Goal: Task Accomplishment & Management: Use online tool/utility

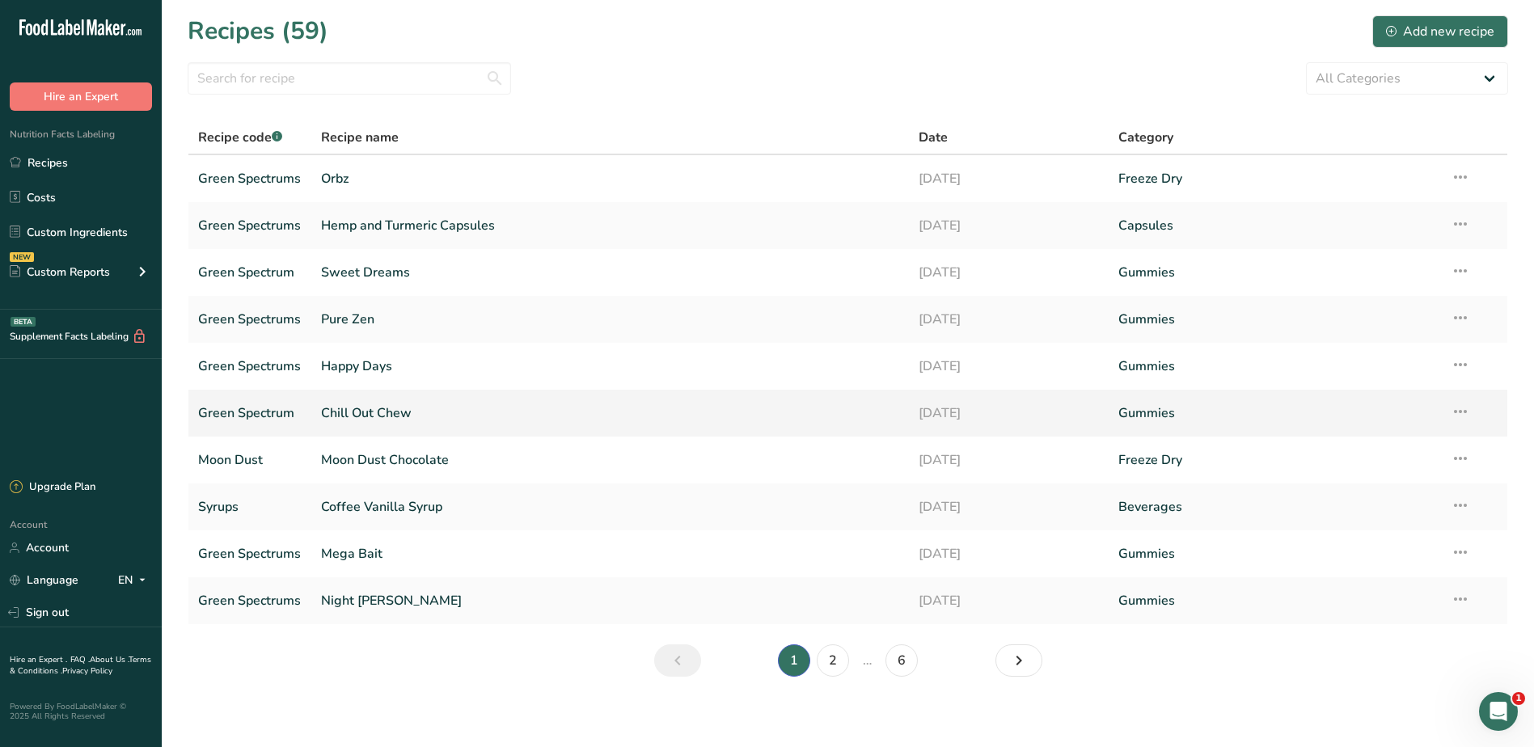
click at [346, 417] on link "Chill Out Chew" at bounding box center [610, 413] width 579 height 34
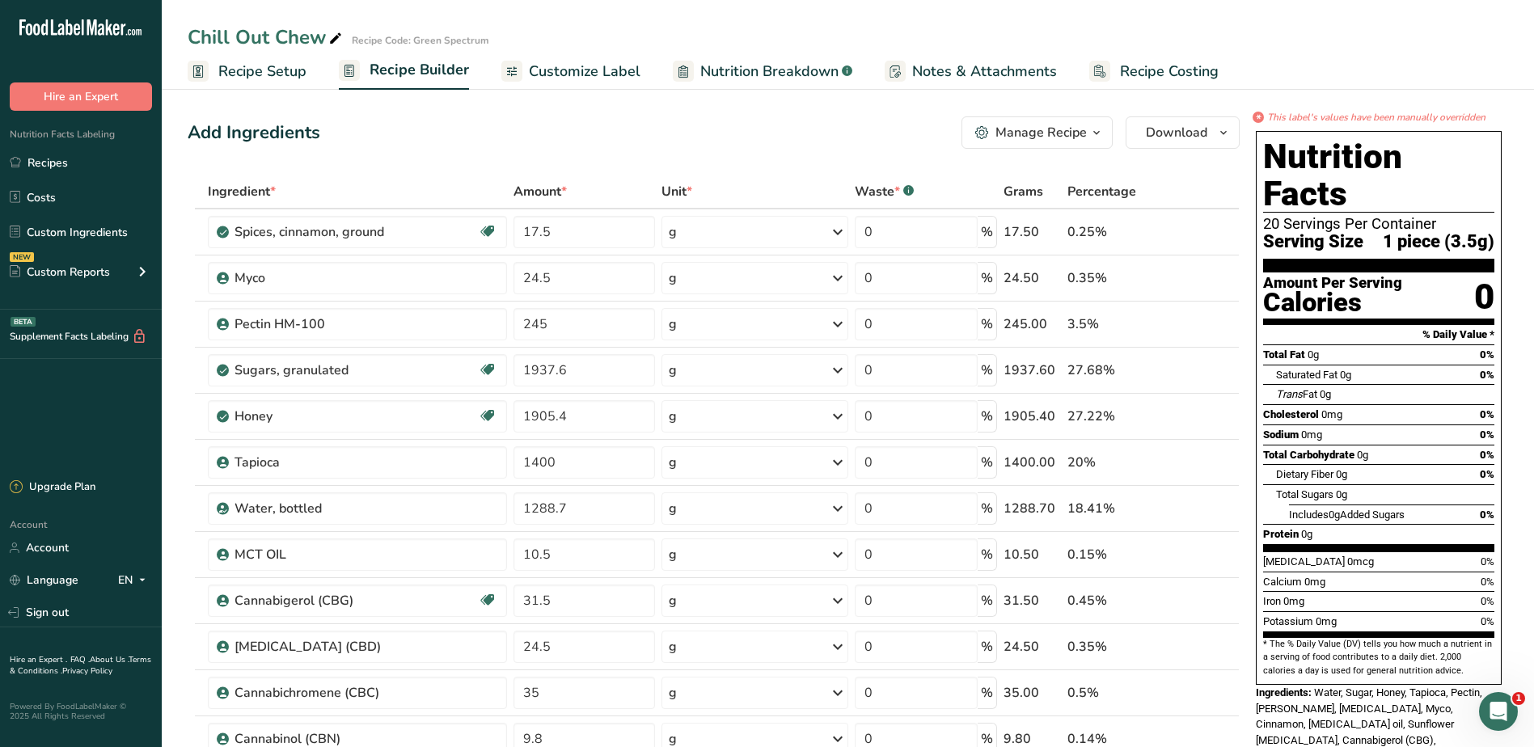
click at [230, 71] on span "Recipe Setup" at bounding box center [262, 72] width 88 height 22
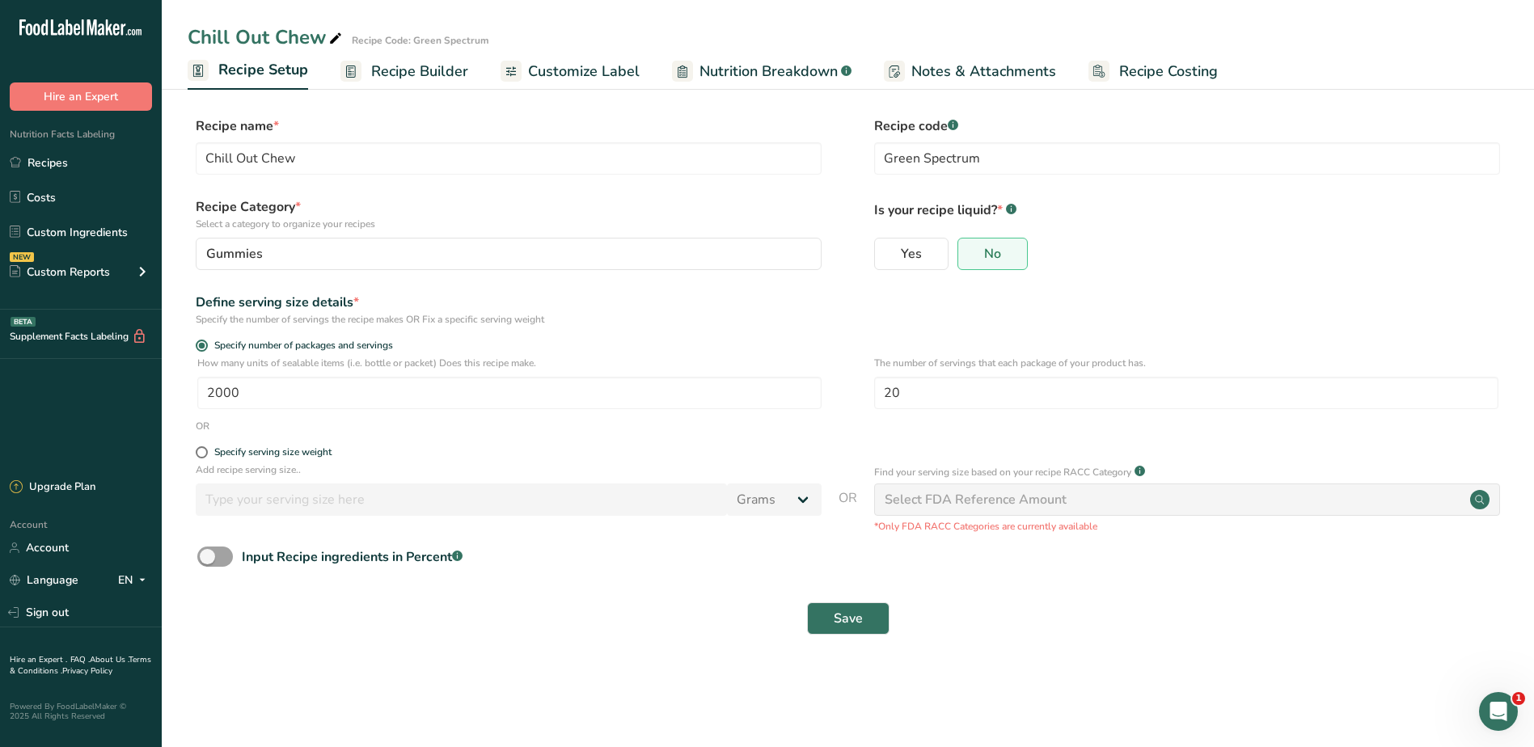
click at [617, 619] on div "Save" at bounding box center [847, 619] width 1301 height 32
click at [66, 156] on link "Recipes" at bounding box center [81, 162] width 162 height 31
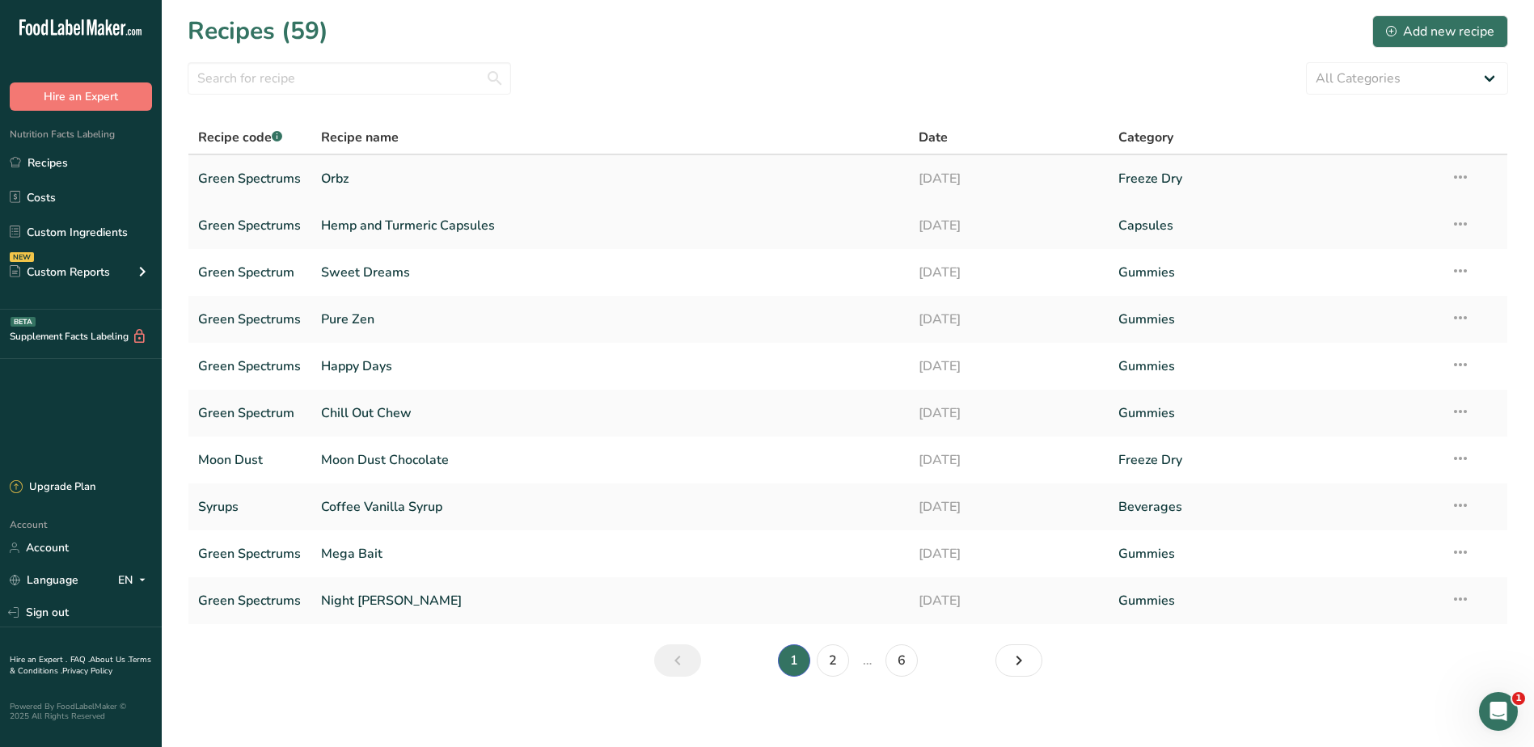
click at [1465, 175] on icon at bounding box center [1460, 177] width 19 height 29
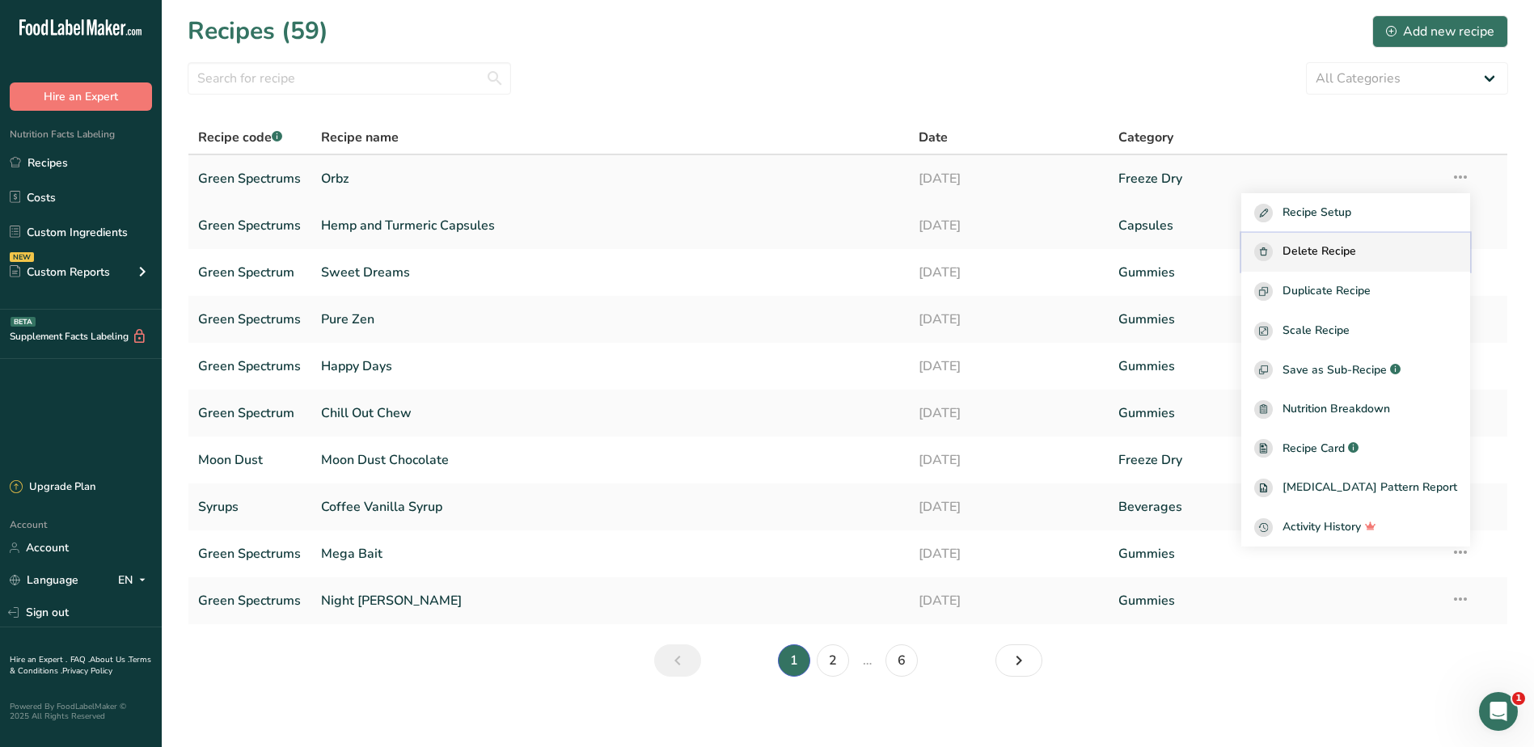
click at [1351, 247] on span "Delete Recipe" at bounding box center [1320, 252] width 74 height 19
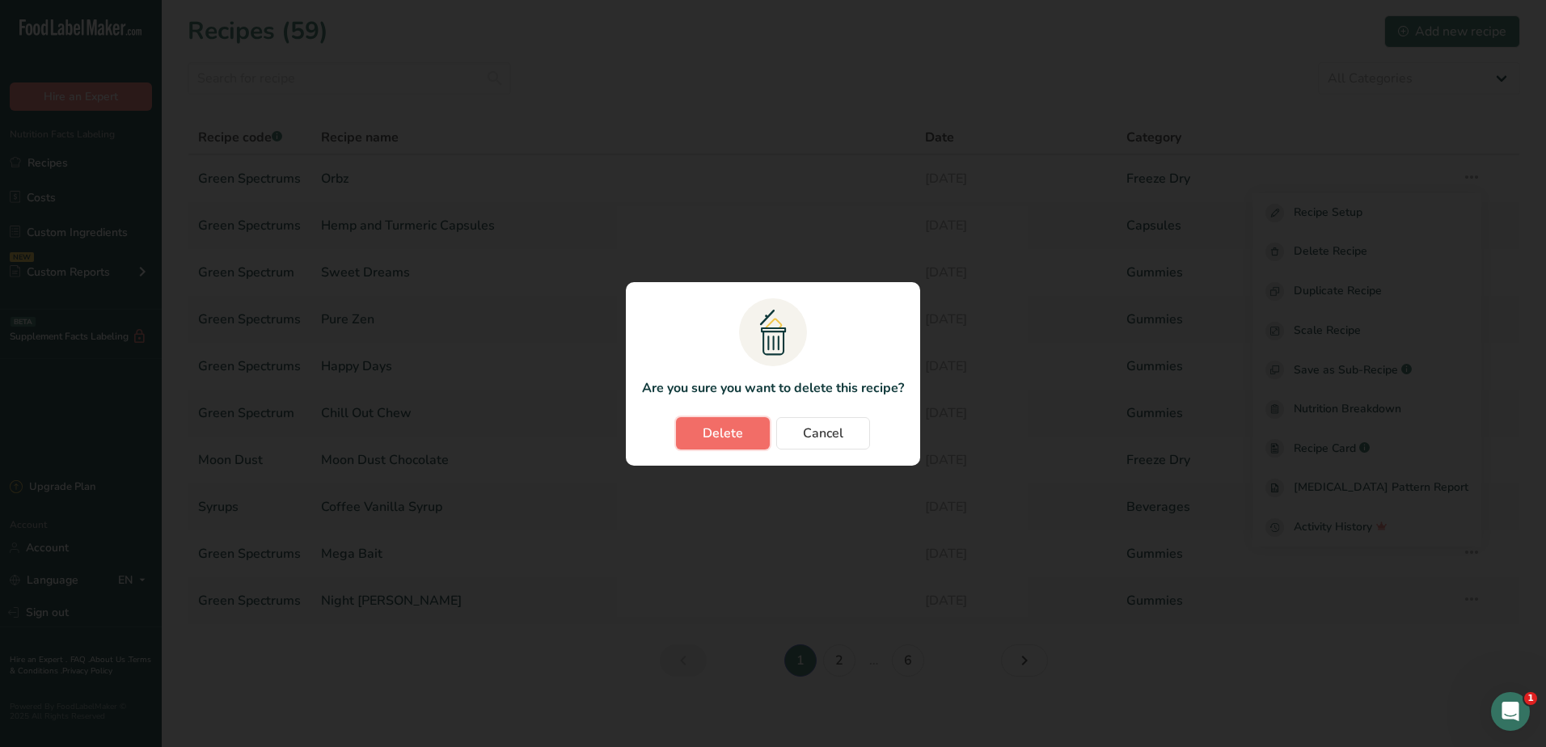
click at [740, 441] on span "Delete" at bounding box center [723, 433] width 40 height 19
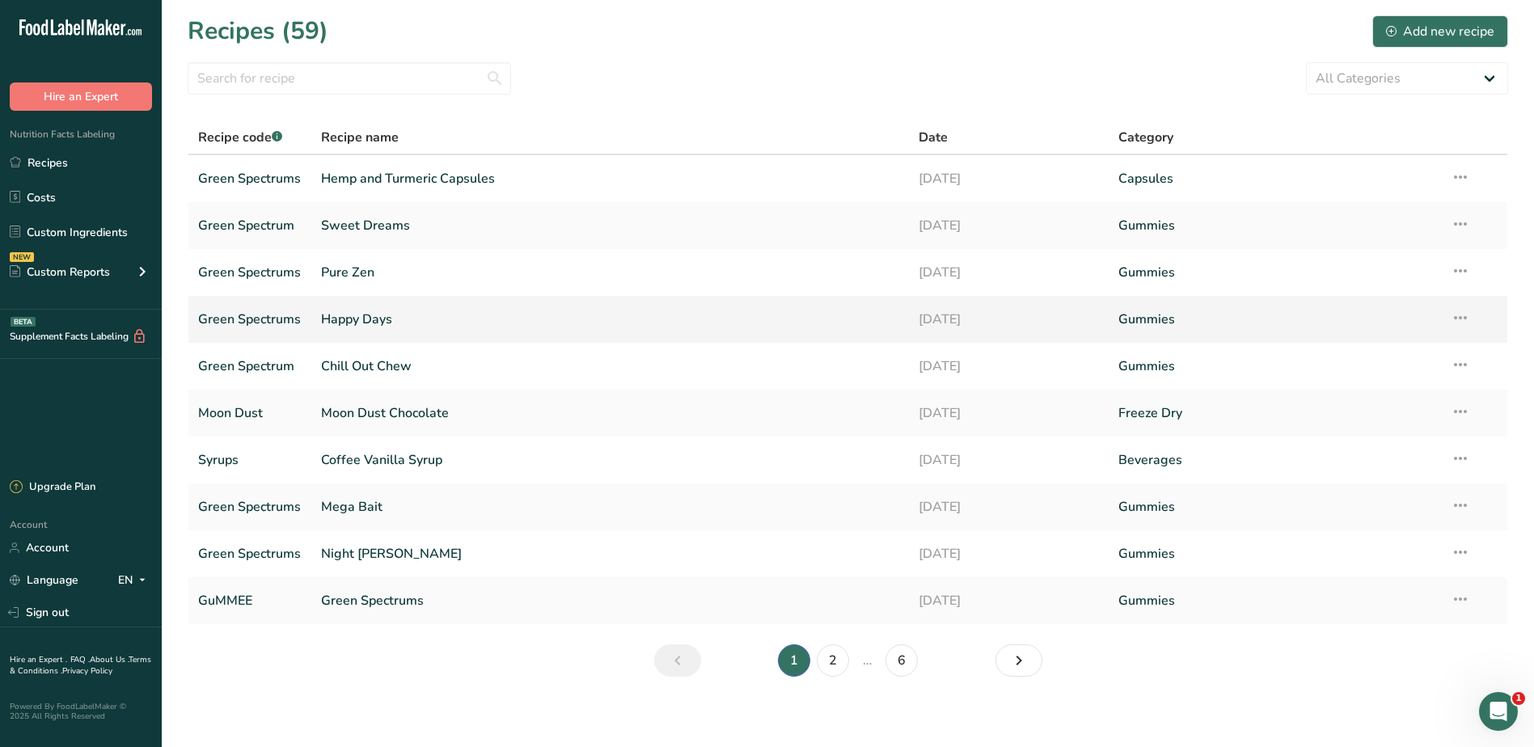
click at [378, 316] on link "Happy Days" at bounding box center [610, 319] width 579 height 34
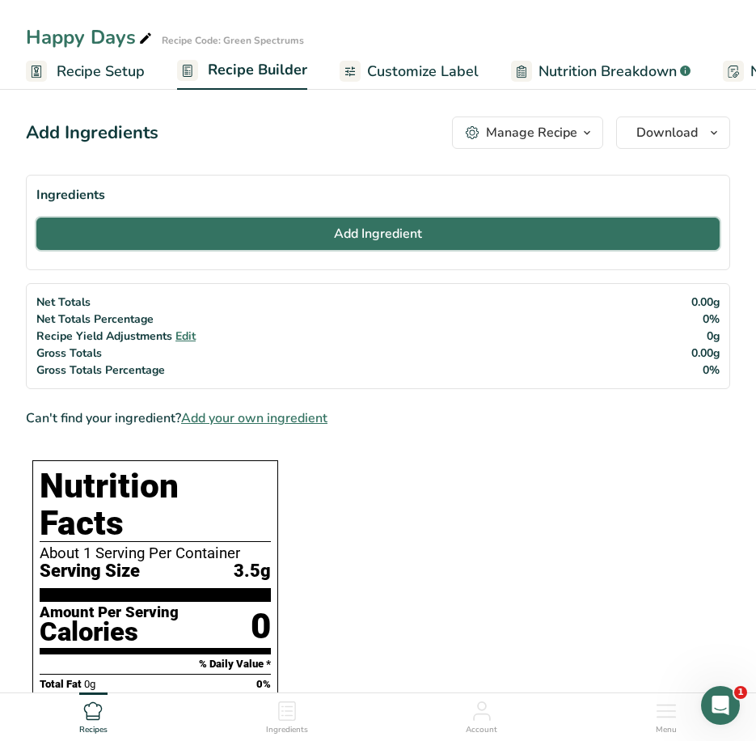
click at [421, 230] on span "Add Ingredient" at bounding box center [378, 233] width 88 height 19
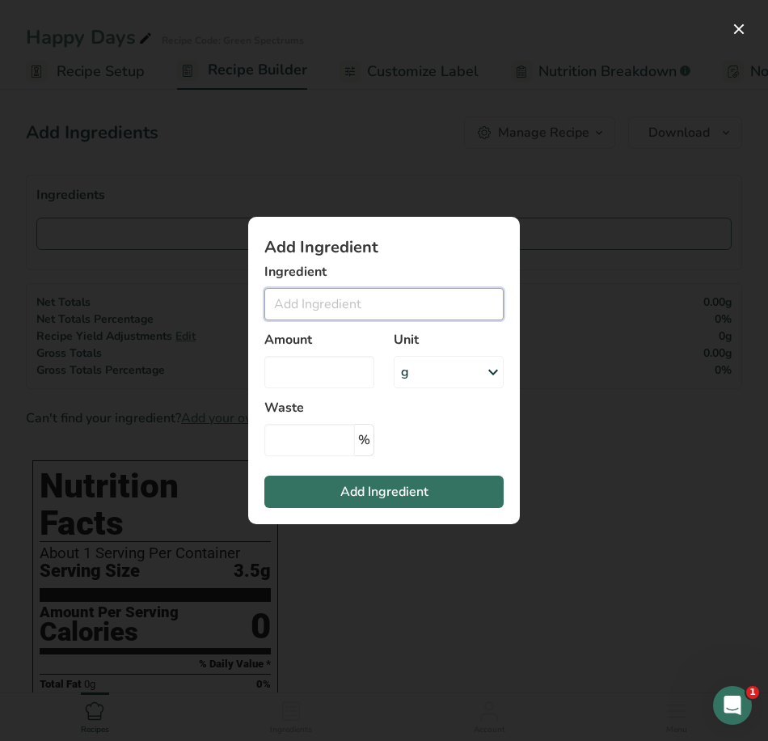
click at [441, 313] on input "Add ingredient modal" at bounding box center [383, 304] width 239 height 32
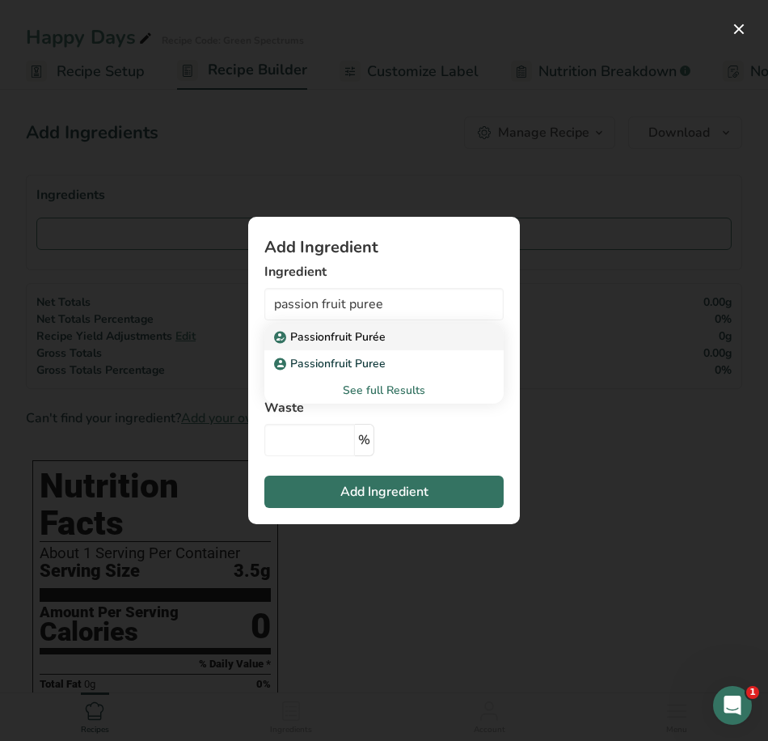
click at [400, 345] on div "Passionfruit Purée" at bounding box center [371, 336] width 188 height 17
type input "Passionfruit Purée"
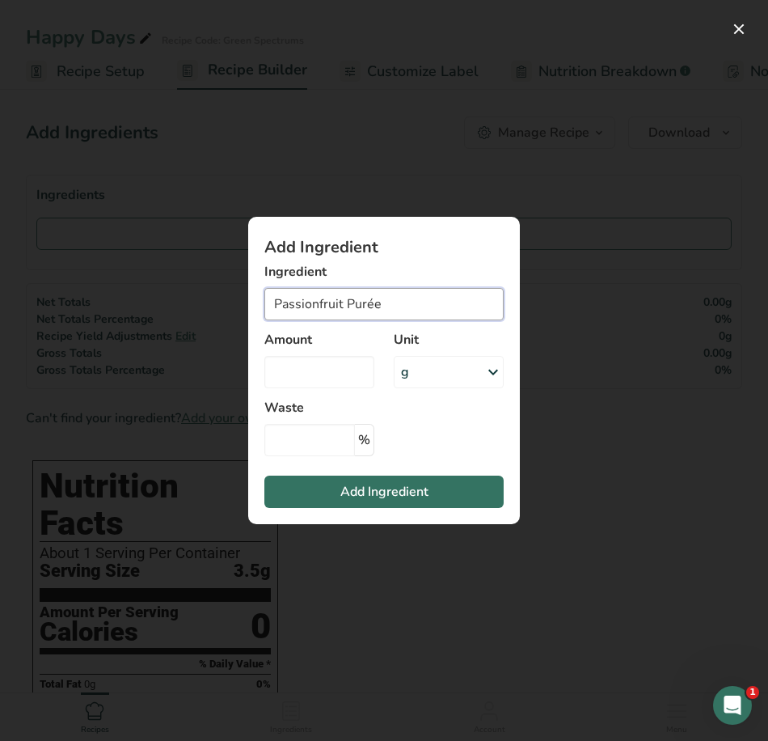
click at [387, 309] on input "Passionfruit Purée" at bounding box center [383, 304] width 239 height 32
click at [339, 370] on input "Add ingredient modal" at bounding box center [319, 372] width 110 height 32
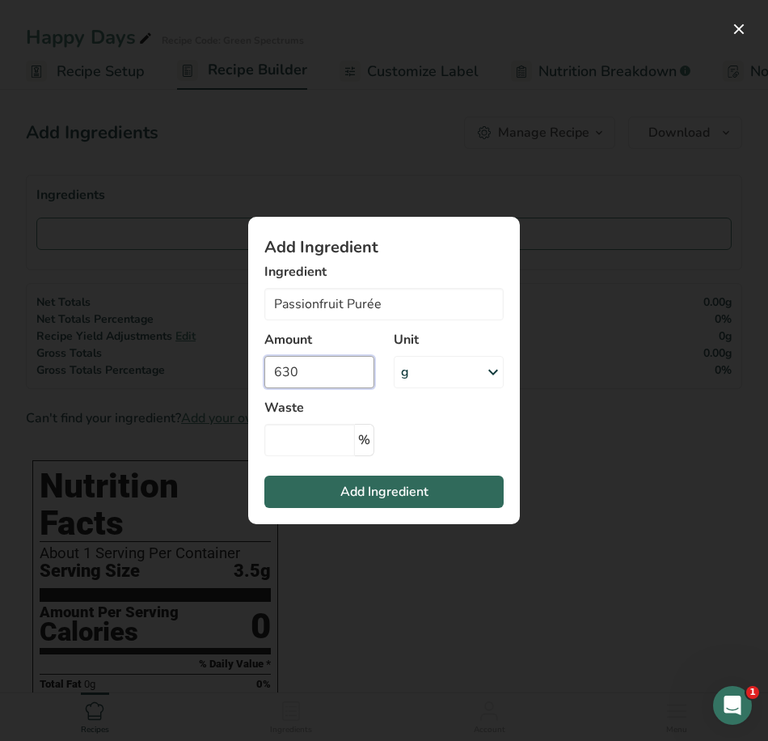
type input "630"
click at [418, 492] on span "Add Ingredient" at bounding box center [384, 491] width 88 height 19
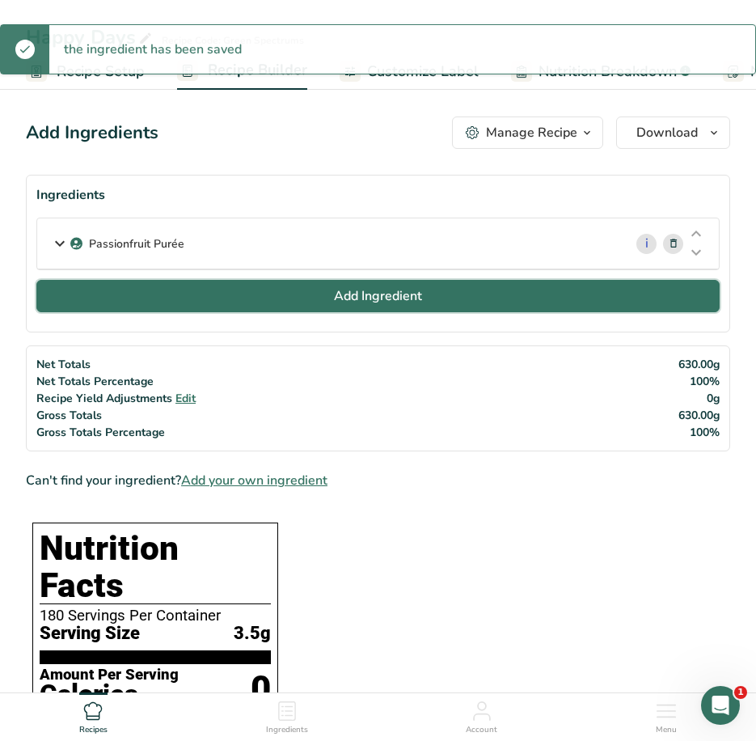
click at [227, 290] on button "Add Ingredient" at bounding box center [377, 296] width 683 height 32
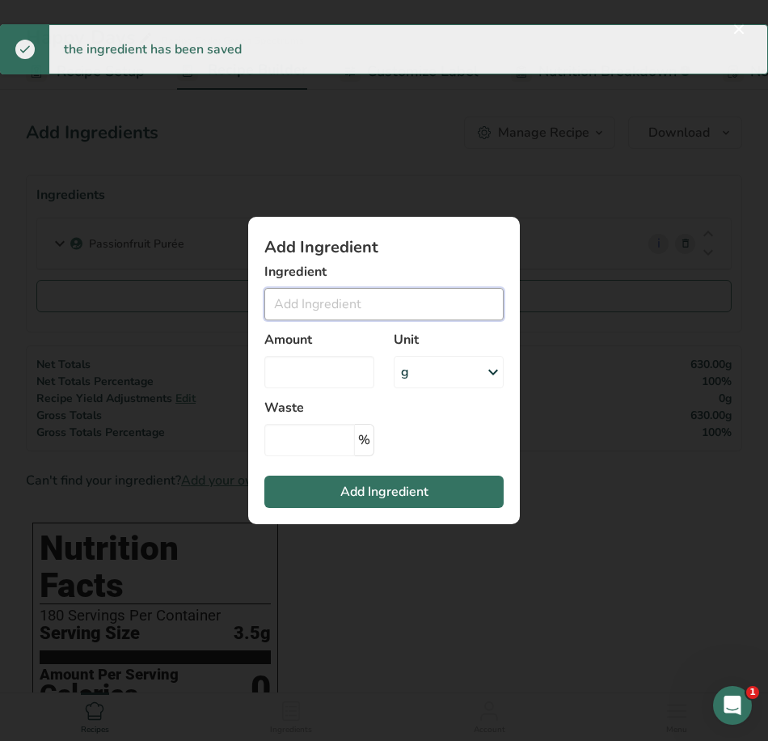
click at [323, 307] on input "Add ingredient modal" at bounding box center [383, 304] width 239 height 32
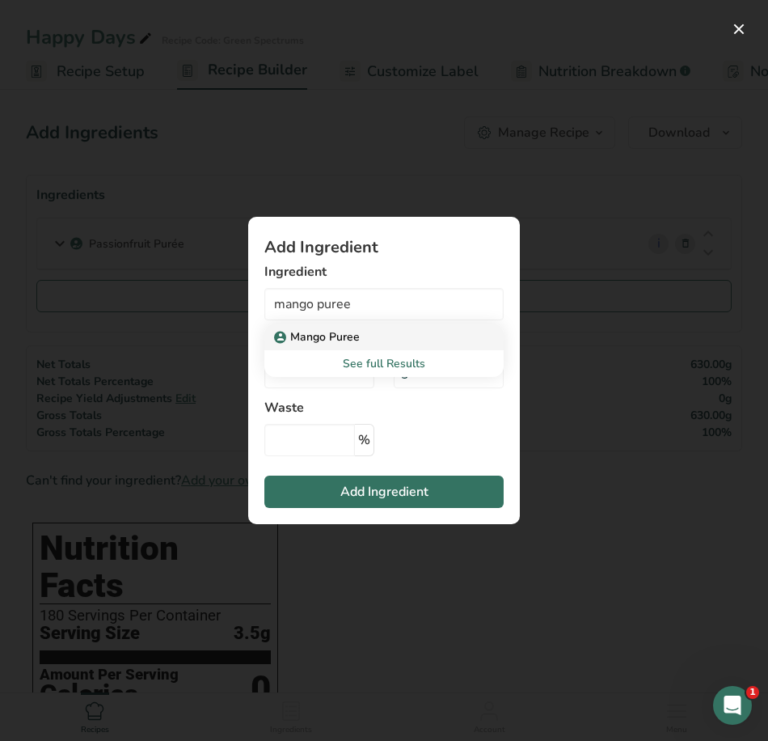
click at [355, 332] on p "Mango Puree" at bounding box center [318, 336] width 82 height 17
type input "Mango Puree"
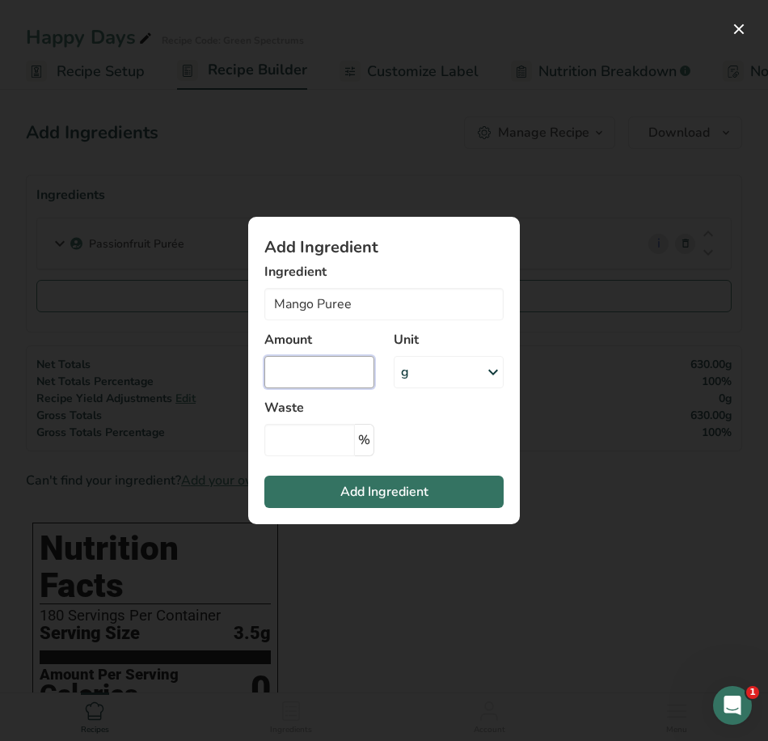
click at [352, 374] on input "Add ingredient modal" at bounding box center [319, 372] width 110 height 32
type input "24150"
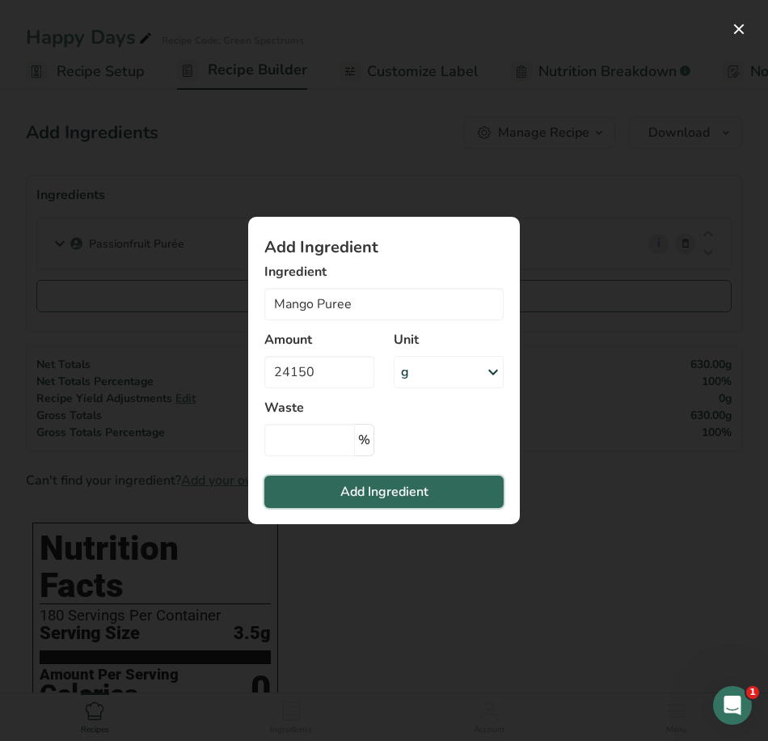
click at [400, 495] on span "Add Ingredient" at bounding box center [384, 491] width 88 height 19
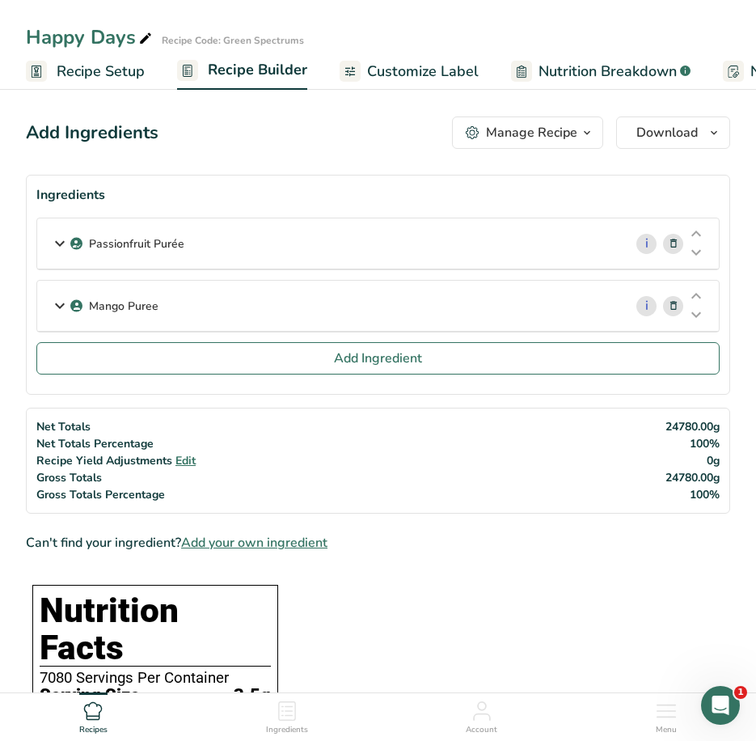
click at [365, 275] on div "Passionfruit Purée i Amount 630 Unit g Weight Units g kg mg See more Volume Uni…" at bounding box center [377, 280] width 683 height 125
click at [143, 239] on p "Passionfruit Purée" at bounding box center [136, 243] width 95 height 17
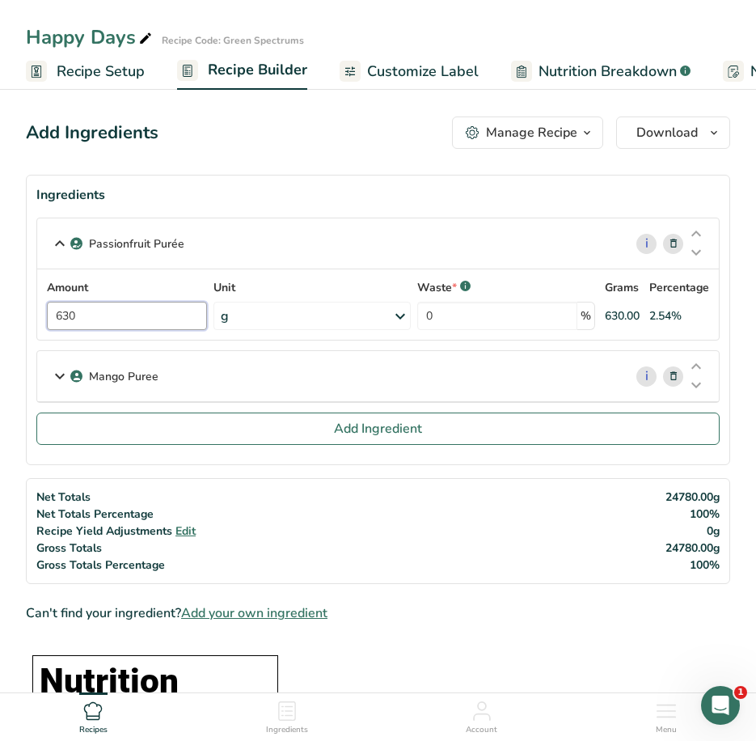
click at [109, 312] on input "630" at bounding box center [127, 316] width 160 height 28
drag, startPoint x: 111, startPoint y: 312, endPoint x: 4, endPoint y: 311, distance: 106.8
type input "42"
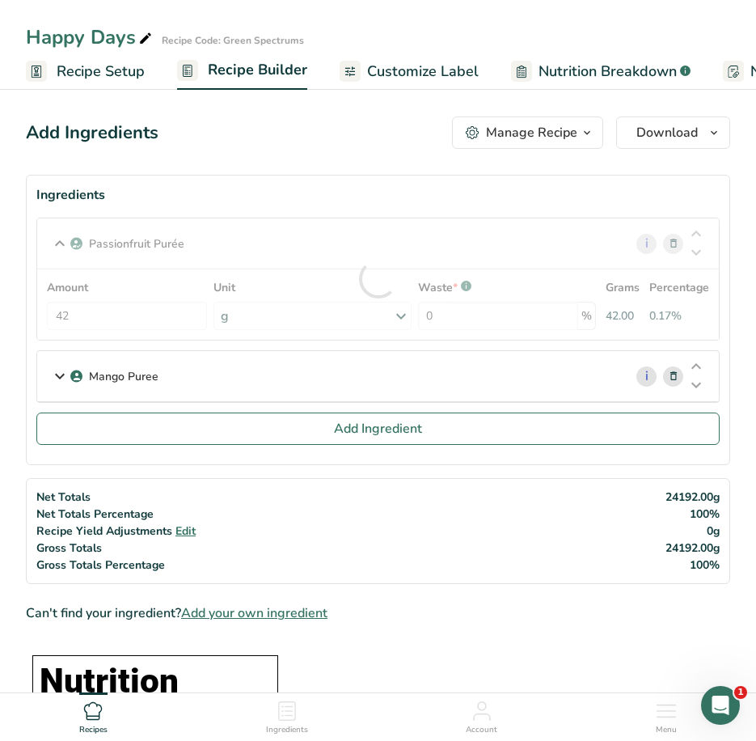
click at [105, 370] on p "Mango Puree" at bounding box center [124, 376] width 70 height 17
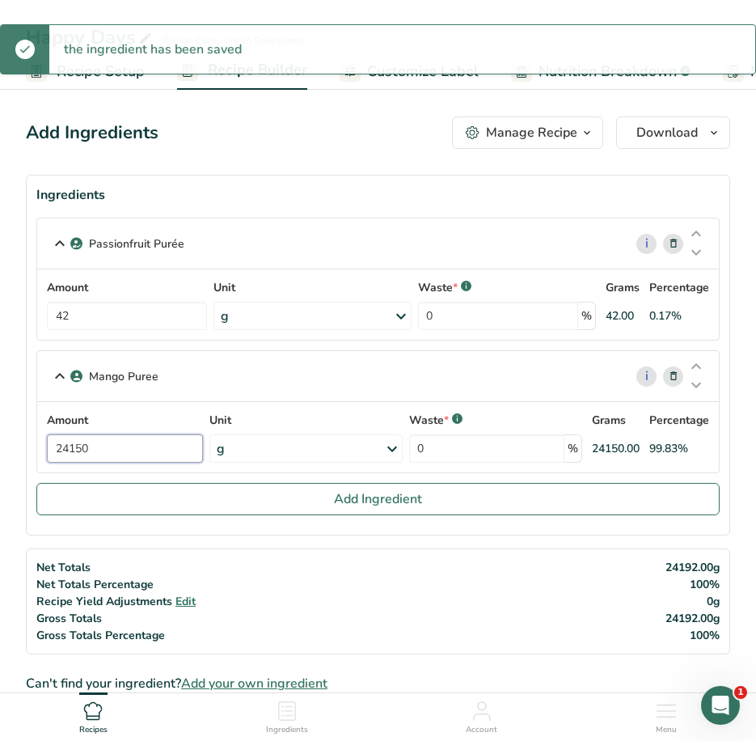
drag, startPoint x: 108, startPoint y: 453, endPoint x: -4, endPoint y: 433, distance: 113.4
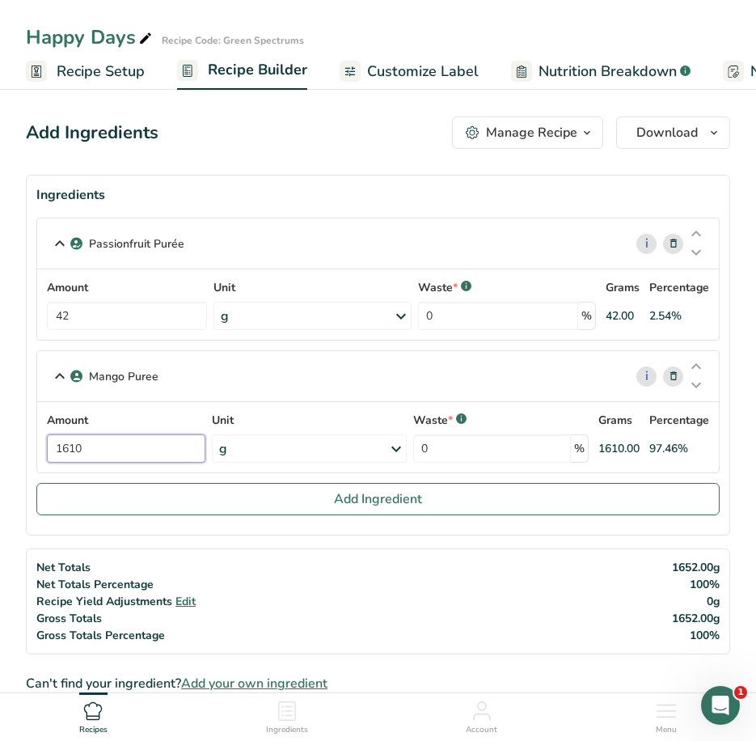
type input "1610"
click at [50, 370] on div "Mango Puree i Amount 1610 Unit g Weight Units g kg mg See more Volume Units l V…" at bounding box center [377, 411] width 683 height 123
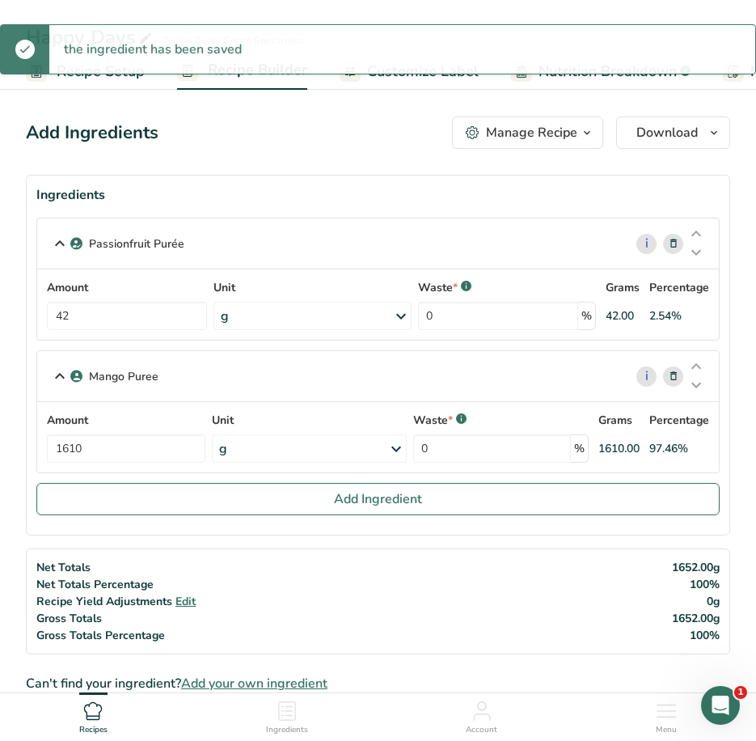
click at [62, 236] on icon at bounding box center [59, 243] width 19 height 29
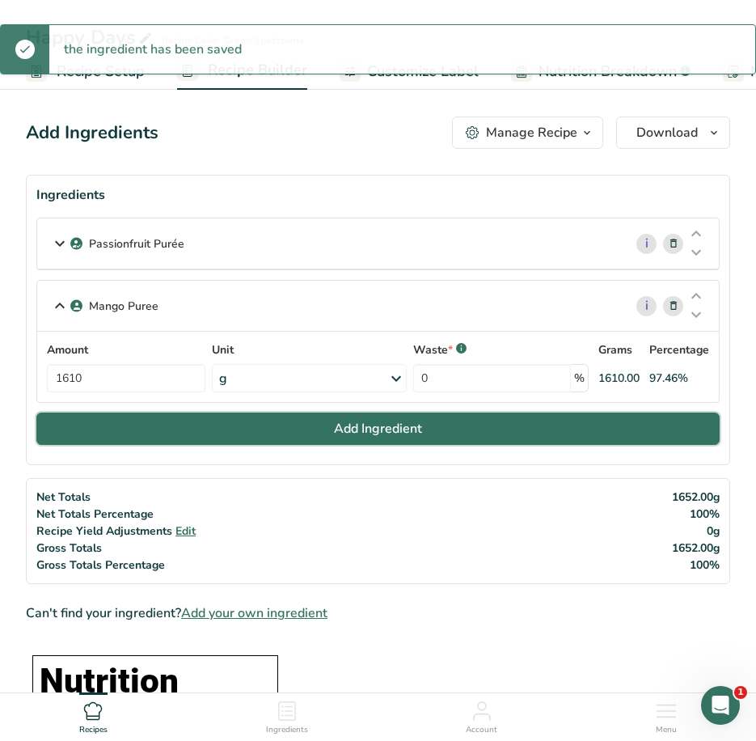
click at [157, 425] on button "Add Ingredient" at bounding box center [377, 428] width 683 height 32
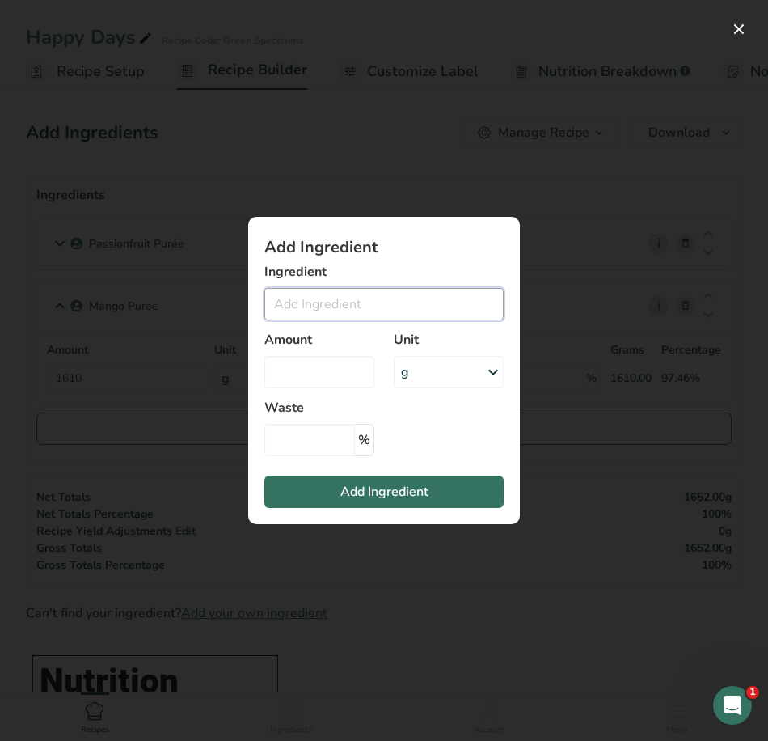
click at [359, 308] on input "Add ingredient modal" at bounding box center [383, 304] width 239 height 32
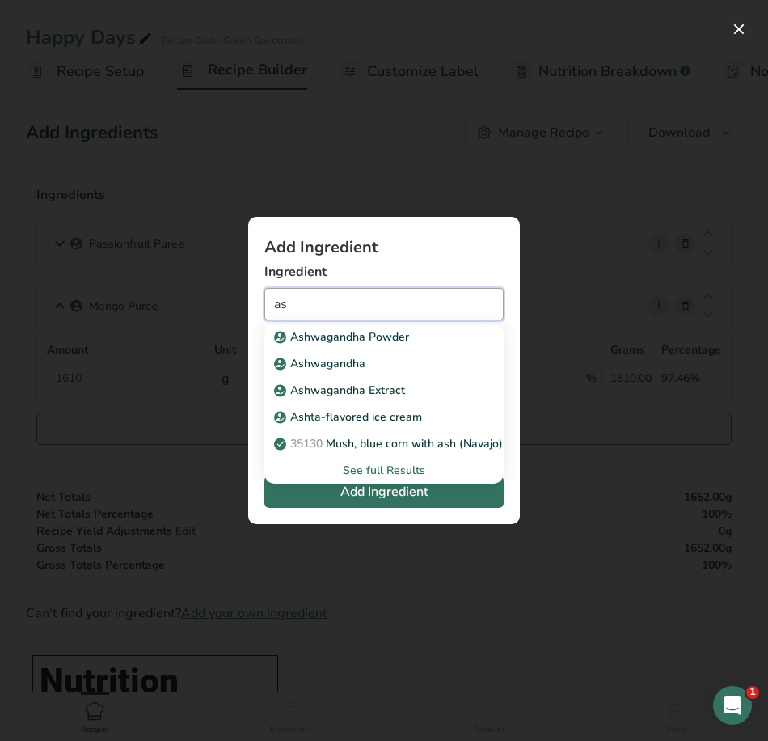
type input "a"
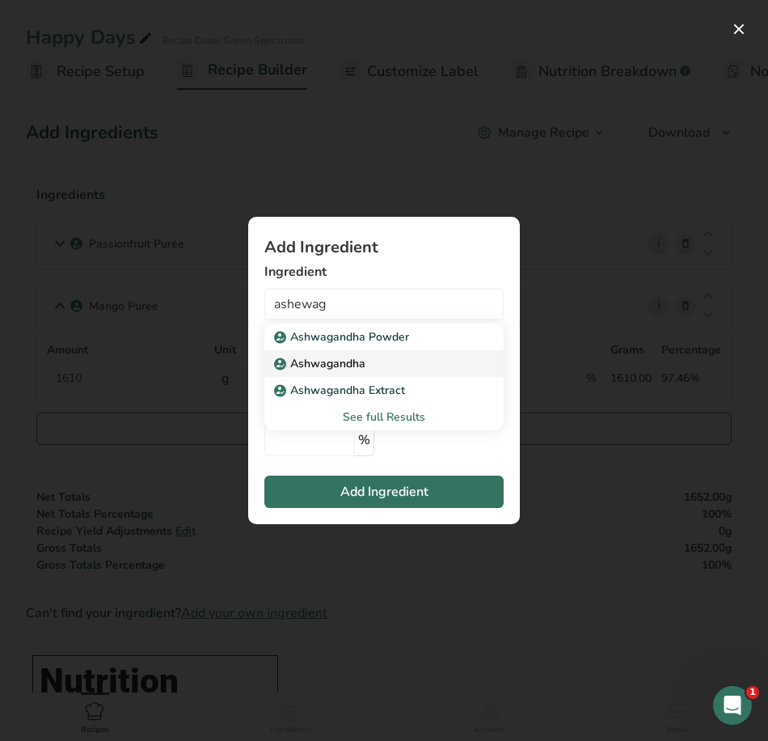
click at [332, 359] on p "Ashwagandha" at bounding box center [321, 363] width 88 height 17
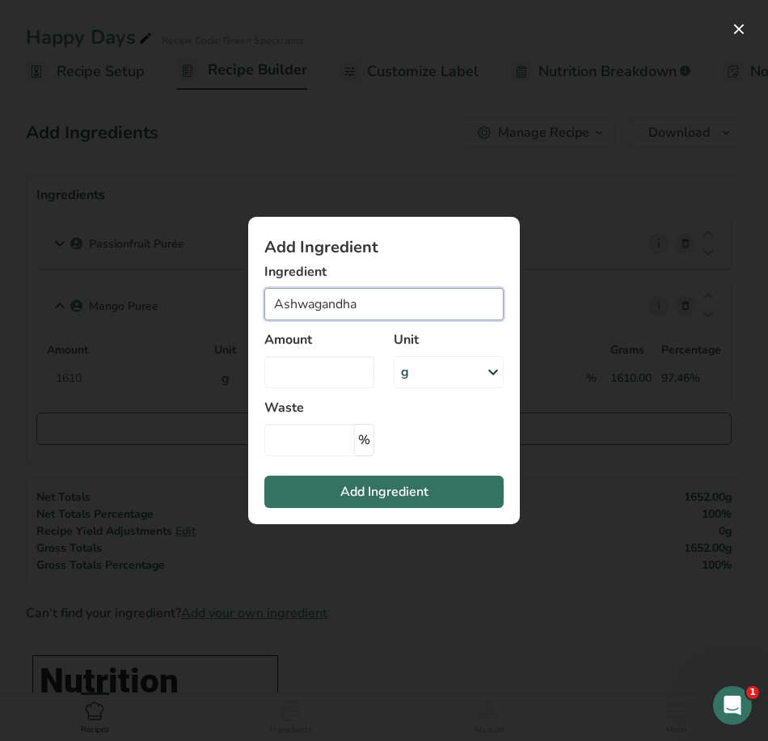
click at [374, 307] on input "Ashwagandha" at bounding box center [383, 304] width 239 height 32
click at [343, 306] on input "Ashwagandha" at bounding box center [383, 304] width 239 height 32
click at [374, 315] on input "Ashwagandha" at bounding box center [383, 304] width 239 height 32
drag, startPoint x: 378, startPoint y: 309, endPoint x: 232, endPoint y: 292, distance: 146.6
click at [232, 292] on div "Add Ingredient Ingredient Ashwagandha Ashwagandha Powder Ashwagandha Ashwagandh…" at bounding box center [383, 370] width 323 height 359
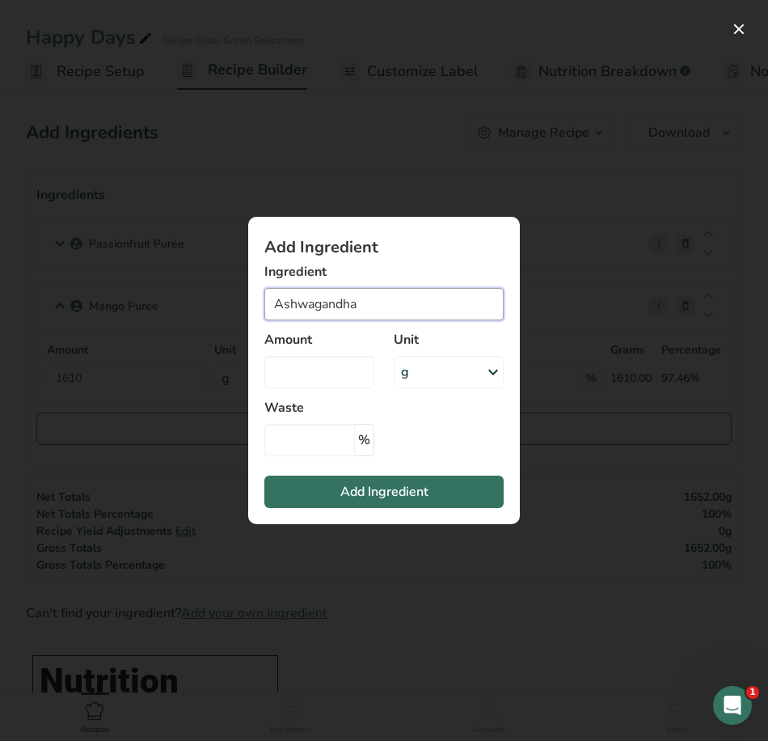
click at [368, 302] on input "Ashwagandha" at bounding box center [383, 304] width 239 height 32
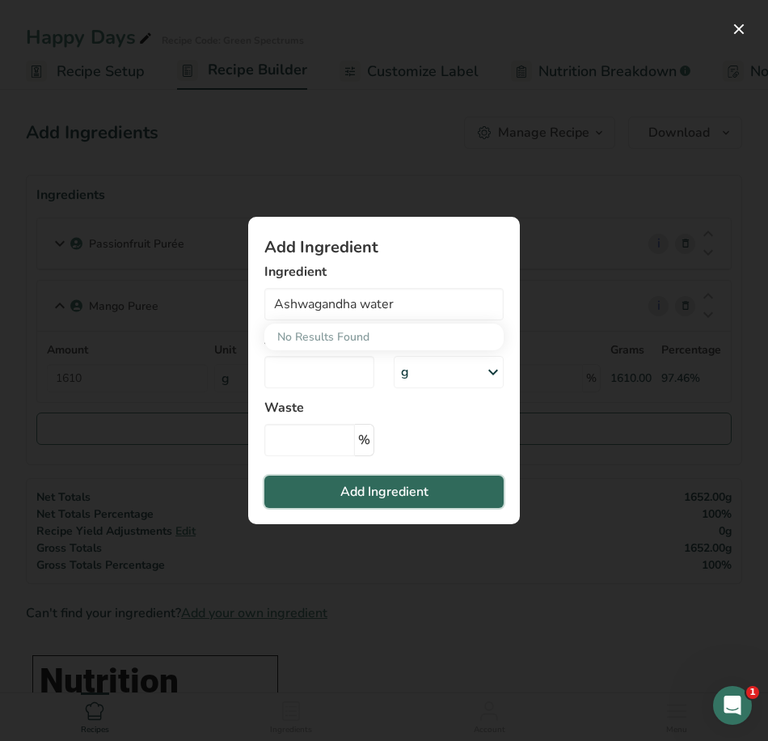
click at [396, 484] on span "Add Ingredient" at bounding box center [384, 491] width 88 height 19
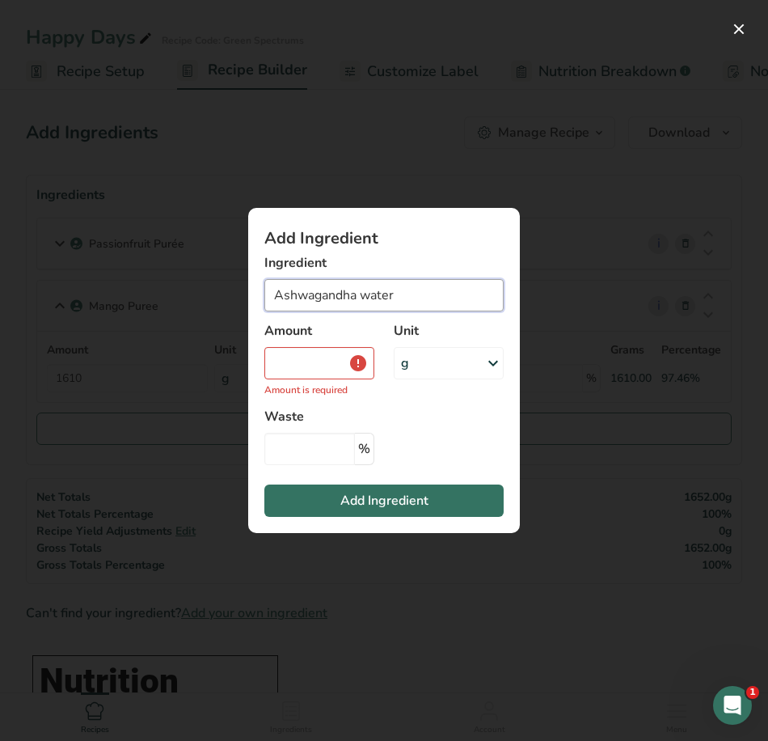
click at [395, 301] on input "Ashwagandha water" at bounding box center [383, 295] width 239 height 32
click at [372, 294] on input "Ashwagandha water" at bounding box center [383, 295] width 239 height 32
type input "Ashwagandha Water"
click at [289, 364] on input "Add ingredient modal" at bounding box center [319, 363] width 110 height 32
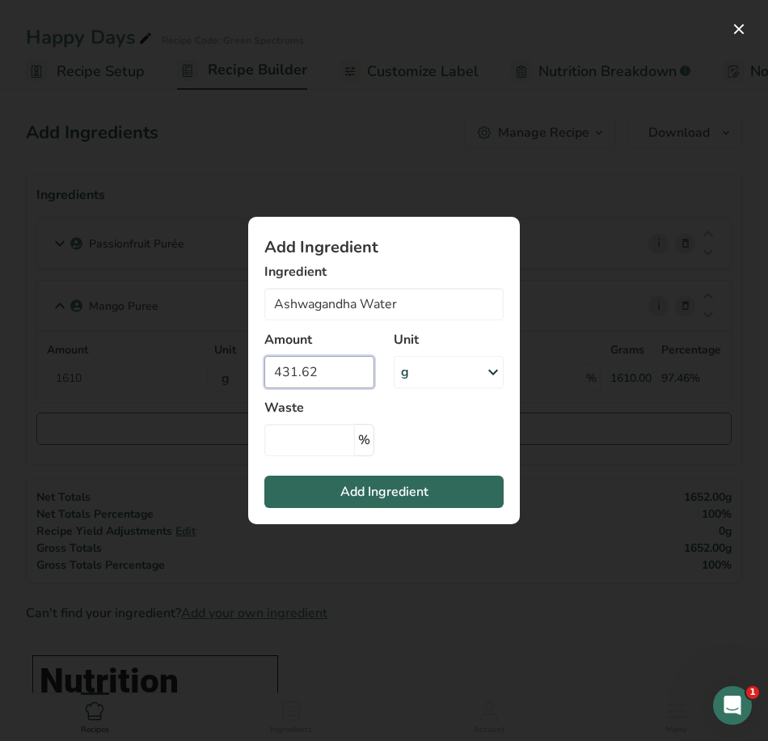
type input "431.62"
click at [426, 501] on span "Add Ingredient" at bounding box center [384, 491] width 88 height 19
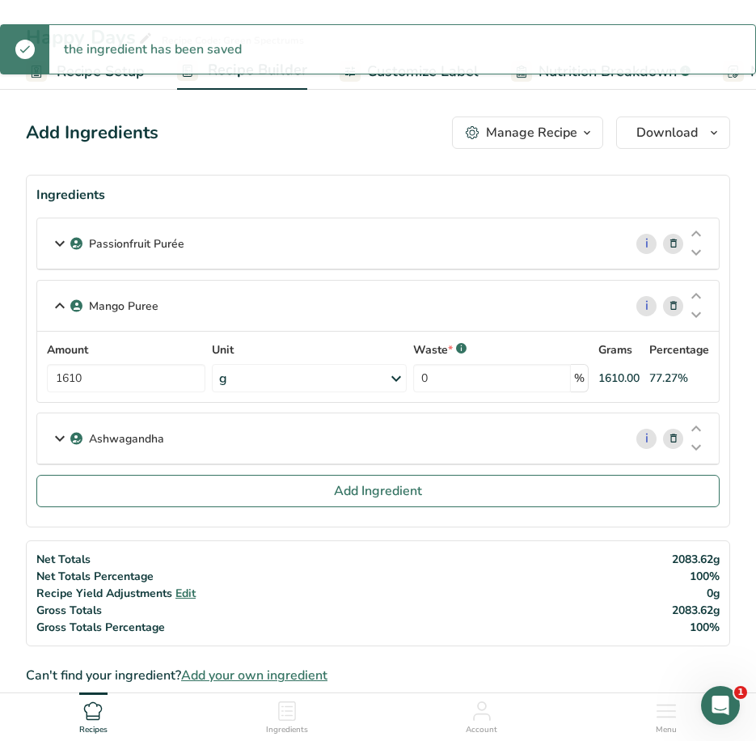
click at [226, 437] on div "Ashwagandha" at bounding box center [330, 438] width 586 height 50
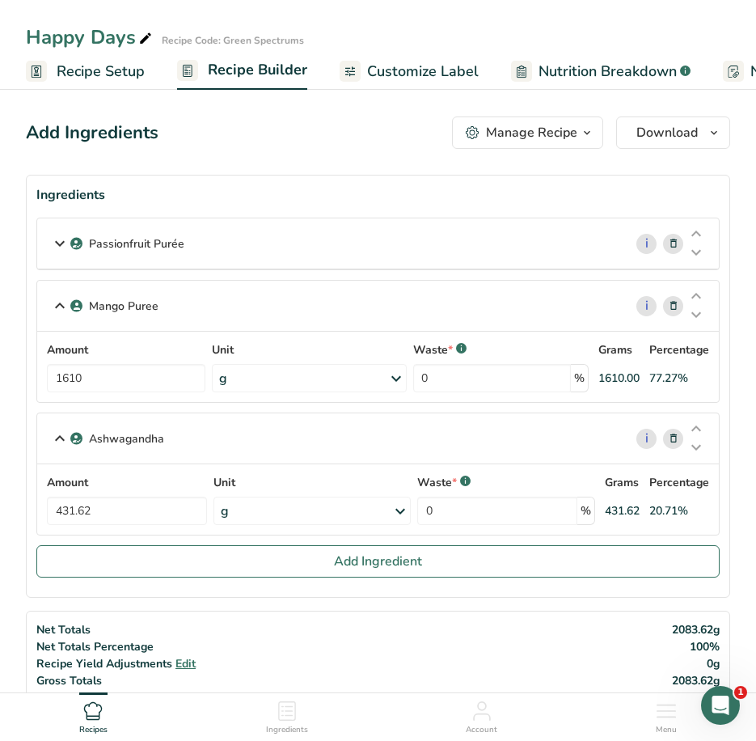
click at [682, 440] on span at bounding box center [673, 438] width 19 height 19
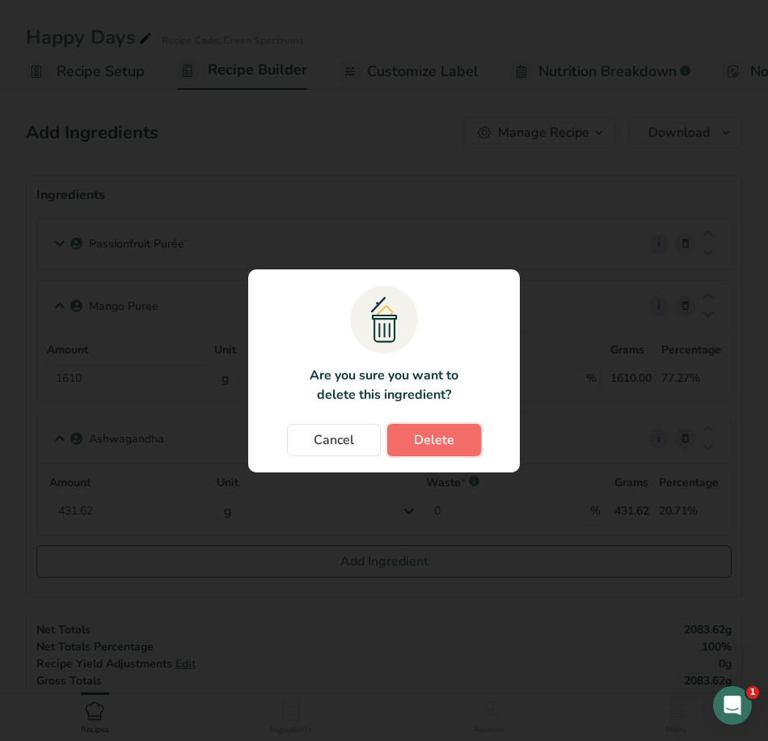
click at [424, 434] on span "Delete" at bounding box center [434, 439] width 40 height 19
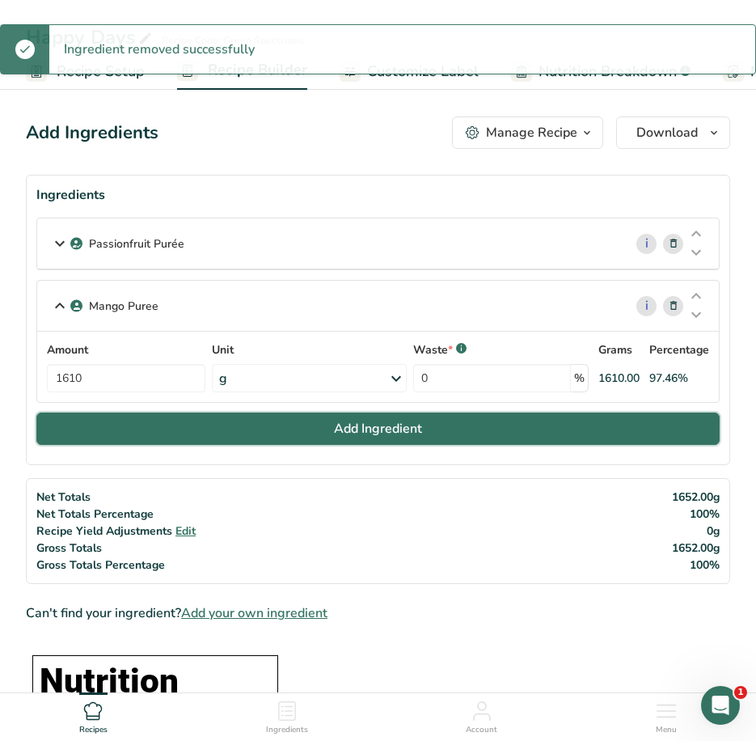
click at [185, 432] on button "Add Ingredient" at bounding box center [377, 428] width 683 height 32
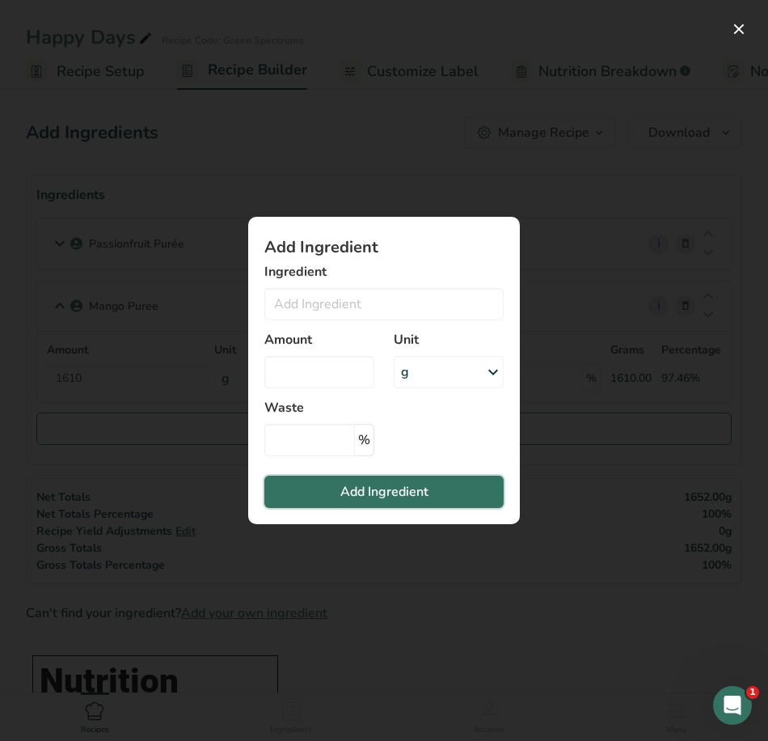
click at [429, 491] on button "Add Ingredient" at bounding box center [383, 492] width 239 height 32
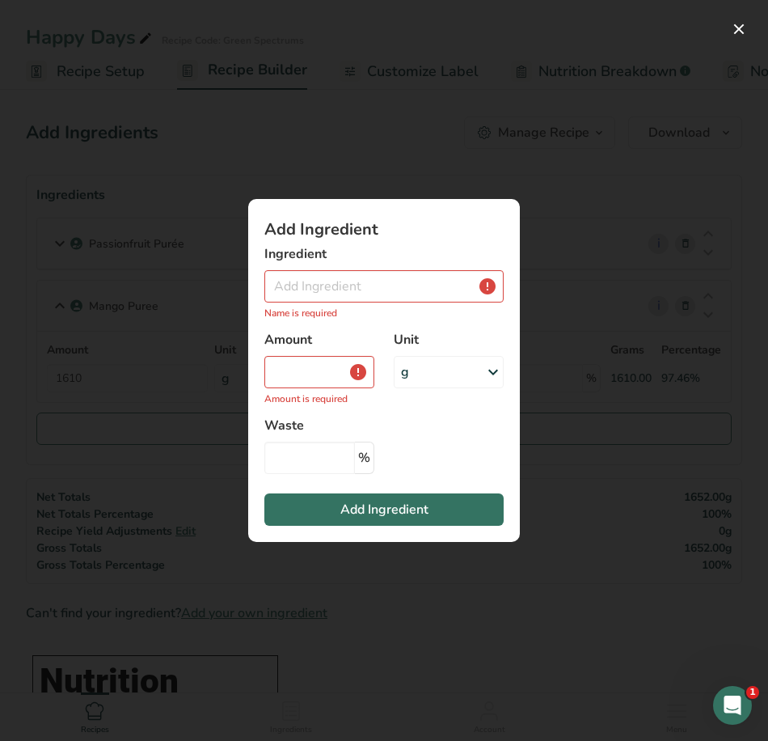
click at [628, 154] on div "Add ingredient modal" at bounding box center [384, 370] width 768 height 741
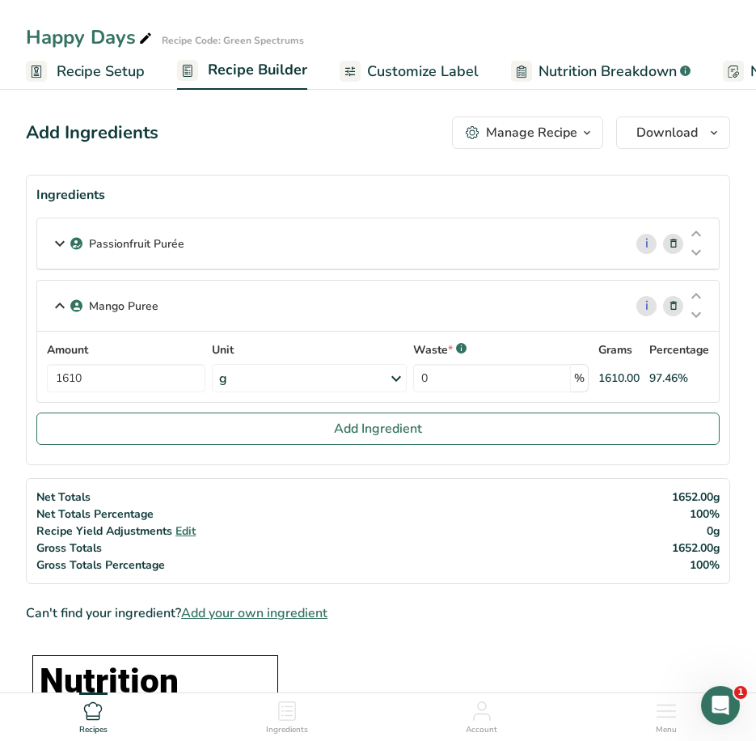
click at [303, 615] on span "Add your own ingredient" at bounding box center [254, 612] width 146 height 19
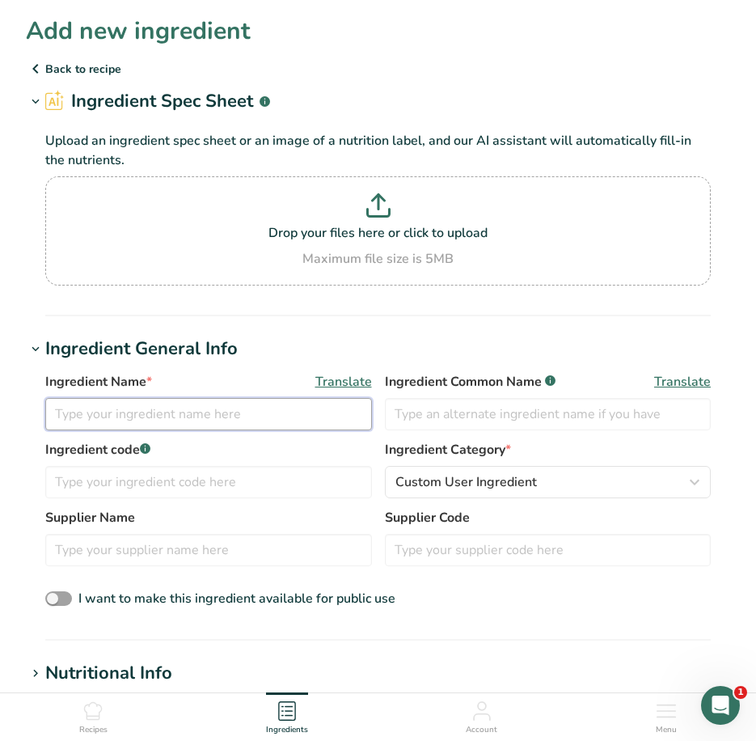
click at [226, 418] on input "text" at bounding box center [208, 414] width 327 height 32
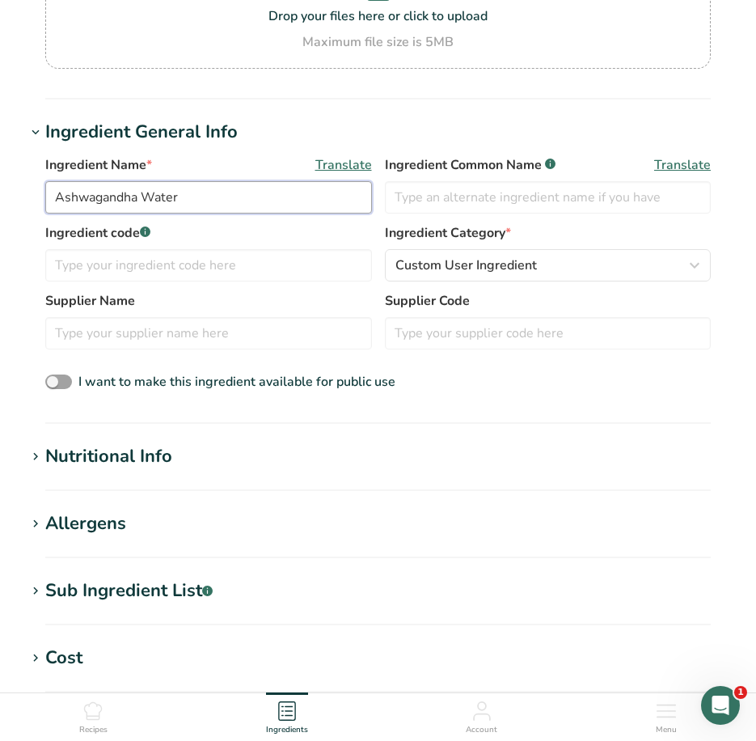
scroll to position [243, 0]
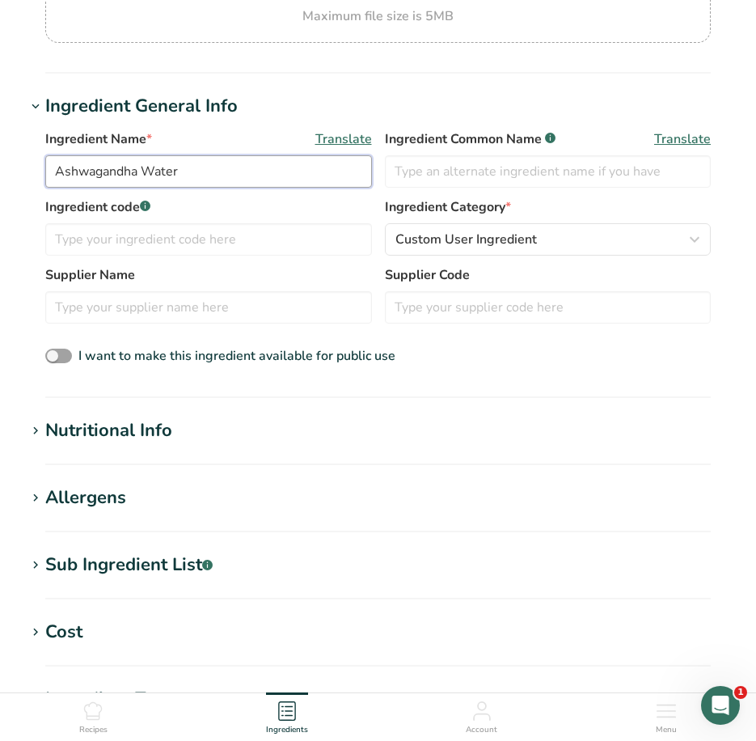
type input "Ashwagandha Water"
click at [143, 444] on div "Nutritional Info" at bounding box center [108, 430] width 127 height 27
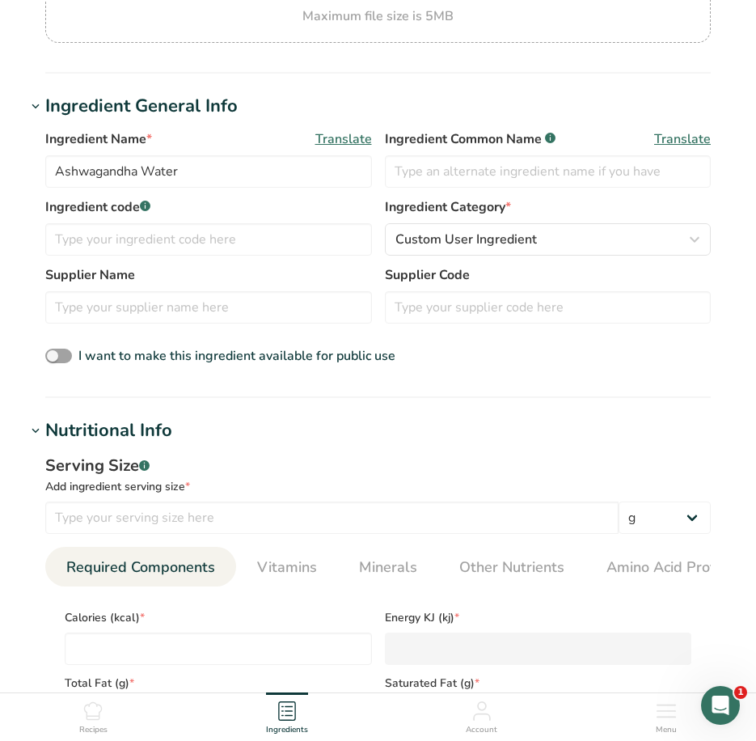
scroll to position [485, 0]
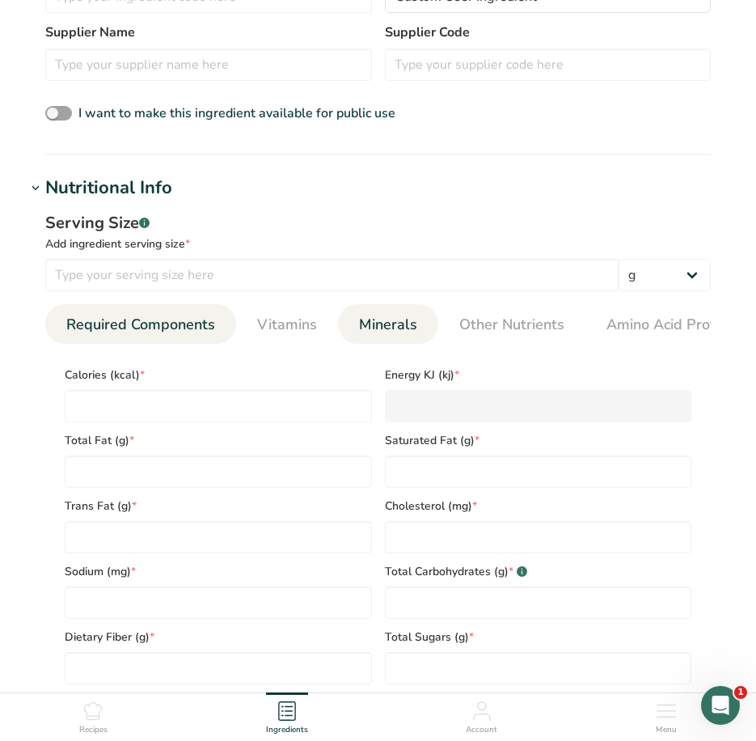
click at [383, 336] on link "Minerals" at bounding box center [388, 324] width 71 height 41
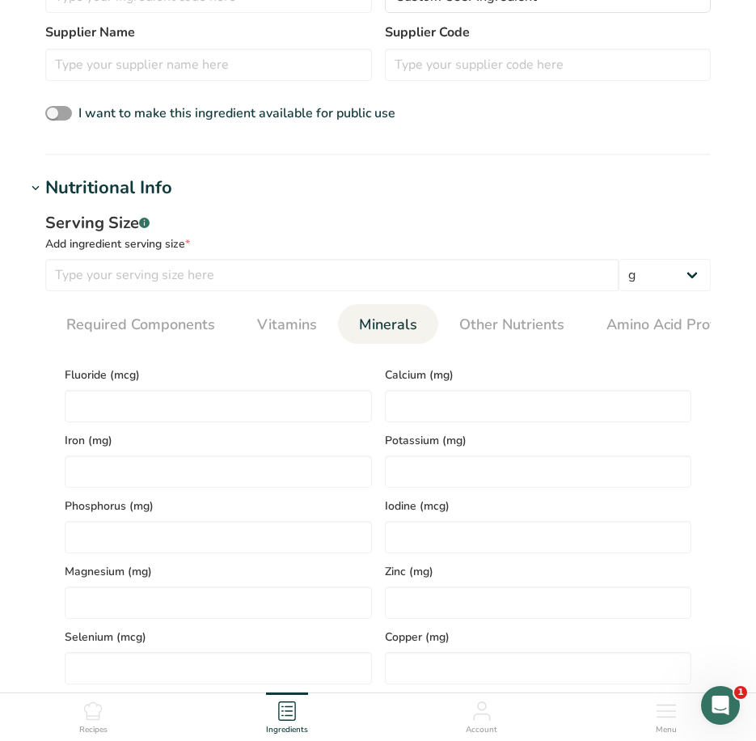
click at [356, 328] on link "Minerals" at bounding box center [388, 324] width 71 height 41
click at [262, 323] on span "Vitamins" at bounding box center [287, 325] width 60 height 22
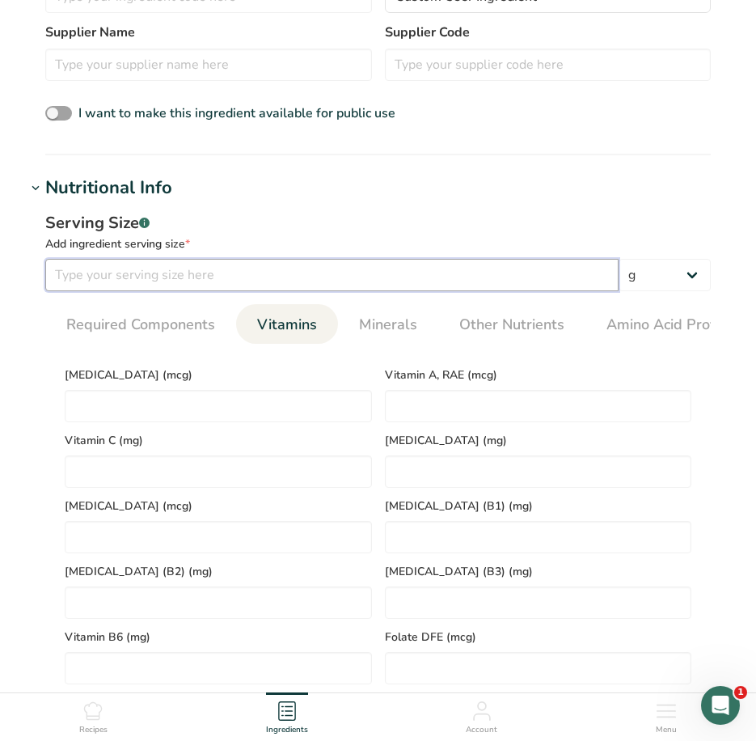
click at [401, 273] on input "number" at bounding box center [331, 275] width 573 height 32
type input "100"
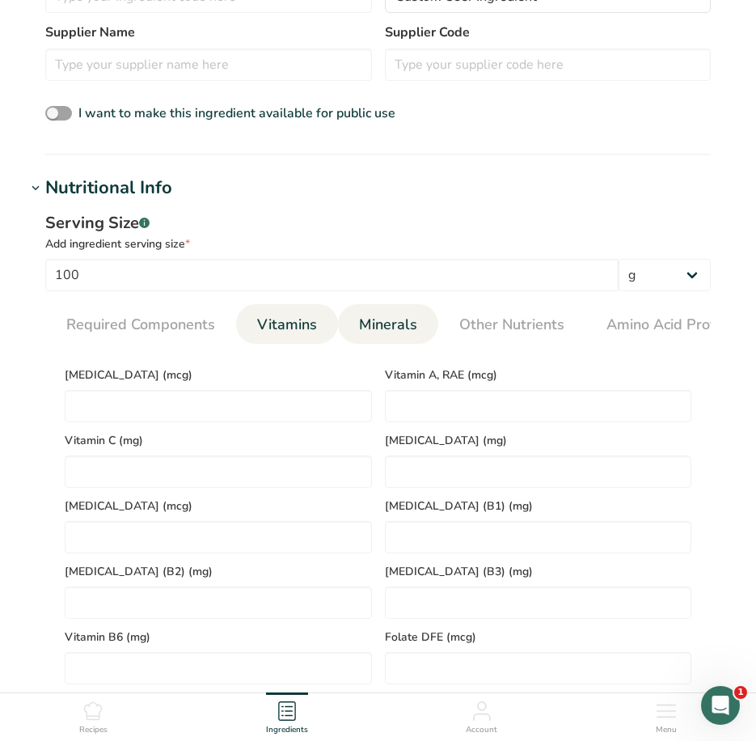
click at [391, 317] on span "Minerals" at bounding box center [388, 325] width 58 height 22
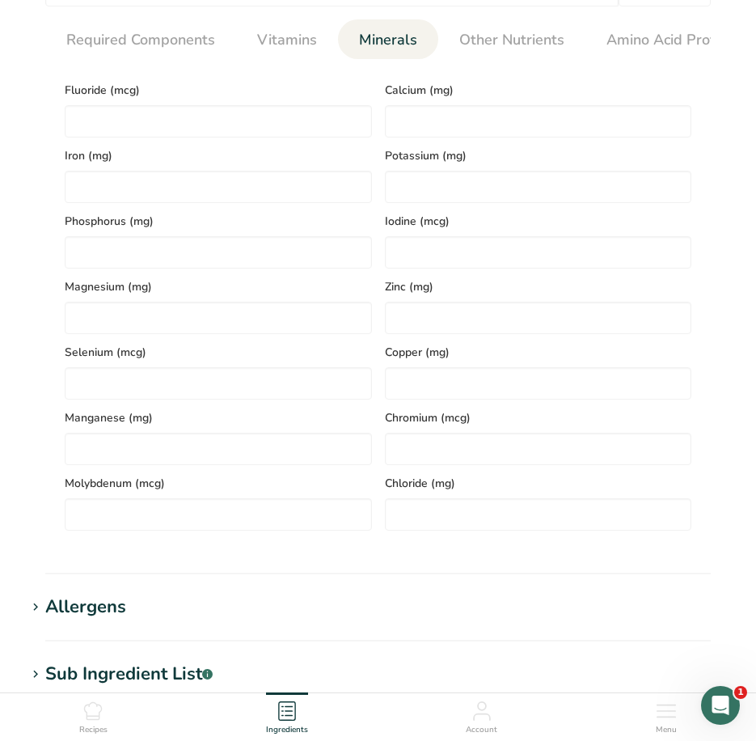
scroll to position [809, 0]
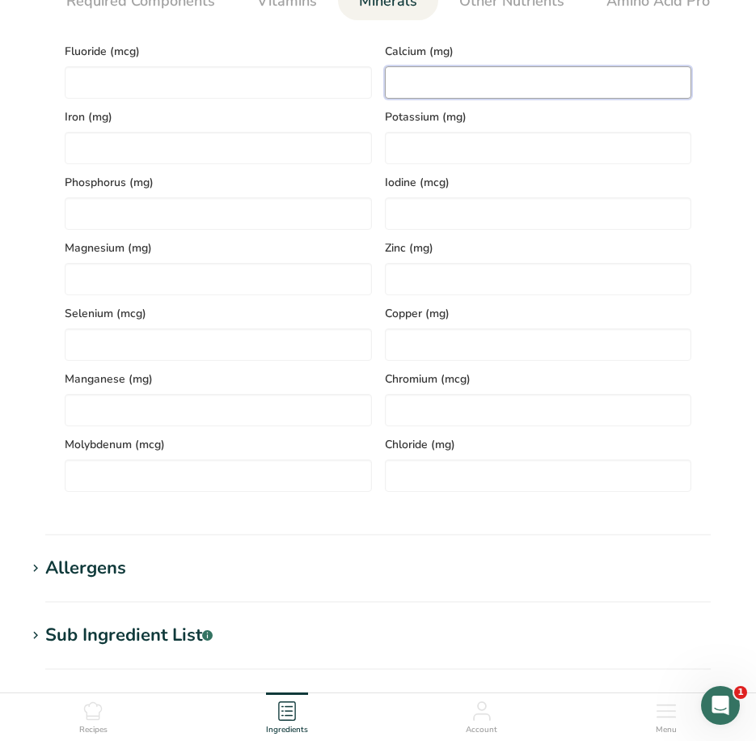
click at [404, 84] on input "number" at bounding box center [538, 82] width 307 height 32
type input "23"
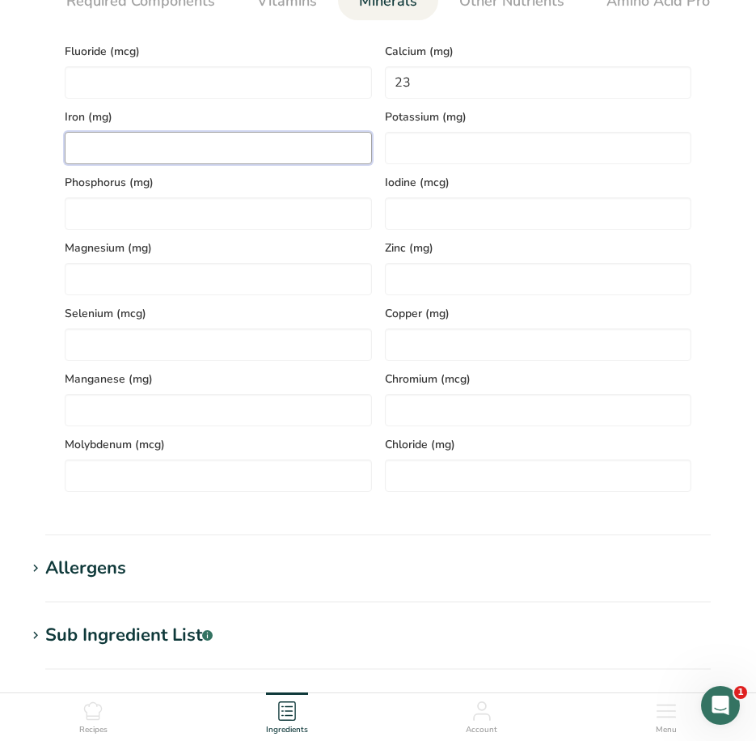
click at [85, 148] on input "number" at bounding box center [218, 148] width 307 height 32
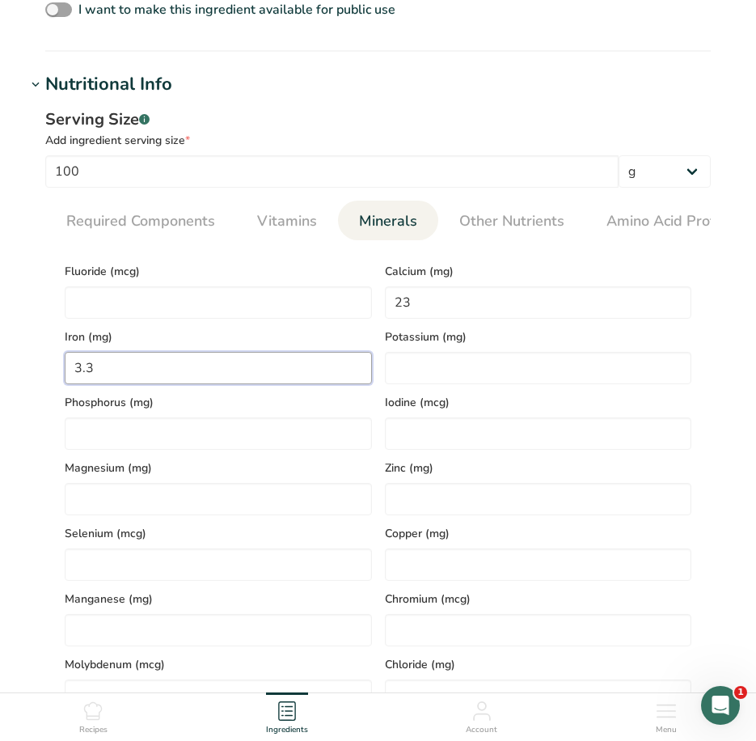
scroll to position [566, 0]
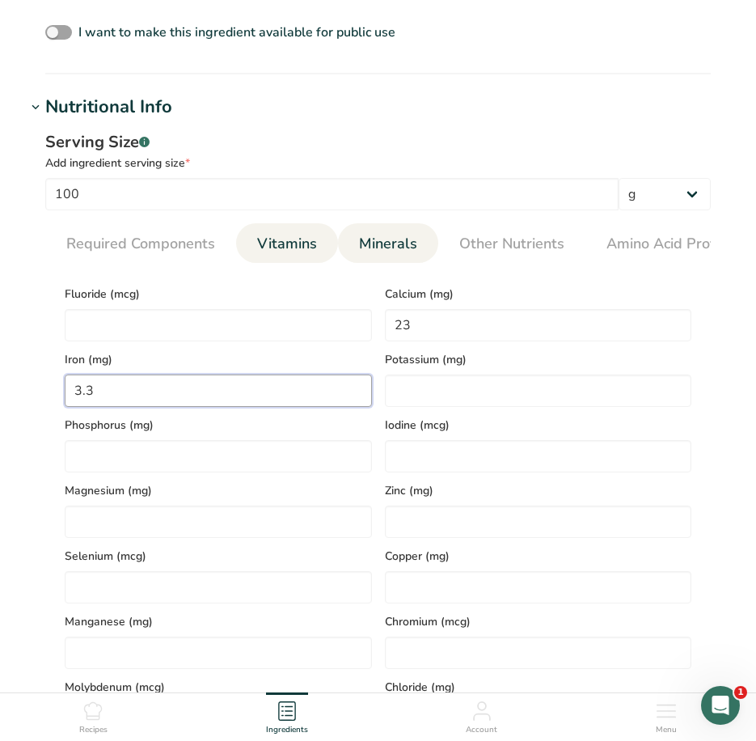
type input "3.3"
click at [282, 253] on span "Vitamins" at bounding box center [287, 244] width 60 height 22
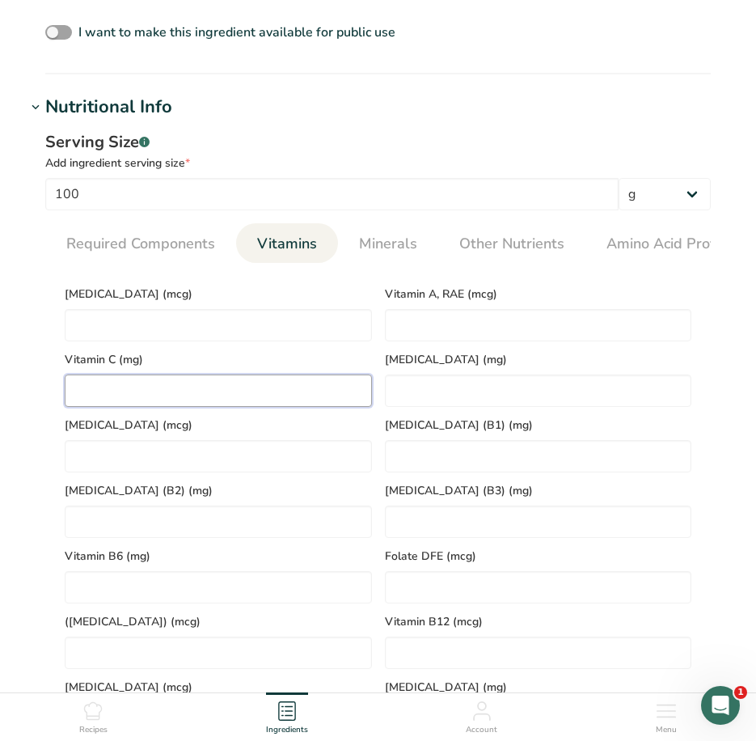
click at [197, 395] on C "number" at bounding box center [218, 390] width 307 height 32
type C "5.8"
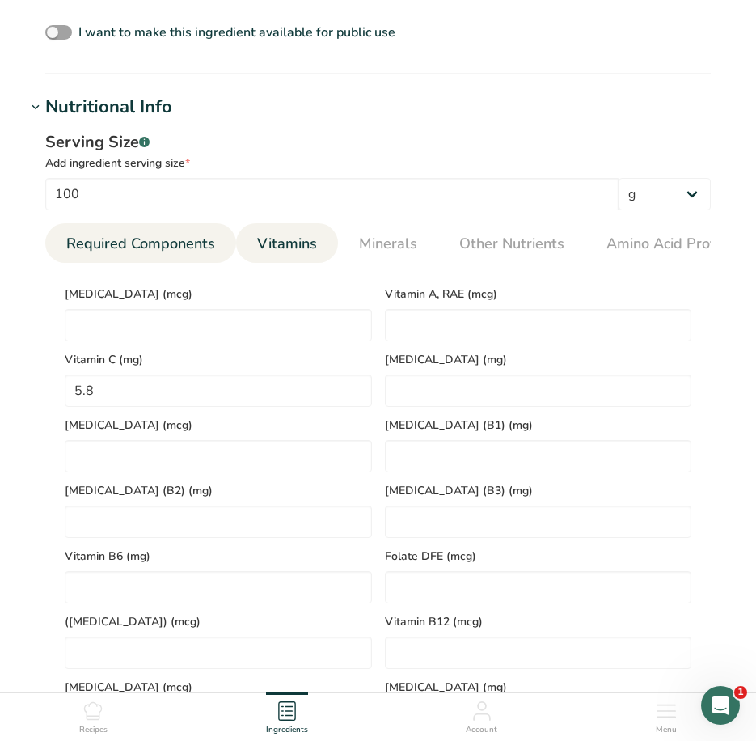
click at [165, 243] on span "Required Components" at bounding box center [140, 244] width 149 height 22
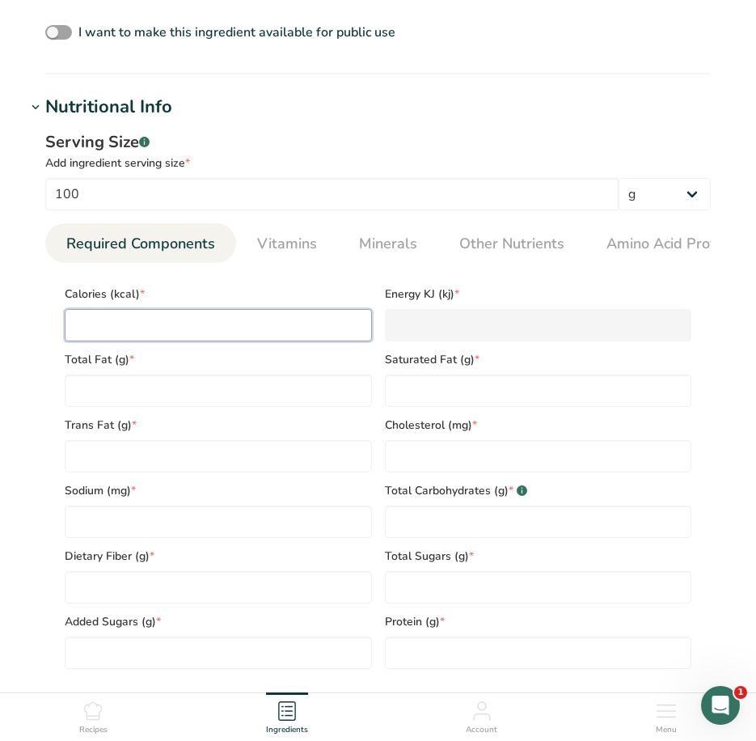
click at [177, 339] on input "number" at bounding box center [218, 325] width 307 height 32
type input "2"
type KJ "8.4"
type input "24"
type KJ "100.4"
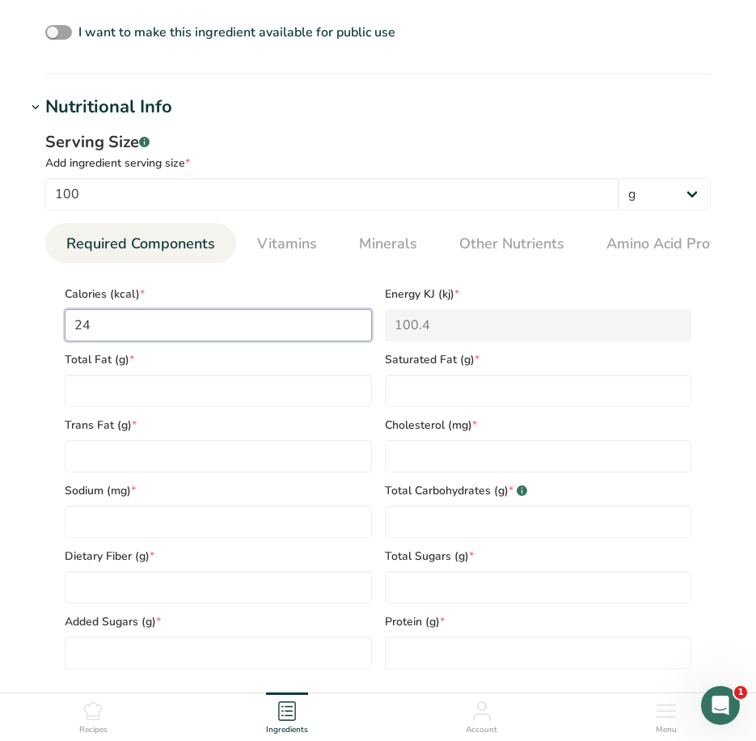
type input "245"
type KJ "1025.1"
type input "245"
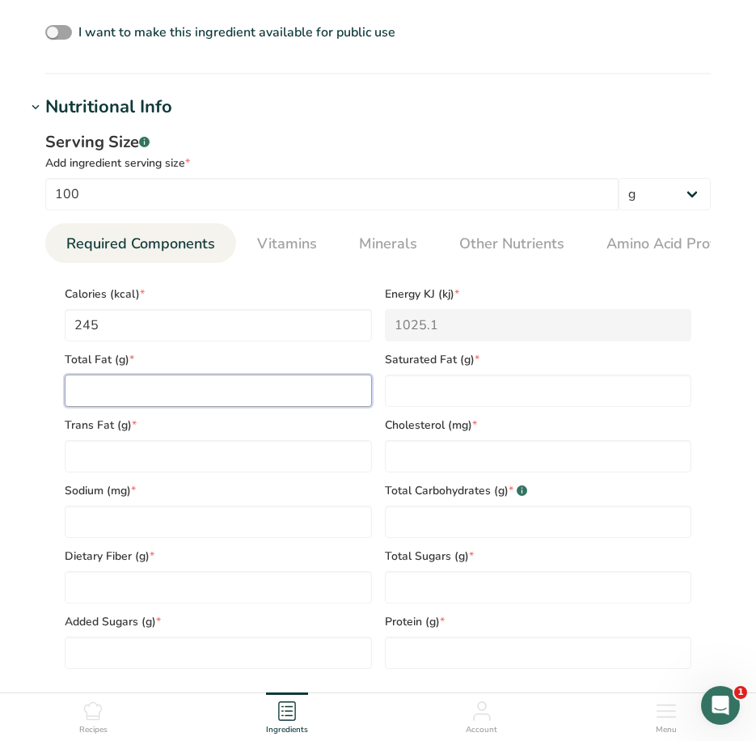
click at [194, 400] on Fat "number" at bounding box center [218, 390] width 307 height 32
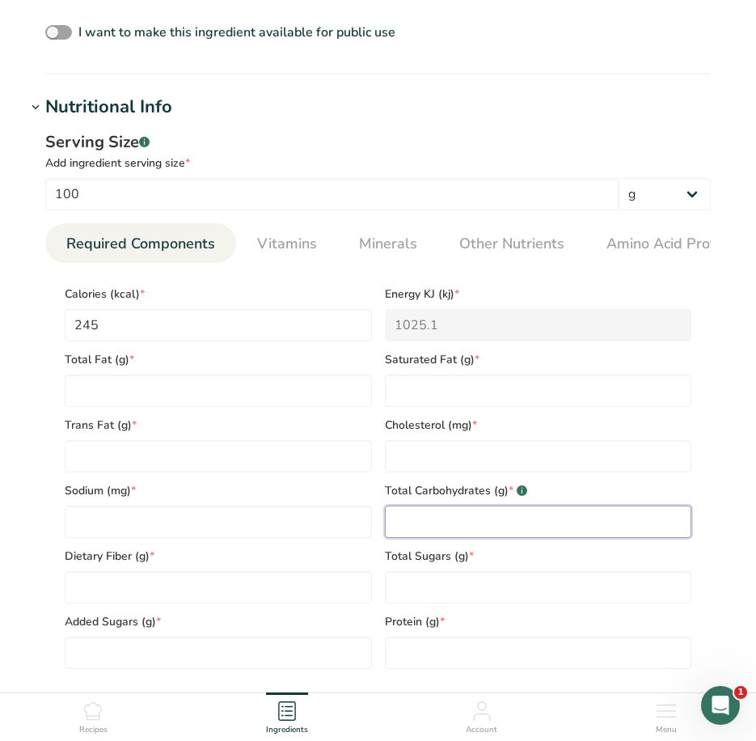
click at [421, 530] on Carbohydrates "number" at bounding box center [538, 521] width 307 height 32
type Carbohydrates "49.9"
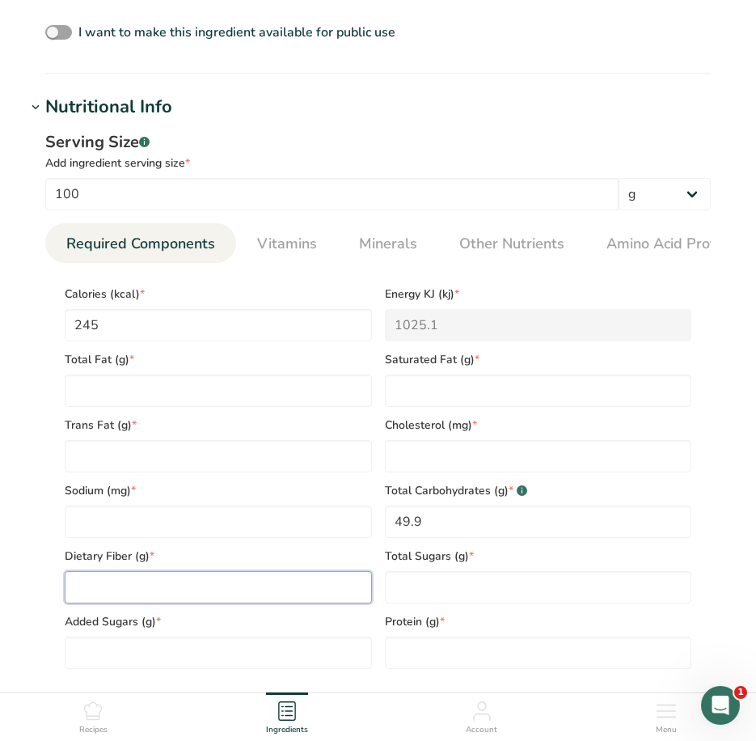
click at [162, 594] on Fiber "number" at bounding box center [218, 587] width 307 height 32
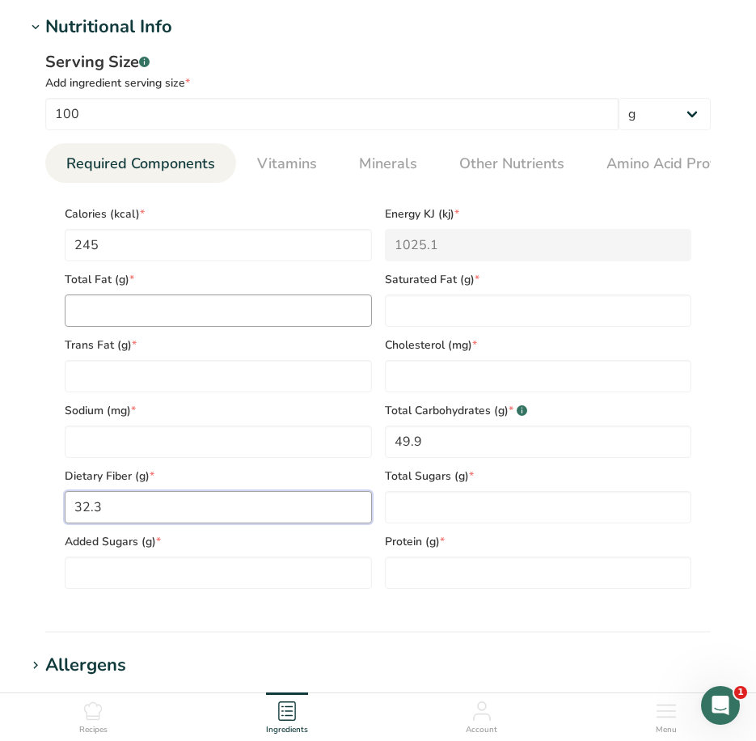
scroll to position [647, 0]
type Fiber "32.3"
click at [151, 318] on Fat "number" at bounding box center [218, 310] width 307 height 32
type Fat "0.3"
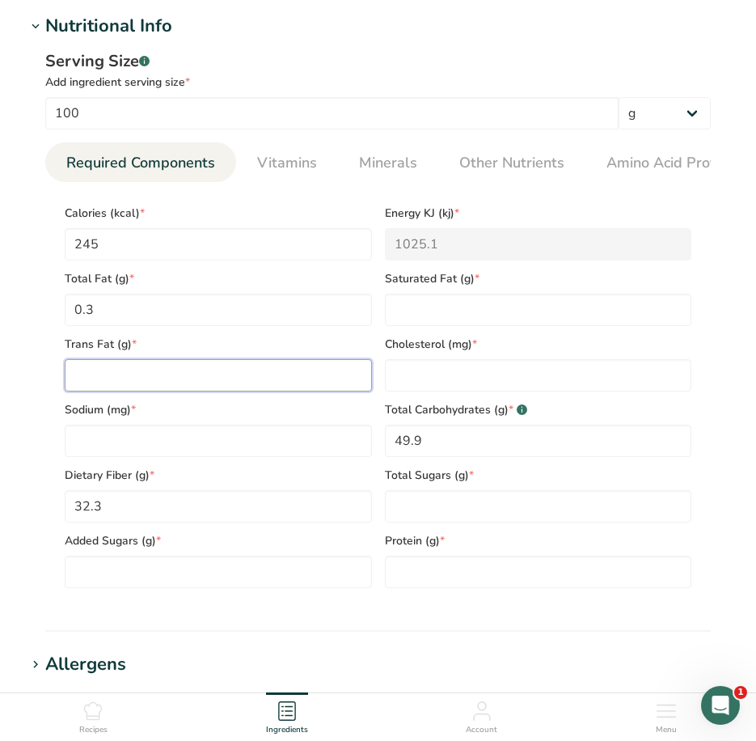
click at [101, 383] on Fat "number" at bounding box center [218, 375] width 307 height 32
type Fat "0"
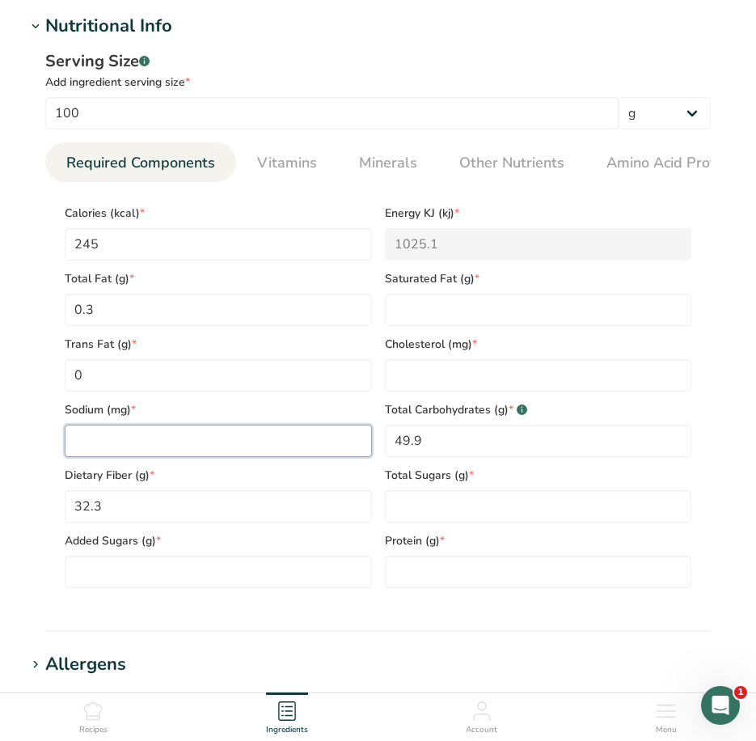
click at [93, 446] on input "number" at bounding box center [218, 441] width 307 height 32
type input "0"
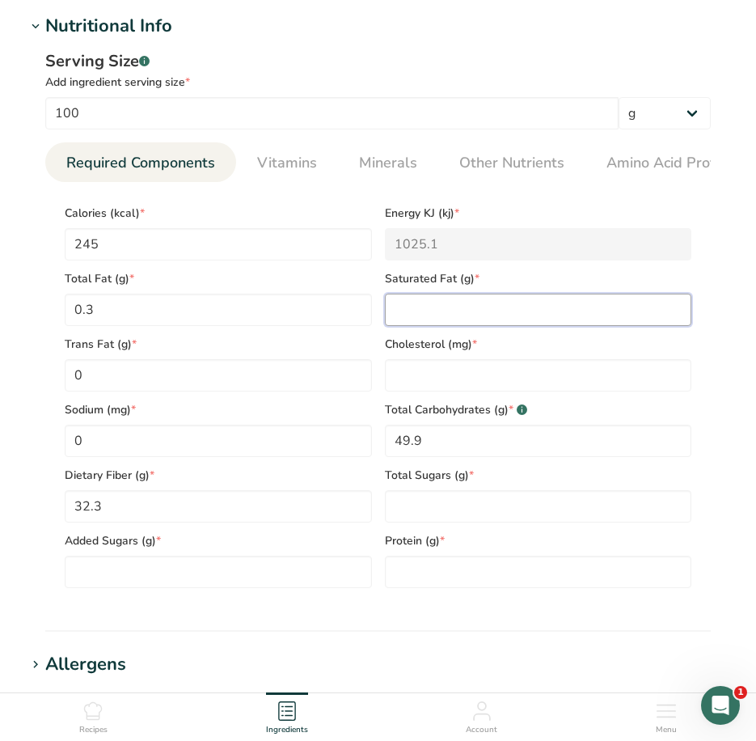
click at [418, 314] on Fat "number" at bounding box center [538, 310] width 307 height 32
type Fat "0"
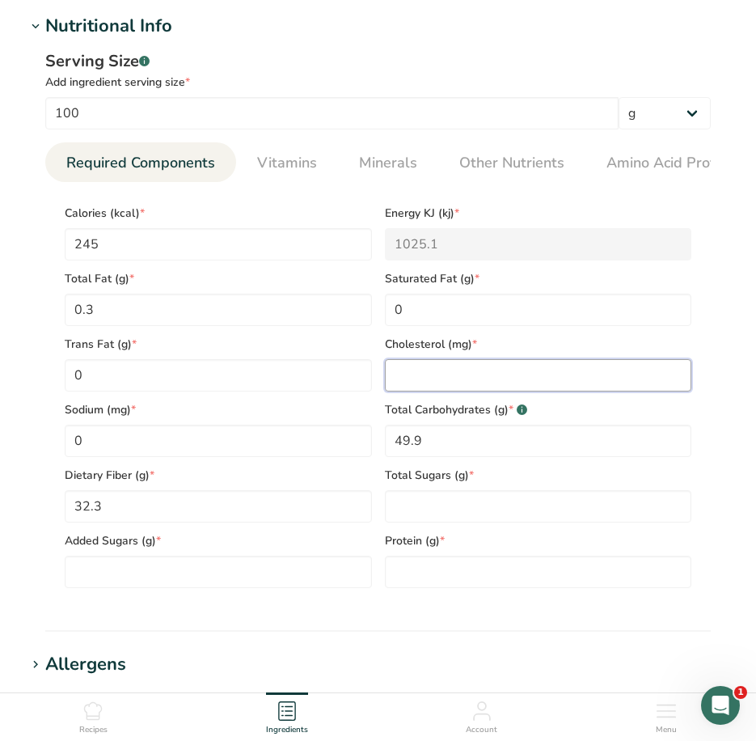
click at [421, 378] on input "number" at bounding box center [538, 375] width 307 height 32
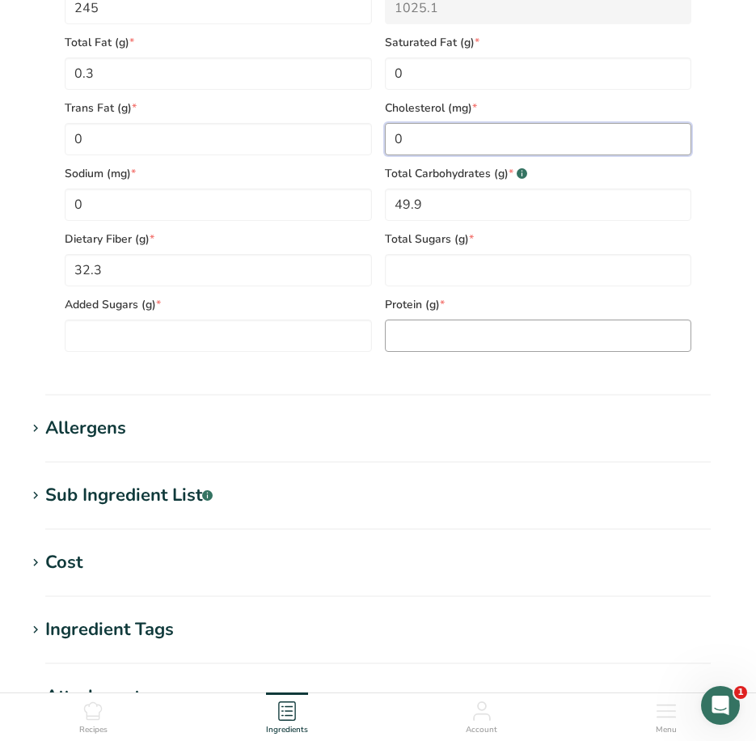
scroll to position [890, 0]
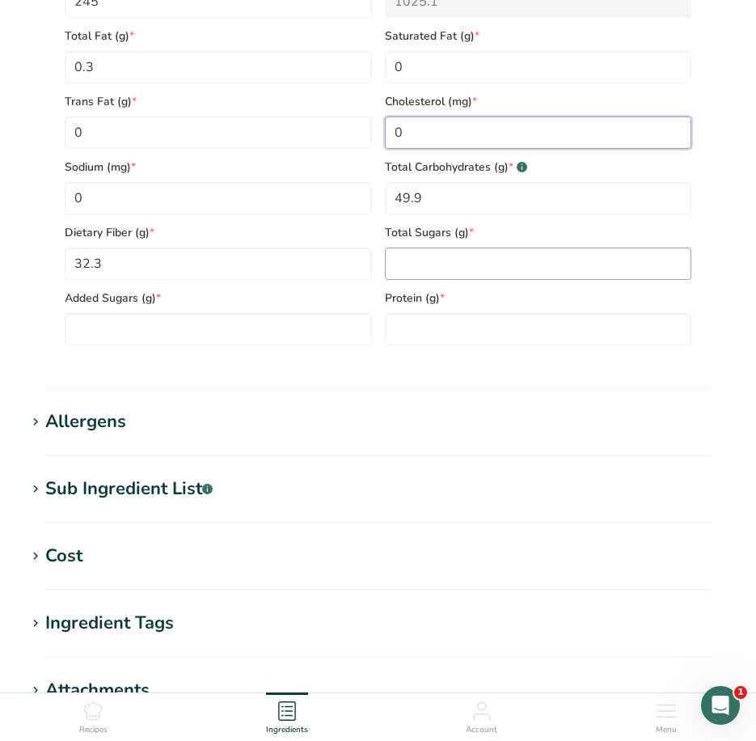
type input "0"
click at [417, 280] on Sugars "number" at bounding box center [538, 263] width 307 height 32
type Sugars "0"
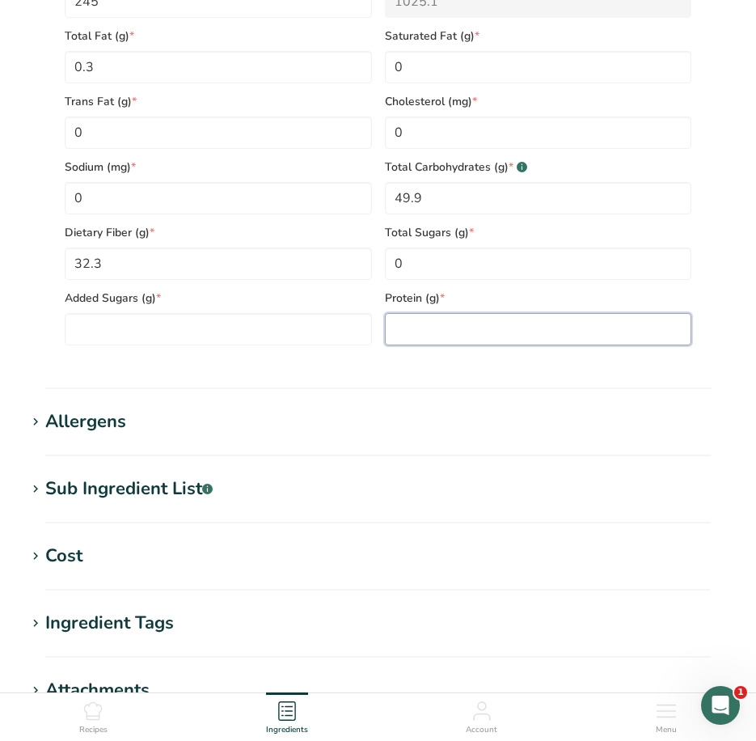
click at [425, 336] on input "number" at bounding box center [538, 329] width 307 height 32
type input "3.9"
click at [349, 484] on h1 "Sub Ingredient List .a-a{fill:#347362;}.b-a{fill:#fff;}" at bounding box center [378, 489] width 704 height 27
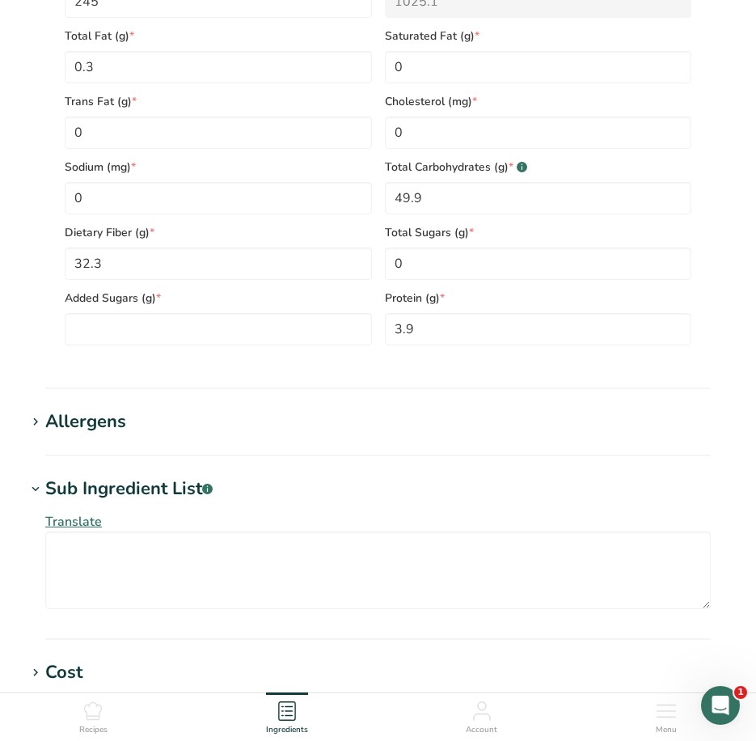
click at [70, 485] on div "Sub Ingredient List .a-a{fill:#347362;}.b-a{fill:#fff;}" at bounding box center [128, 489] width 167 height 27
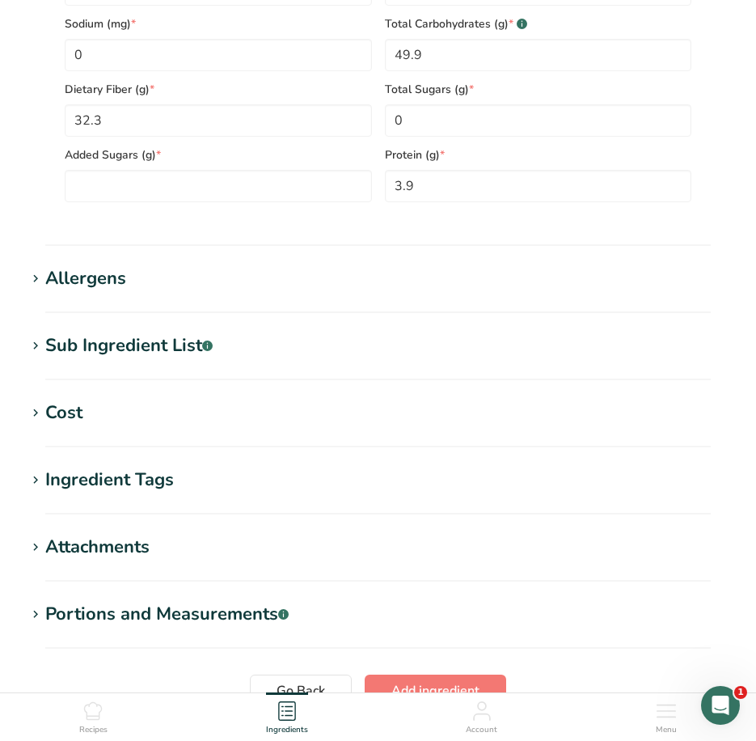
scroll to position [1189, 0]
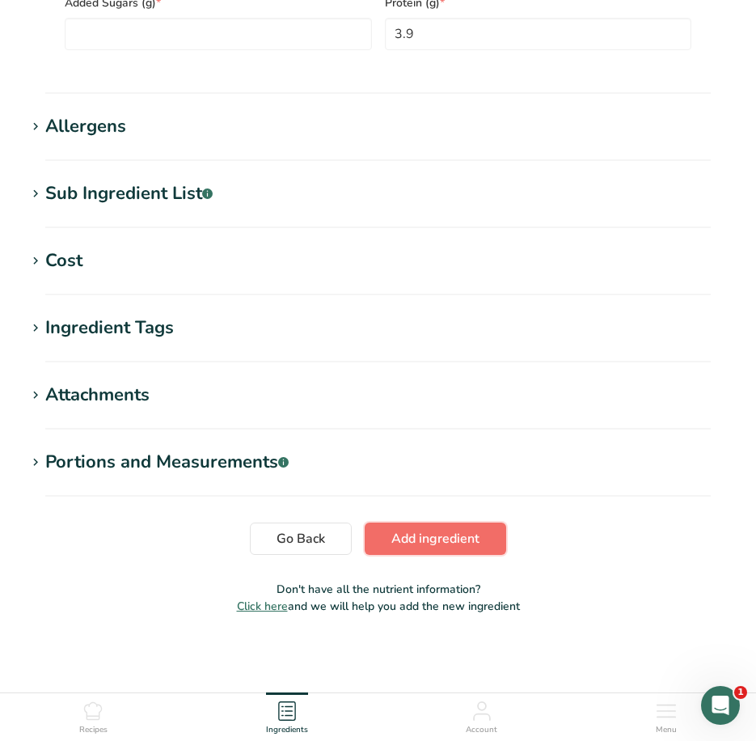
click at [414, 544] on span "Add ingredient" at bounding box center [435, 538] width 88 height 19
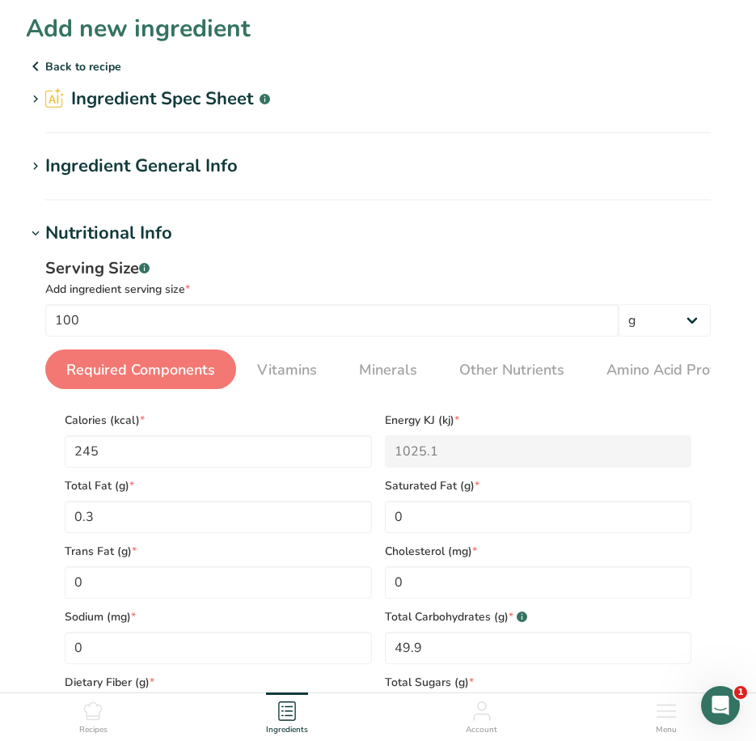
scroll to position [0, 0]
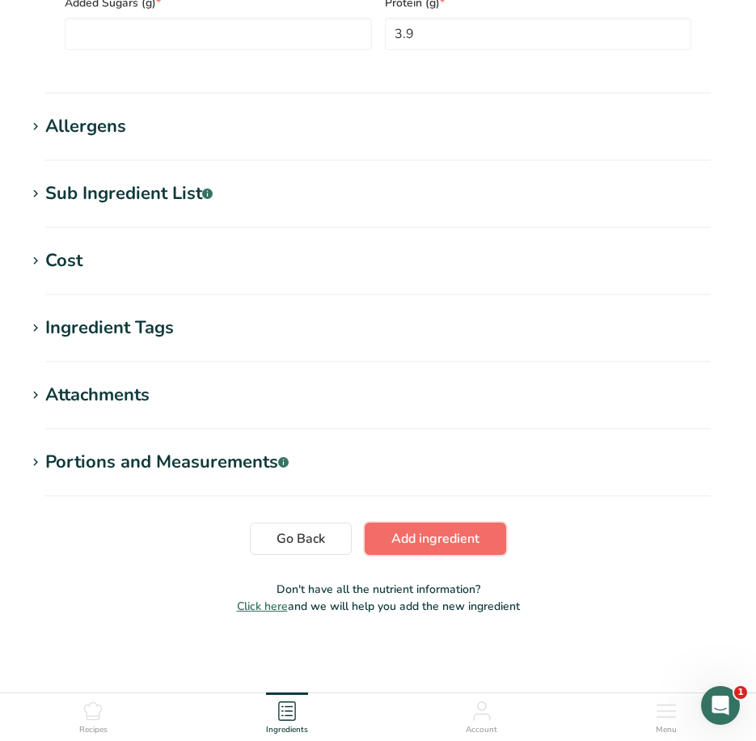
click at [403, 531] on span "Add ingredient" at bounding box center [435, 538] width 88 height 19
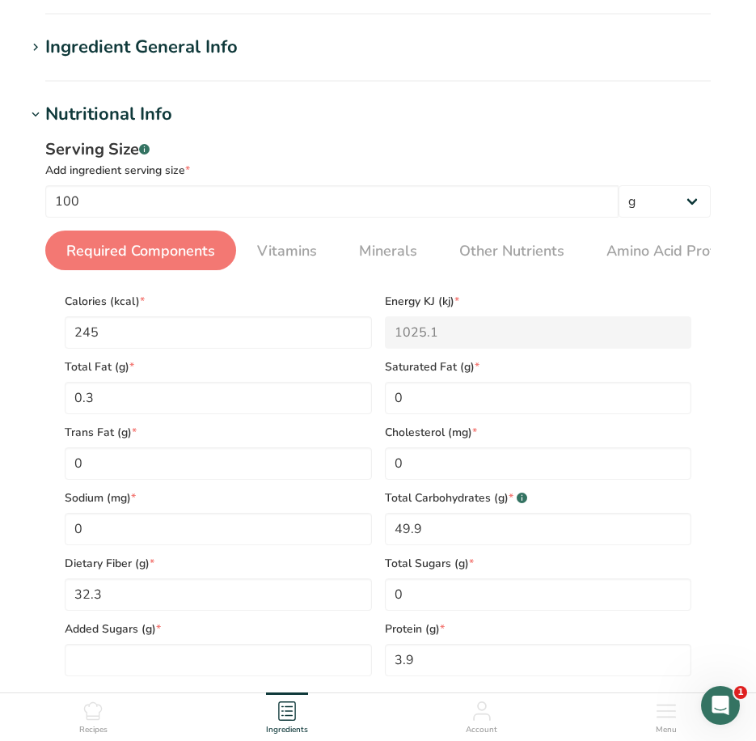
scroll to position [222, 0]
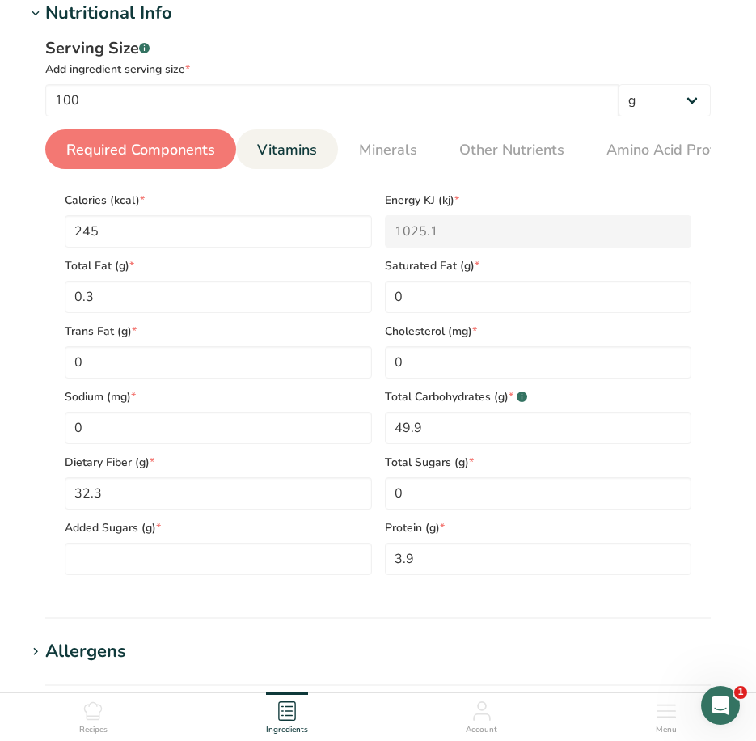
click at [282, 156] on span "Vitamins" at bounding box center [287, 150] width 60 height 22
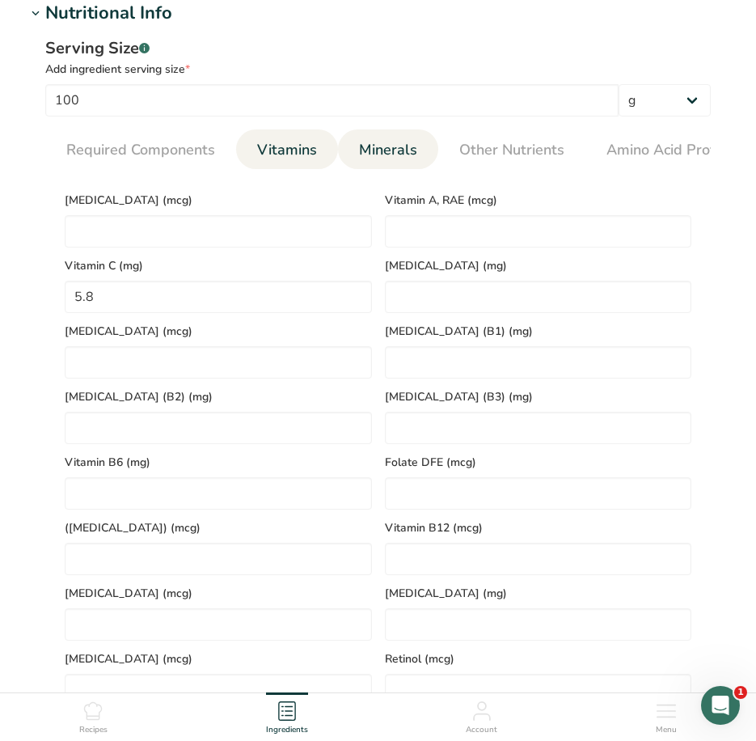
click at [410, 146] on span "Minerals" at bounding box center [388, 150] width 58 height 22
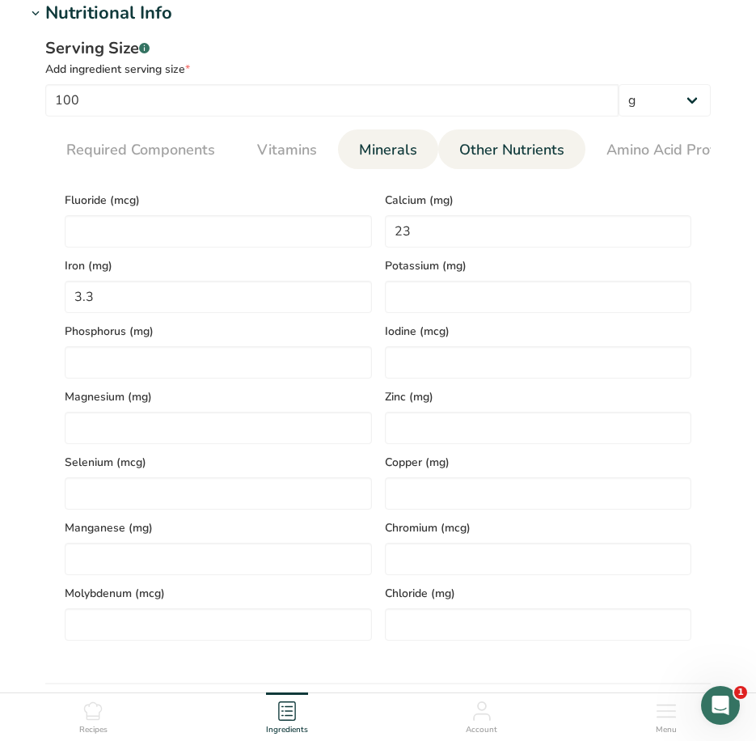
click at [495, 146] on span "Other Nutrients" at bounding box center [511, 150] width 105 height 22
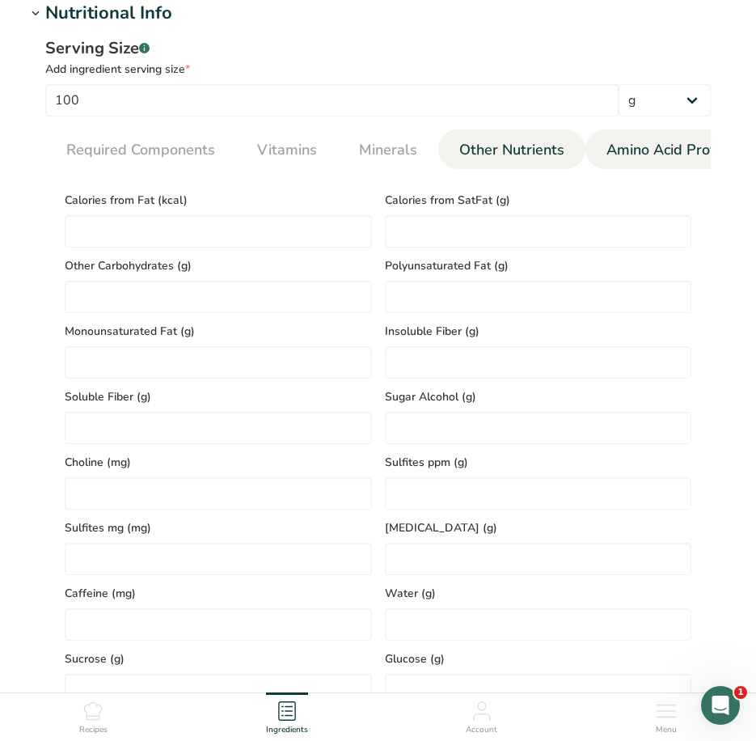
click at [609, 149] on span "Amino Acid Profile" at bounding box center [669, 150] width 125 height 22
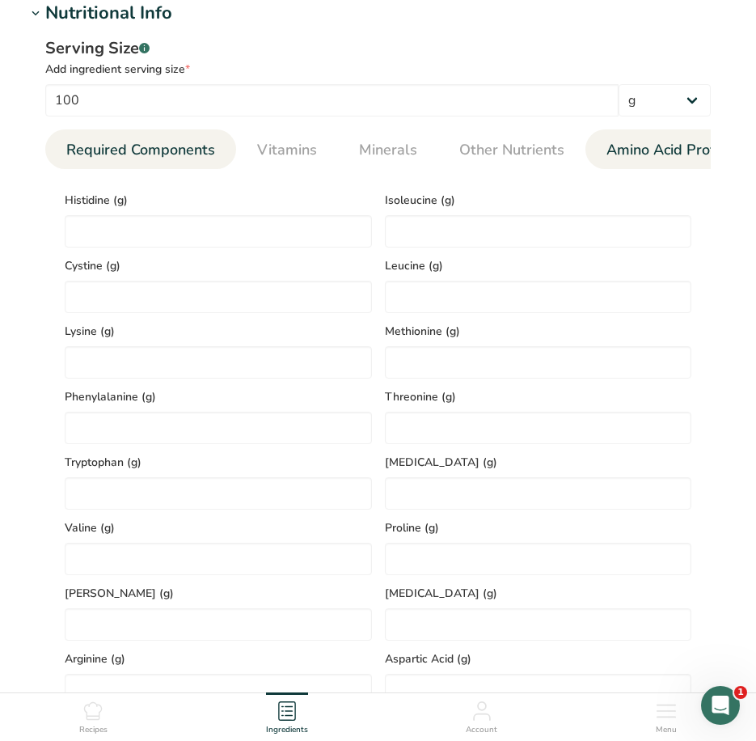
click at [143, 146] on span "Required Components" at bounding box center [140, 150] width 149 height 22
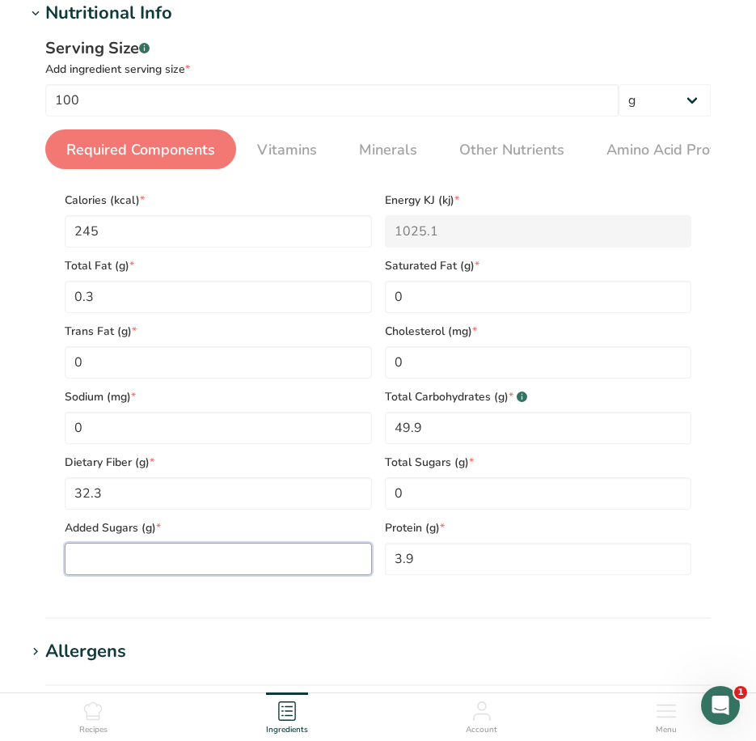
click at [208, 560] on Sugars "number" at bounding box center [218, 559] width 307 height 32
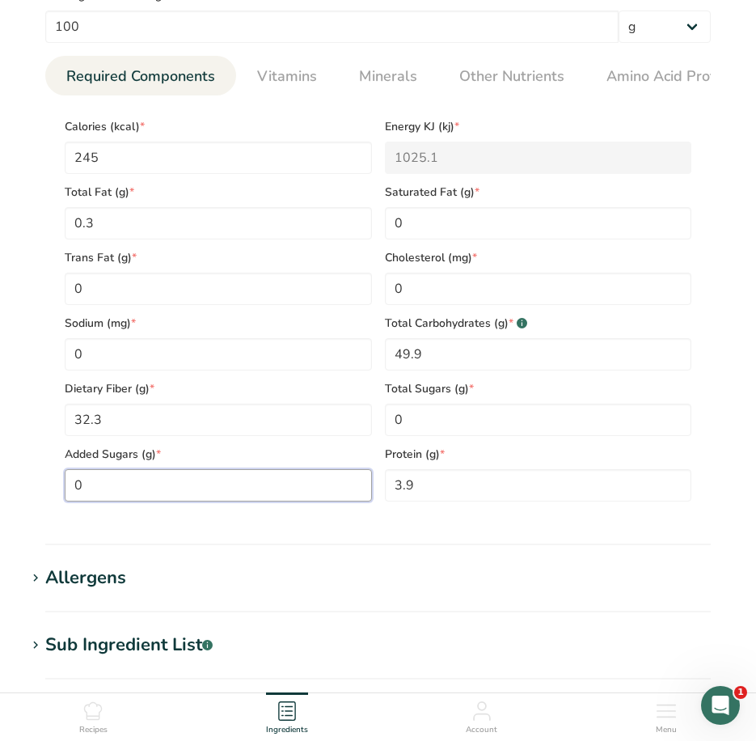
scroll to position [751, 0]
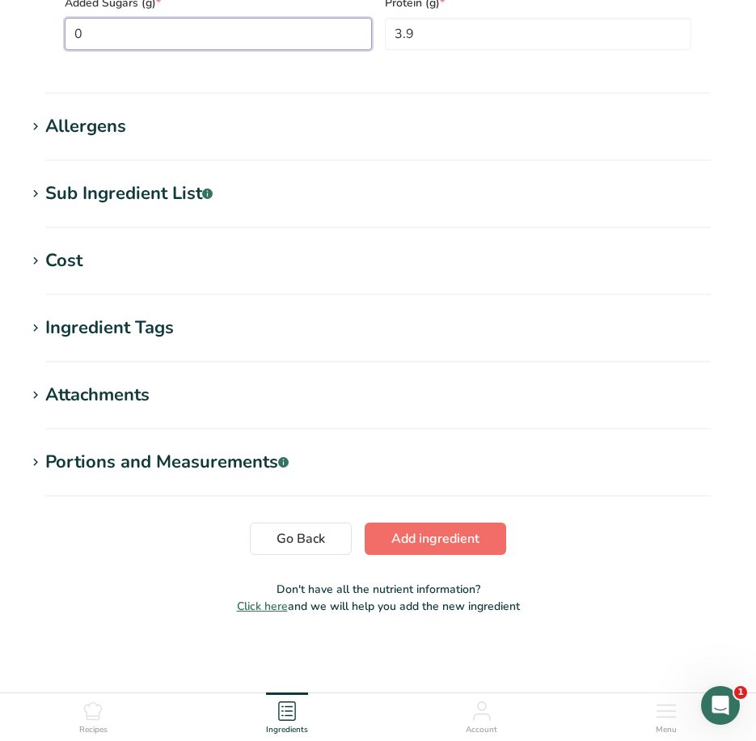
type Sugars "0"
click at [425, 540] on span "Add ingredient" at bounding box center [435, 538] width 88 height 19
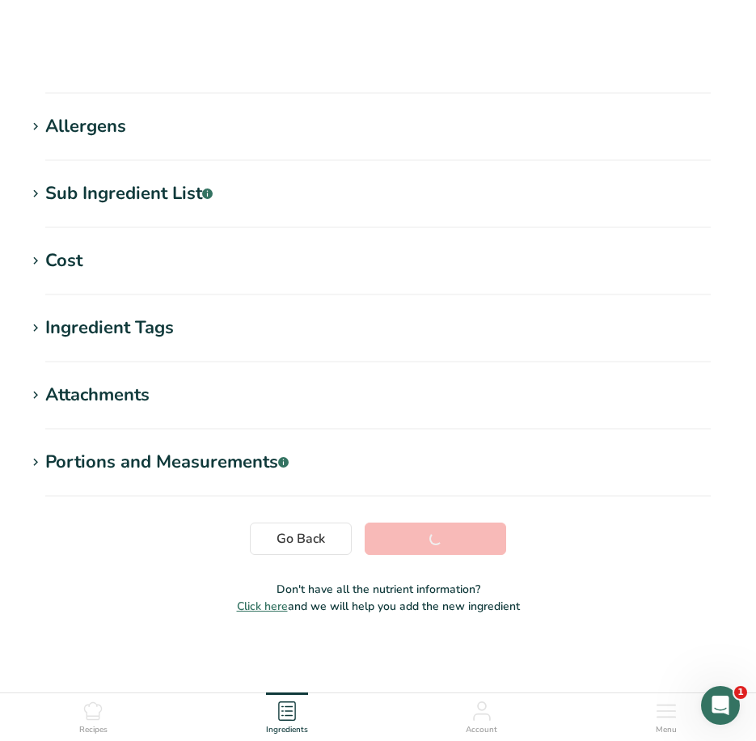
scroll to position [176, 0]
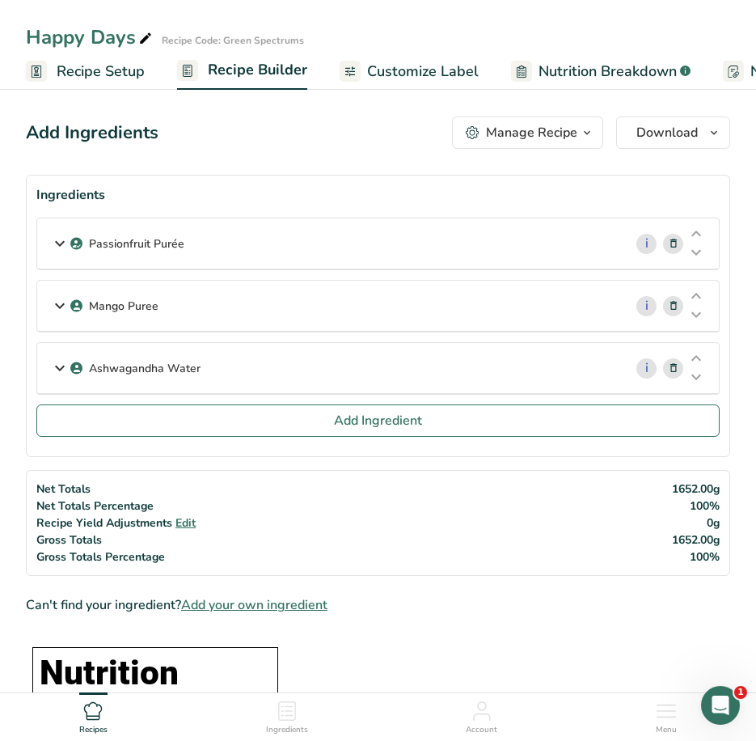
click at [332, 373] on div "Ashwagandha Water" at bounding box center [330, 368] width 586 height 50
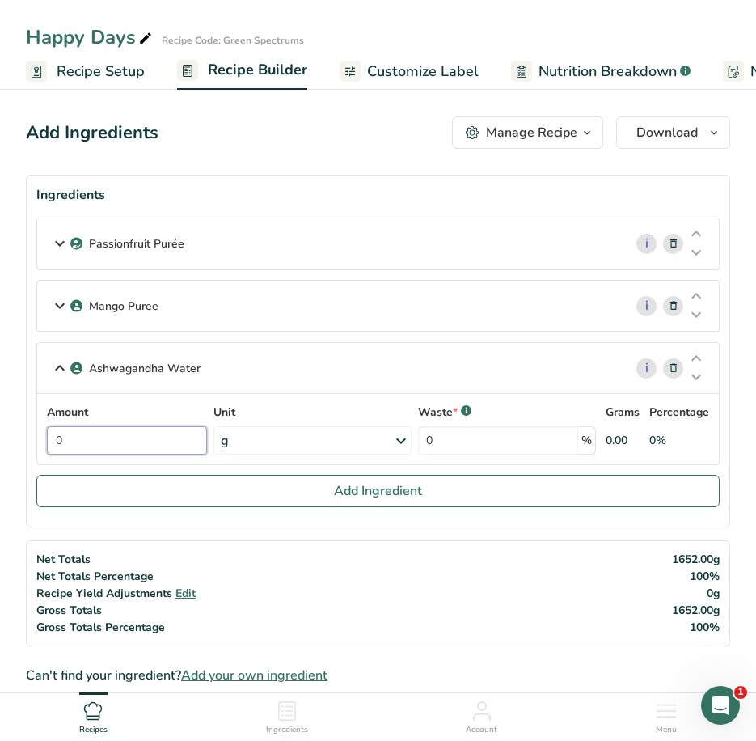
click at [190, 444] on input "0" at bounding box center [127, 440] width 160 height 28
type input "431.62"
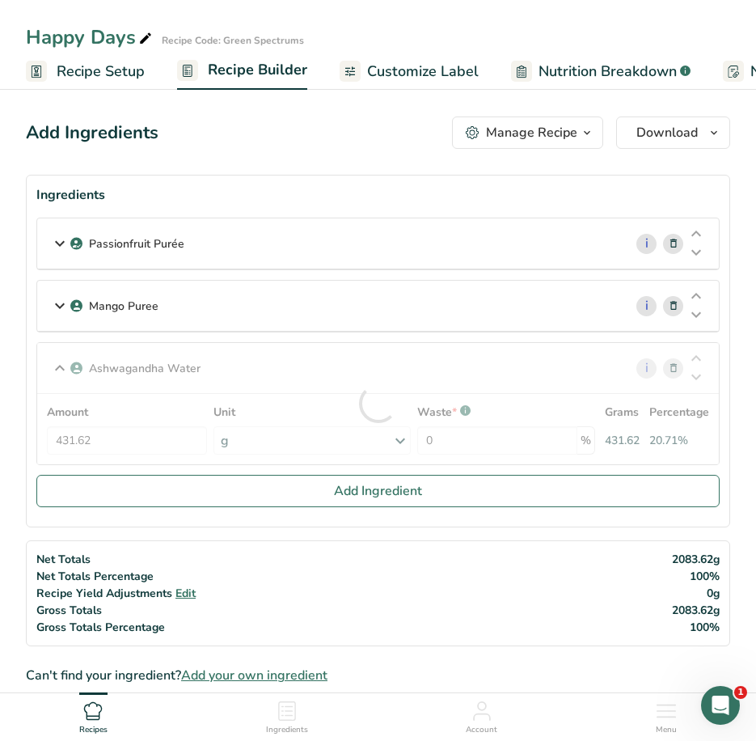
click at [163, 368] on div "Ashwagandha Water i Amount 431.62 Unit g Weight Units g kg mg See more Volume U…" at bounding box center [377, 403] width 683 height 123
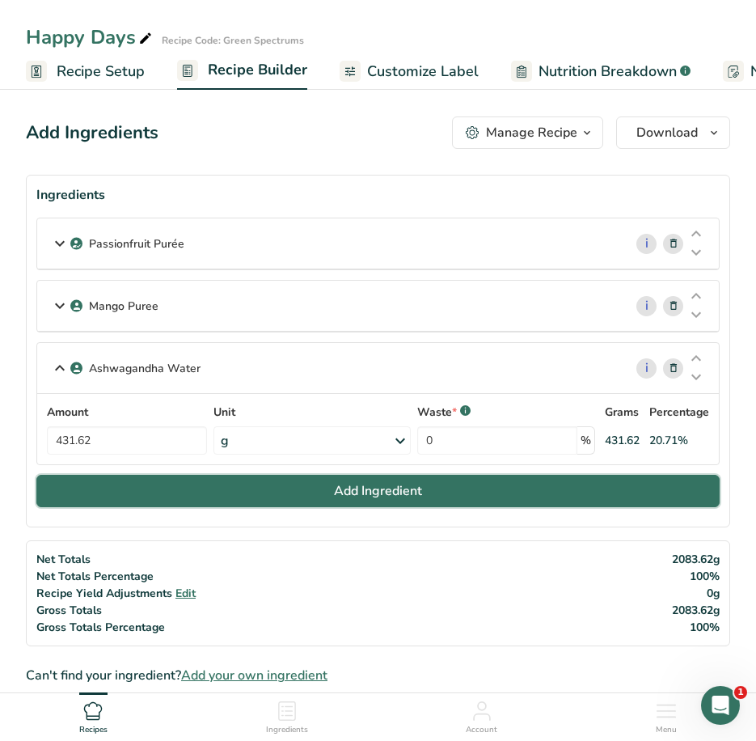
click at [209, 492] on button "Add Ingredient" at bounding box center [377, 491] width 683 height 32
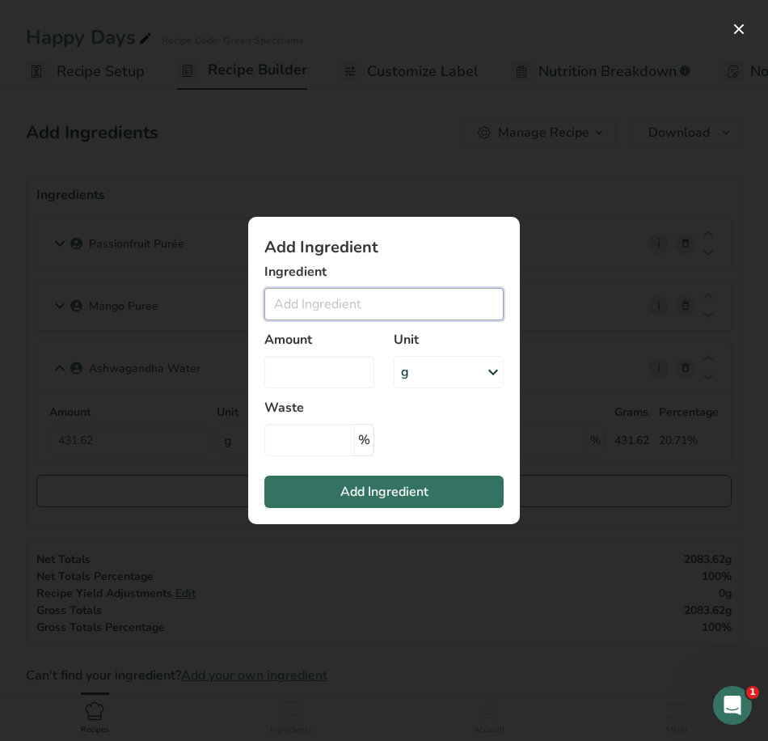
click at [380, 318] on input "Add ingredient modal" at bounding box center [383, 304] width 239 height 32
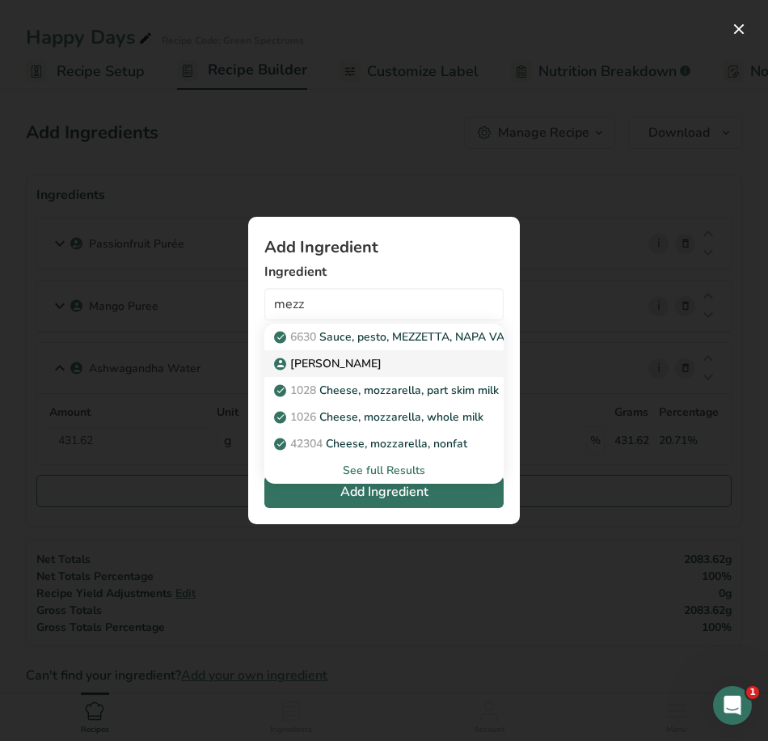
click at [329, 358] on p "Mezzoni" at bounding box center [329, 363] width 104 height 17
type input "Mezzoni"
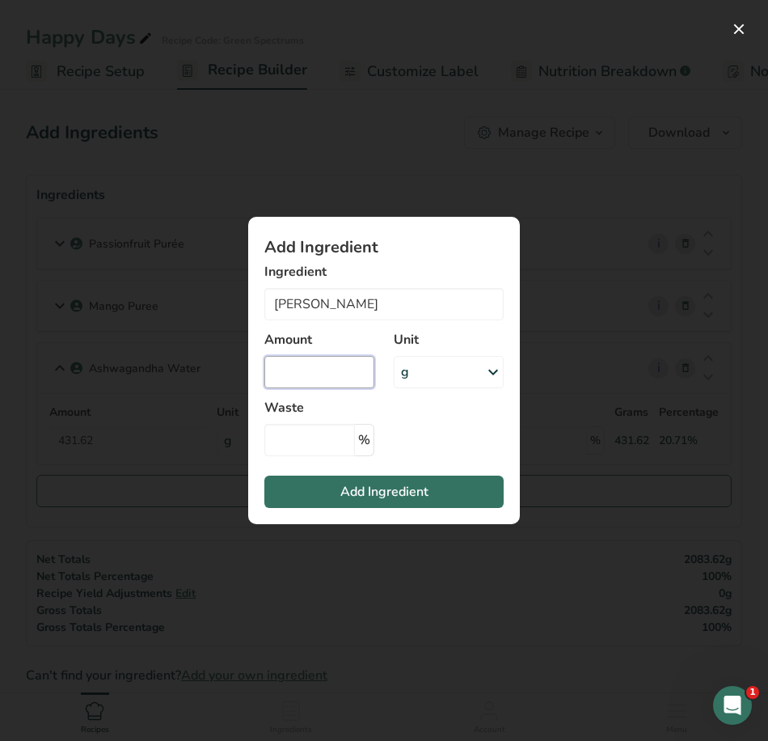
click at [310, 376] on input "Add ingredient modal" at bounding box center [319, 372] width 110 height 32
type input "35"
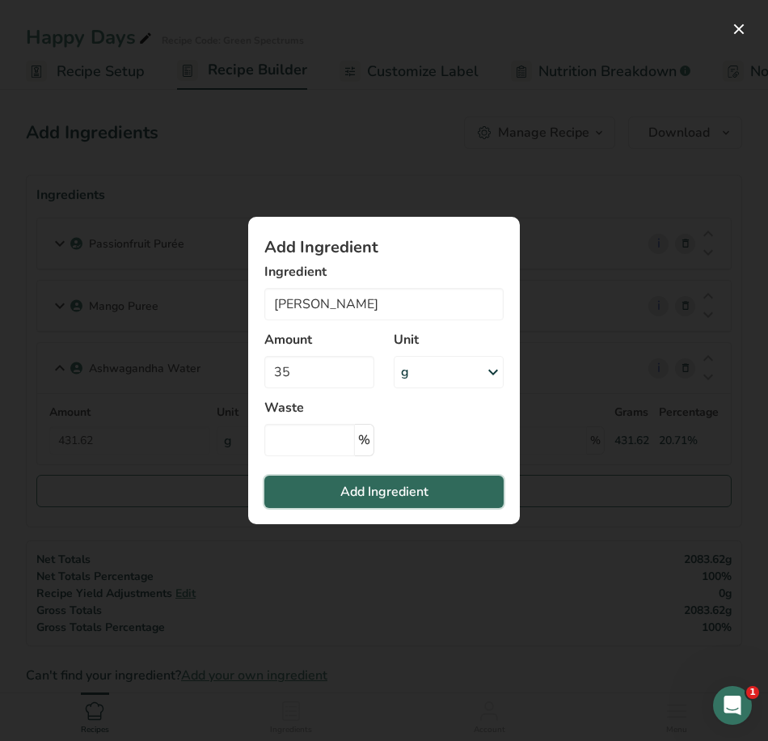
click at [384, 494] on span "Add Ingredient" at bounding box center [384, 491] width 88 height 19
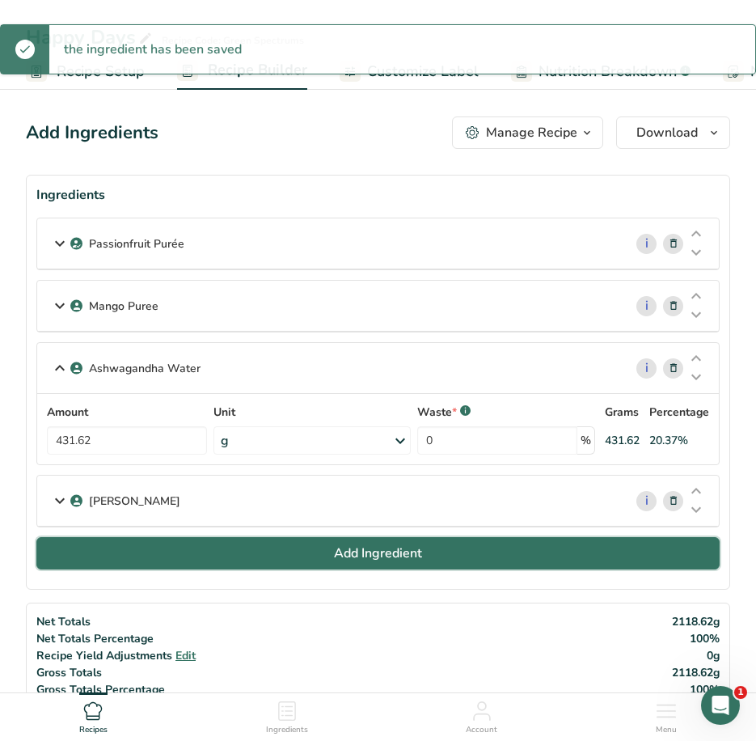
click at [247, 558] on button "Add Ingredient" at bounding box center [377, 553] width 683 height 32
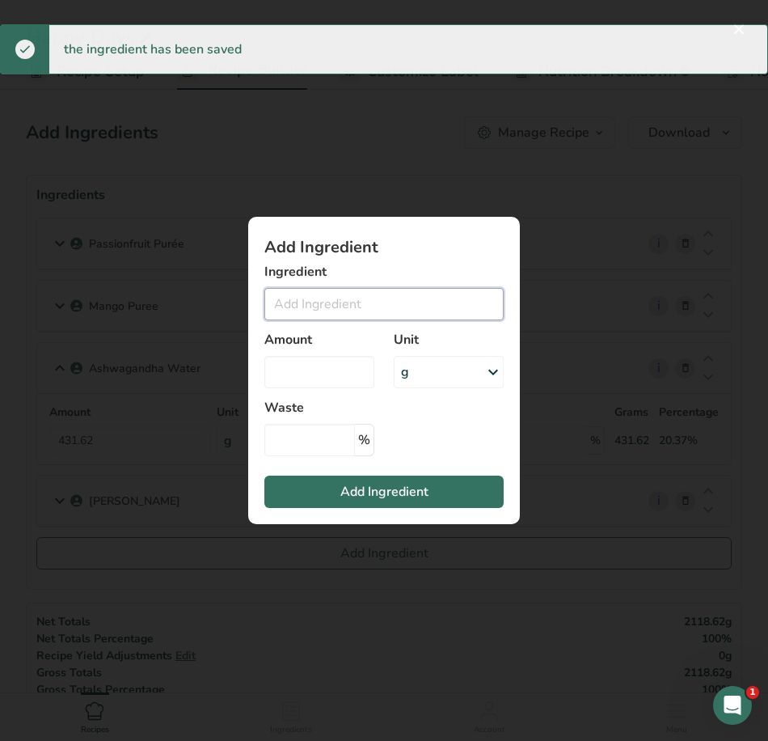
click at [328, 317] on input "Add ingredient modal" at bounding box center [383, 304] width 239 height 32
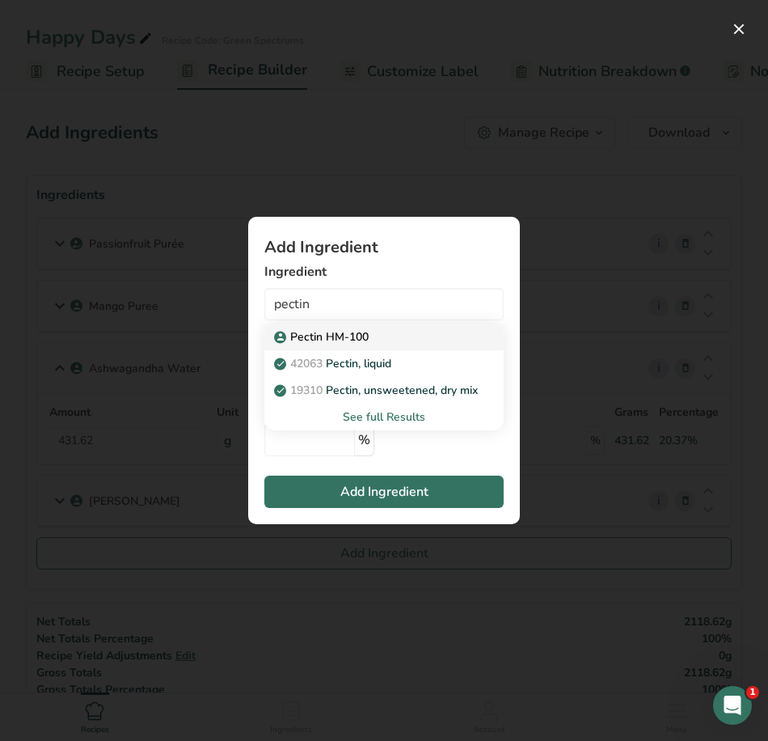
click at [347, 340] on p "Pectin HM-100" at bounding box center [322, 336] width 91 height 17
type input "Pectin HM-100"
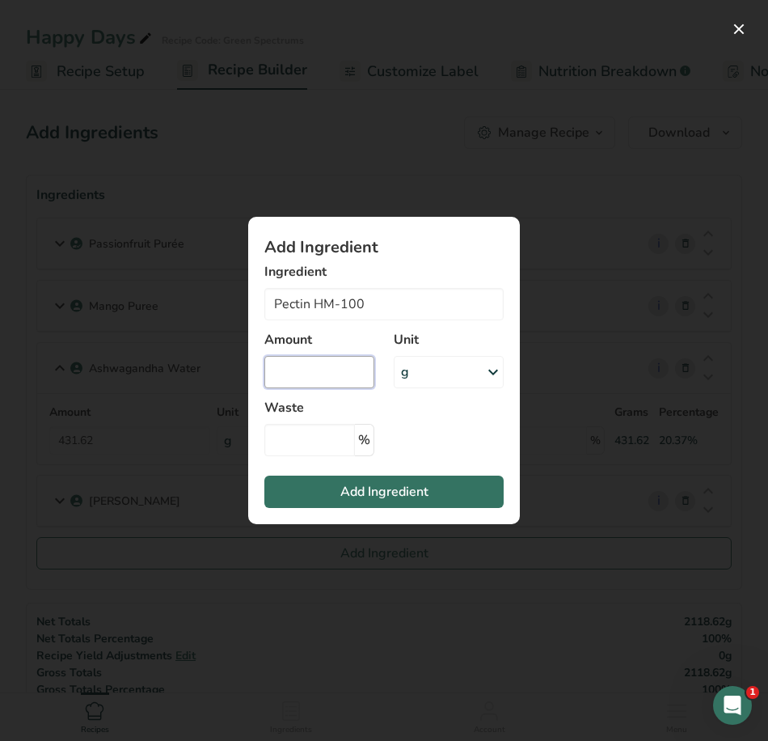
click at [341, 369] on input "Add ingredient modal" at bounding box center [319, 372] width 110 height 32
type input "245"
click at [380, 487] on span "Add Ingredient" at bounding box center [384, 491] width 88 height 19
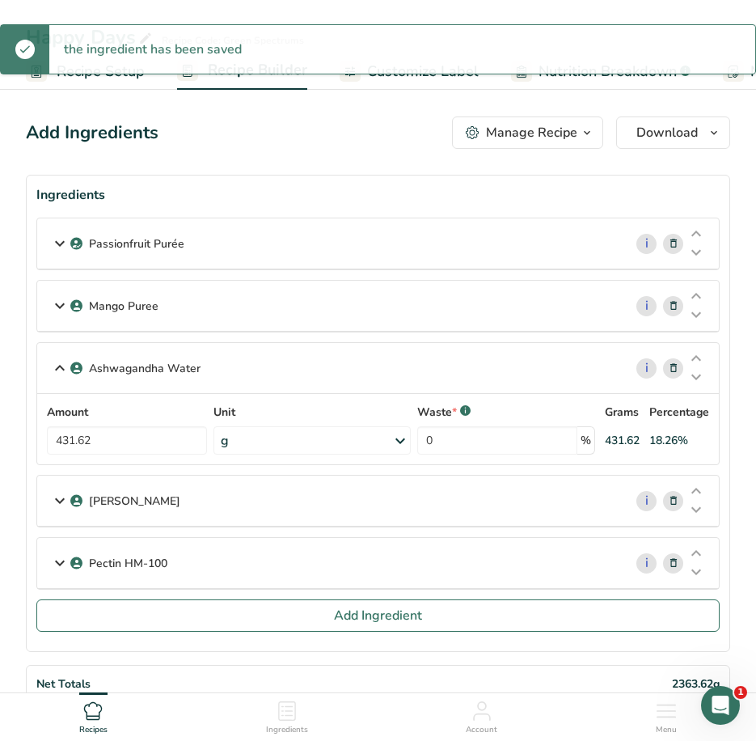
click at [57, 366] on icon at bounding box center [59, 367] width 19 height 29
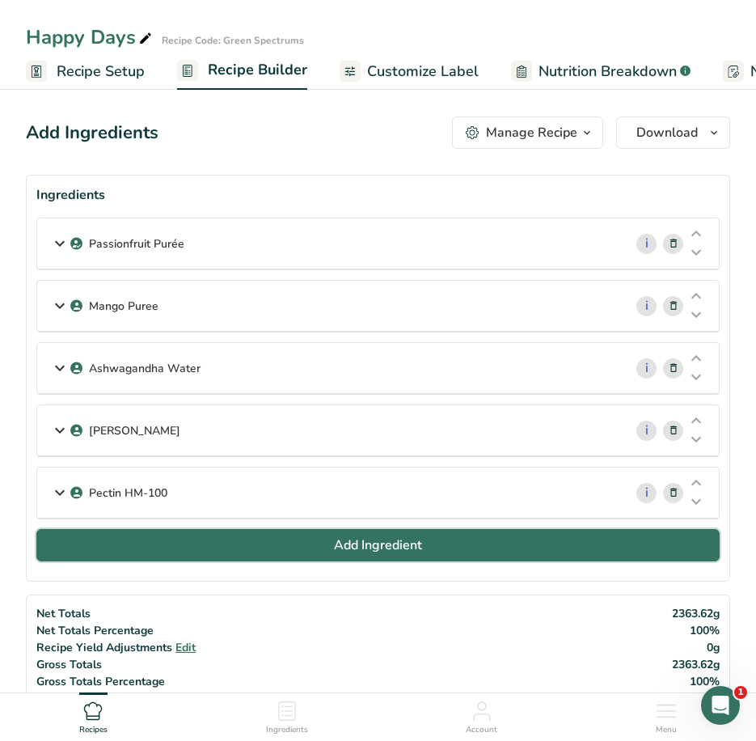
click at [121, 540] on button "Add Ingredient" at bounding box center [377, 545] width 683 height 32
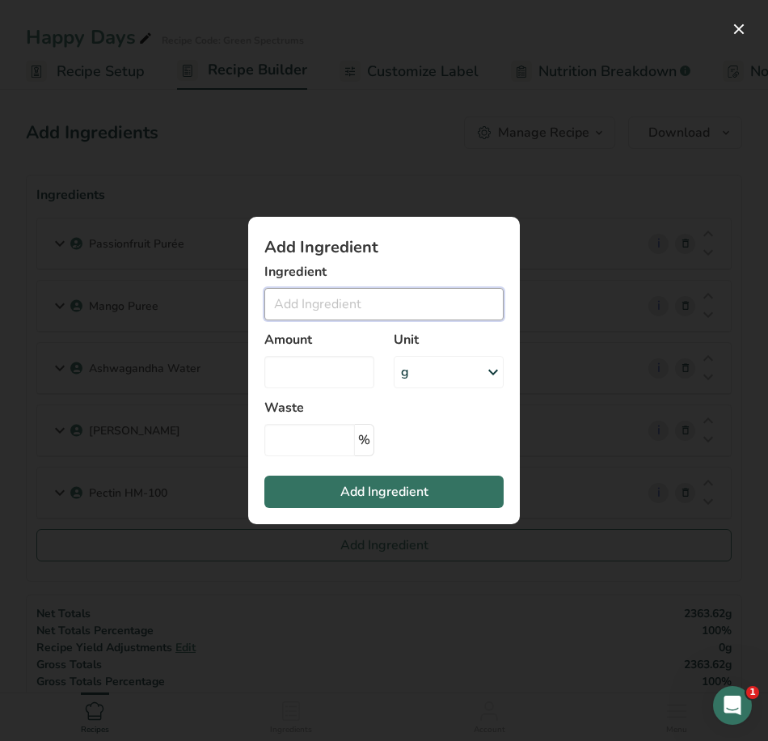
click at [345, 306] on input "Add ingredient modal" at bounding box center [383, 304] width 239 height 32
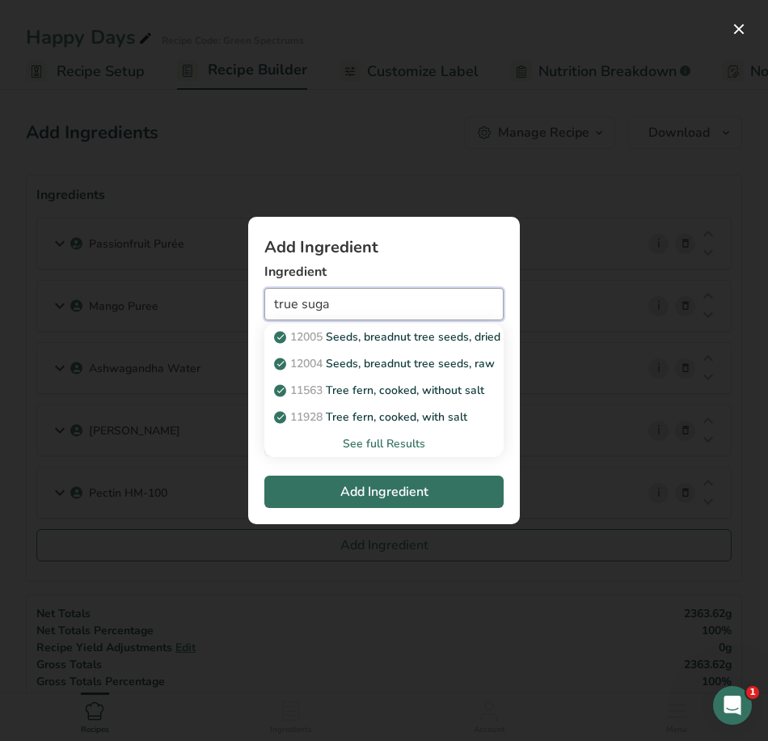
type input "true sugar"
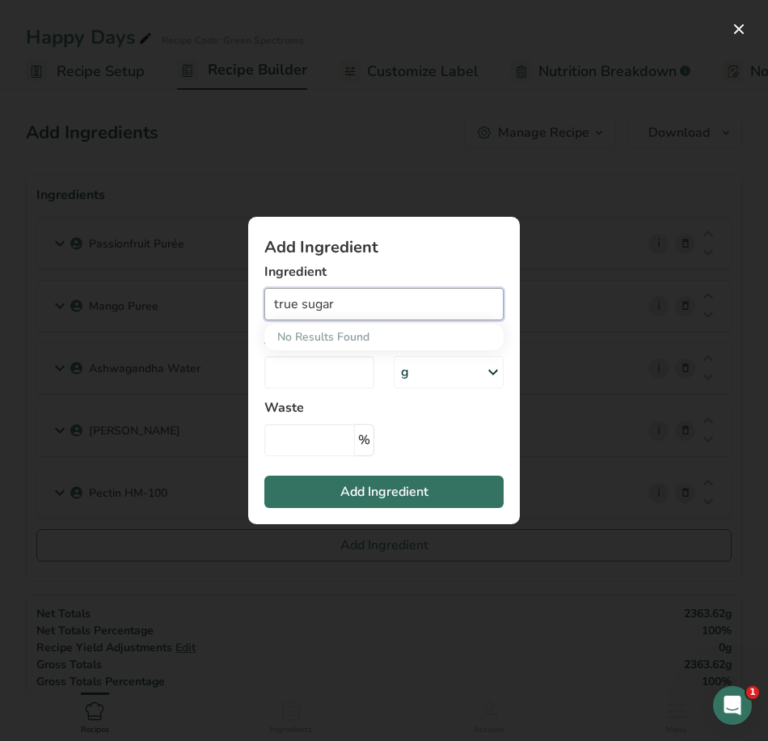
drag, startPoint x: 345, startPoint y: 306, endPoint x: 219, endPoint y: 299, distance: 126.3
click at [219, 299] on div "Add Ingredient Ingredient true sugar No Results Found Amount Unit g Weight Unit…" at bounding box center [384, 370] width 768 height 741
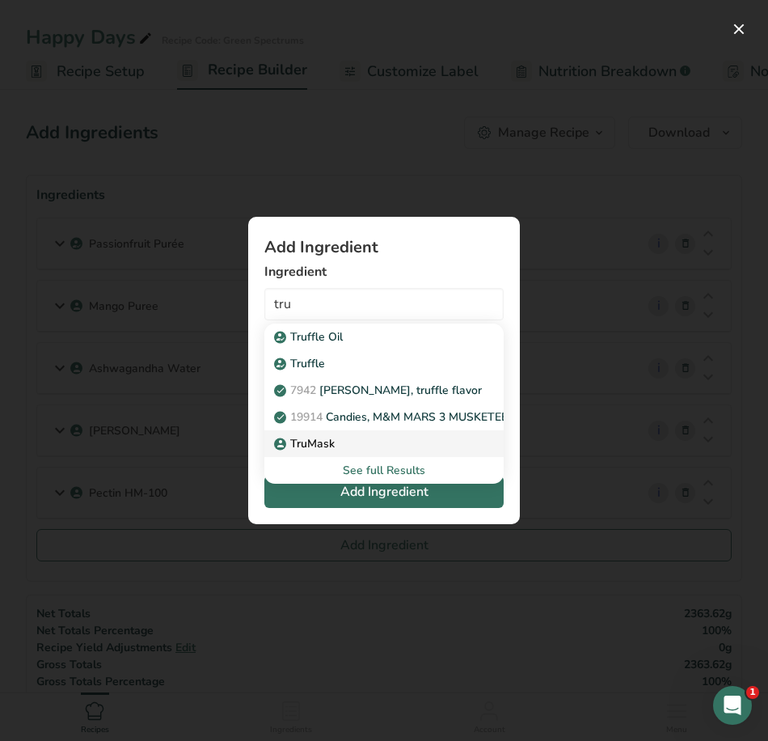
click at [310, 446] on p "TruMask" at bounding box center [305, 443] width 57 height 17
type input "TruMask"
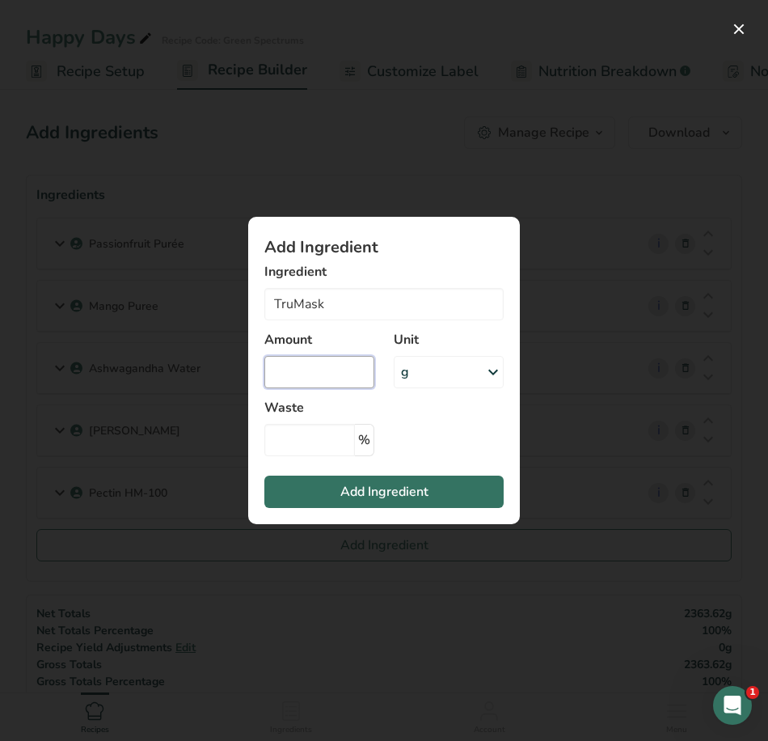
click at [314, 371] on input "Add ingredient modal" at bounding box center [319, 372] width 110 height 32
type input "0.98"
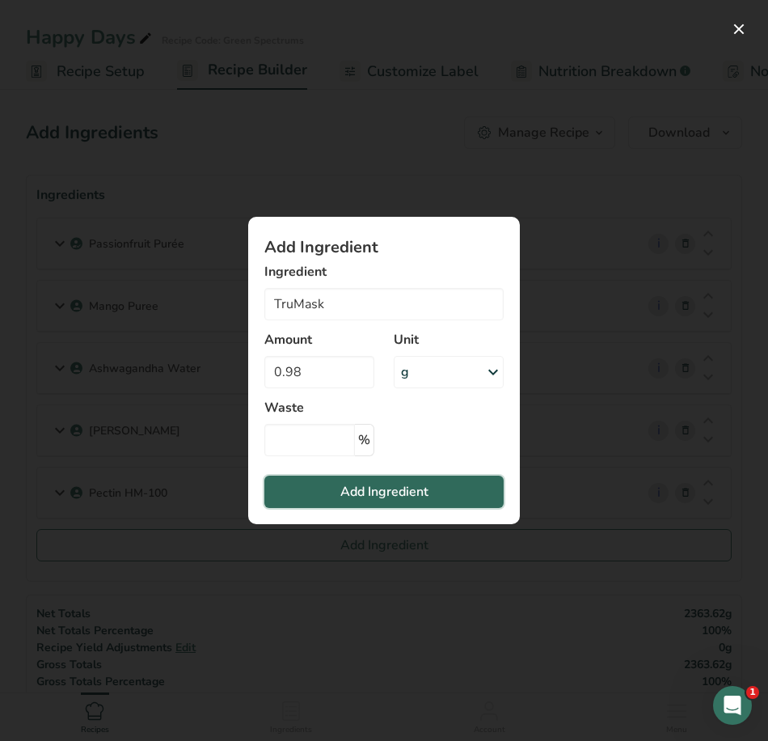
click at [360, 492] on span "Add Ingredient" at bounding box center [384, 491] width 88 height 19
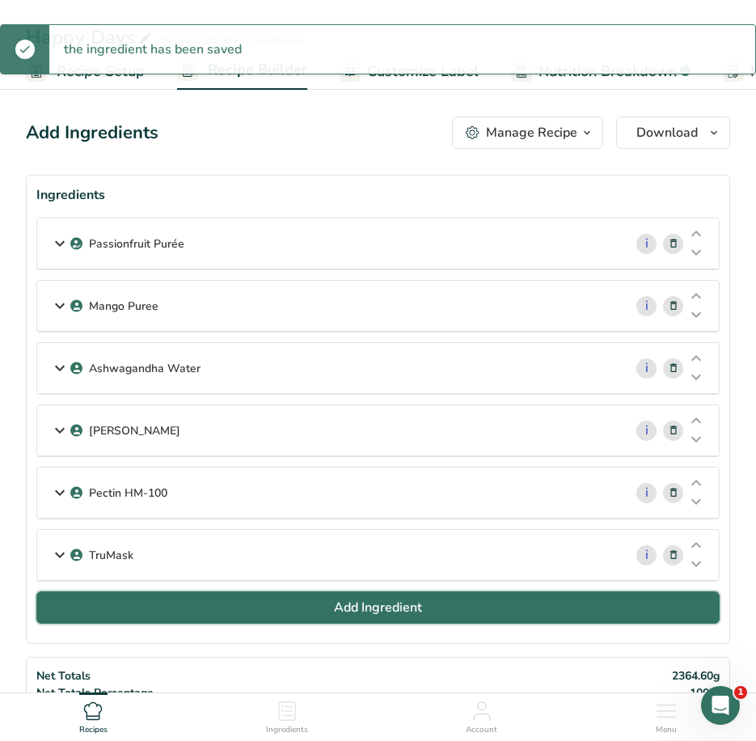
click at [311, 601] on button "Add Ingredient" at bounding box center [377, 607] width 683 height 32
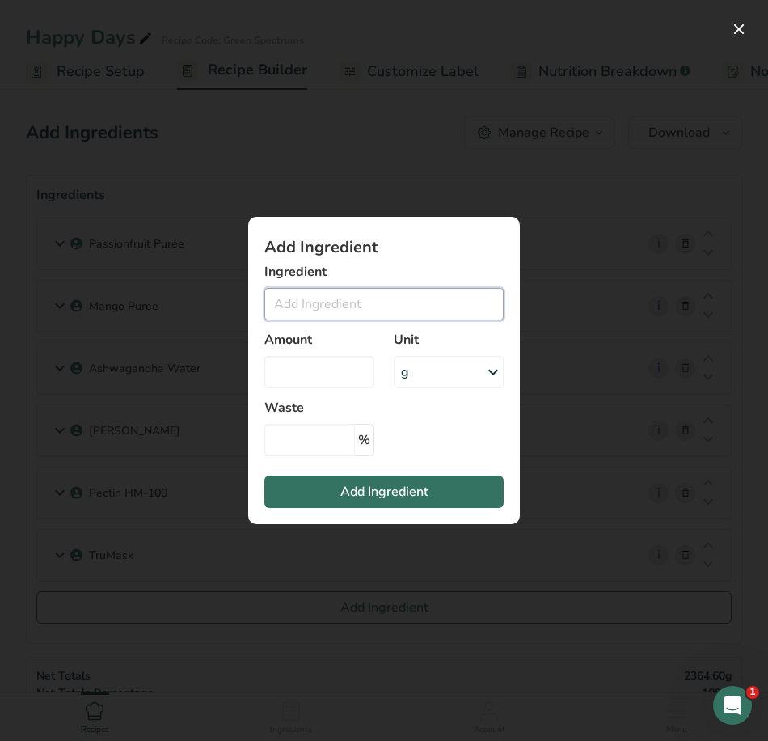
click at [327, 309] on input "Add ingredient modal" at bounding box center [383, 304] width 239 height 32
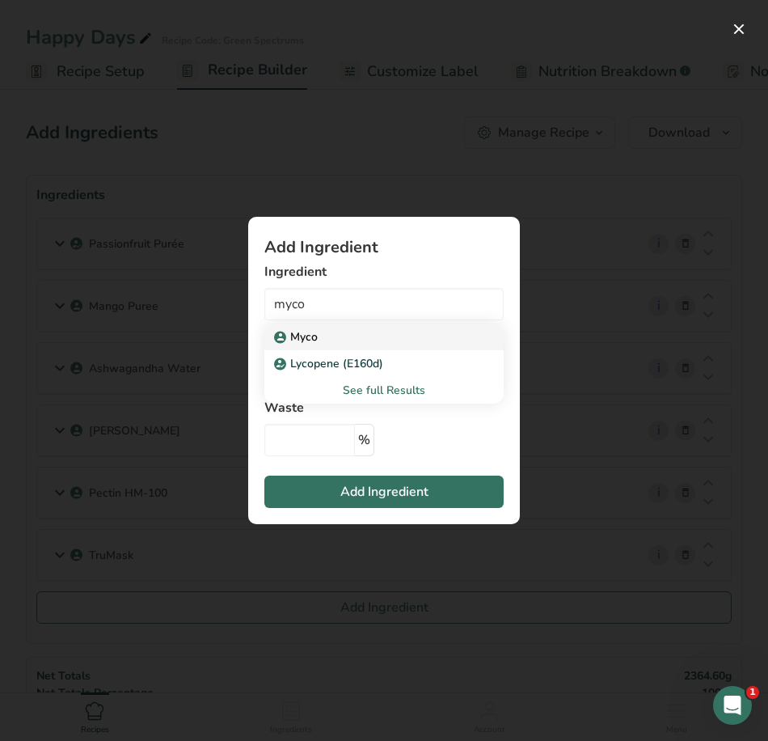
click at [337, 338] on div "Myco" at bounding box center [371, 336] width 188 height 17
type input "Myco"
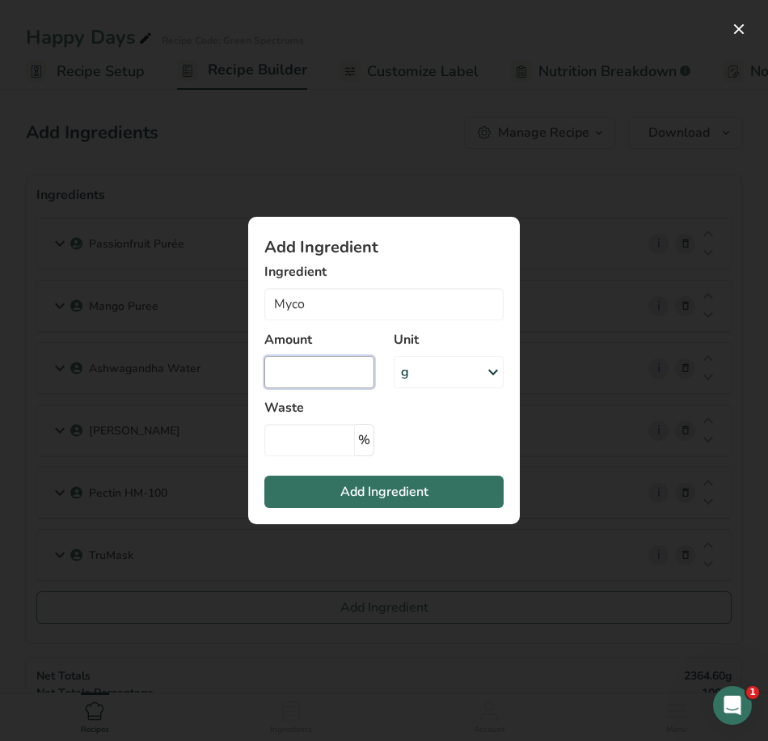
click at [318, 372] on input "Add ingredient modal" at bounding box center [319, 372] width 110 height 32
type input "35"
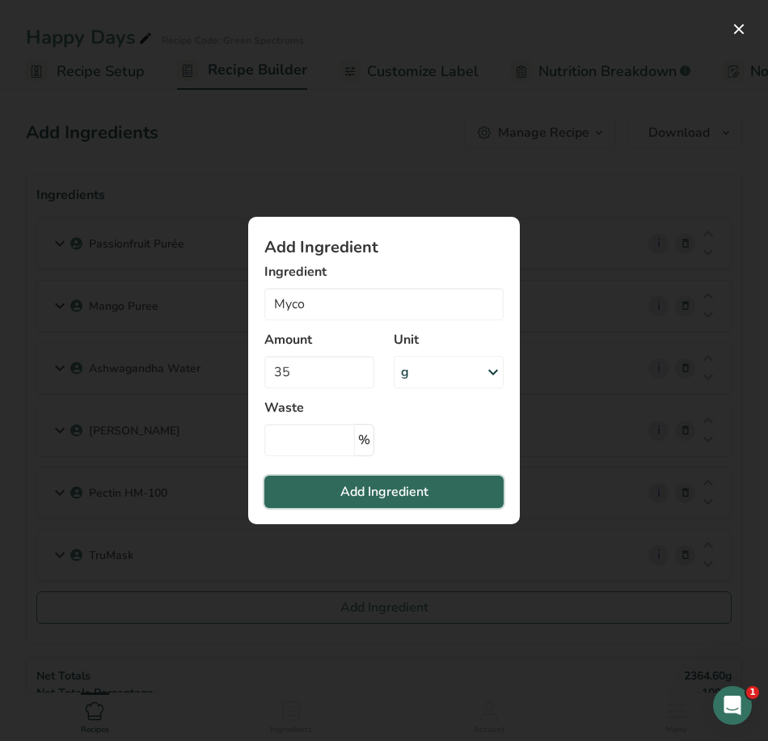
click at [389, 488] on span "Add Ingredient" at bounding box center [384, 491] width 88 height 19
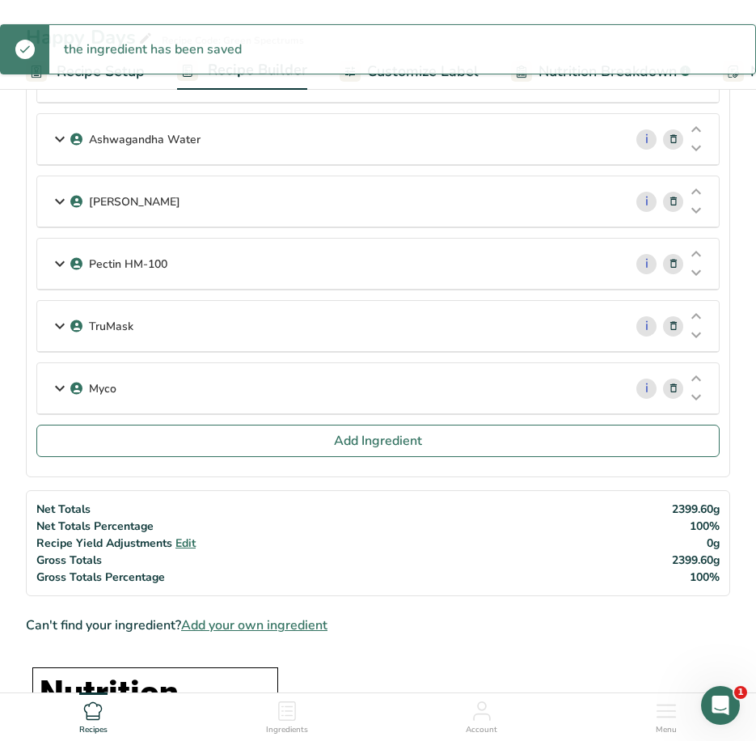
scroll to position [243, 0]
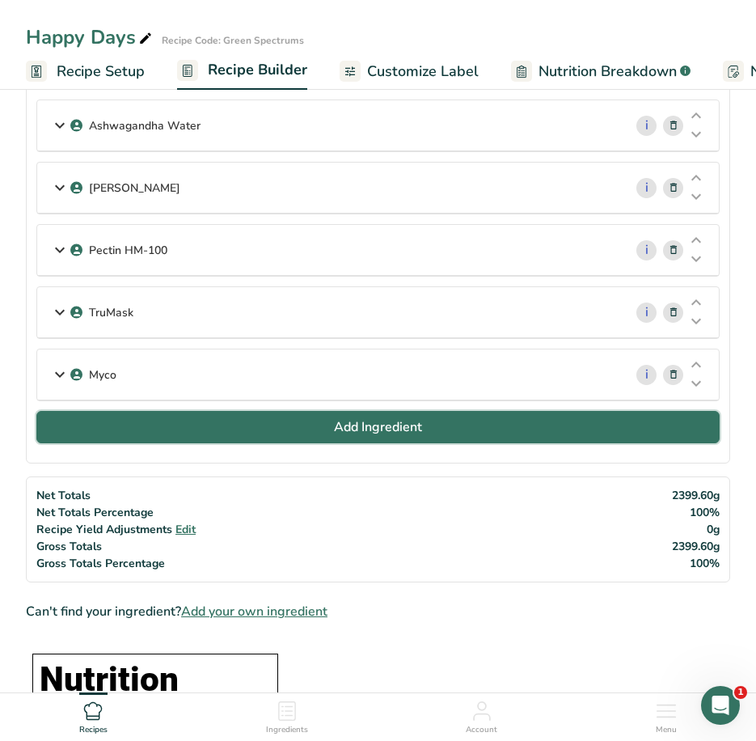
click at [277, 438] on button "Add Ingredient" at bounding box center [377, 427] width 683 height 32
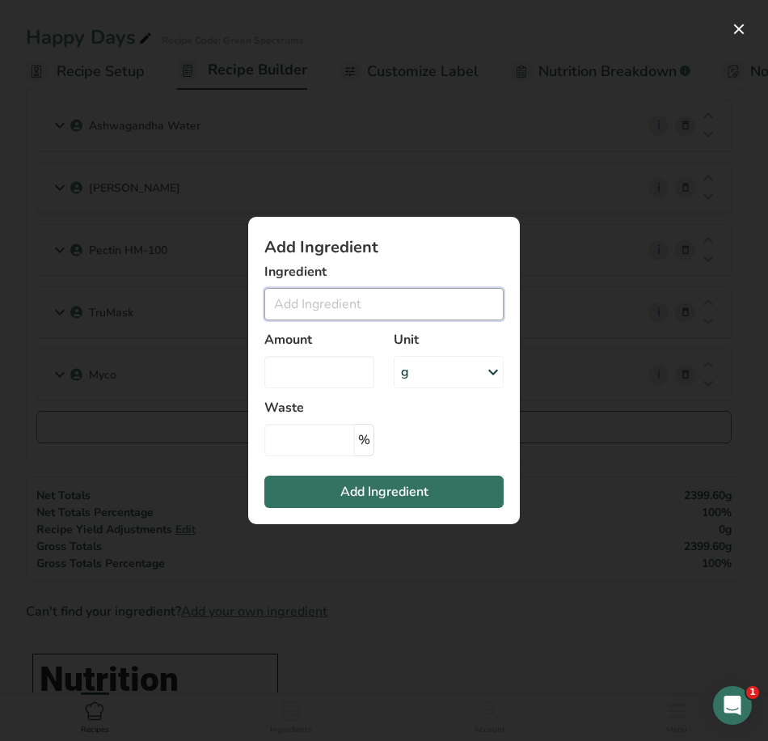
click at [341, 303] on input "Add ingredient modal" at bounding box center [383, 304] width 239 height 32
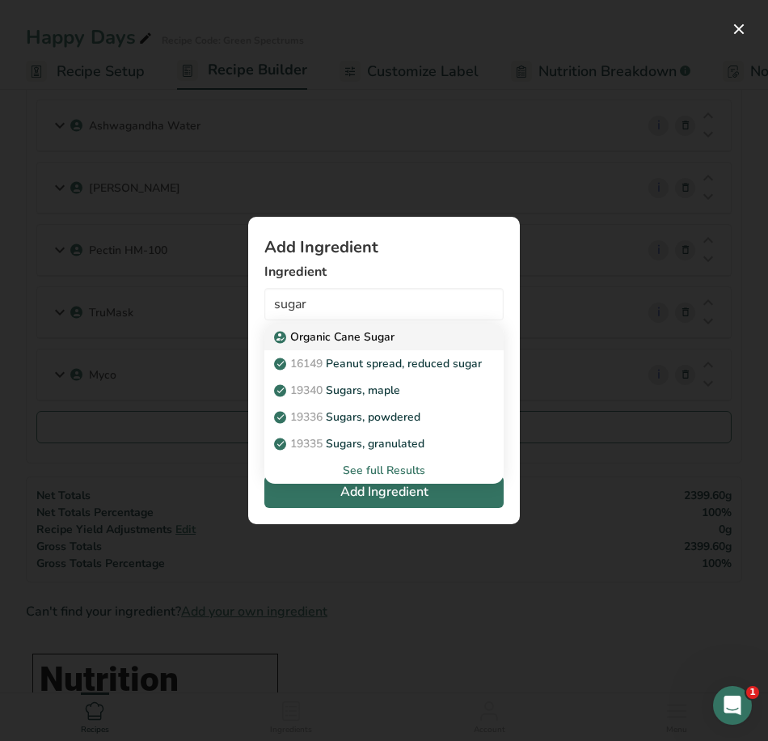
click at [355, 334] on p "Organic Cane Sugar" at bounding box center [335, 336] width 117 height 17
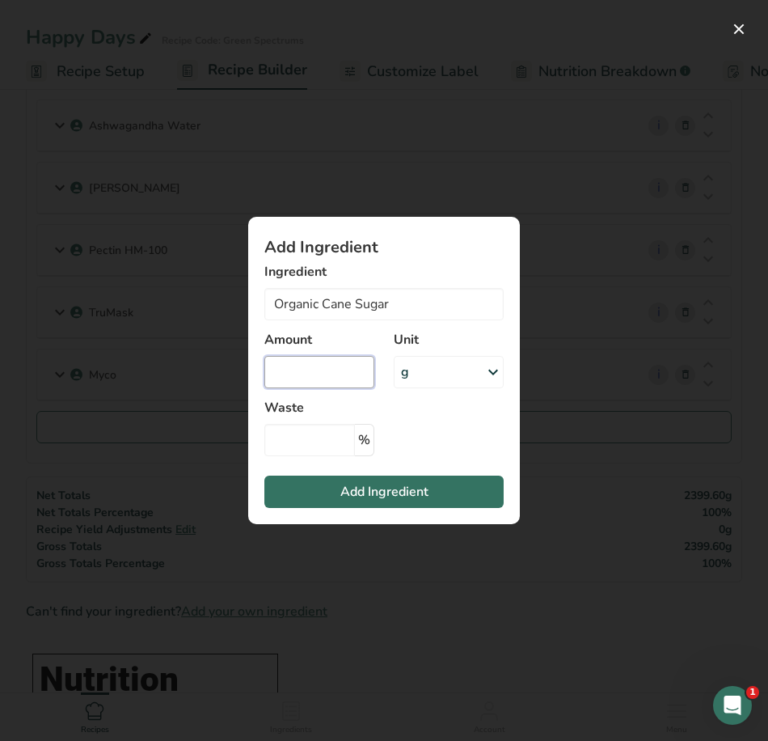
click at [327, 363] on input "Add ingredient modal" at bounding box center [319, 372] width 110 height 32
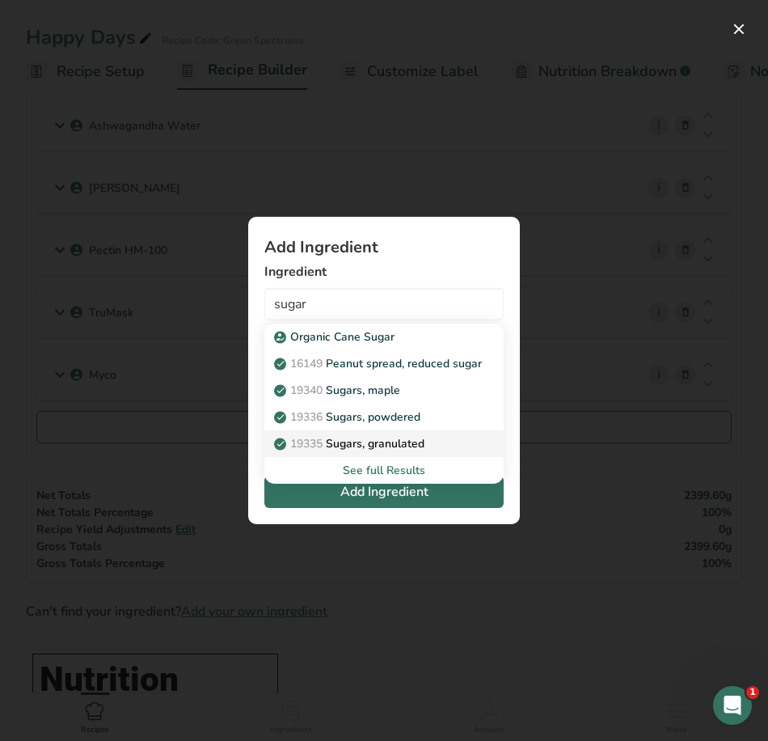
click at [382, 450] on p "19335 Sugars, granulated" at bounding box center [350, 443] width 147 height 17
type input "Sugars, granulated"
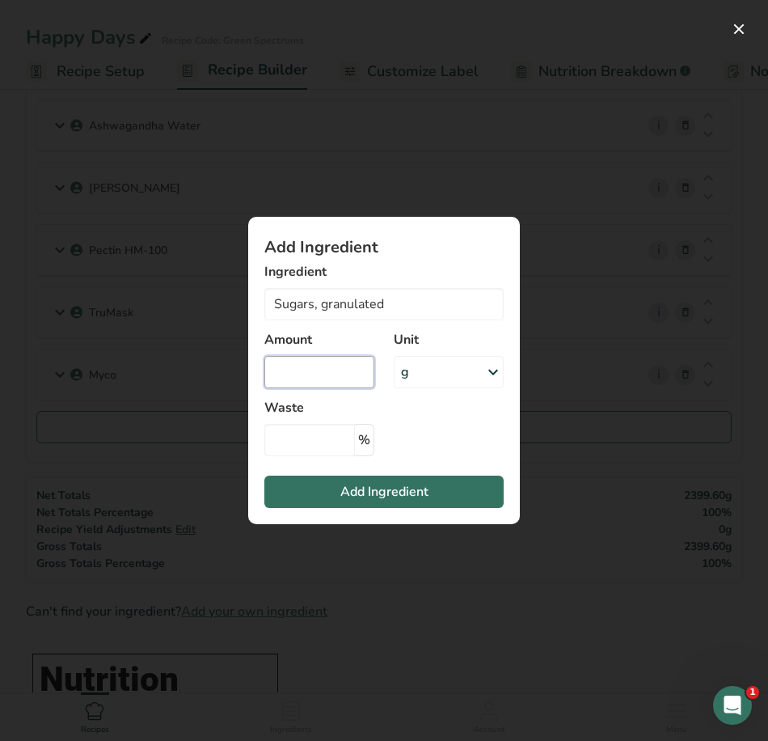
click at [334, 374] on input "Add ingredient modal" at bounding box center [319, 372] width 110 height 32
type input "3080"
click at [383, 501] on span "Add Ingredient" at bounding box center [384, 491] width 88 height 19
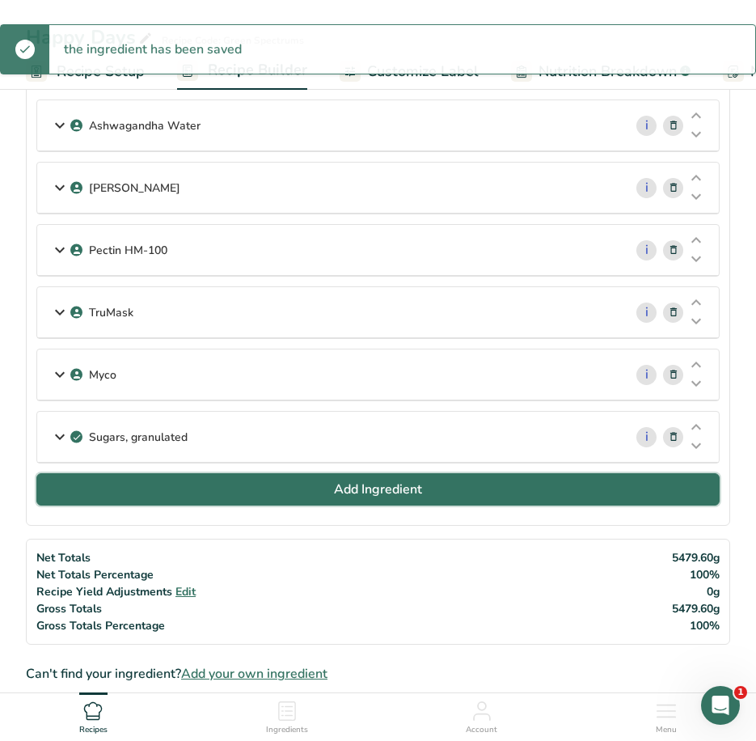
click at [218, 479] on button "Add Ingredient" at bounding box center [377, 489] width 683 height 32
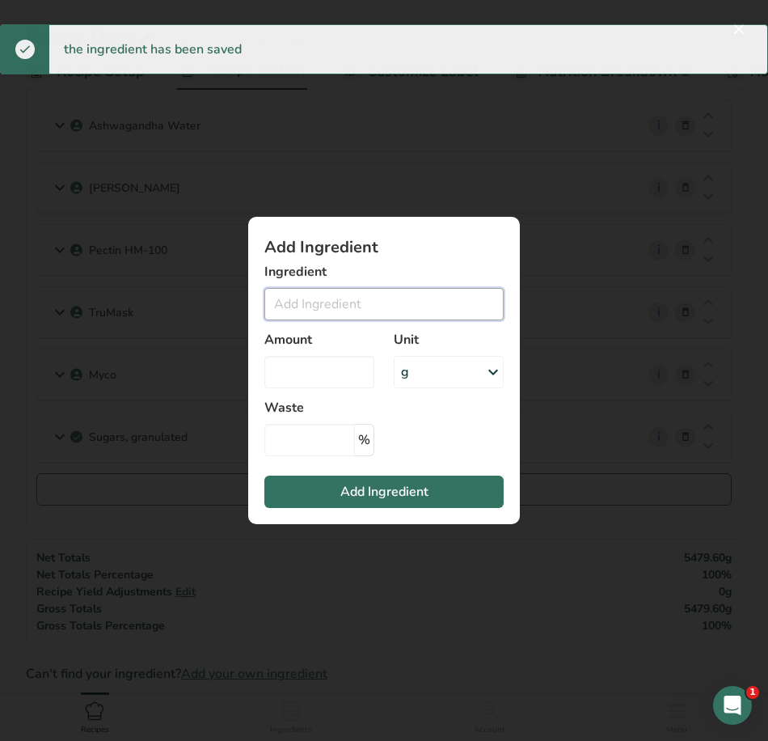
click at [299, 296] on input "Add ingredient modal" at bounding box center [383, 304] width 239 height 32
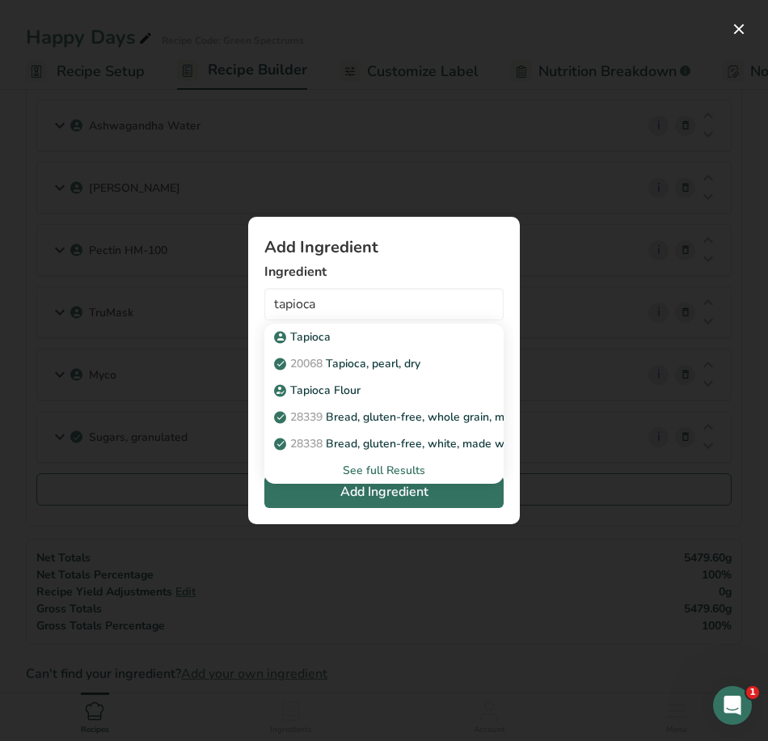
click at [306, 336] on p "Tapioca" at bounding box center [303, 336] width 53 height 17
type input "Tapioca"
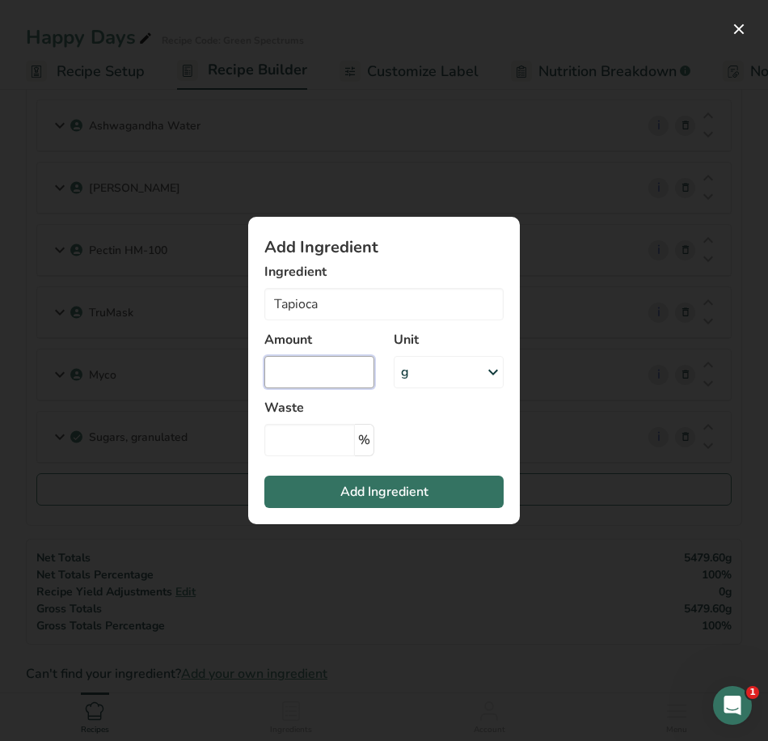
click at [302, 375] on input "Add ingredient modal" at bounding box center [319, 372] width 110 height 32
type input "1400"
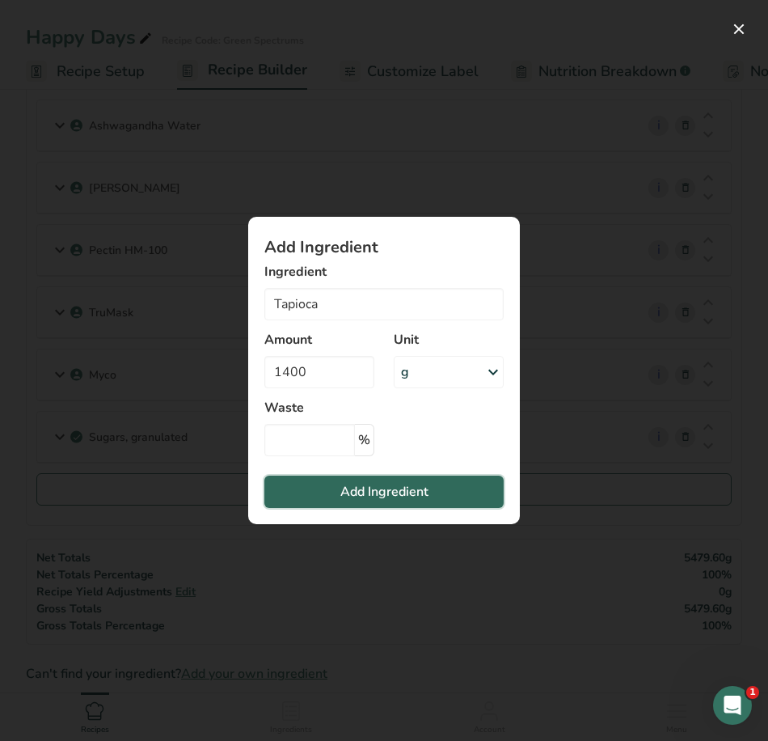
click at [367, 488] on span "Add Ingredient" at bounding box center [384, 491] width 88 height 19
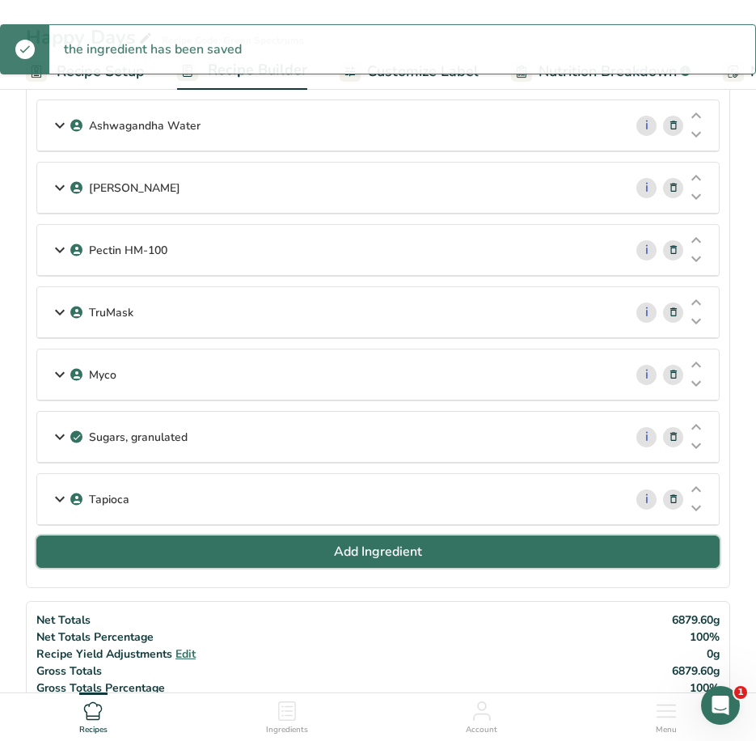
click at [263, 543] on button "Add Ingredient" at bounding box center [377, 551] width 683 height 32
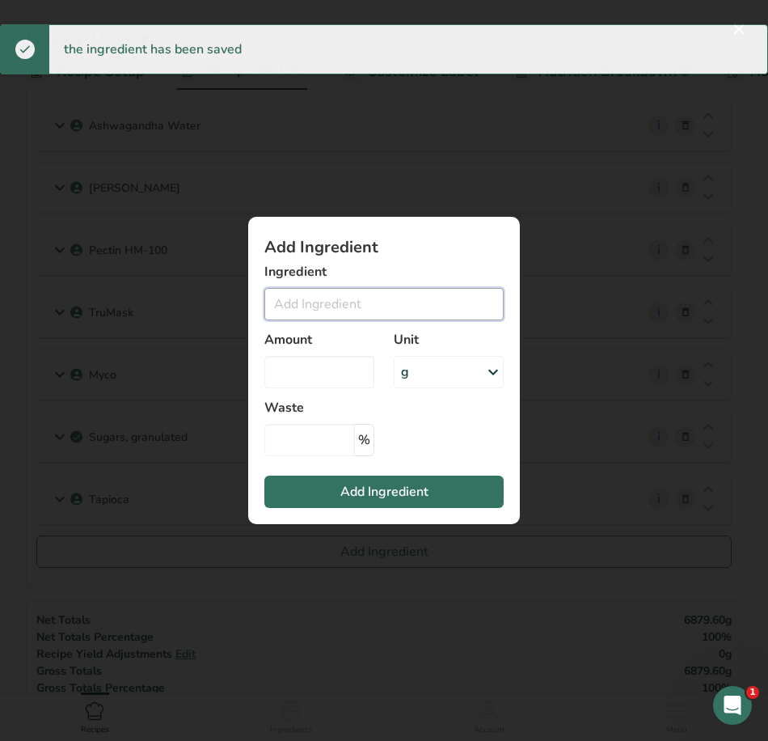
click at [310, 302] on input "Add ingredient modal" at bounding box center [383, 304] width 239 height 32
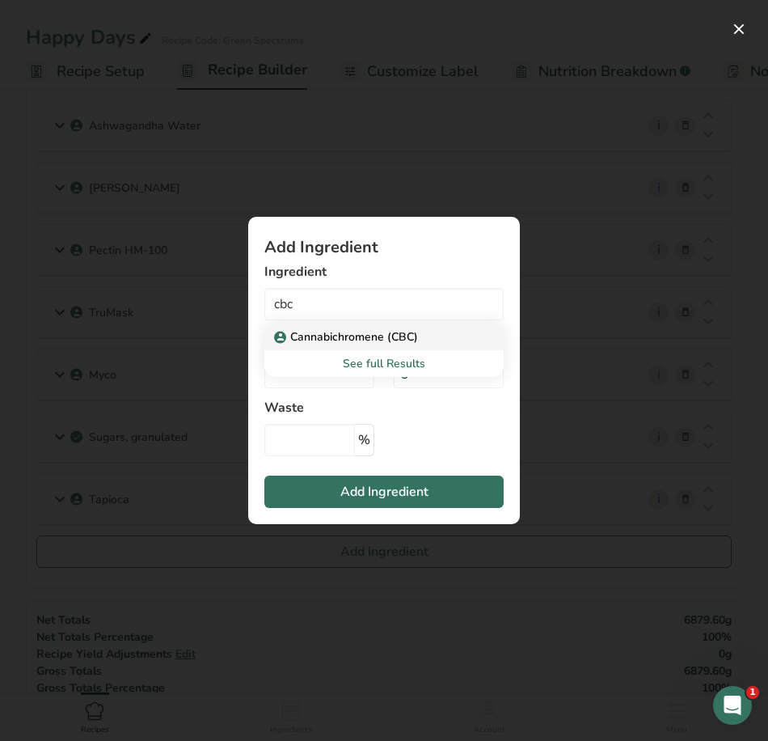
click at [328, 330] on p "Cannabichromene (CBC)" at bounding box center [347, 336] width 141 height 17
type input "Cannabichromene (CBC)"
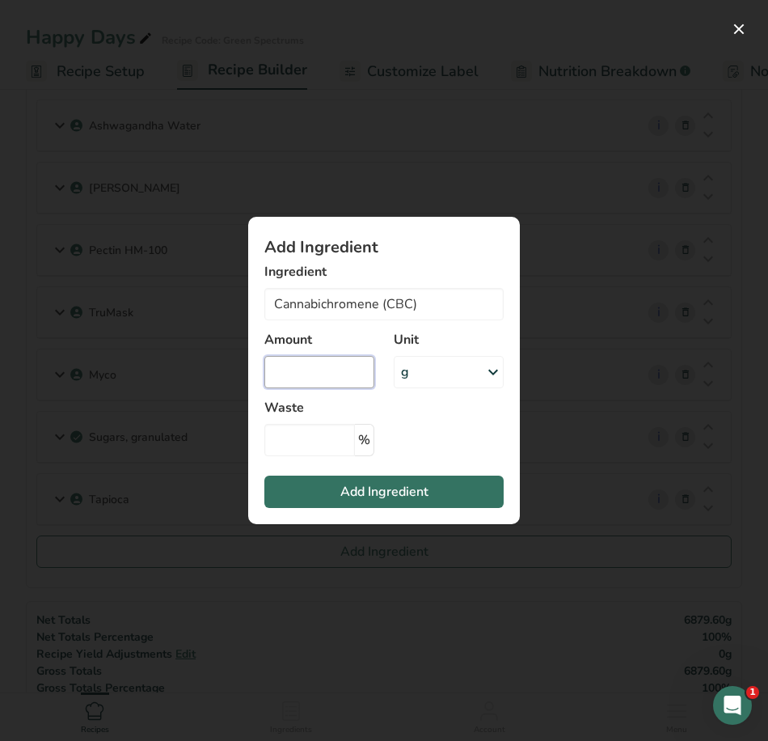
click at [328, 369] on input "Add ingredient modal" at bounding box center [319, 372] width 110 height 32
type input "26.6"
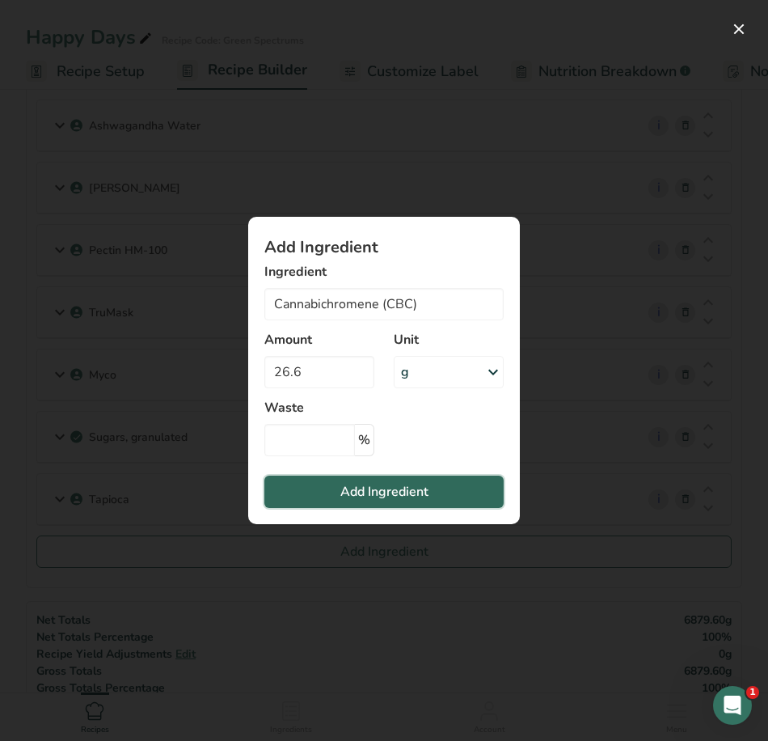
click at [376, 493] on span "Add Ingredient" at bounding box center [384, 491] width 88 height 19
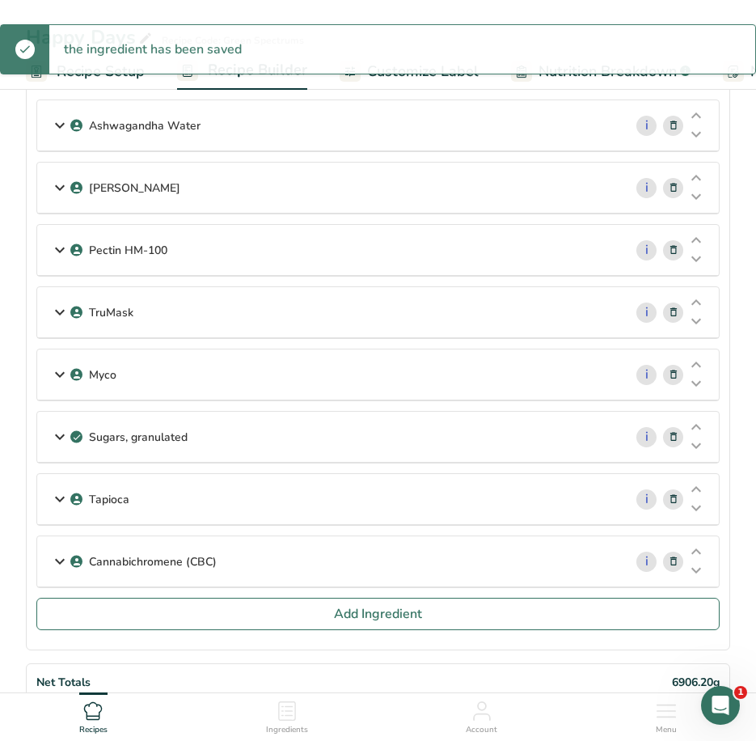
click at [257, 595] on div "Passionfruit Purée i Amount 42 Unit g Weight Units g kg mg See more Volume Unit…" at bounding box center [377, 286] width 683 height 623
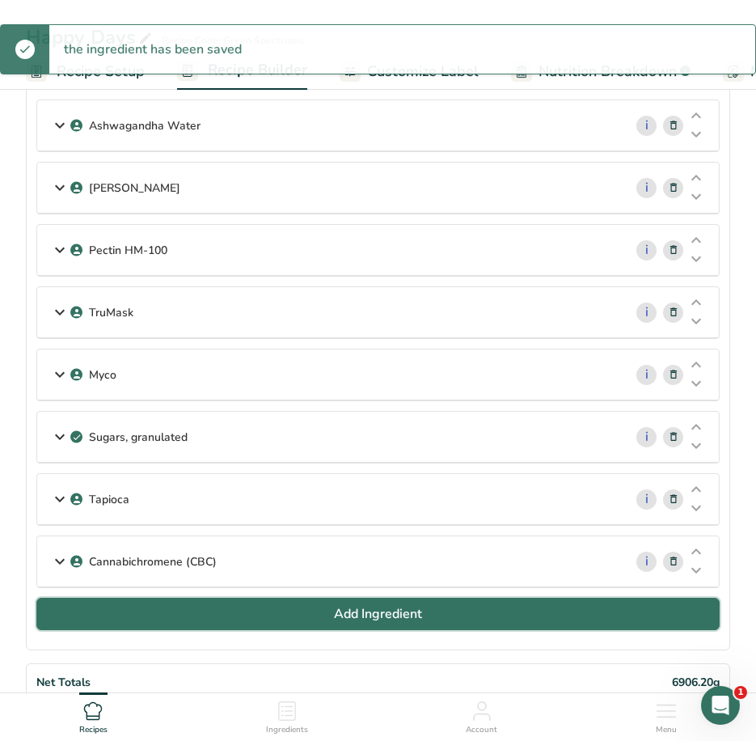
click at [273, 621] on button "Add Ingredient" at bounding box center [377, 614] width 683 height 32
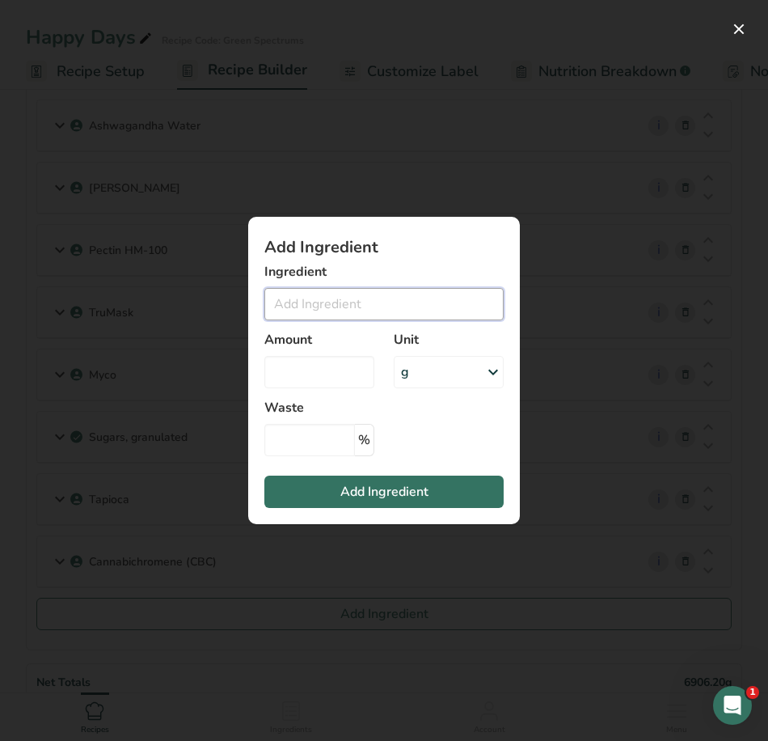
click at [340, 302] on input "Add ingredient modal" at bounding box center [383, 304] width 239 height 32
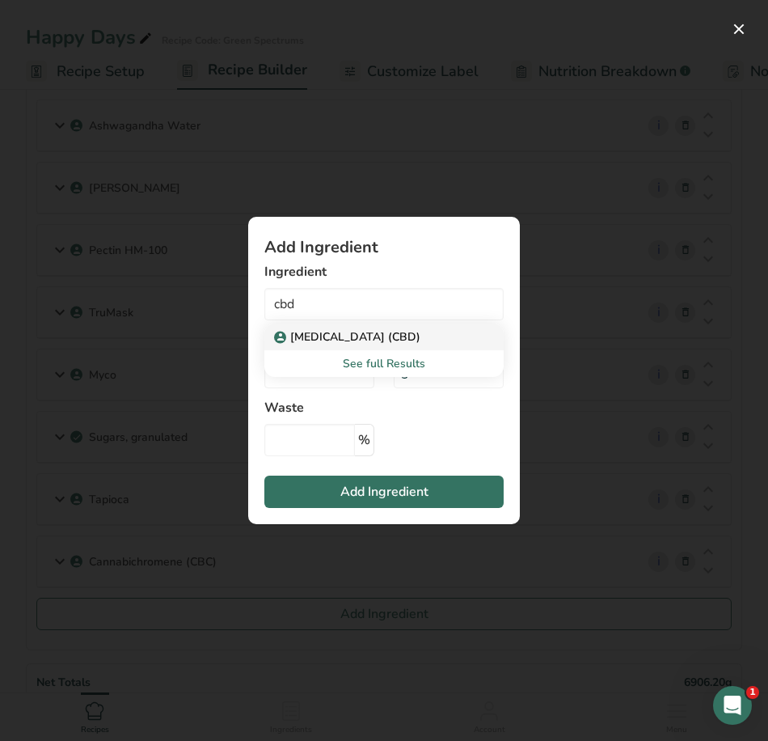
click at [347, 338] on p "Cannabidiol (CBD)" at bounding box center [348, 336] width 143 height 17
type input "Cannabidiol (CBD)"
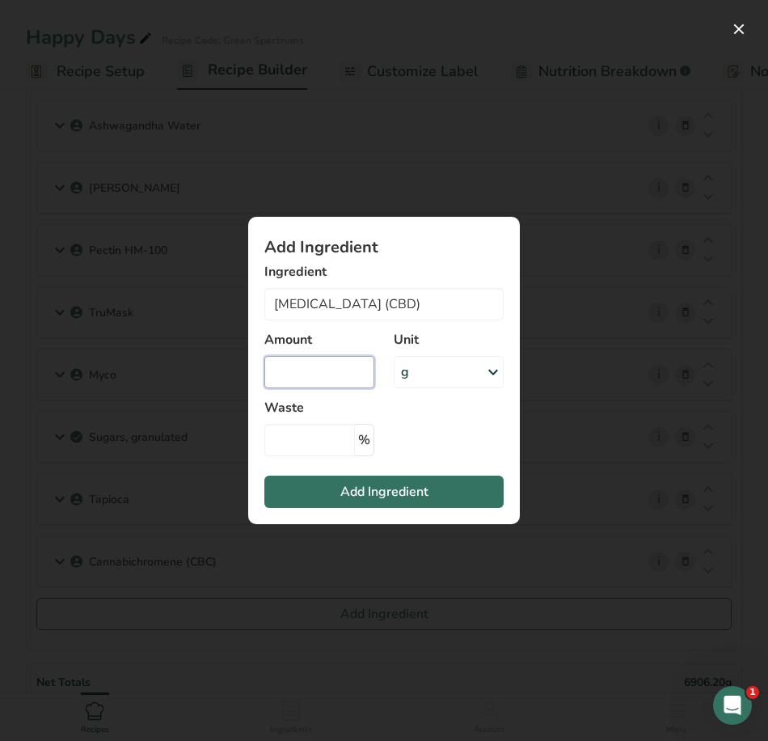
click at [333, 374] on input "Add ingredient modal" at bounding box center [319, 372] width 110 height 32
type input "23.8"
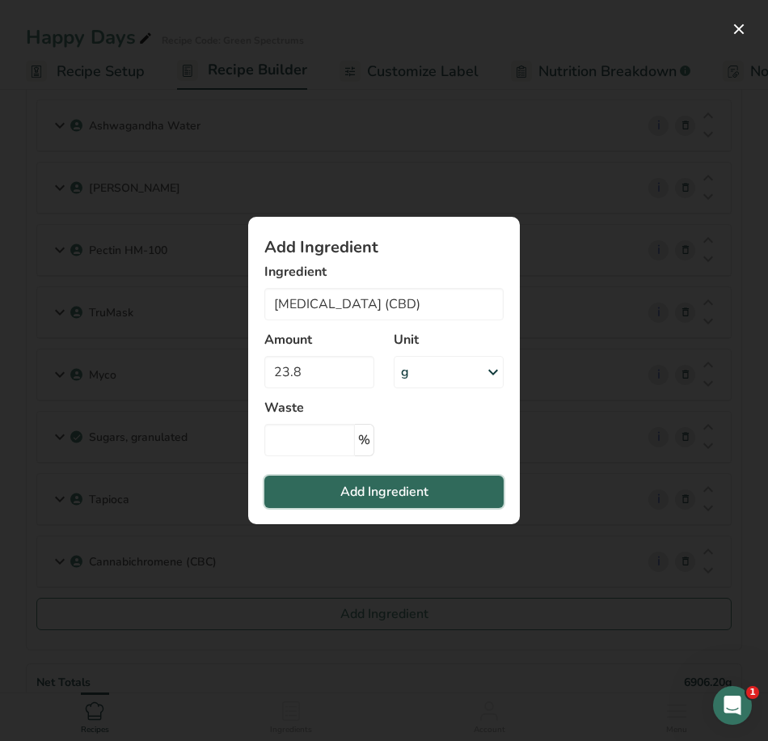
click at [395, 494] on span "Add Ingredient" at bounding box center [384, 491] width 88 height 19
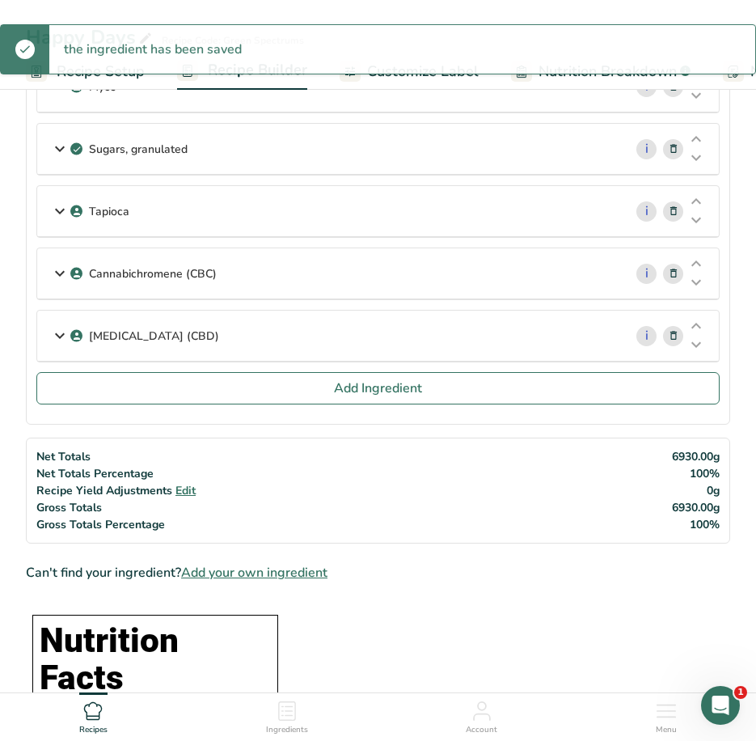
scroll to position [566, 0]
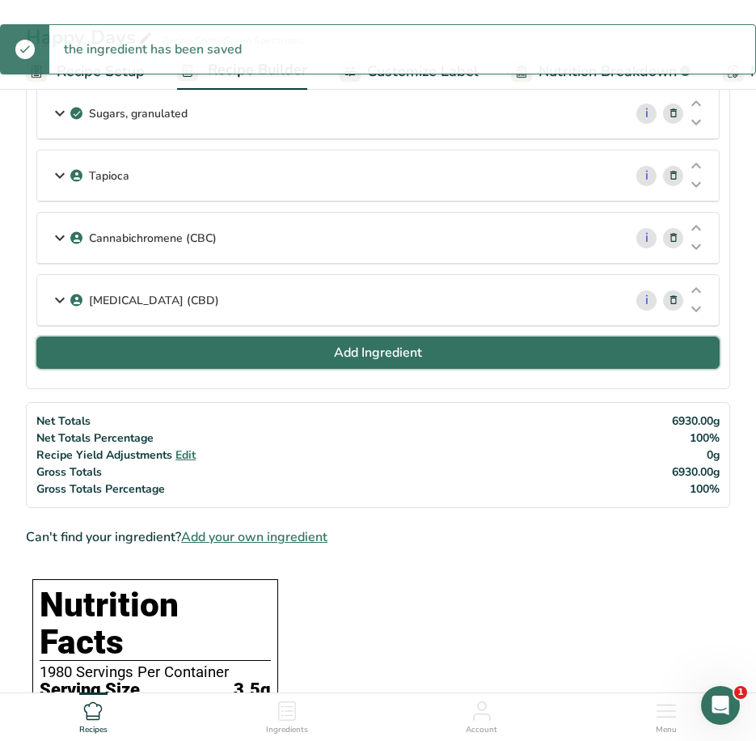
click at [391, 344] on span "Add Ingredient" at bounding box center [378, 352] width 88 height 19
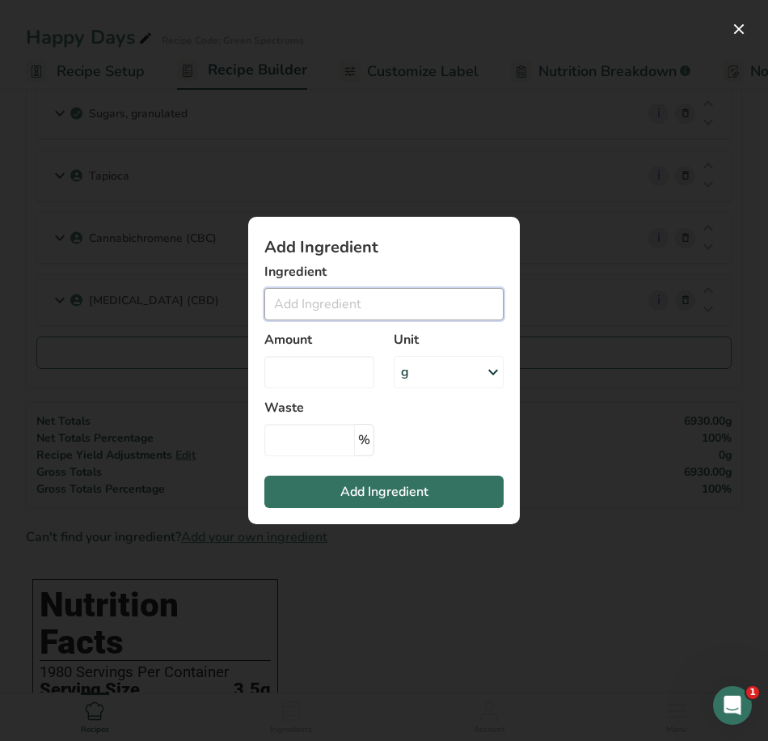
click at [369, 296] on input "Add ingredient modal" at bounding box center [383, 304] width 239 height 32
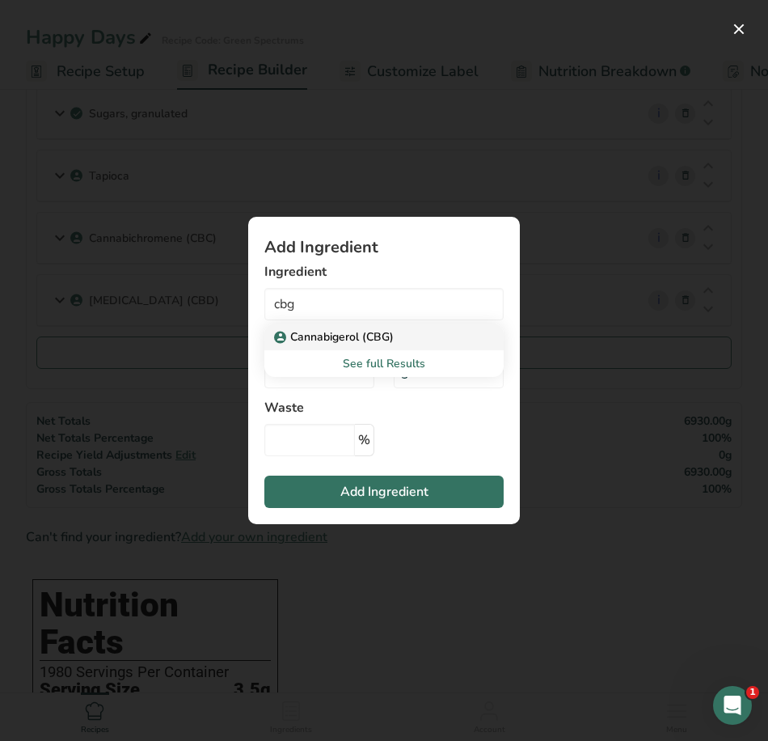
click at [405, 331] on div "Cannabigerol (CBG)" at bounding box center [371, 336] width 188 height 17
type input "Cannabigerol (CBG)"
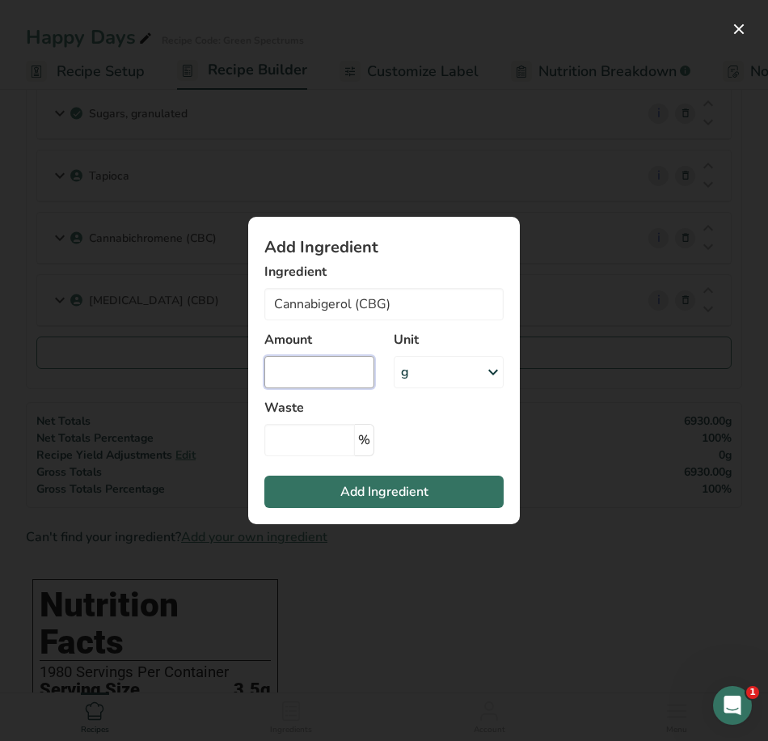
click at [315, 376] on input "Add ingredient modal" at bounding box center [319, 372] width 110 height 32
type input "31.5"
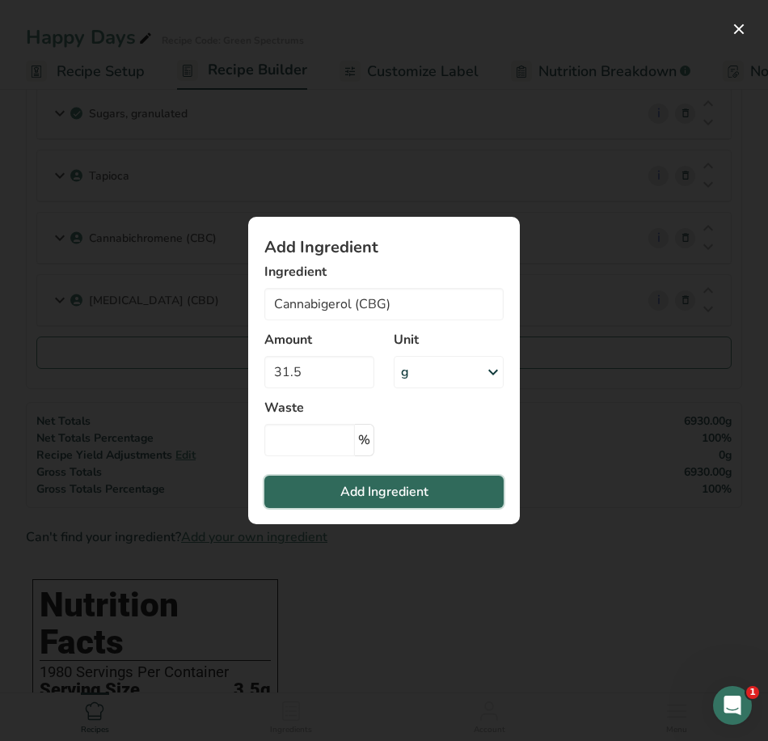
click at [314, 484] on button "Add Ingredient" at bounding box center [383, 492] width 239 height 32
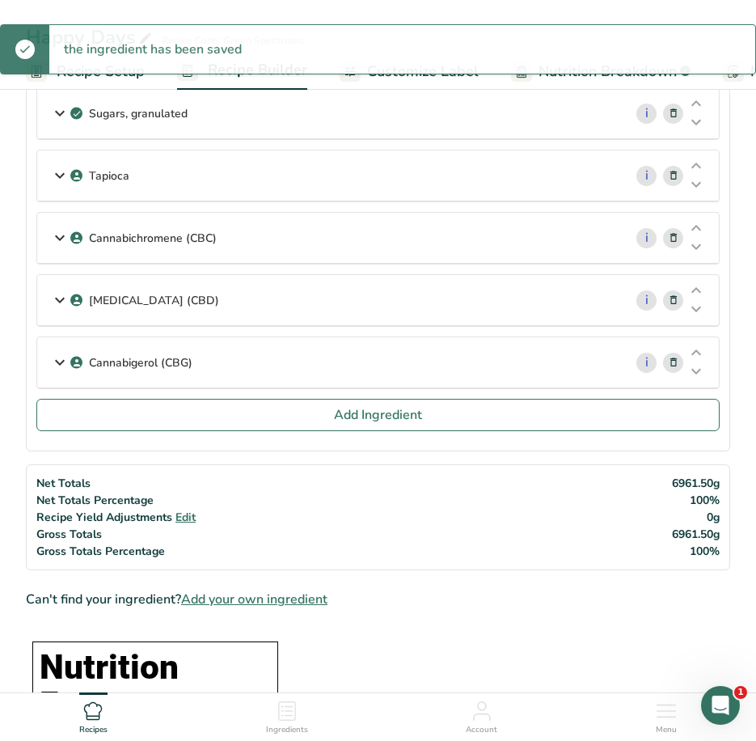
click at [99, 396] on div "Passionfruit Purée i Amount 42 Unit g Weight Units g kg mg See more Volume Unit…" at bounding box center [377, 24] width 683 height 747
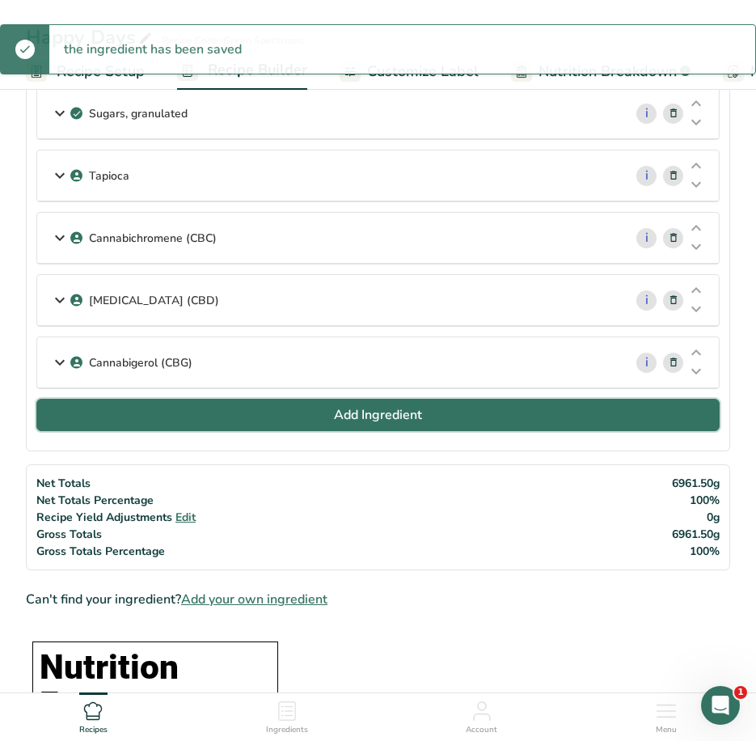
click at [104, 408] on button "Add Ingredient" at bounding box center [377, 415] width 683 height 32
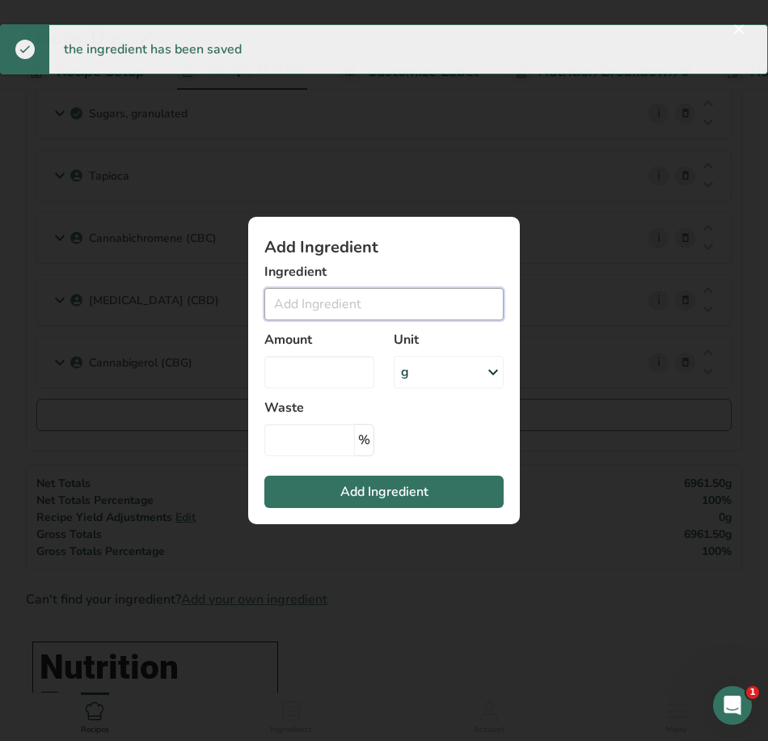
click at [351, 303] on input "Add ingredient modal" at bounding box center [383, 304] width 239 height 32
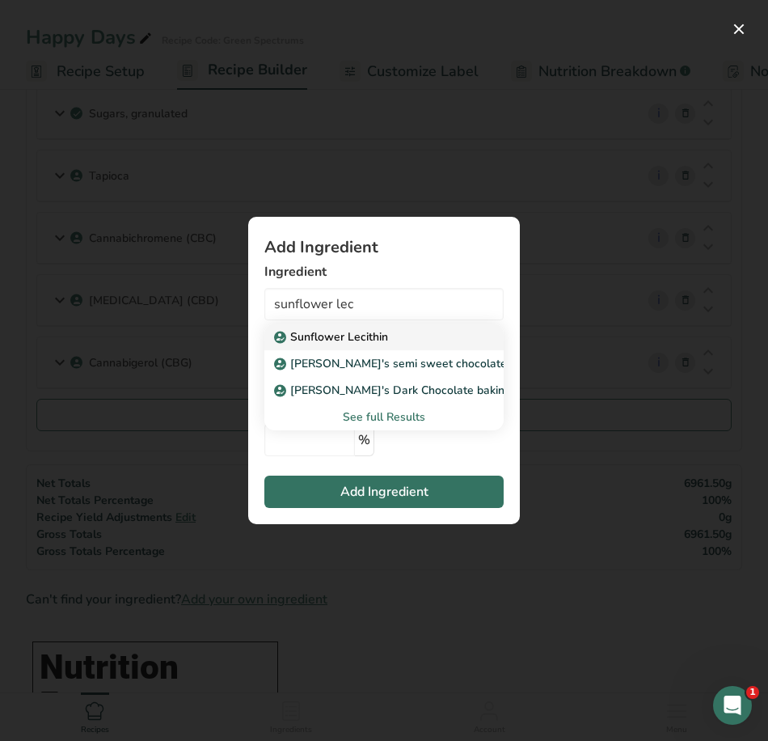
click at [348, 333] on p "Sunflower Lecithin" at bounding box center [332, 336] width 111 height 17
type input "Sunflower Lecithin"
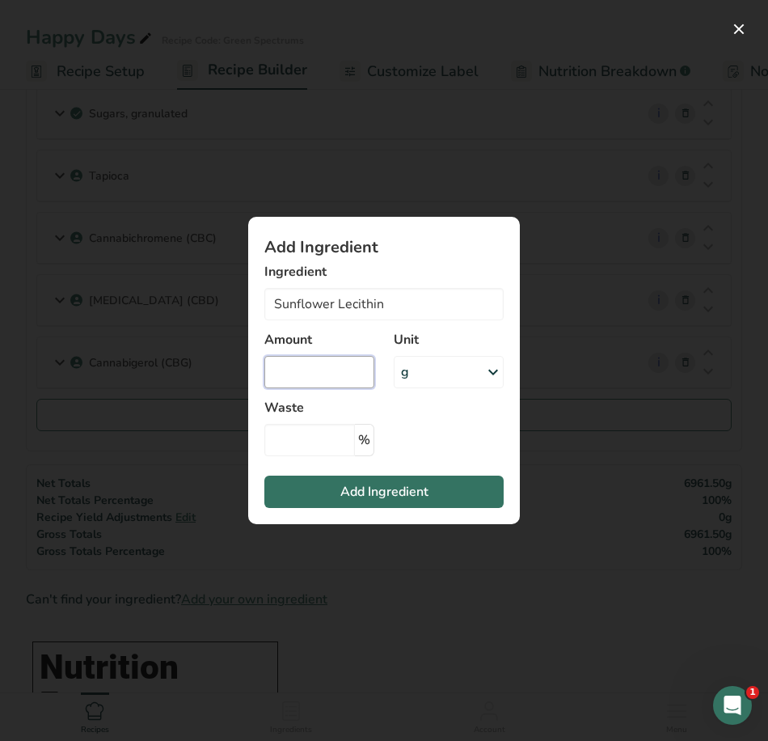
click at [331, 383] on input "Add ingredient modal" at bounding box center [319, 372] width 110 height 32
type input "7"
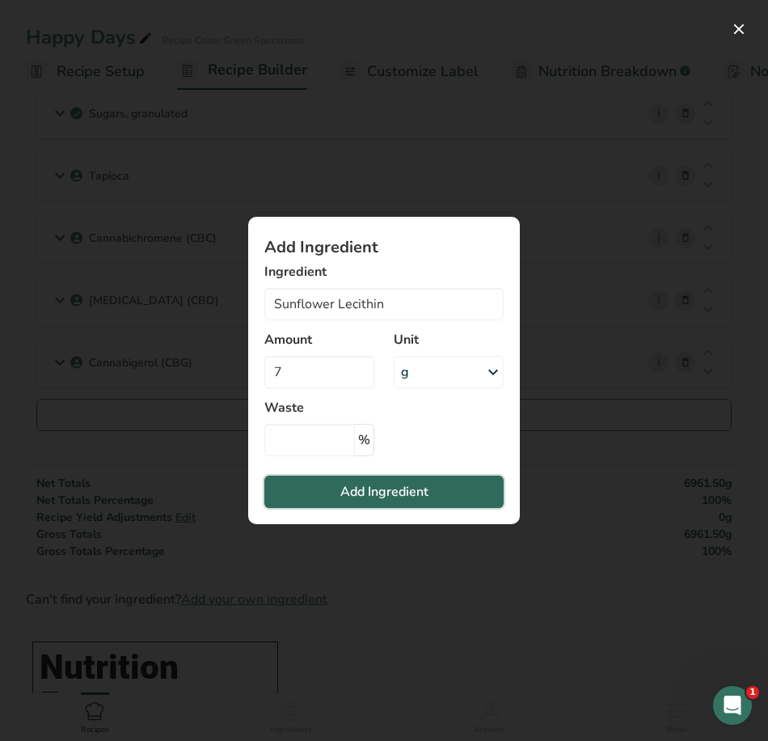
click at [387, 484] on span "Add Ingredient" at bounding box center [384, 491] width 88 height 19
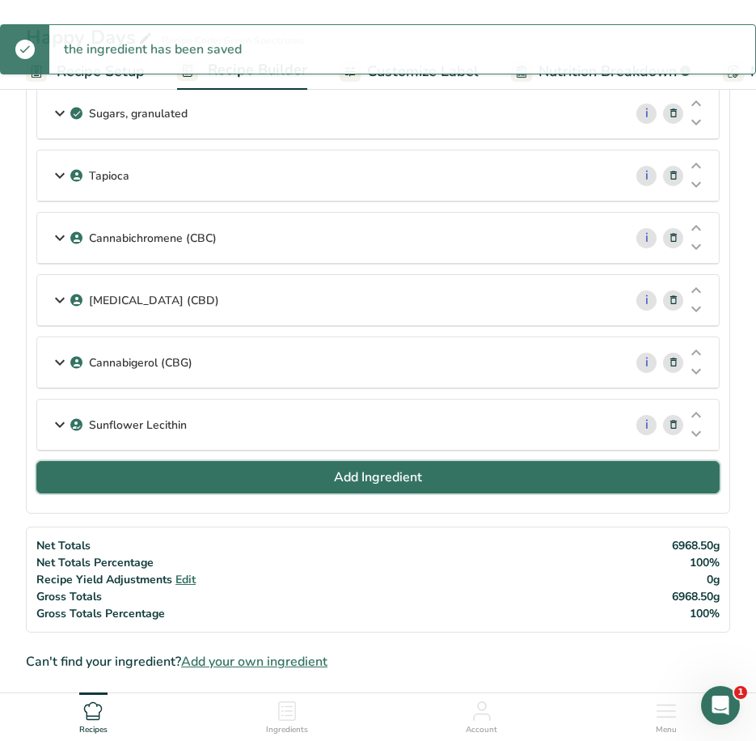
click at [223, 465] on button "Add Ingredient" at bounding box center [377, 477] width 683 height 32
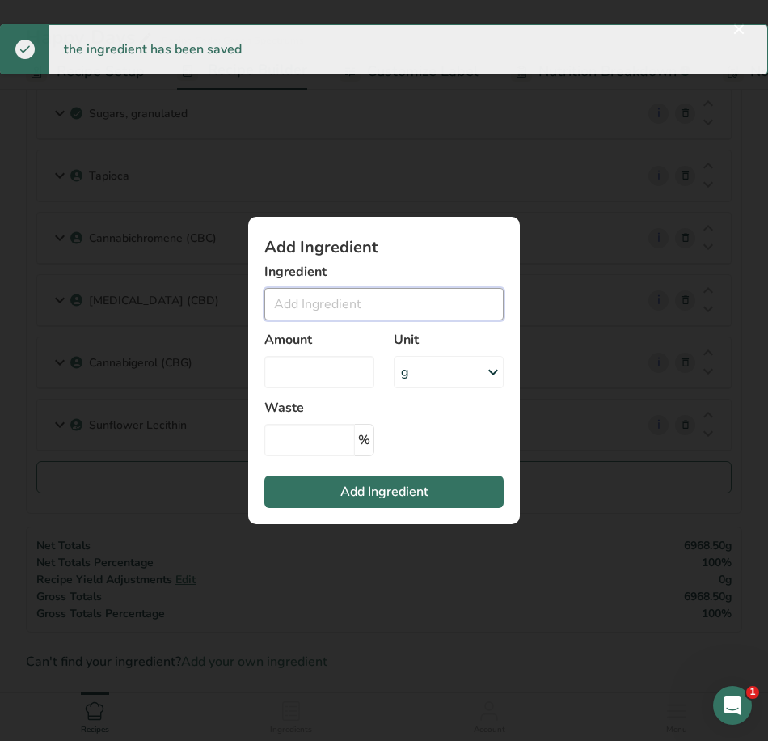
click at [316, 296] on input "Add ingredient modal" at bounding box center [383, 304] width 239 height 32
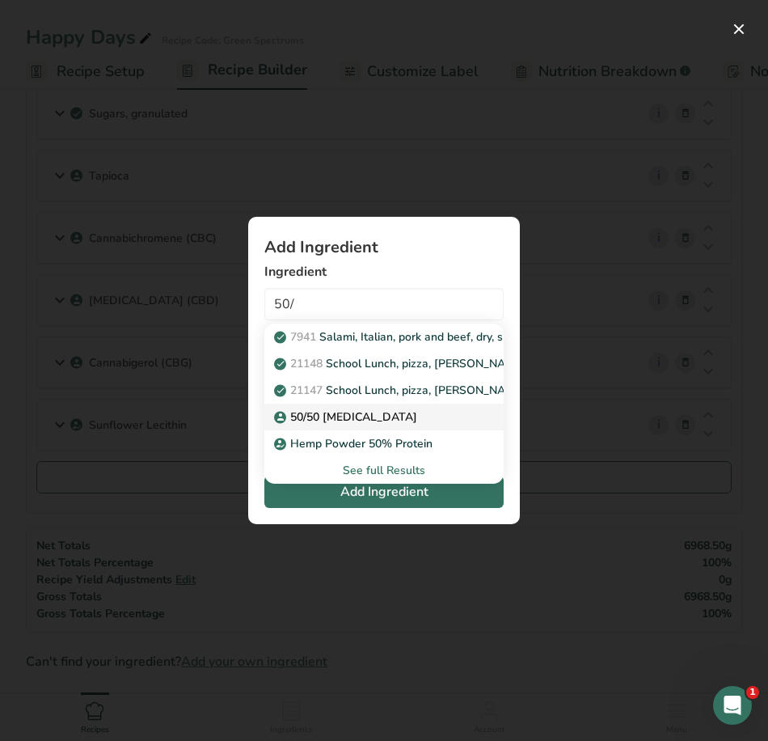
click at [348, 420] on p "50/50 Citric Acid" at bounding box center [347, 416] width 140 height 17
type input "50/50 Citric Acid"
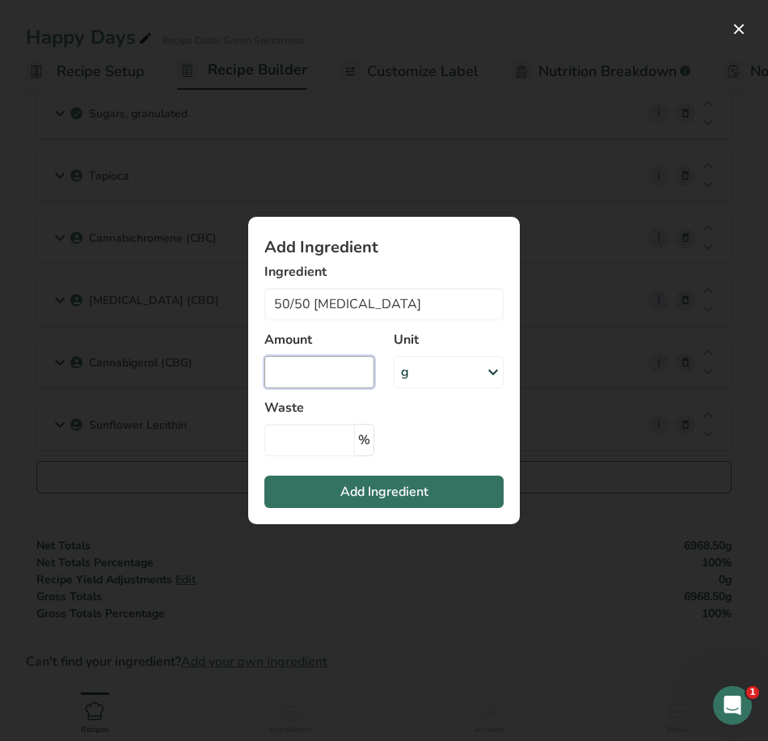
click at [343, 373] on input "Add ingredient modal" at bounding box center [319, 372] width 110 height 32
type input "17.5"
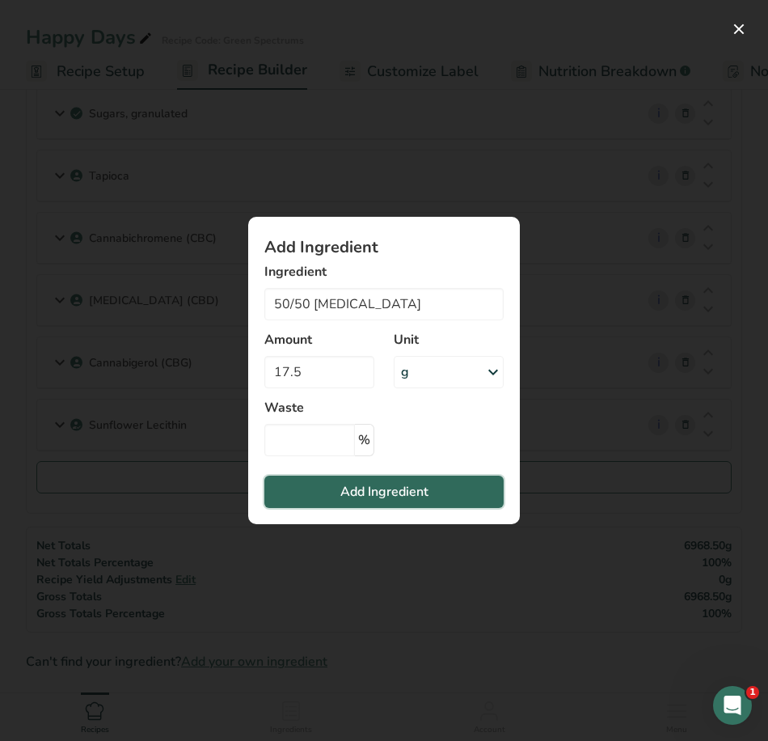
click at [389, 494] on span "Add Ingredient" at bounding box center [384, 491] width 88 height 19
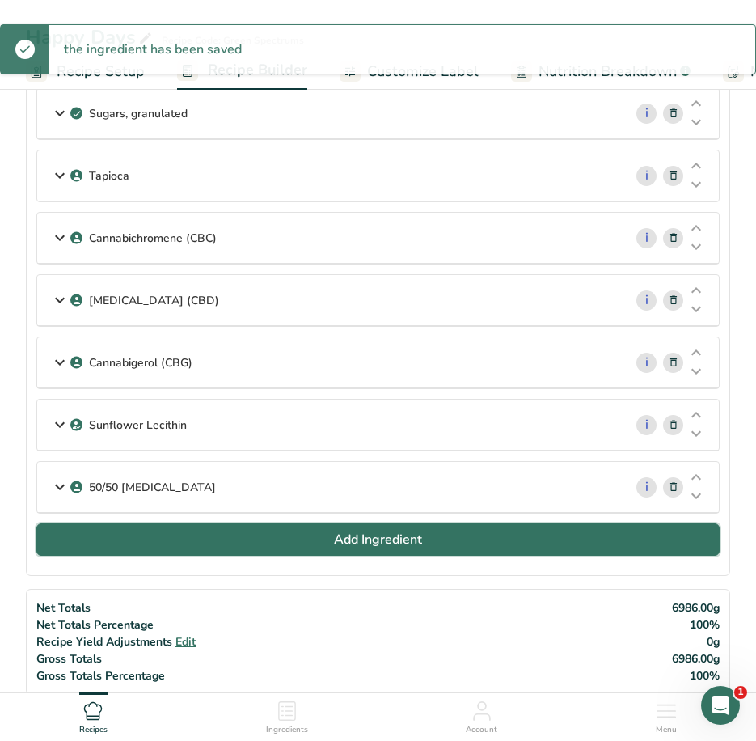
click at [337, 537] on span "Add Ingredient" at bounding box center [378, 539] width 88 height 19
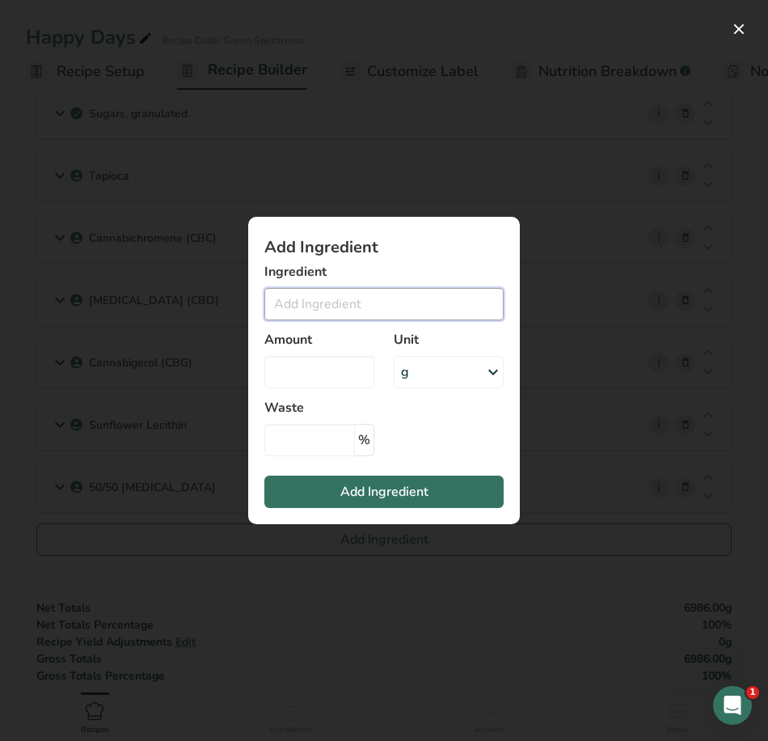
click at [418, 298] on input "Add ingredient modal" at bounding box center [383, 304] width 239 height 32
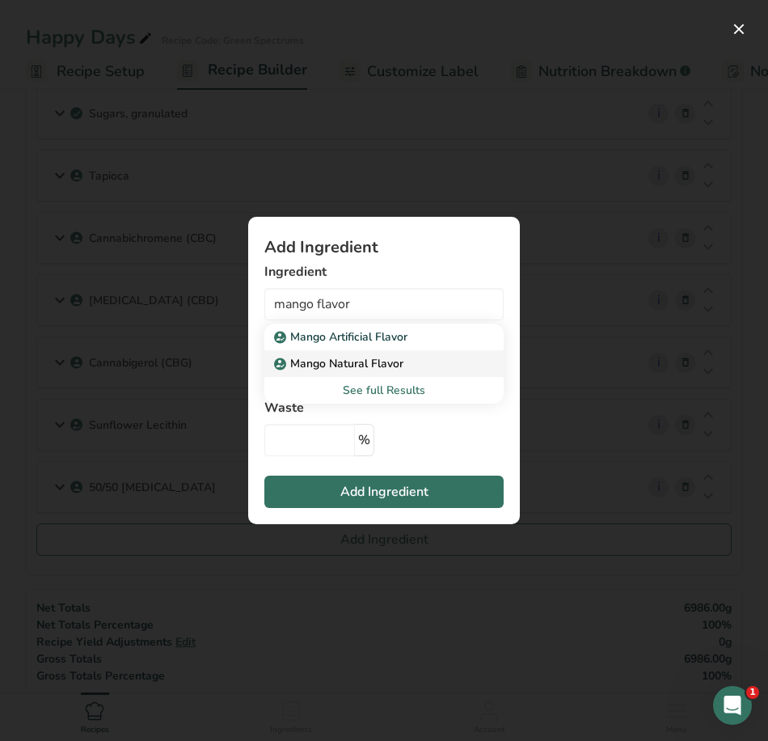
click at [403, 356] on p "Mango Natural Flavor" at bounding box center [340, 363] width 126 height 17
type input "Mango Natural Flavor"
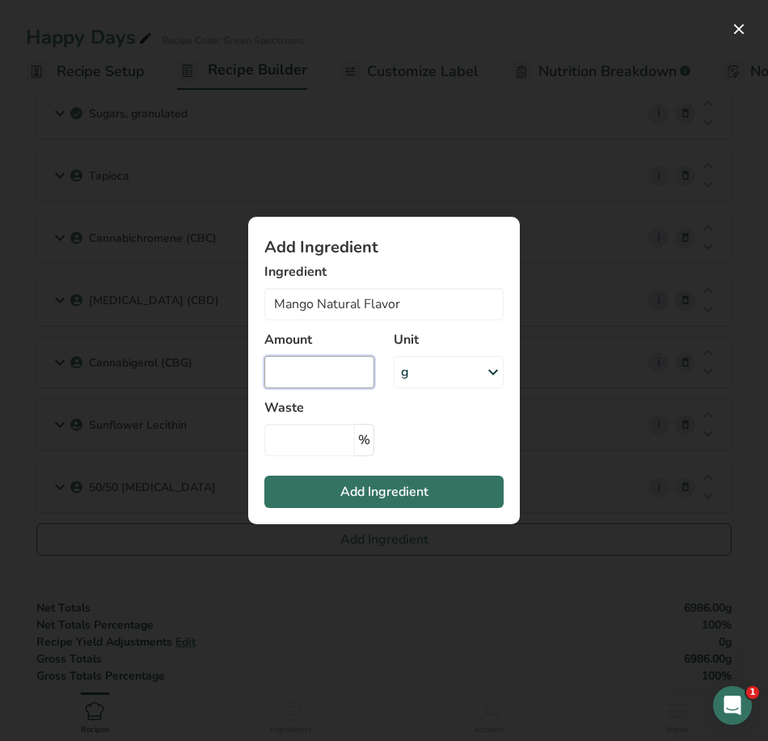
click at [339, 374] on input "Add ingredient modal" at bounding box center [319, 372] width 110 height 32
type input "14"
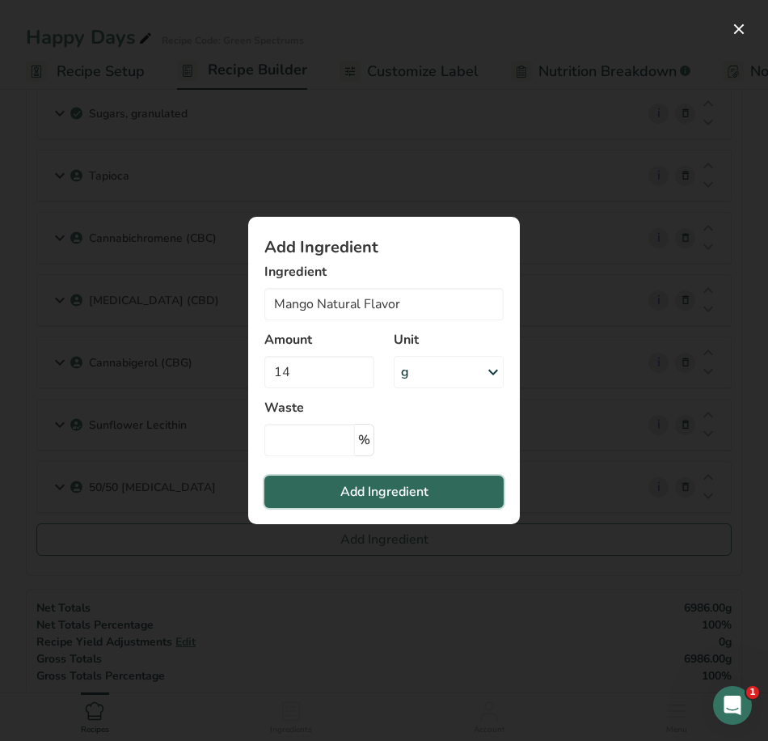
click at [400, 490] on span "Add Ingredient" at bounding box center [384, 491] width 88 height 19
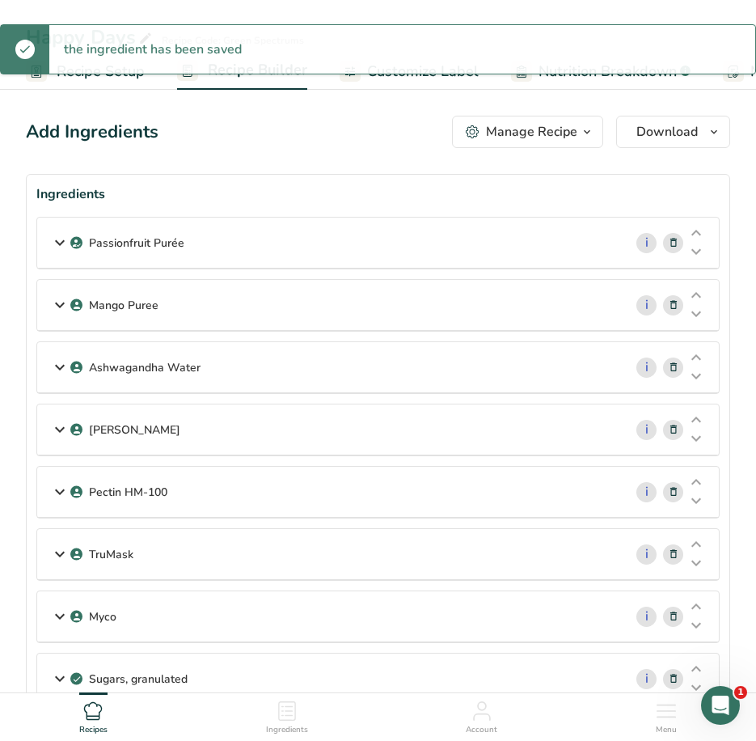
scroll to position [0, 0]
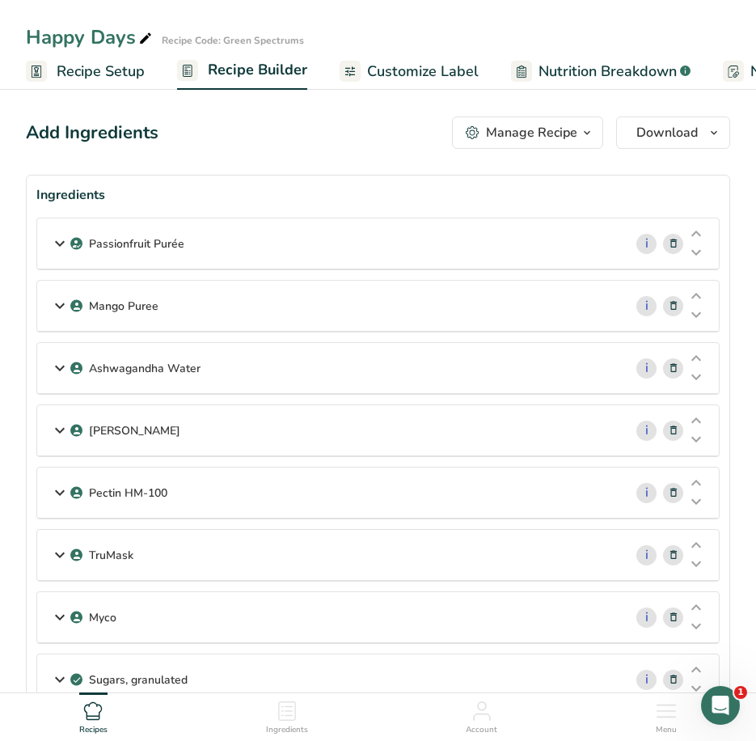
click at [117, 78] on span "Recipe Setup" at bounding box center [101, 72] width 88 height 22
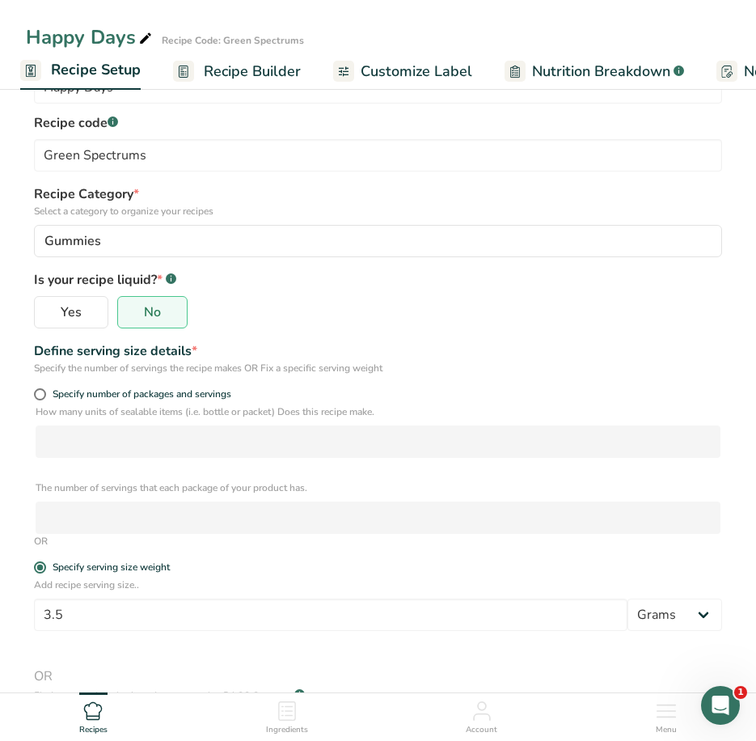
scroll to position [162, 0]
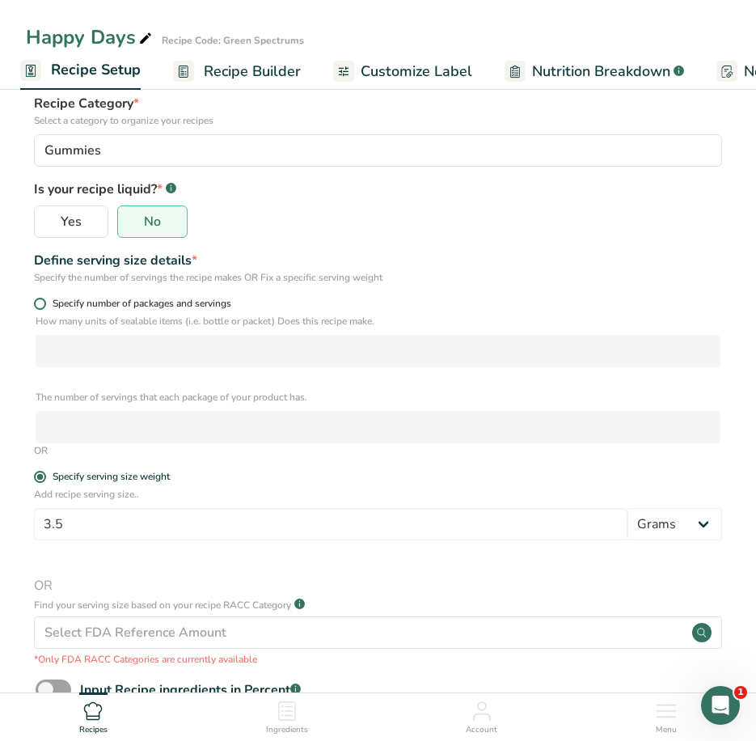
click at [47, 299] on span "Specify number of packages and servings" at bounding box center [138, 304] width 185 height 12
click at [44, 299] on input "Specify number of packages and servings" at bounding box center [39, 303] width 11 height 11
radio input "true"
radio input "false"
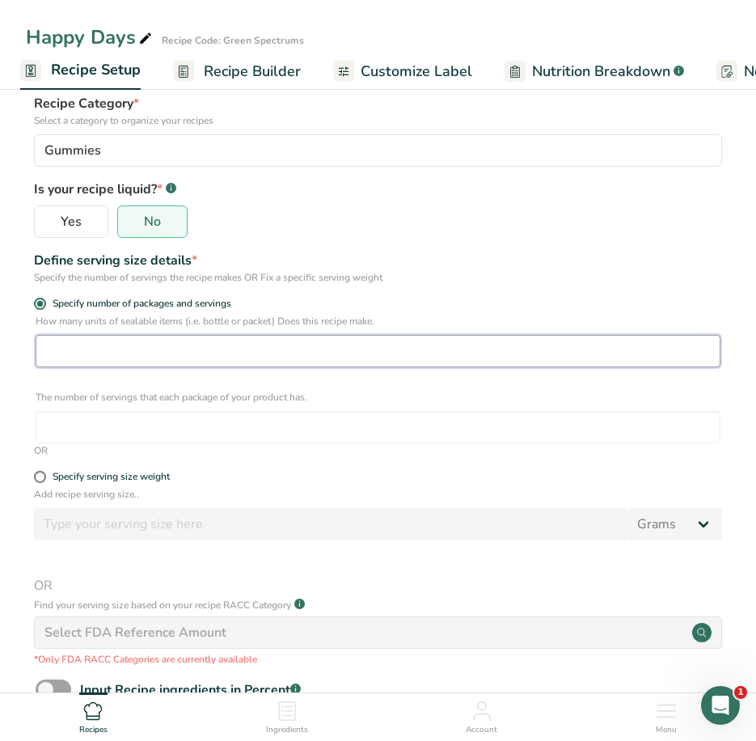
click at [66, 342] on input "number" at bounding box center [378, 351] width 685 height 32
type input "2000"
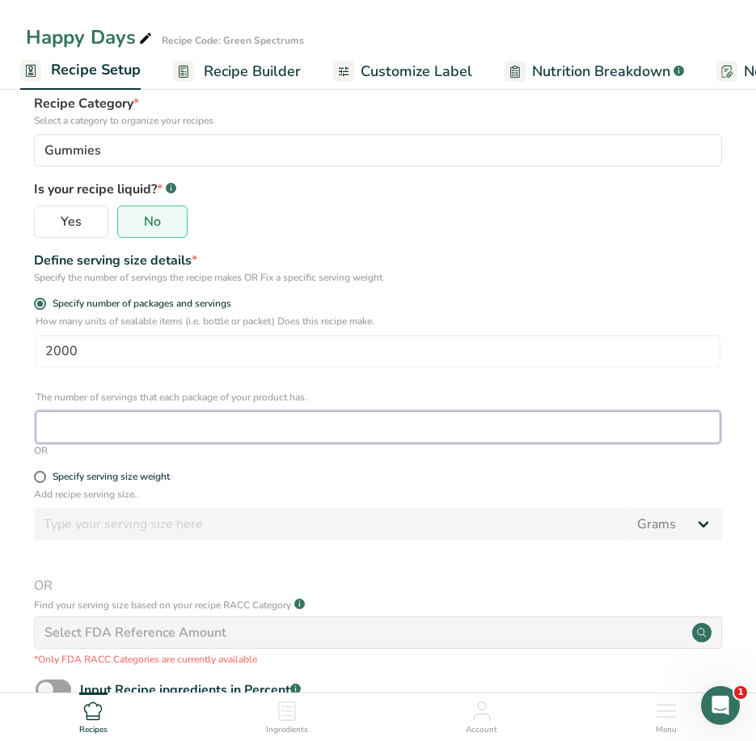
click at [71, 421] on input "number" at bounding box center [378, 427] width 685 height 32
type input "20"
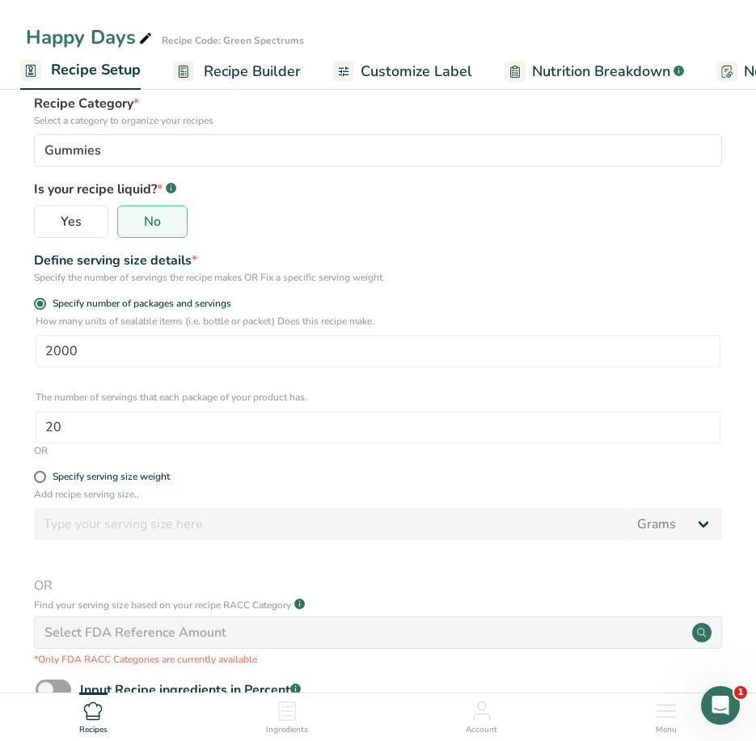
click at [567, 260] on div "Define serving size details *" at bounding box center [378, 260] width 688 height 19
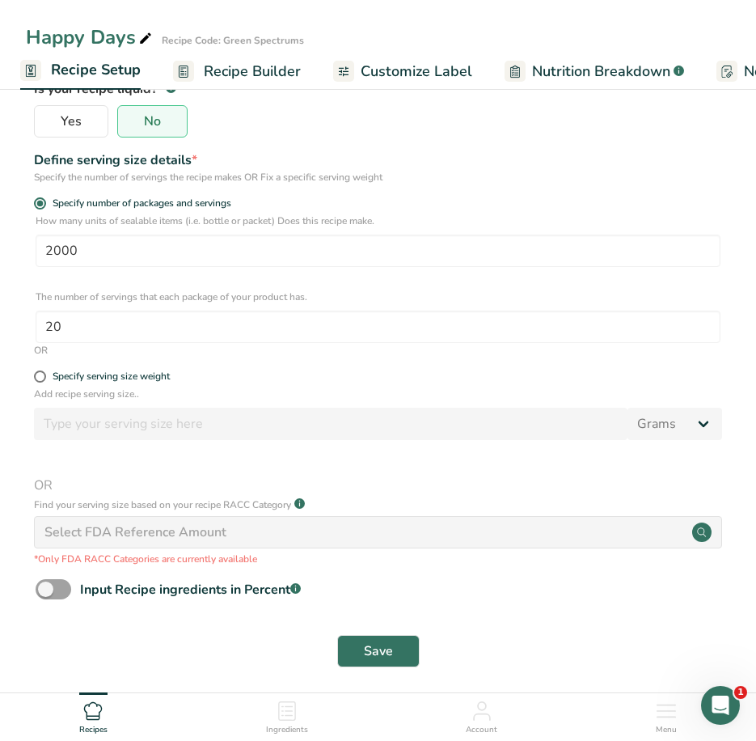
scroll to position [273, 0]
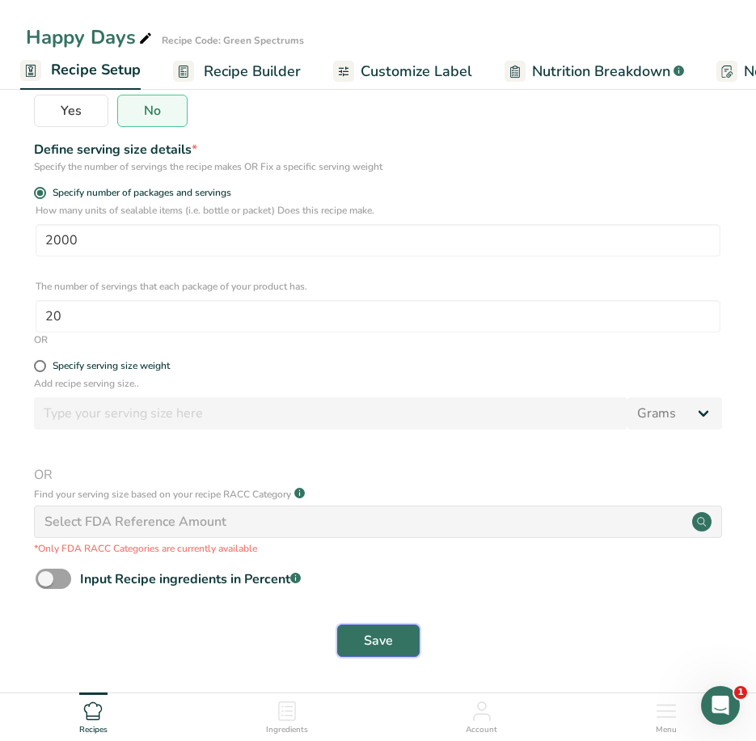
click at [387, 640] on span "Save" at bounding box center [378, 640] width 29 height 19
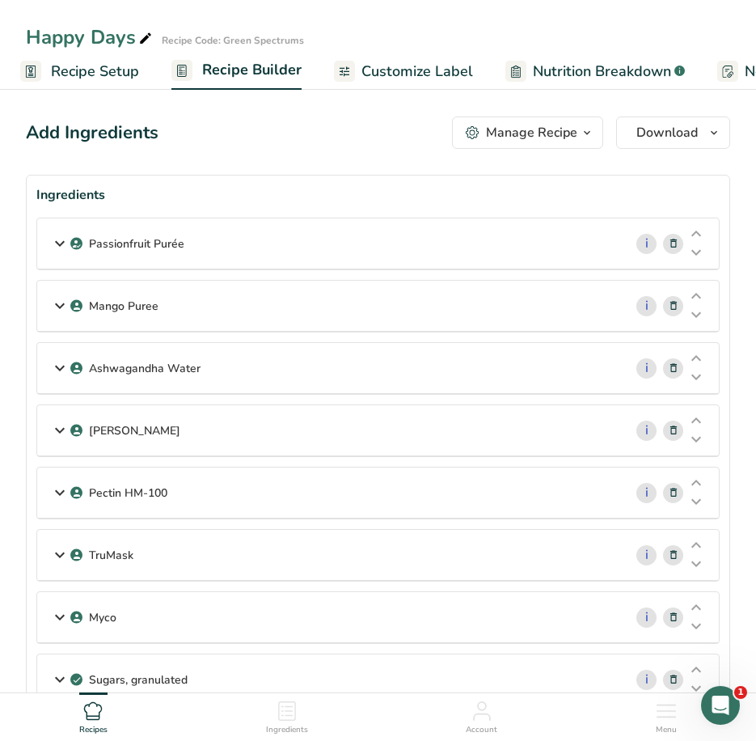
click at [374, 75] on span "Customize Label" at bounding box center [418, 72] width 112 height 22
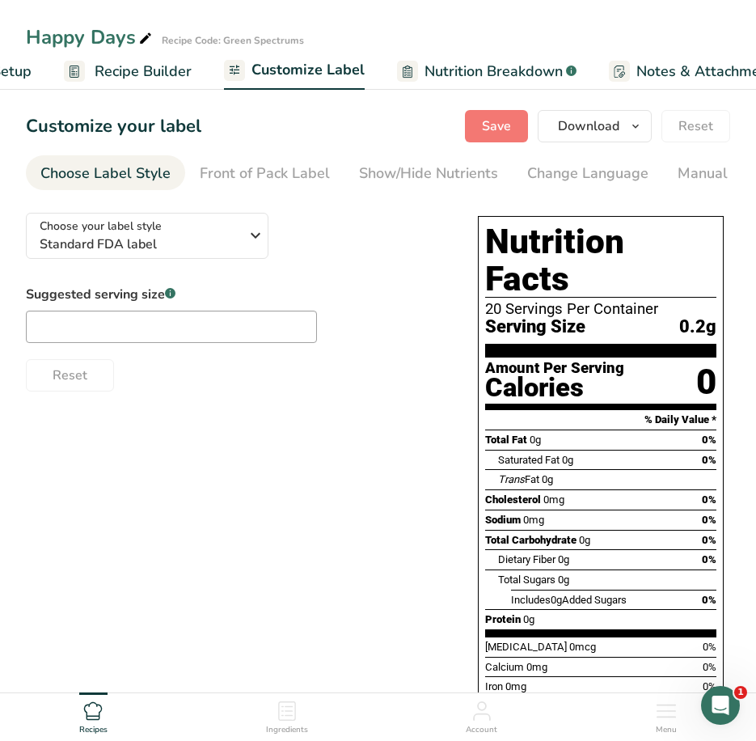
scroll to position [0, 315]
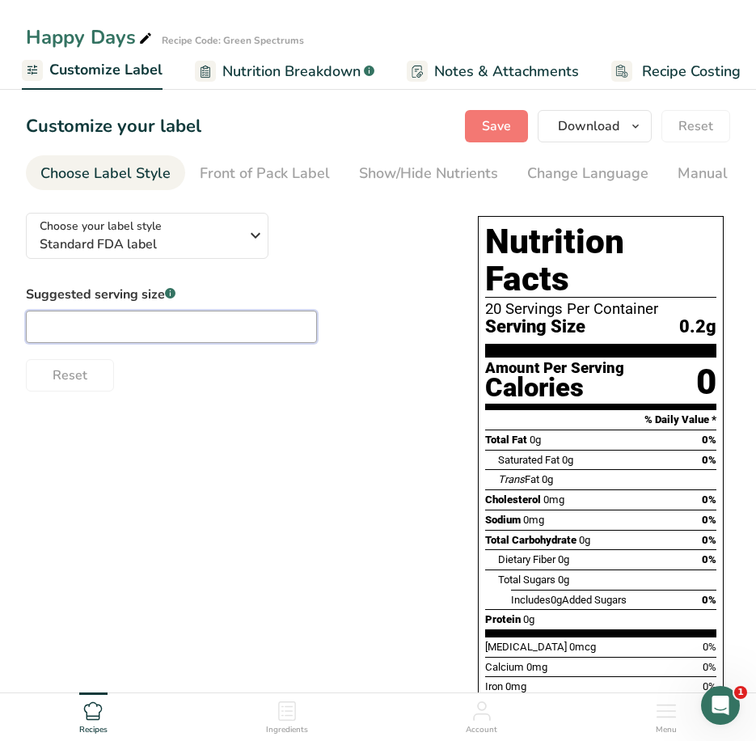
click at [146, 336] on input "text" at bounding box center [171, 327] width 291 height 32
type input "1 piece"
click at [274, 171] on div "Front of Pack Label" at bounding box center [265, 174] width 130 height 22
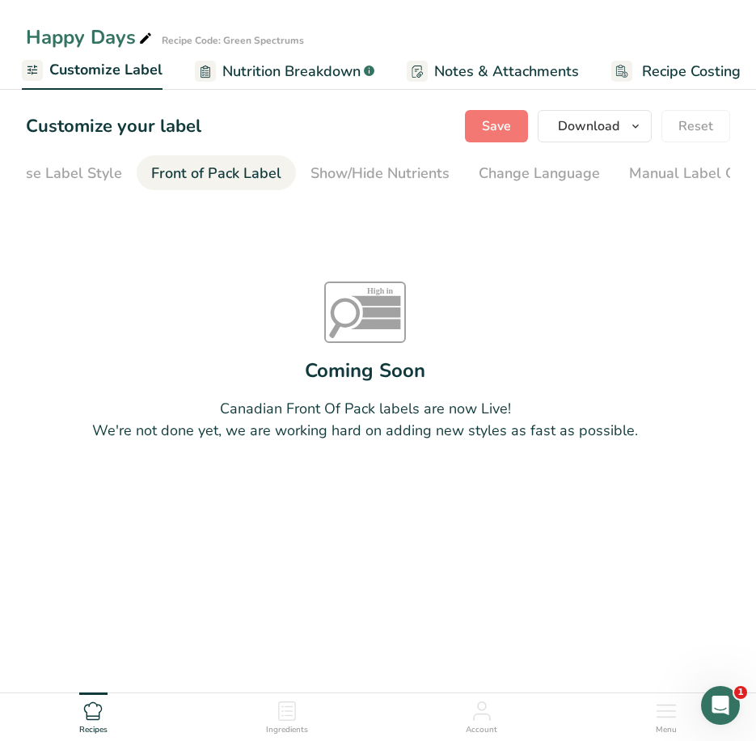
scroll to position [0, 0]
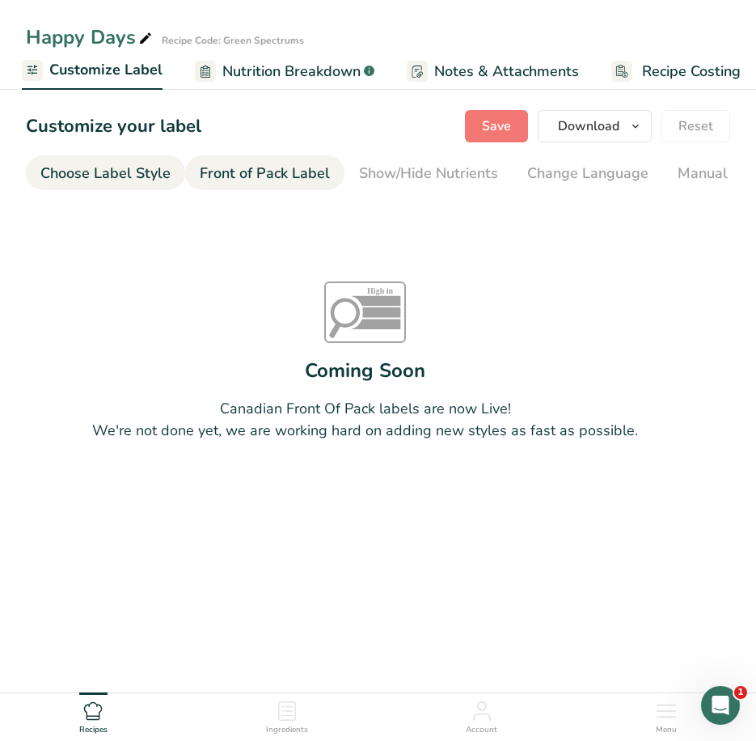
click at [92, 169] on div "Choose Label Style" at bounding box center [105, 174] width 130 height 22
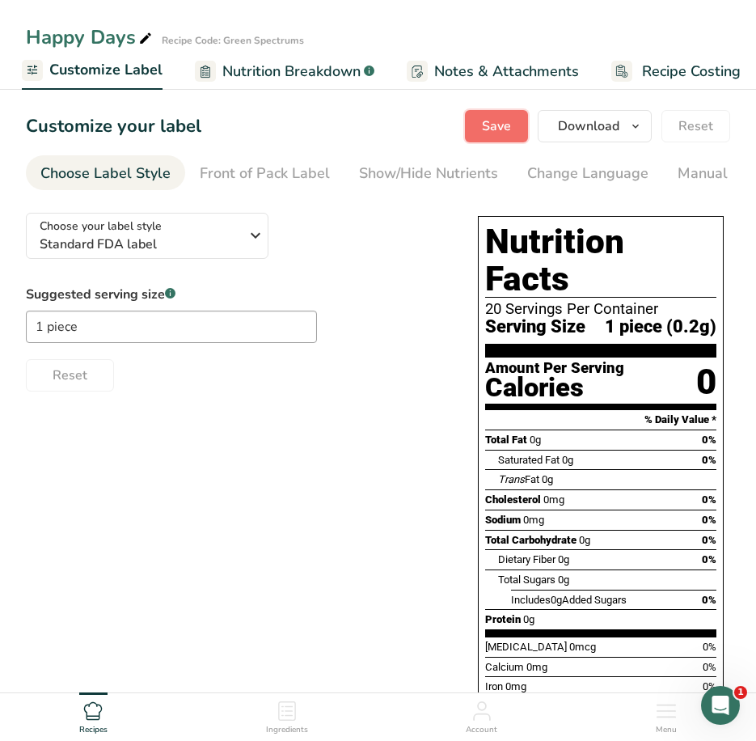
click at [484, 112] on button "Save" at bounding box center [496, 126] width 63 height 32
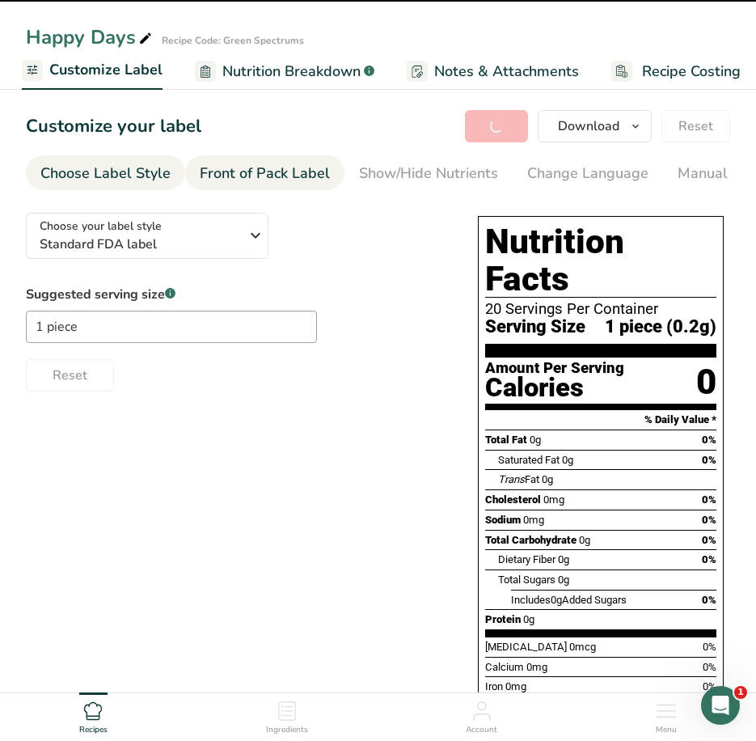
click at [288, 163] on div "Front of Pack Label" at bounding box center [265, 174] width 130 height 22
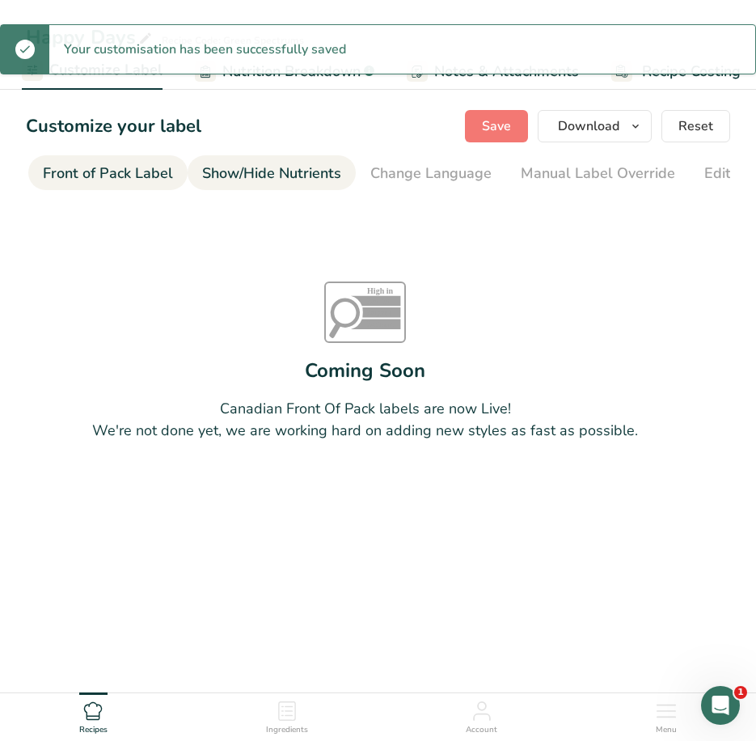
click at [290, 175] on div "Show/Hide Nutrients" at bounding box center [271, 174] width 139 height 22
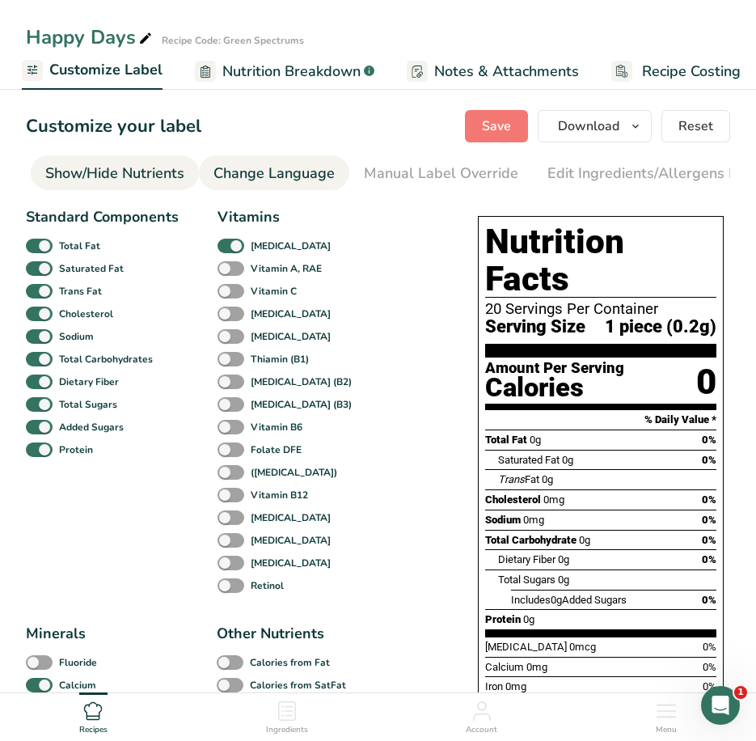
click at [307, 179] on div "Change Language" at bounding box center [274, 174] width 121 height 22
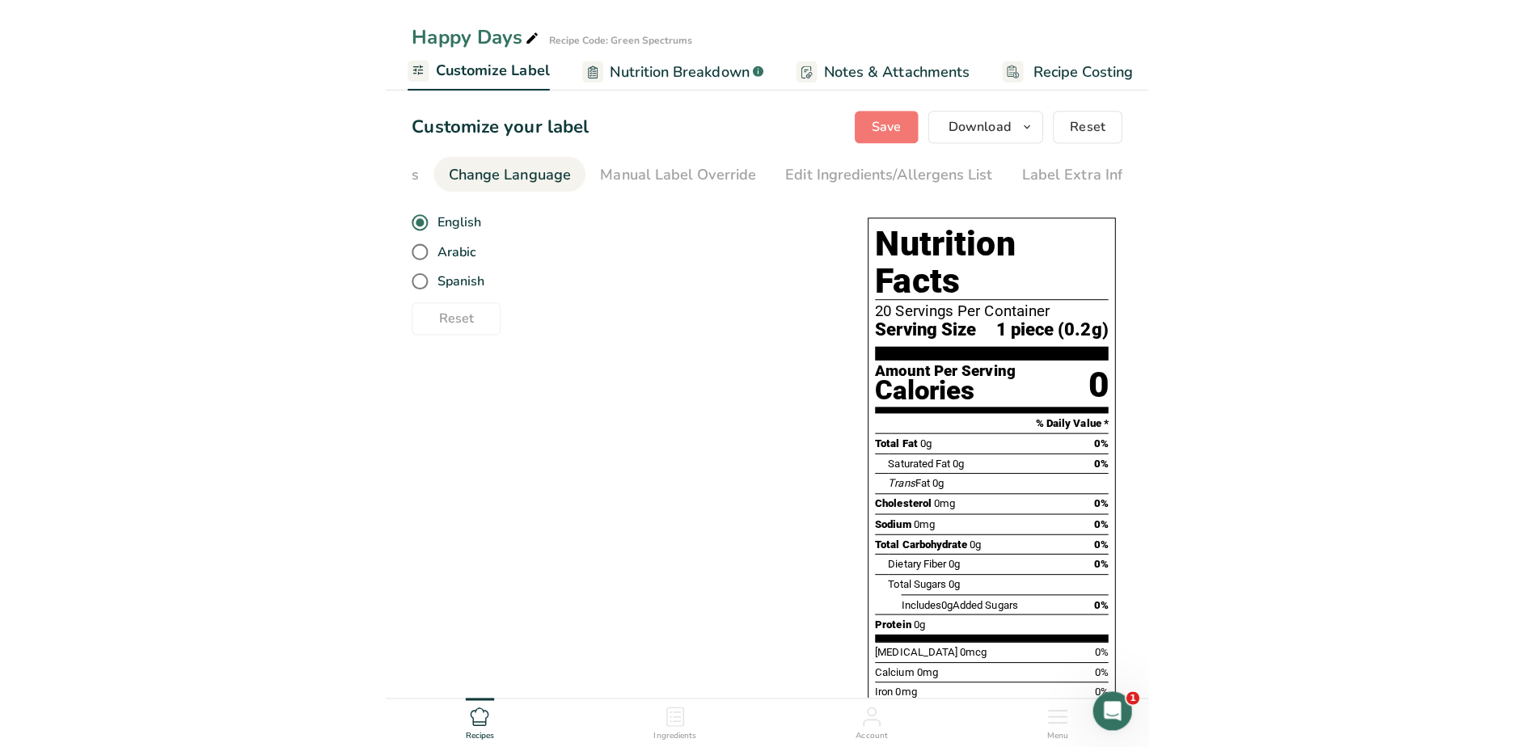
scroll to position [0, 471]
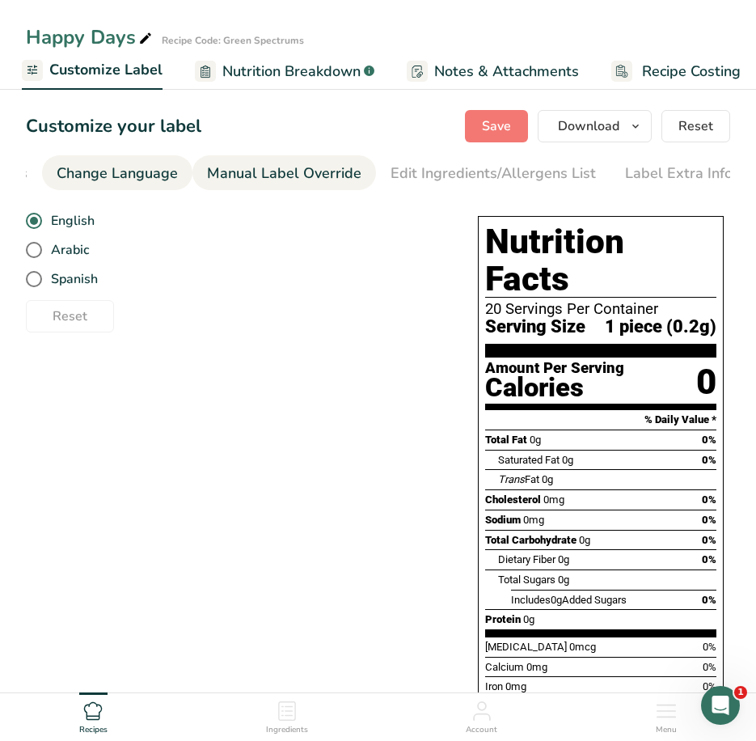
click at [329, 171] on div "Manual Label Override" at bounding box center [284, 174] width 154 height 22
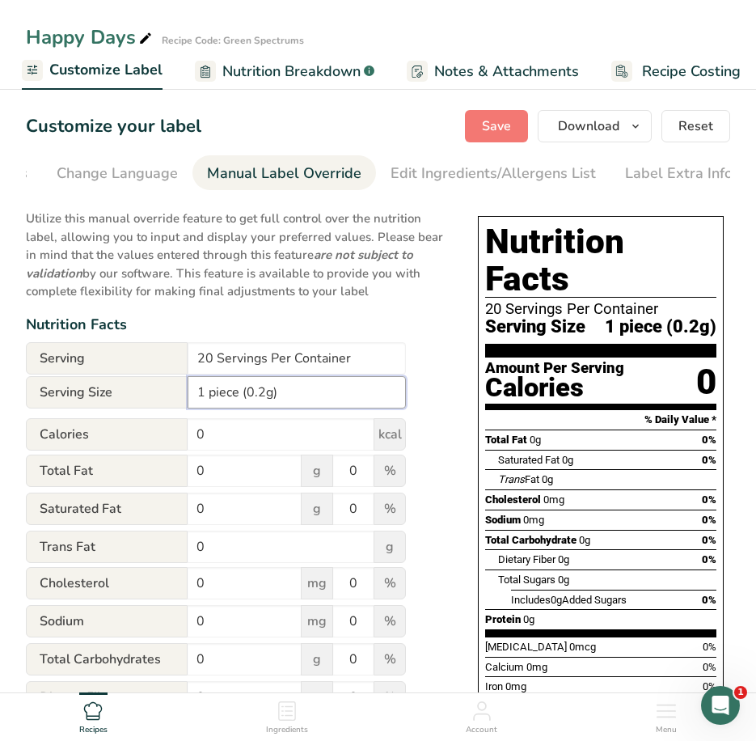
click at [262, 395] on input "1 piece (0.2g)" at bounding box center [297, 392] width 218 height 32
type input "1 piece (3.5g)"
click at [511, 131] on span "Save" at bounding box center [496, 125] width 29 height 19
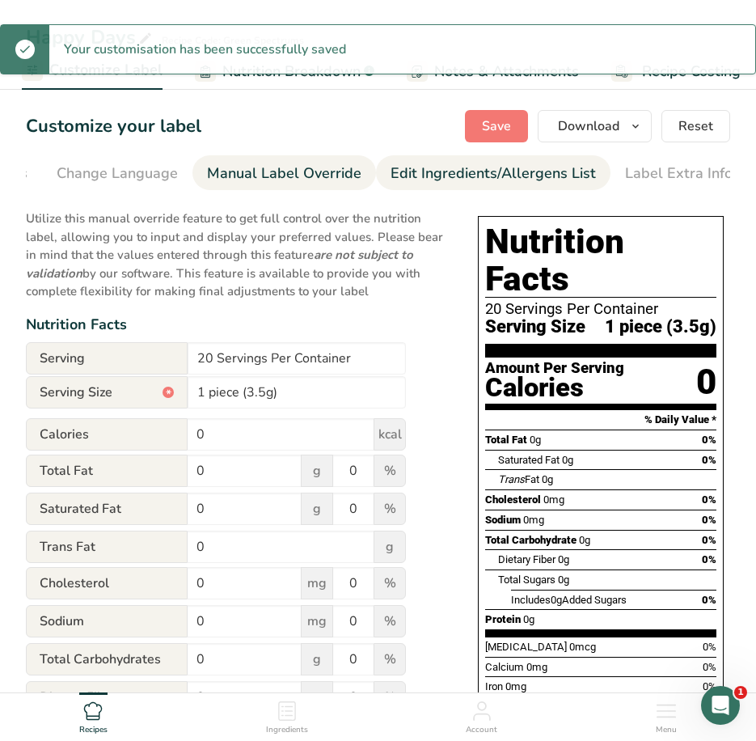
click at [498, 180] on div "Edit Ingredients/Allergens List" at bounding box center [493, 174] width 205 height 22
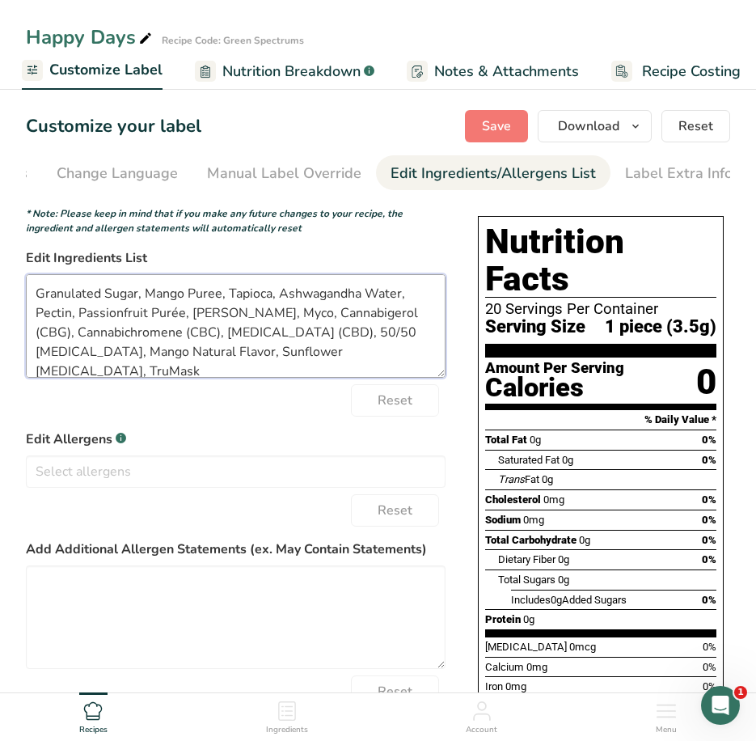
drag, startPoint x: 103, startPoint y: 295, endPoint x: -4, endPoint y: 278, distance: 108.1
click at [0, 278] on html "Happy Days Recipe Code: Green Spectrums Recipe Setup Recipe Builder Customize L…" at bounding box center [378, 478] width 756 height 956
drag, startPoint x: 296, startPoint y: 296, endPoint x: 333, endPoint y: 296, distance: 37.2
click at [333, 296] on textarea "Sugar, Mango Puree, Tapioca, Ashwagandha Water, Pectin, Passionfruit Purée, Mez…" at bounding box center [236, 326] width 420 height 104
click at [299, 298] on textarea "Sugar, Mango Puree, Tapioca, Ashwagandha, Pectin, Passionfruit Purée, Mezzoni, …" at bounding box center [236, 326] width 420 height 104
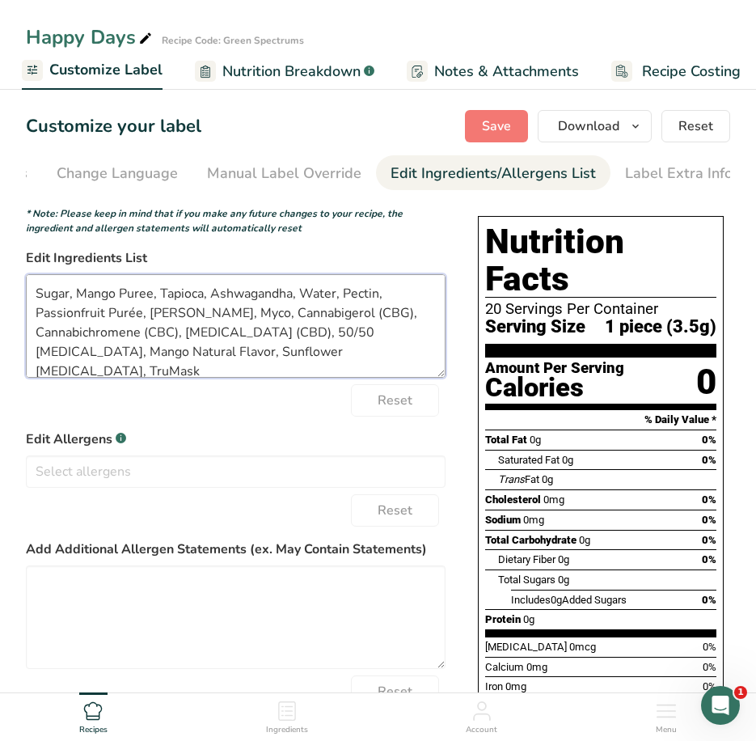
click at [299, 291] on textarea "Sugar, Mango Puree, Tapioca, Ashwagandha, Water, Pectin, Passionfruit Purée, Me…" at bounding box center [236, 326] width 420 height 104
click at [135, 317] on textarea "Sugar, Mango Puree, Tapioca, Ashwagandha, Water, Pectin, Passionfruit Purée, Me…" at bounding box center [236, 326] width 420 height 104
click at [226, 302] on textarea "Sugar, Mango Puree, Tapioca, Ashwagandha, Water, Pectin, Passionfruit Puree, Me…" at bounding box center [236, 326] width 420 height 104
drag, startPoint x: 336, startPoint y: 333, endPoint x: 301, endPoint y: 335, distance: 34.8
click at [301, 335] on textarea "Sugar, Mango Puree, Tapioca, Ashwagandha, Water, Pectin, Passionfruit Puree, Me…" at bounding box center [236, 326] width 420 height 104
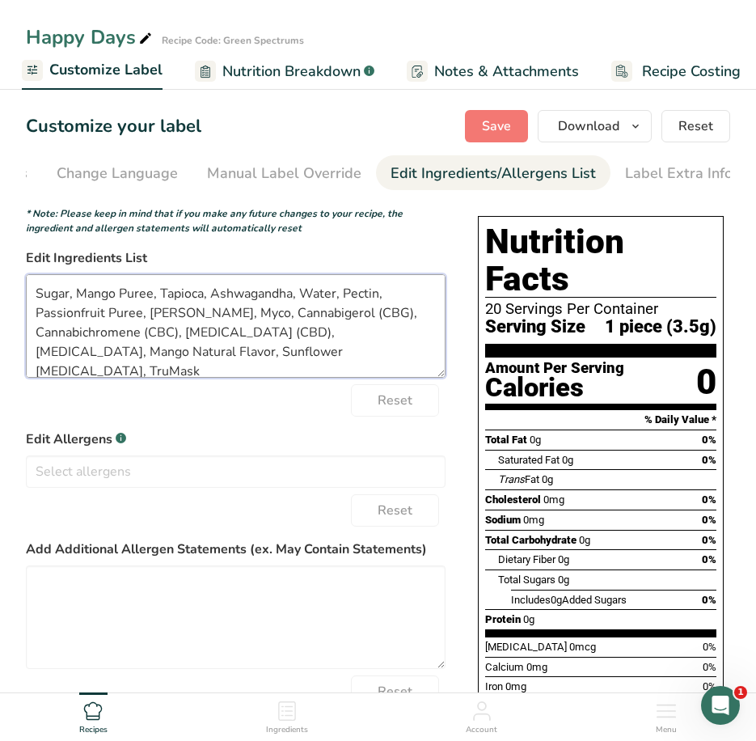
drag, startPoint x: 412, startPoint y: 340, endPoint x: 364, endPoint y: 336, distance: 48.6
click at [364, 336] on textarea "Sugar, Mango Puree, Tapioca, Ashwagandha, Water, Pectin, Passionfruit Puree, Me…" at bounding box center [236, 326] width 420 height 104
drag, startPoint x: 257, startPoint y: 353, endPoint x: 195, endPoint y: 347, distance: 62.6
click at [195, 347] on textarea "Sugar, Mango Puree, Tapioca, Ashwagandha, Water, Pectin, Passionfruit Puree, Me…" at bounding box center [236, 326] width 420 height 104
drag, startPoint x: 184, startPoint y: 357, endPoint x: 292, endPoint y: 328, distance: 111.4
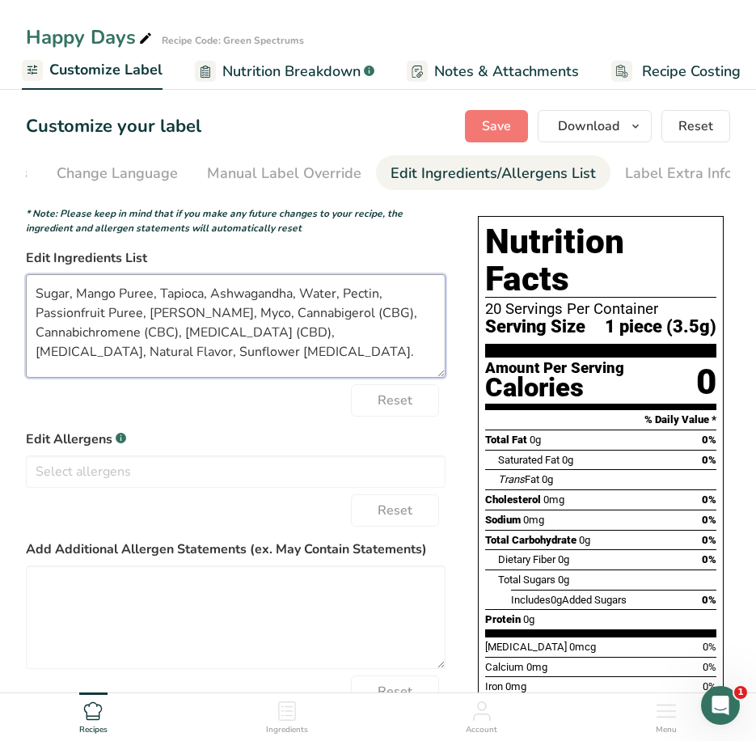
click at [292, 328] on textarea "Sugar, Mango Puree, Tapioca, Ashwagandha, Water, Pectin, Passionfruit Puree, Me…" at bounding box center [236, 326] width 420 height 104
click at [233, 315] on textarea "Sugar, Mango Puree, Tapioca, Ashwagandha, Water, Pectin, Passionfruit Puree, Me…" at bounding box center [236, 326] width 420 height 104
paste textarea ", Citric Acid, Natural Flavor, Sunflower Lecithin"
click at [242, 318] on textarea "Sugar, Mango Puree, Tapioca, Ashwagandha, Water, Pectin, Passionfruit Puree, Me…" at bounding box center [236, 326] width 420 height 104
click at [217, 360] on textarea "Sugar, Mango Puree, Tapioca, Ashwagandha, Water, Pectin, Passionfruit Puree, Me…" at bounding box center [236, 326] width 420 height 104
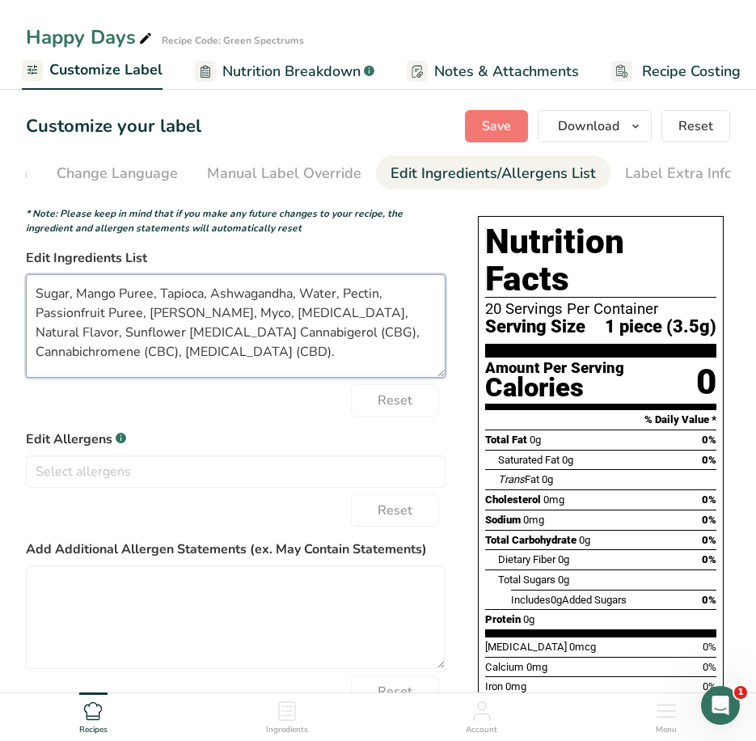
click at [439, 299] on textarea "Sugar, Mango Puree, Tapioca, Ashwagandha, Water, Pectin, Passionfruit Puree, Me…" at bounding box center [236, 326] width 420 height 104
drag, startPoint x: 140, startPoint y: 316, endPoint x: 28, endPoint y: 315, distance: 111.6
click at [28, 315] on textarea "Sugar, Mango Puree, Tapioca, Ashwagandha, Water, Pectin, Passionfruit Puree, Me…" at bounding box center [236, 326] width 420 height 104
click at [158, 296] on textarea "Sugar, Mango Puree, Tapioca, Ashwagandha, Water, Pectin, Mezzoni, Myco, Citric …" at bounding box center [236, 326] width 420 height 104
paste textarea "Passionfruit Puree"
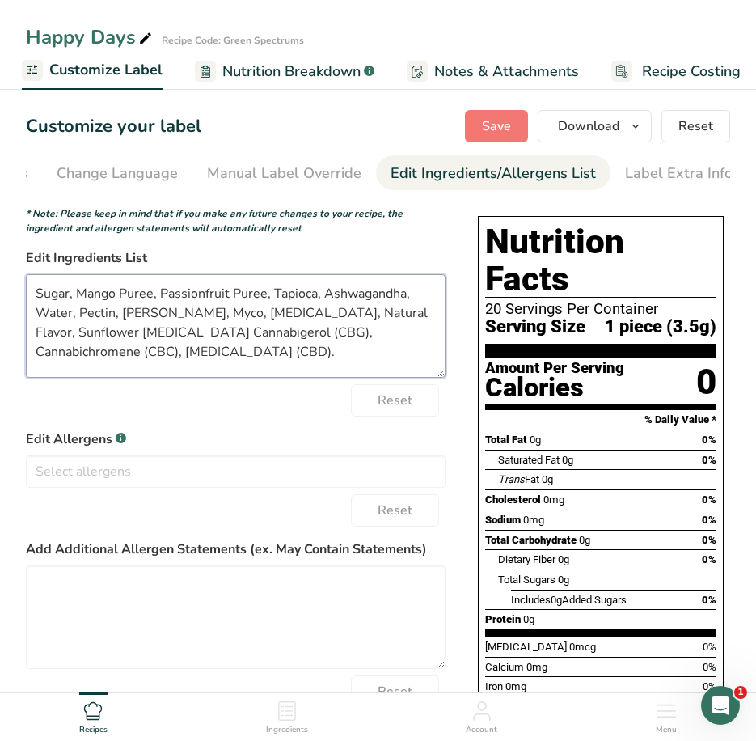
click at [45, 315] on textarea "Sugar, Mango Puree, Passionfruit Puree, Tapioca, Ashwagandha, Water, Pectin, Me…" at bounding box center [236, 326] width 420 height 104
click at [404, 362] on textarea "Sugar, Mango Puree, Passionfruit Puree, Tapioca, Ashwagandha water, Pectin, Mez…" at bounding box center [236, 326] width 420 height 104
click at [354, 318] on textarea "Sugar, Mango Puree, Passionfruit Puree, Tapioca, Ashwagandha water, Pectin, Mez…" at bounding box center [236, 326] width 420 height 104
click at [179, 366] on textarea "Sugar, Mango Puree, Passionfruit Puree, Tapioca, Ashwagandha water, Pectin, Mez…" at bounding box center [236, 326] width 420 height 104
type textarea "Sugar, Mango Puree, Passionfruit Puree, Tapioca, Ashwagandha water, Pectin, Mez…"
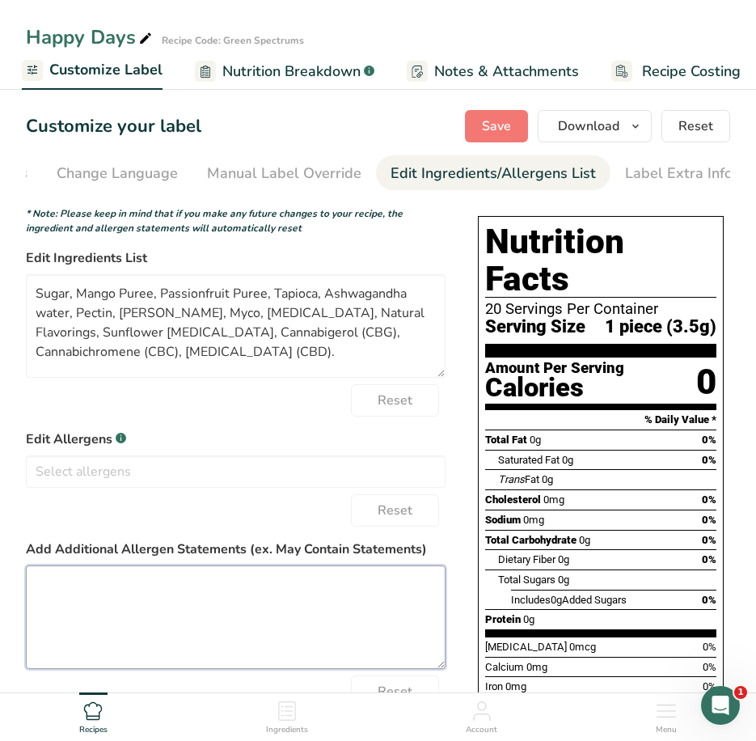
click at [131, 607] on textarea at bounding box center [236, 617] width 420 height 104
type textarea "T"
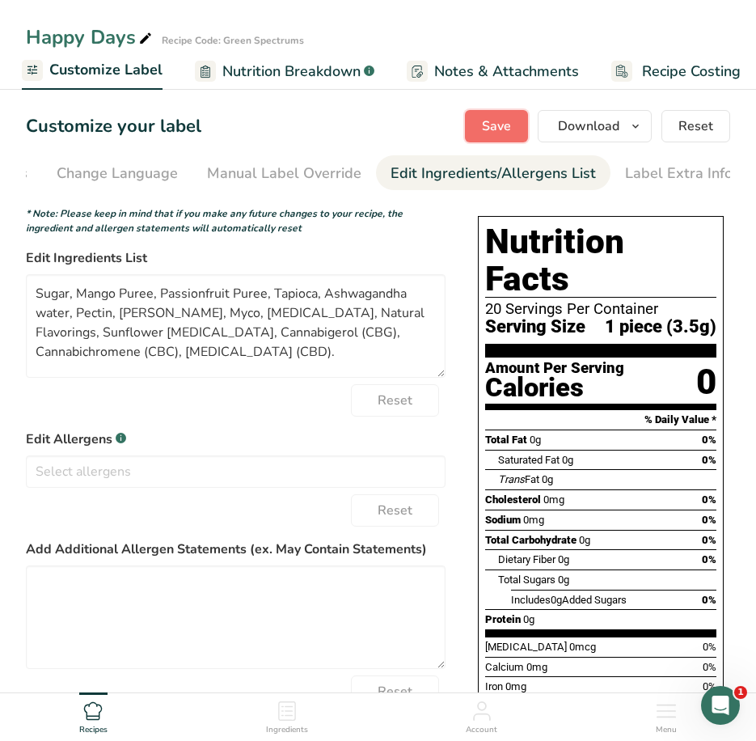
click at [507, 120] on span "Save" at bounding box center [496, 125] width 29 height 19
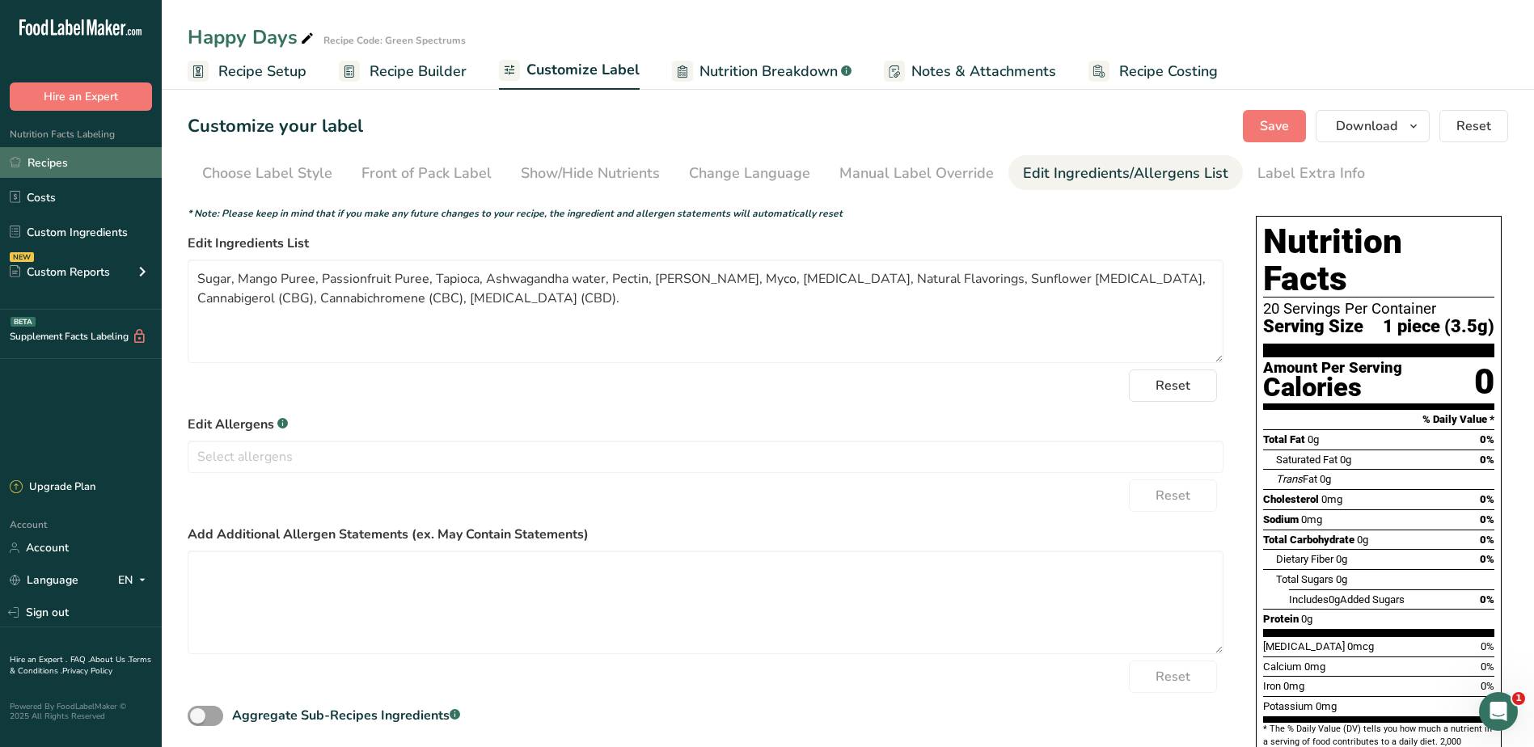
click at [78, 159] on link "Recipes" at bounding box center [81, 162] width 162 height 31
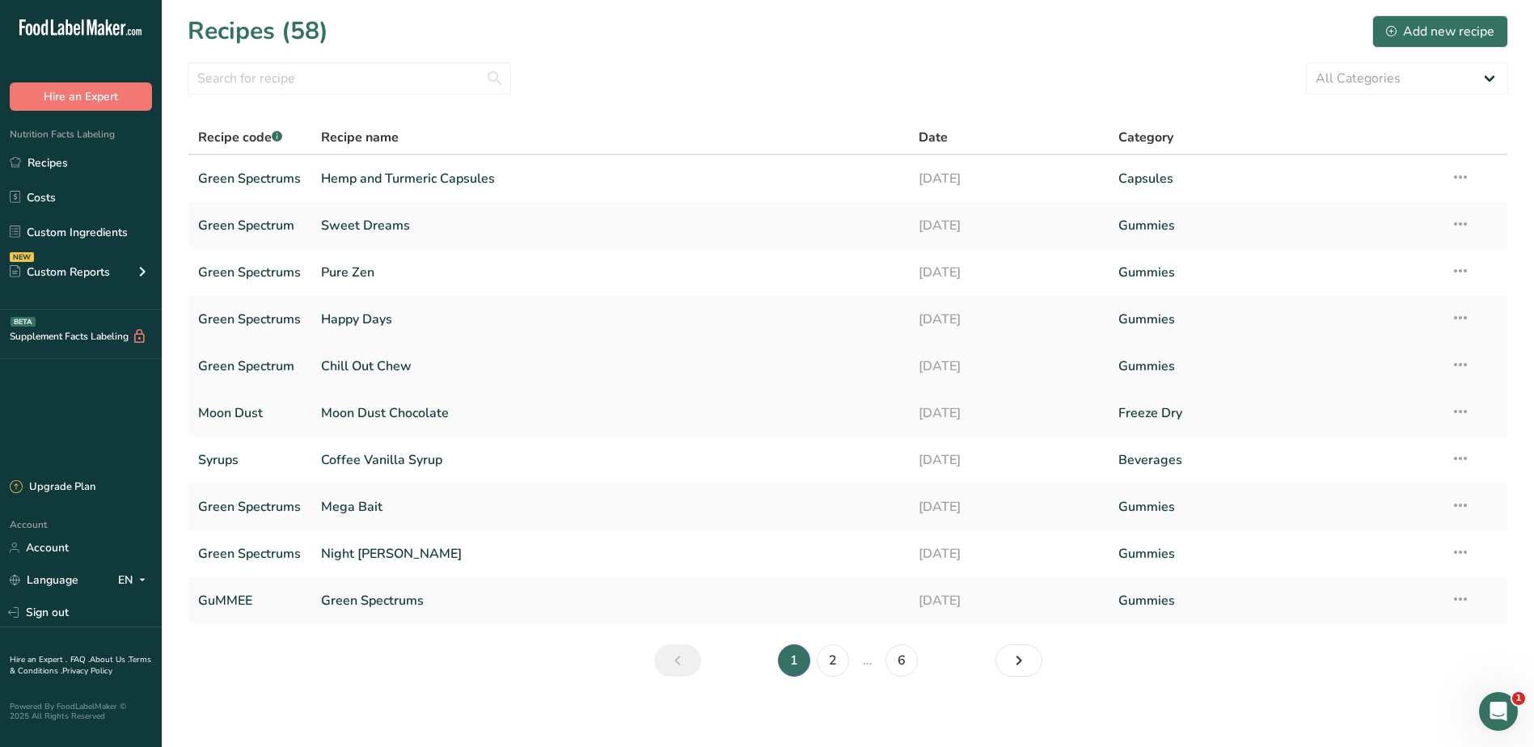
click at [345, 370] on link "Chill Out Chew" at bounding box center [610, 366] width 579 height 34
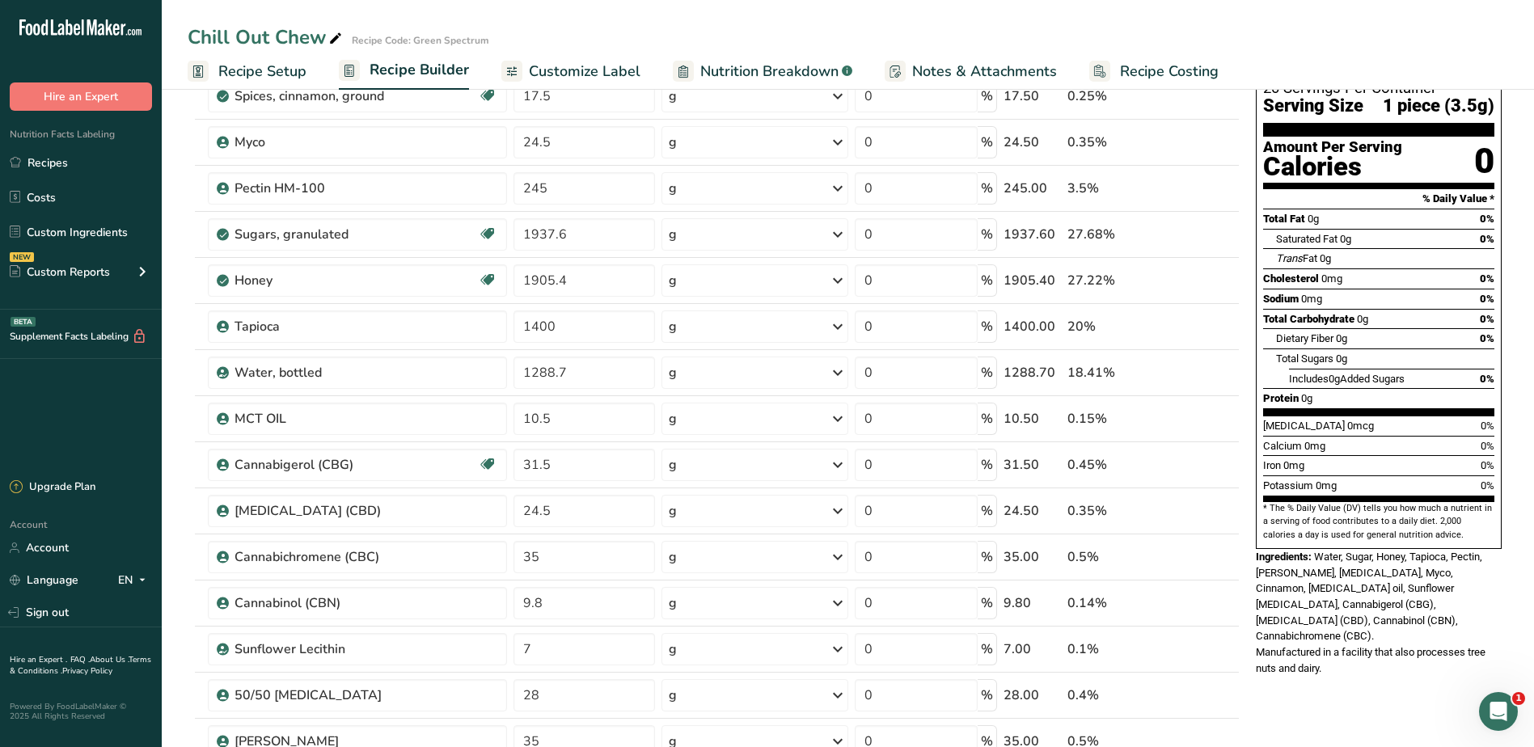
scroll to position [485, 0]
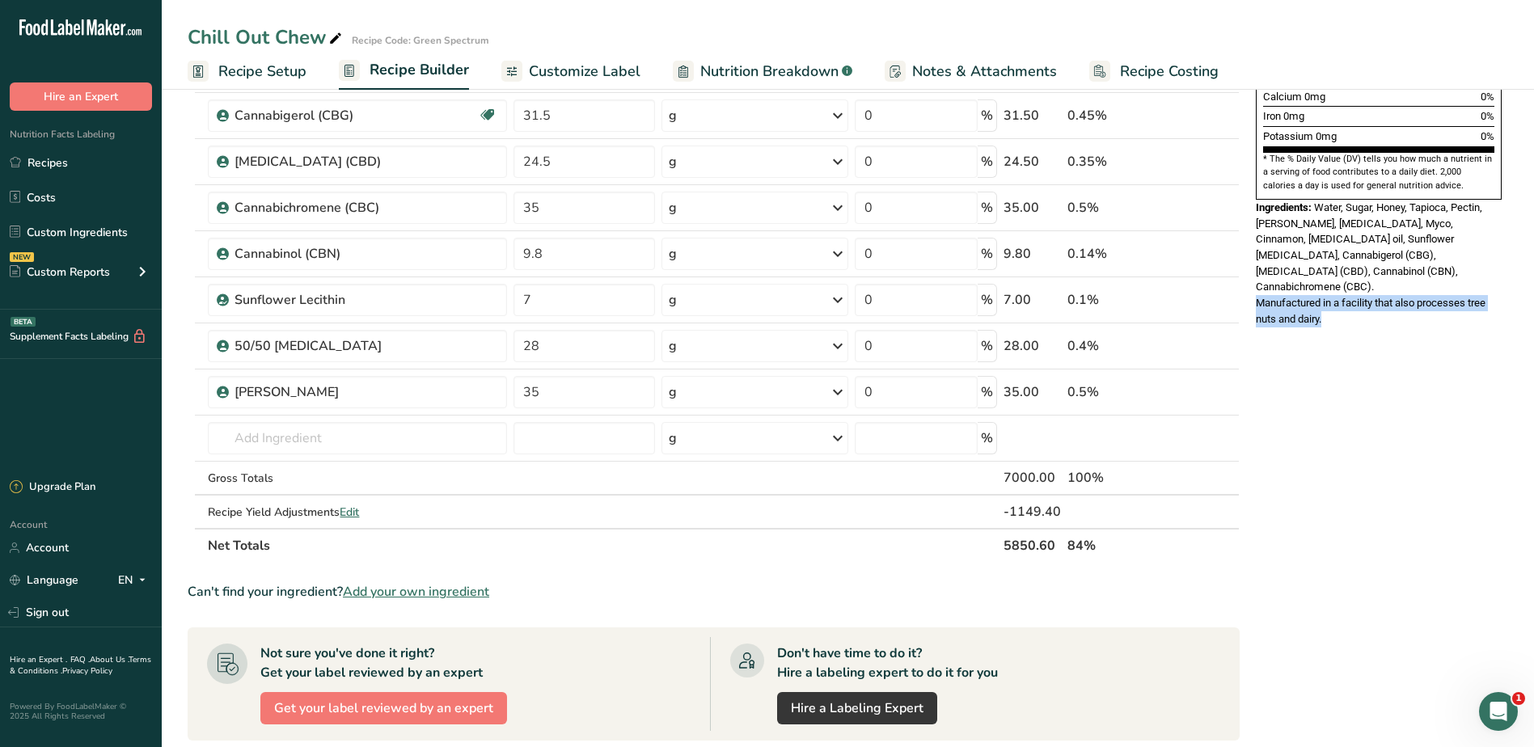
drag, startPoint x: 1257, startPoint y: 249, endPoint x: 1507, endPoint y: 269, distance: 250.7
drag, startPoint x: 1507, startPoint y: 269, endPoint x: 1471, endPoint y: 252, distance: 39.4
copy span "Manufactured in a facility that also processes tree nuts and dairy."
click at [87, 162] on link "Recipes" at bounding box center [81, 162] width 162 height 31
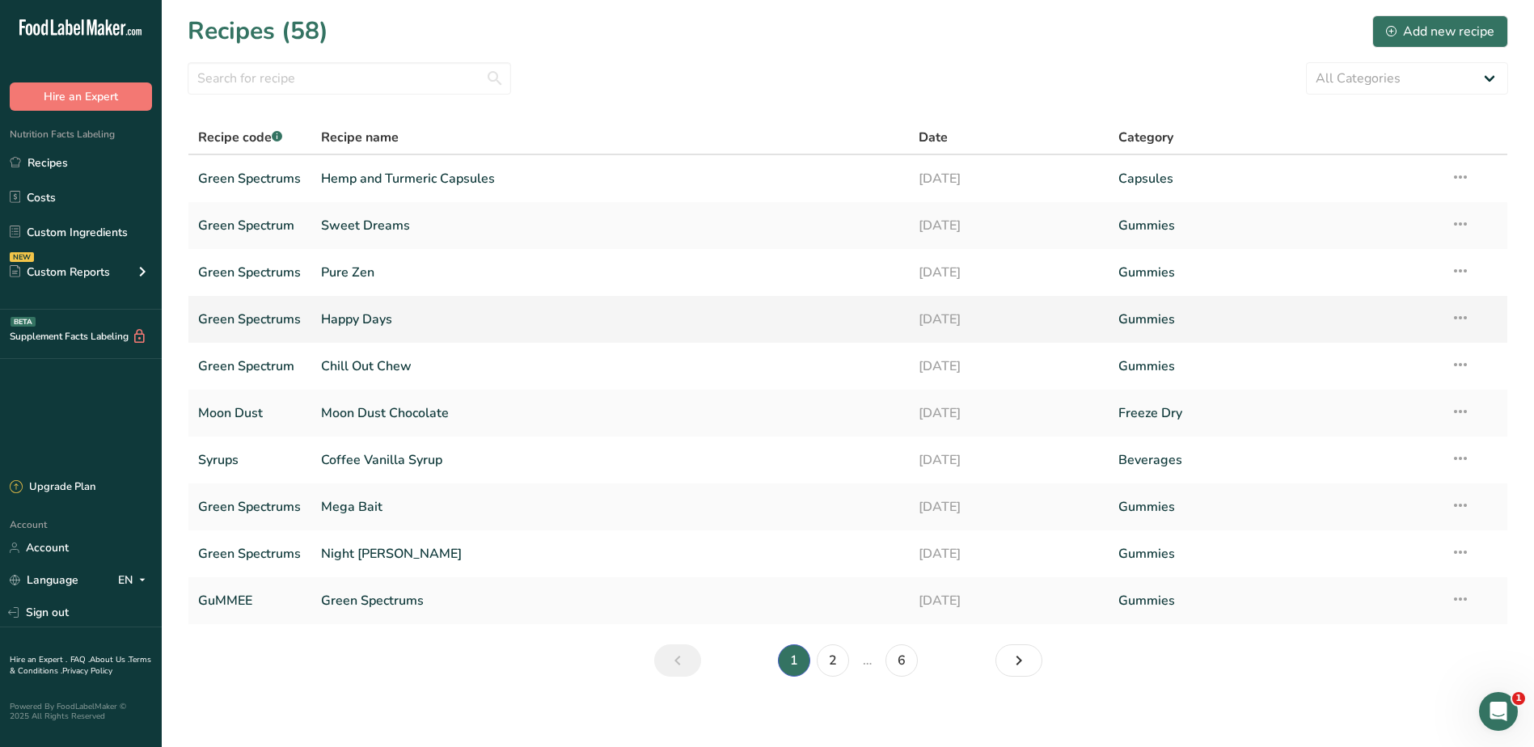
click at [368, 321] on link "Happy Days" at bounding box center [610, 319] width 579 height 34
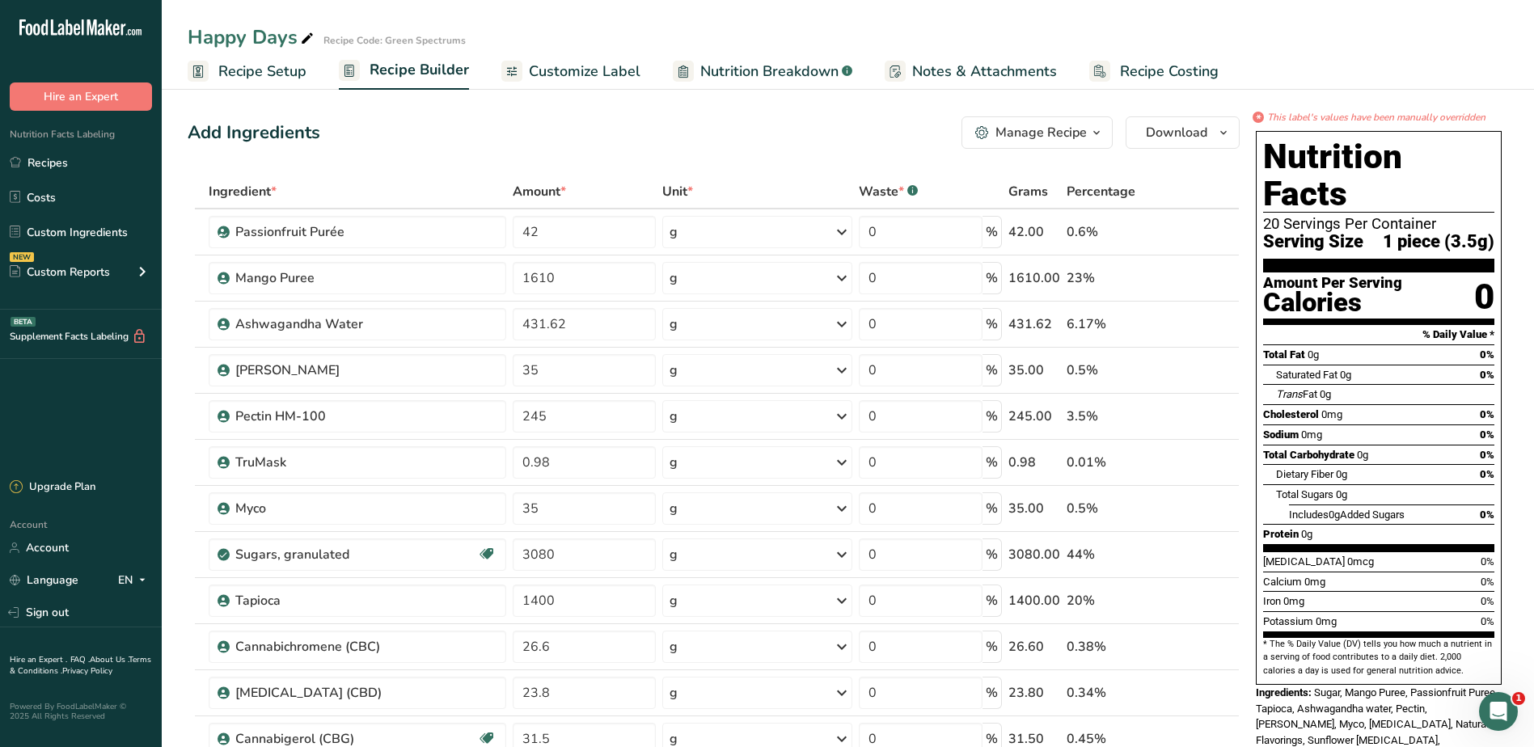
click at [523, 76] on link "Customize Label" at bounding box center [570, 71] width 139 height 36
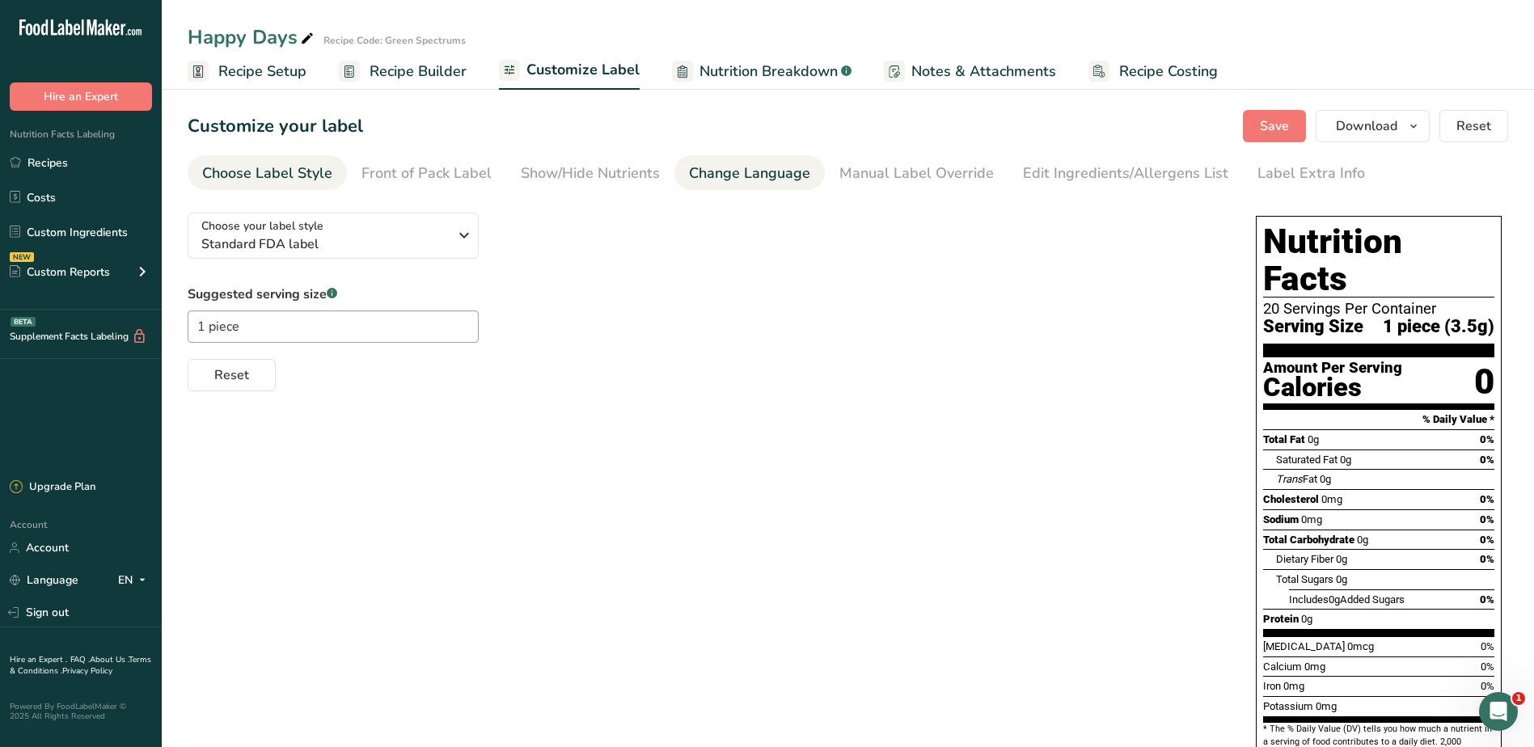
click at [743, 167] on div "Change Language" at bounding box center [749, 174] width 121 height 22
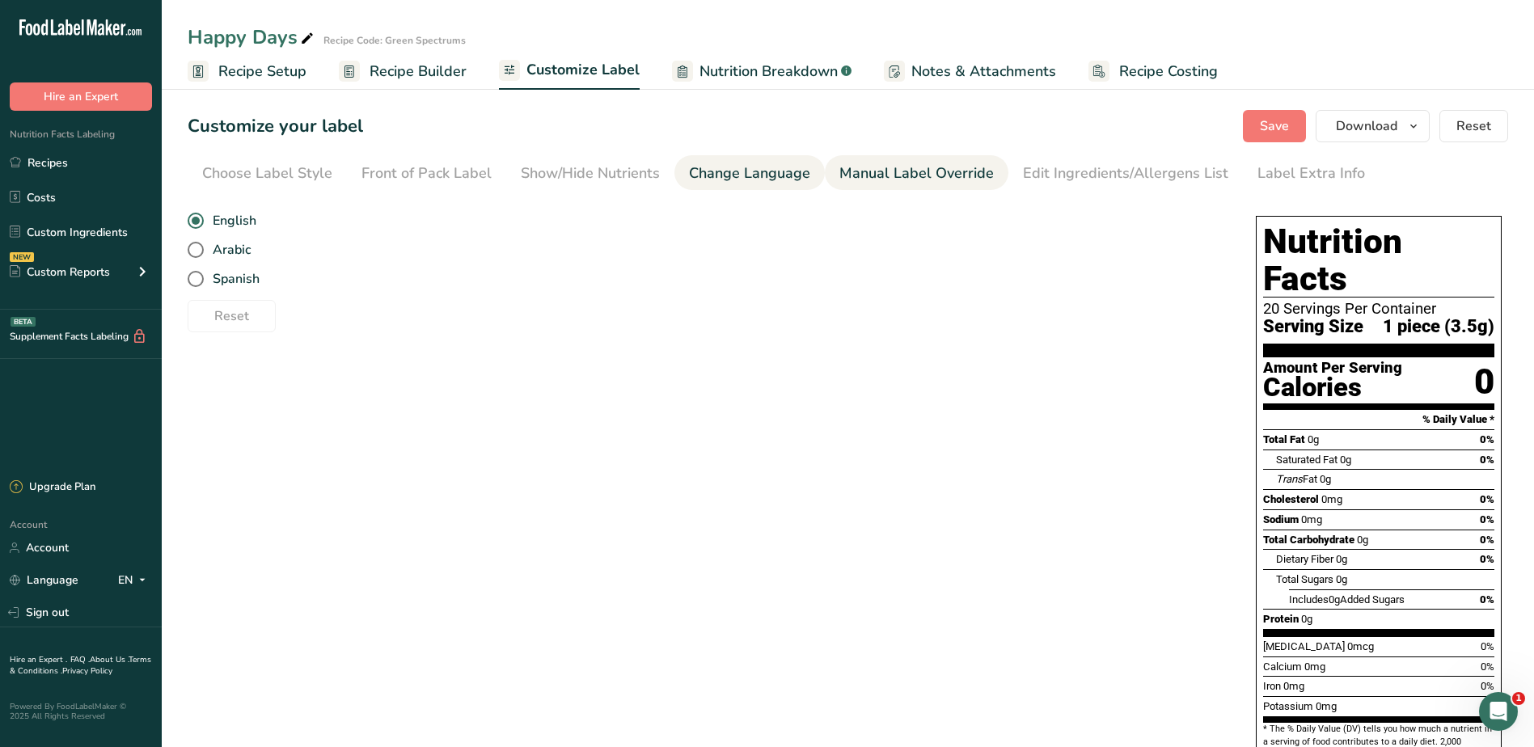
click at [916, 168] on div "Manual Label Override" at bounding box center [916, 174] width 154 height 22
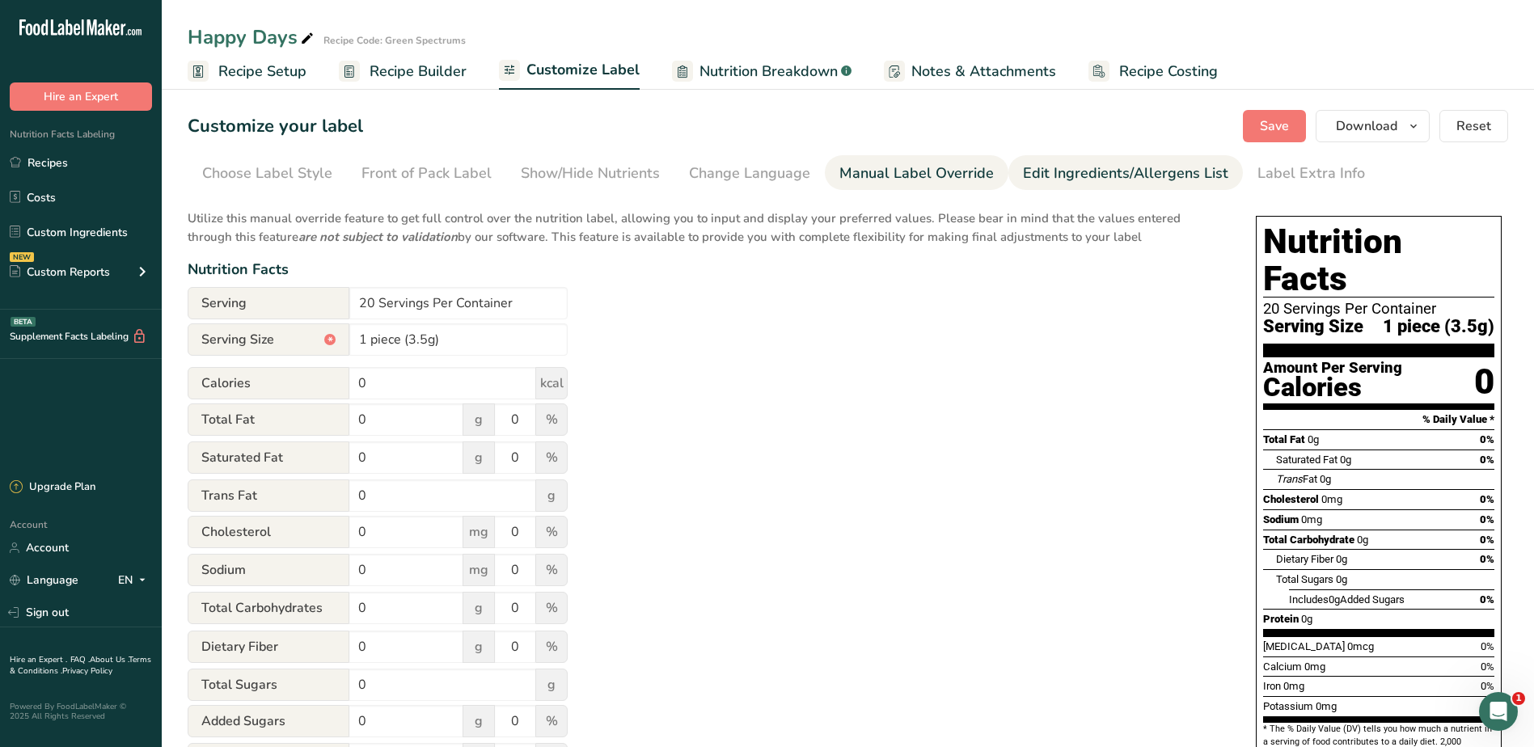
click at [1123, 173] on div "Edit Ingredients/Allergens List" at bounding box center [1125, 174] width 205 height 22
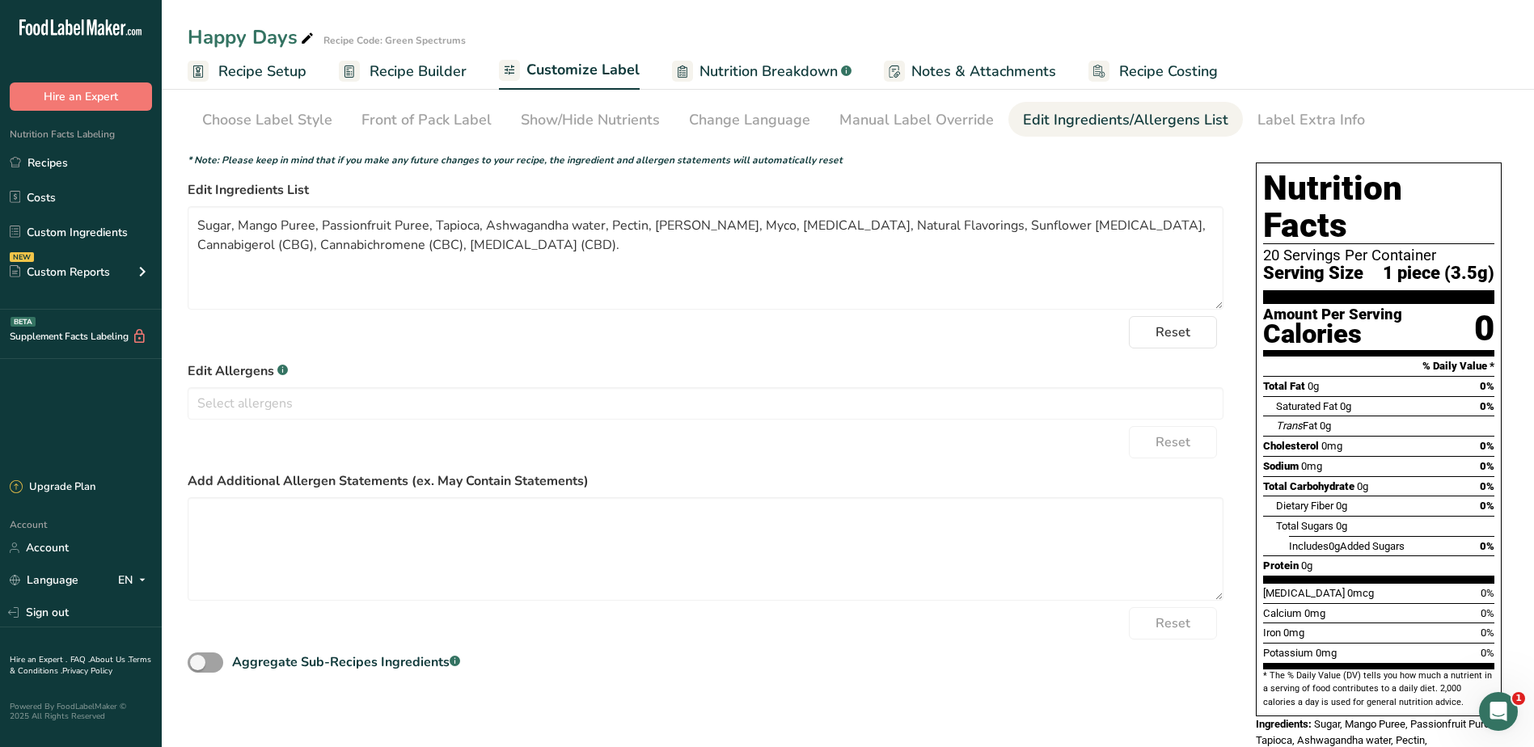
scroll to position [108, 0]
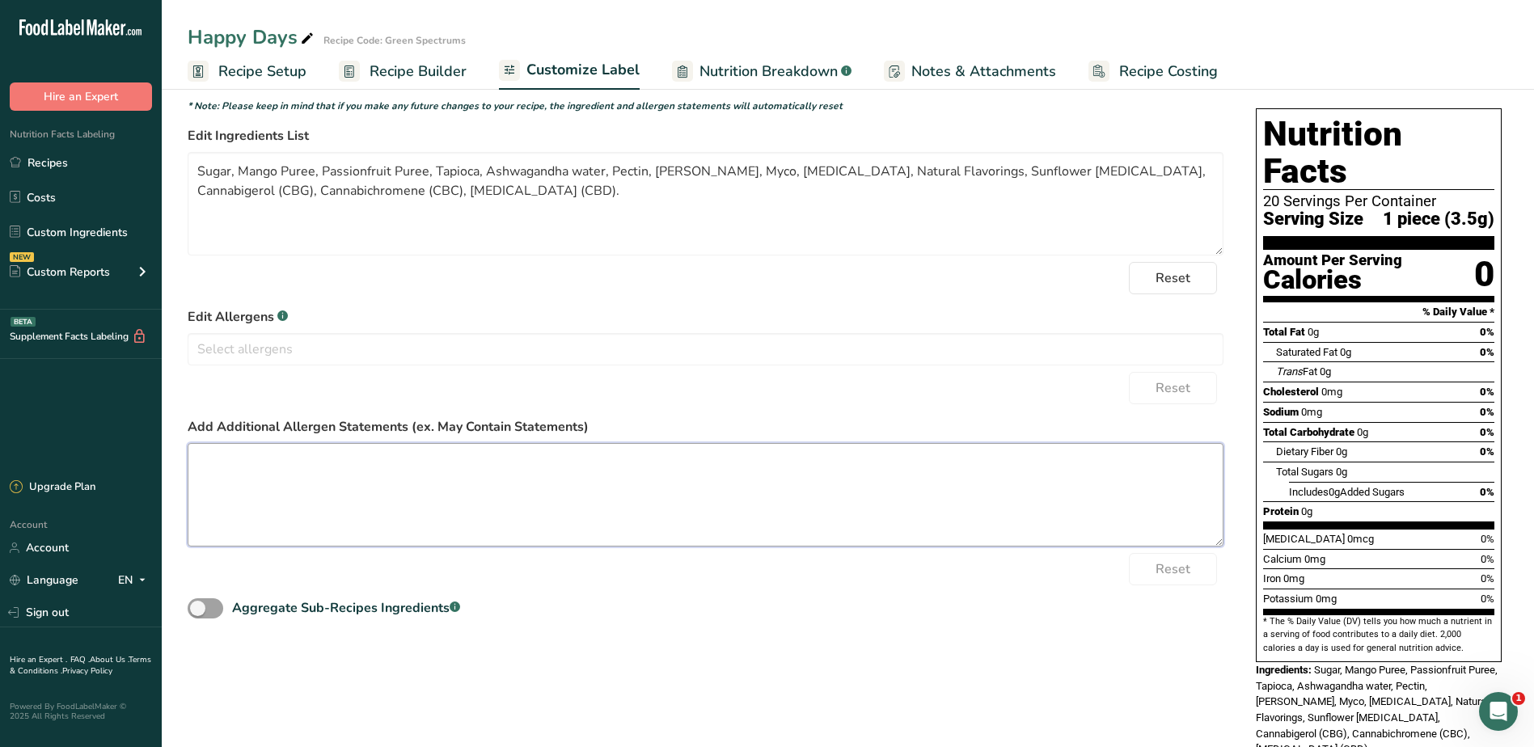
click at [303, 486] on textarea at bounding box center [706, 495] width 1036 height 104
paste textarea "Manufactured in a facility that also processes tree nuts and dairy."
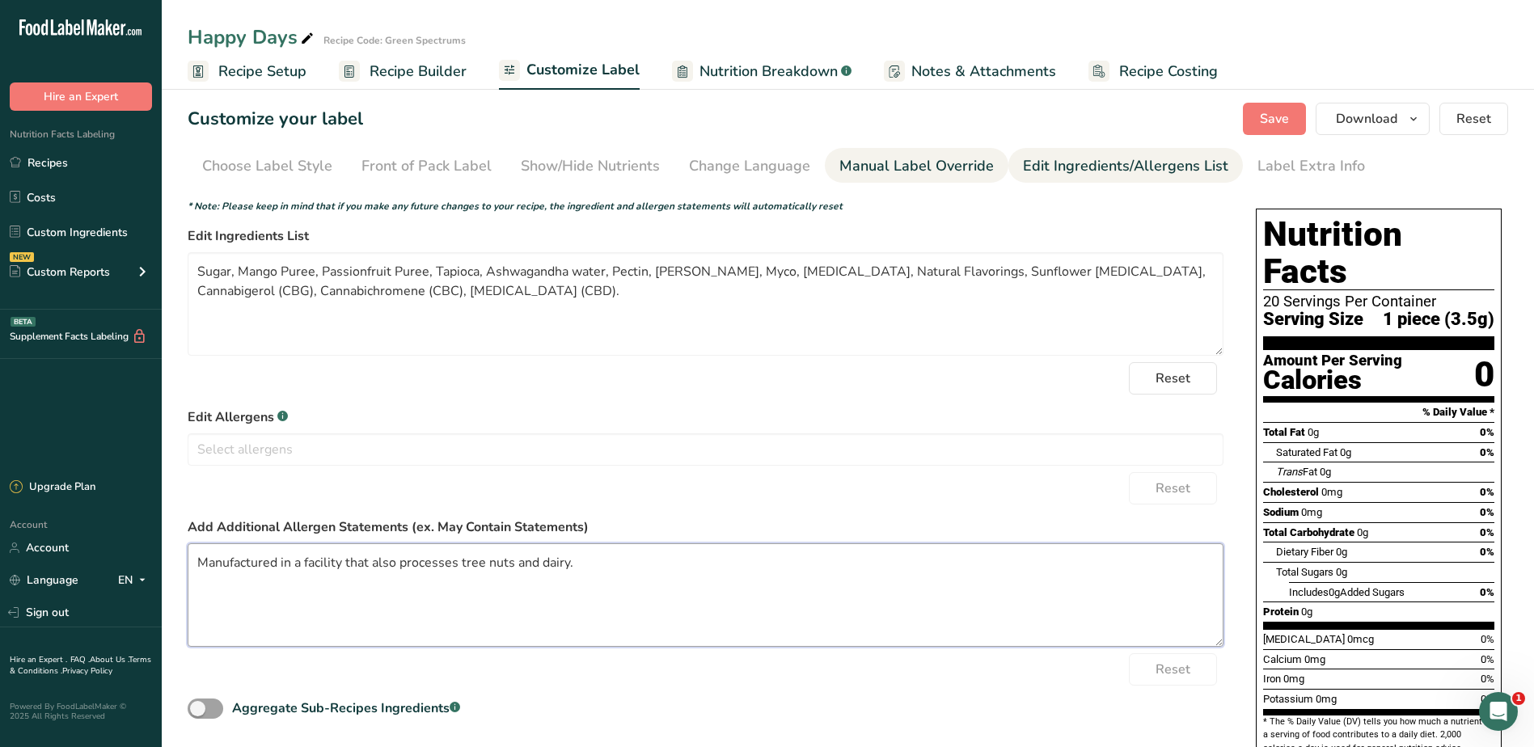
scroll to position [0, 0]
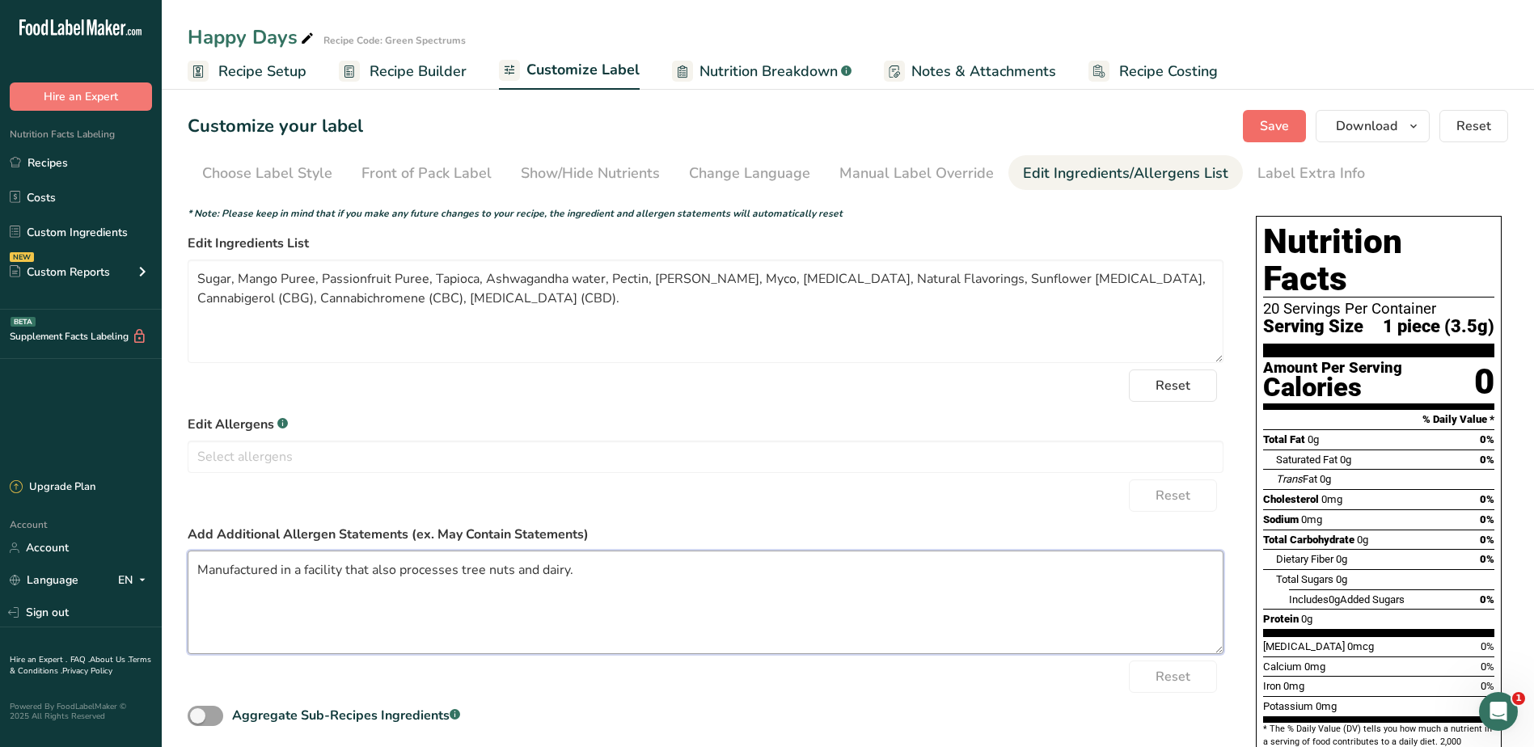
type textarea "Manufactured in a facility that also processes tree nuts and dairy."
click at [1286, 123] on span "Save" at bounding box center [1274, 125] width 29 height 19
click at [94, 159] on link "Recipes" at bounding box center [81, 162] width 162 height 31
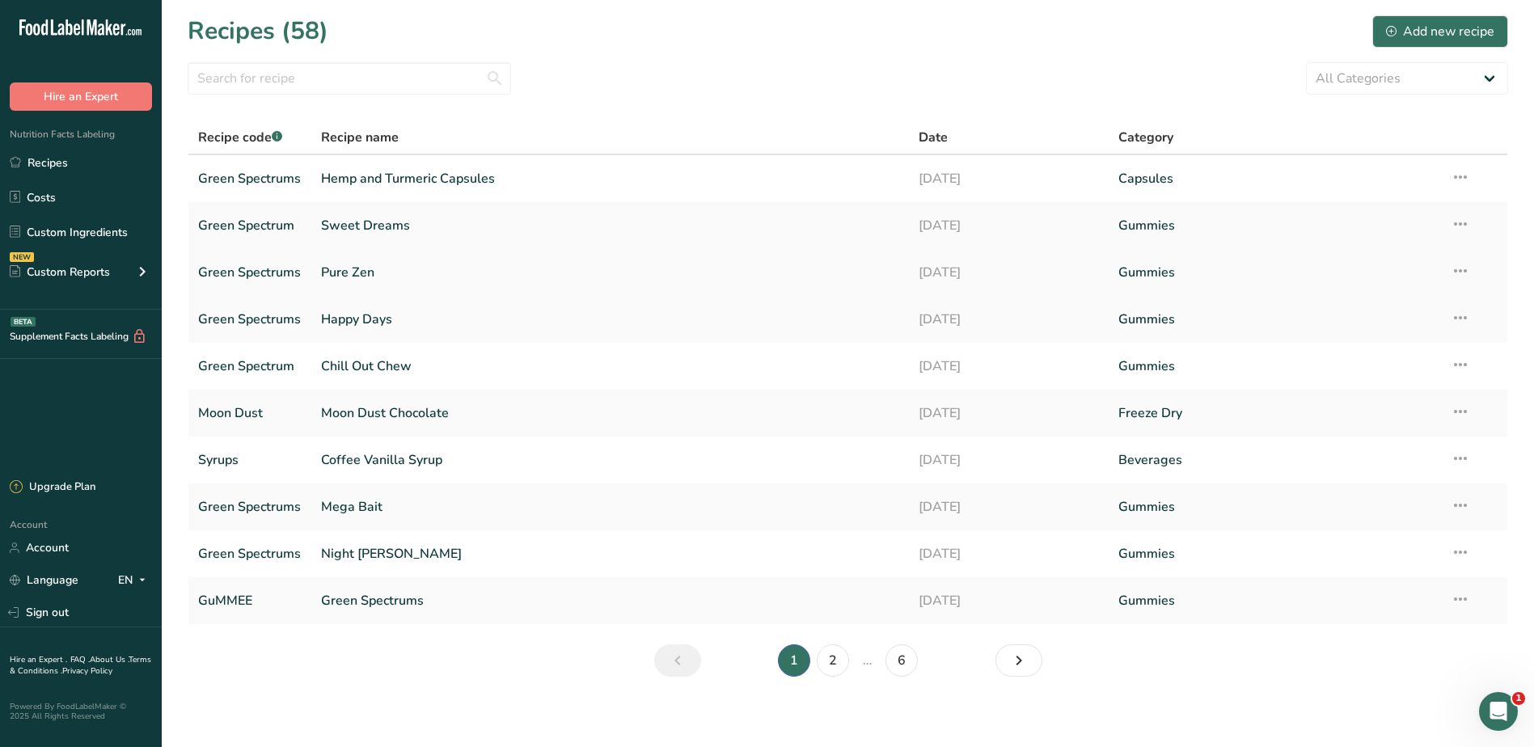
click at [340, 268] on link "Pure Zen" at bounding box center [610, 273] width 579 height 34
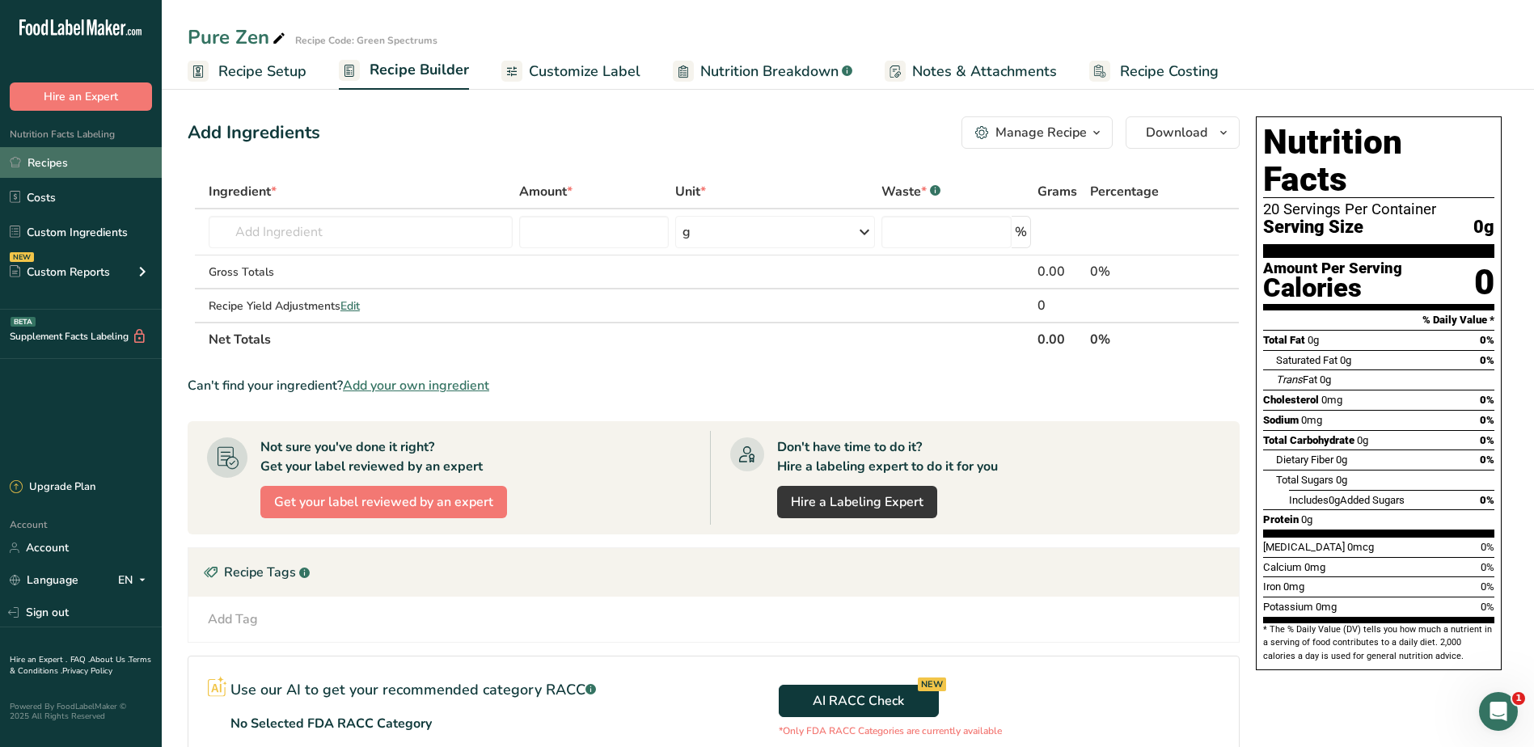
click at [65, 150] on link "Recipes" at bounding box center [81, 162] width 162 height 31
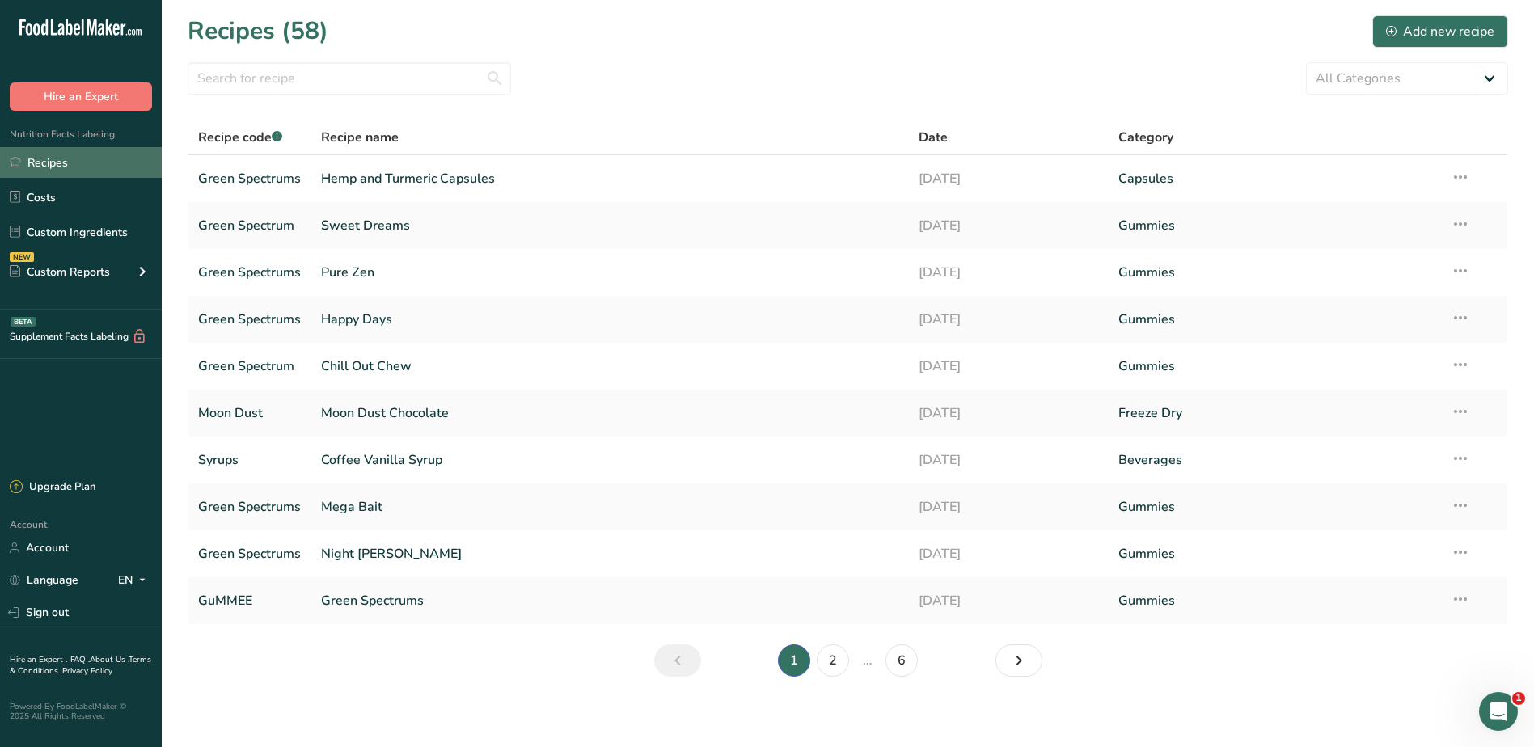
click at [70, 176] on link "Recipes" at bounding box center [81, 162] width 162 height 31
click at [362, 266] on link "Pure Zen" at bounding box center [610, 273] width 579 height 34
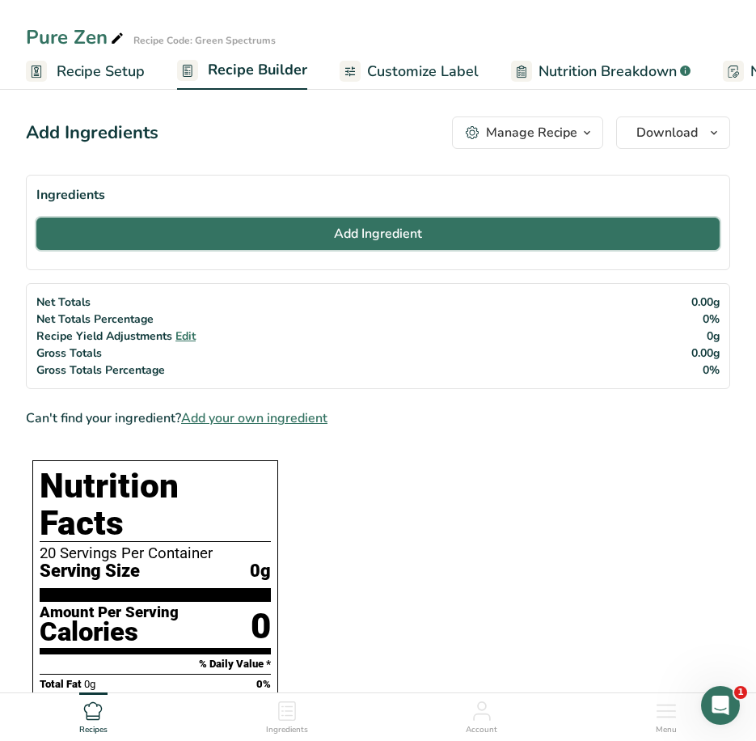
click at [161, 235] on button "Add Ingredient" at bounding box center [377, 234] width 683 height 32
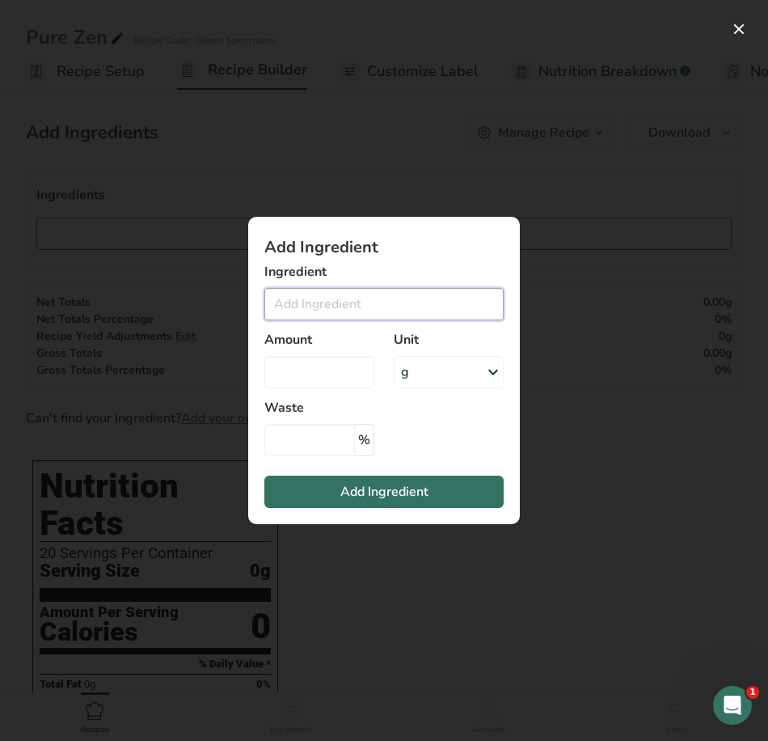
click at [310, 302] on input "Add ingredient modal" at bounding box center [383, 304] width 239 height 32
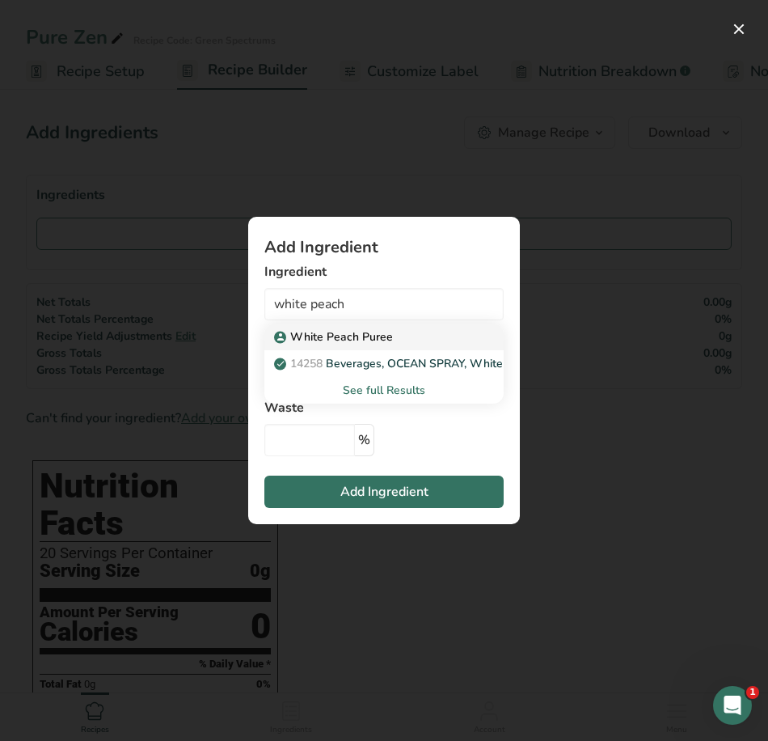
click at [294, 330] on p "White Peach Puree" at bounding box center [335, 336] width 116 height 17
type input "White Peach Puree"
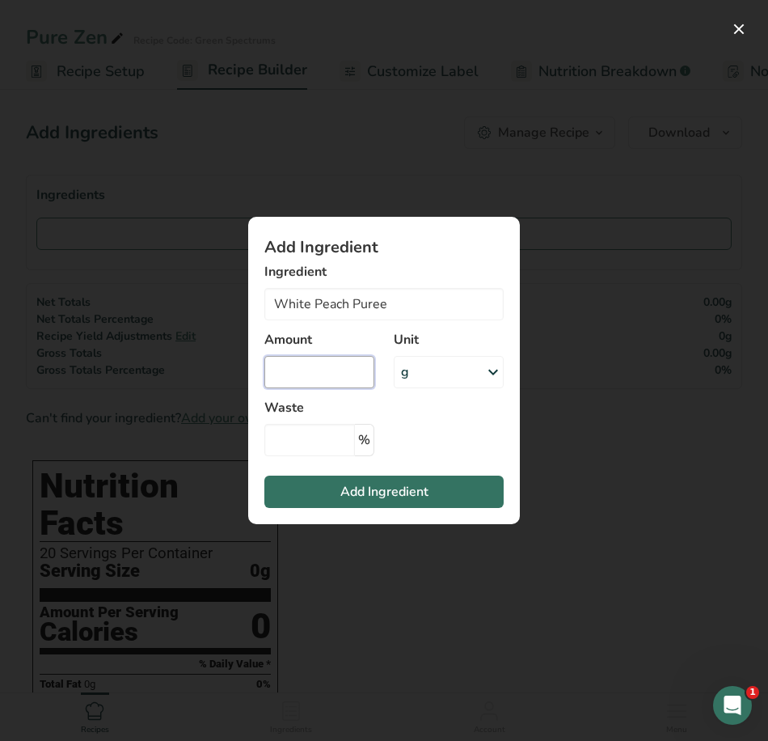
click at [325, 370] on input "Add ingredient modal" at bounding box center [319, 372] width 110 height 32
type input "930.3"
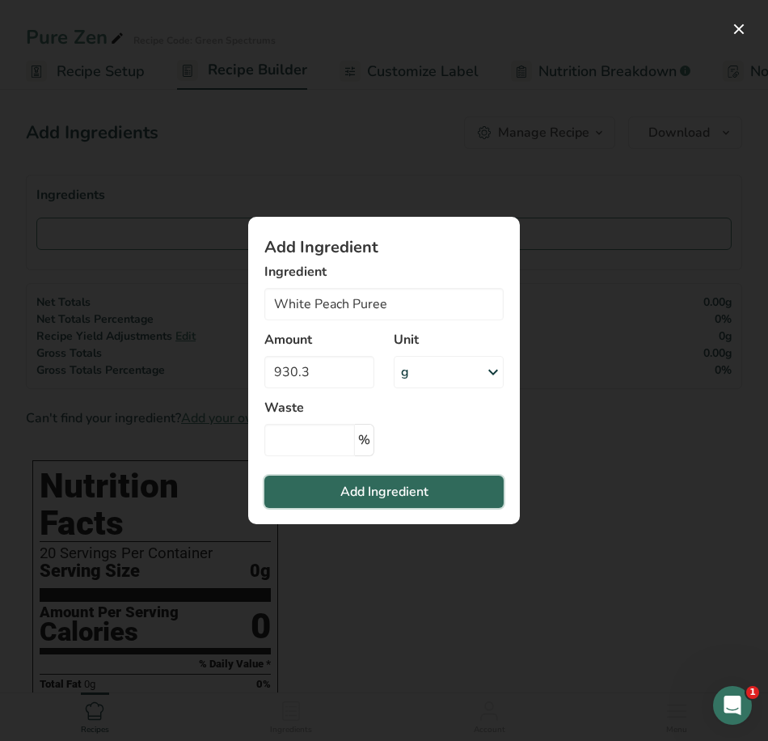
click at [377, 498] on span "Add Ingredient" at bounding box center [384, 491] width 88 height 19
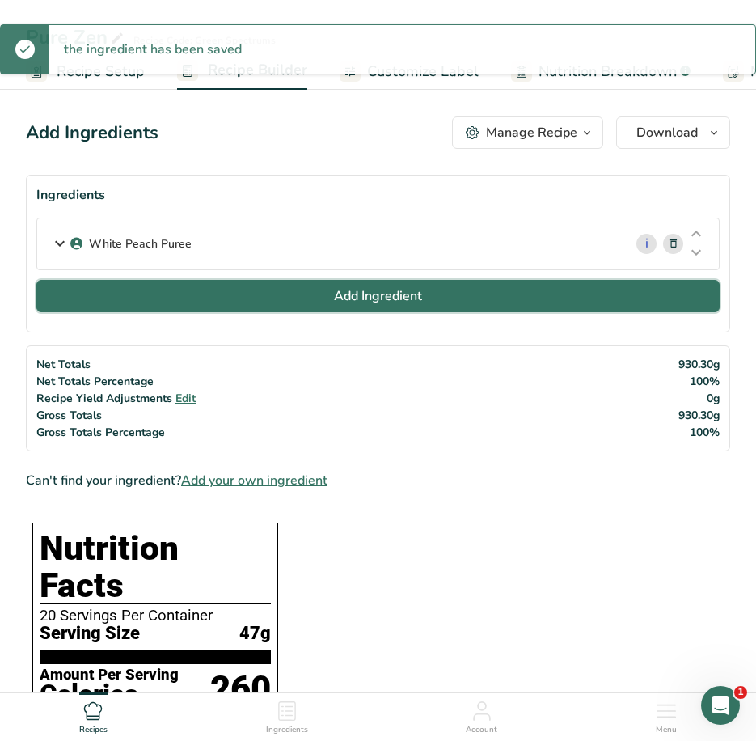
click at [423, 298] on button "Add Ingredient" at bounding box center [377, 296] width 683 height 32
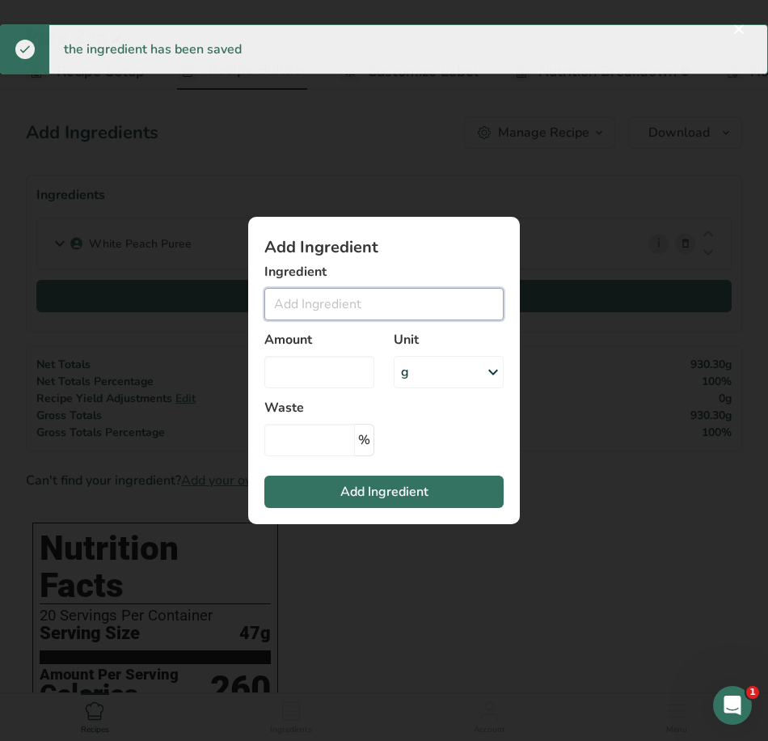
click at [423, 298] on input "Add ingredient modal" at bounding box center [383, 304] width 239 height 32
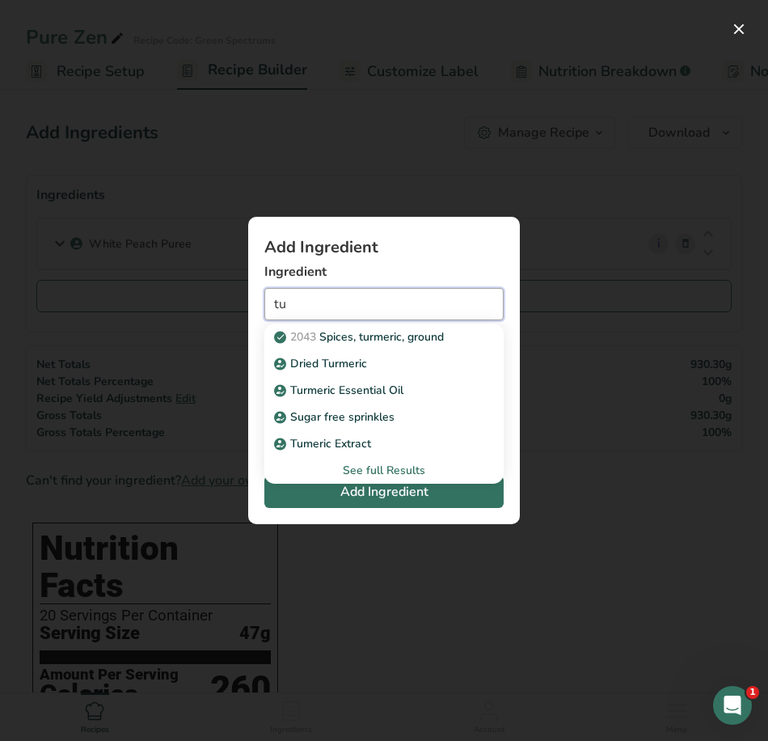
type input "t"
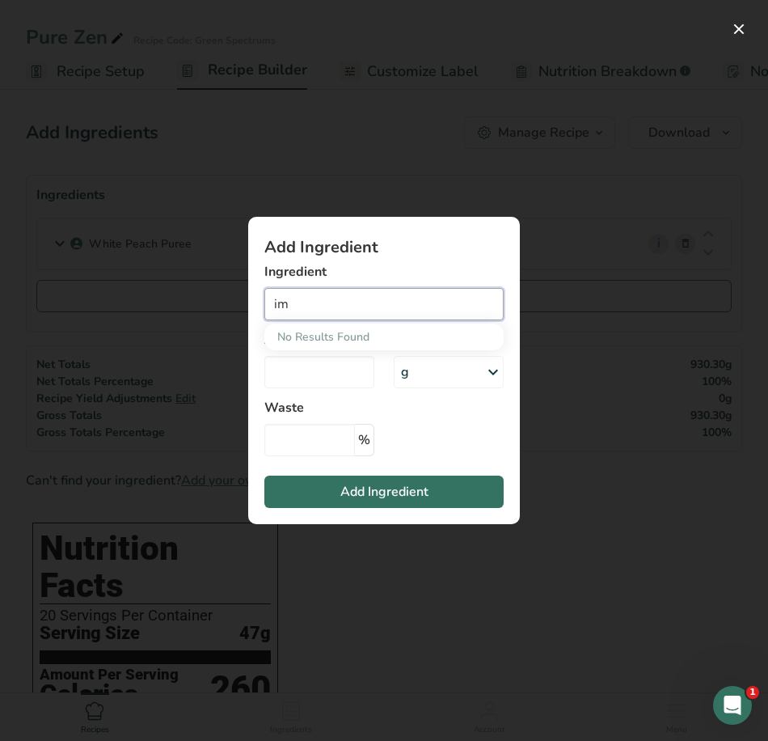
type input "i"
click at [329, 306] on input "Tumeric ginger" at bounding box center [383, 304] width 239 height 32
click at [382, 305] on input "Tumeric Ginger" at bounding box center [383, 304] width 239 height 32
click at [404, 303] on input "Turmeric Ginger" at bounding box center [383, 304] width 239 height 32
type input "Turmeric Ginger"
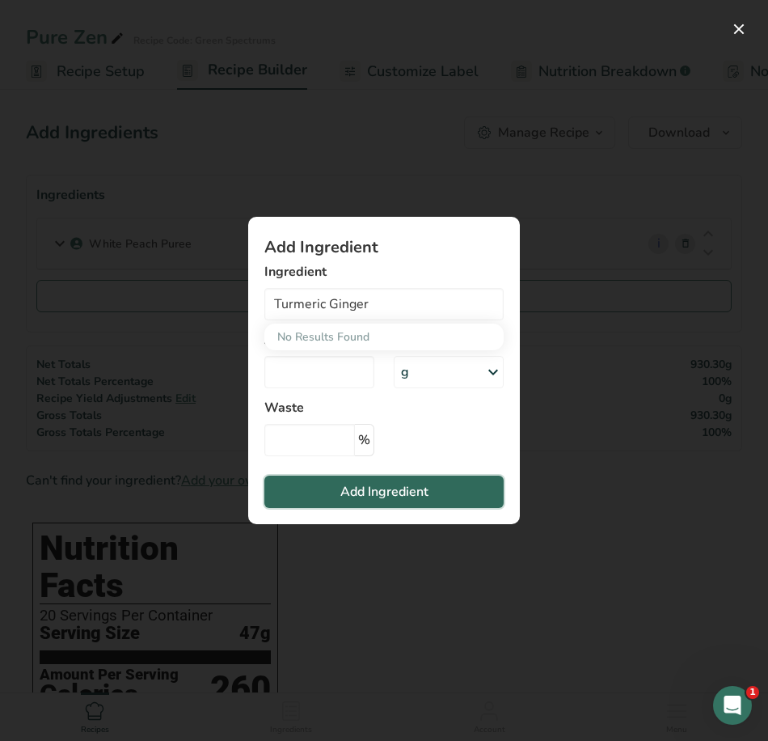
click at [450, 484] on button "Add Ingredient" at bounding box center [383, 492] width 239 height 32
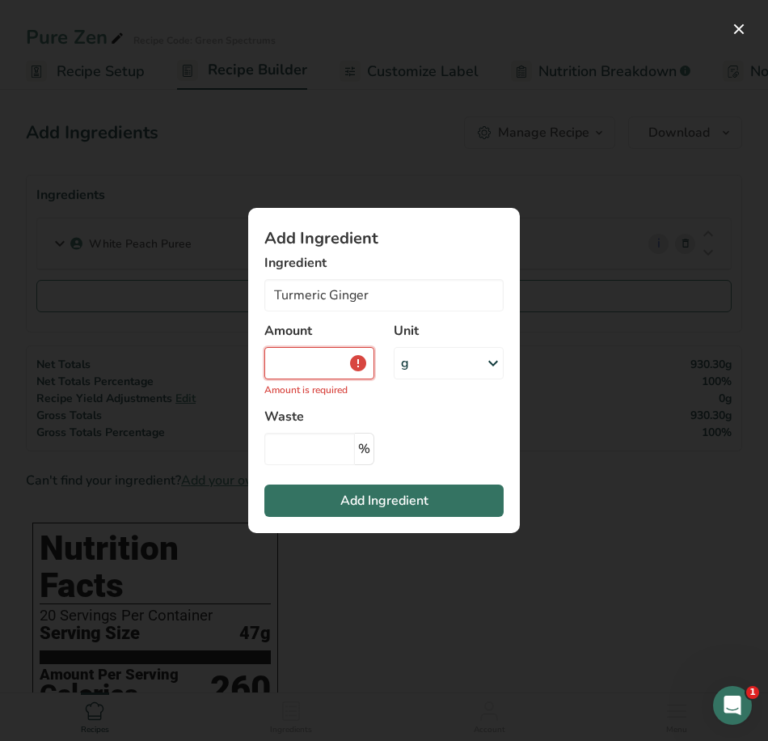
click at [305, 355] on input "Add ingredient modal" at bounding box center [319, 363] width 110 height 32
click at [742, 24] on button "Add ingredient modal" at bounding box center [739, 29] width 26 height 26
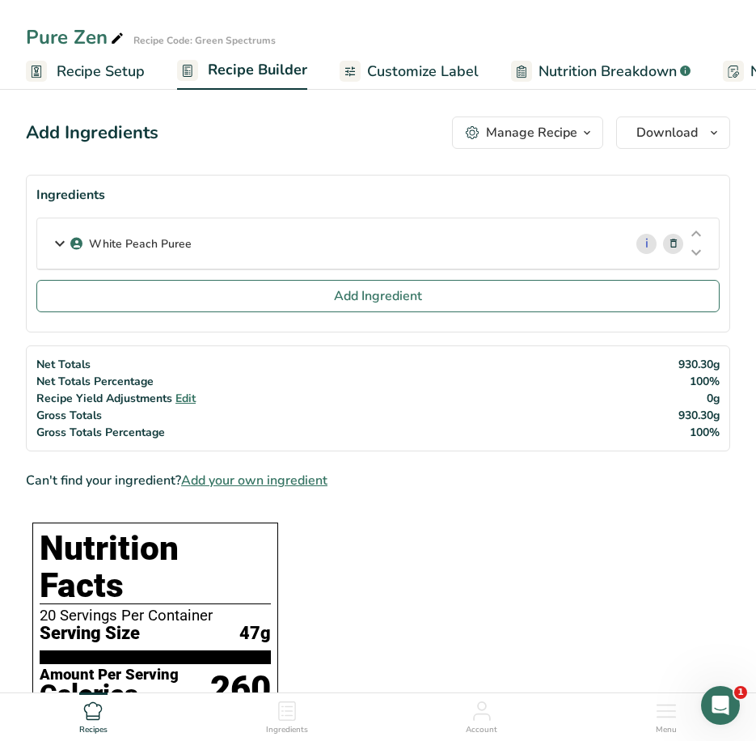
click at [263, 480] on span "Add your own ingredient" at bounding box center [254, 480] width 146 height 19
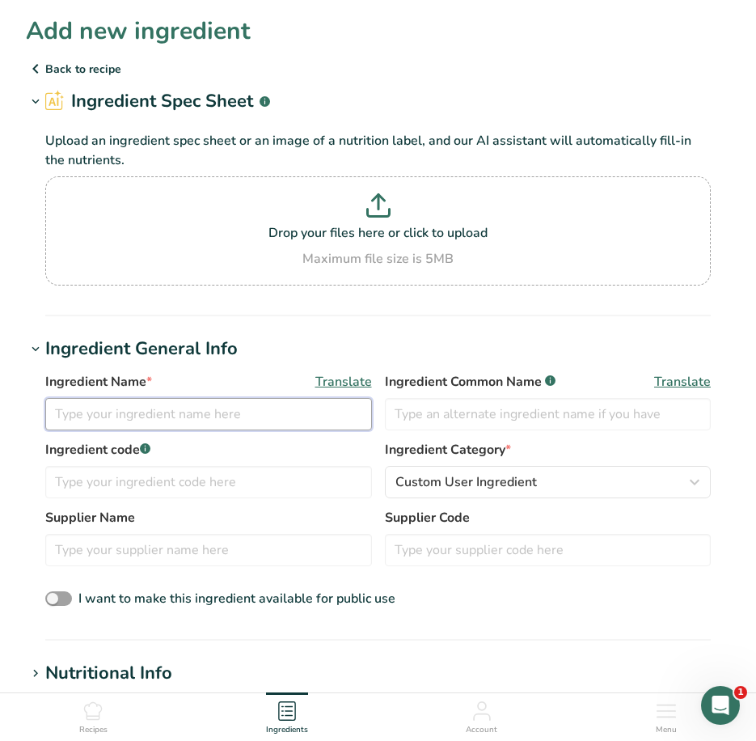
click at [180, 419] on input "text" at bounding box center [208, 414] width 327 height 32
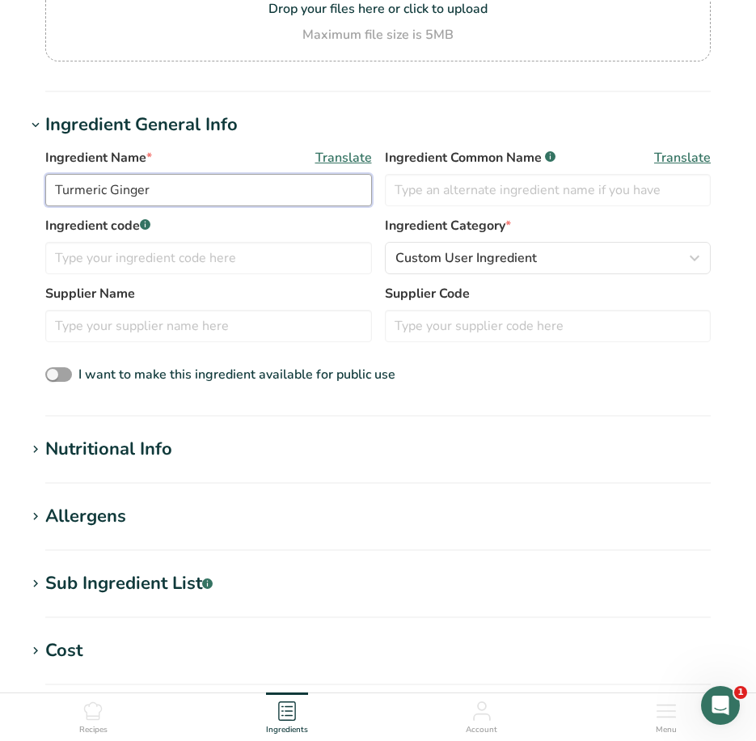
scroll to position [243, 0]
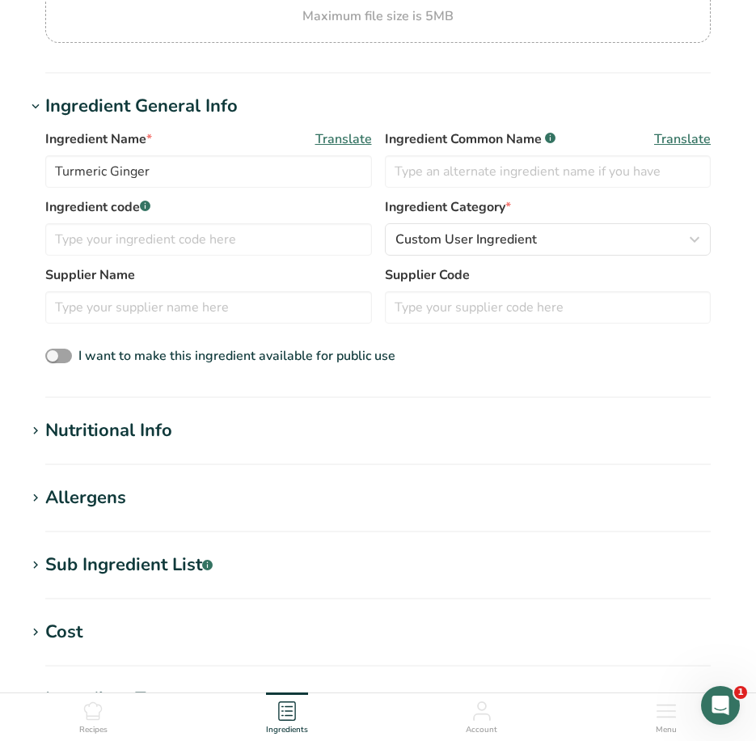
click at [104, 433] on div "Nutritional Info" at bounding box center [108, 430] width 127 height 27
click at [264, 171] on input "Turmeric Ginger" at bounding box center [208, 171] width 327 height 32
click at [108, 175] on input "Turmeric Ginger" at bounding box center [208, 171] width 327 height 32
type input "Turmeric, Ginger"
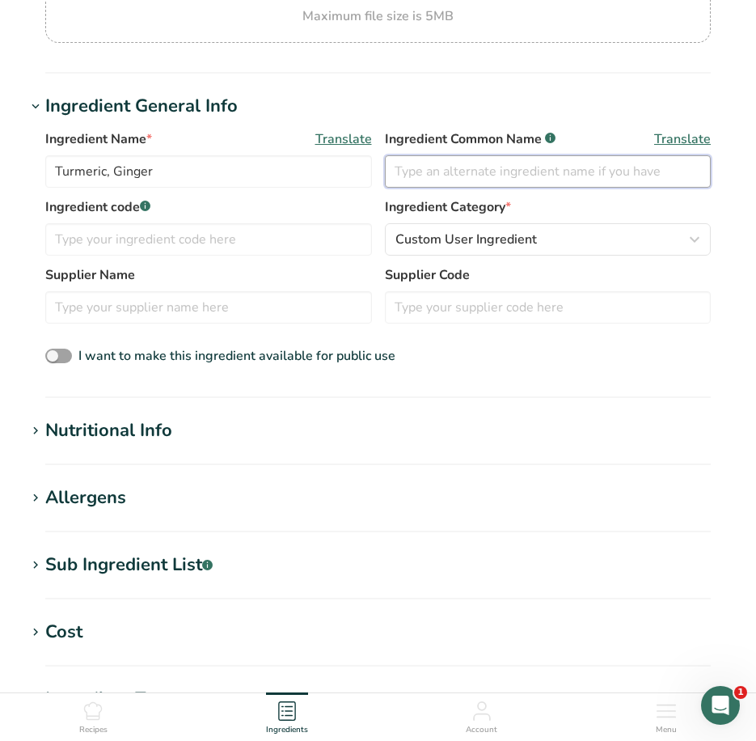
click at [423, 174] on input "text" at bounding box center [548, 171] width 327 height 32
click at [453, 171] on input "Immune Shien" at bounding box center [548, 171] width 327 height 32
type input "Immune Schein"
click at [271, 416] on section "Add new ingredient Back to recipe Ingredient Spec Sheet .a-a{fill:#347362;}.b-a…" at bounding box center [378, 384] width 756 height 1254
click at [161, 429] on div "Nutritional Info" at bounding box center [108, 430] width 127 height 27
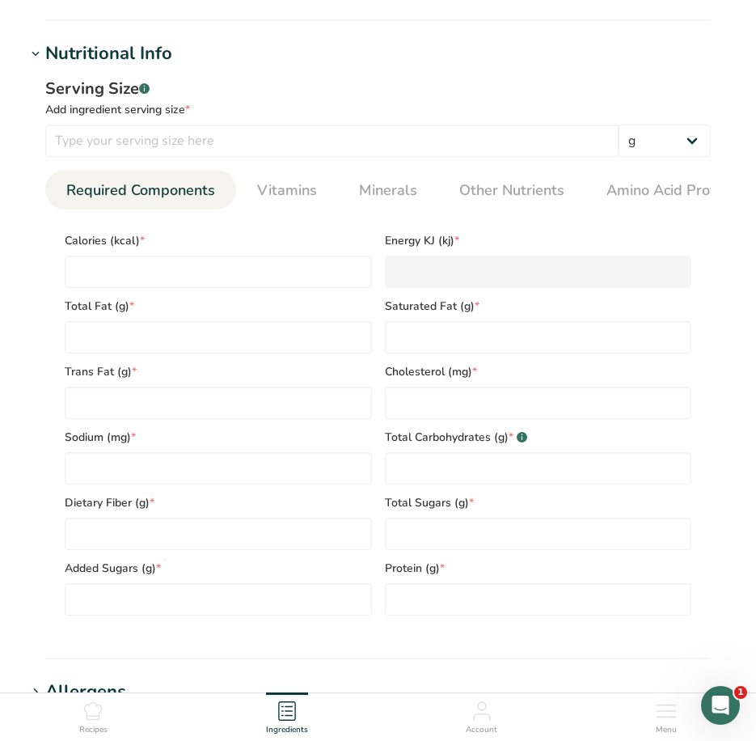
scroll to position [647, 0]
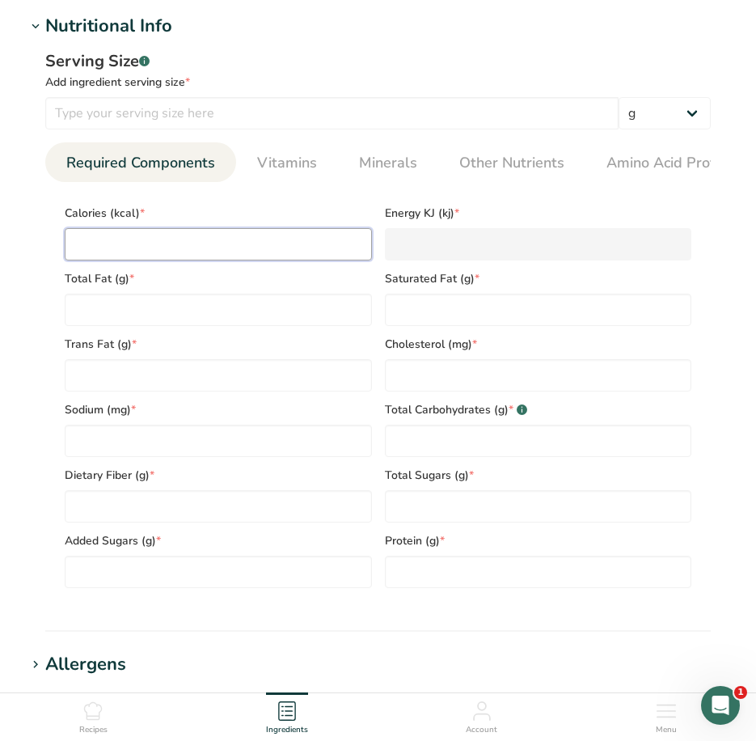
click at [154, 252] on input "number" at bounding box center [218, 244] width 307 height 32
type input "4"
type KJ "16.7"
type input "40"
type KJ "167.4"
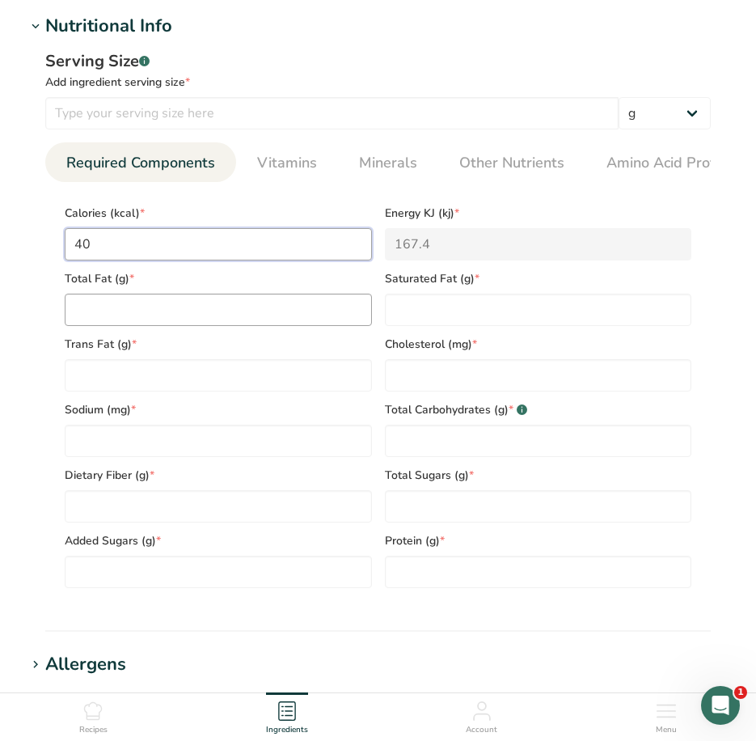
type input "40"
click at [163, 314] on Fat "number" at bounding box center [218, 310] width 307 height 32
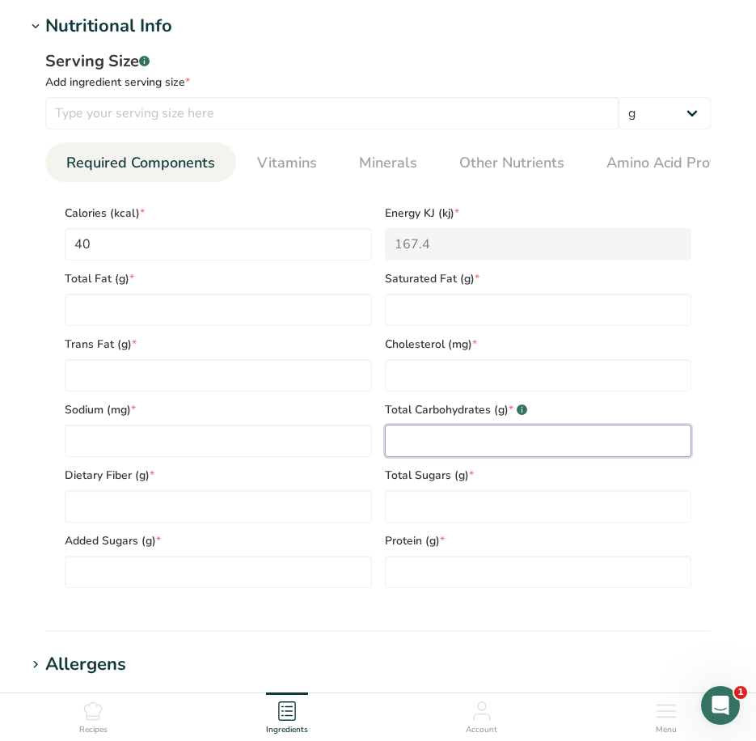
click at [419, 446] on Carbohydrates "number" at bounding box center [538, 441] width 307 height 32
type Carbohydrates "10"
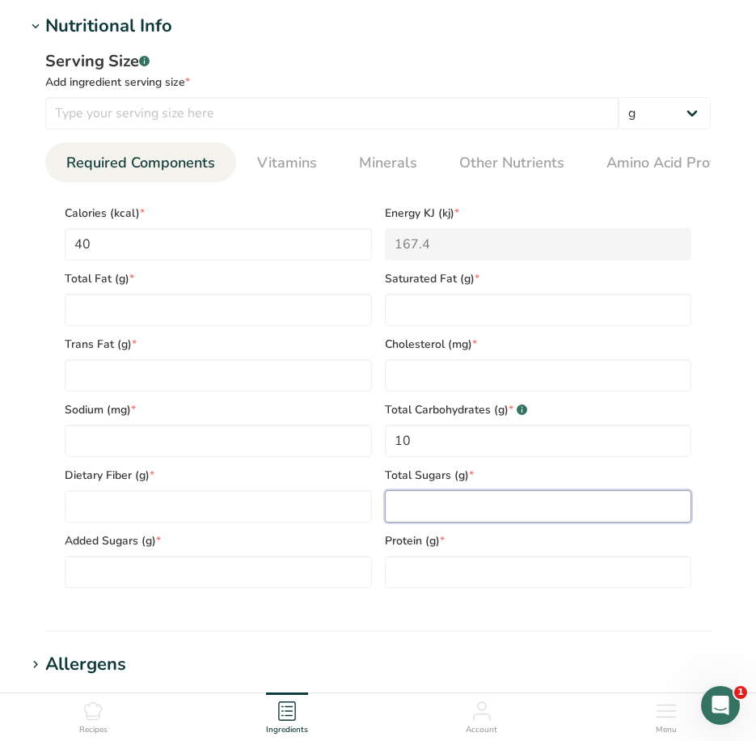
click at [432, 508] on Sugars "number" at bounding box center [538, 506] width 307 height 32
type Sugars "8"
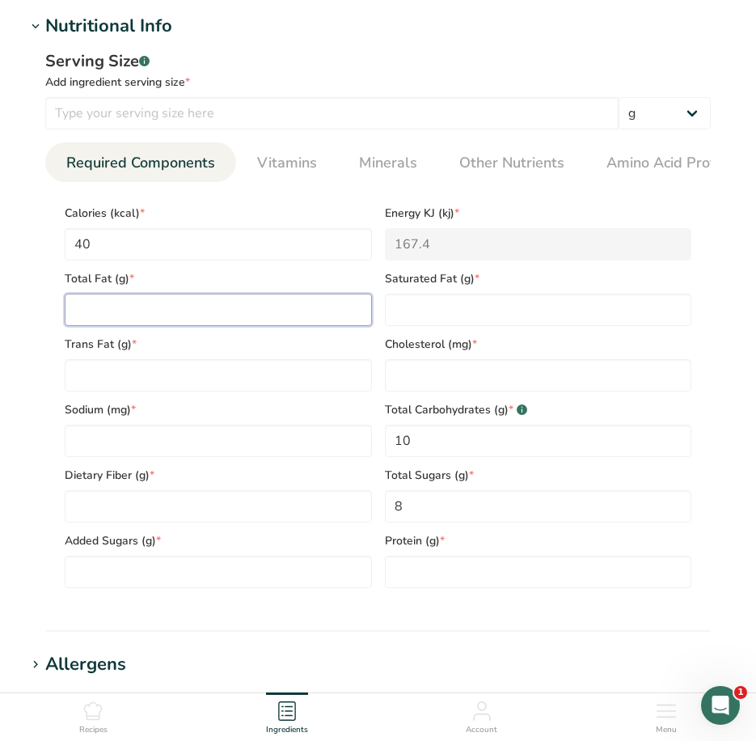
click at [109, 310] on Fat "number" at bounding box center [218, 310] width 307 height 32
type Fat "0"
type input "0"
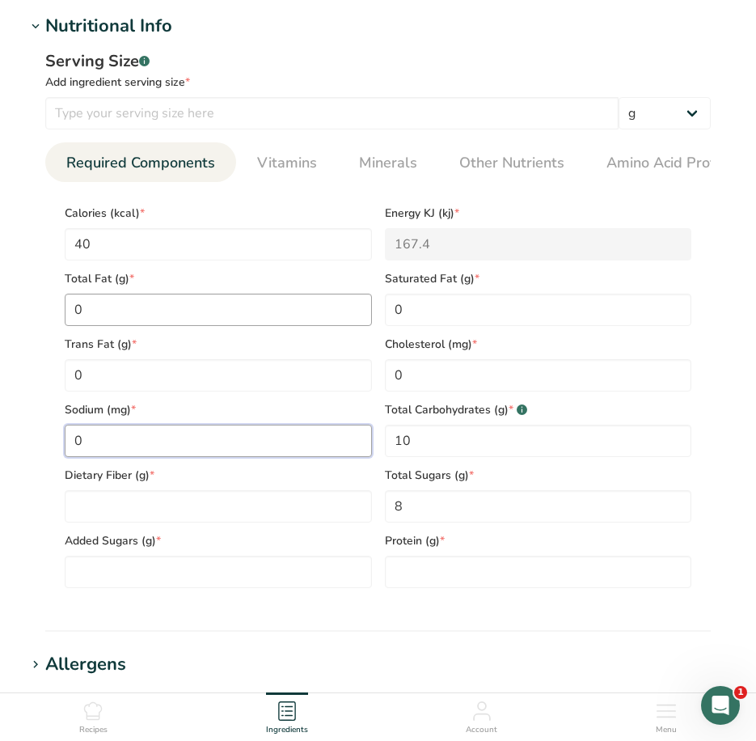
type input "0"
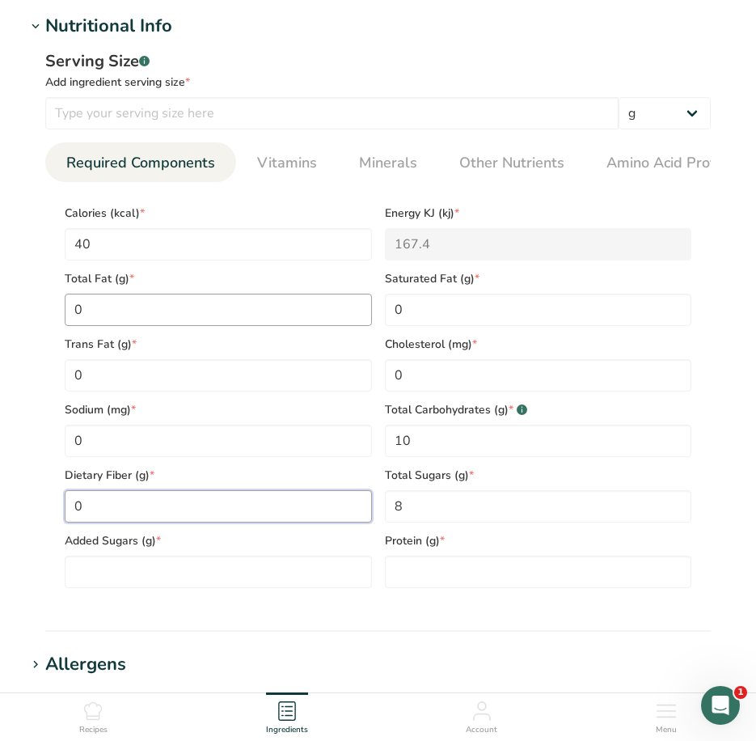
type Fiber "0"
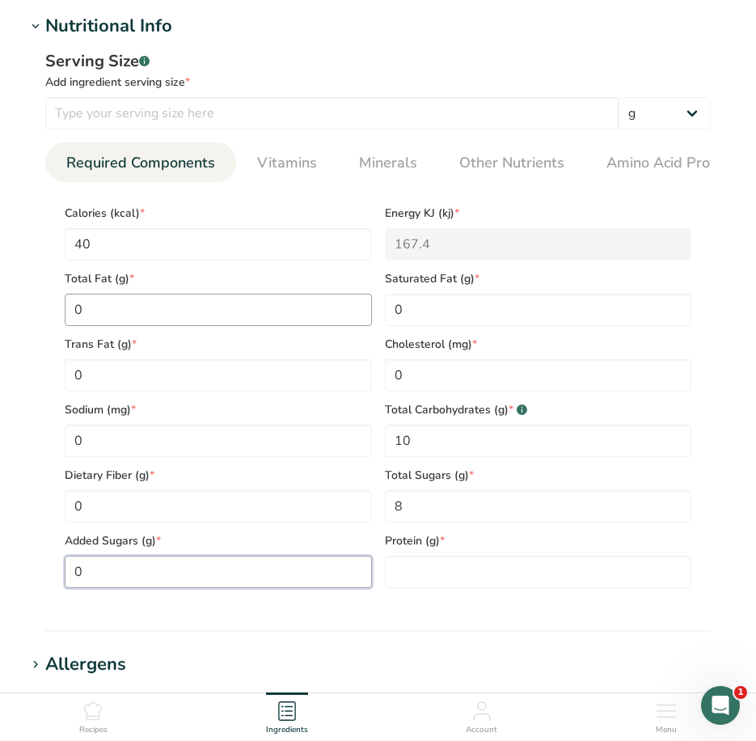
type Sugars "0"
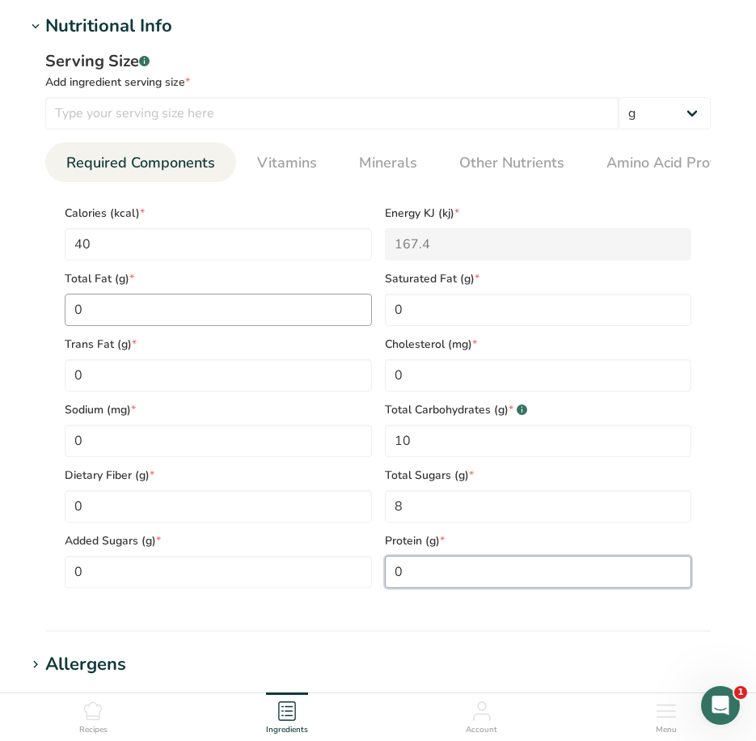
type input "0"
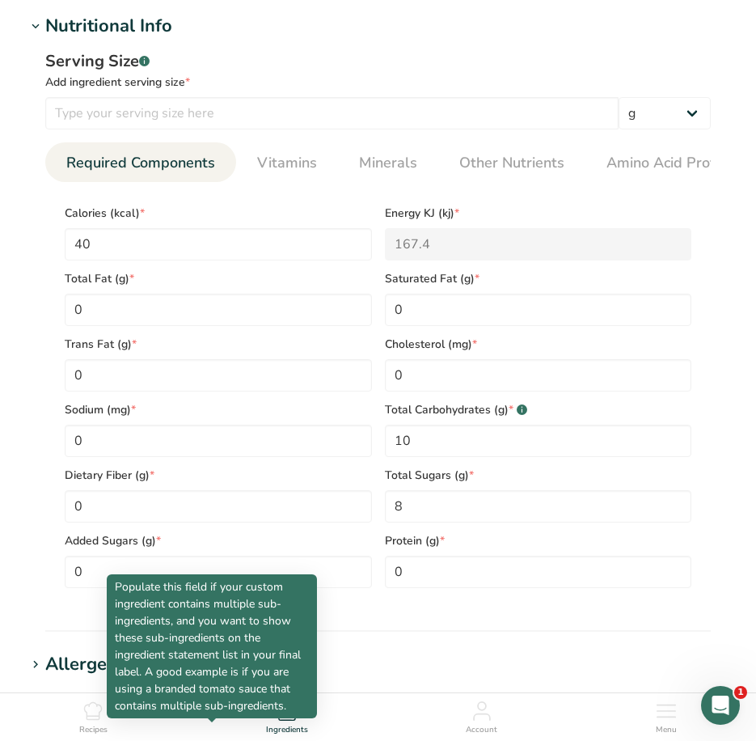
click at [182, 398] on div "Sodium (mg) * 0" at bounding box center [218, 424] width 320 height 66
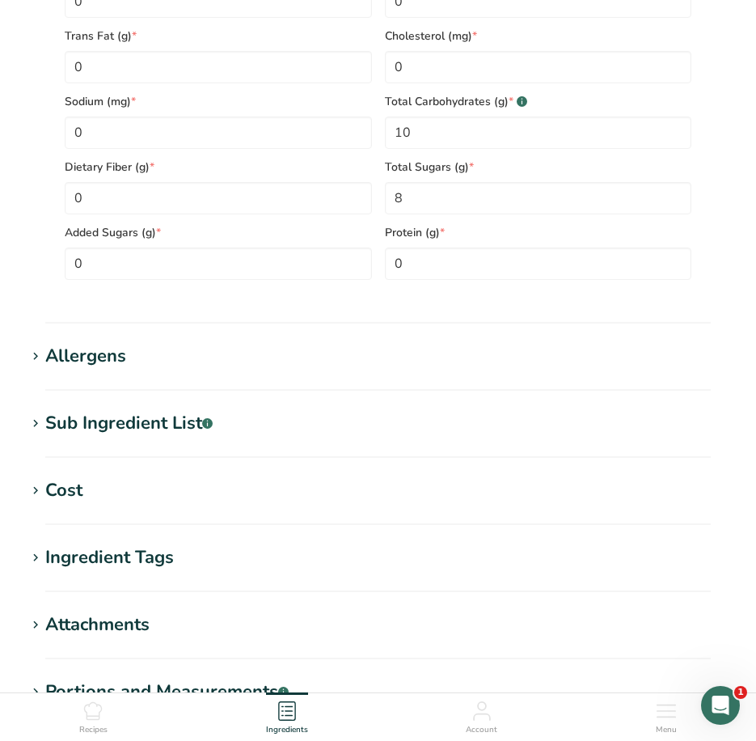
scroll to position [1051, 0]
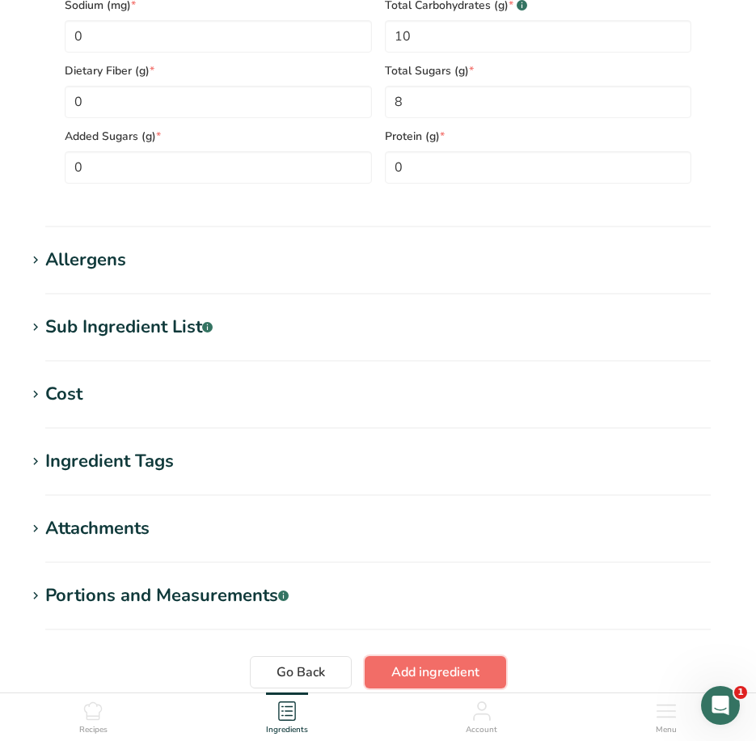
click at [460, 672] on span "Add ingredient" at bounding box center [435, 671] width 88 height 19
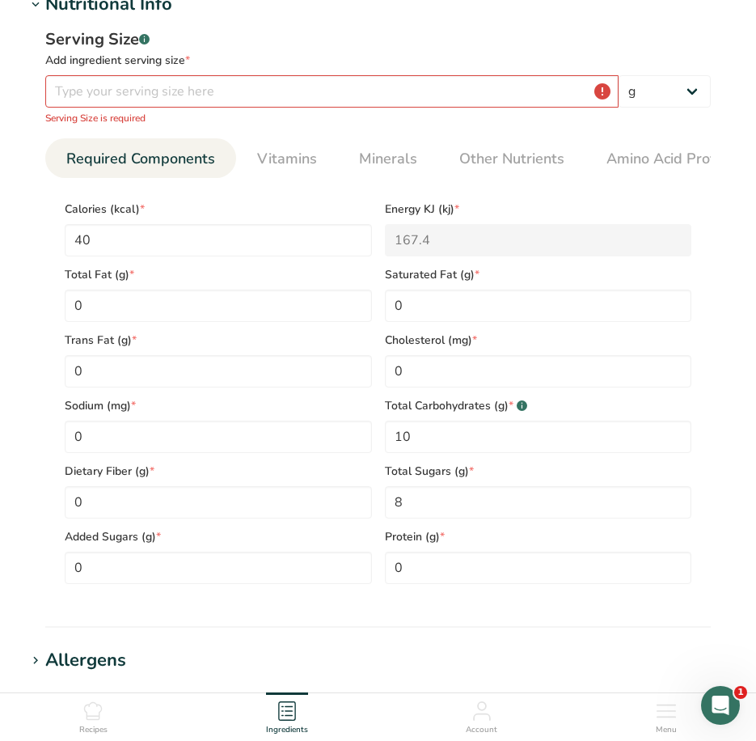
scroll to position [0, 0]
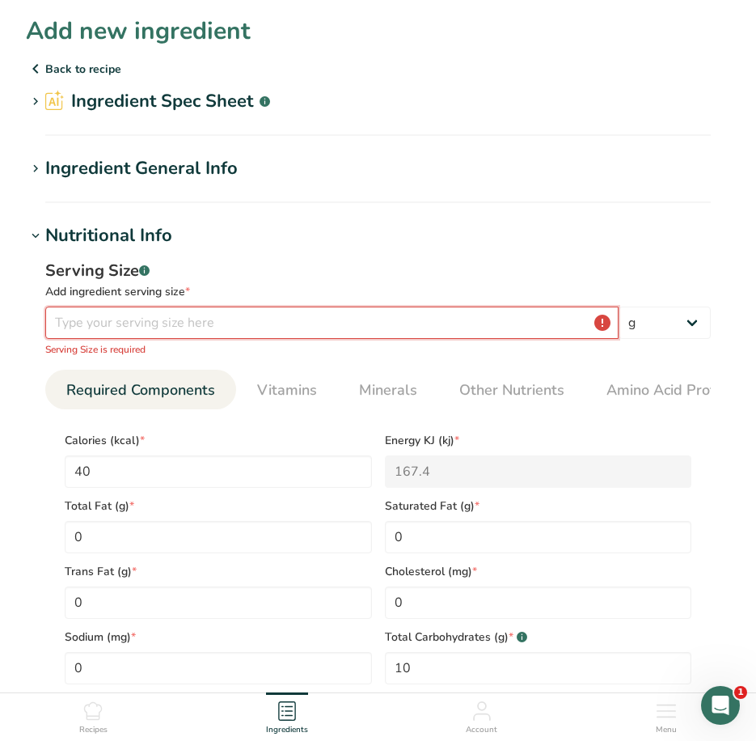
click at [274, 321] on input "number" at bounding box center [331, 323] width 573 height 32
click at [629, 323] on select "g kg mg mcg lb oz l mL fl oz tbsp tsp cup qt gallon" at bounding box center [665, 323] width 92 height 32
select select "17"
click at [619, 307] on select "g kg mg mcg lb oz l mL fl oz tbsp tsp cup qt gallon" at bounding box center [665, 323] width 92 height 32
select select "22"
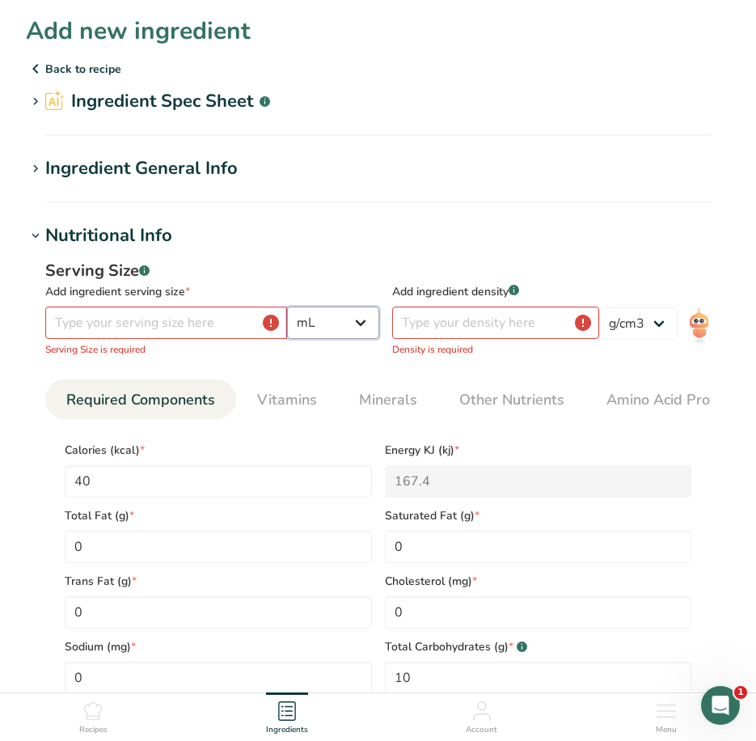
click at [379, 328] on select "g kg mg mcg lb oz l mL fl oz tbsp tsp cup qt gallon" at bounding box center [333, 323] width 92 height 32
click at [379, 307] on select "g kg mg mcg lb oz l mL fl oz tbsp tsp cup qt gallon" at bounding box center [333, 323] width 92 height 32
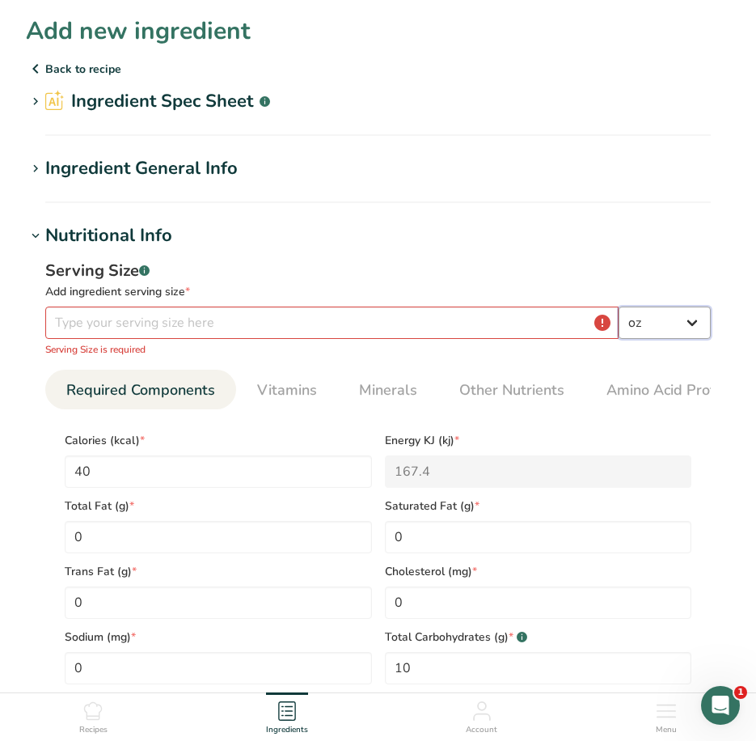
click at [662, 334] on select "g kg mg mcg lb oz l mL fl oz tbsp tsp cup qt gallon" at bounding box center [665, 323] width 92 height 32
select select "18"
click at [619, 307] on select "g kg mg mcg lb oz l mL fl oz tbsp tsp cup qt gallon" at bounding box center [665, 323] width 92 height 32
select select "22"
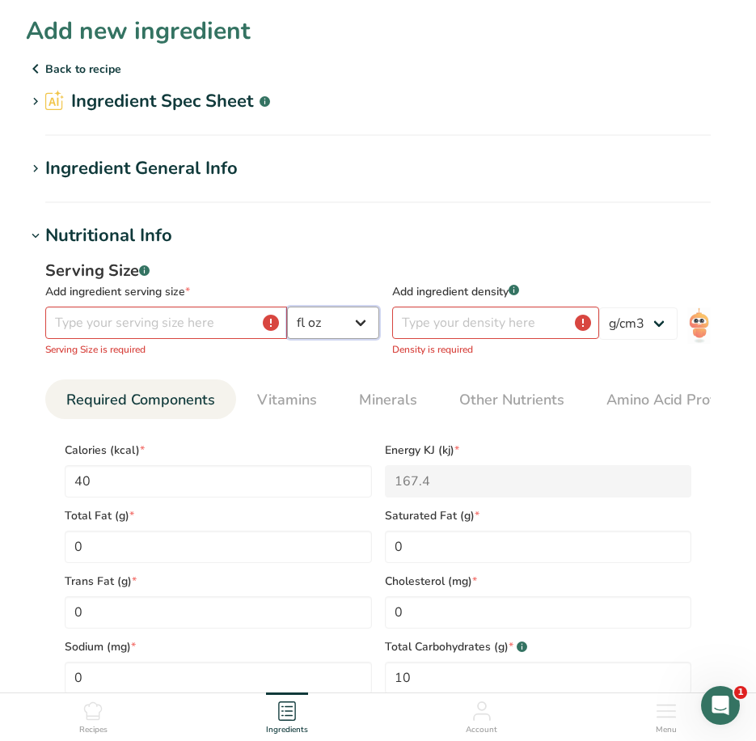
click at [378, 327] on select "g kg mg mcg lb oz l mL fl oz tbsp tsp cup qt gallon" at bounding box center [333, 323] width 92 height 32
select select "5"
click at [379, 307] on select "g kg mg mcg lb oz l mL fl oz tbsp tsp cup qt gallon" at bounding box center [333, 323] width 92 height 32
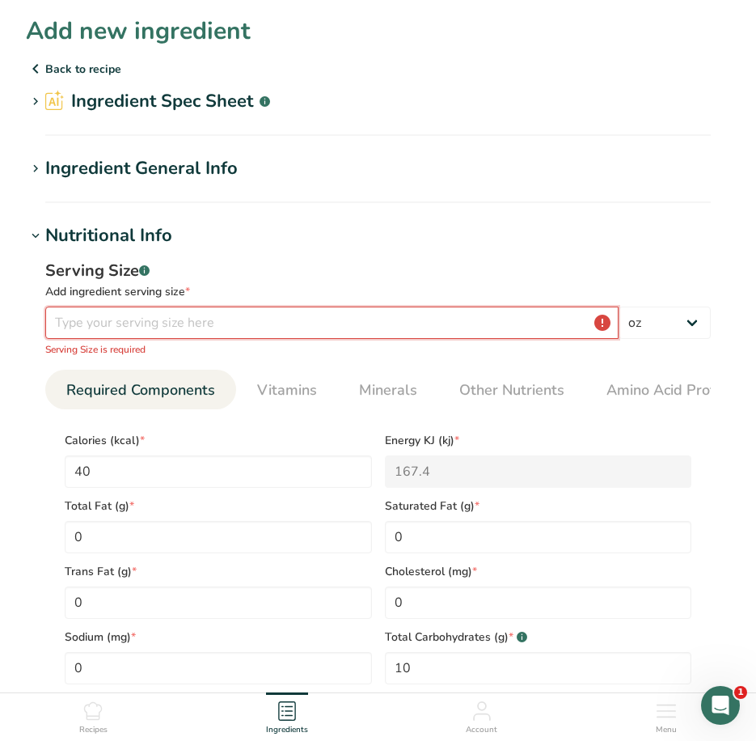
click at [211, 319] on input "number" at bounding box center [331, 323] width 573 height 32
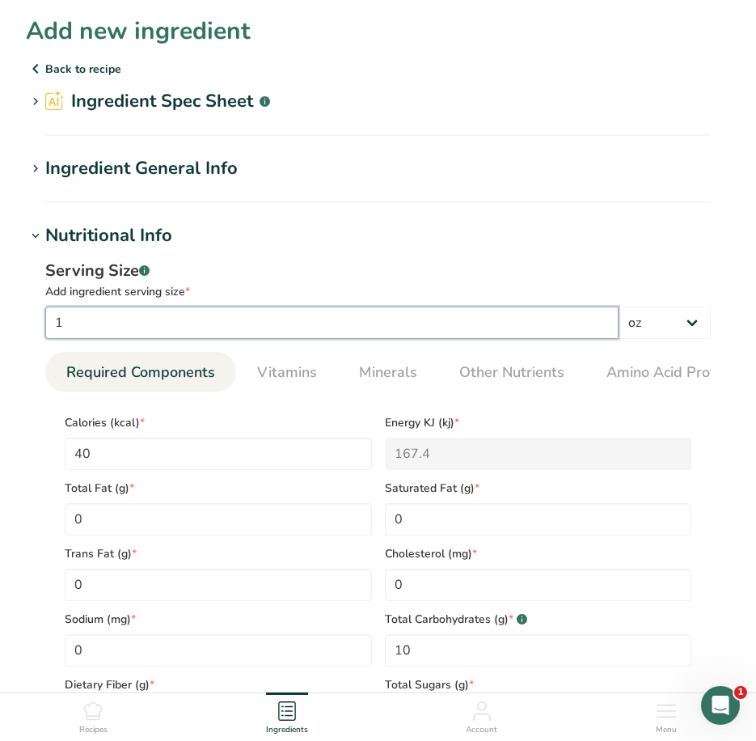
type input "1"
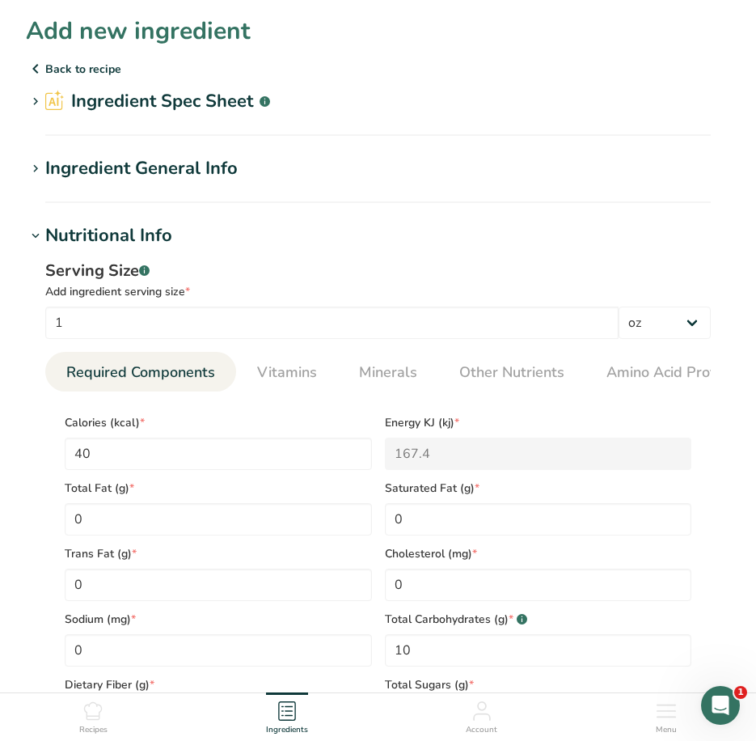
click at [441, 219] on section "Add new ingredient Back to recipe Ingredient Spec Sheet .a-a{fill:#347362;}.b-a…" at bounding box center [378, 694] width 756 height 1388
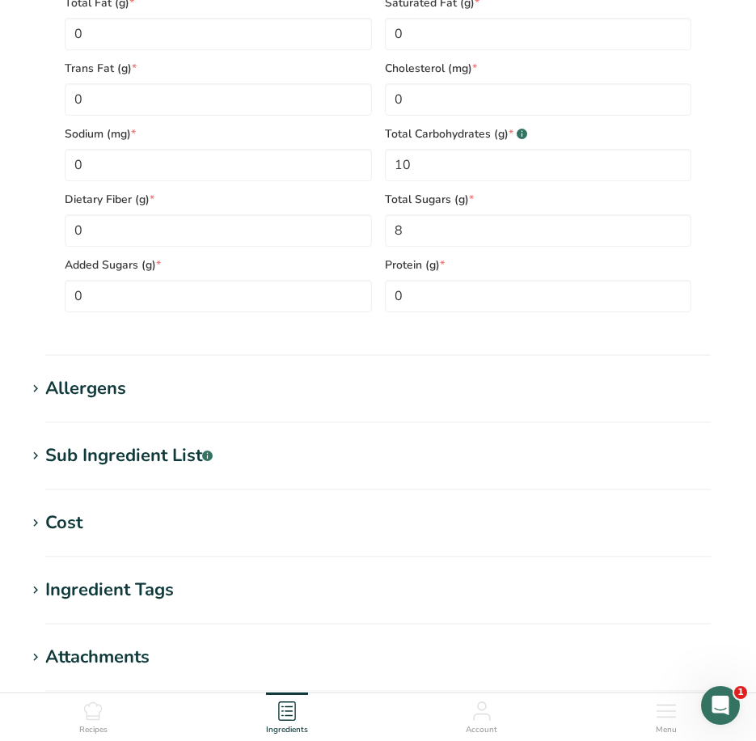
scroll to position [751, 0]
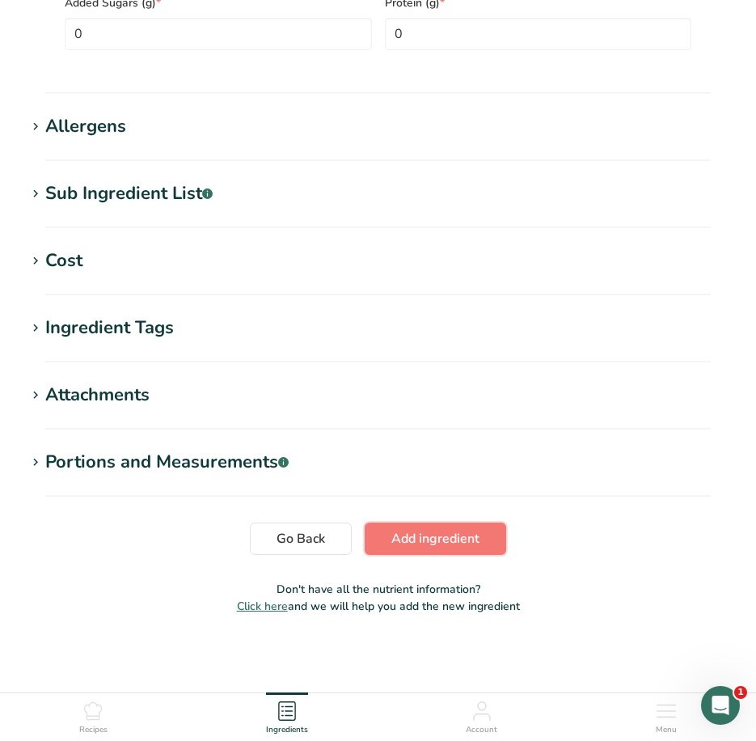
click at [479, 535] on span "Add ingredient" at bounding box center [435, 538] width 88 height 19
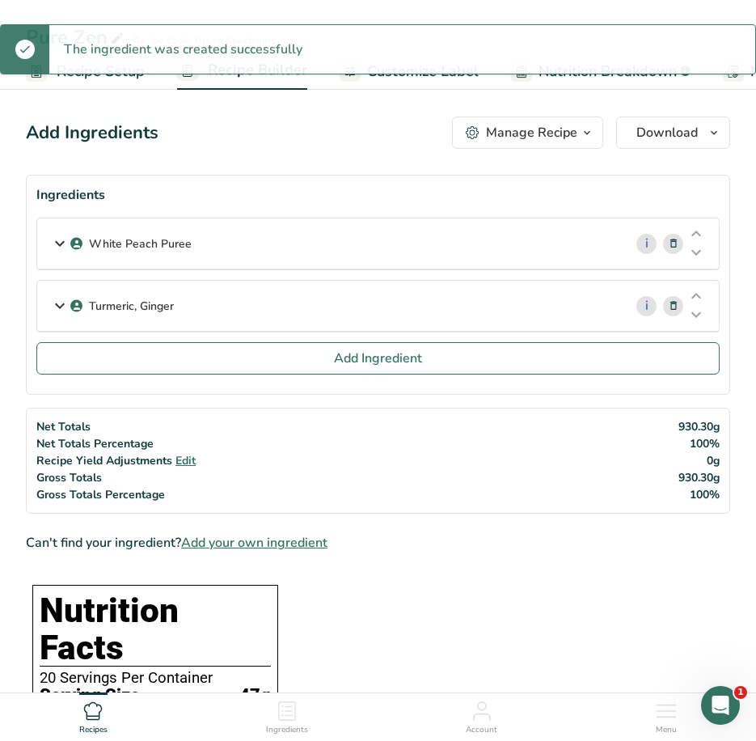
click at [260, 311] on div "Turmeric, Ginger" at bounding box center [330, 306] width 586 height 50
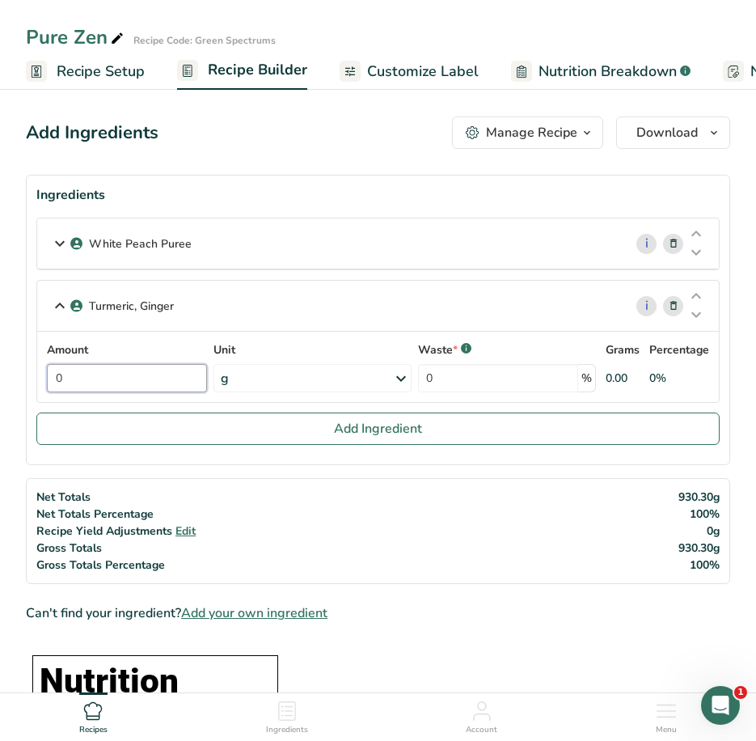
click at [118, 379] on input "0" at bounding box center [127, 378] width 160 height 28
drag, startPoint x: 118, startPoint y: 379, endPoint x: 0, endPoint y: 346, distance: 122.6
click at [26, 355] on section "Ingredients White Peach Puree i Amount 930.3 Unit g Portions 62.5 gram Weight U…" at bounding box center [378, 320] width 704 height 290
type input "1050"
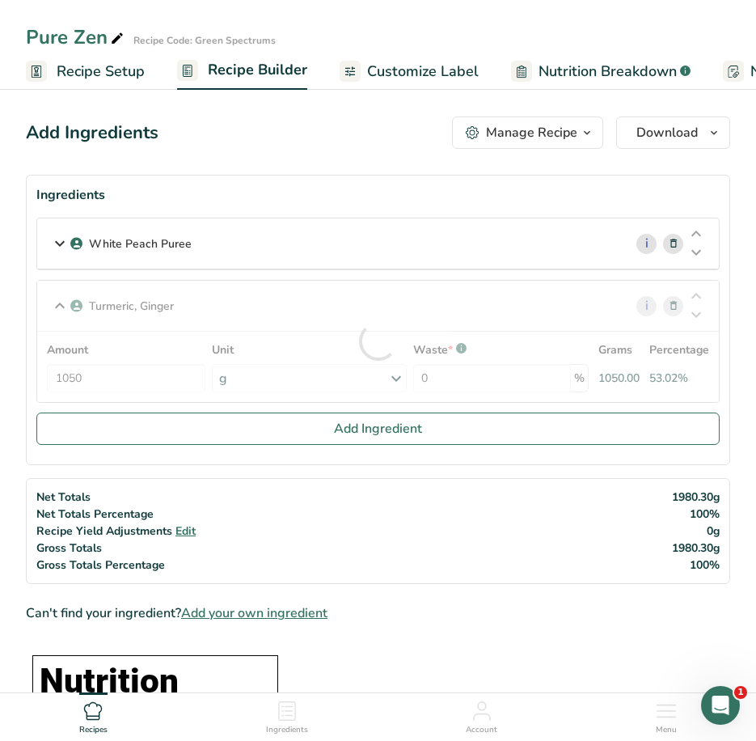
click at [87, 302] on div "Turmeric, Ginger i Amount 1050 Unit g Weight Units g kg mg See more Volume Unit…" at bounding box center [377, 341] width 683 height 123
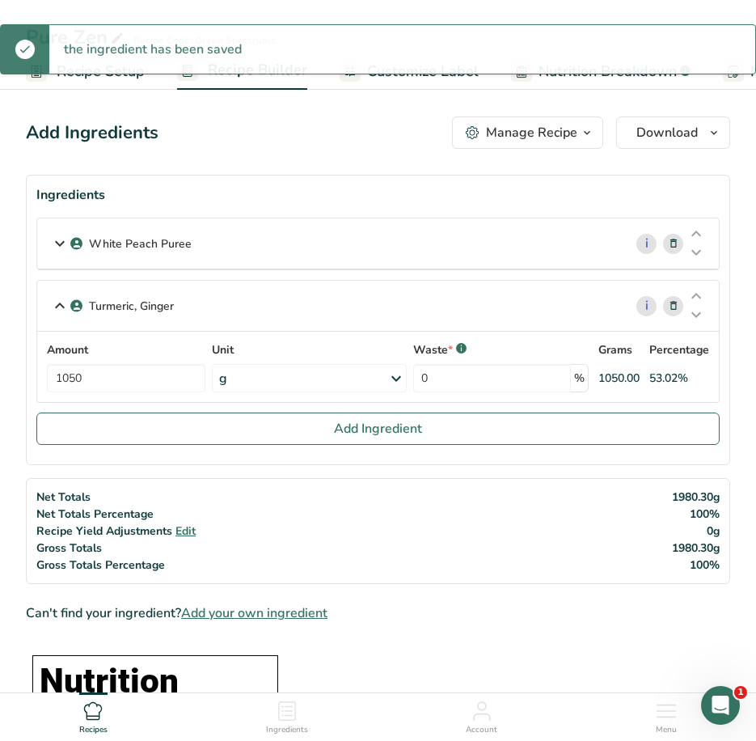
click at [54, 307] on icon at bounding box center [59, 305] width 19 height 29
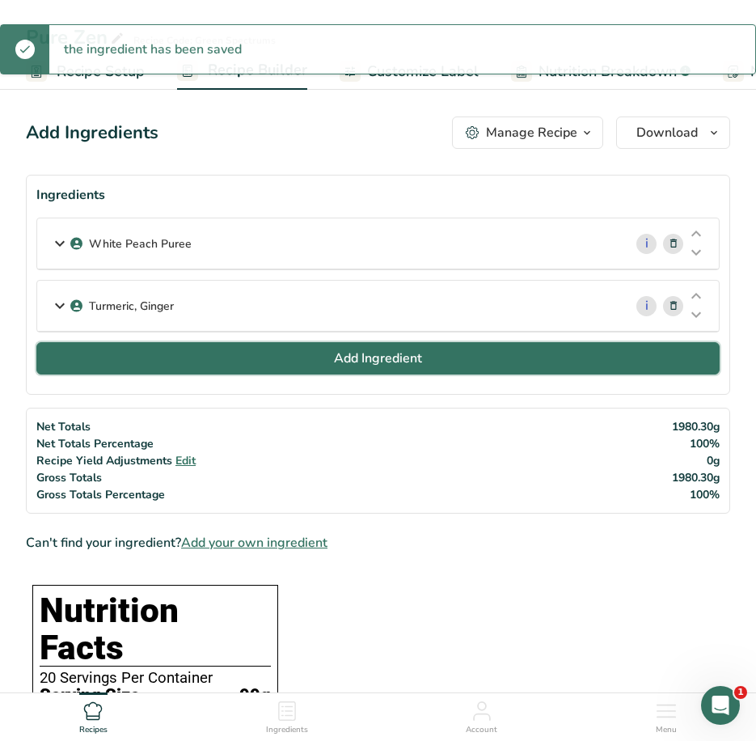
click at [156, 362] on button "Add Ingredient" at bounding box center [377, 358] width 683 height 32
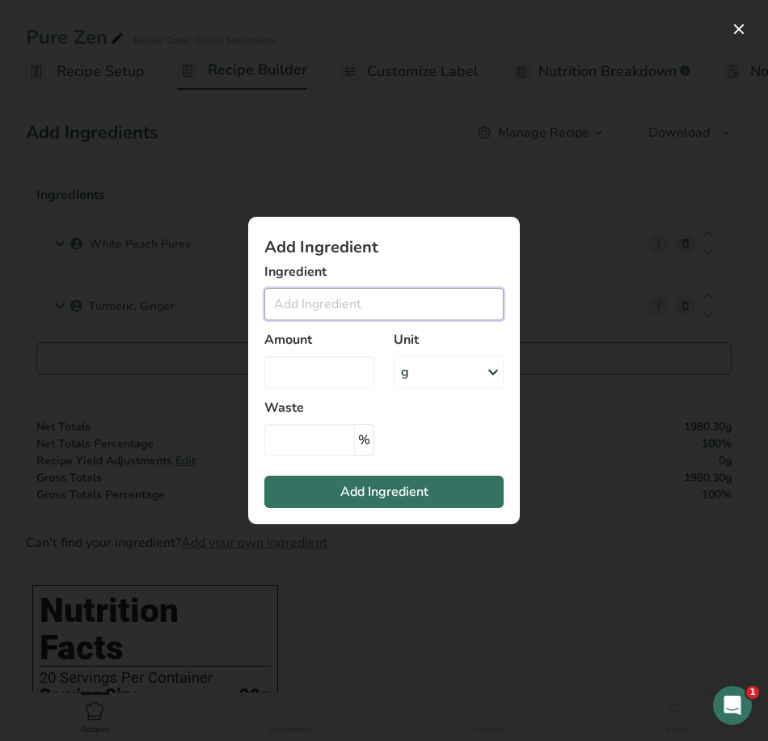
click at [315, 309] on input "Add ingredient modal" at bounding box center [383, 304] width 239 height 32
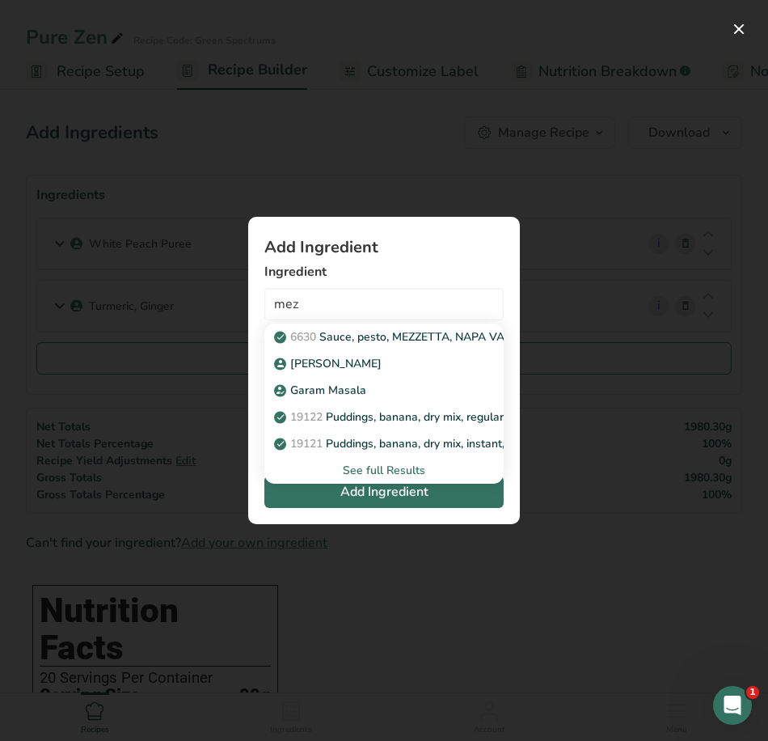
click at [309, 359] on p "Mezzoni" at bounding box center [329, 363] width 104 height 17
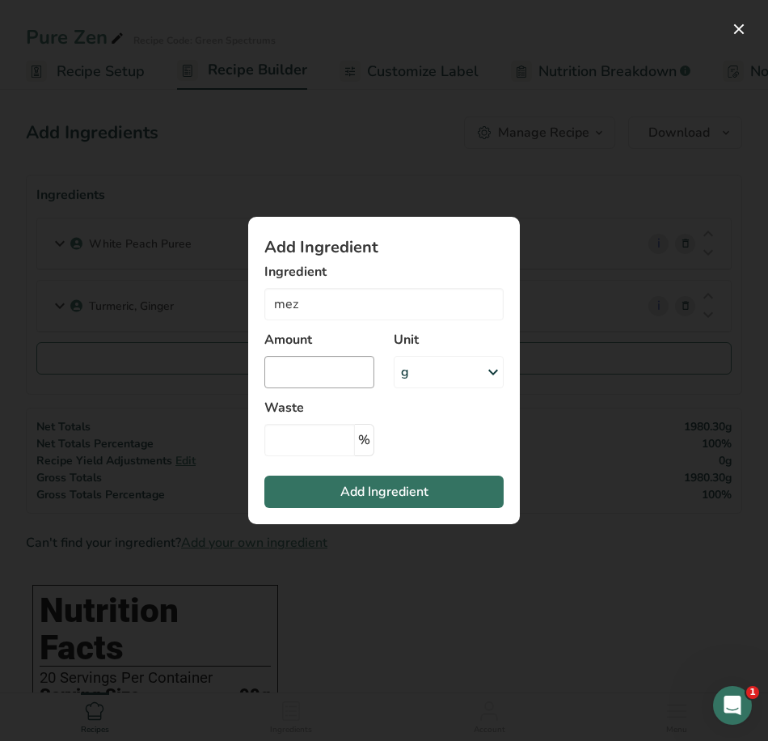
type input "Mezzoni"
click at [295, 365] on input "Add ingredient modal" at bounding box center [319, 372] width 110 height 32
type input "2.1"
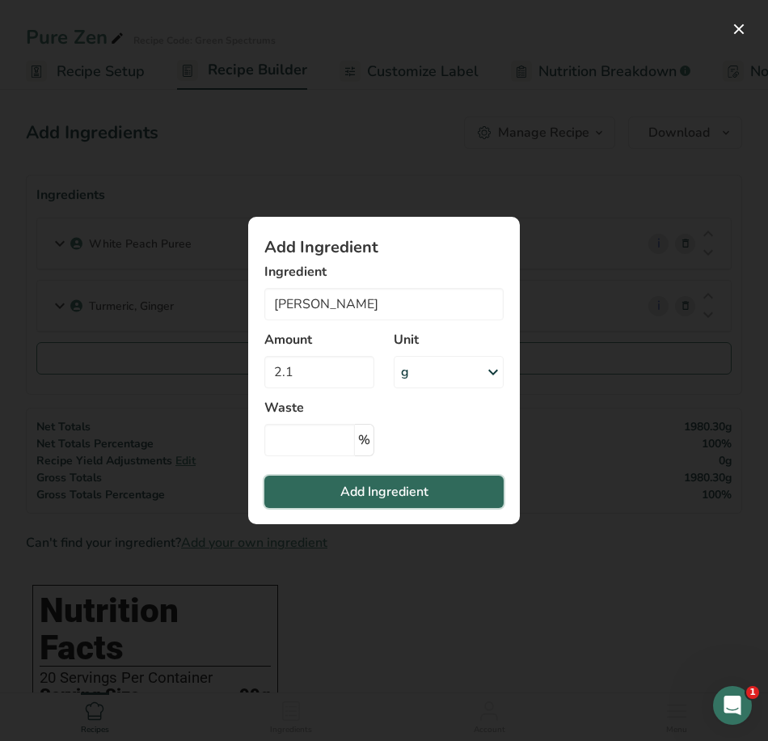
click at [378, 483] on span "Add Ingredient" at bounding box center [384, 491] width 88 height 19
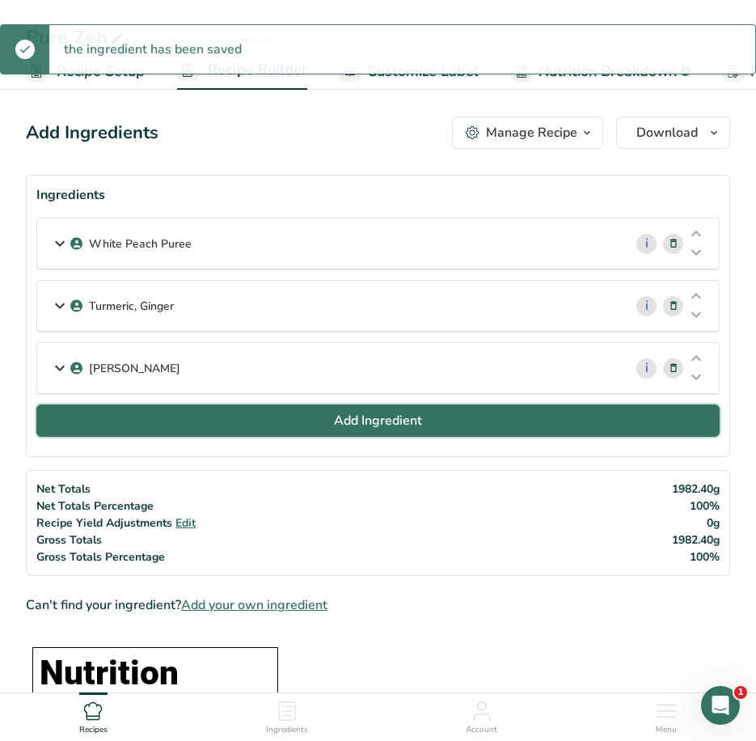
click at [323, 429] on button "Add Ingredient" at bounding box center [377, 420] width 683 height 32
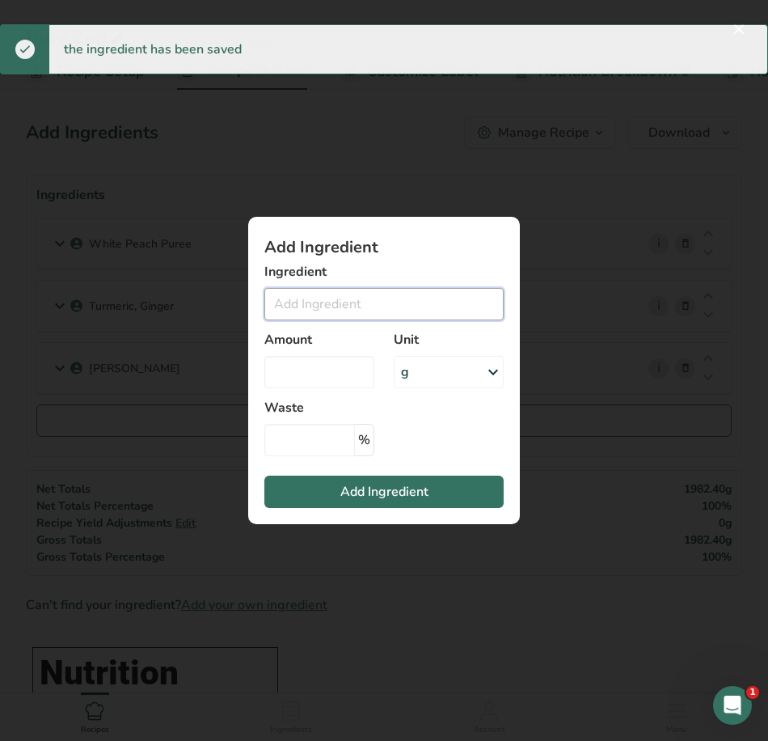
click at [311, 291] on input "Add ingredient modal" at bounding box center [383, 304] width 239 height 32
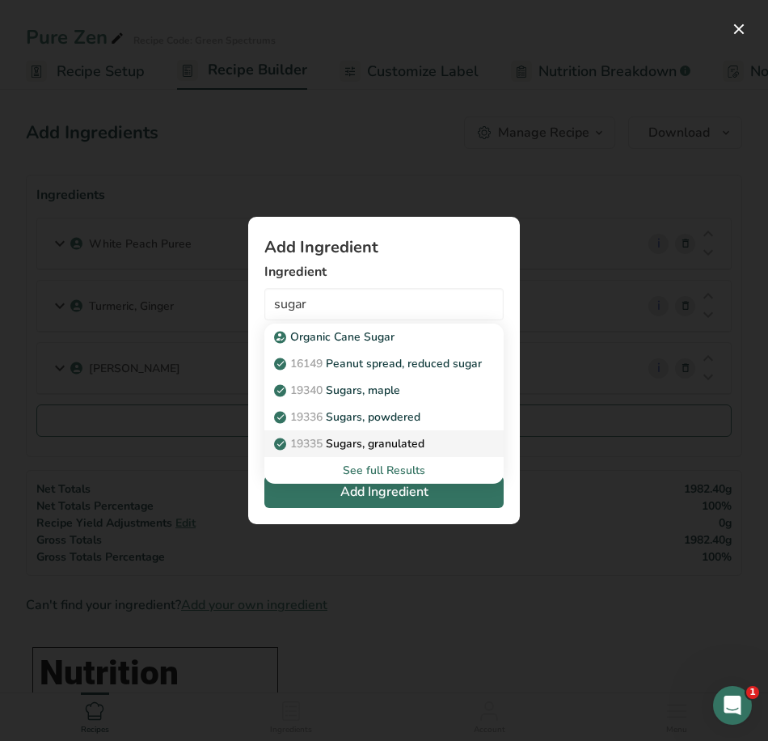
click at [378, 438] on p "19335 Sugars, granulated" at bounding box center [350, 443] width 147 height 17
type input "Sugars, granulated"
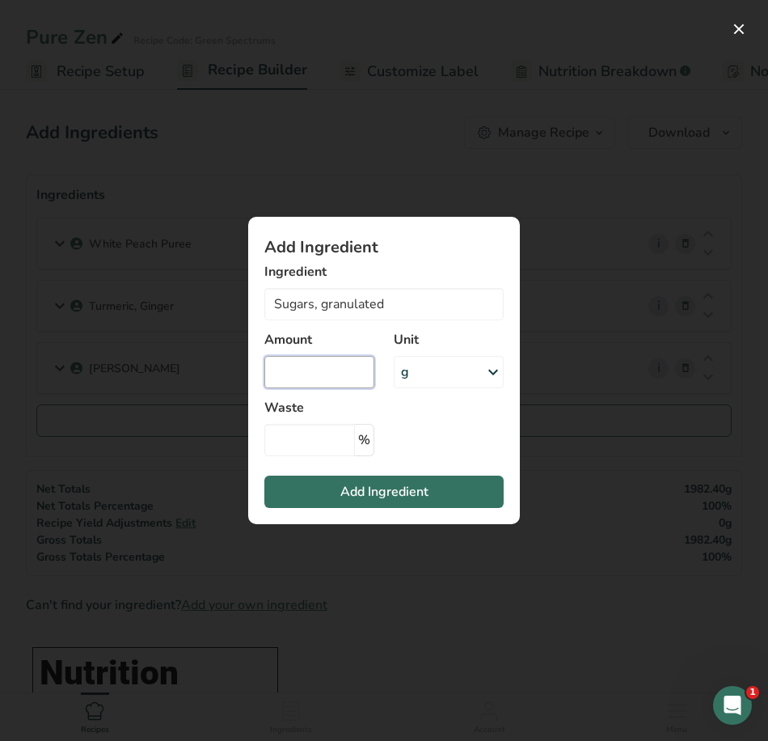
click at [335, 377] on input "Add ingredient modal" at bounding box center [319, 372] width 110 height 32
type input "1750"
click at [394, 483] on span "Add Ingredient" at bounding box center [384, 491] width 88 height 19
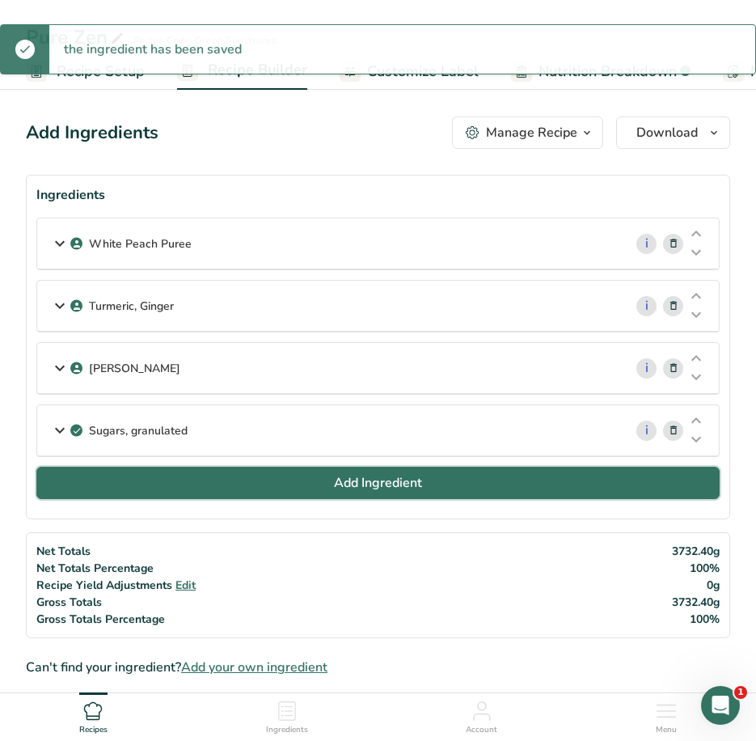
click at [200, 476] on button "Add Ingredient" at bounding box center [377, 483] width 683 height 32
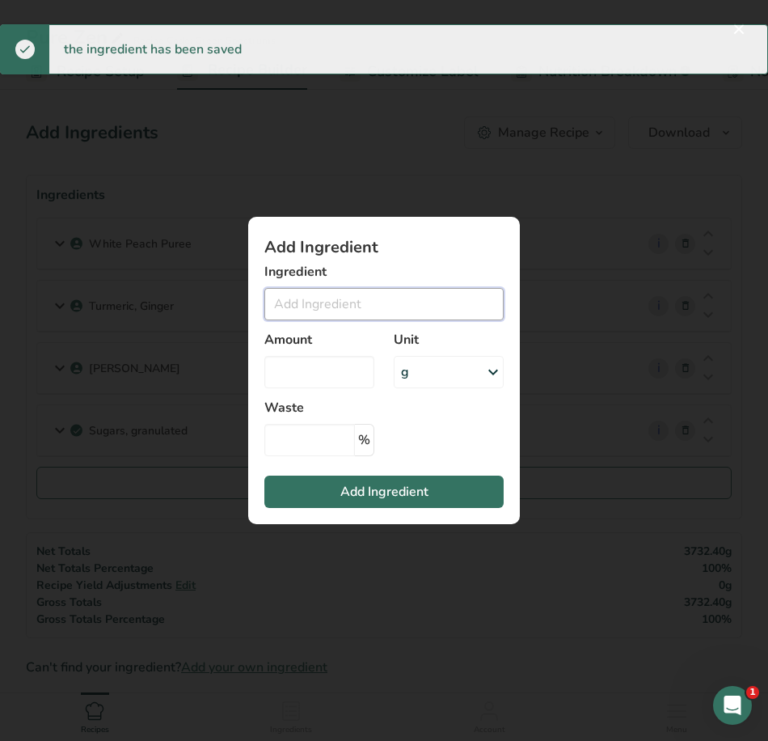
click at [330, 312] on input "Add ingredient modal" at bounding box center [383, 304] width 239 height 32
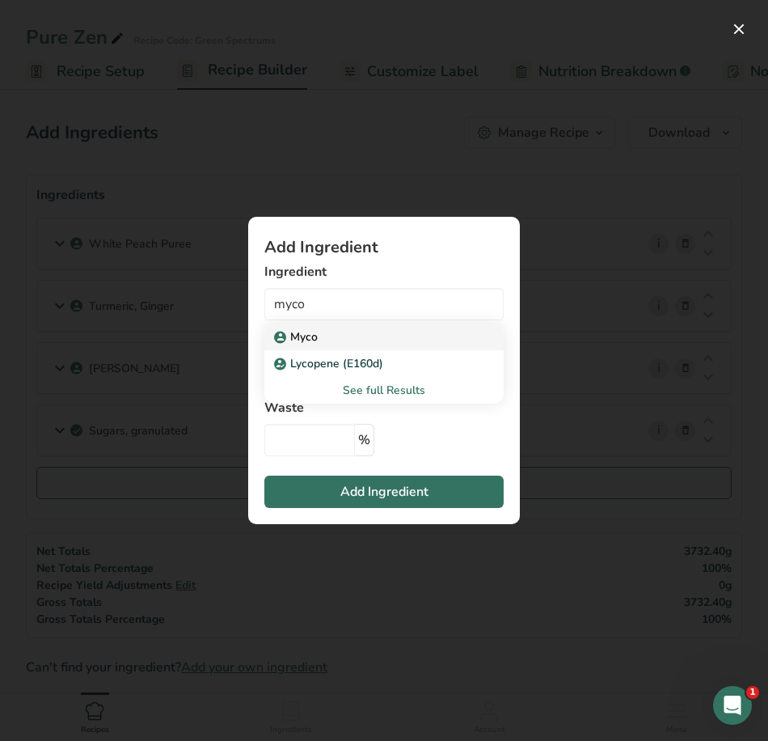
click at [353, 340] on div "Myco" at bounding box center [371, 336] width 188 height 17
type input "Myco"
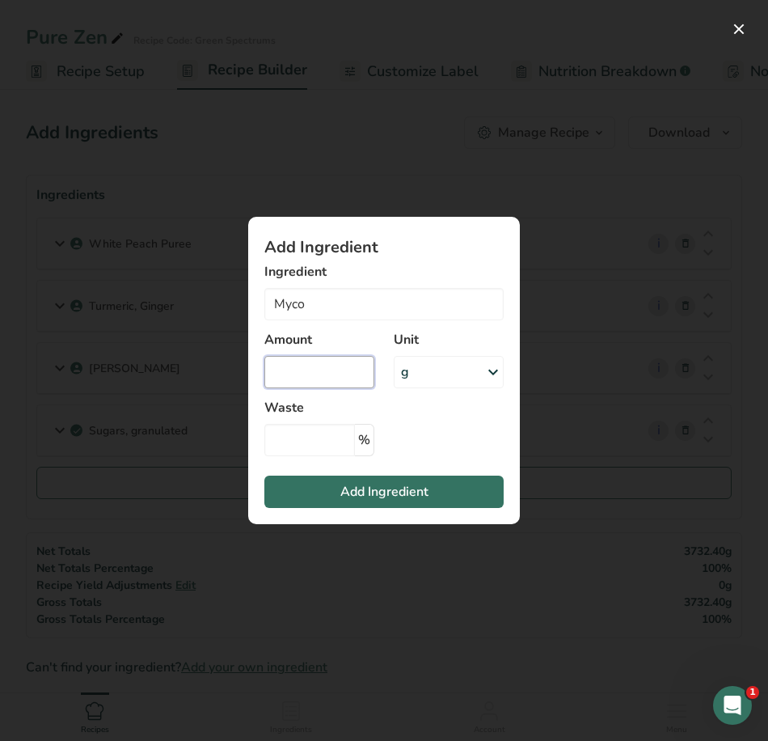
click at [302, 367] on input "Add ingredient modal" at bounding box center [319, 372] width 110 height 32
type input "49"
click at [410, 483] on button "Add Ingredient" at bounding box center [383, 492] width 239 height 32
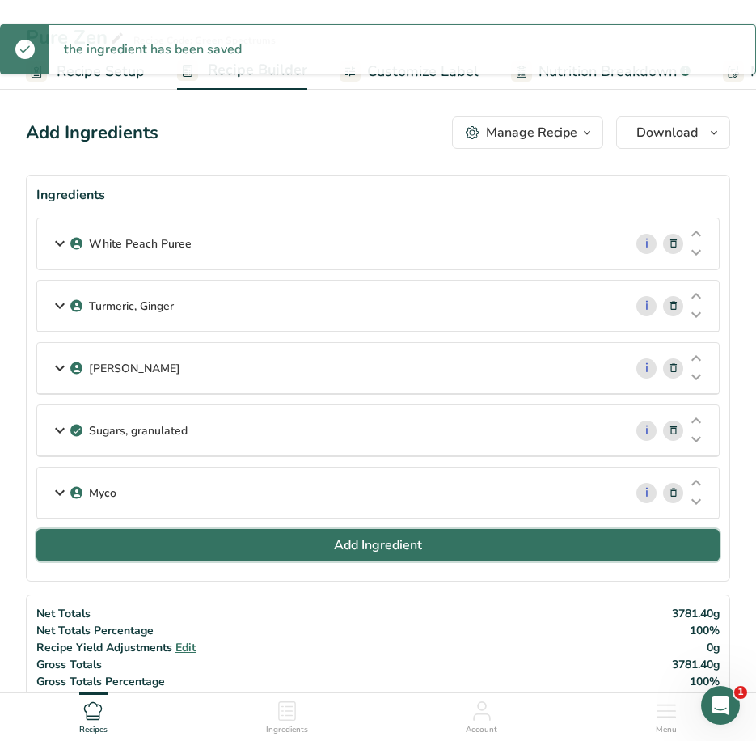
click at [283, 544] on button "Add Ingredient" at bounding box center [377, 545] width 683 height 32
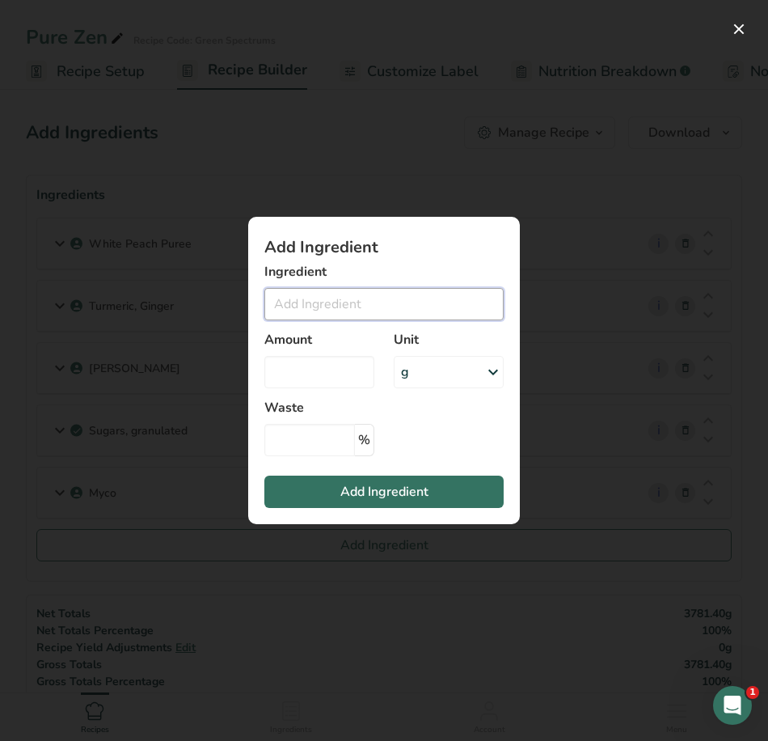
click at [351, 310] on input "Add ingredient modal" at bounding box center [383, 304] width 239 height 32
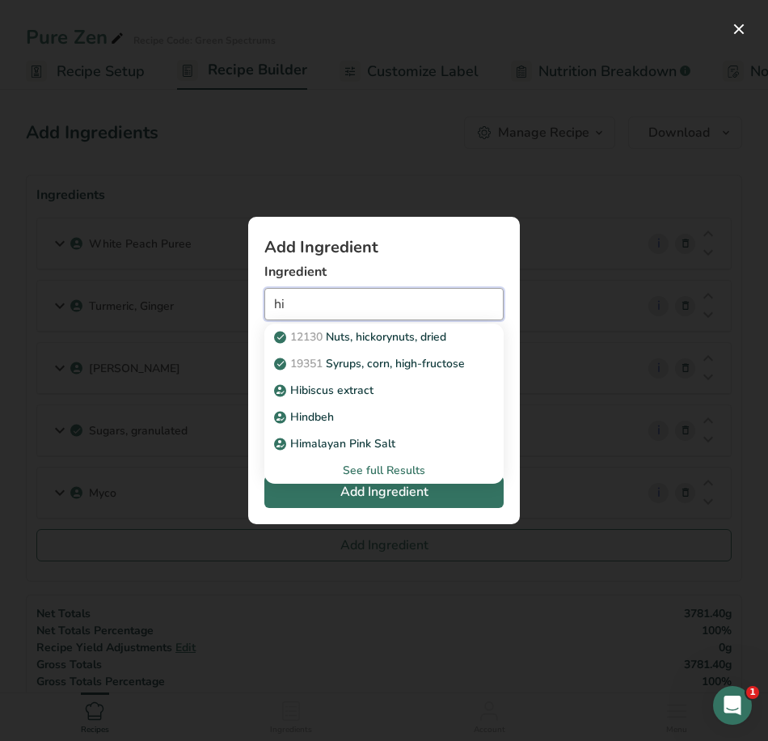
type input "h"
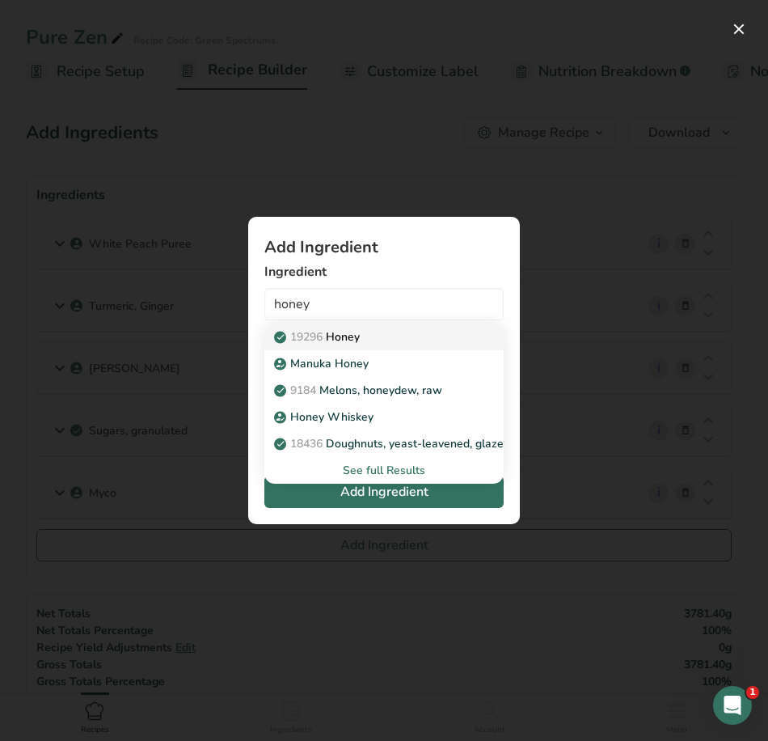
click at [411, 340] on div "19296 Honey" at bounding box center [371, 336] width 188 height 17
type input "Honey"
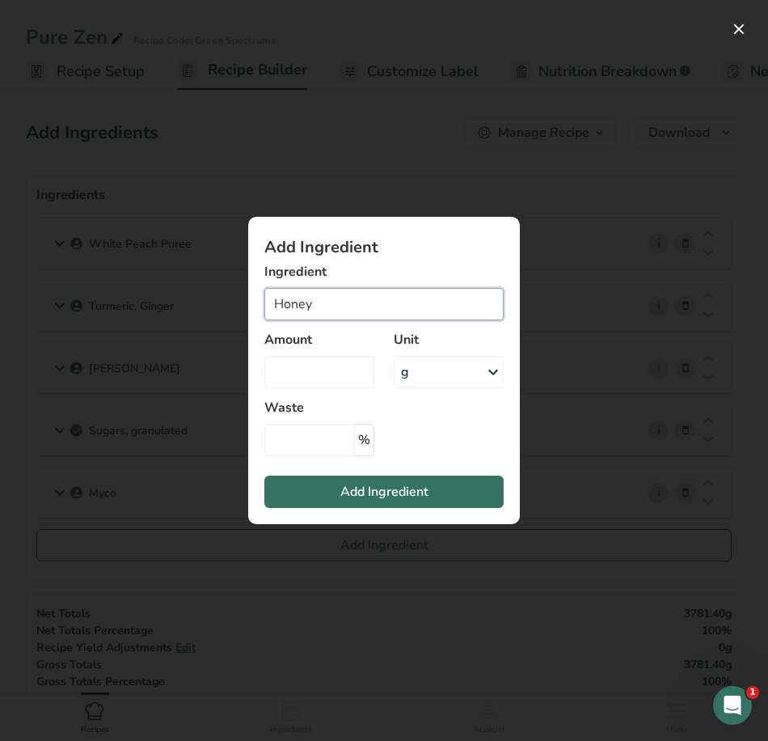
click at [348, 302] on input "Honey" at bounding box center [383, 304] width 239 height 32
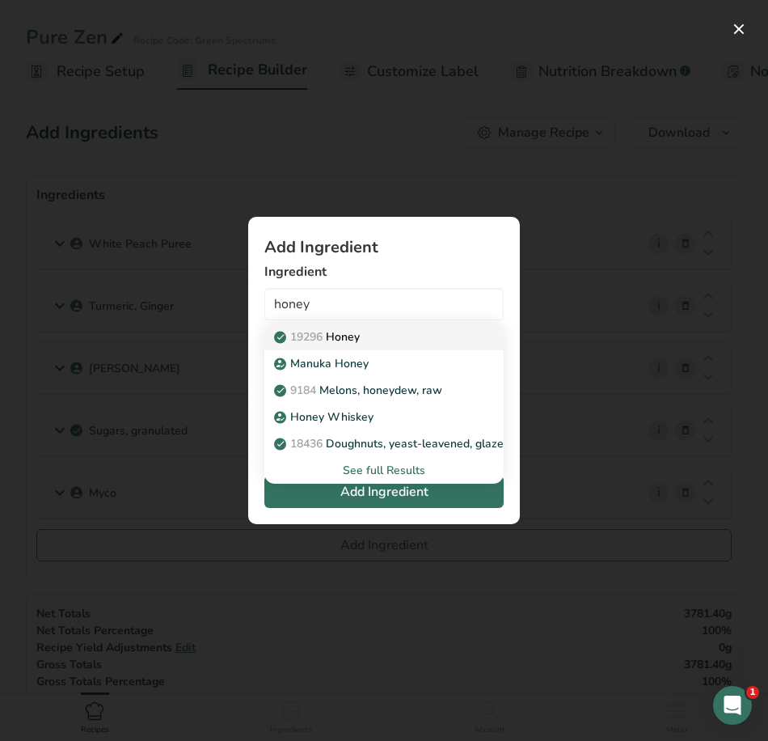
click at [374, 341] on div "19296 Honey" at bounding box center [371, 336] width 188 height 17
type input "Honey"
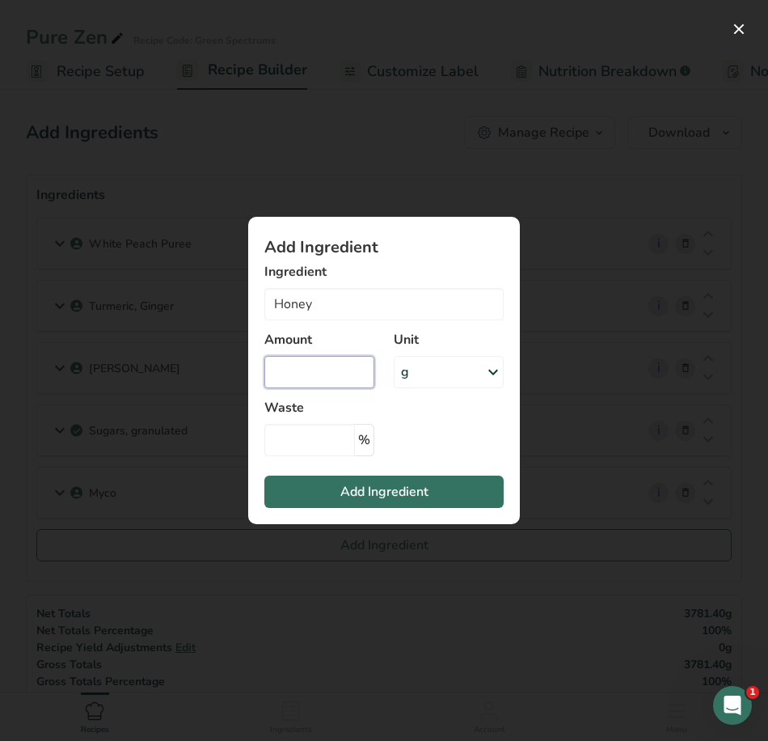
click at [363, 378] on input "Add ingredient modal" at bounding box center [319, 372] width 110 height 32
type input "1400"
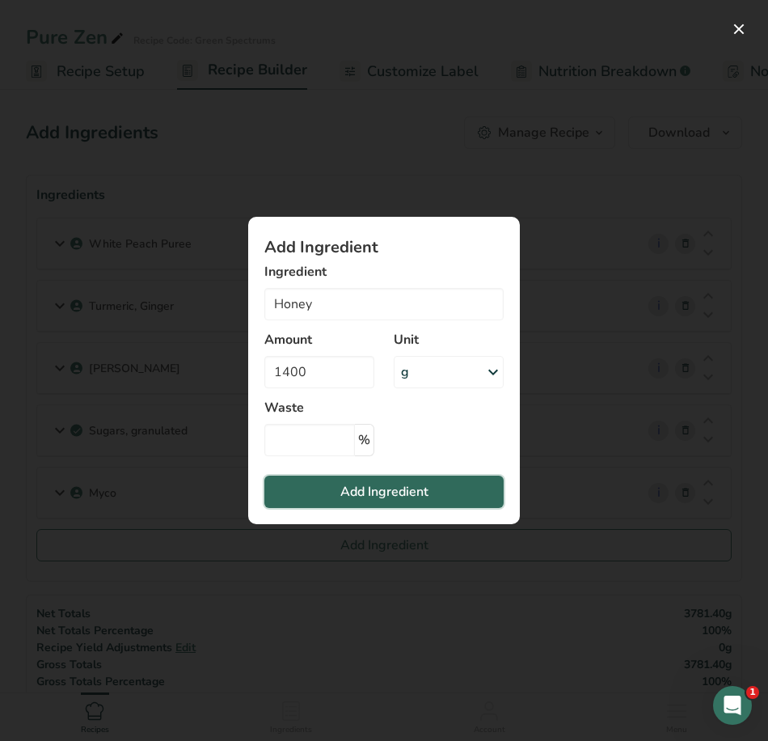
click at [410, 506] on button "Add Ingredient" at bounding box center [383, 492] width 239 height 32
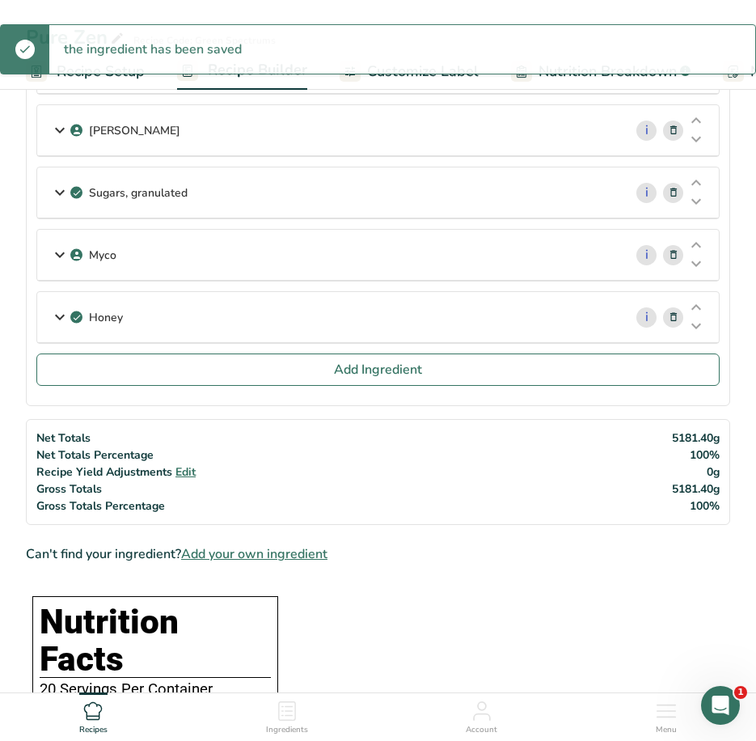
scroll to position [243, 0]
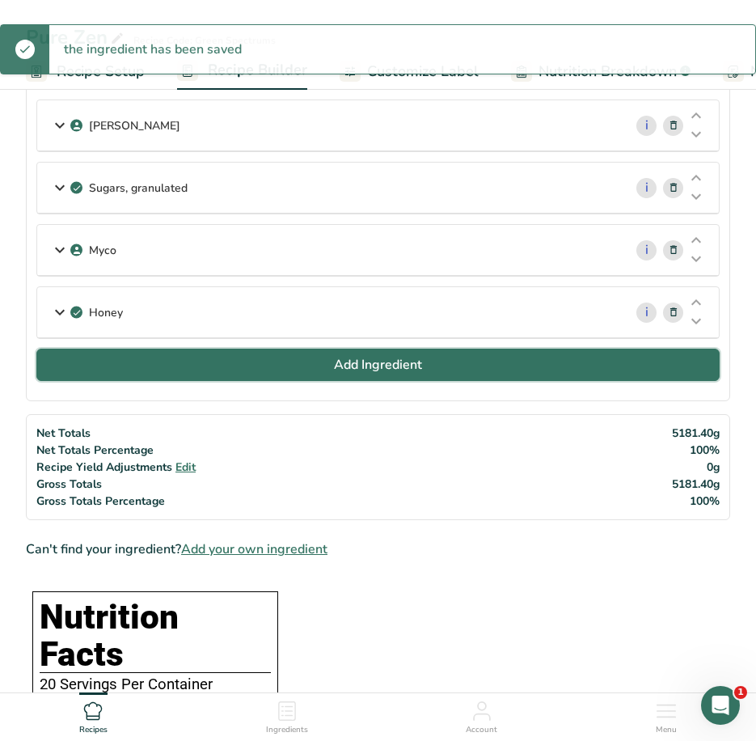
click at [228, 371] on button "Add Ingredient" at bounding box center [377, 365] width 683 height 32
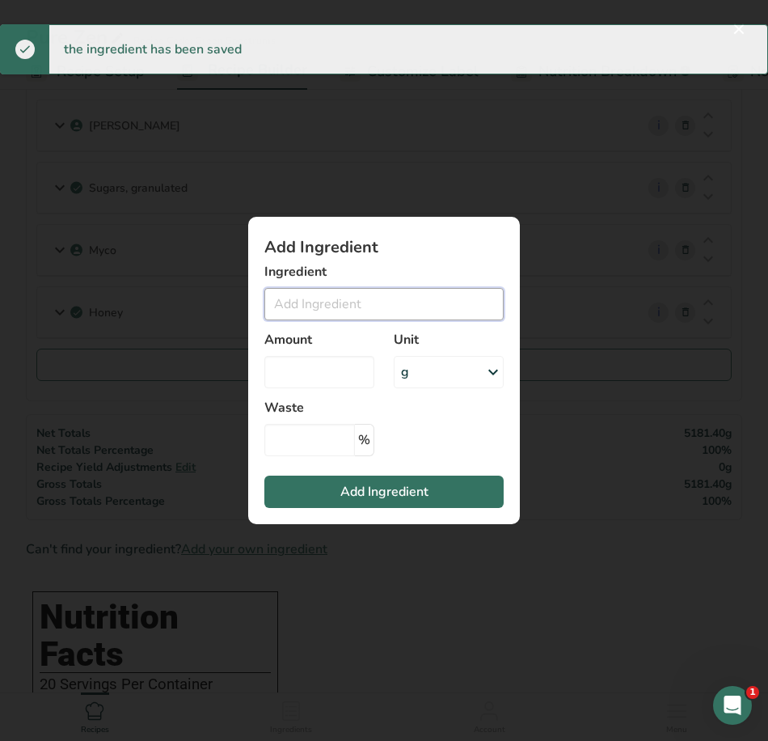
click at [300, 306] on input "Add ingredient modal" at bounding box center [383, 304] width 239 height 32
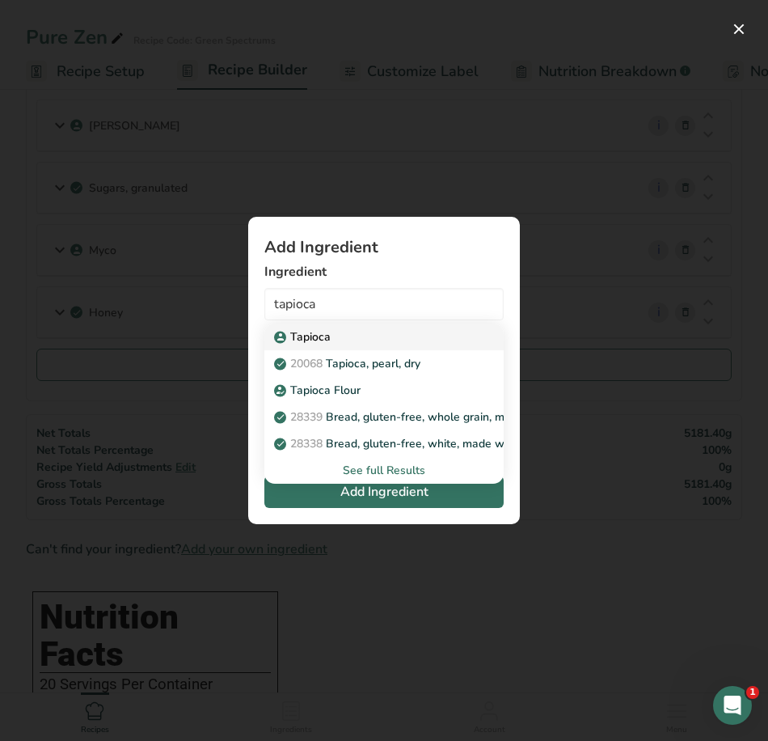
click at [343, 339] on div "Tapioca" at bounding box center [371, 336] width 188 height 17
type input "Tapioca"
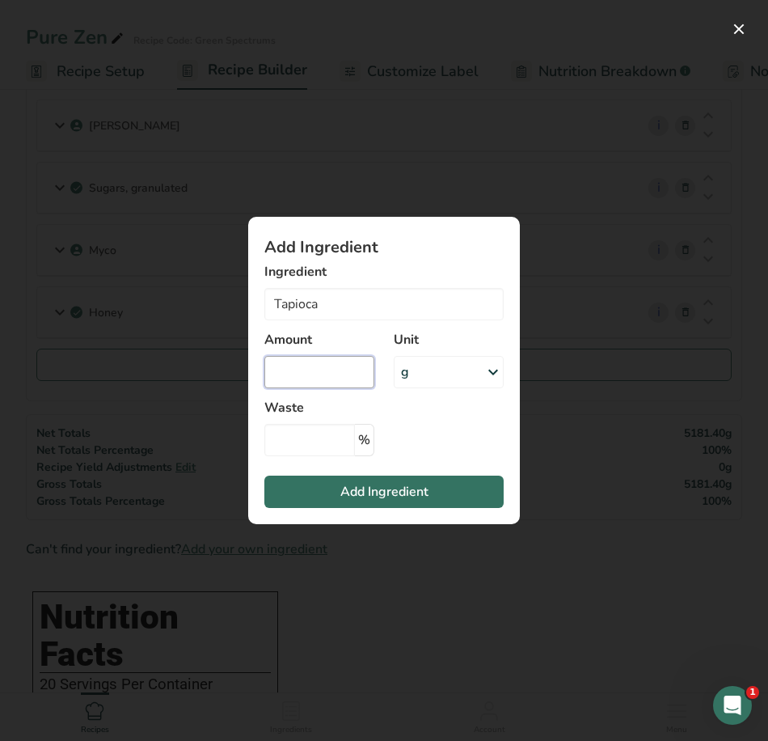
click at [329, 374] on input "Add ingredient modal" at bounding box center [319, 372] width 110 height 32
type input "1400"
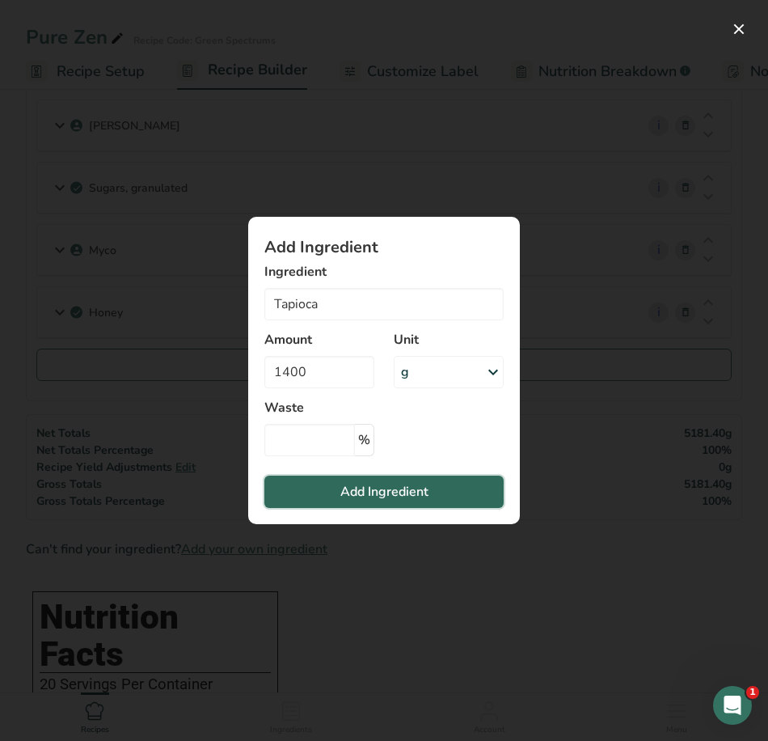
click at [378, 490] on span "Add Ingredient" at bounding box center [384, 491] width 88 height 19
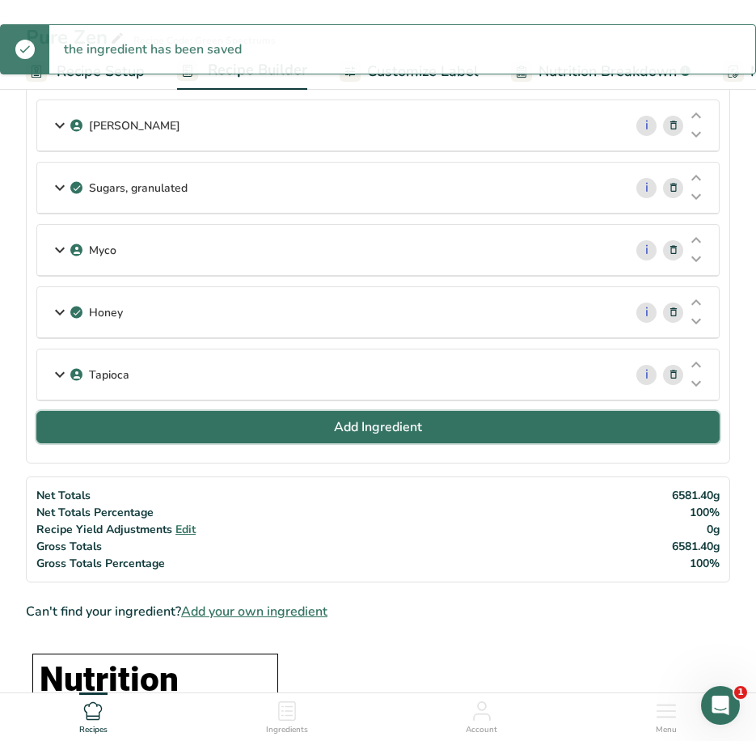
click at [184, 421] on button "Add Ingredient" at bounding box center [377, 427] width 683 height 32
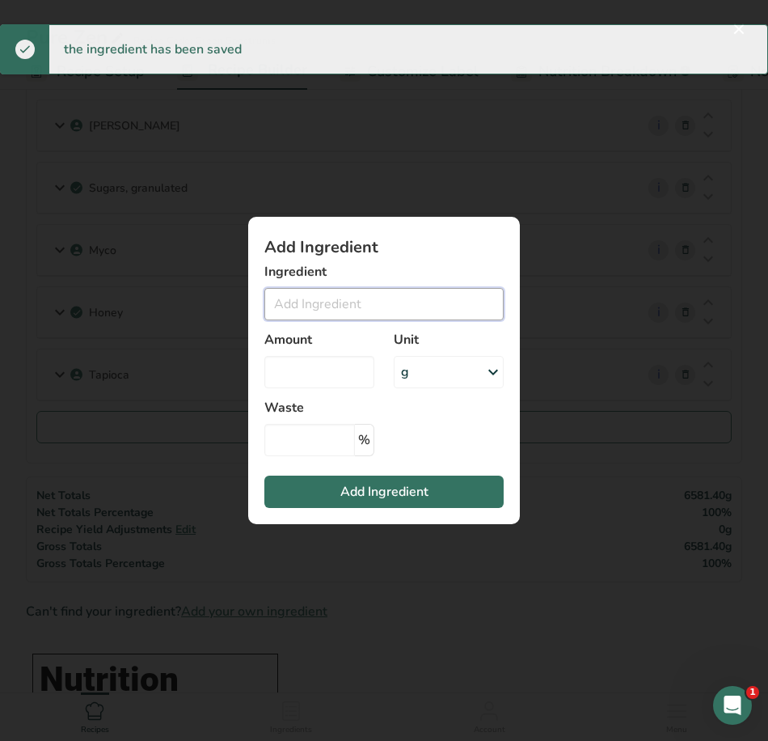
click at [281, 306] on input "Add ingredient modal" at bounding box center [383, 304] width 239 height 32
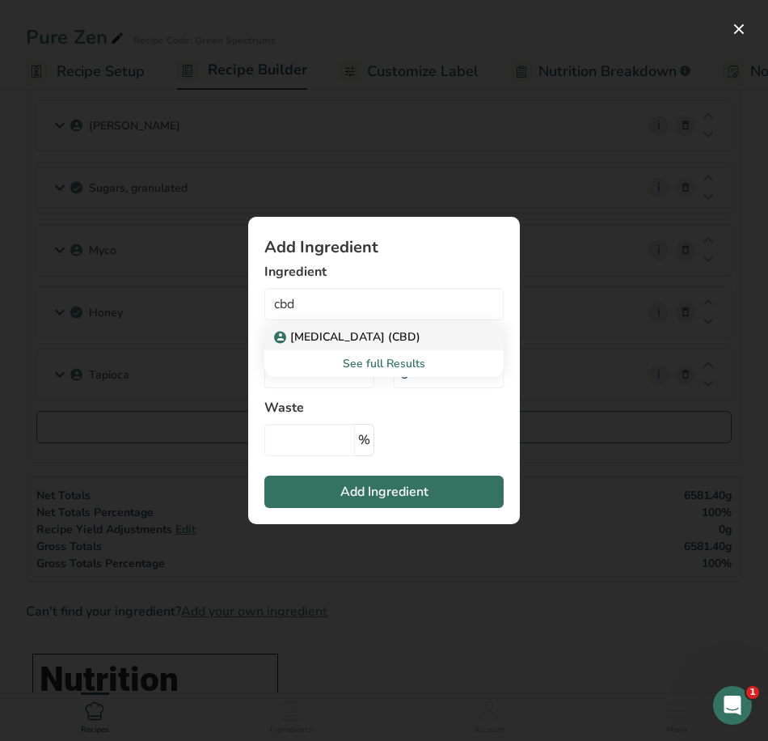
click at [314, 334] on p "Cannabidiol (CBD)" at bounding box center [348, 336] width 143 height 17
type input "Cannabidiol (CBD)"
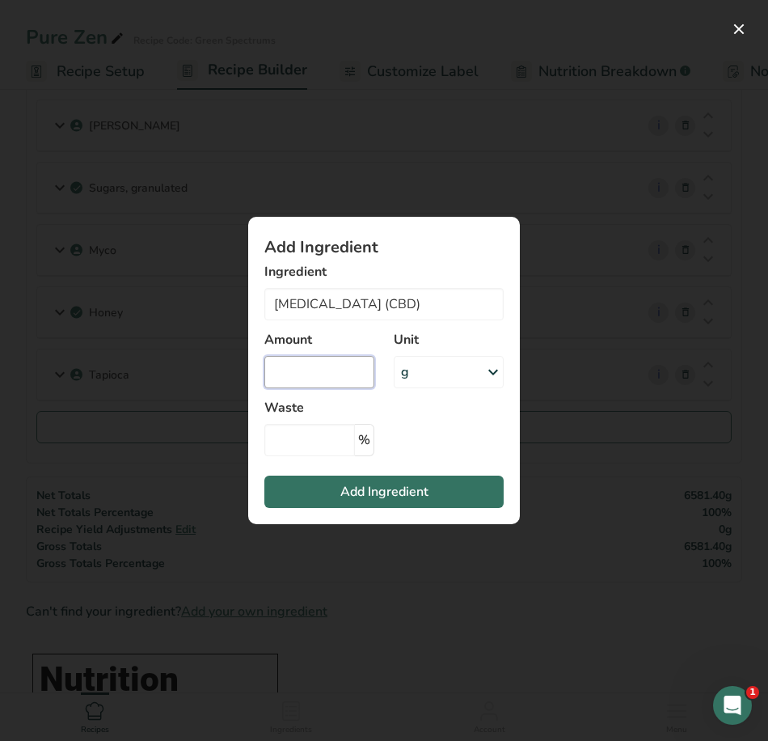
click at [330, 376] on input "Add ingredient modal" at bounding box center [319, 372] width 110 height 32
type input "22.4"
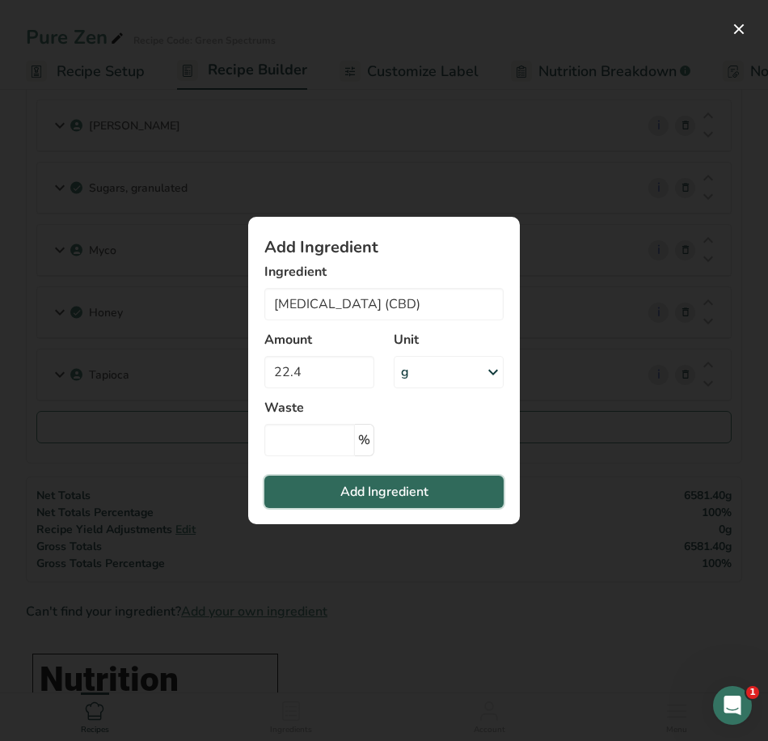
click at [353, 492] on span "Add Ingredient" at bounding box center [384, 491] width 88 height 19
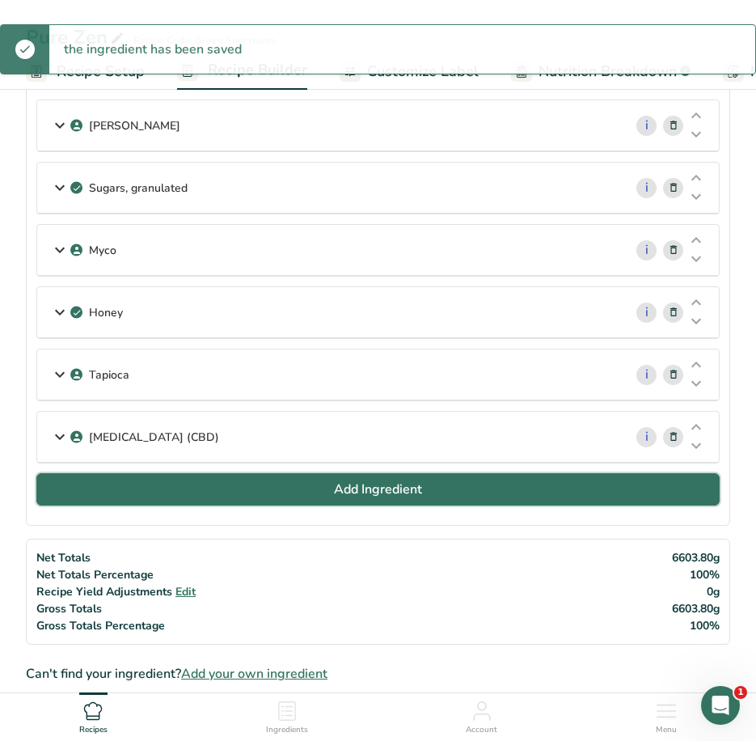
click at [279, 483] on button "Add Ingredient" at bounding box center [377, 489] width 683 height 32
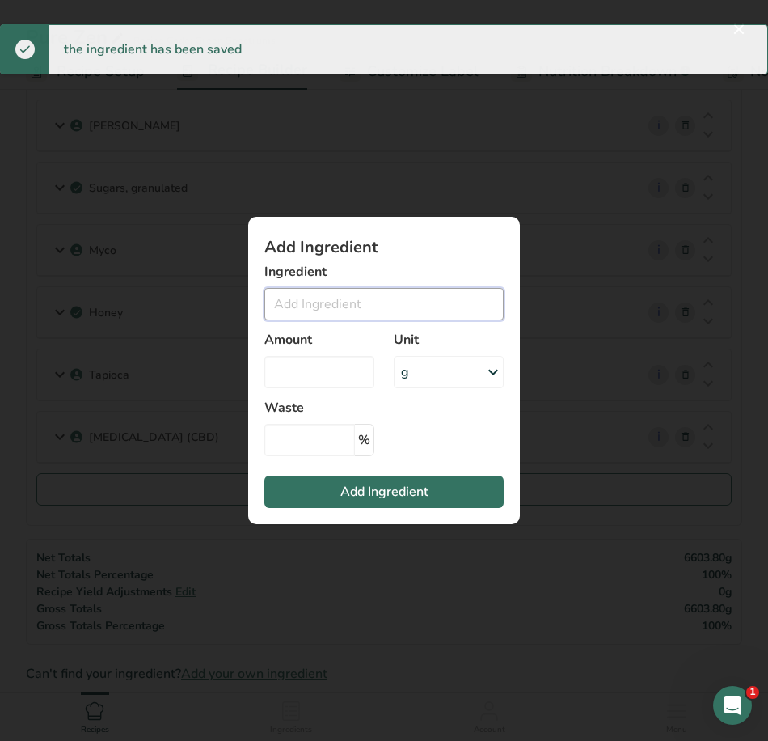
click at [366, 314] on input "Add ingredient modal" at bounding box center [383, 304] width 239 height 32
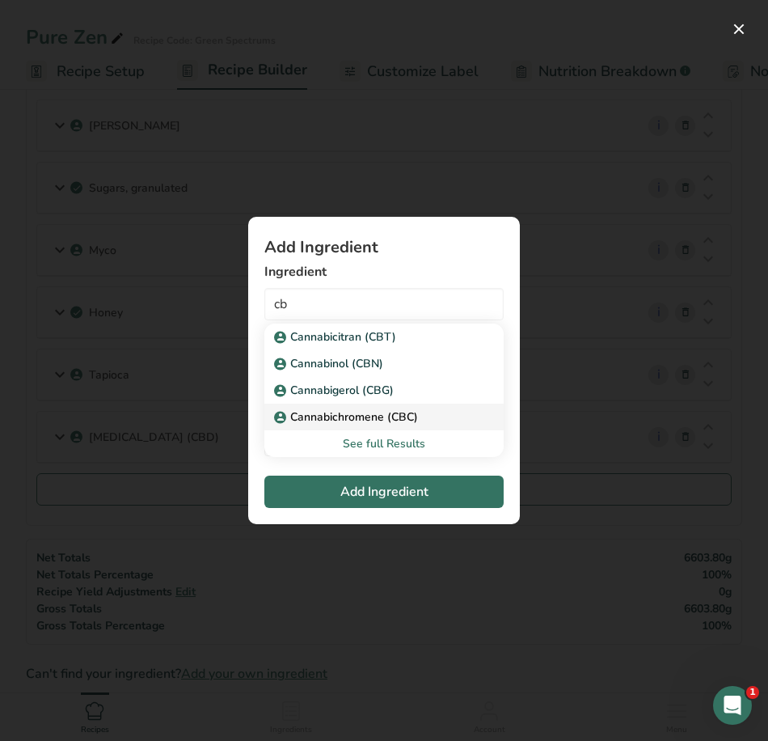
click at [408, 421] on p "Cannabichromene (CBC)" at bounding box center [347, 416] width 141 height 17
type input "Cannabichromene (CBC)"
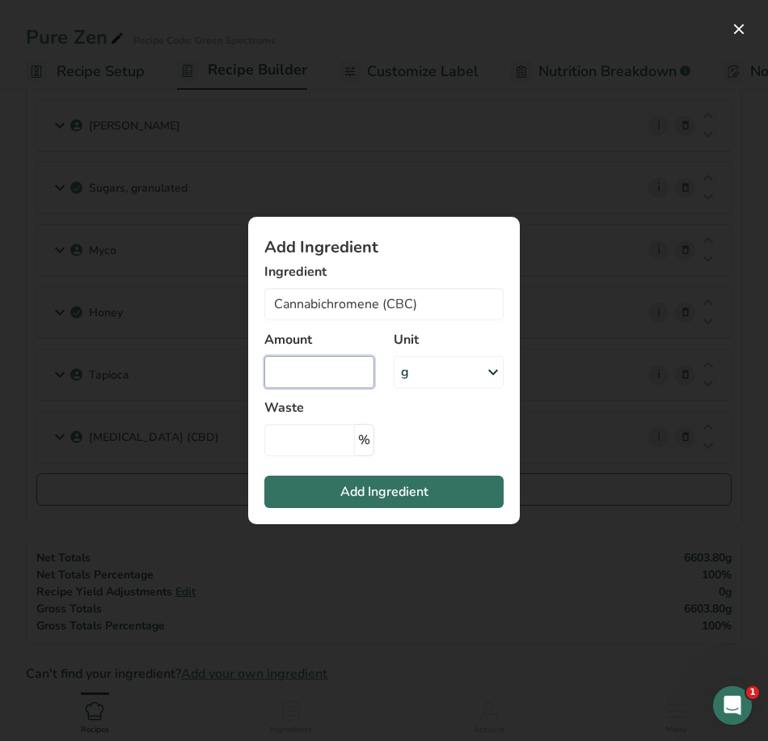
click at [304, 373] on input "Add ingredient modal" at bounding box center [319, 372] width 110 height 32
type input "22.4"
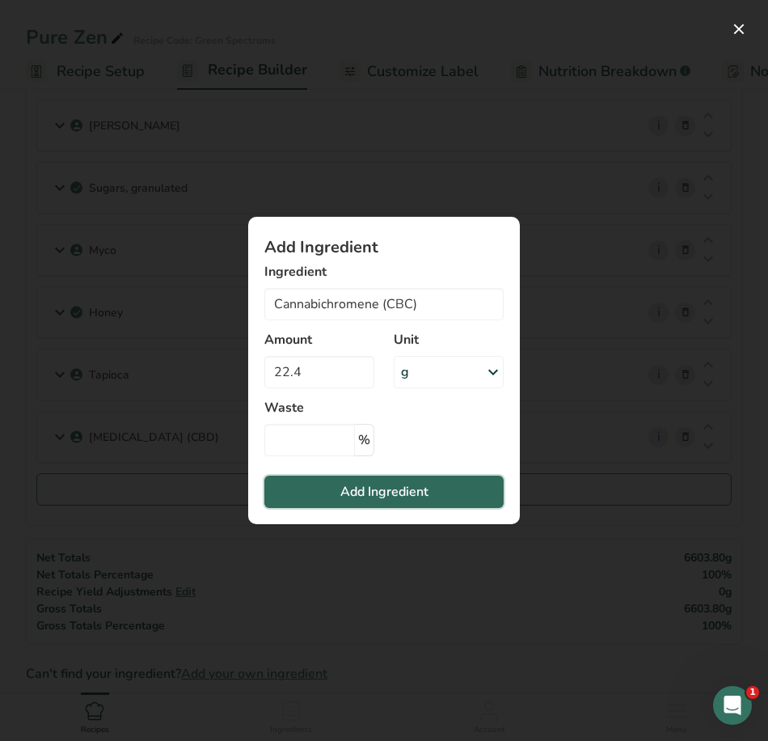
click at [349, 489] on span "Add Ingredient" at bounding box center [384, 491] width 88 height 19
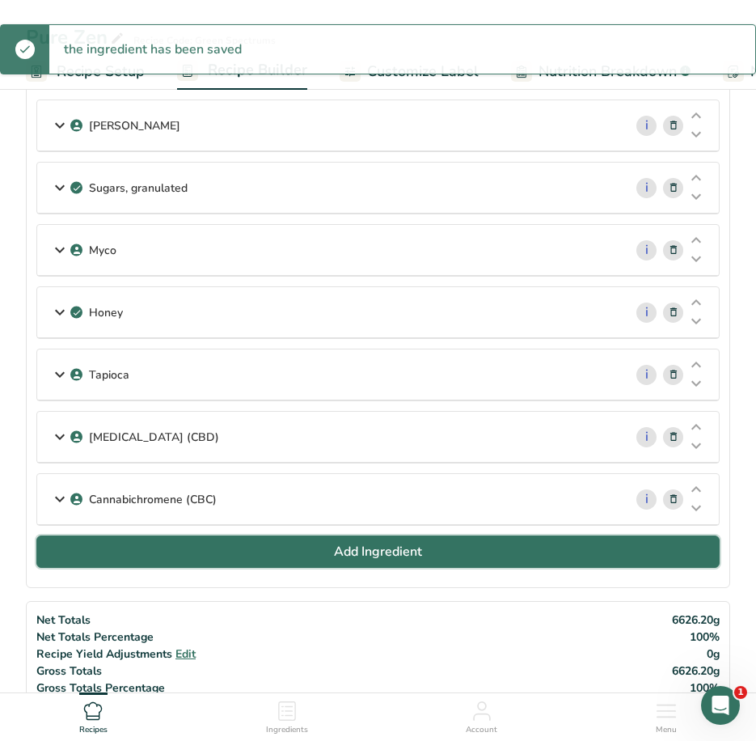
click at [200, 546] on button "Add Ingredient" at bounding box center [377, 551] width 683 height 32
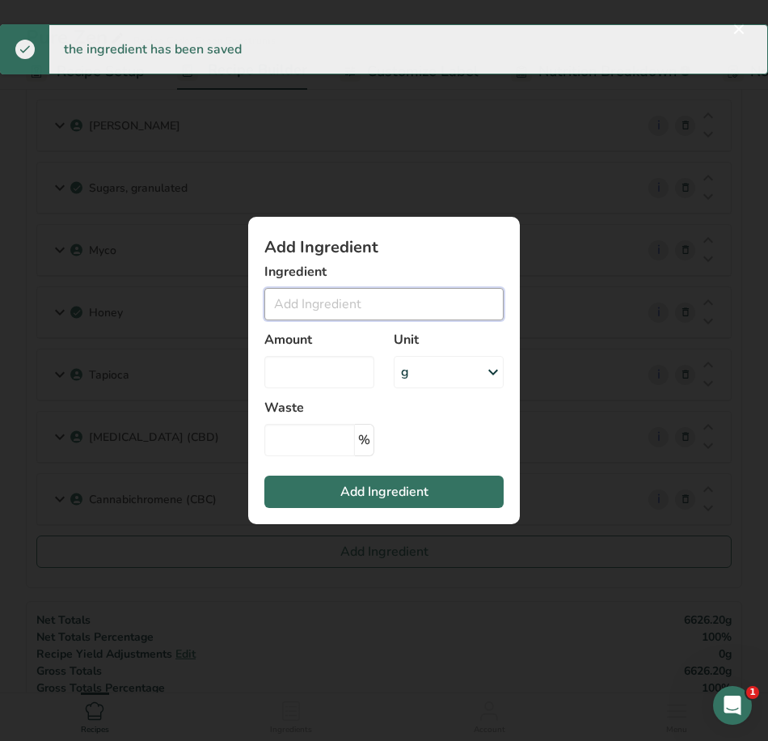
click at [387, 298] on input "Add ingredient modal" at bounding box center [383, 304] width 239 height 32
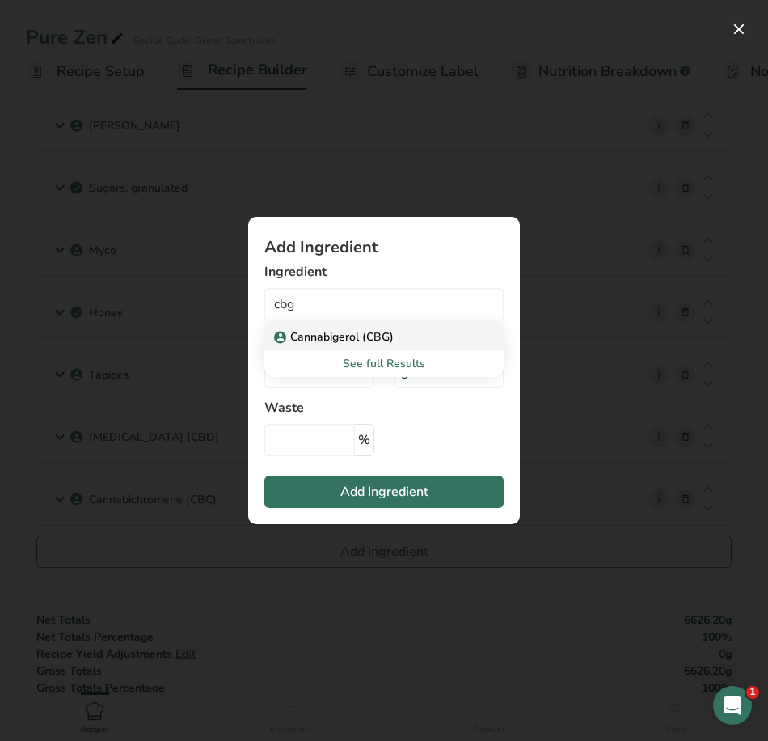
click at [372, 334] on p "Cannabigerol (CBG)" at bounding box center [335, 336] width 116 height 17
type input "Cannabigerol (CBG)"
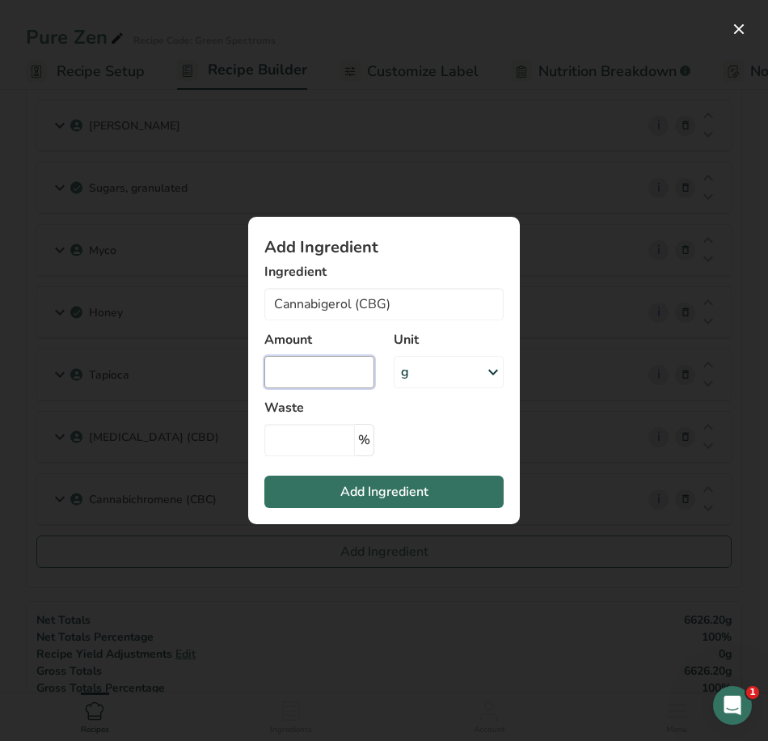
click at [346, 374] on input "Add ingredient modal" at bounding box center [319, 372] width 110 height 32
type input "22.4"
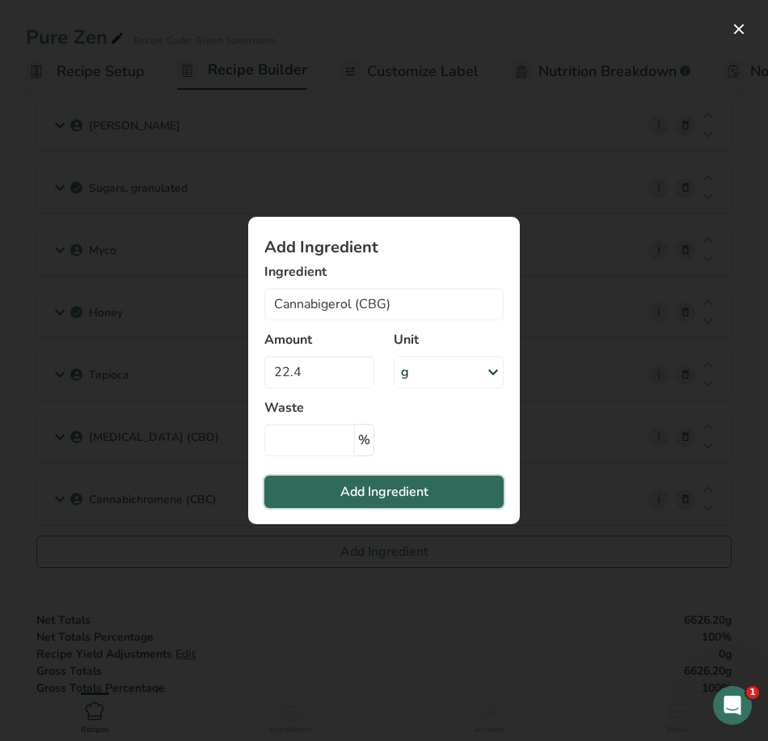
click at [404, 489] on span "Add Ingredient" at bounding box center [384, 491] width 88 height 19
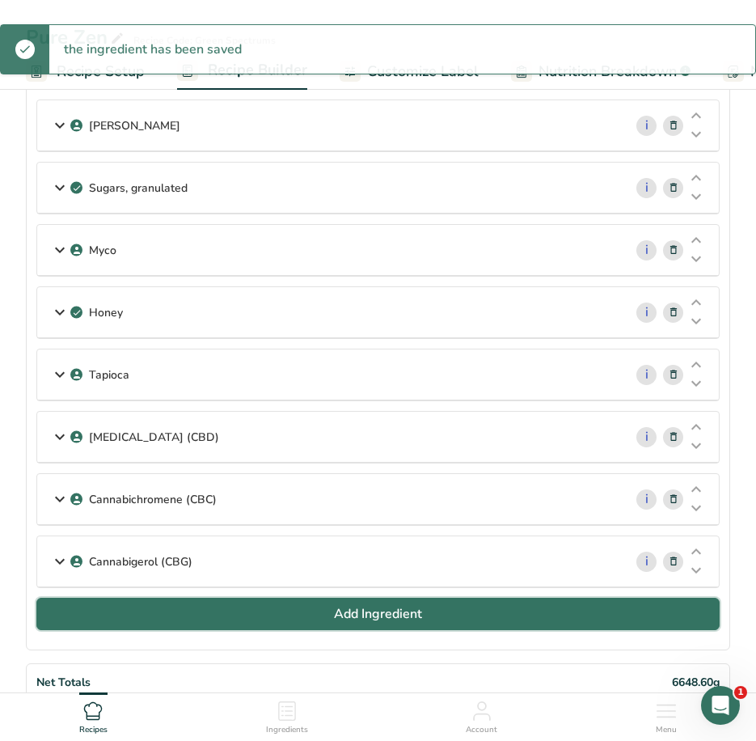
click at [281, 615] on button "Add Ingredient" at bounding box center [377, 614] width 683 height 32
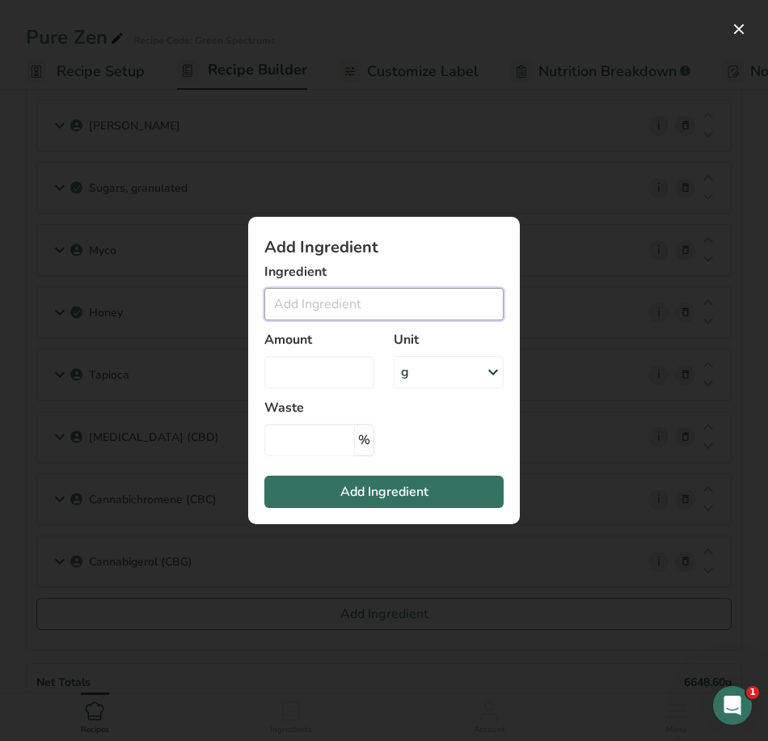
click at [339, 303] on input "Add ingredient modal" at bounding box center [383, 304] width 239 height 32
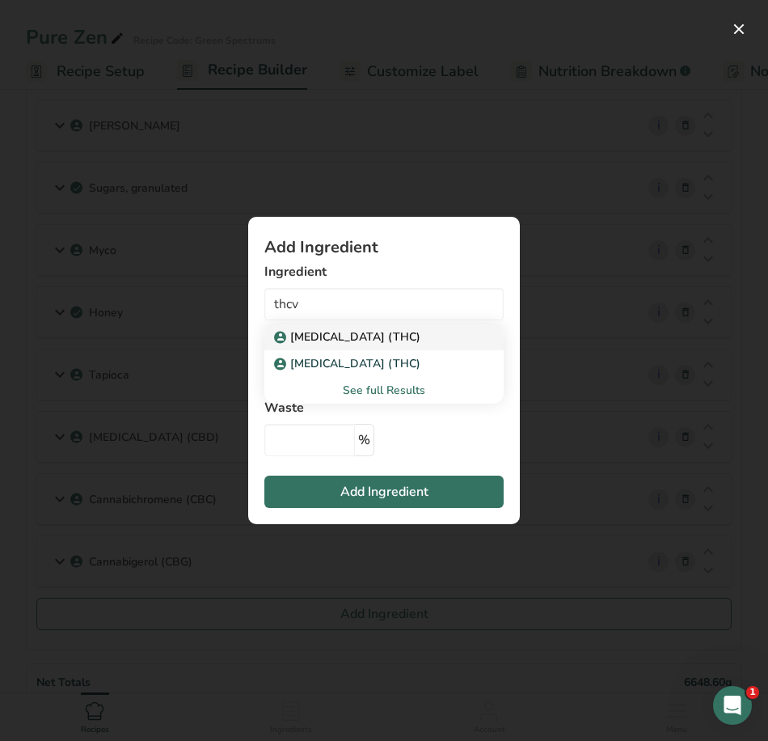
click at [363, 343] on p "Tetrahydrocannabinol (THC)" at bounding box center [348, 336] width 143 height 17
type input "Tetrahydrocannabinol (THC)"
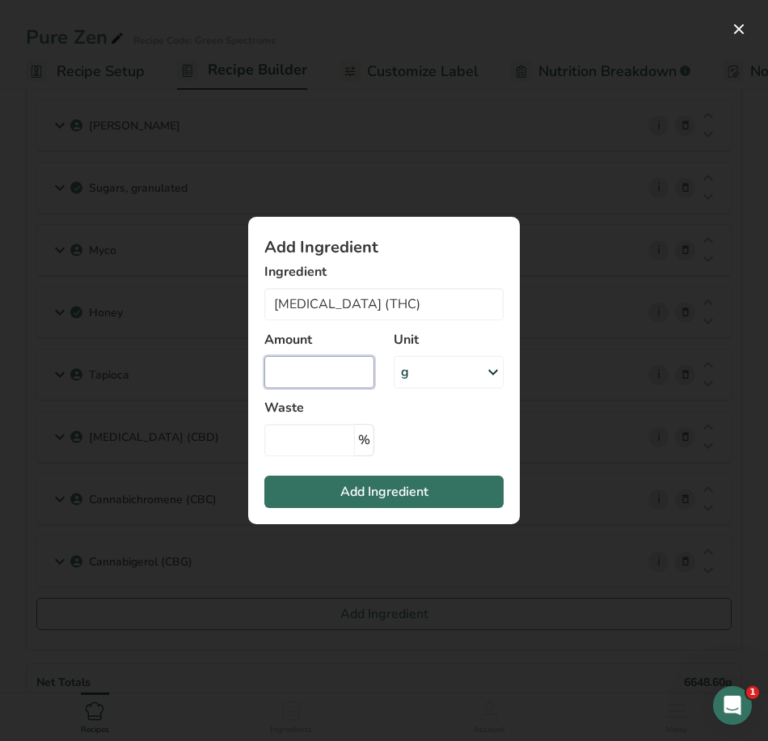
click at [332, 369] on input "Add ingredient modal" at bounding box center [319, 372] width 110 height 32
type input "8.4"
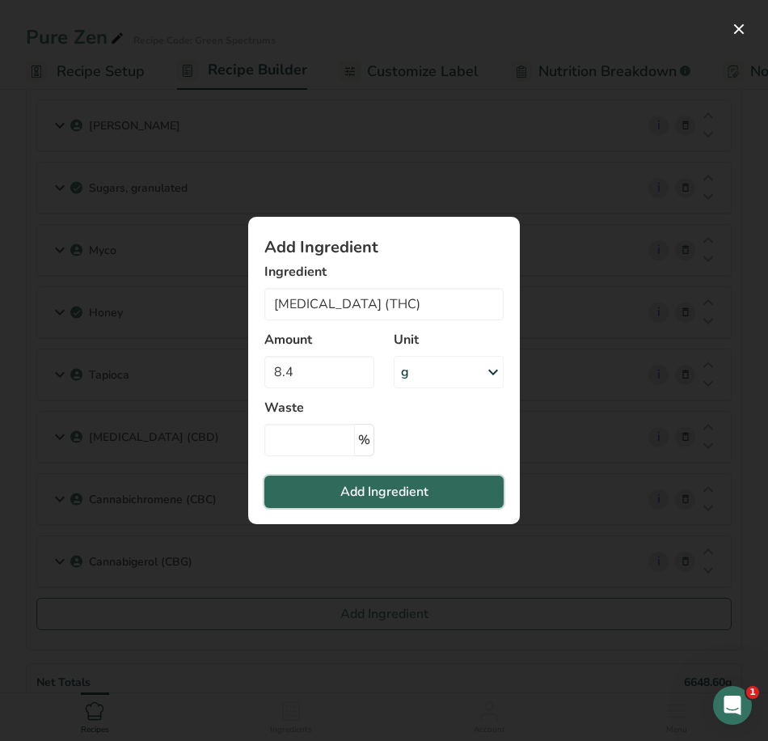
click at [407, 492] on span "Add Ingredient" at bounding box center [384, 491] width 88 height 19
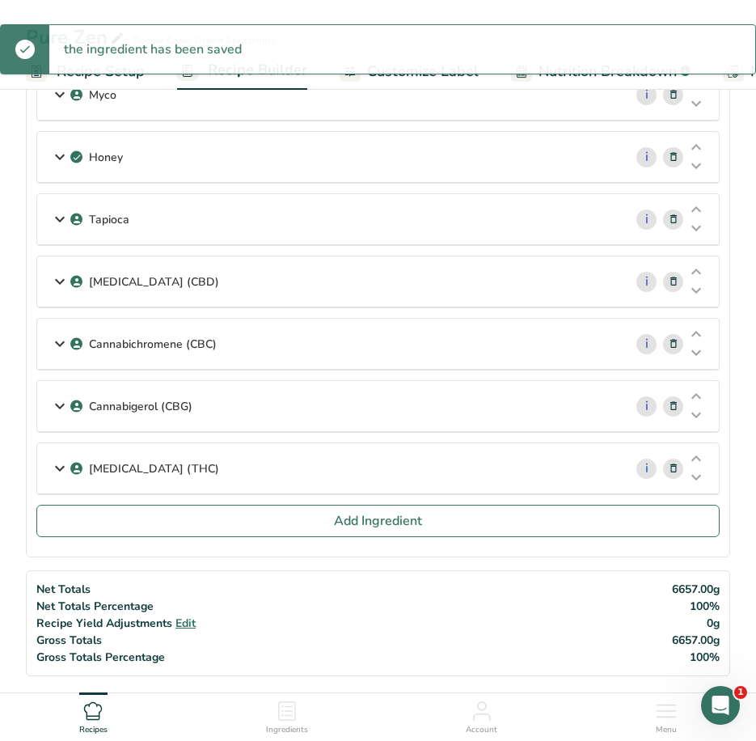
scroll to position [404, 0]
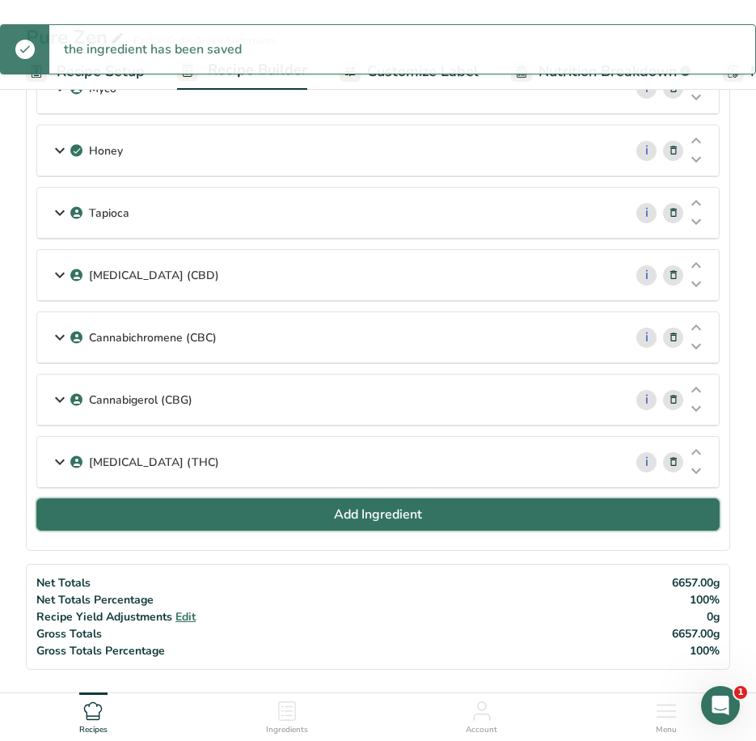
click at [328, 518] on button "Add Ingredient" at bounding box center [377, 514] width 683 height 32
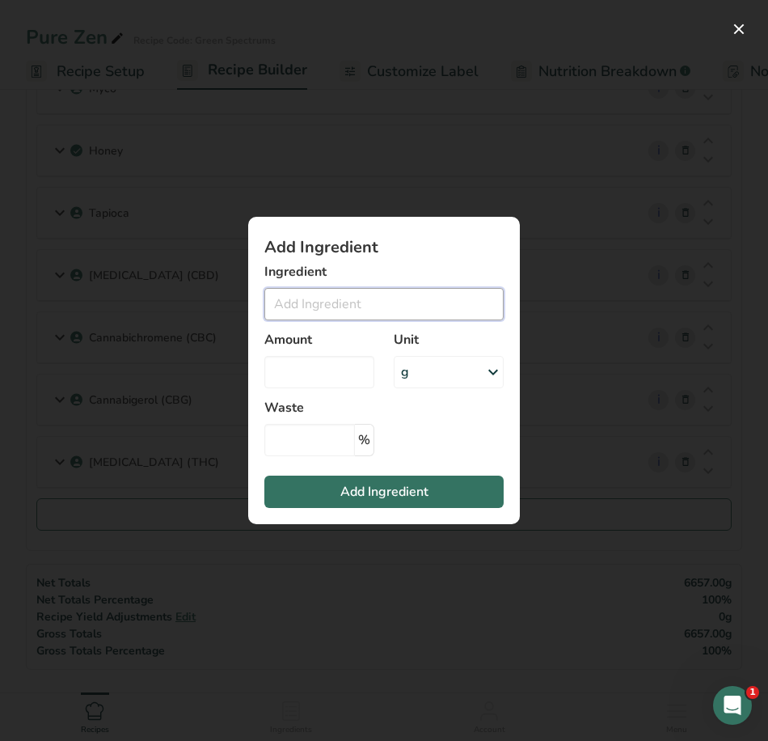
click at [340, 302] on input "Add ingredient modal" at bounding box center [383, 304] width 239 height 32
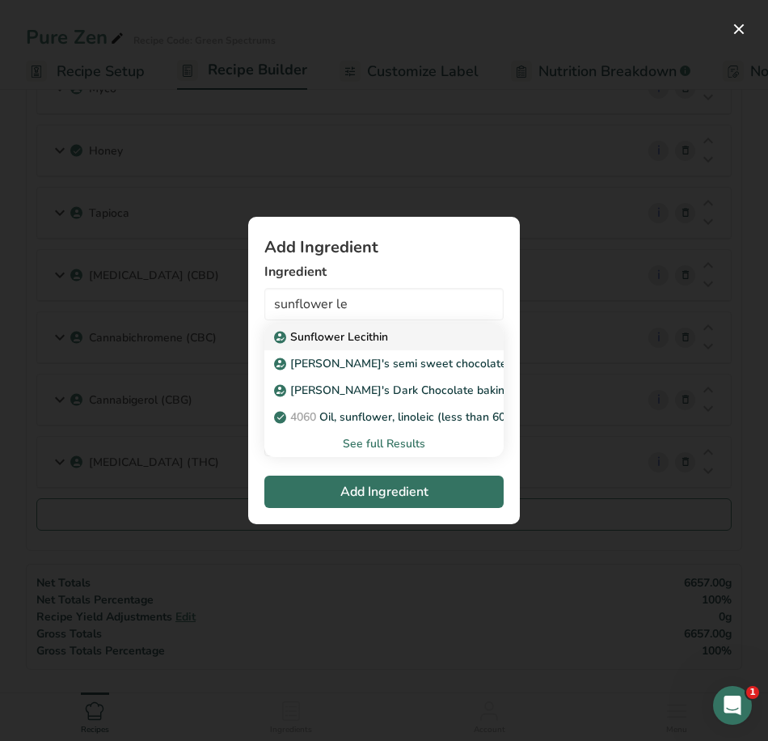
click at [332, 336] on p "Sunflower Lecithin" at bounding box center [332, 336] width 111 height 17
type input "Sunflower Lecithin"
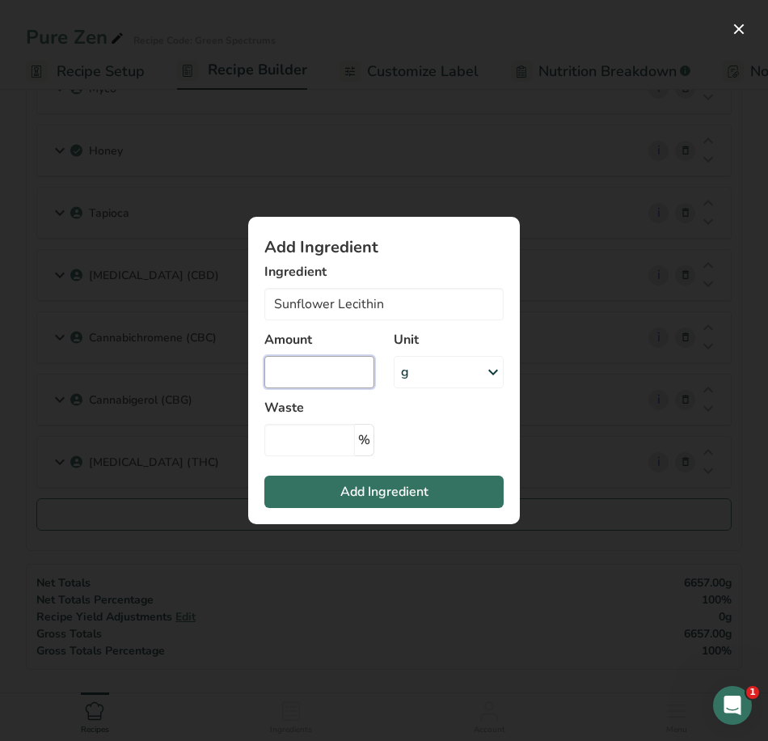
click at [292, 382] on input "Add ingredient modal" at bounding box center [319, 372] width 110 height 32
type input "7"
click at [323, 489] on button "Add Ingredient" at bounding box center [383, 492] width 239 height 32
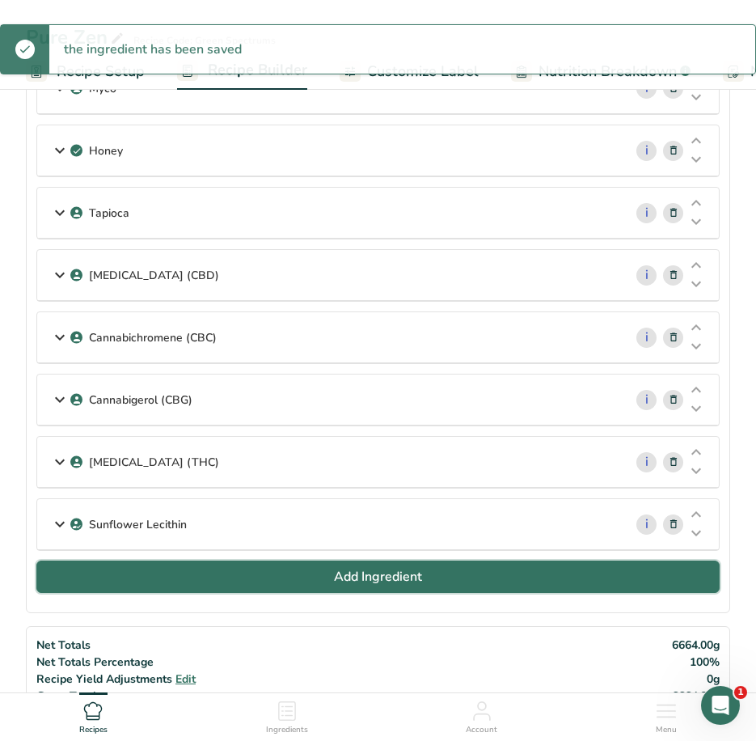
click at [358, 571] on span "Add Ingredient" at bounding box center [378, 576] width 88 height 19
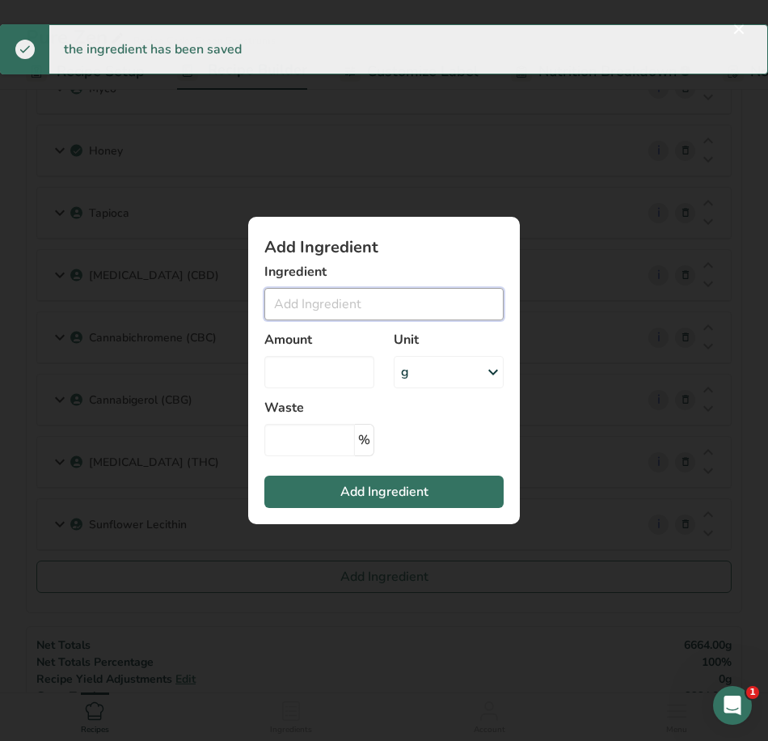
click at [377, 298] on input "Add ingredient modal" at bounding box center [383, 304] width 239 height 32
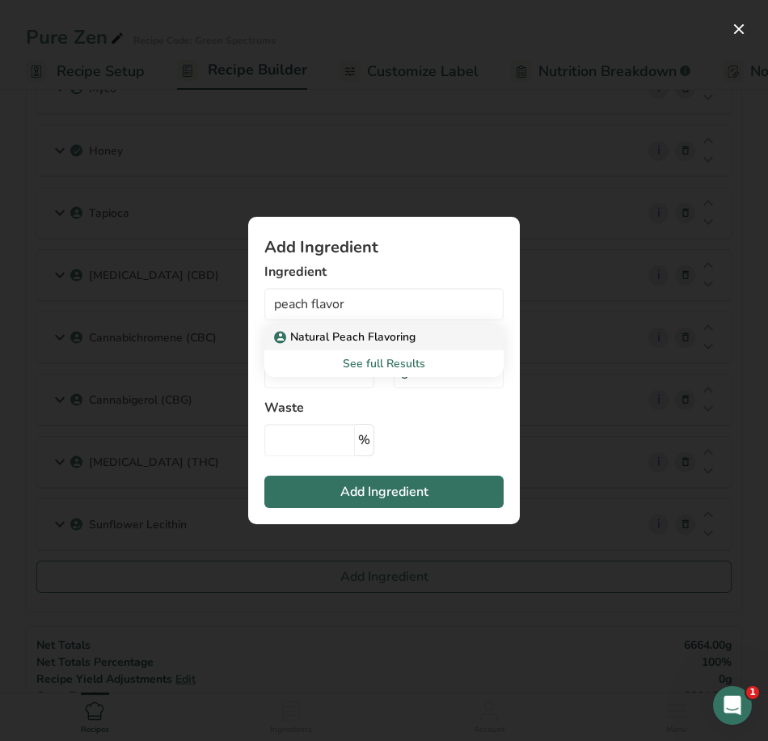
click at [378, 338] on p "Natural Peach Flavoring" at bounding box center [346, 336] width 138 height 17
type input "Natural Peach Flavoring"
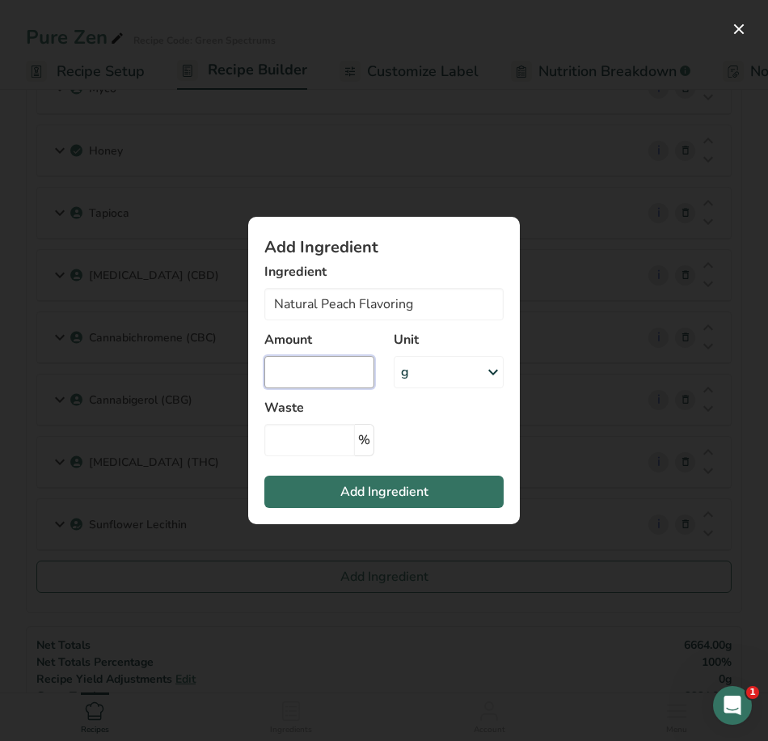
click at [345, 372] on input "Add ingredient modal" at bounding box center [319, 372] width 110 height 32
type input "35"
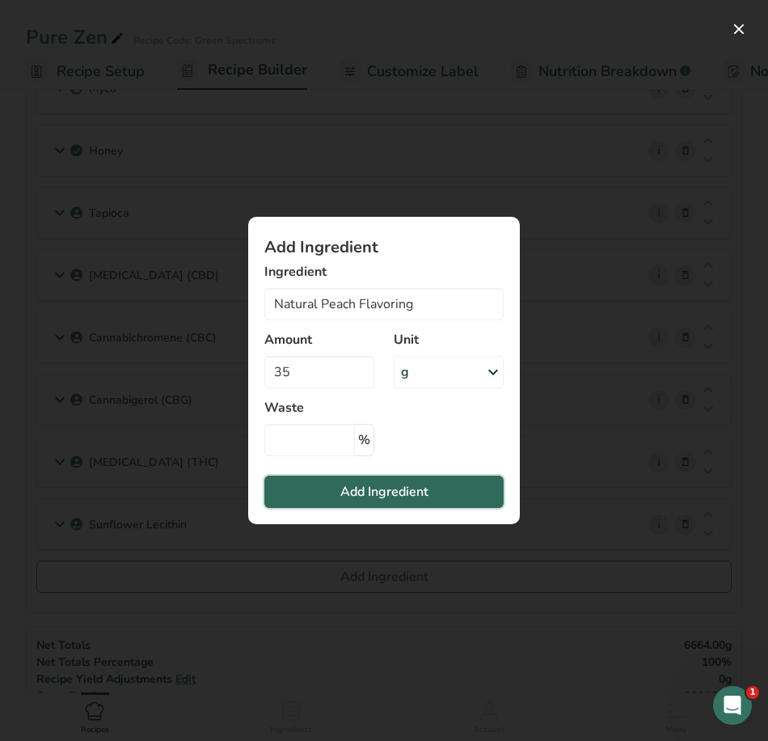
click at [471, 477] on button "Add Ingredient" at bounding box center [383, 492] width 239 height 32
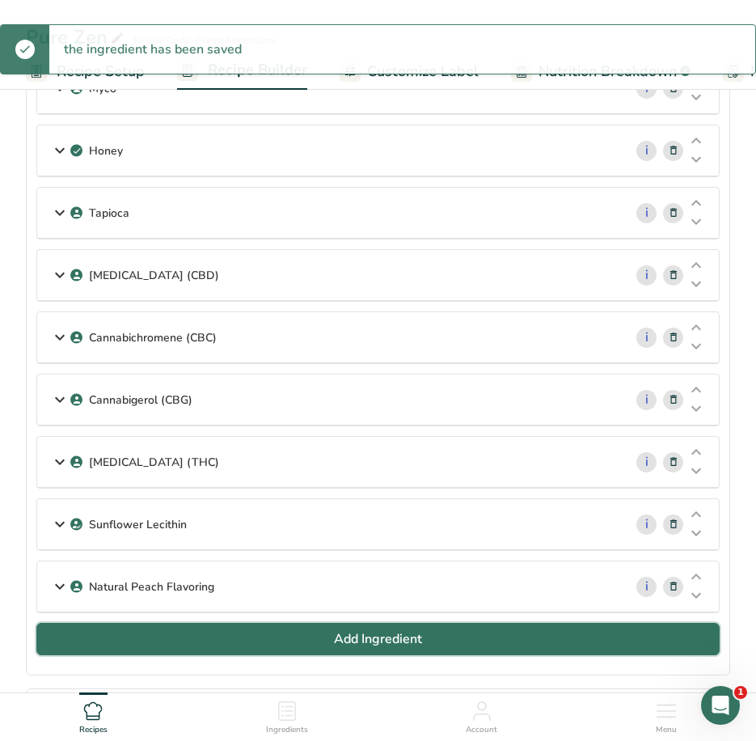
click at [278, 635] on button "Add Ingredient" at bounding box center [377, 639] width 683 height 32
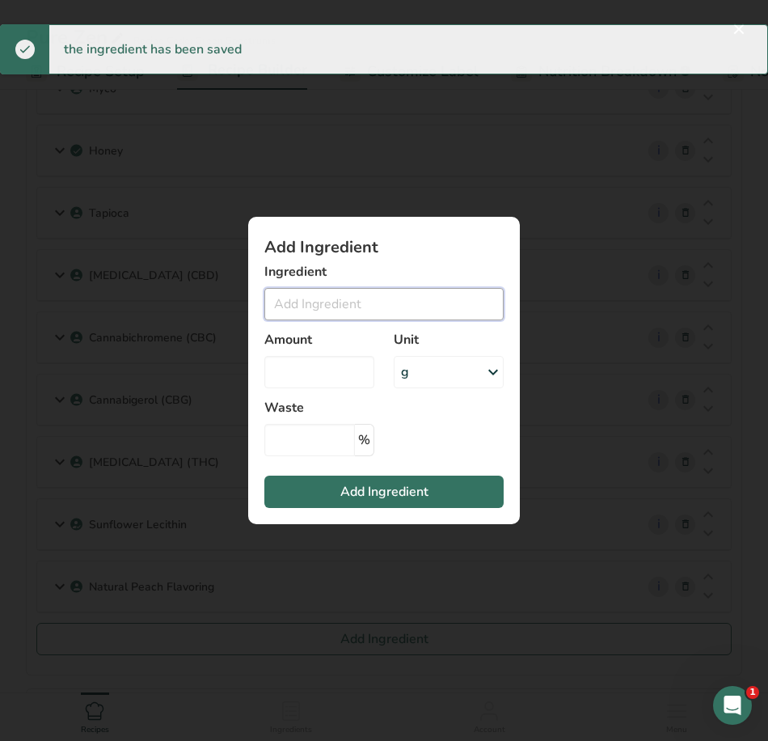
click at [363, 315] on input "Add ingredient modal" at bounding box center [383, 304] width 239 height 32
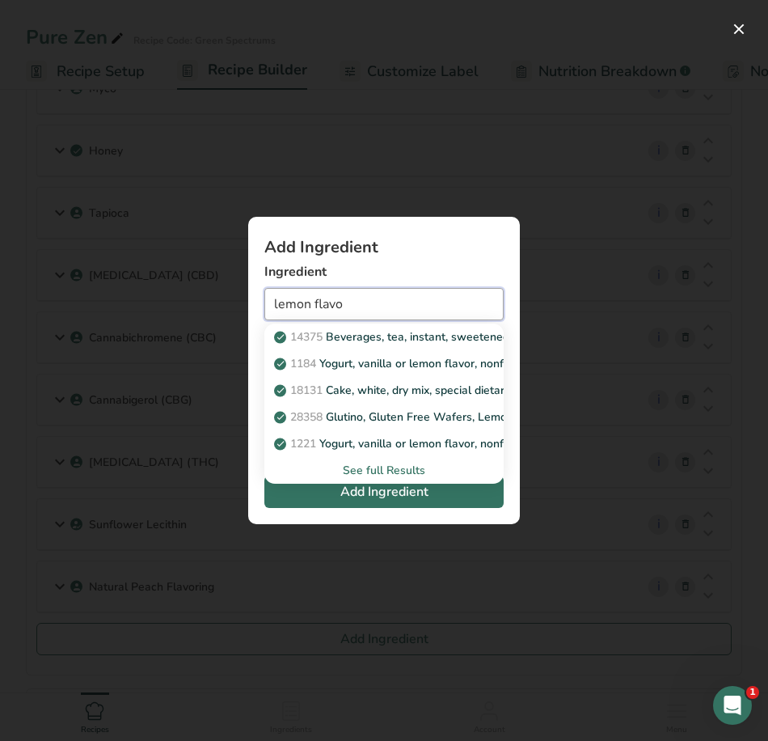
type input "lemon flavor"
drag, startPoint x: 385, startPoint y: 305, endPoint x: 188, endPoint y: 301, distance: 197.4
click at [192, 298] on div "Add Ingredient Ingredient lemon flavor 1184 Yogurt, vanilla or lemon flavor, no…" at bounding box center [384, 370] width 768 height 741
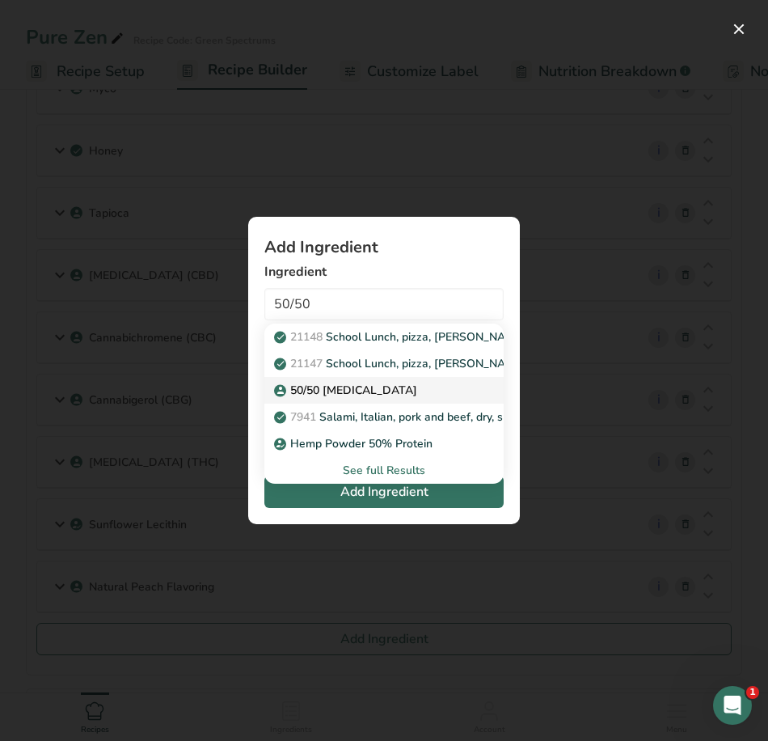
click at [352, 395] on p "50/50 Citric Acid" at bounding box center [347, 390] width 140 height 17
type input "50/50 Citric Acid"
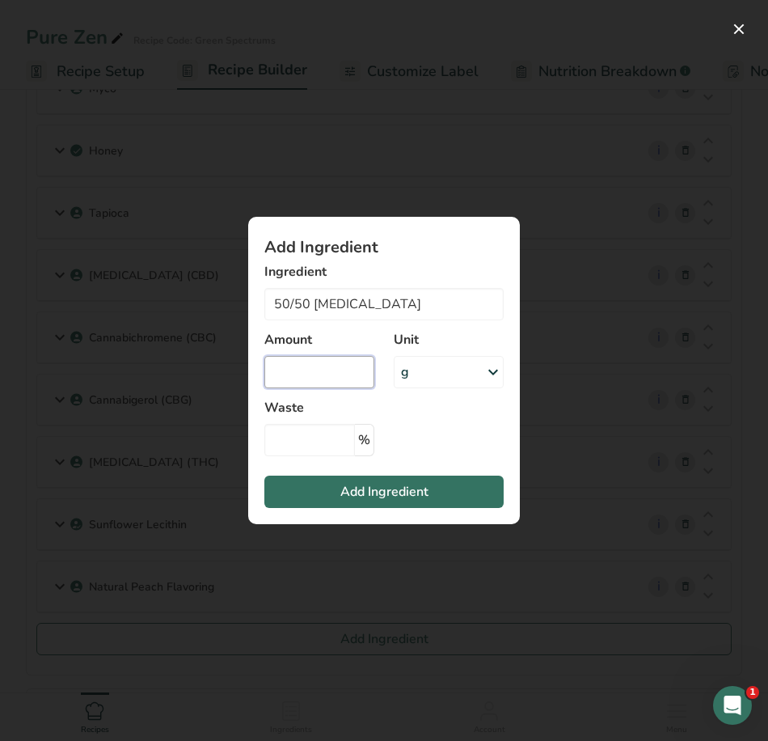
click at [319, 363] on input "Add ingredient modal" at bounding box center [319, 372] width 110 height 32
type input "49"
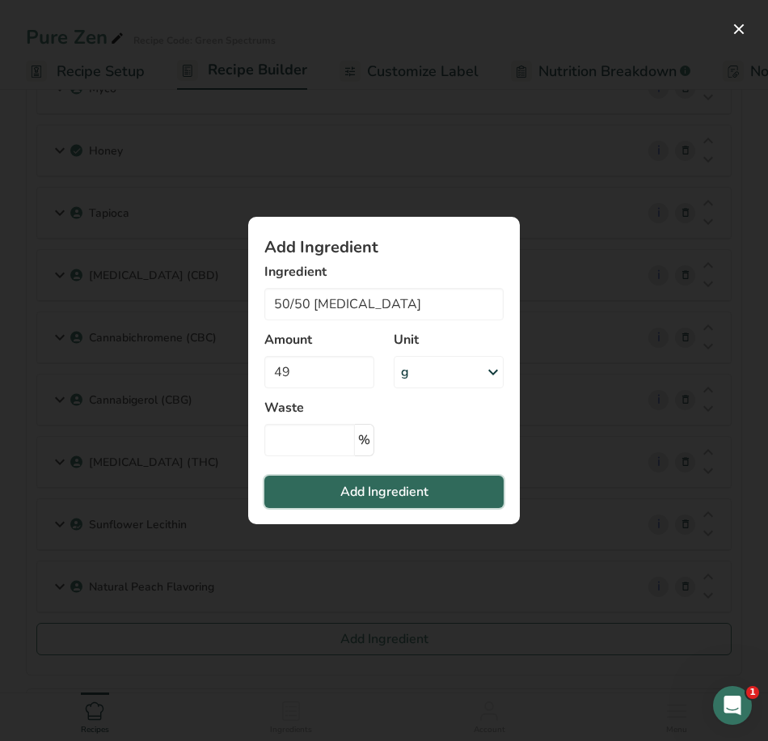
click at [471, 493] on button "Add Ingredient" at bounding box center [383, 492] width 239 height 32
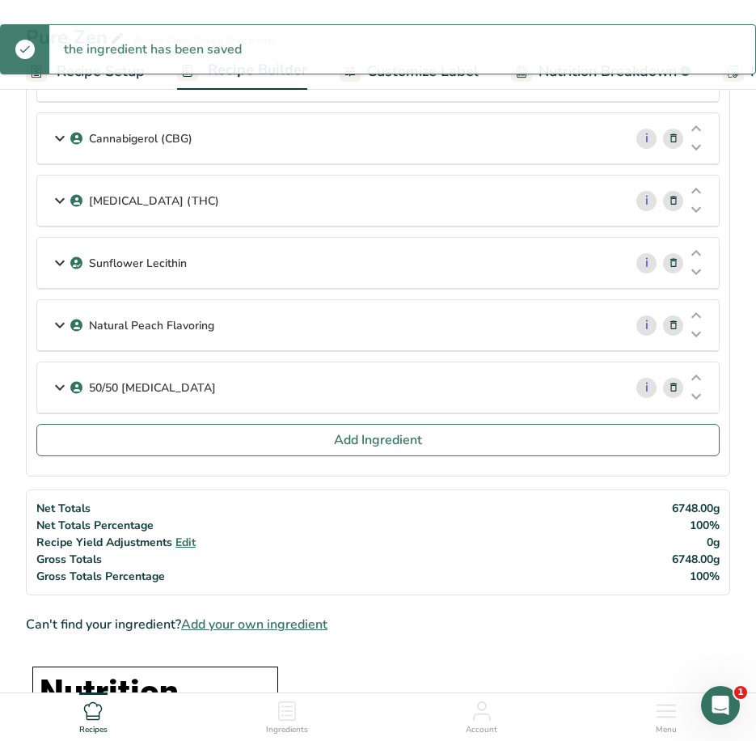
scroll to position [728, 0]
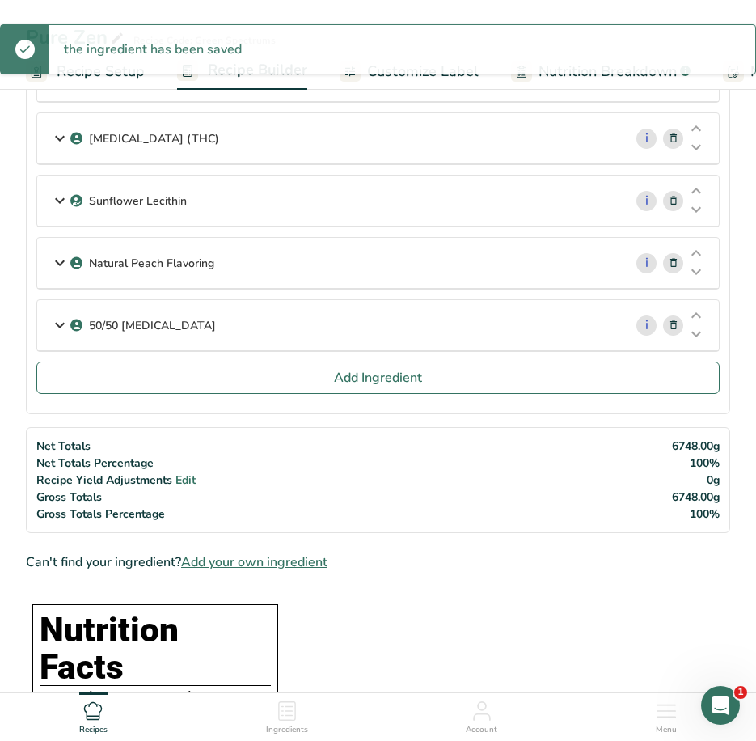
click at [167, 259] on p "Natural Peach Flavoring" at bounding box center [151, 263] width 125 height 17
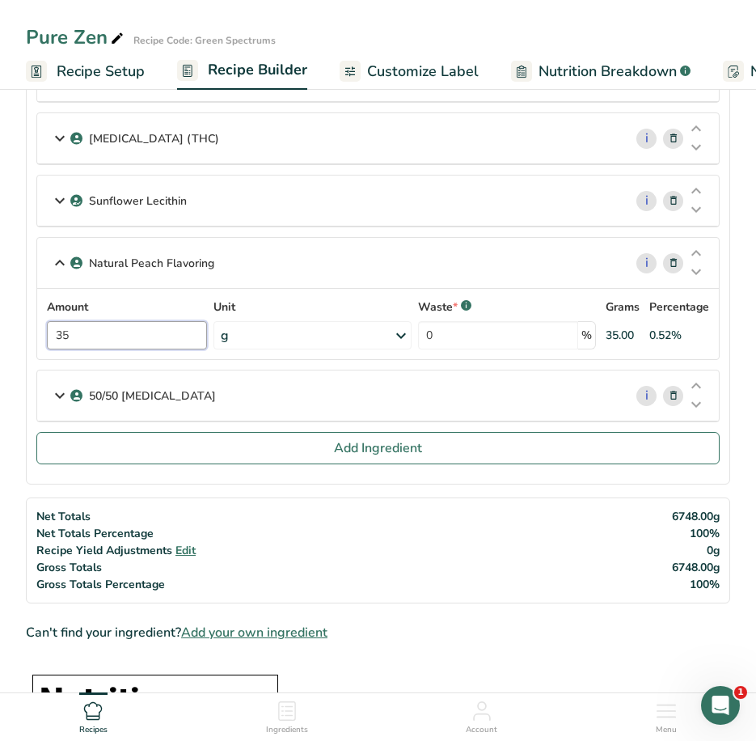
drag, startPoint x: 128, startPoint y: 339, endPoint x: 22, endPoint y: 333, distance: 106.1
click at [23, 333] on section "Add Ingredients Manage Recipe Delete Recipe Duplicate Recipe Scale Recipe Save …" at bounding box center [378, 623] width 756 height 2535
type input "42"
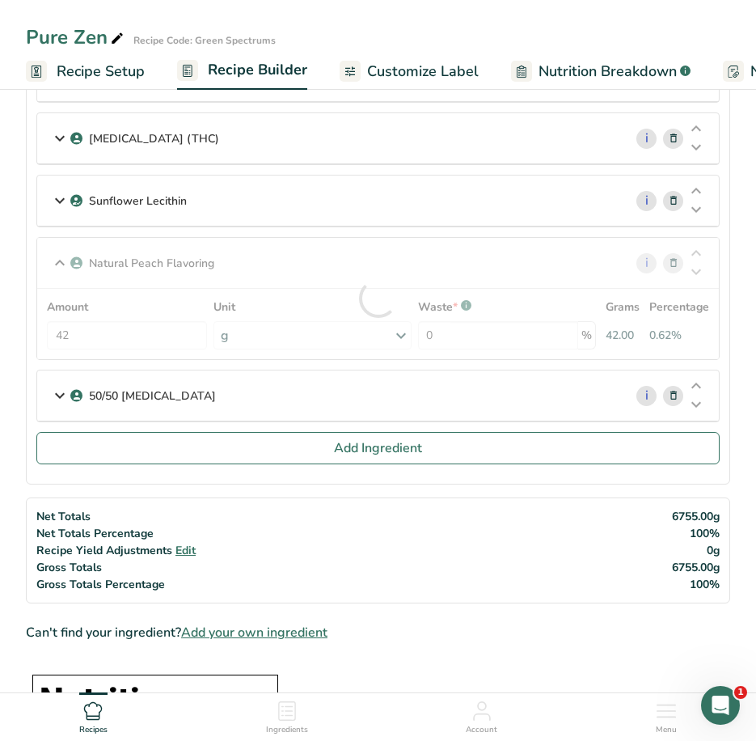
click at [193, 256] on div "Natural Peach Flavoring i Amount 42 Unit g Weight Units g kg mg See more Volume…" at bounding box center [377, 298] width 683 height 123
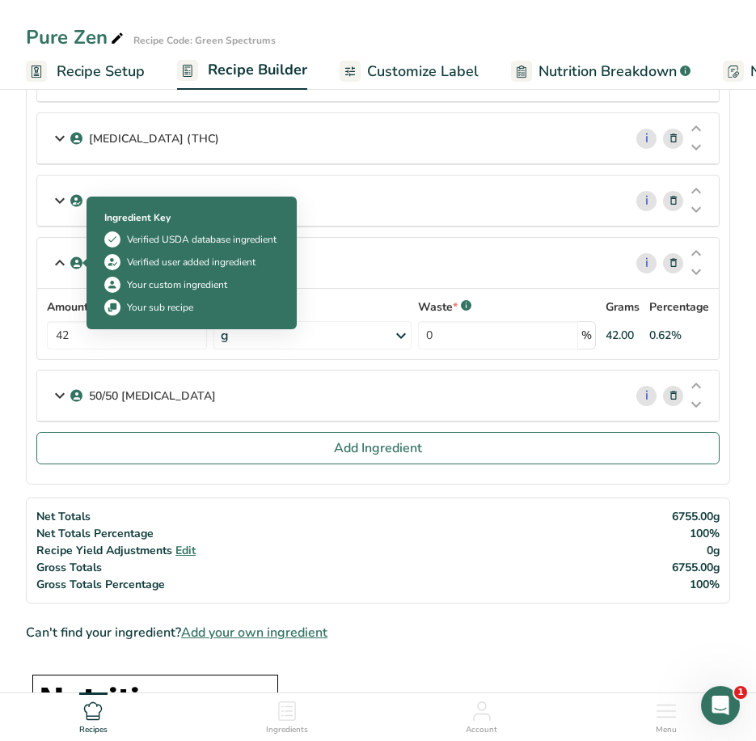
click at [68, 261] on icon at bounding box center [59, 262] width 19 height 29
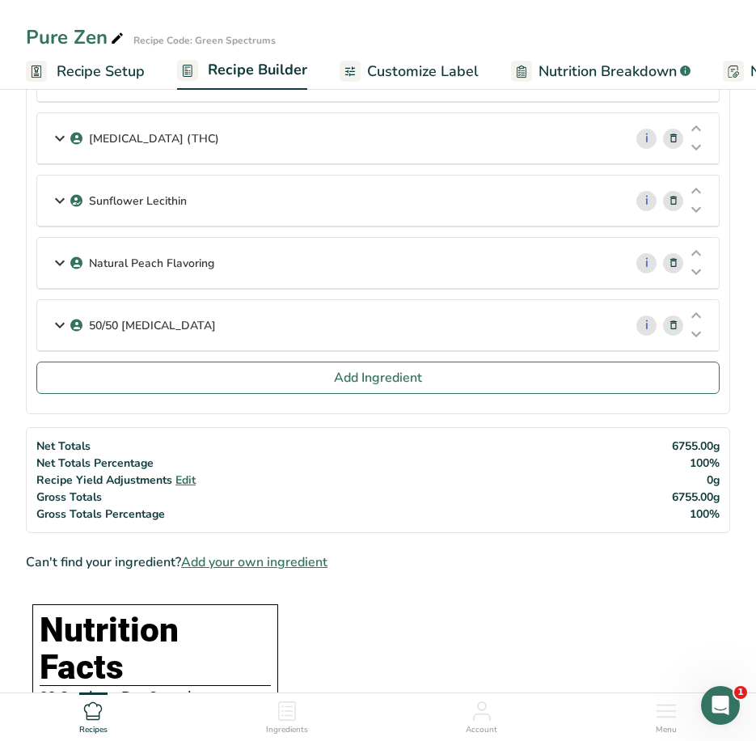
click at [150, 333] on p "50/50 Citric Acid" at bounding box center [152, 325] width 127 height 17
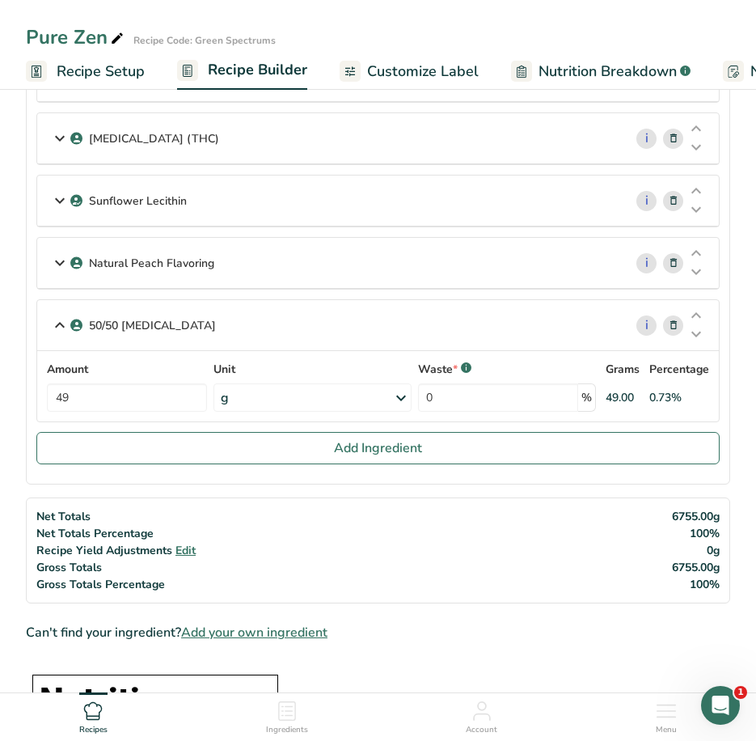
click at [153, 326] on p "50/50 Citric Acid" at bounding box center [152, 325] width 127 height 17
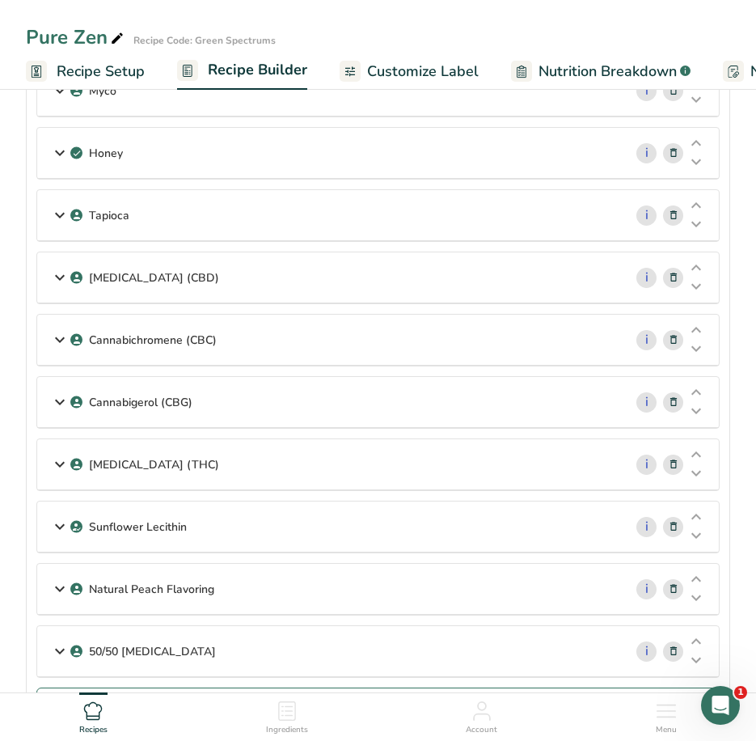
scroll to position [323, 0]
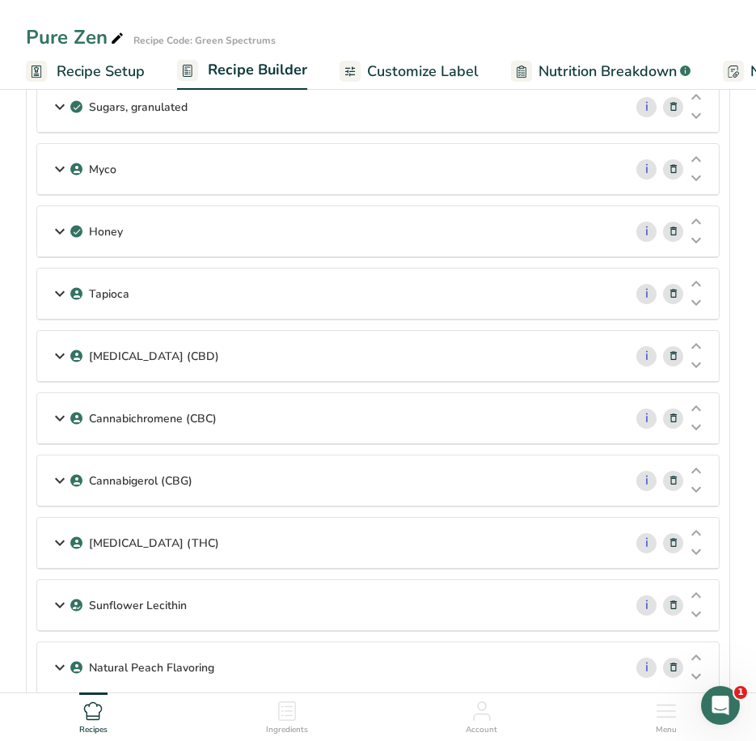
click at [242, 285] on div "Tapioca" at bounding box center [330, 294] width 586 height 50
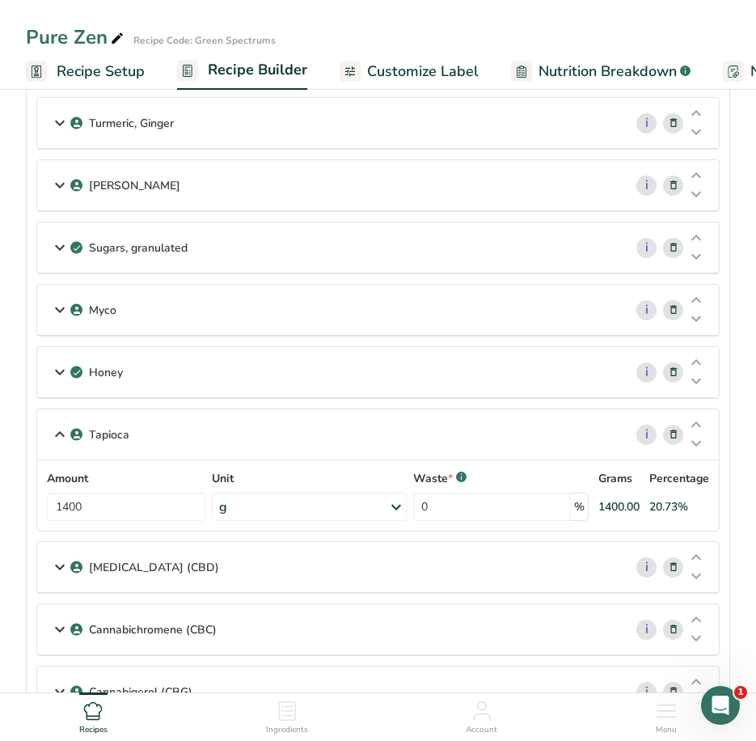
scroll to position [81, 0]
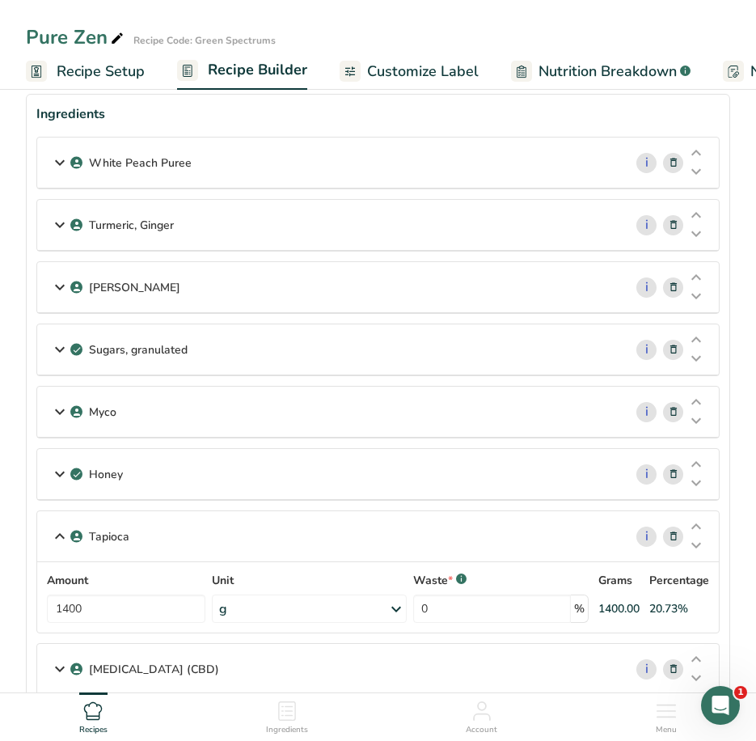
click at [209, 352] on div "Sugars, granulated" at bounding box center [330, 349] width 586 height 50
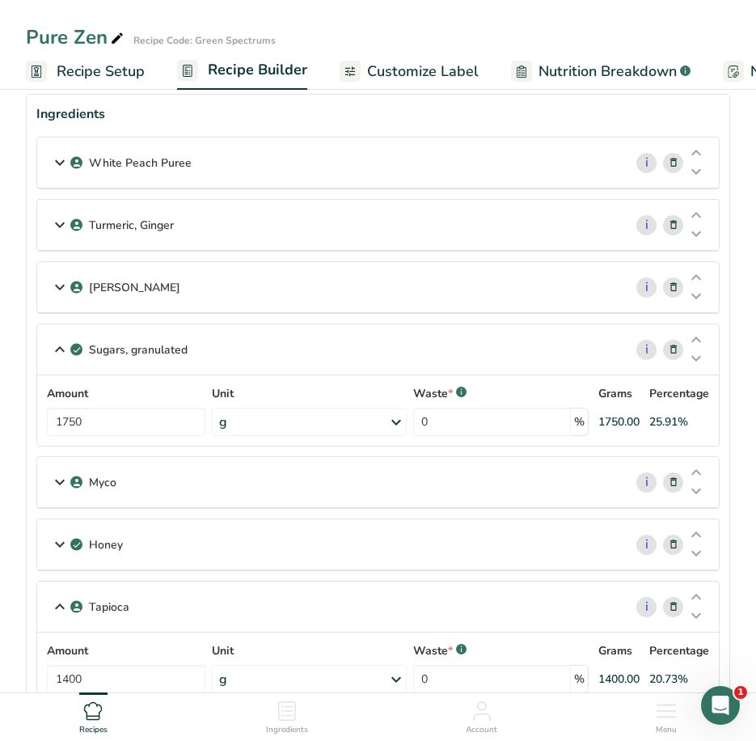
click at [209, 352] on div "Sugars, granulated" at bounding box center [330, 349] width 586 height 50
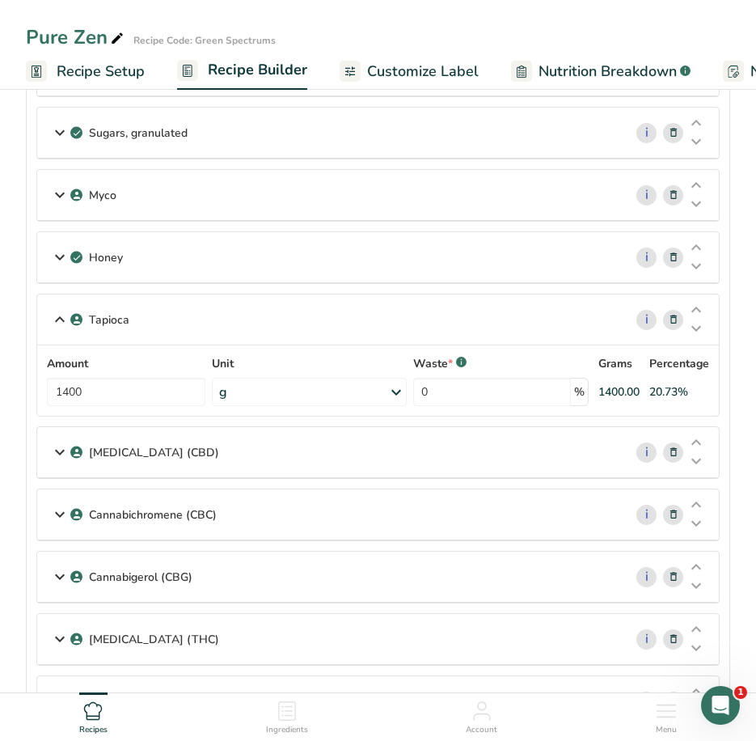
scroll to position [323, 0]
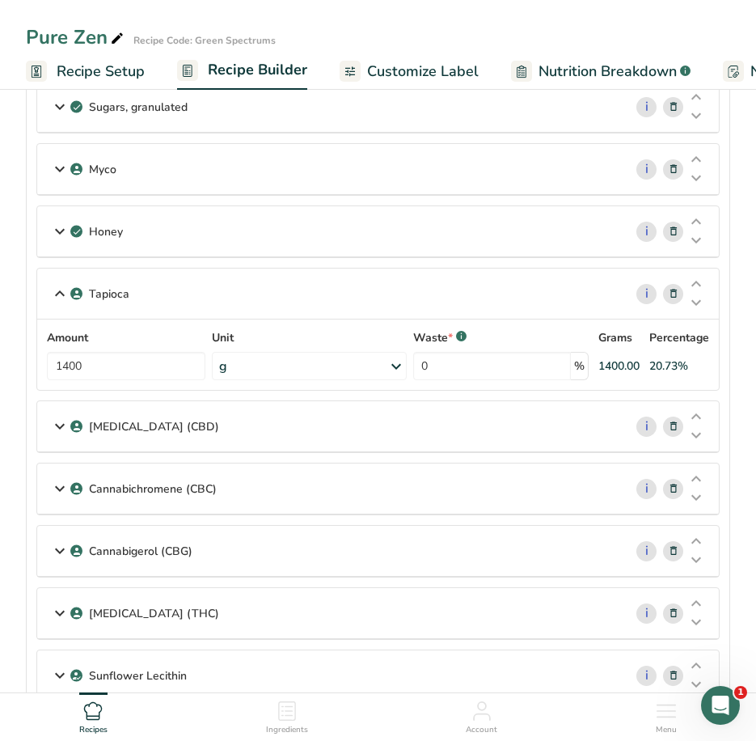
click at [170, 291] on div "Tapioca" at bounding box center [330, 294] width 586 height 50
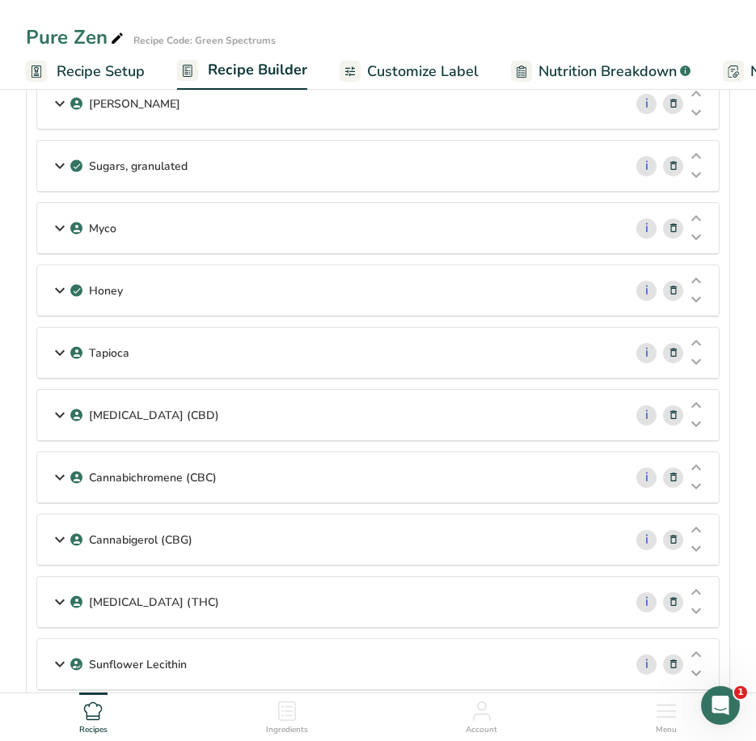
scroll to position [566, 0]
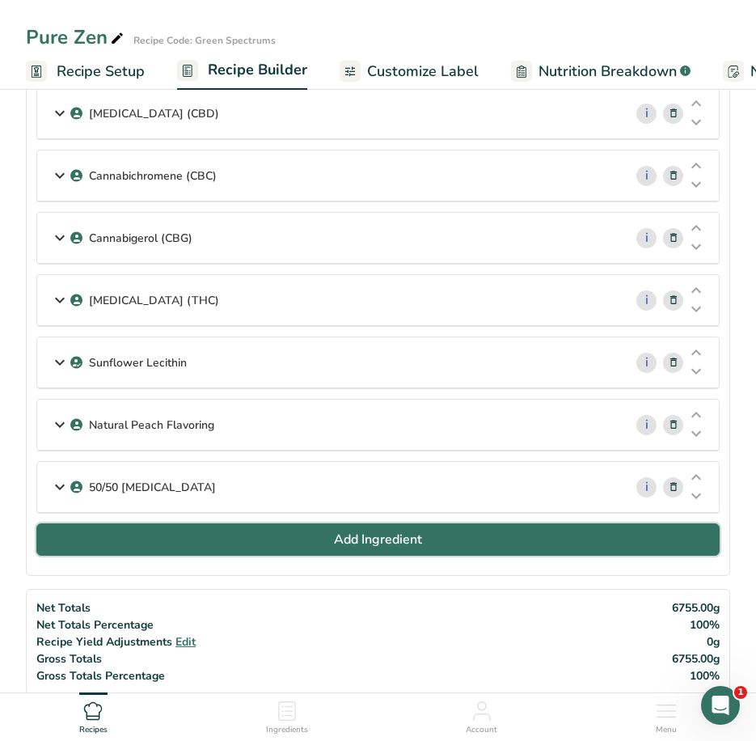
click at [273, 538] on button "Add Ingredient" at bounding box center [377, 539] width 683 height 32
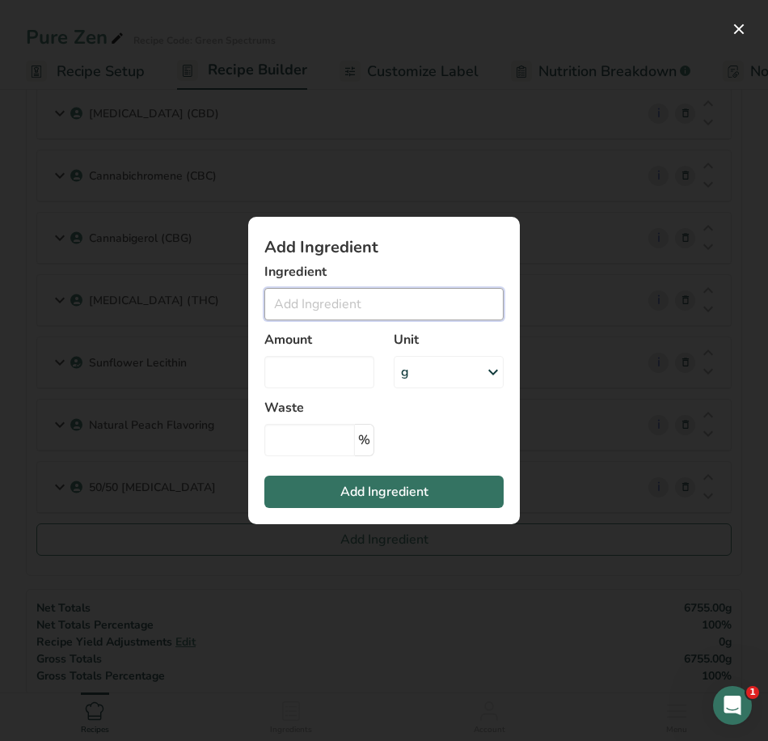
click at [323, 305] on input "Add ingredient modal" at bounding box center [383, 304] width 239 height 32
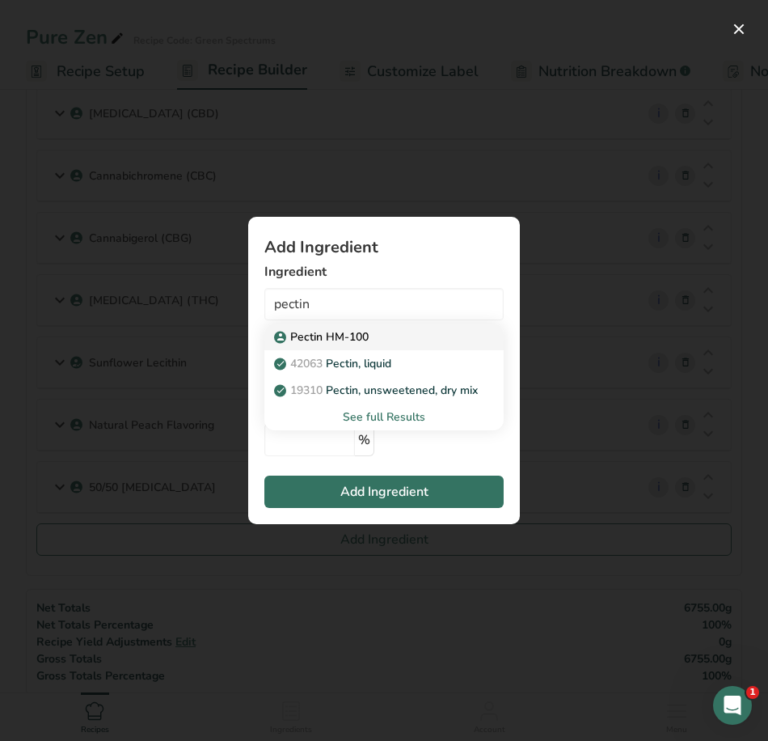
click at [350, 334] on p "Pectin HM-100" at bounding box center [322, 336] width 91 height 17
type input "Pectin HM-100"
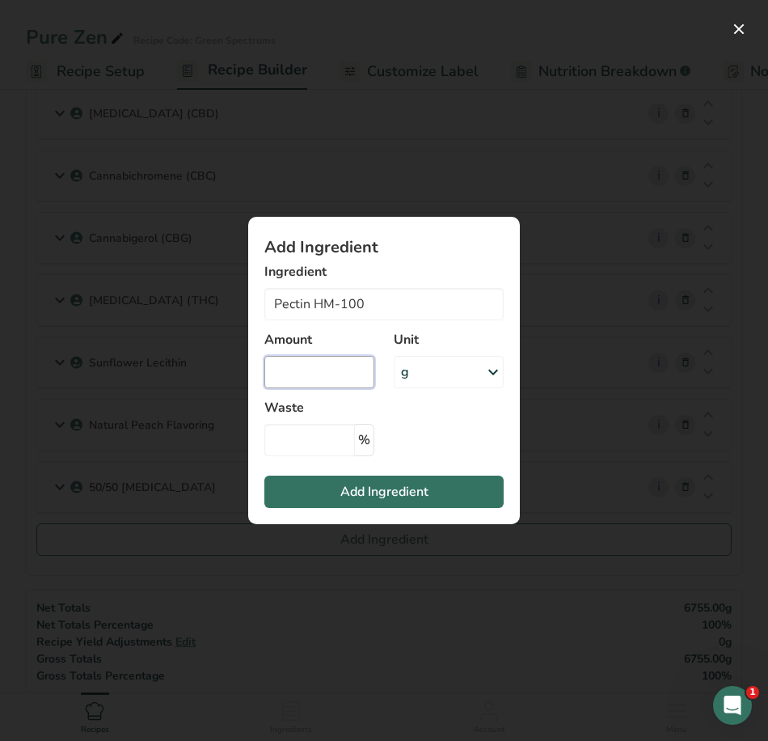
click at [314, 371] on input "Add ingredient modal" at bounding box center [319, 372] width 110 height 32
type input "245"
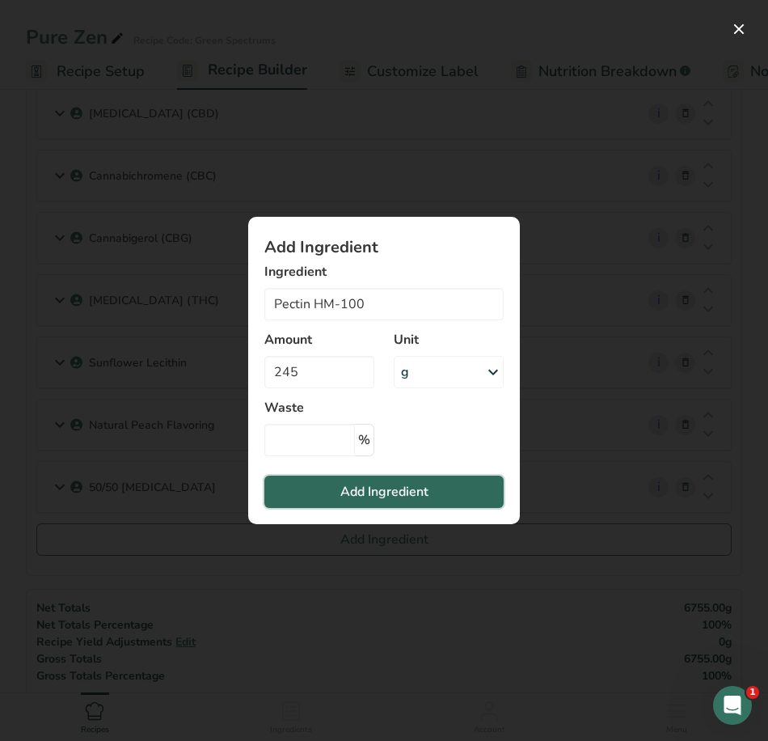
click at [273, 495] on button "Add Ingredient" at bounding box center [383, 492] width 239 height 32
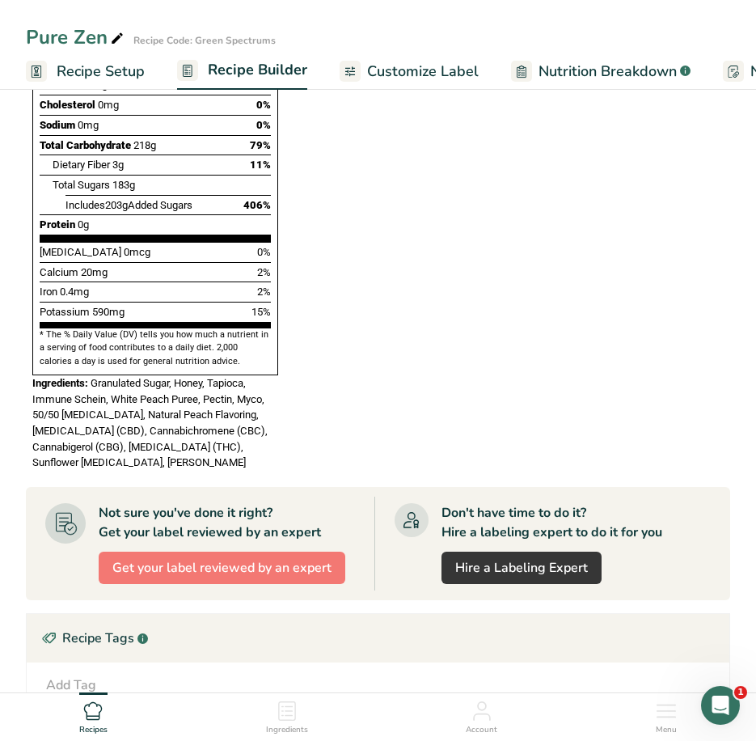
scroll to position [1537, 0]
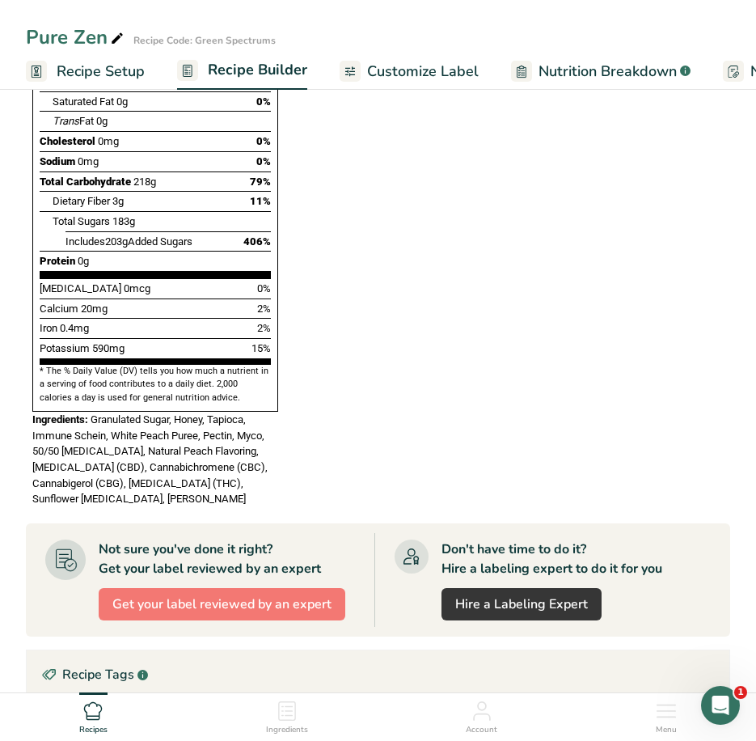
click at [400, 66] on span "Customize Label" at bounding box center [423, 72] width 112 height 22
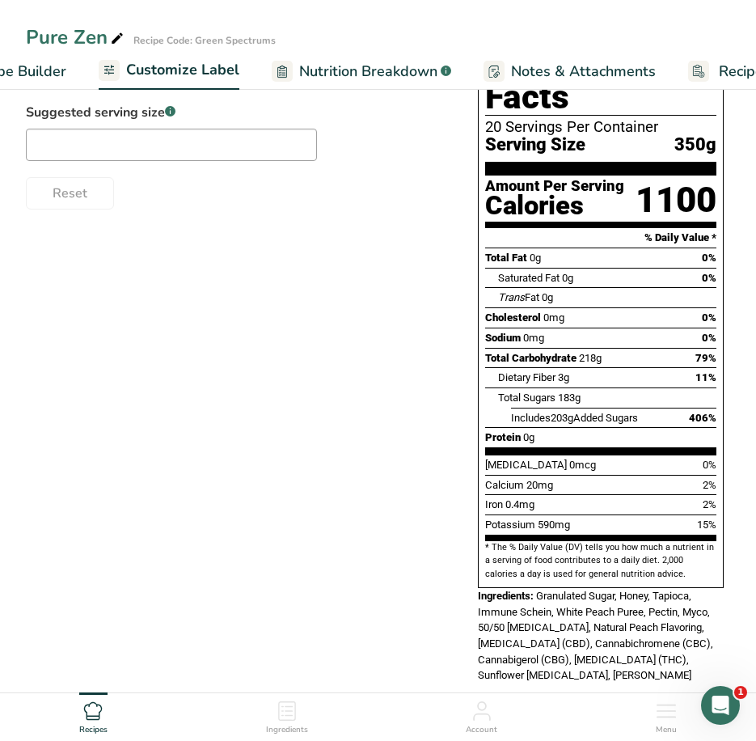
scroll to position [0, 315]
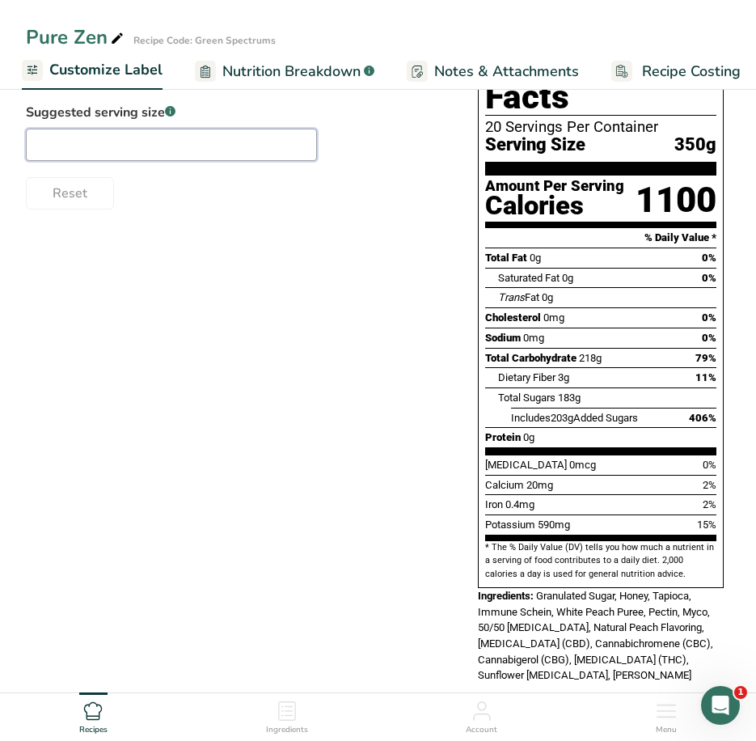
click at [107, 153] on input "text" at bounding box center [171, 145] width 291 height 32
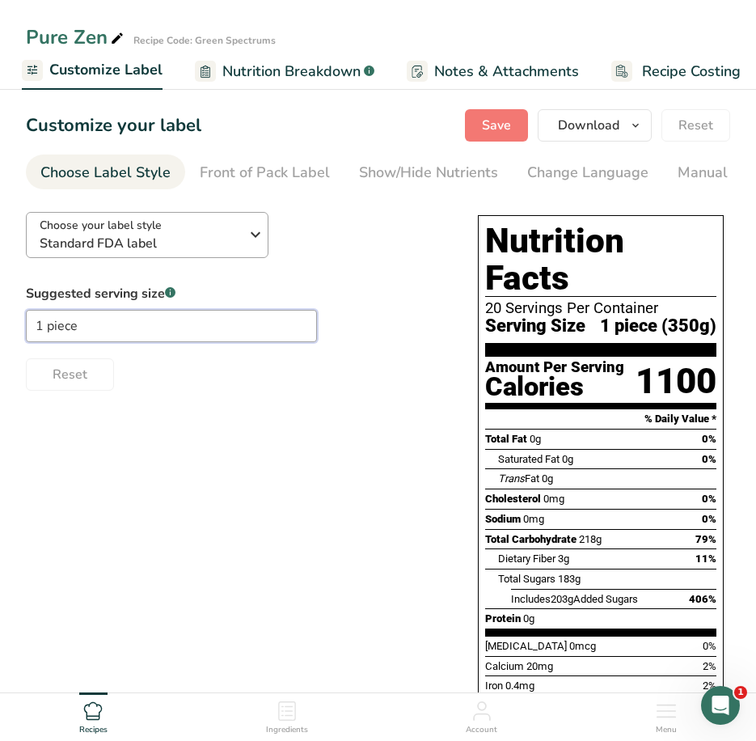
scroll to position [0, 0]
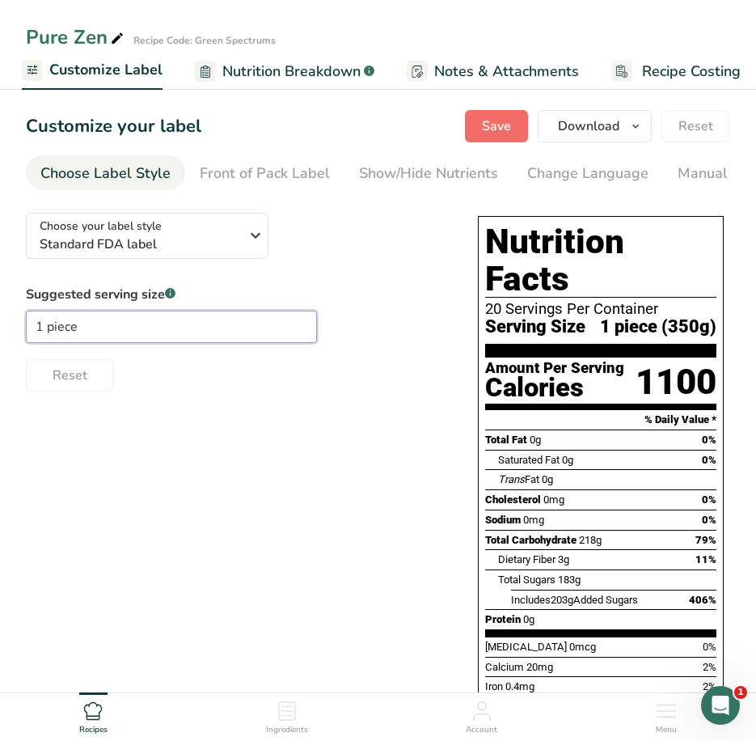
type input "1 piece"
click at [506, 130] on span "Save" at bounding box center [496, 125] width 29 height 19
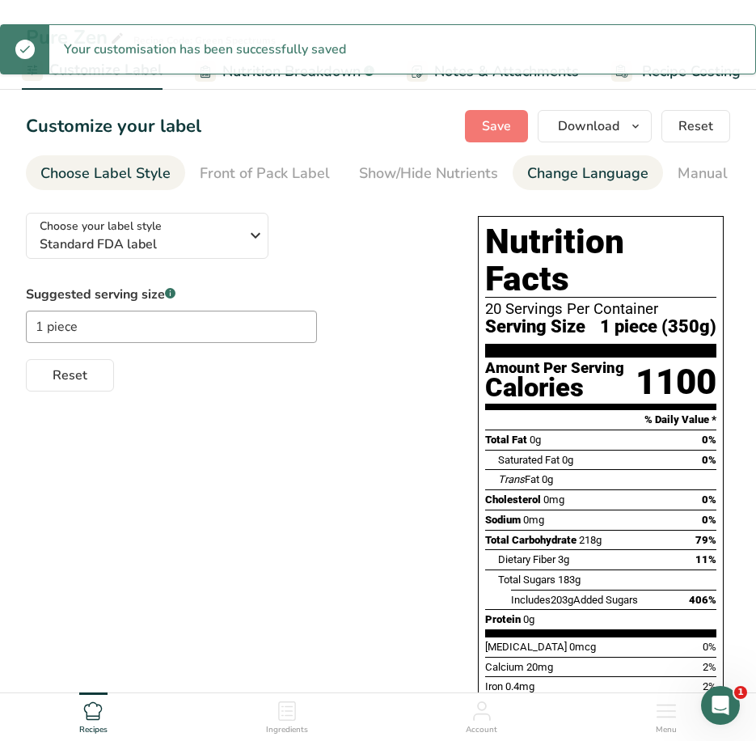
click at [581, 167] on div "Change Language" at bounding box center [587, 174] width 121 height 22
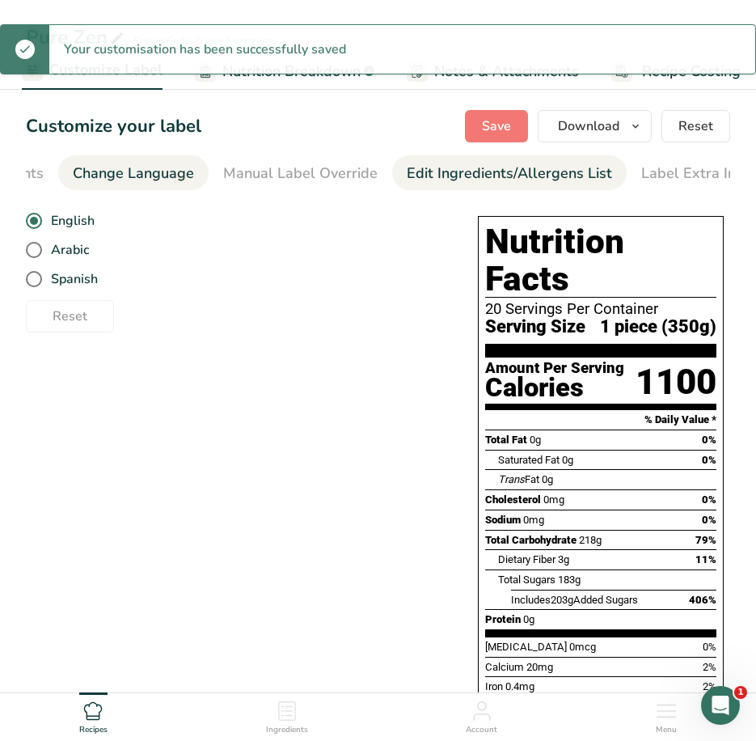
scroll to position [0, 471]
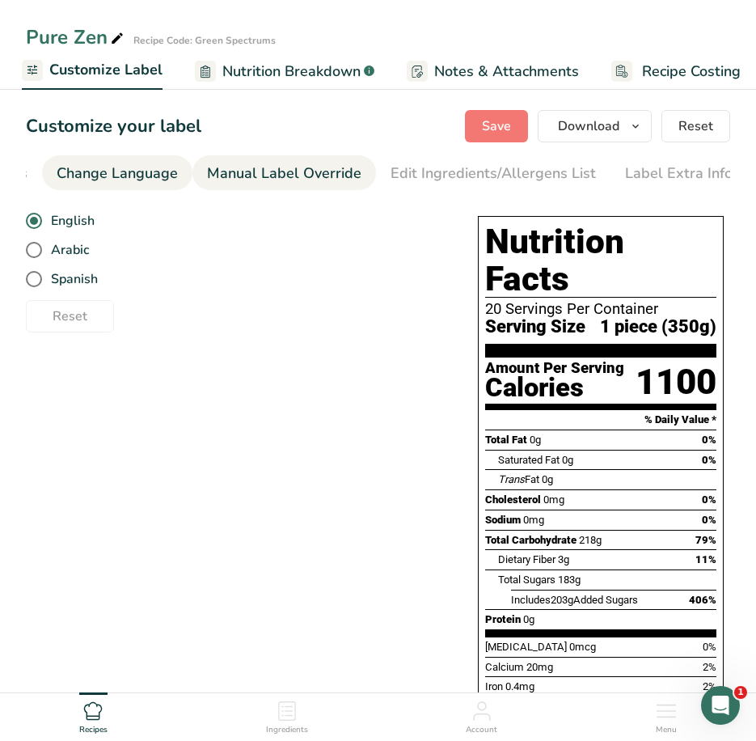
click at [268, 169] on div "Manual Label Override" at bounding box center [284, 174] width 154 height 22
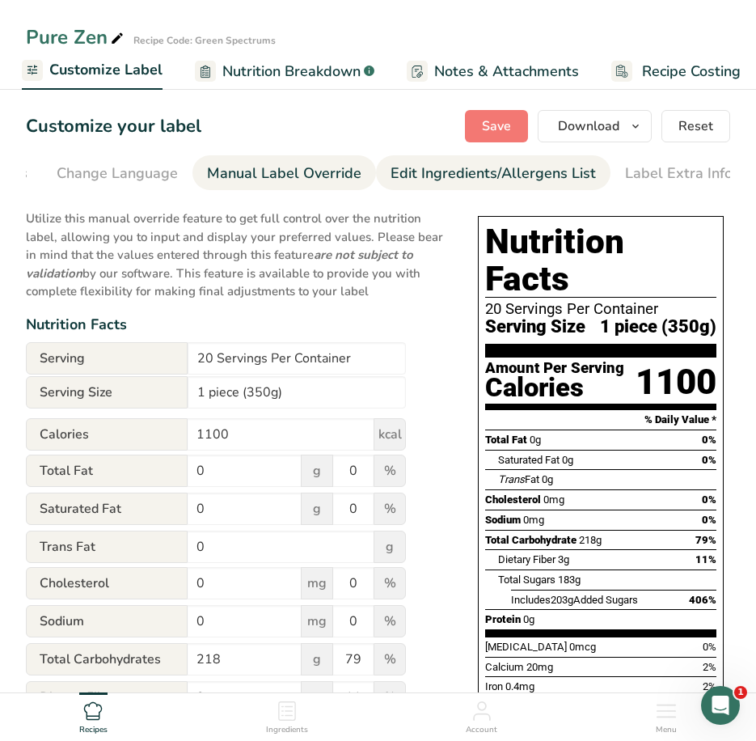
click at [391, 170] on div "Edit Ingredients/Allergens List" at bounding box center [493, 174] width 205 height 22
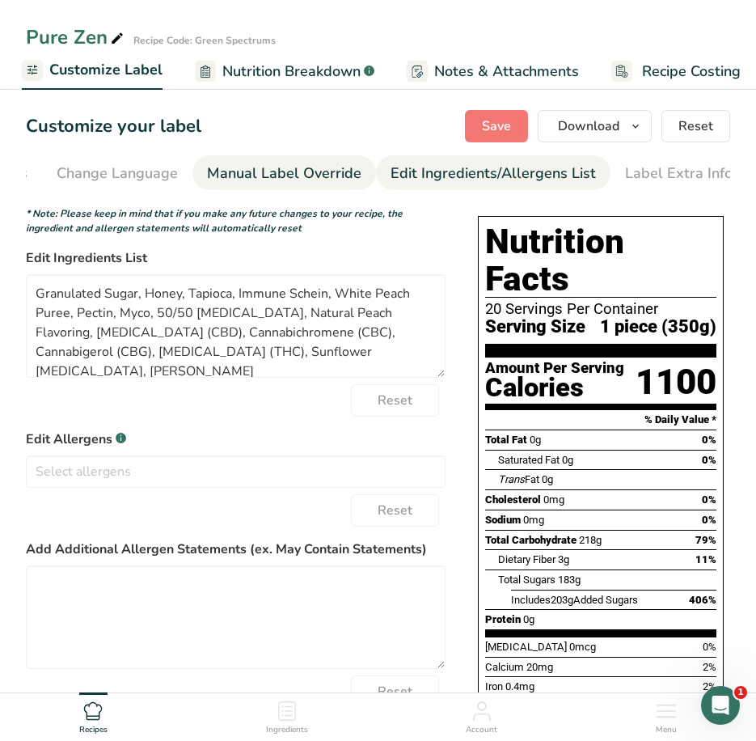
click at [259, 176] on div "Manual Label Override" at bounding box center [284, 174] width 154 height 22
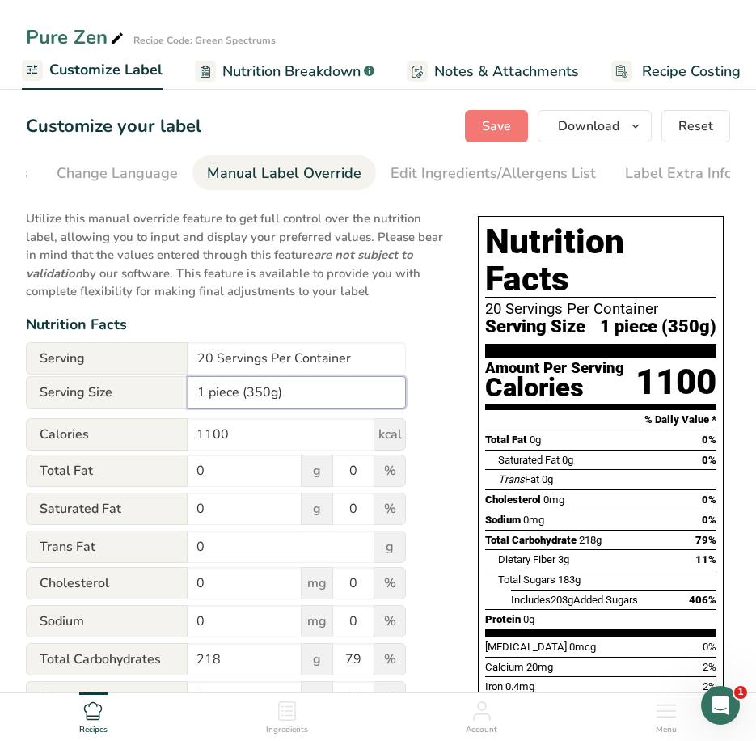
click at [267, 394] on input "1 piece (350g)" at bounding box center [297, 392] width 218 height 32
type input "1 piece (3.5g)"
click at [443, 315] on div "Utilize this manual override feature to get full control over the nutrition lab…" at bounding box center [236, 612] width 420 height 825
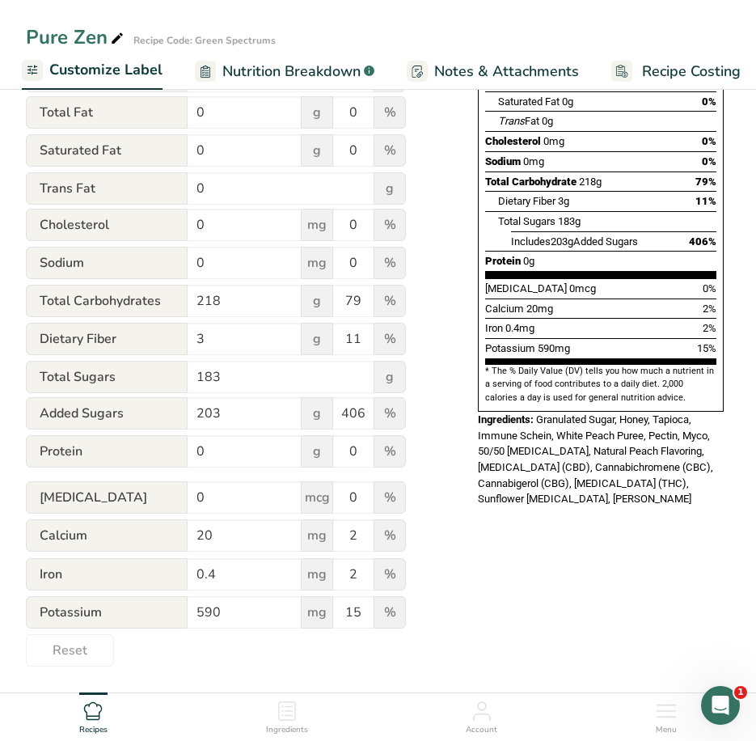
scroll to position [0, 0]
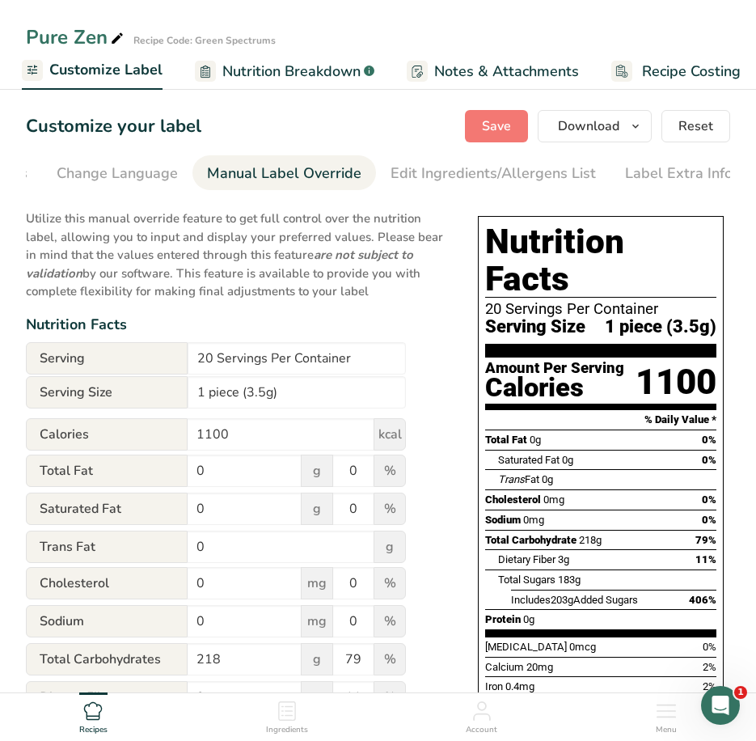
click at [108, 74] on span "Customize Label" at bounding box center [105, 70] width 113 height 22
click at [497, 118] on span "Save" at bounding box center [496, 125] width 29 height 19
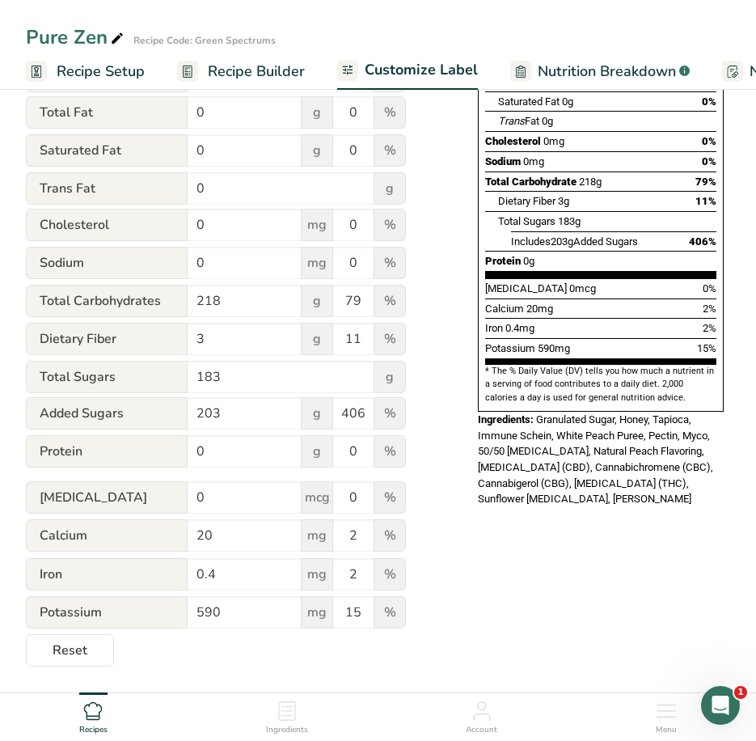
click at [116, 70] on span "Recipe Setup" at bounding box center [101, 72] width 88 height 22
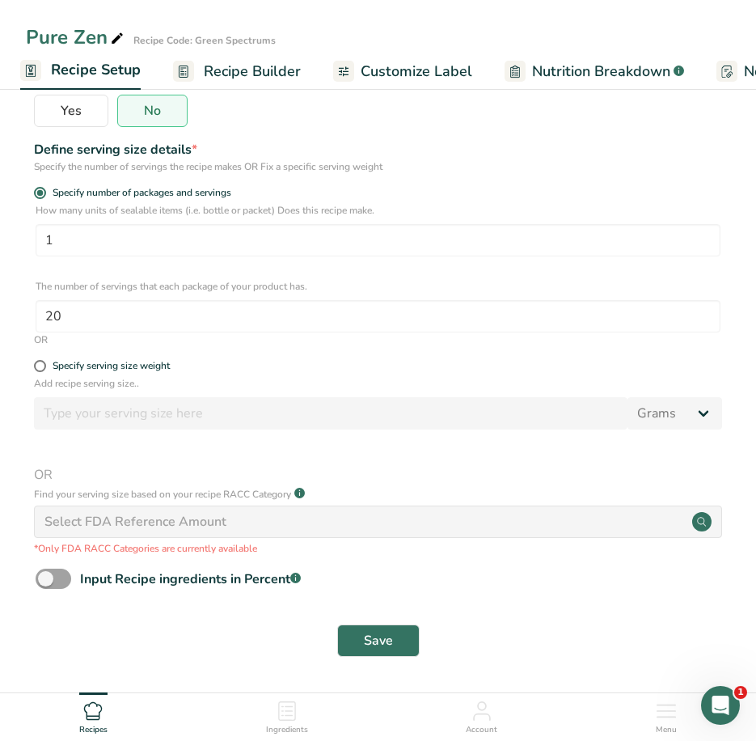
scroll to position [273, 0]
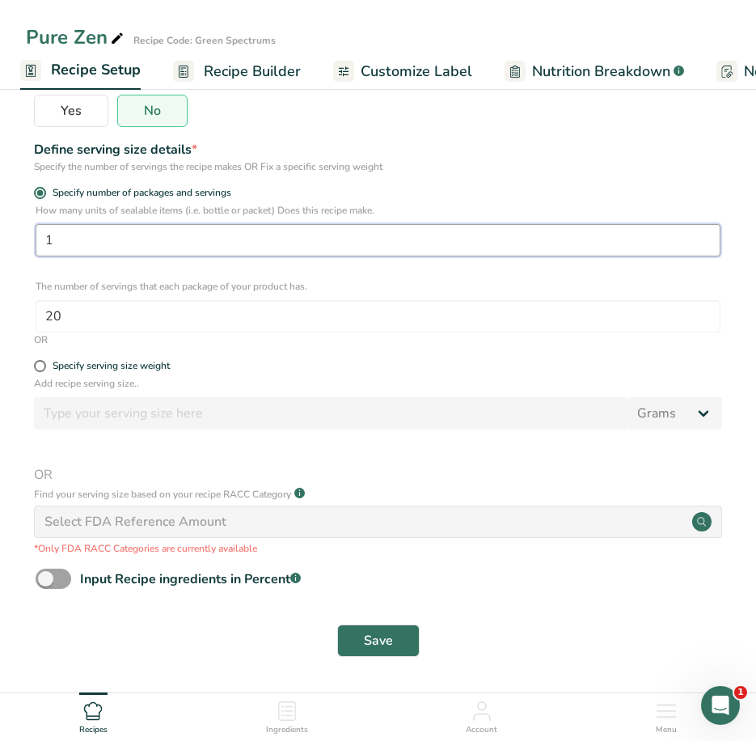
drag, startPoint x: 79, startPoint y: 249, endPoint x: 2, endPoint y: 219, distance: 83.2
click at [2, 220] on section "Recipe name * Pure Zen Recipe code .a-a{fill:#347362;}.b-a{fill:#fff;} Green Sp…" at bounding box center [378, 252] width 756 height 881
type input "2000"
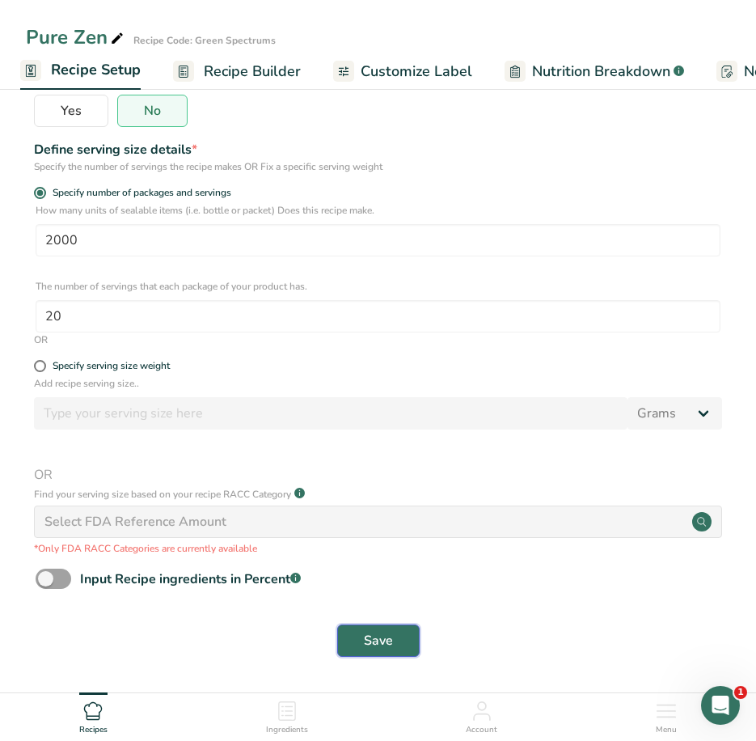
click at [398, 636] on button "Save" at bounding box center [378, 640] width 82 height 32
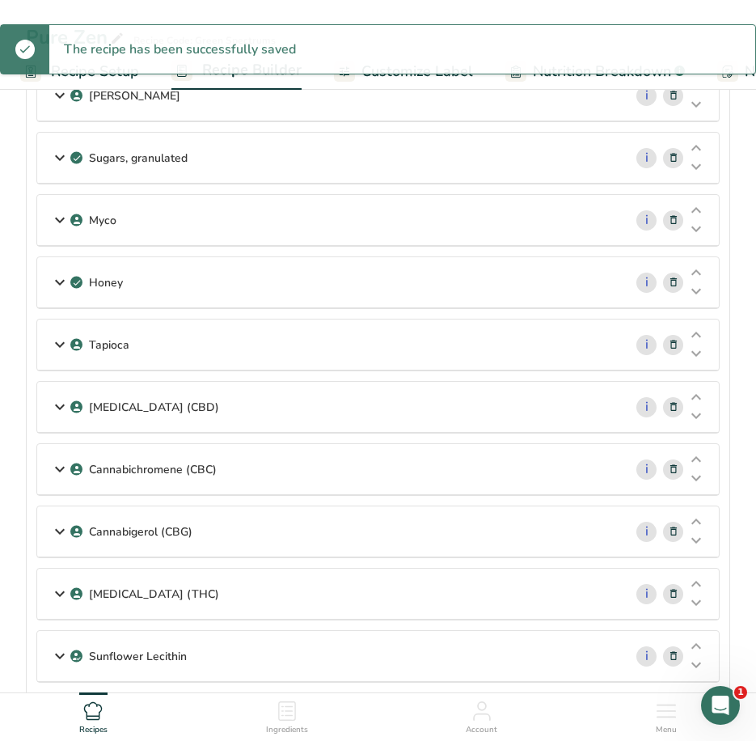
click at [408, 82] on link "Customize Label" at bounding box center [403, 71] width 139 height 36
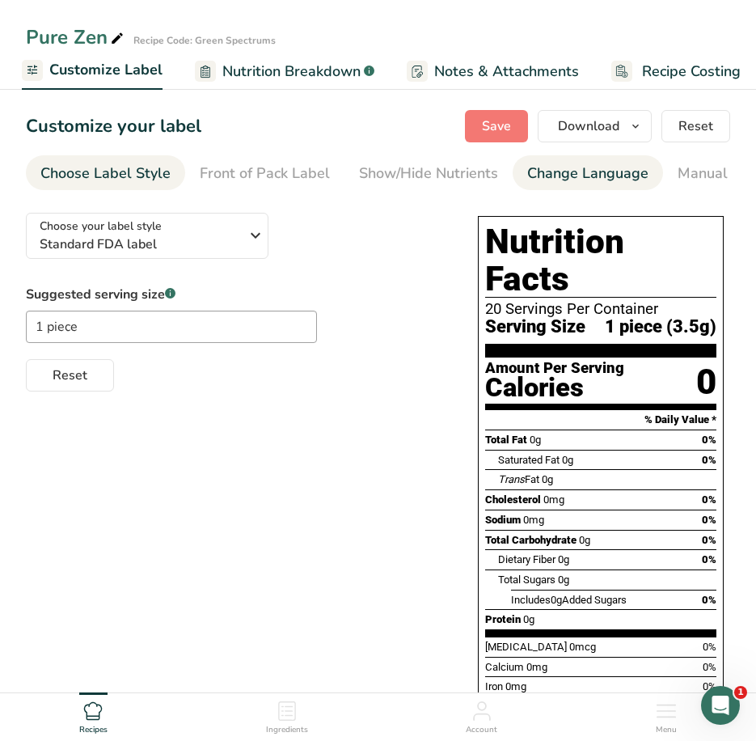
click at [583, 174] on div "Change Language" at bounding box center [587, 174] width 121 height 22
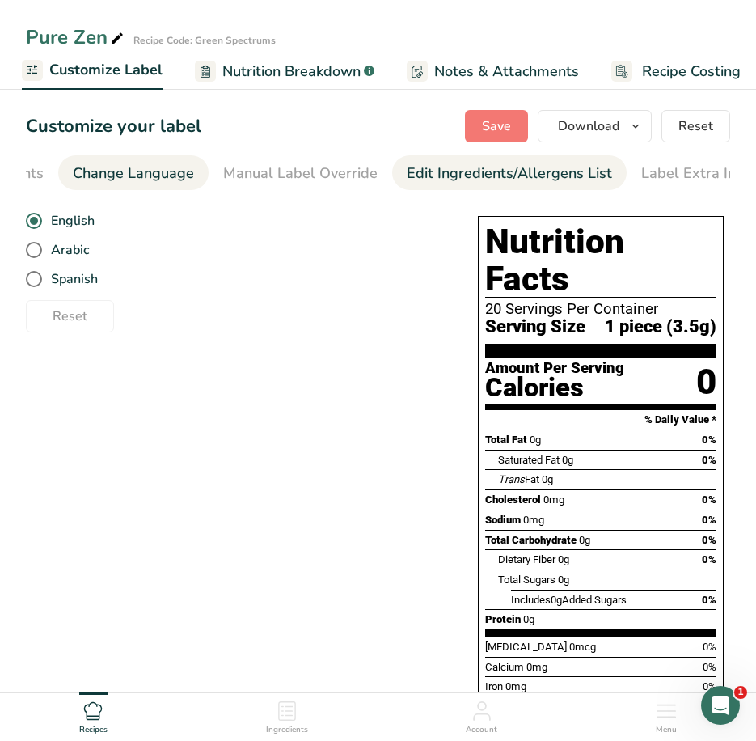
scroll to position [0, 471]
click at [511, 169] on div "Edit Ingredients/Allergens List" at bounding box center [493, 174] width 205 height 22
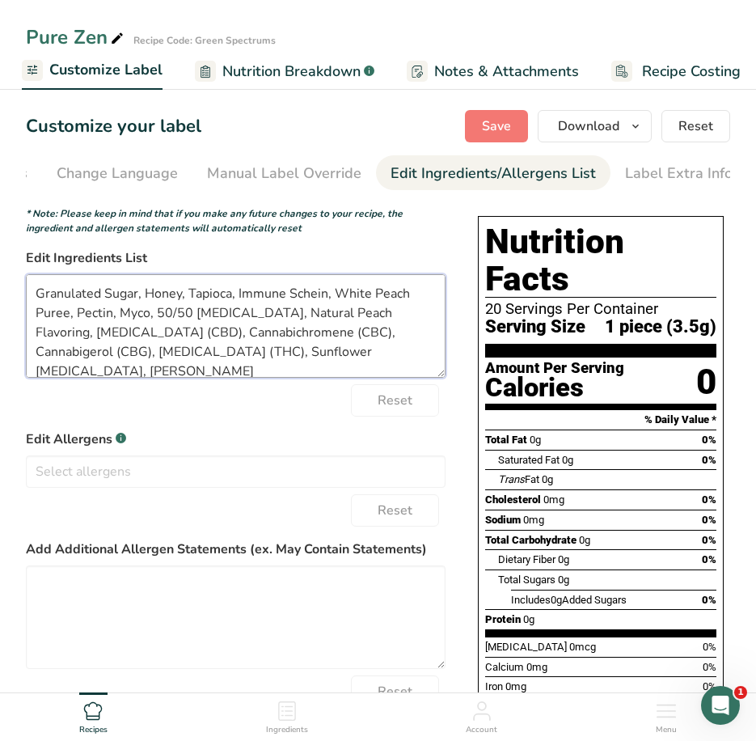
drag, startPoint x: 104, startPoint y: 294, endPoint x: -4, endPoint y: 294, distance: 108.4
click at [0, 294] on html "Pure Zen Recipe Code: Green Spectrums Recipe Setup Recipe Builder Customize Lab…" at bounding box center [378, 478] width 756 height 956
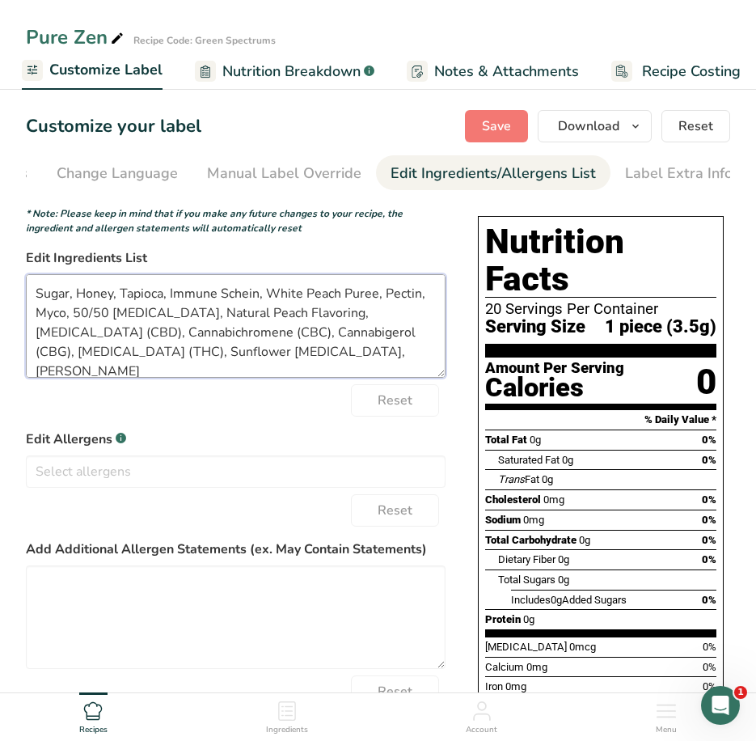
drag, startPoint x: 257, startPoint y: 296, endPoint x: 231, endPoint y: 295, distance: 25.9
click at [252, 297] on textarea "Sugar, Honey, Tapioca, Immune Schein, White Peach Puree, Pectin, Myco, 50/50 Ci…" at bounding box center [236, 326] width 420 height 104
drag, startPoint x: 222, startPoint y: 294, endPoint x: 204, endPoint y: 292, distance: 17.9
click at [208, 293] on textarea "Sugar, Honey, Tapioca, Immune Schein, White Peach Puree, Pectin, Myco, 50/50 Ci…" at bounding box center [236, 326] width 420 height 104
drag, startPoint x: 204, startPoint y: 292, endPoint x: 192, endPoint y: 292, distance: 12.1
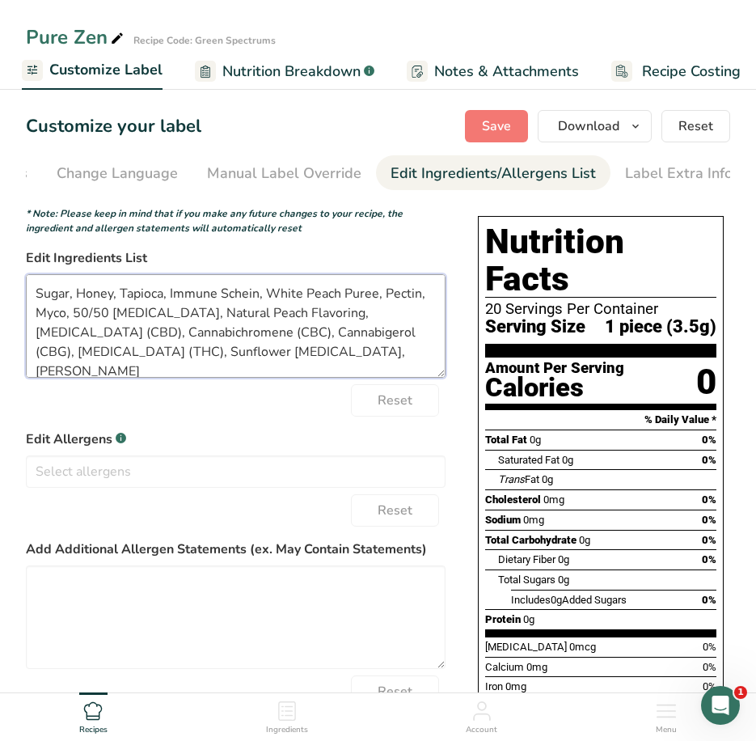
click at [192, 292] on textarea "Sugar, Honey, Tapioca, Immune Schein, White Peach Puree, Pectin, Myco, 50/50 Ci…" at bounding box center [236, 326] width 420 height 104
click at [257, 302] on textarea "Sugar, Honey, Tapioca, Immune Schein, White Peach Puree, Pectin, Myco, 50/50 Ci…" at bounding box center [236, 326] width 420 height 104
drag, startPoint x: 258, startPoint y: 298, endPoint x: 166, endPoint y: 293, distance: 92.3
click at [166, 293] on textarea "Sugar, Honey, Tapioca, Immune Schein, White Peach Puree, Pectin, Myco, 50/50 Ci…" at bounding box center [236, 326] width 420 height 104
drag, startPoint x: 111, startPoint y: 314, endPoint x: 74, endPoint y: 314, distance: 36.4
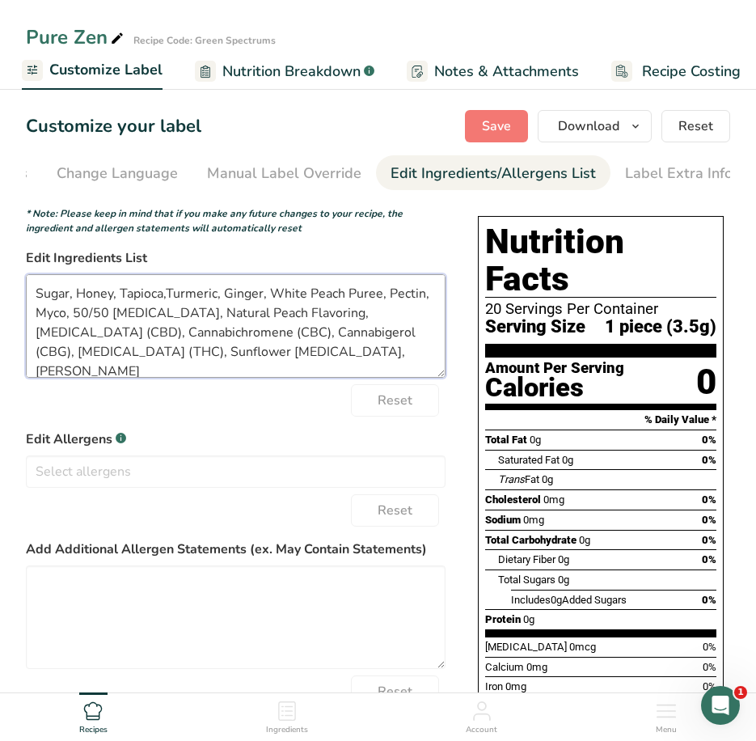
click at [74, 314] on textarea "Sugar, Honey, Tapioca,Turmeric, Ginger, White Peach Puree, Pectin, Myco, 50/50 …" at bounding box center [236, 326] width 420 height 104
drag, startPoint x: 222, startPoint y: 319, endPoint x: 184, endPoint y: 320, distance: 37.2
click at [184, 320] on textarea "Sugar, Honey, Tapioca,Turmeric, Ginger, White Peach Puree, Pectin, Myco, Citric…" at bounding box center [236, 326] width 420 height 104
click at [236, 317] on textarea "Sugar, Honey, Tapioca,Turmeric, Ginger, White Peach Puree, Pectin, Myco, Citric…" at bounding box center [236, 326] width 420 height 104
drag, startPoint x: 252, startPoint y: 355, endPoint x: 71, endPoint y: 364, distance: 180.6
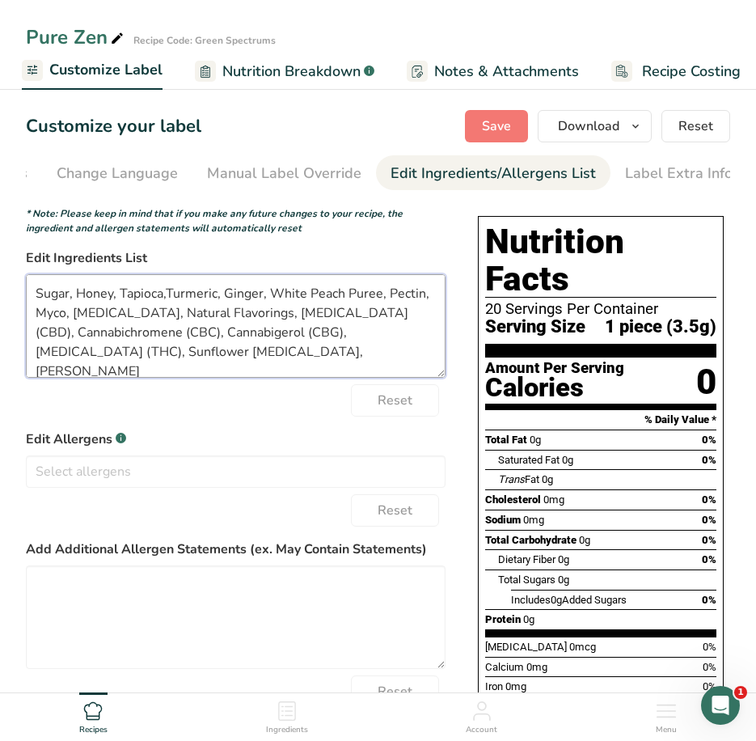
click at [71, 364] on textarea "Sugar, Honey, Tapioca,Turmeric, Ginger, White Peach Puree, Pectin, Myco, Citric…" at bounding box center [236, 326] width 420 height 104
click at [134, 315] on textarea "Sugar, Honey, Tapioca,Turmeric, Ginger, White Peach Puree, Pectin, Myco, Citric…" at bounding box center [236, 326] width 420 height 104
paste textarea "Sunflower Lecithin, Mezzoni,"
click at [371, 317] on textarea "Sugar, Honey, Tapioca,Turmeric, Ginger, White Peach Puree, Pectin, Myco, Citric…" at bounding box center [236, 326] width 420 height 104
click at [304, 360] on textarea "Sugar, Honey, Tapioca,Turmeric, Ginger, White Peach Puree, Pectin, Myco, Citric…" at bounding box center [236, 326] width 420 height 104
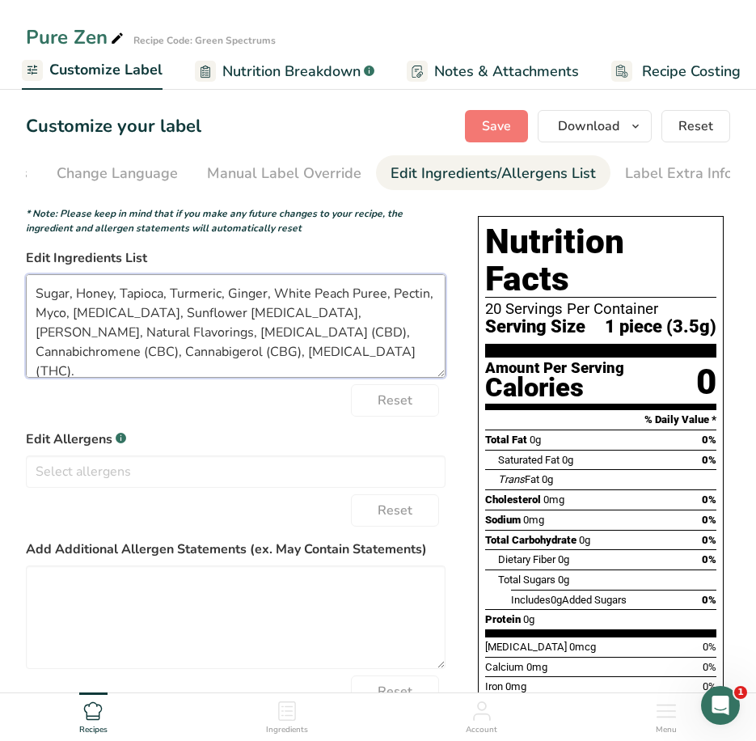
drag, startPoint x: 269, startPoint y: 319, endPoint x: 362, endPoint y: 305, distance: 93.2
click at [362, 305] on textarea "Sugar, Honey, Tapioca, Turmeric, Ginger, White Peach Puree, Pectin, Myco, Citri…" at bounding box center [236, 326] width 420 height 104
drag, startPoint x: 237, startPoint y: 333, endPoint x: 217, endPoint y: 308, distance: 32.2
click at [217, 308] on textarea "Sugar, Honey, Tapioca, Turmeric, Ginger, White Peach Puree, Pectin, Myco, Citri…" at bounding box center [236, 326] width 420 height 104
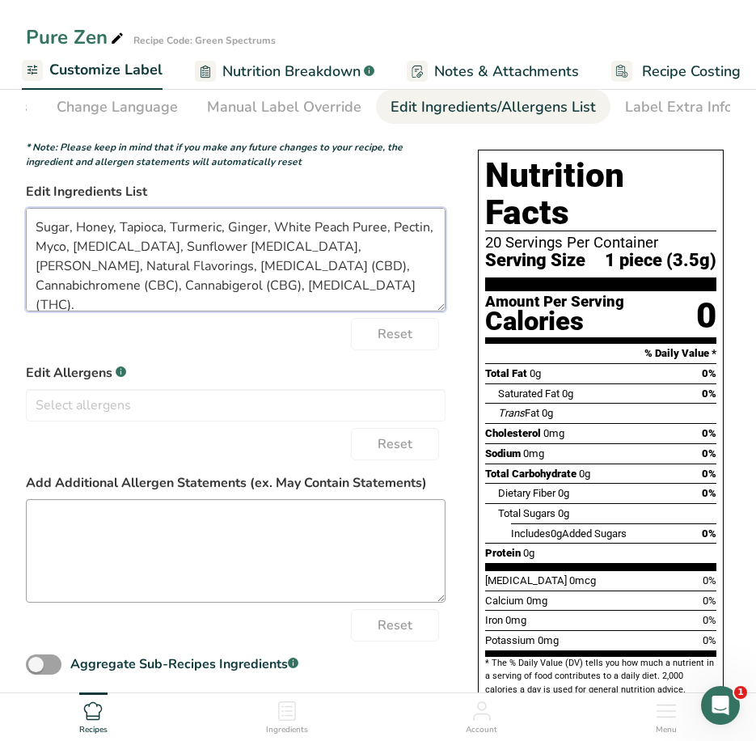
scroll to position [162, 0]
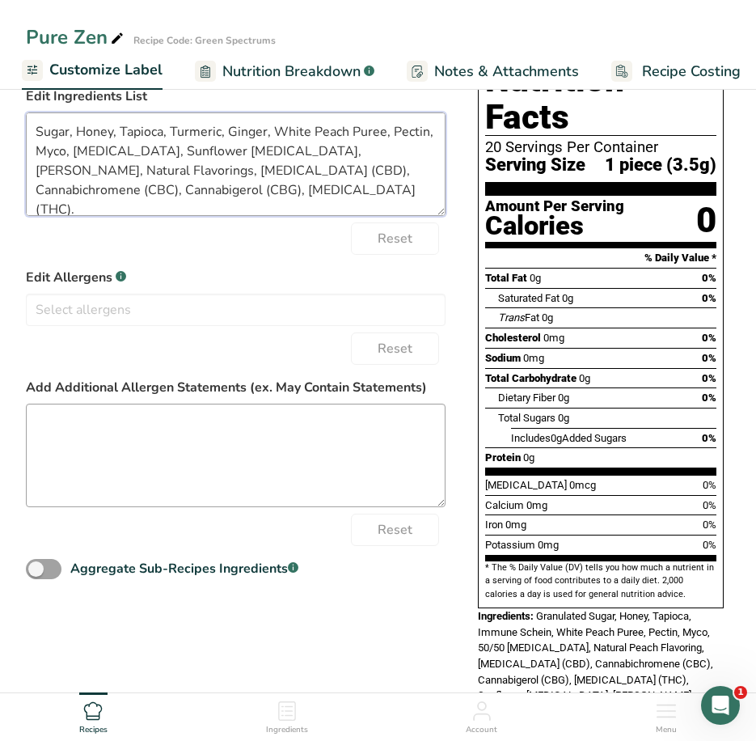
type textarea "Sugar, Honey, Tapioca, Turmeric, Ginger, White Peach Puree, Pectin, Myco, Citri…"
paste textarea ", Sunflower Lecithin, Mezzoni"
type textarea ", Sunflower Lecithin, Mezzoni"
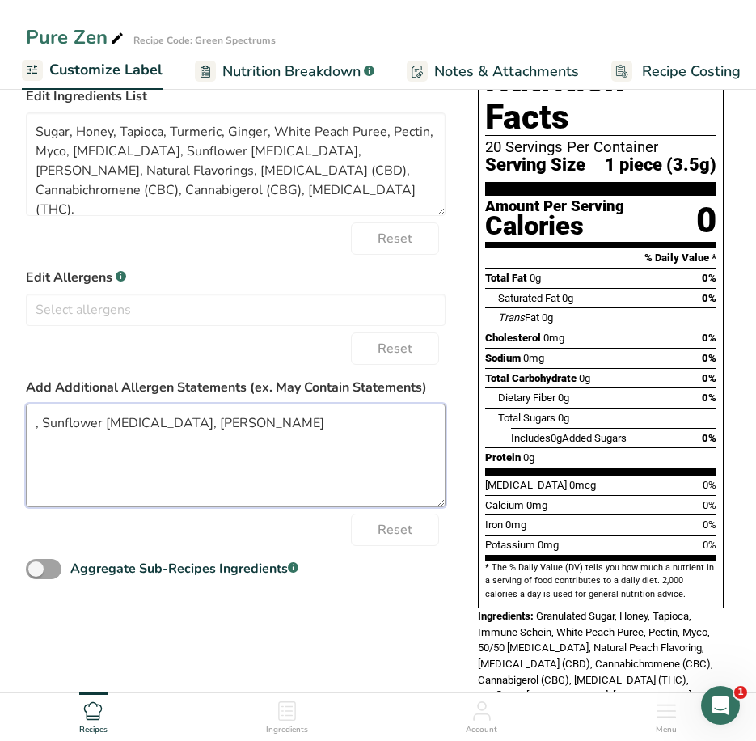
drag, startPoint x: 229, startPoint y: 432, endPoint x: -4, endPoint y: 414, distance: 233.6
click at [0, 414] on html "Pure Zen Recipe Code: Green Spectrums Recipe Setup Recipe Builder Customize Lab…" at bounding box center [378, 316] width 756 height 956
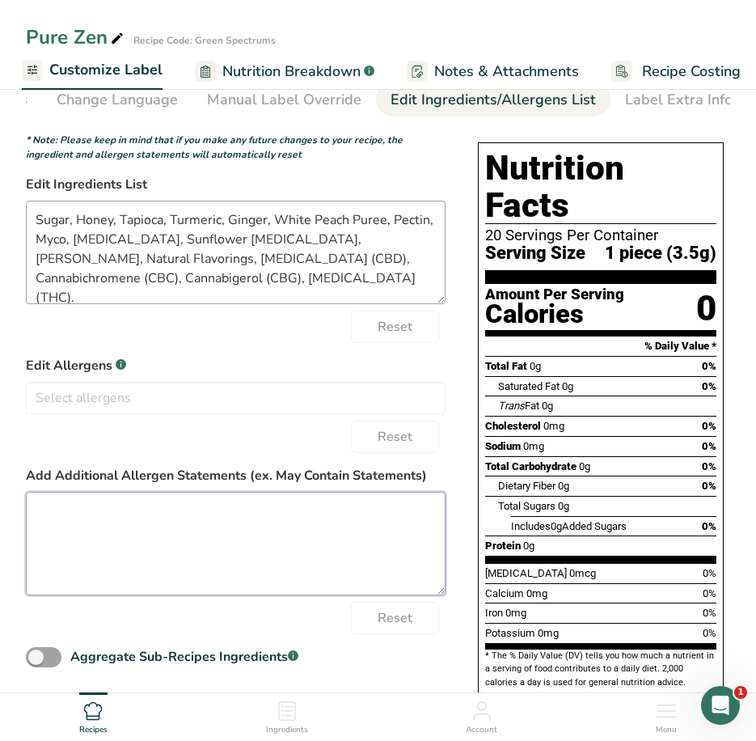
scroll to position [0, 0]
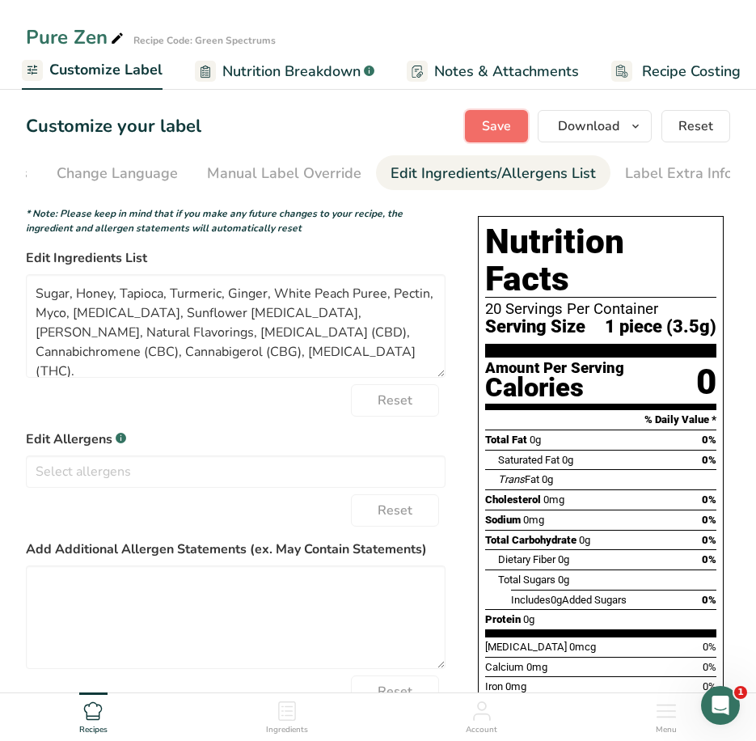
click at [480, 118] on button "Save" at bounding box center [496, 126] width 63 height 32
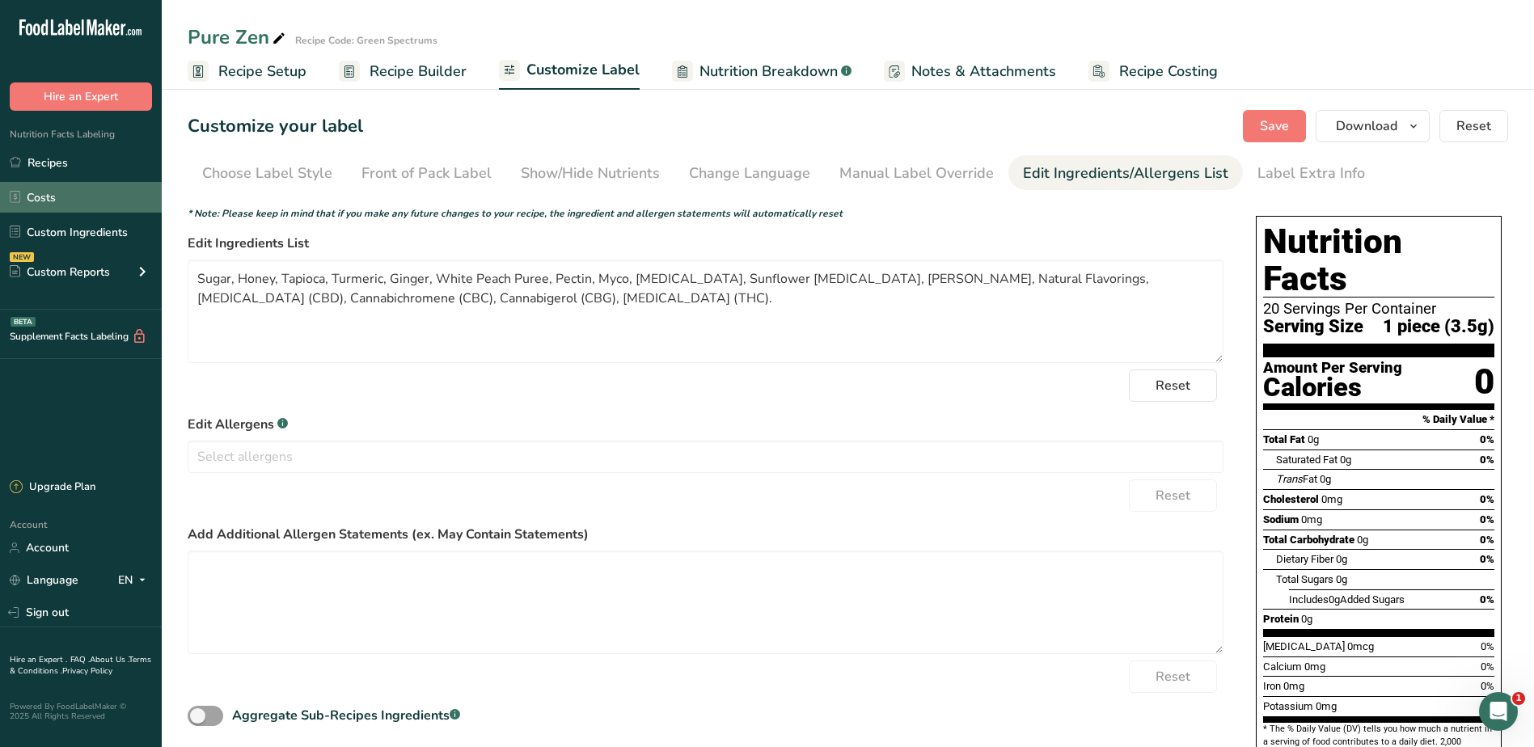
drag, startPoint x: 43, startPoint y: 167, endPoint x: 74, endPoint y: 206, distance: 50.6
click at [43, 167] on link "Recipes" at bounding box center [81, 162] width 162 height 31
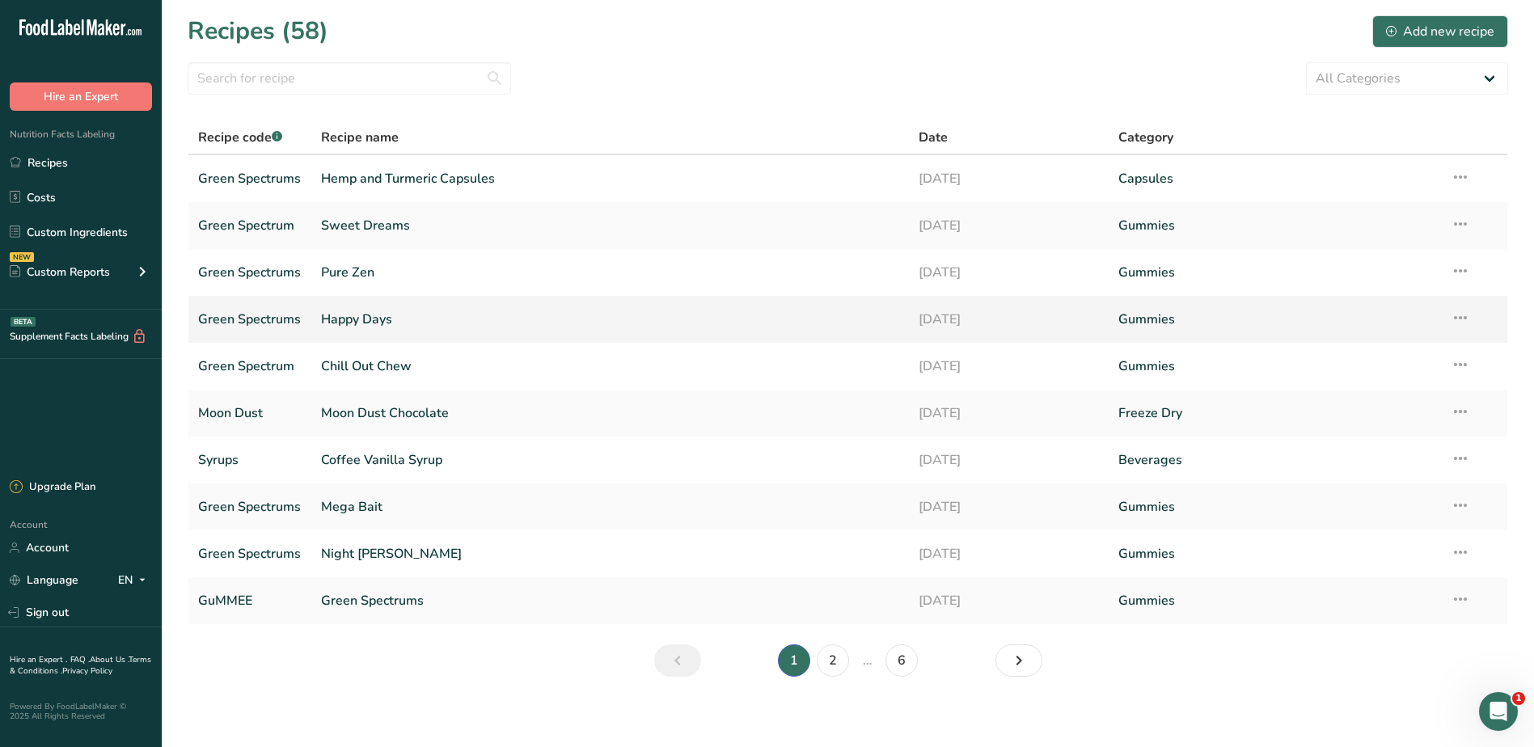
click at [357, 315] on link "Happy Days" at bounding box center [610, 319] width 579 height 34
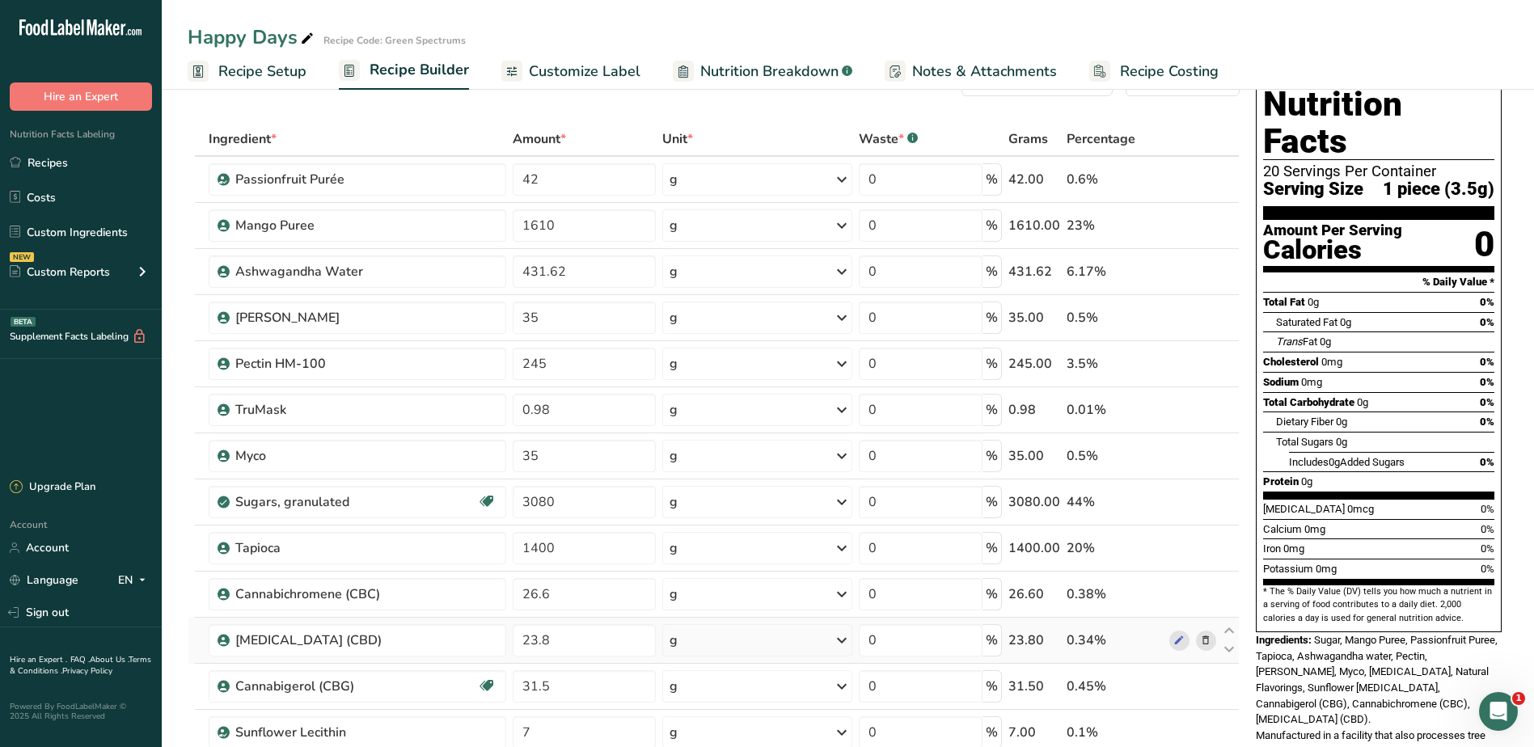
scroll to position [404, 0]
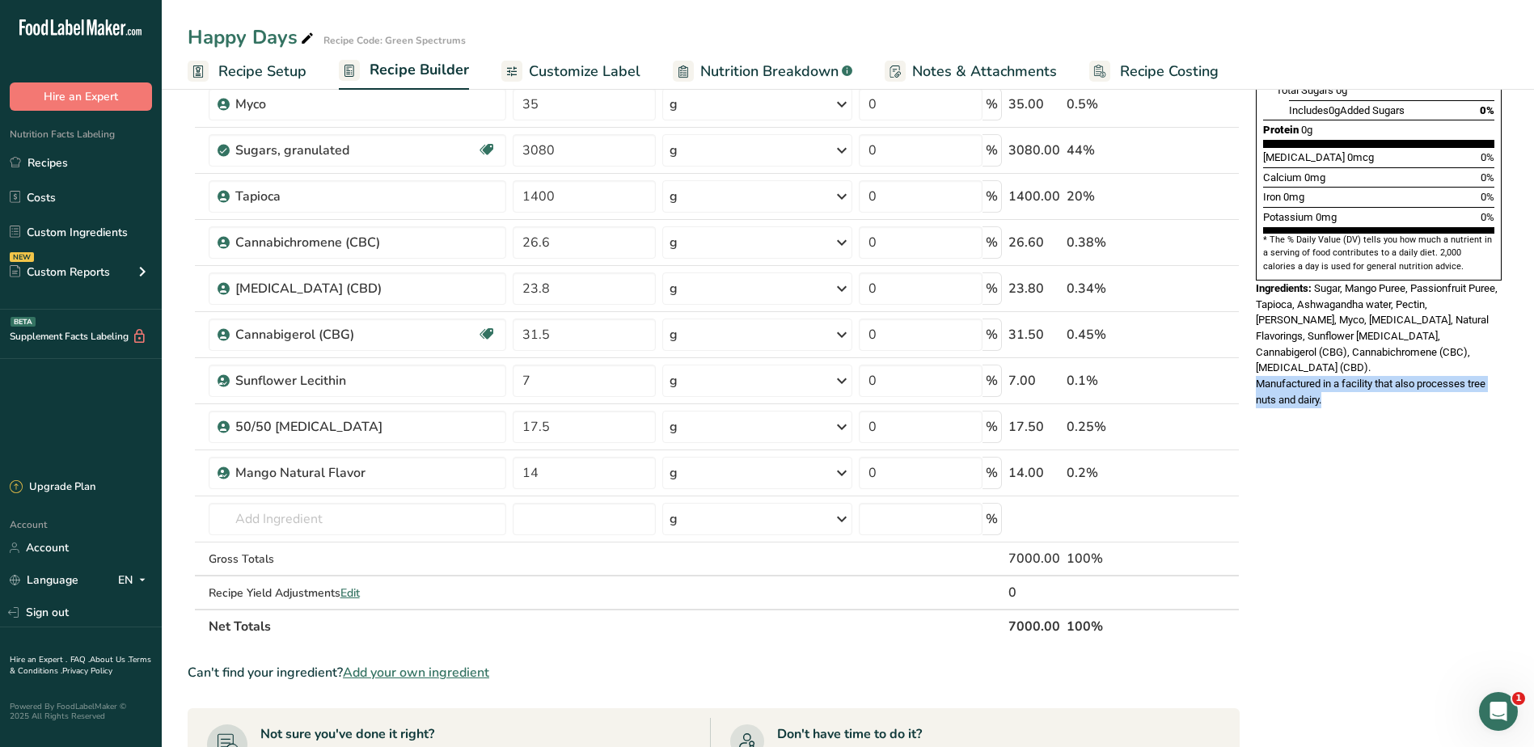
drag, startPoint x: 1258, startPoint y: 330, endPoint x: 1490, endPoint y: 362, distance: 233.4
click at [1490, 362] on div "Nutrition Facts 20 Servings Per Container Serving Size 1 piece (3.5g) Amount Pe…" at bounding box center [1379, 72] width 259 height 704
copy span "Manufactured in a facility that also processes tree nuts and dairy."
click at [73, 168] on link "Recipes" at bounding box center [81, 162] width 162 height 31
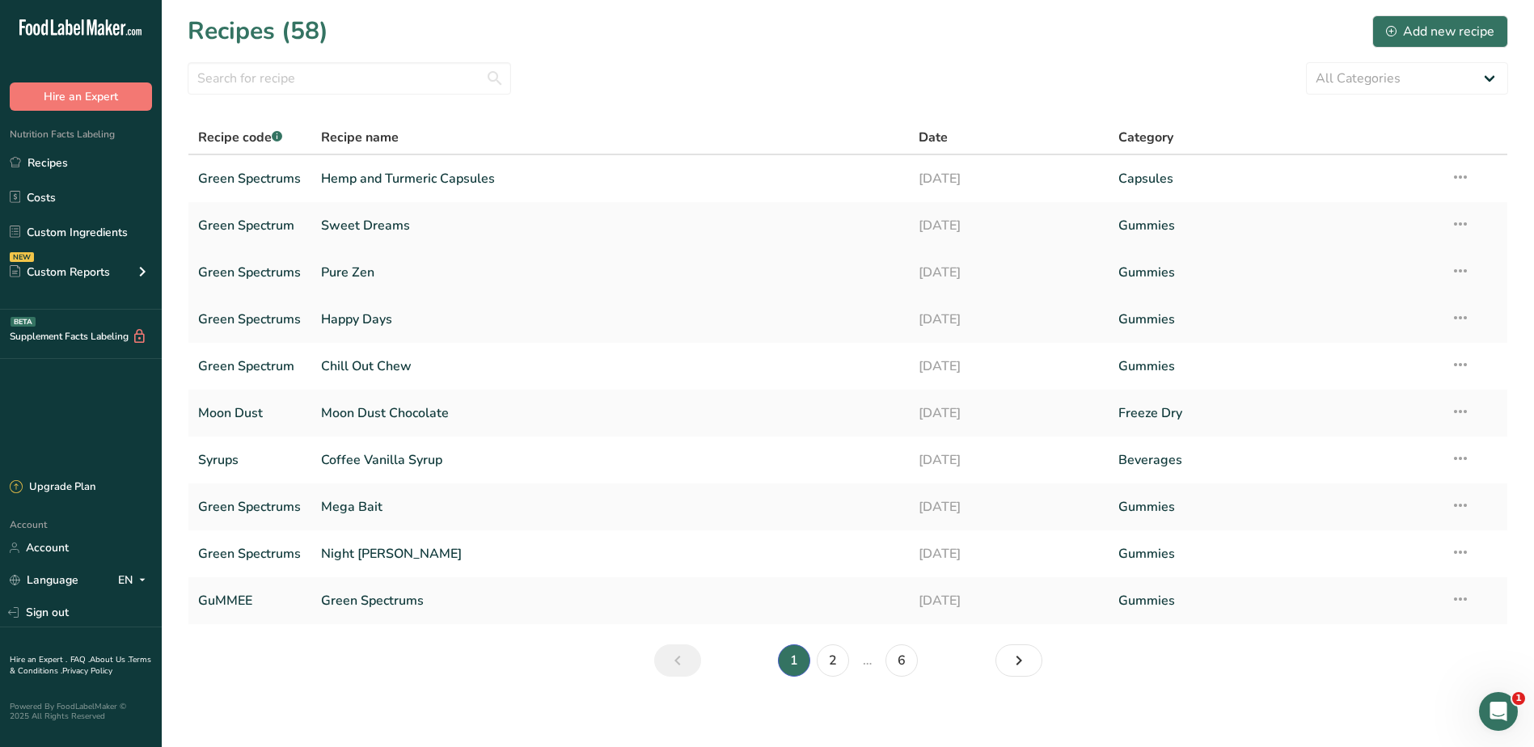
click at [356, 269] on link "Pure Zen" at bounding box center [610, 273] width 579 height 34
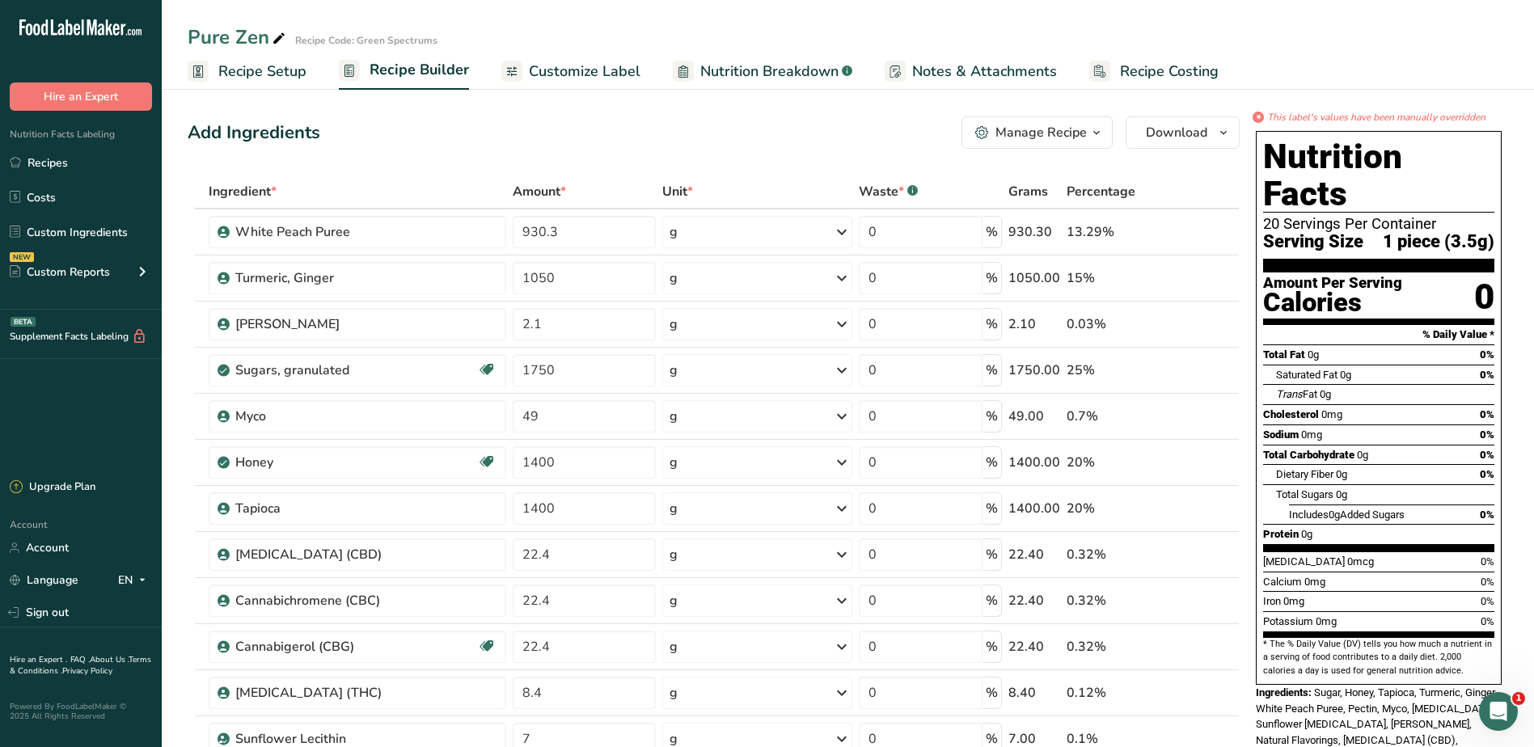
click at [581, 63] on span "Customize Label" at bounding box center [585, 72] width 112 height 22
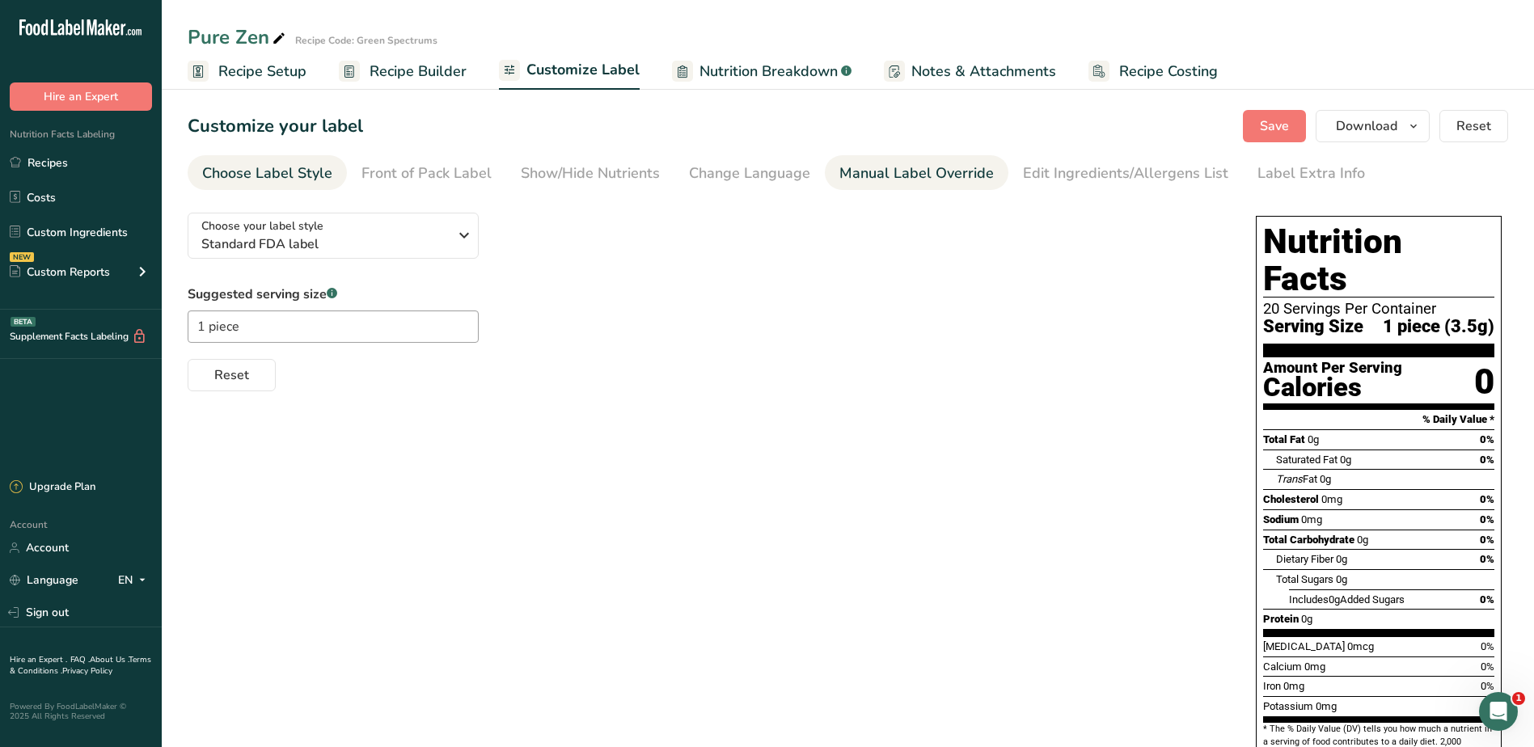
click at [940, 170] on div "Manual Label Override" at bounding box center [916, 174] width 154 height 22
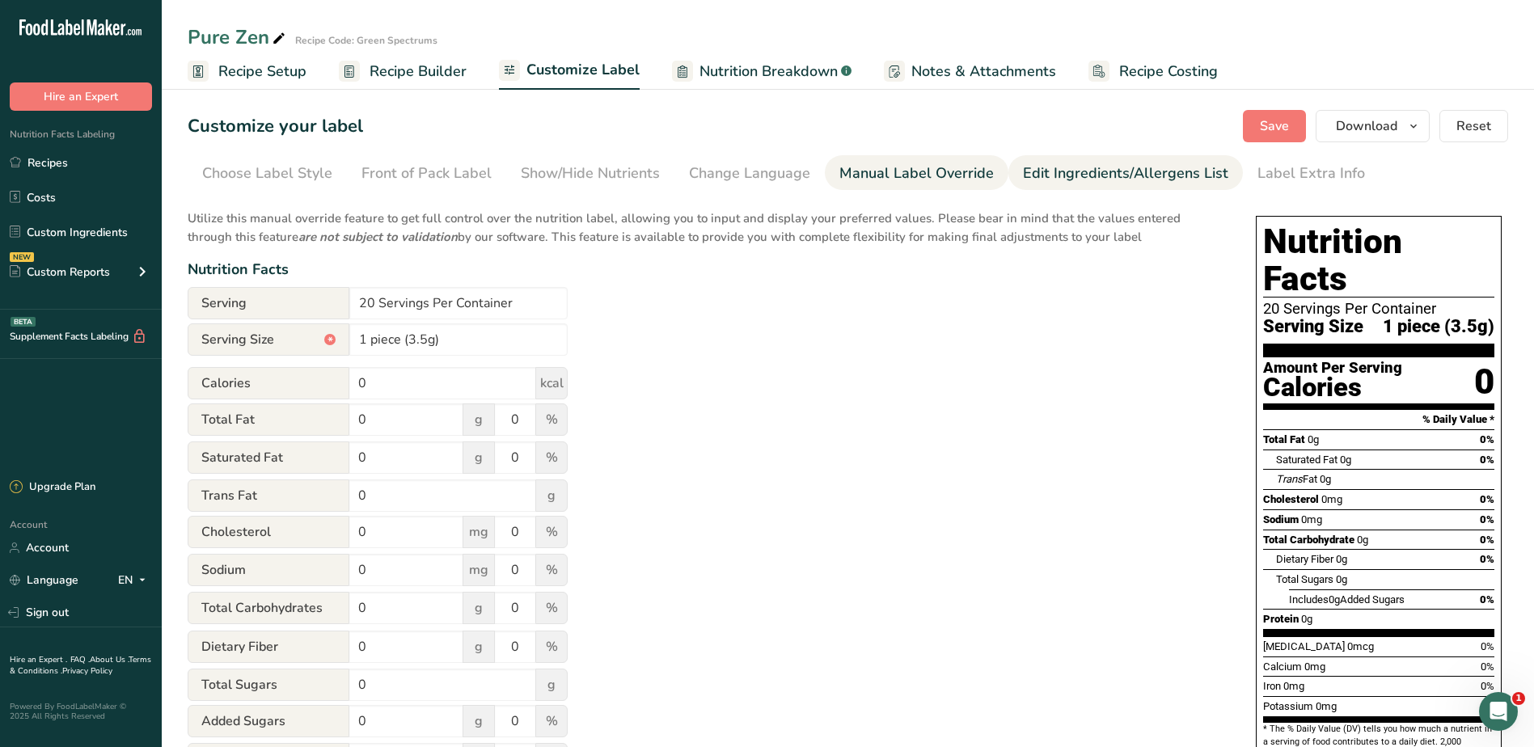
click at [1038, 175] on div "Edit Ingredients/Allergens List" at bounding box center [1125, 174] width 205 height 22
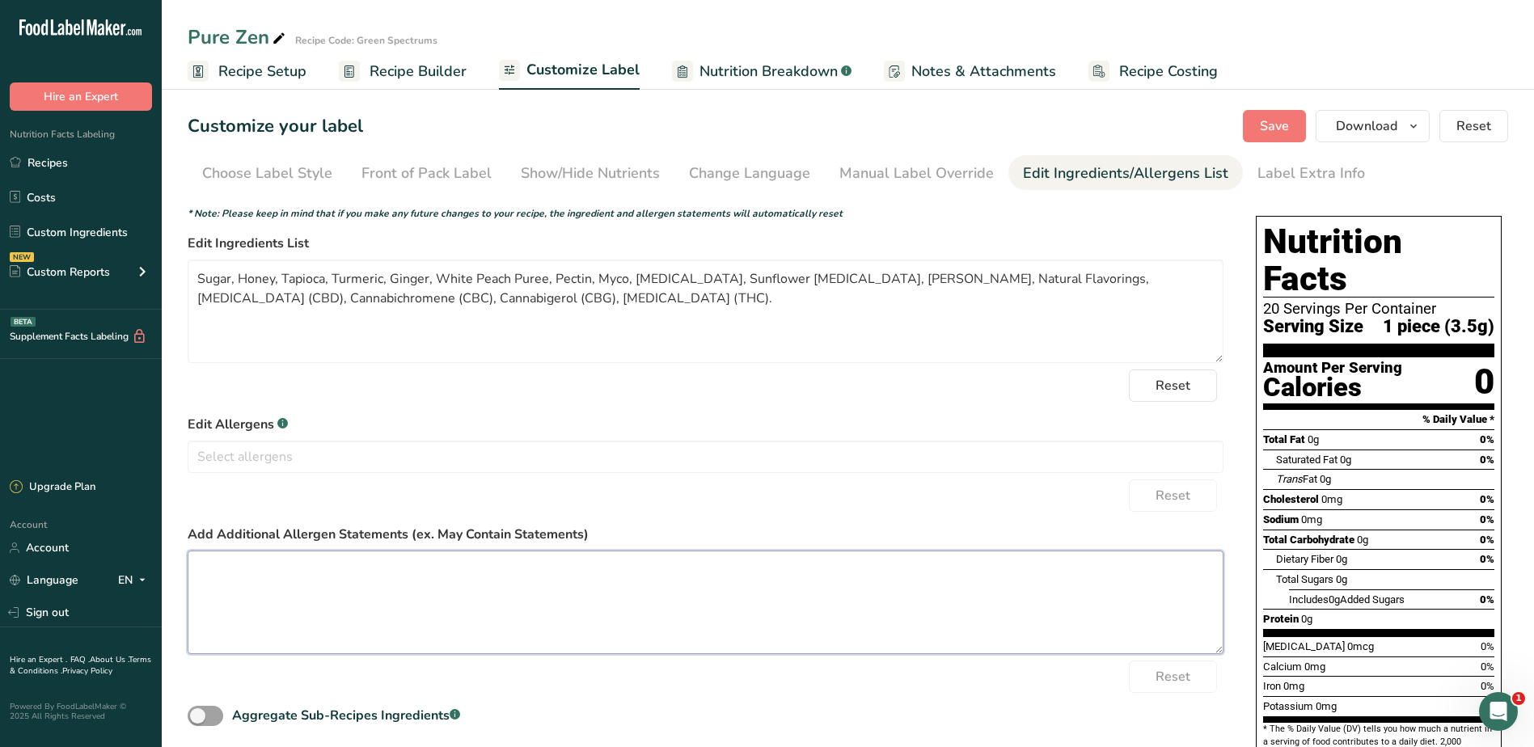
click at [243, 611] on textarea at bounding box center [706, 603] width 1036 height 104
paste textarea "Manufactured in a facility that also processes tree nuts and dairy."
type textarea "Manufactured in a facility that also processes tree nuts and dairy."
click at [1274, 121] on span "Save" at bounding box center [1274, 125] width 29 height 19
click at [1180, 68] on span "Recipe Costing" at bounding box center [1168, 72] width 99 height 22
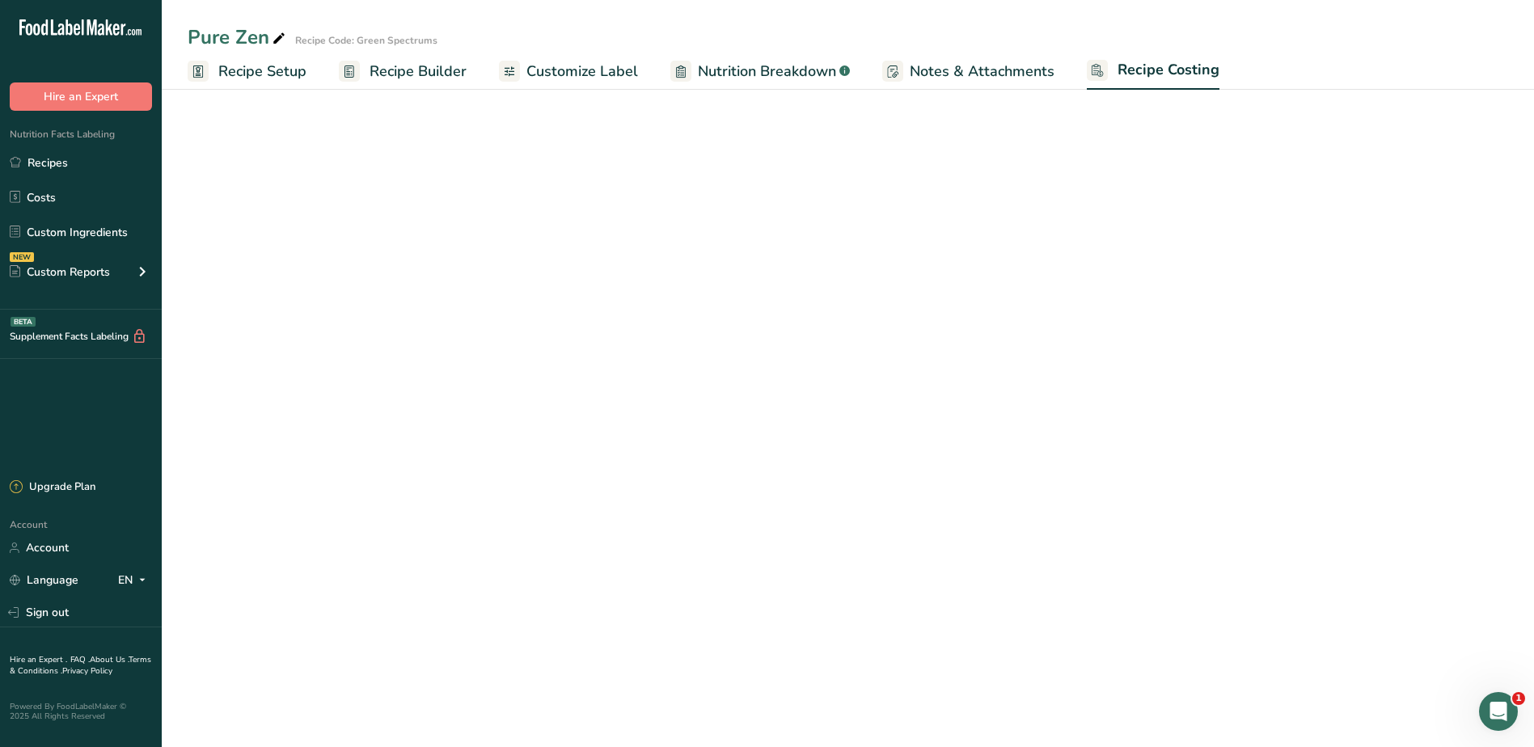
select select "5"
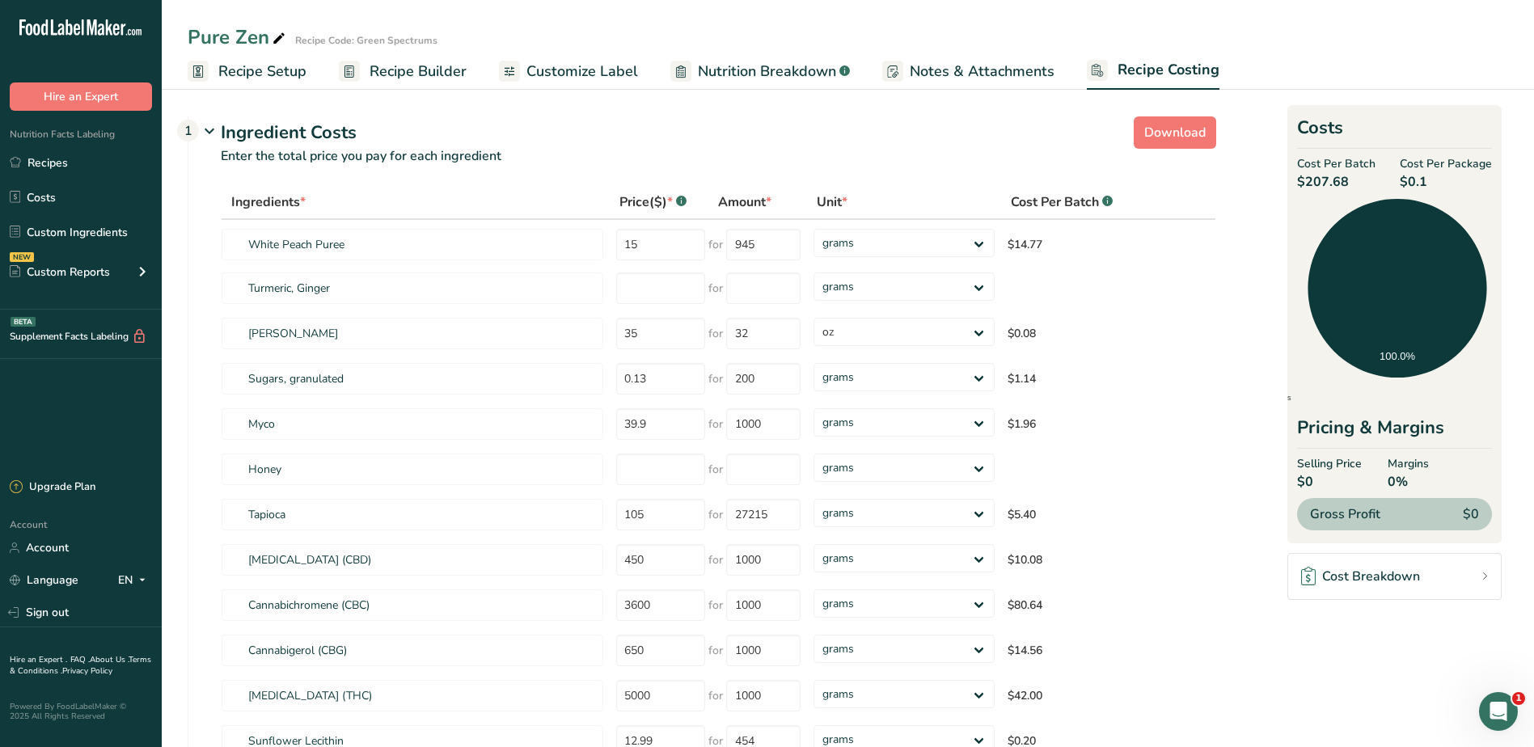
click at [983, 72] on span "Notes & Attachments" at bounding box center [982, 72] width 145 height 22
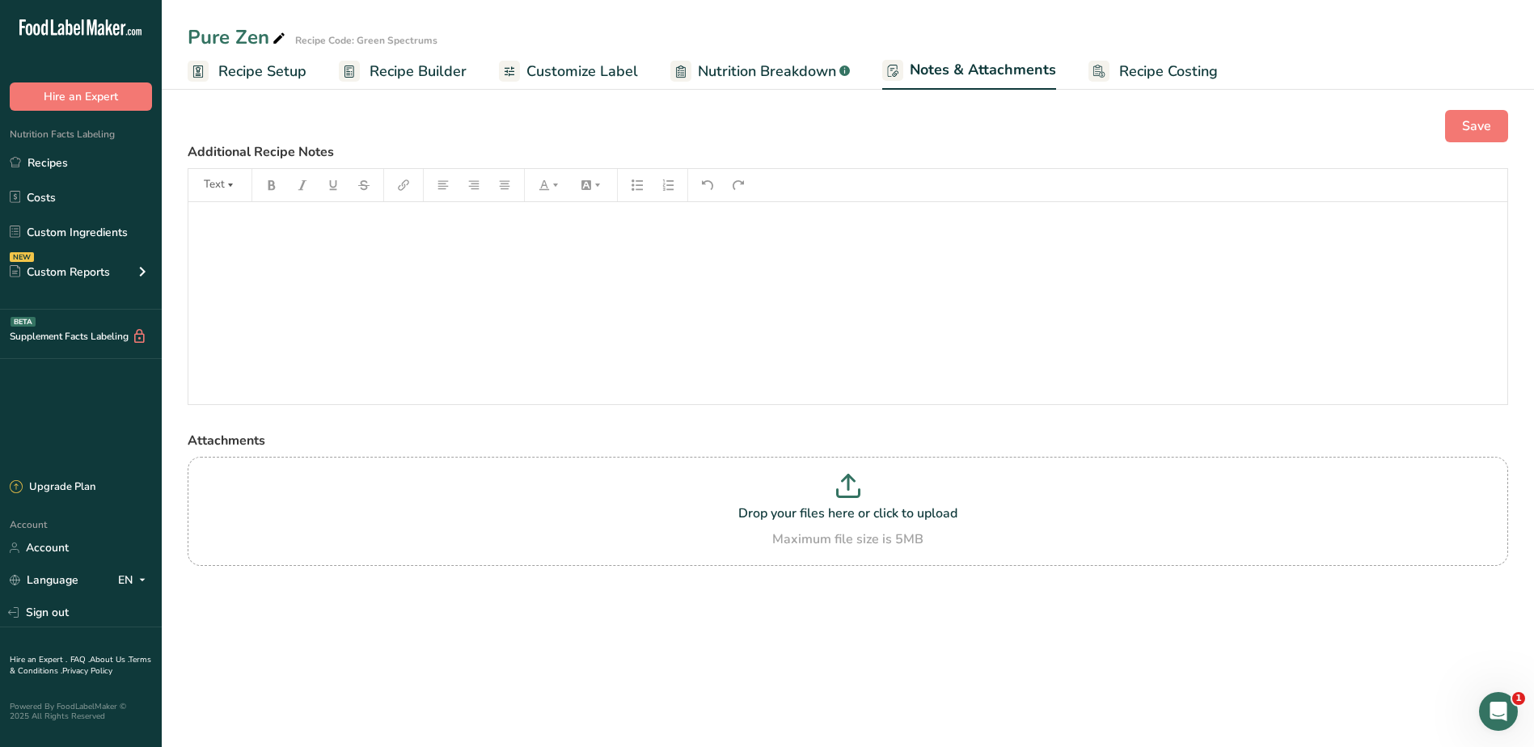
click at [822, 79] on span "Nutrition Breakdown" at bounding box center [767, 72] width 138 height 22
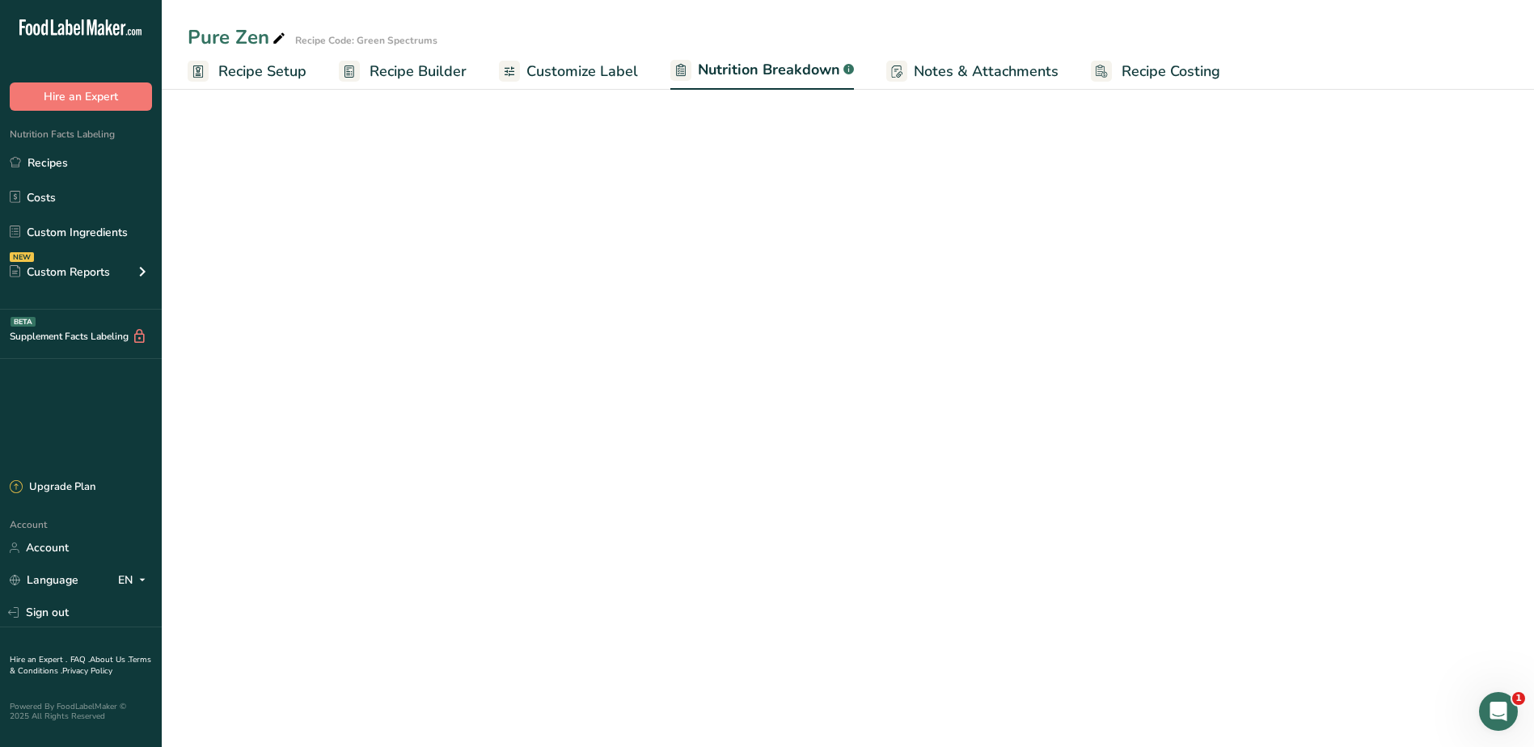
click at [577, 75] on span "Customize Label" at bounding box center [582, 72] width 112 height 22
select select "Calories"
click at [392, 81] on span "Recipe Builder" at bounding box center [418, 72] width 97 height 22
click at [258, 67] on span "Recipe Setup" at bounding box center [262, 72] width 88 height 22
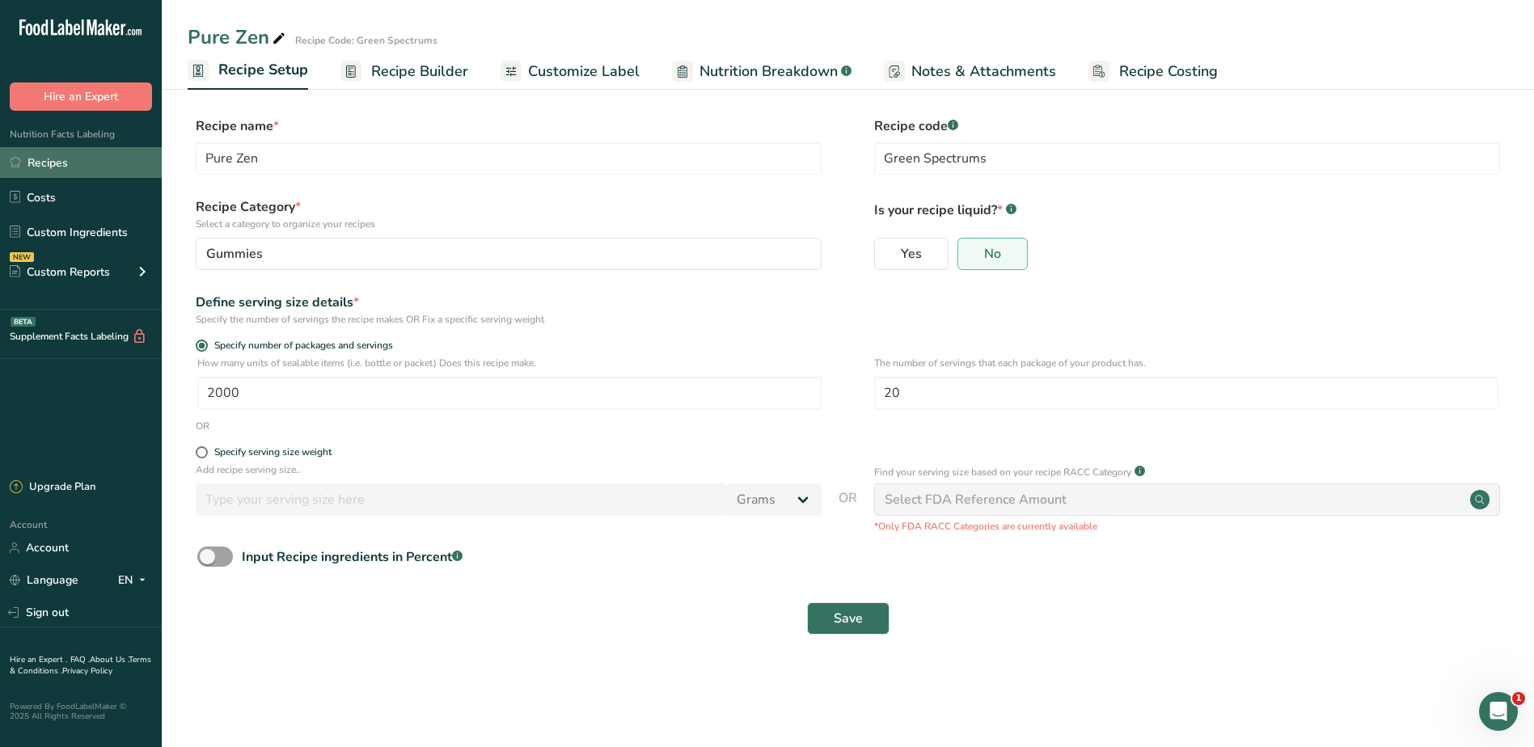
click at [41, 162] on link "Recipes" at bounding box center [81, 162] width 162 height 31
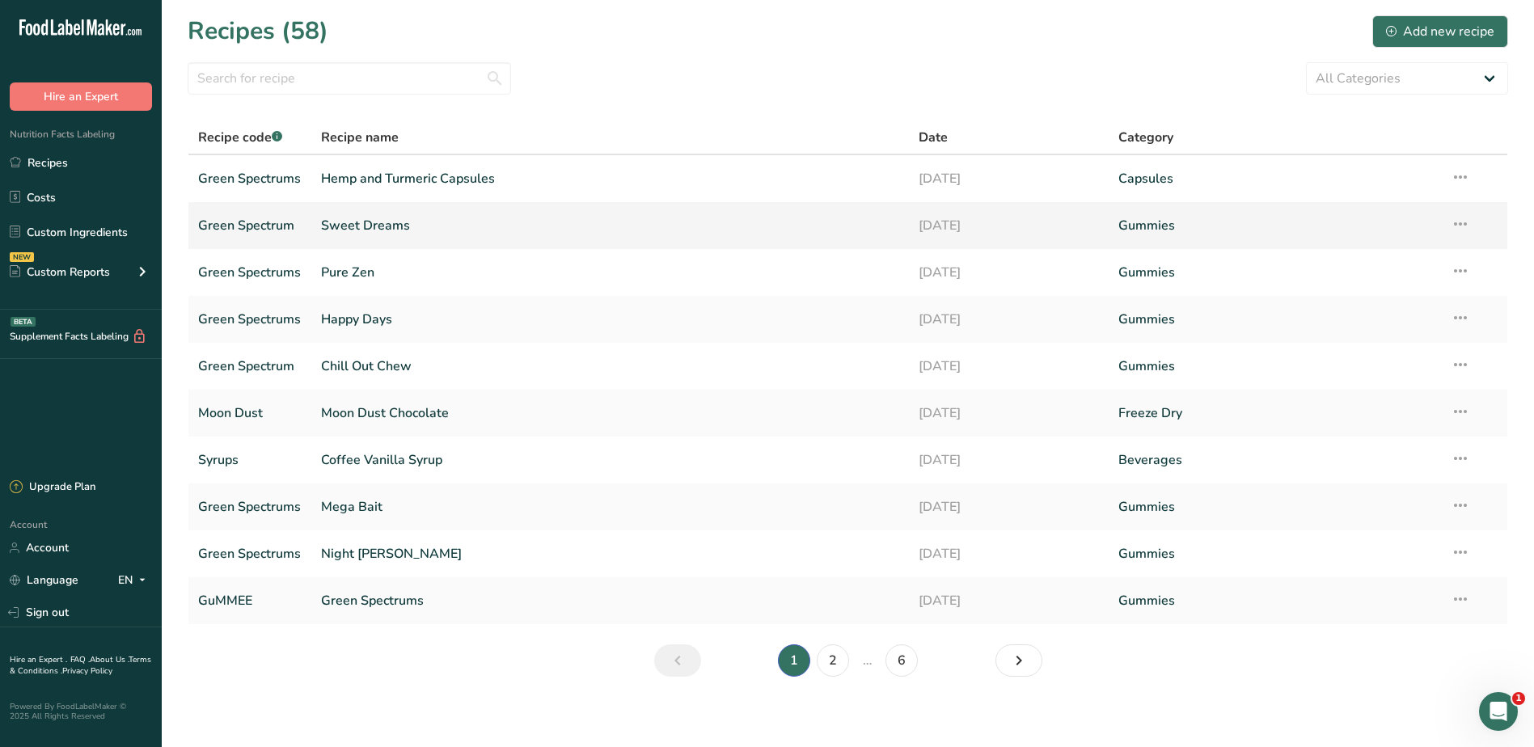
click at [381, 226] on link "Sweet Dreams" at bounding box center [610, 226] width 579 height 34
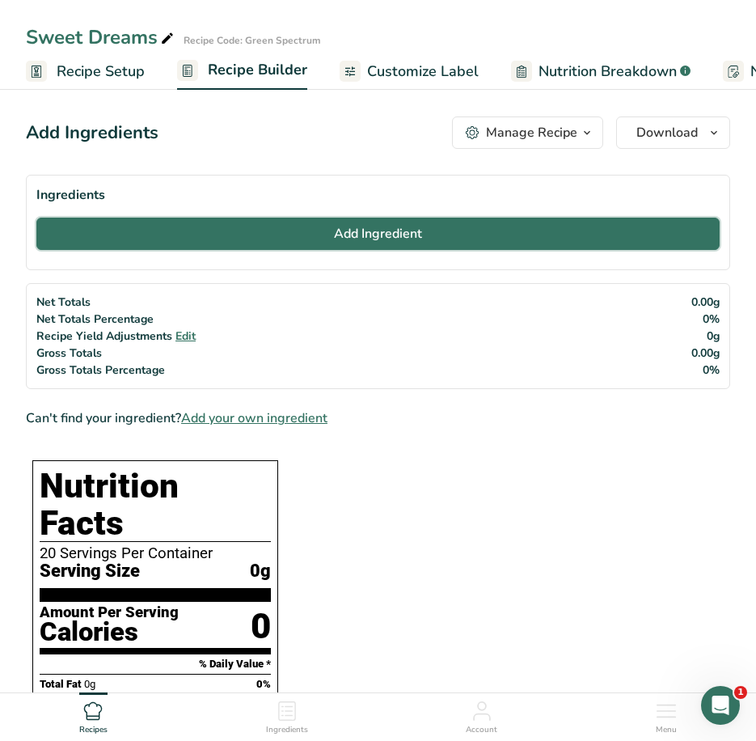
click at [400, 233] on span "Add Ingredient" at bounding box center [378, 233] width 88 height 19
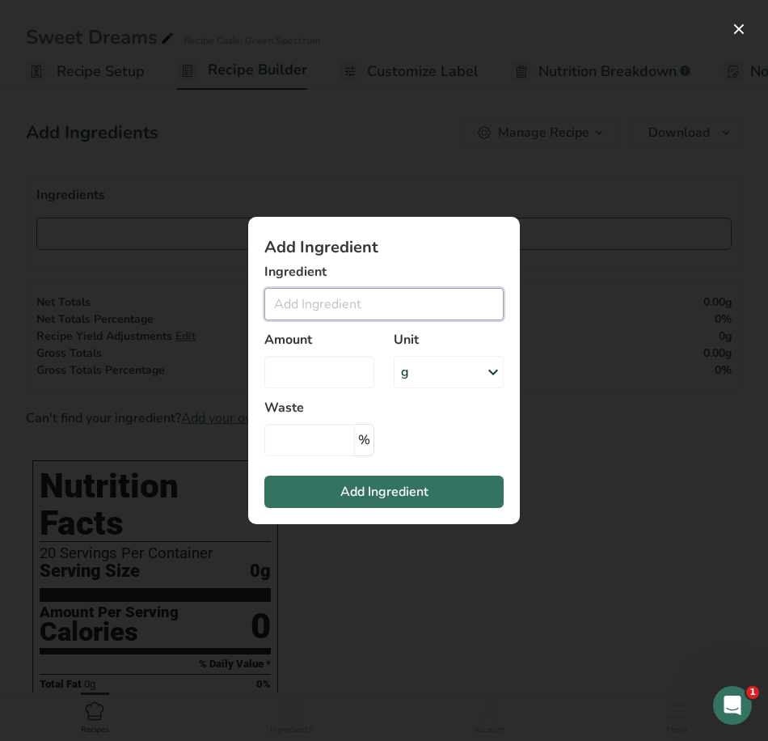
click at [419, 317] on input "Add ingredient modal" at bounding box center [383, 304] width 239 height 32
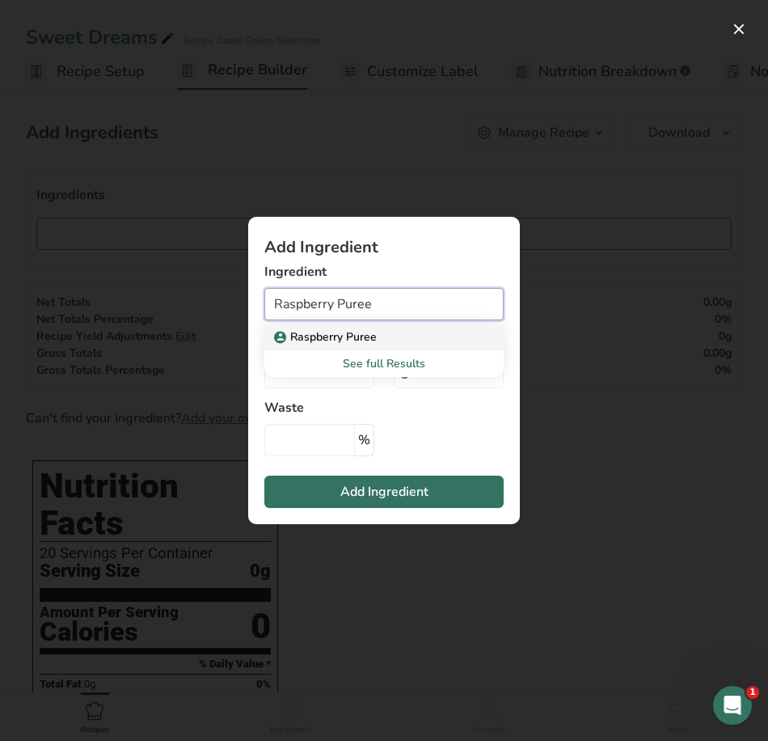
type input "Raspberry Puree"
click at [384, 333] on div "Raspberry Puree" at bounding box center [371, 336] width 188 height 17
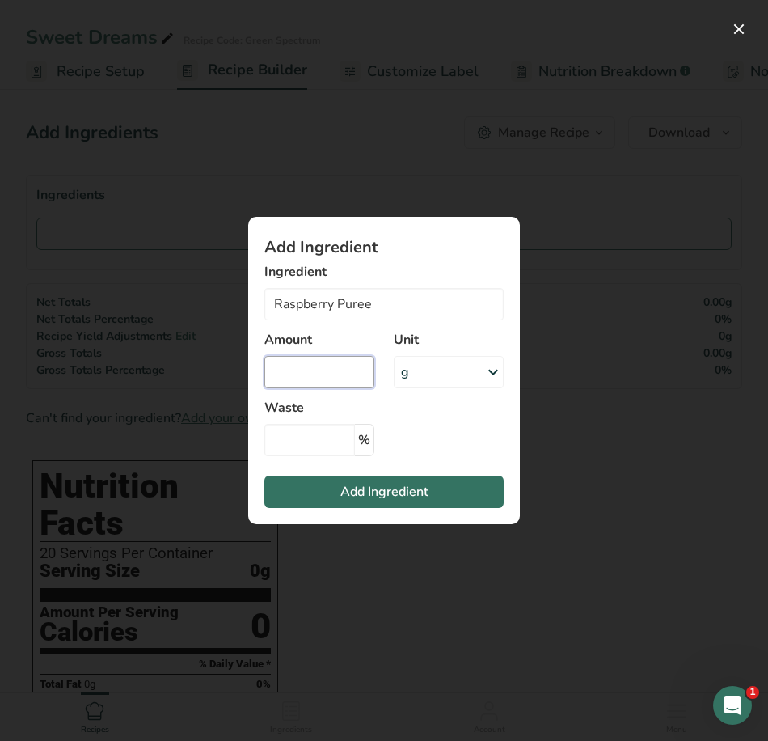
click at [333, 376] on input "Add ingredient modal" at bounding box center [319, 372] width 110 height 32
type input "1508.5"
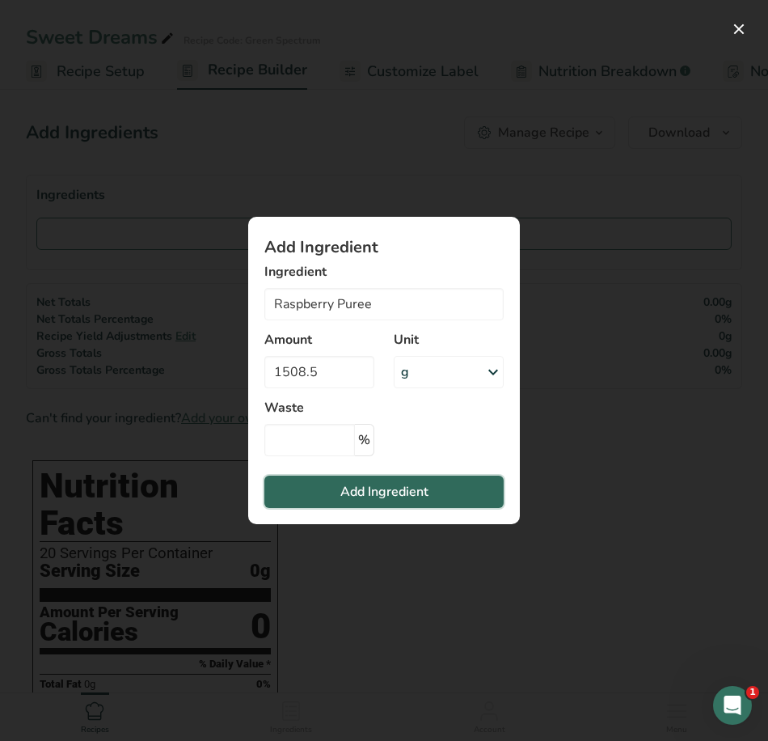
click at [388, 488] on span "Add Ingredient" at bounding box center [384, 491] width 88 height 19
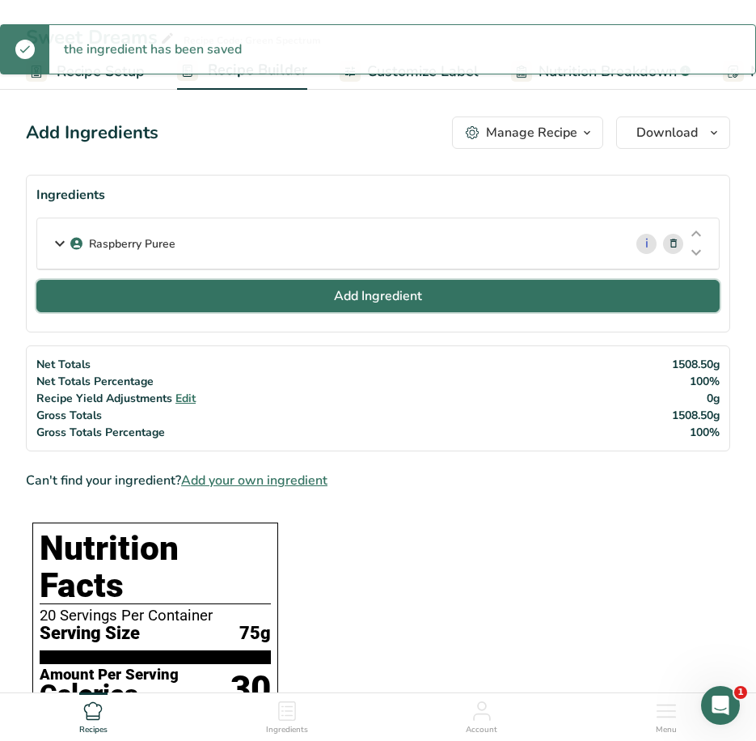
click at [167, 303] on button "Add Ingredient" at bounding box center [377, 296] width 683 height 32
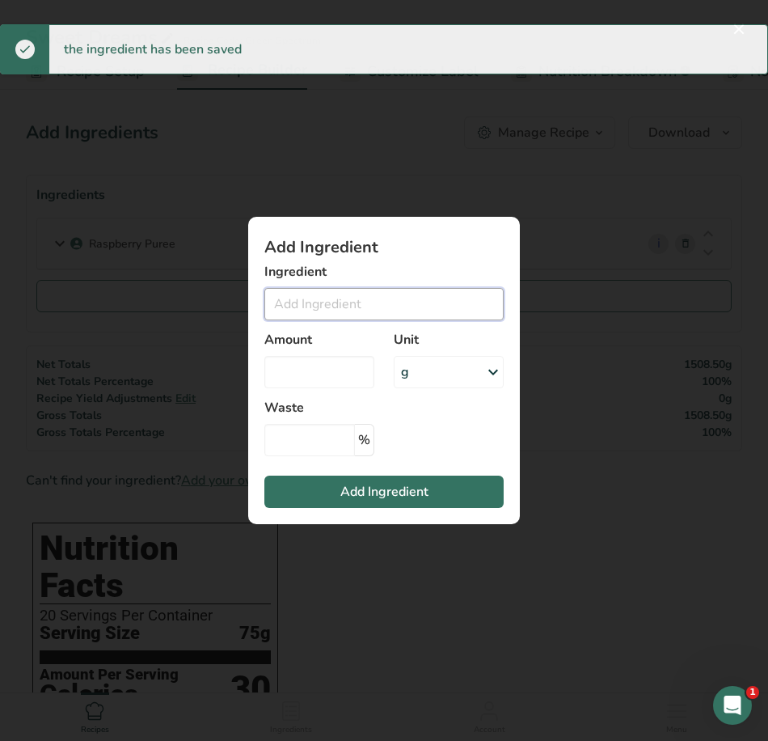
click at [315, 301] on input "Add ingredient modal" at bounding box center [383, 304] width 239 height 32
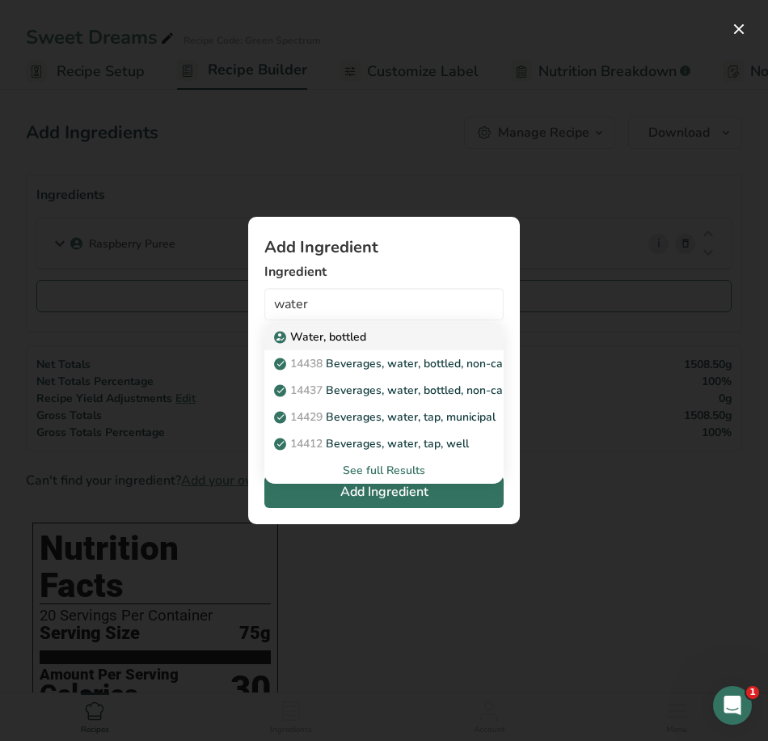
click at [334, 332] on p "Water, bottled" at bounding box center [321, 336] width 89 height 17
type input "Water, bottled"
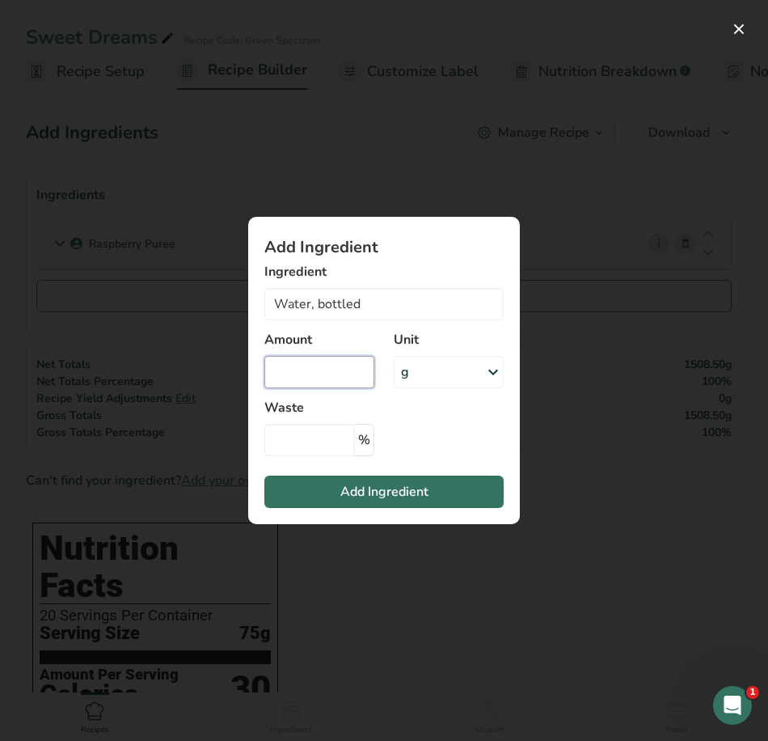
click at [329, 366] on input "Add ingredient modal" at bounding box center [319, 372] width 110 height 32
type input "395.5"
click at [377, 489] on span "Add Ingredient" at bounding box center [384, 491] width 88 height 19
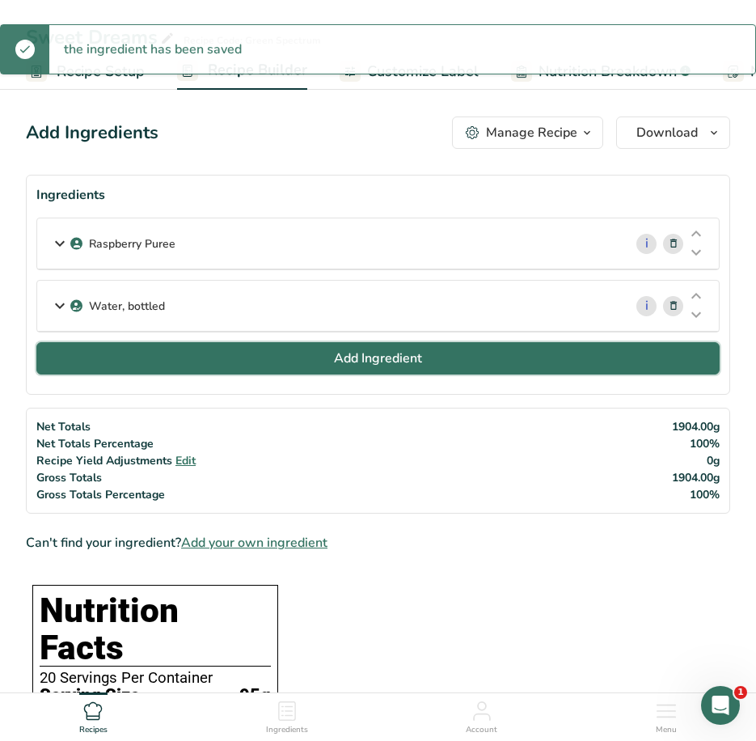
click at [214, 371] on button "Add Ingredient" at bounding box center [377, 358] width 683 height 32
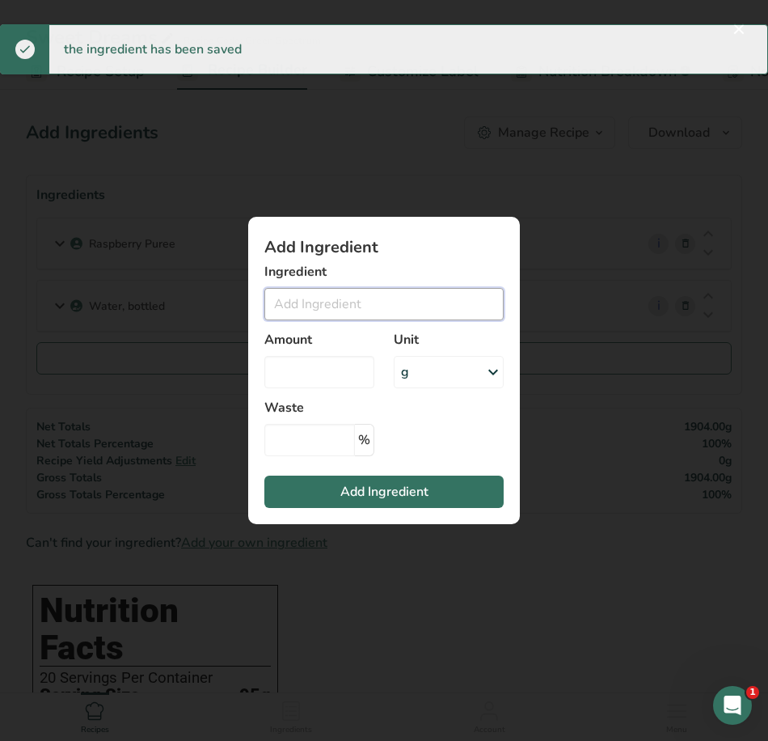
click at [303, 304] on input "Add ingredient modal" at bounding box center [383, 304] width 239 height 32
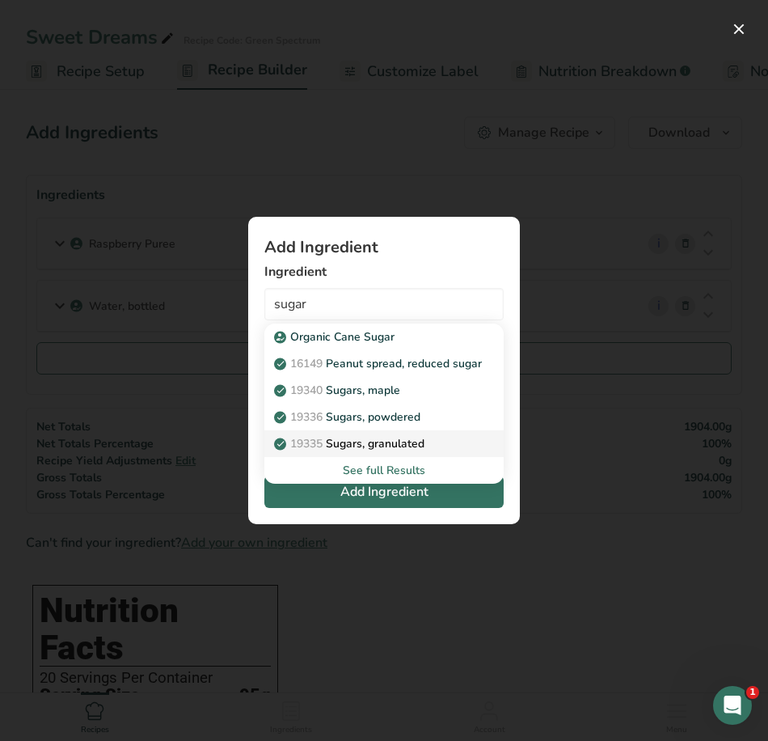
click at [357, 442] on p "19335 Sugars, granulated" at bounding box center [350, 443] width 147 height 17
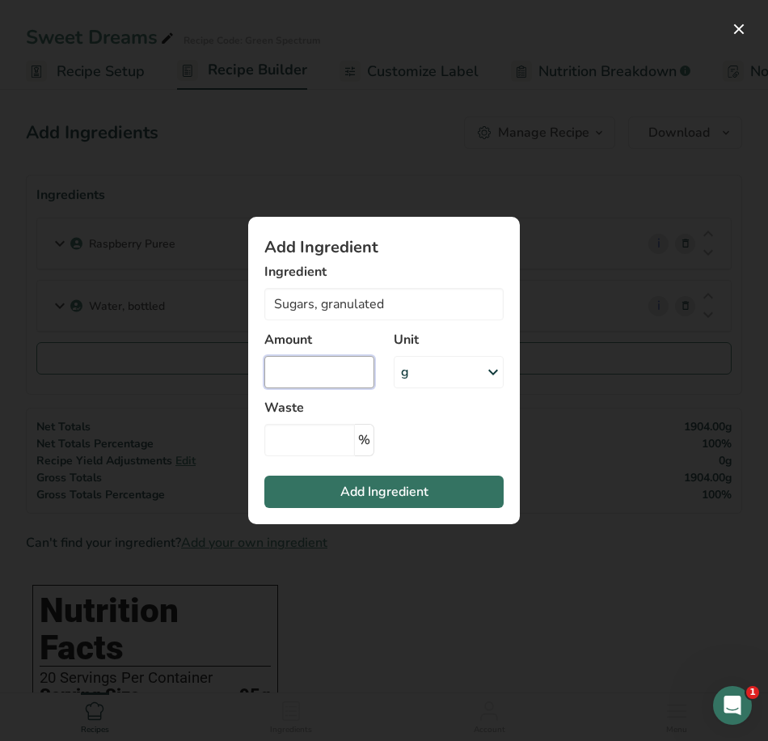
click at [311, 373] on input "Add ingredient modal" at bounding box center [319, 372] width 110 height 32
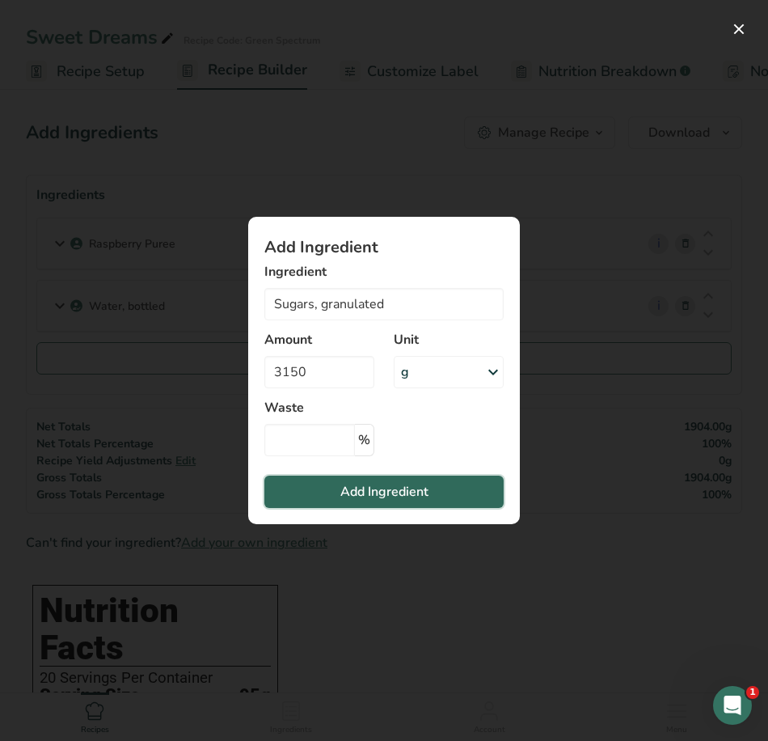
click at [397, 488] on span "Add Ingredient" at bounding box center [384, 491] width 88 height 19
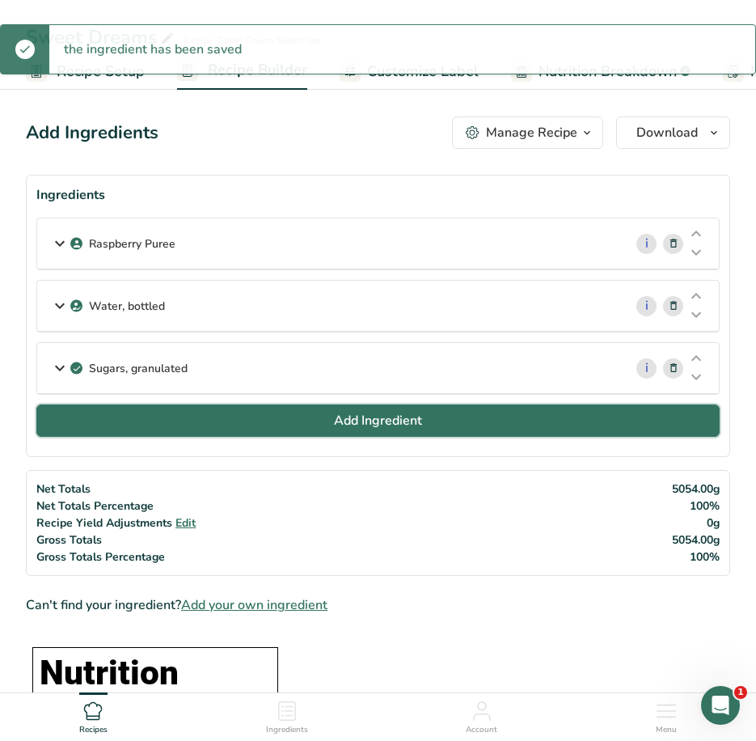
click at [222, 417] on button "Add Ingredient" at bounding box center [377, 420] width 683 height 32
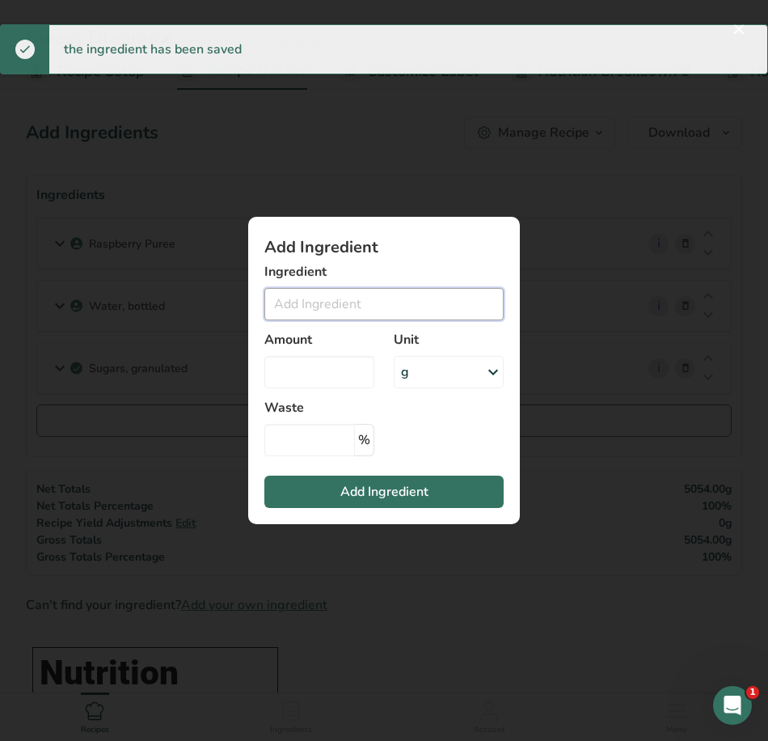
click at [321, 307] on input "Add ingredient modal" at bounding box center [383, 304] width 239 height 32
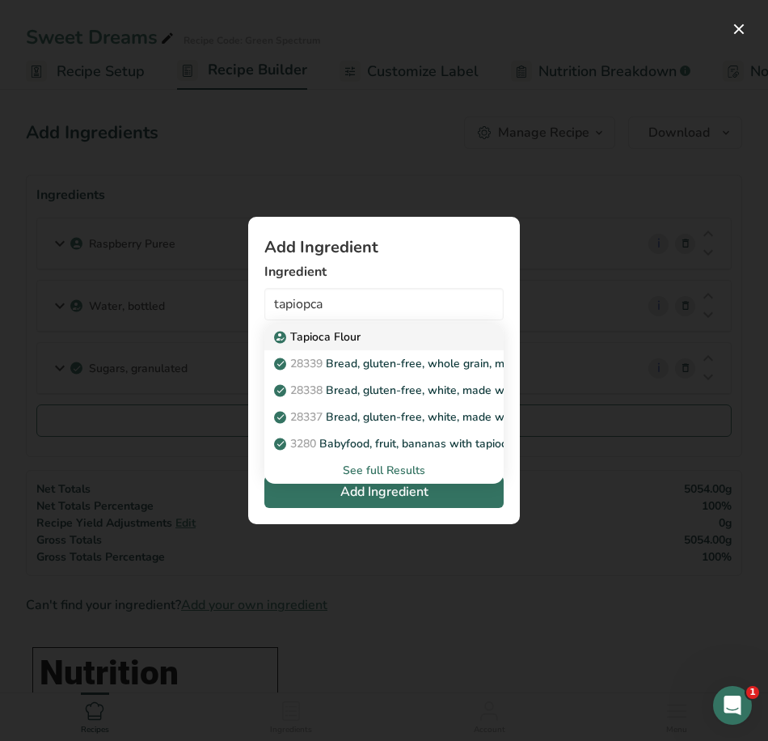
click at [319, 336] on p "Tapioca Flour" at bounding box center [318, 336] width 83 height 17
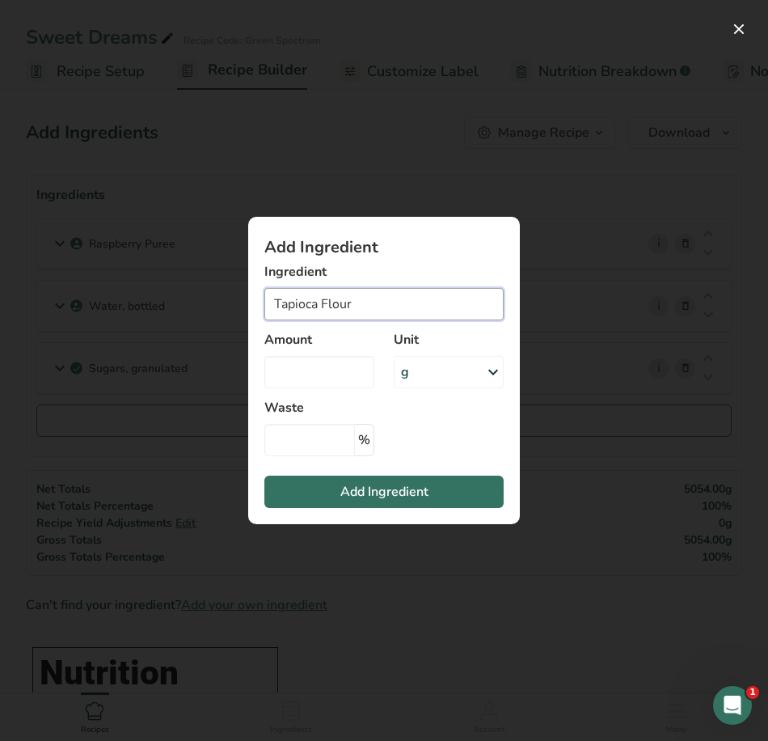
click at [349, 302] on input "Tapioca Flour" at bounding box center [383, 304] width 239 height 32
click at [744, 28] on button "Add ingredient modal" at bounding box center [739, 29] width 26 height 26
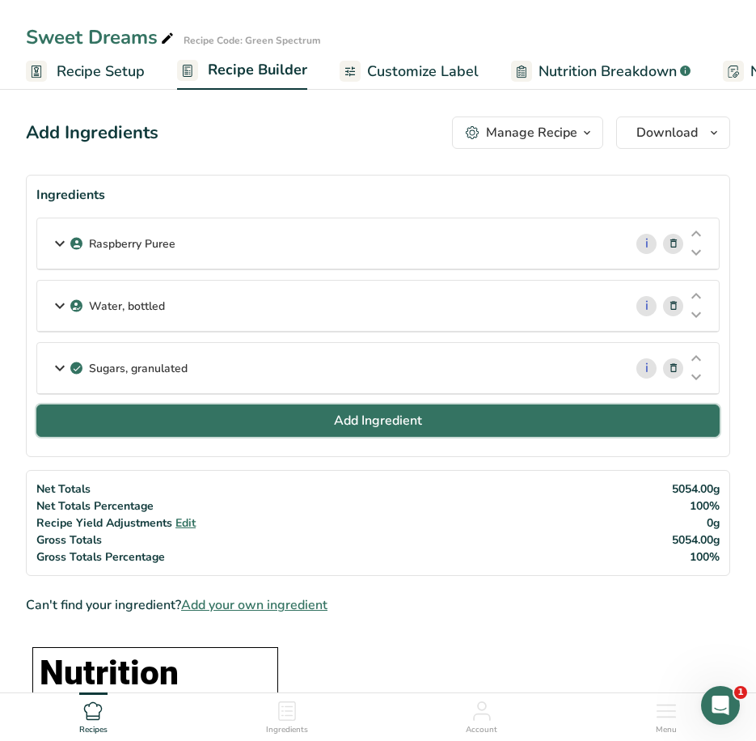
click at [289, 419] on button "Add Ingredient" at bounding box center [377, 420] width 683 height 32
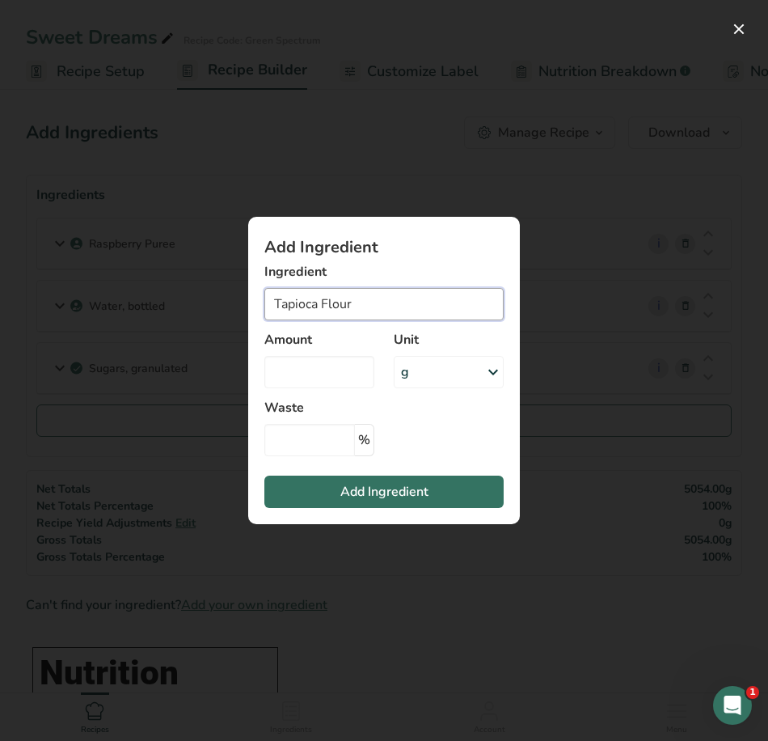
click at [362, 301] on input "Tapioca Flour" at bounding box center [383, 304] width 239 height 32
drag, startPoint x: 362, startPoint y: 302, endPoint x: 236, endPoint y: 297, distance: 126.3
click at [236, 297] on div "Add Ingredient Ingredient Tapioca Flour Tapioca Flour 28339 Bread, gluten-free,…" at bounding box center [383, 370] width 323 height 359
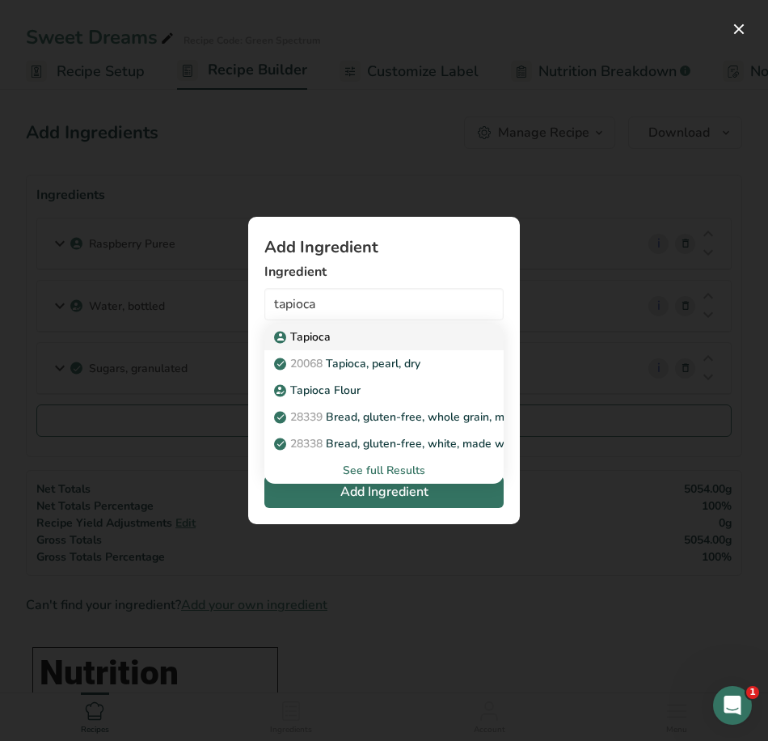
click at [300, 333] on p "Tapioca" at bounding box center [303, 336] width 53 height 17
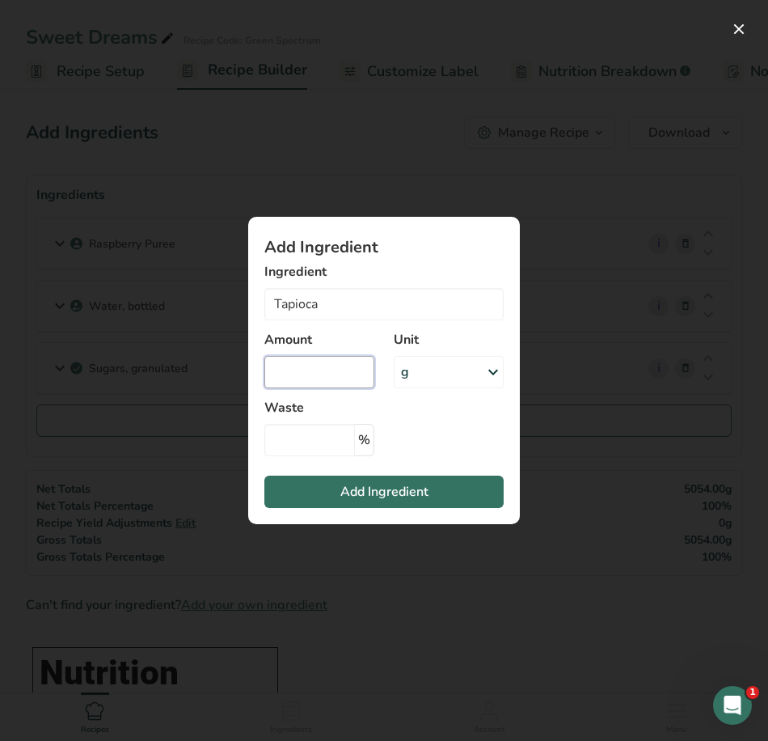
click at [324, 383] on input "Add ingredient modal" at bounding box center [319, 372] width 110 height 32
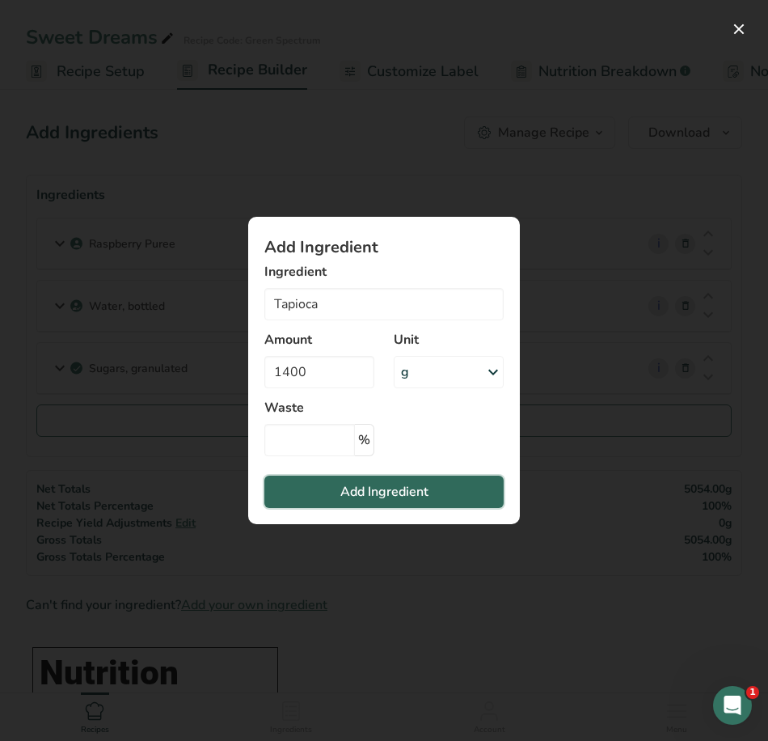
click at [433, 482] on button "Add Ingredient" at bounding box center [383, 492] width 239 height 32
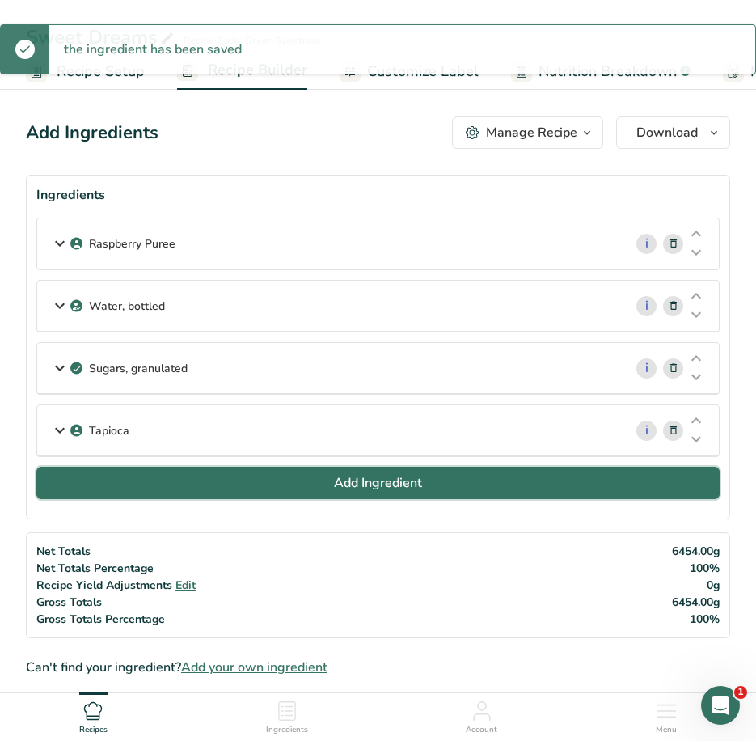
click at [380, 480] on span "Add Ingredient" at bounding box center [378, 482] width 88 height 19
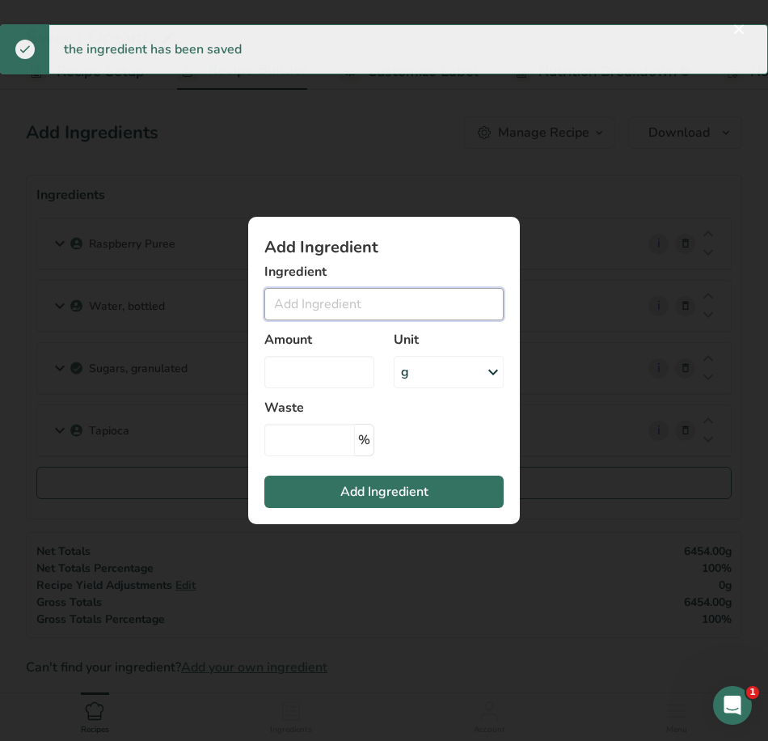
click at [362, 297] on input "Add ingredient modal" at bounding box center [383, 304] width 239 height 32
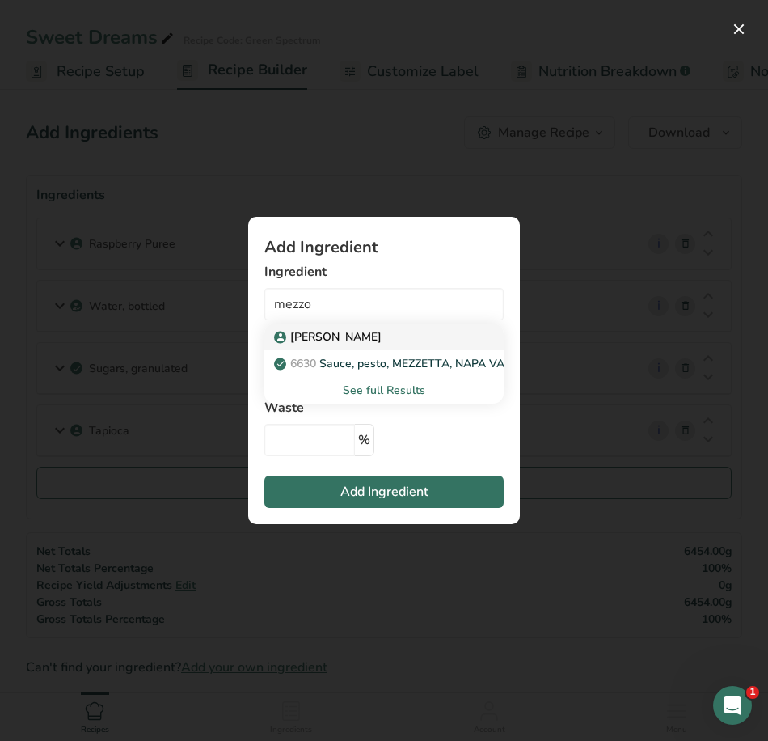
click at [371, 331] on div "Mezzoni" at bounding box center [371, 336] width 188 height 17
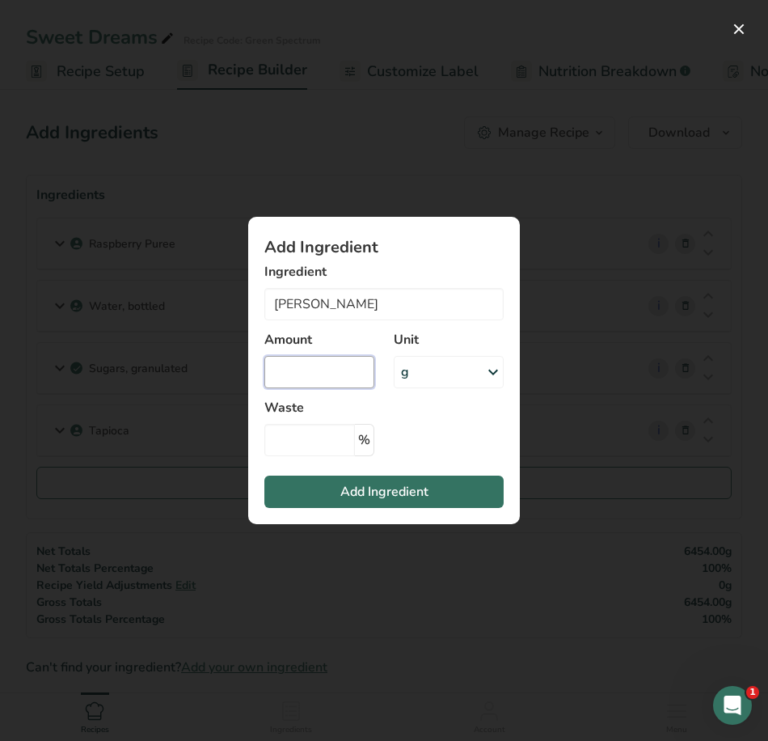
click at [365, 378] on input "Add ingredient modal" at bounding box center [319, 372] width 110 height 32
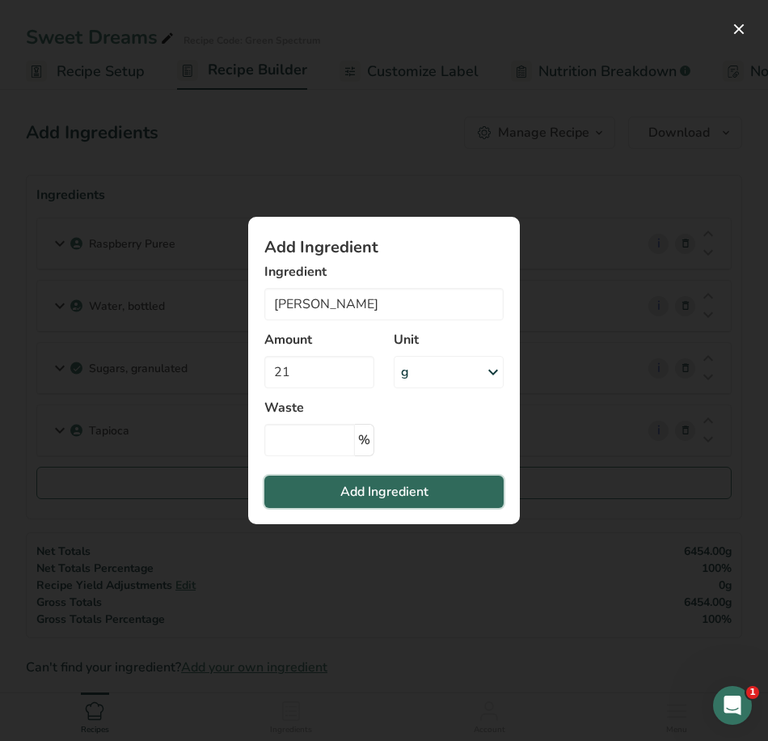
click at [431, 488] on button "Add Ingredient" at bounding box center [383, 492] width 239 height 32
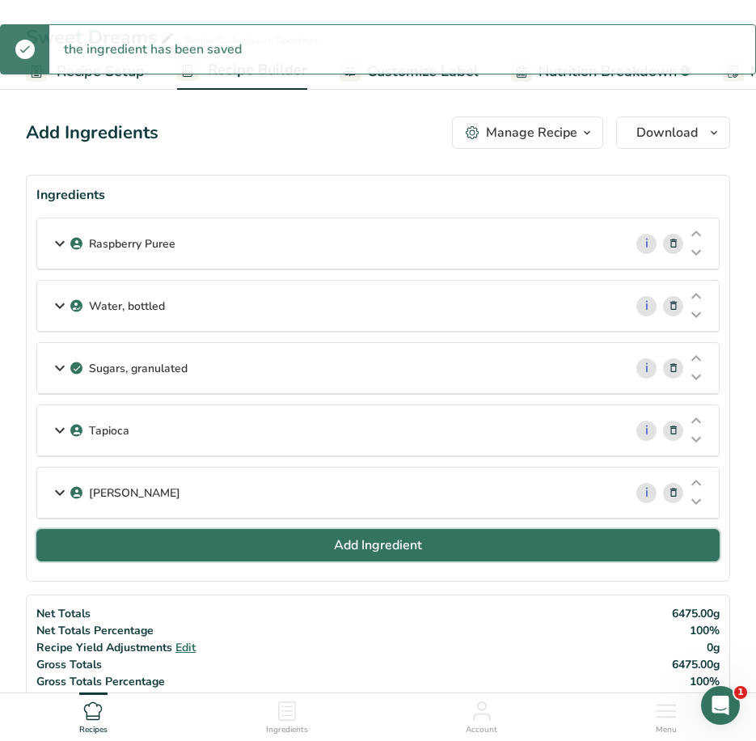
click at [332, 537] on button "Add Ingredient" at bounding box center [377, 545] width 683 height 32
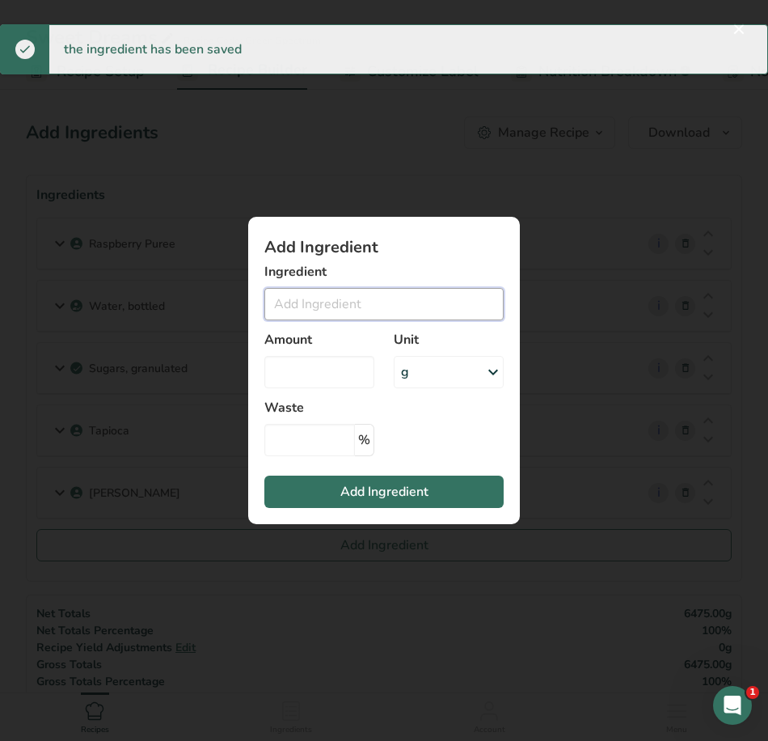
click at [378, 297] on input "Add ingredient modal" at bounding box center [383, 304] width 239 height 32
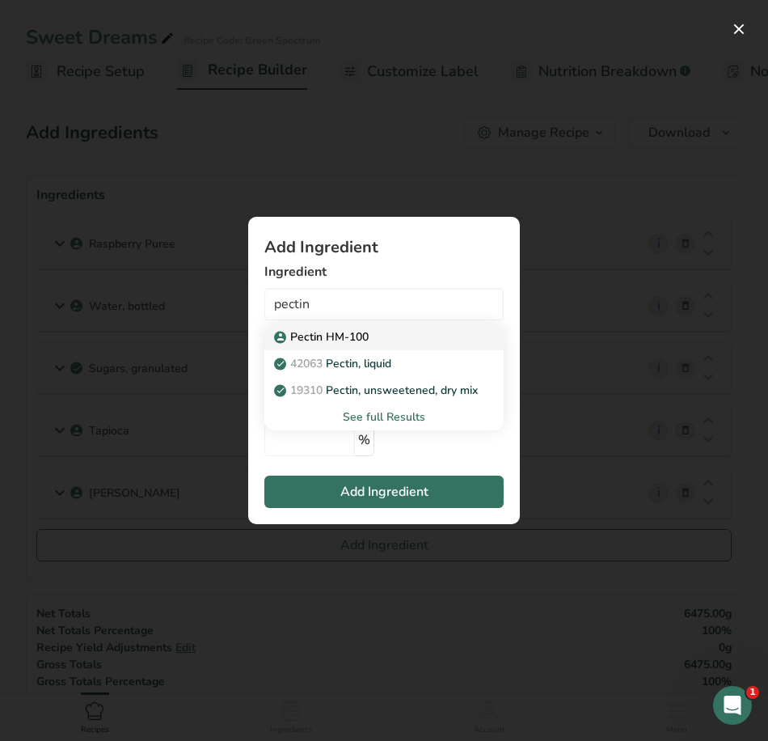
click at [367, 333] on p "Pectin HM-100" at bounding box center [322, 336] width 91 height 17
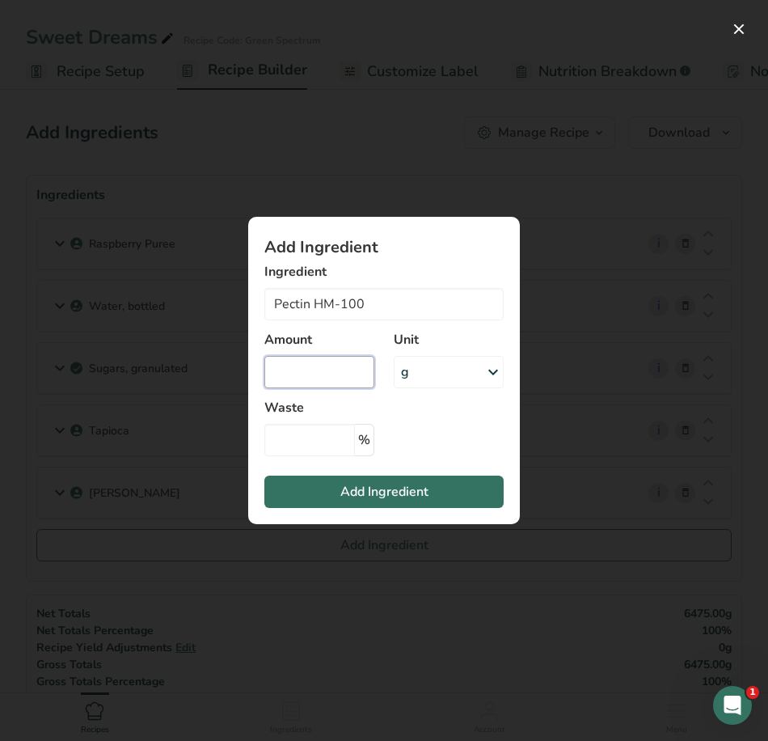
click at [341, 373] on input "Add ingredient modal" at bounding box center [319, 372] width 110 height 32
click at [419, 488] on span "Add Ingredient" at bounding box center [384, 491] width 88 height 19
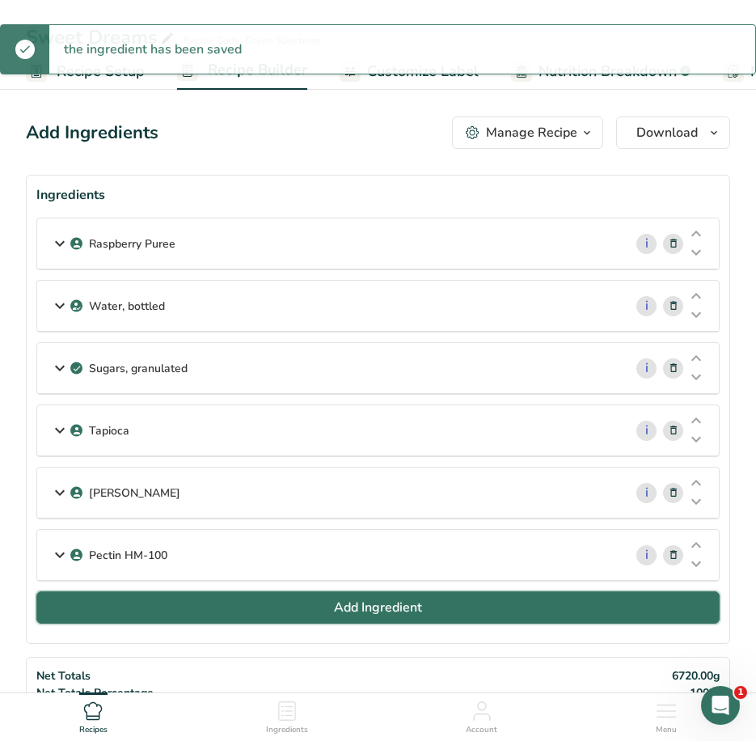
click at [424, 605] on button "Add Ingredient" at bounding box center [377, 607] width 683 height 32
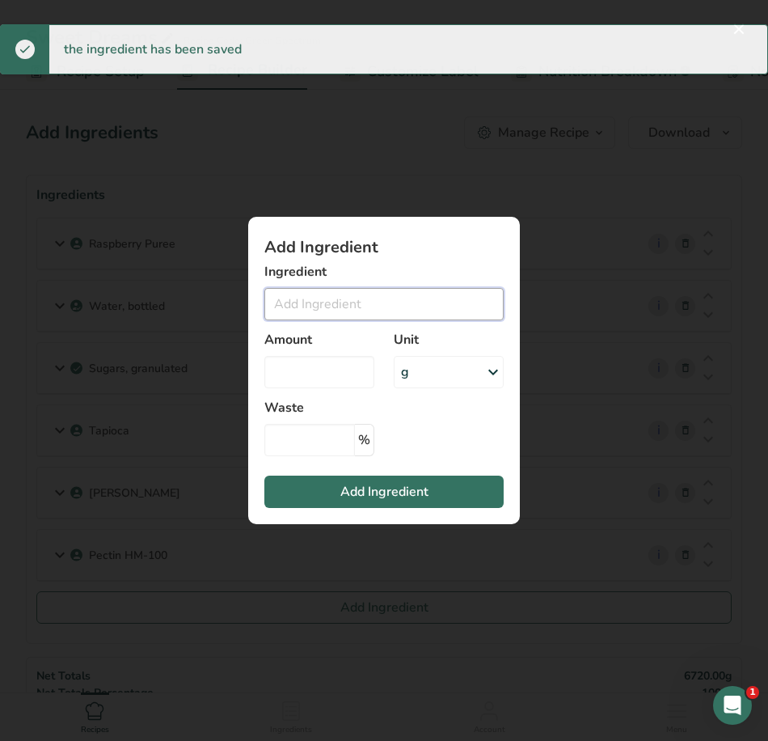
click at [323, 308] on input "Add ingredient modal" at bounding box center [383, 304] width 239 height 32
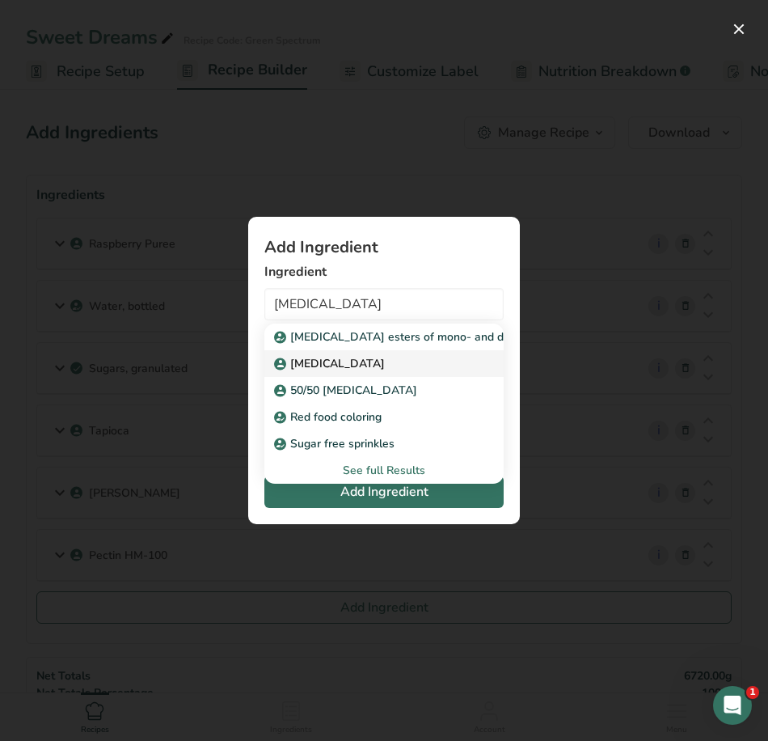
click at [317, 363] on p "Citric Acid" at bounding box center [331, 363] width 108 height 17
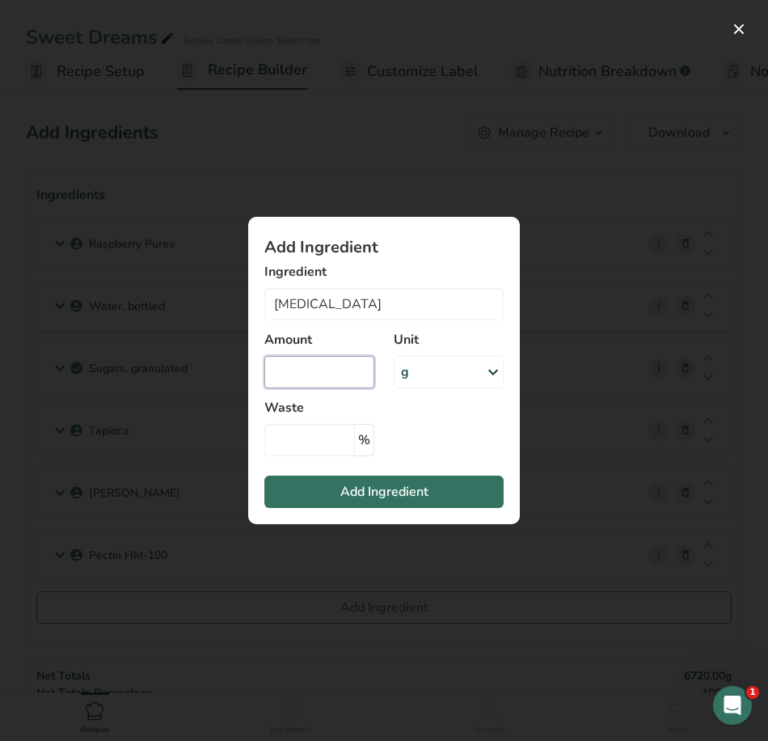
click at [339, 378] on input "Add ingredient modal" at bounding box center [319, 372] width 110 height 32
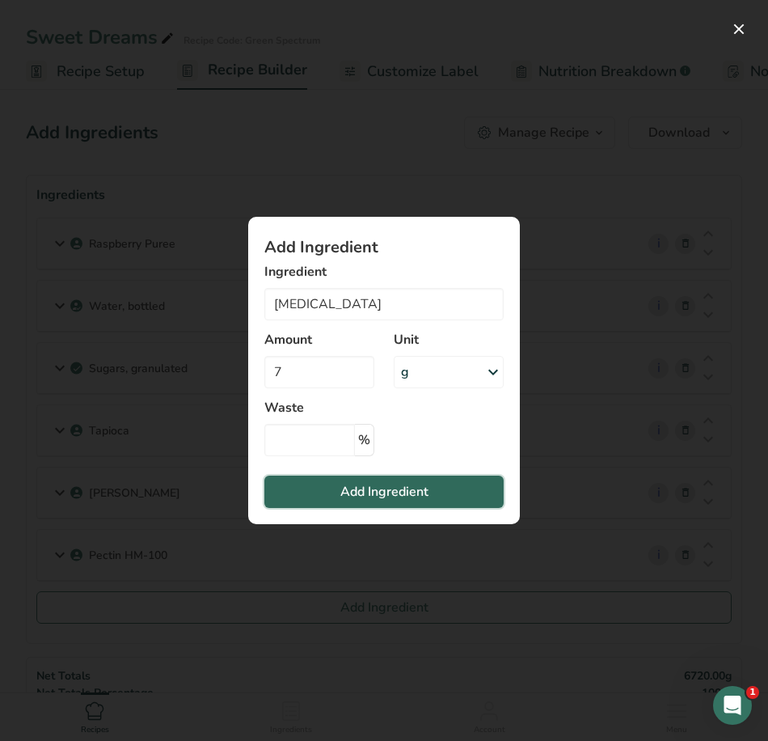
click at [440, 493] on button "Add Ingredient" at bounding box center [383, 492] width 239 height 32
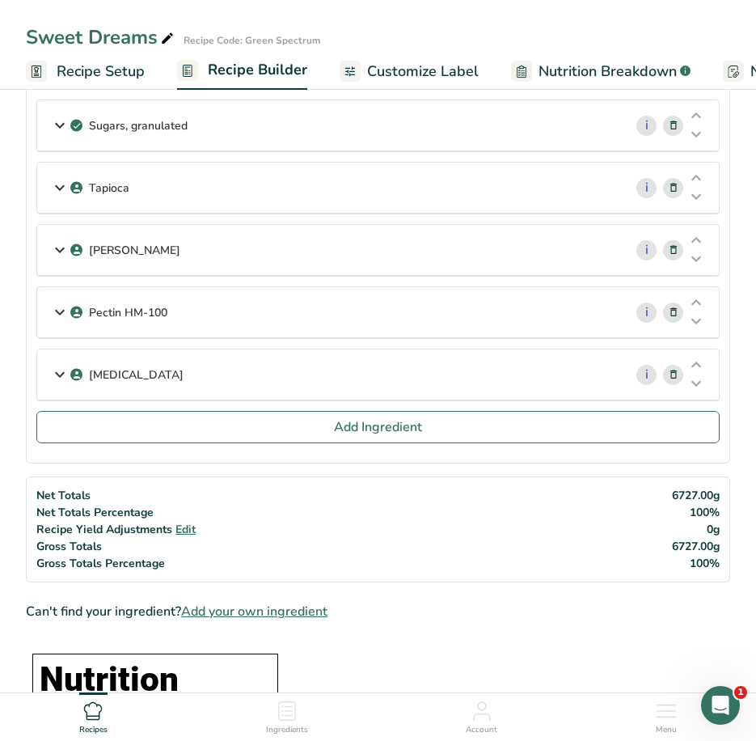
scroll to position [162, 0]
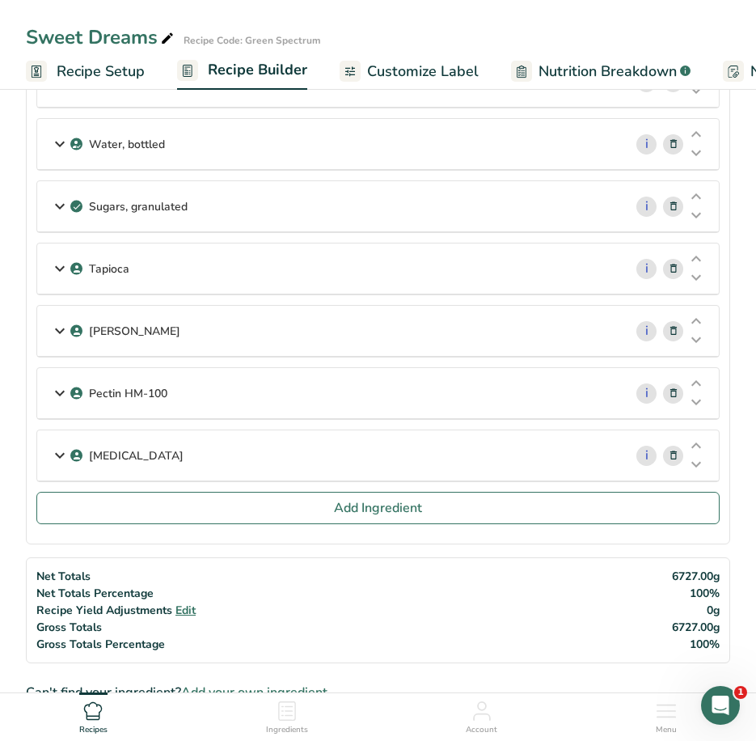
click at [261, 156] on div "Water, bottled" at bounding box center [330, 144] width 586 height 50
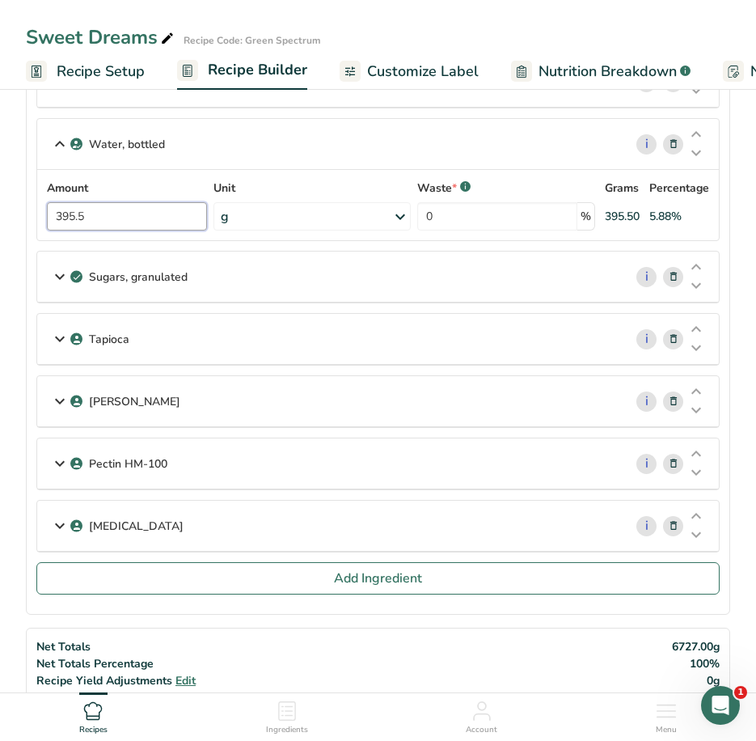
drag, startPoint x: 146, startPoint y: 218, endPoint x: -4, endPoint y: 205, distance: 150.2
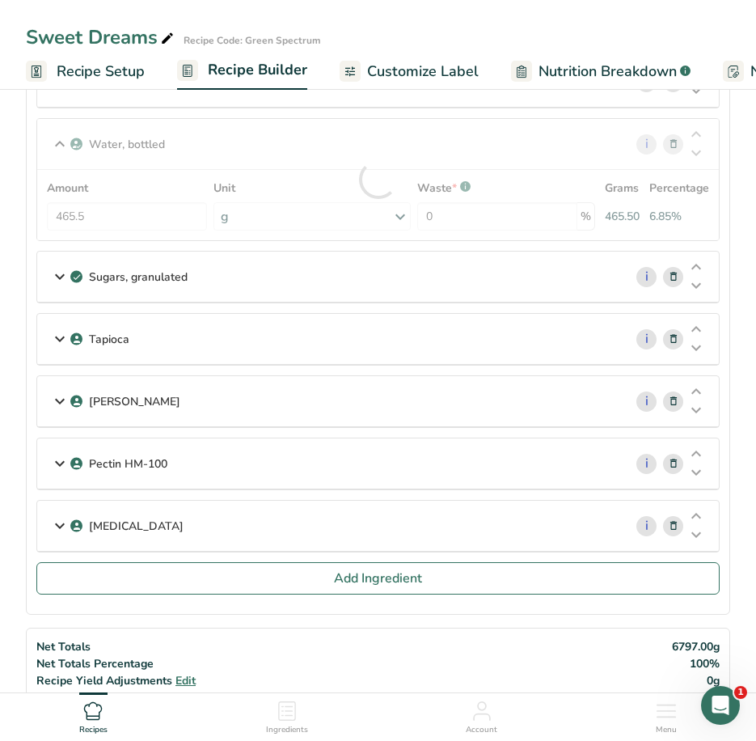
click at [62, 137] on div "Water, bottled i Amount 465.5 Unit g Weight Units g kg mg See more Volume Units…" at bounding box center [377, 179] width 683 height 123
click at [61, 139] on icon at bounding box center [59, 143] width 19 height 29
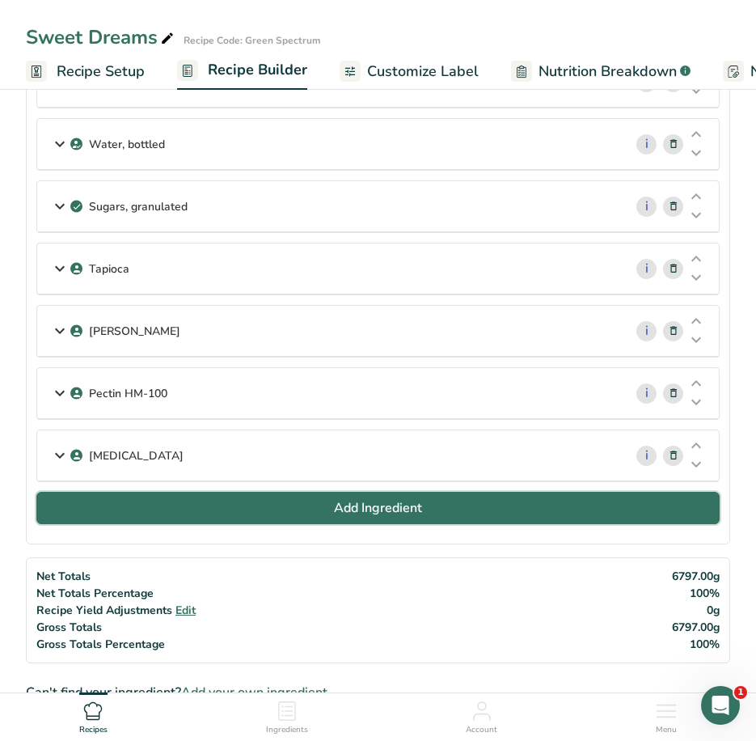
click at [156, 504] on button "Add Ingredient" at bounding box center [377, 508] width 683 height 32
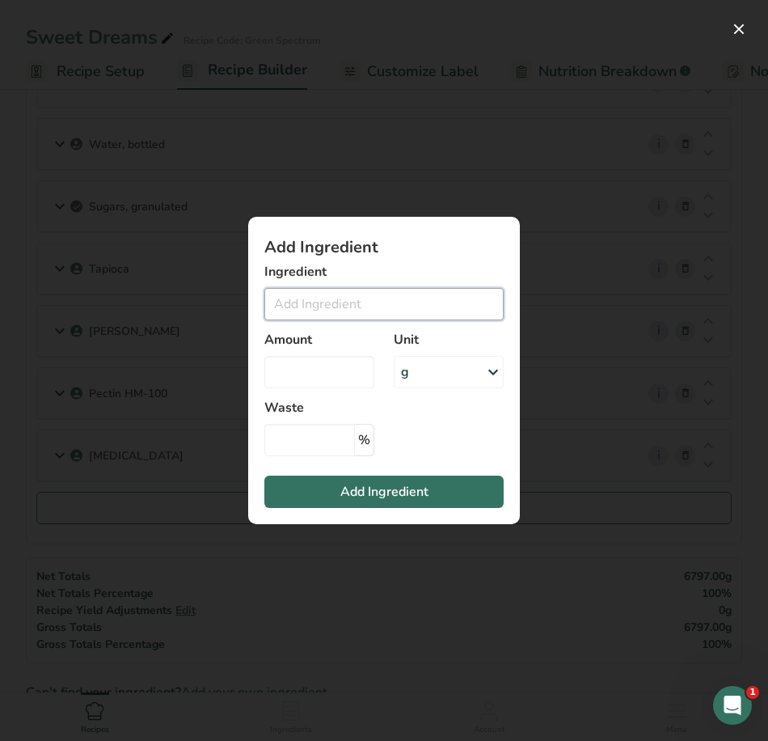
click at [332, 311] on input "Add ingredient modal" at bounding box center [383, 304] width 239 height 32
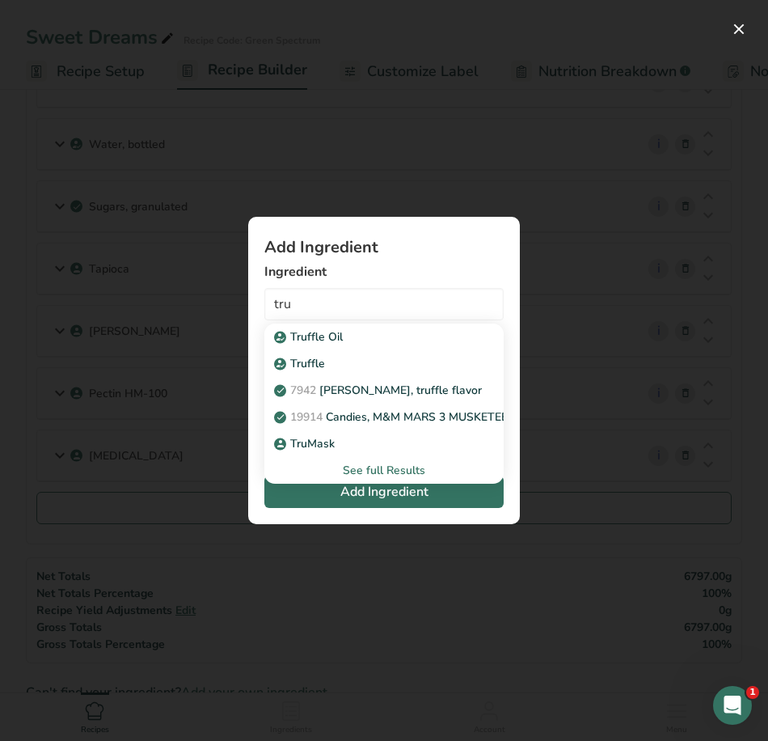
click at [391, 468] on div "See full Results" at bounding box center [384, 470] width 214 height 17
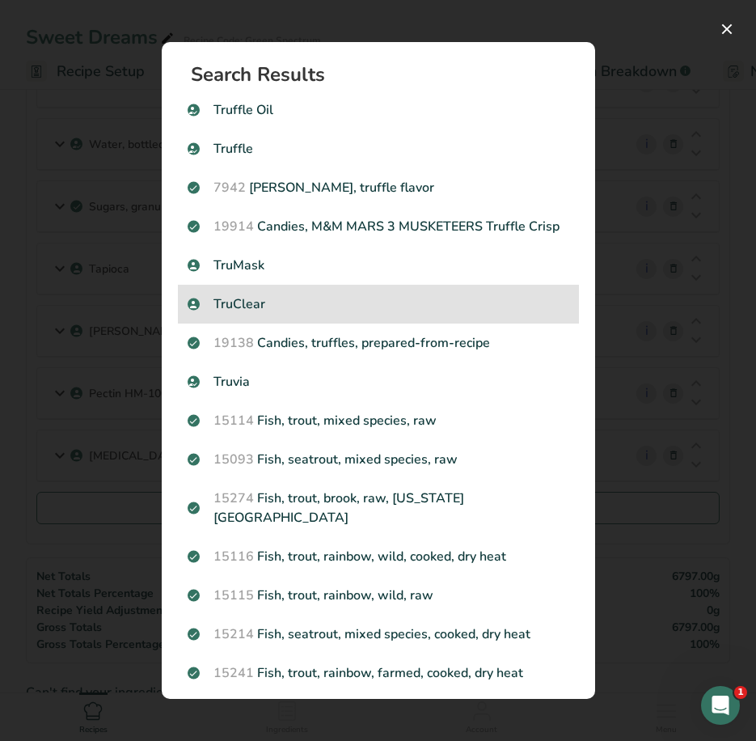
click at [371, 314] on p "TruClear" at bounding box center [379, 303] width 382 height 19
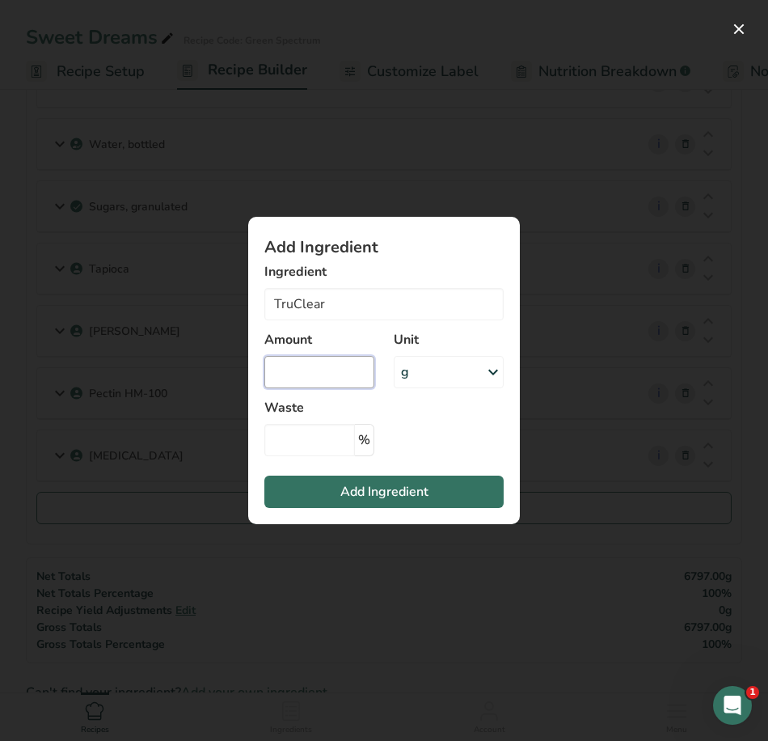
click at [323, 362] on input "Add ingredient modal" at bounding box center [319, 372] width 110 height 32
click at [342, 508] on section "Add Ingredient Ingredient TruClear Truffle Oil Truffle 7942 Pate, truffle flavo…" at bounding box center [384, 370] width 272 height 307
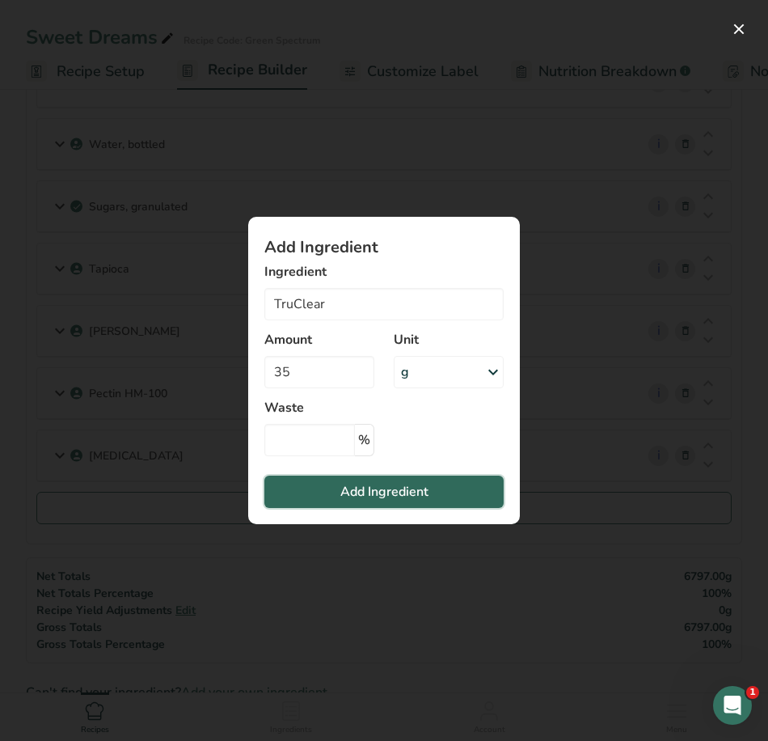
click at [344, 500] on span "Add Ingredient" at bounding box center [384, 491] width 88 height 19
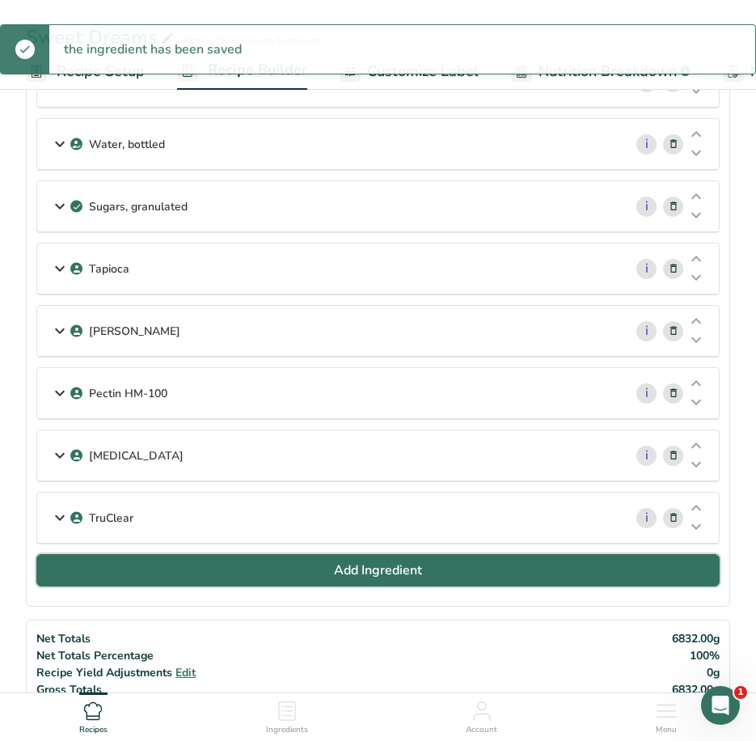
click at [207, 568] on button "Add Ingredient" at bounding box center [377, 570] width 683 height 32
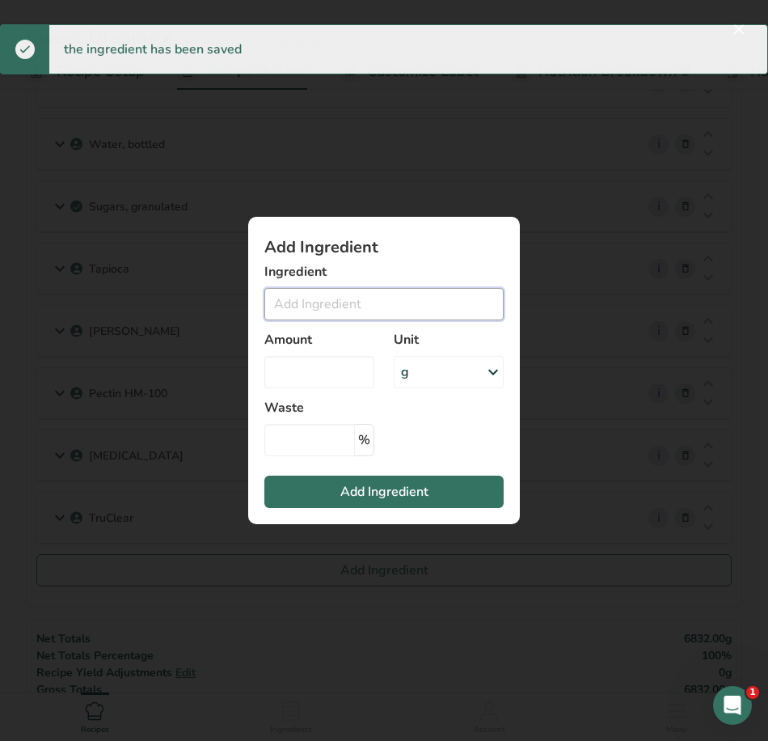
click at [304, 307] on input "Add ingredient modal" at bounding box center [383, 304] width 239 height 32
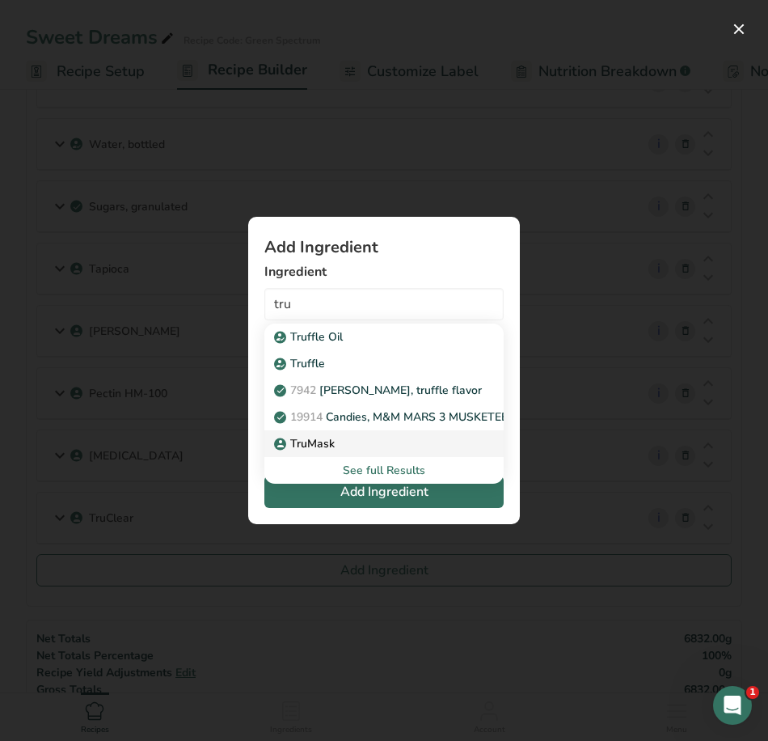
click at [312, 444] on p "TruMask" at bounding box center [305, 443] width 57 height 17
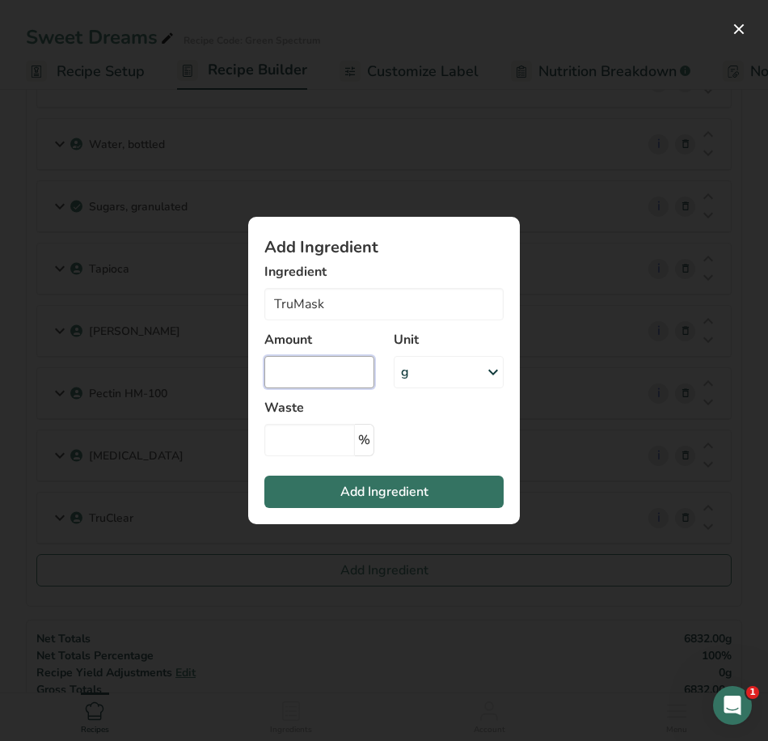
click at [315, 362] on input "Add ingredient modal" at bounding box center [319, 372] width 110 height 32
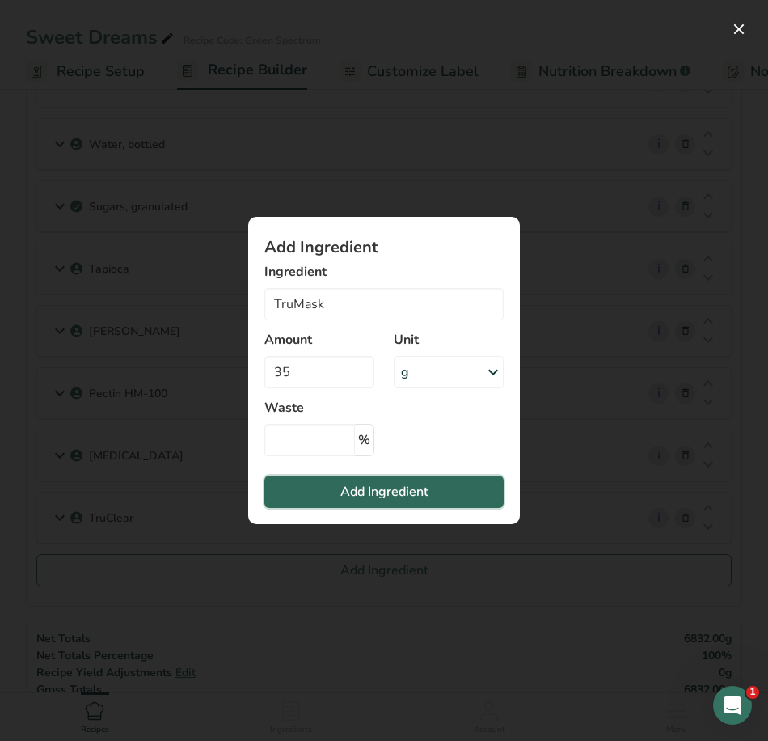
click at [392, 493] on span "Add Ingredient" at bounding box center [384, 491] width 88 height 19
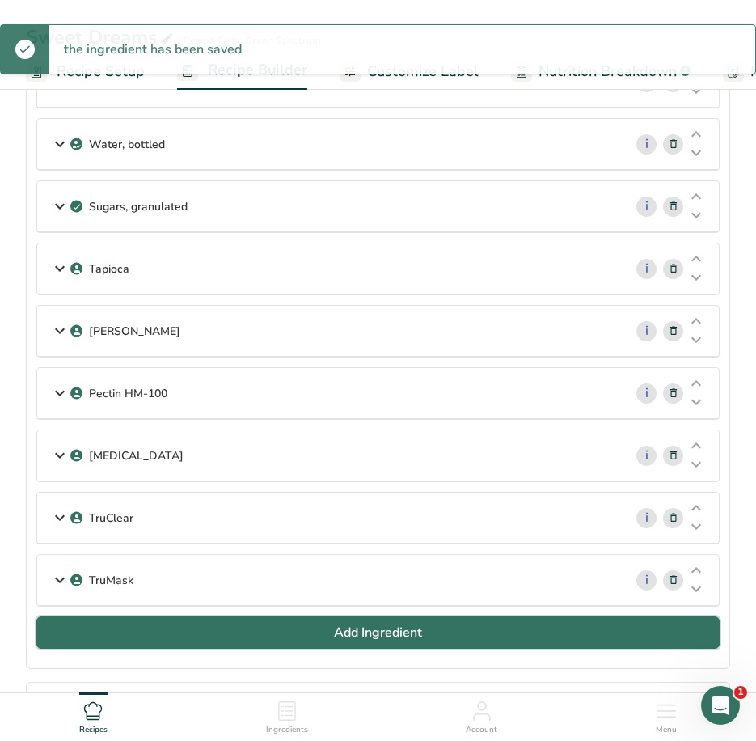
click at [372, 628] on span "Add Ingredient" at bounding box center [378, 632] width 88 height 19
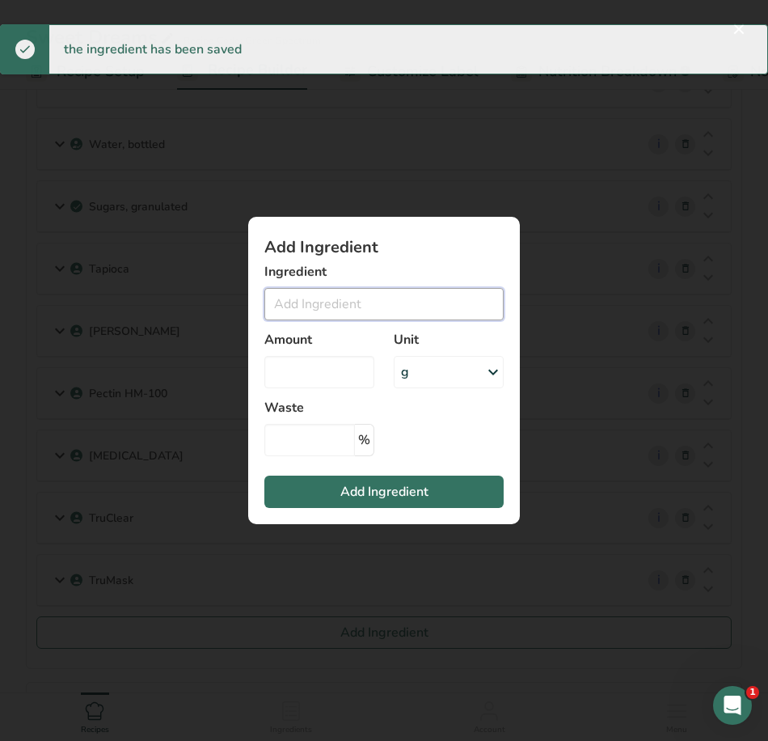
click at [307, 309] on input "Add ingredient modal" at bounding box center [383, 304] width 239 height 32
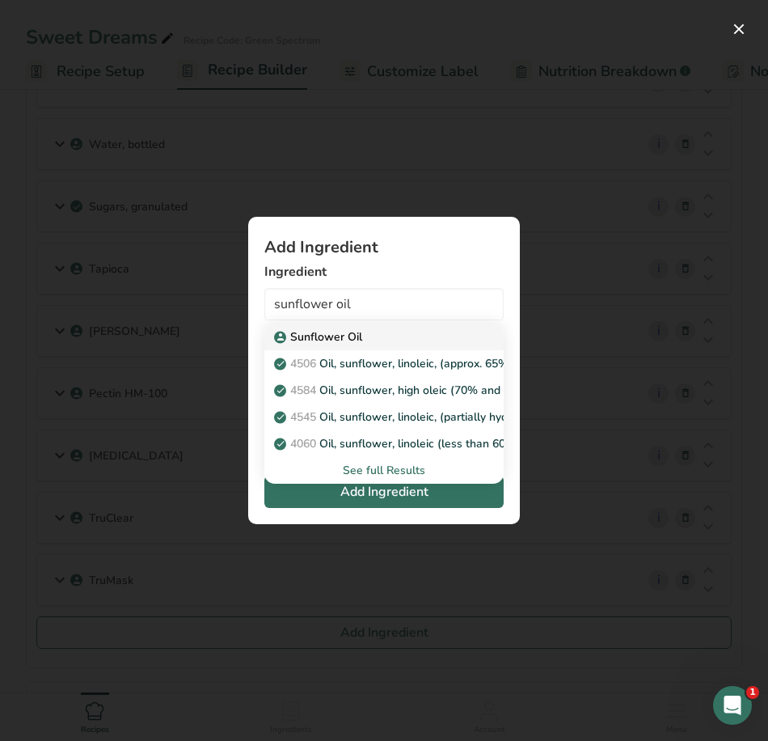
click at [311, 336] on p "Sunflower Oil" at bounding box center [319, 336] width 85 height 17
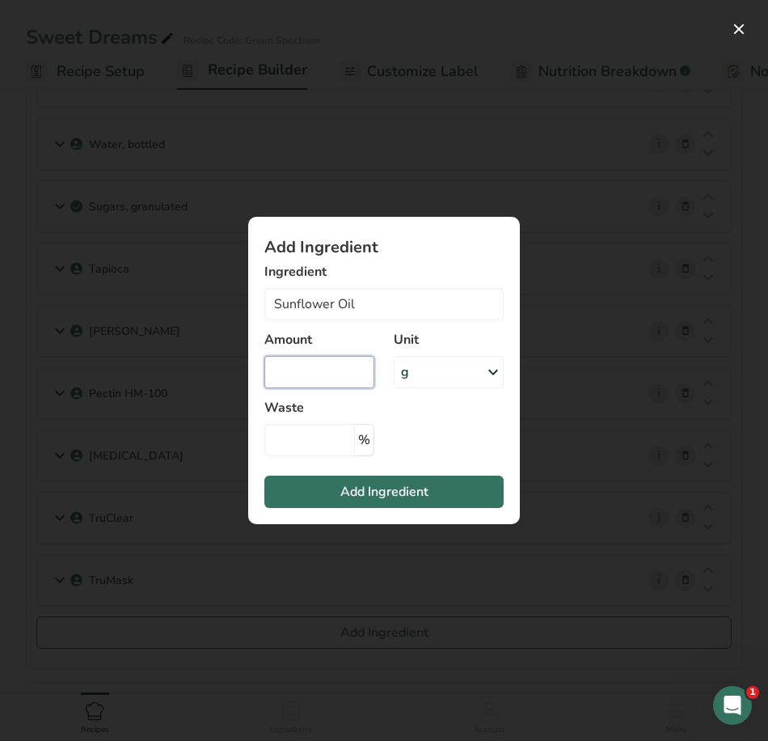
click at [327, 374] on input "Add ingredient modal" at bounding box center [319, 372] width 110 height 32
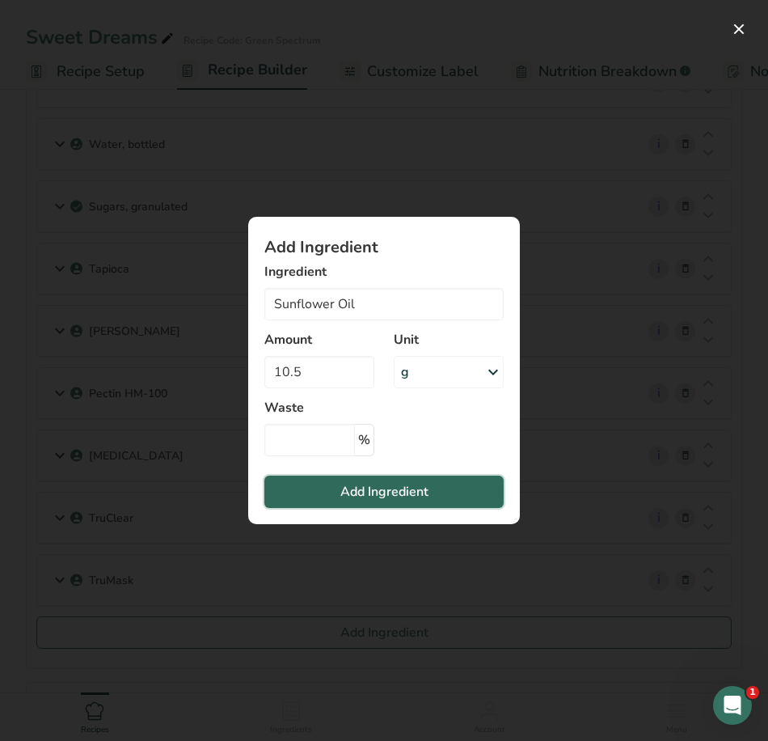
click at [364, 497] on span "Add Ingredient" at bounding box center [384, 491] width 88 height 19
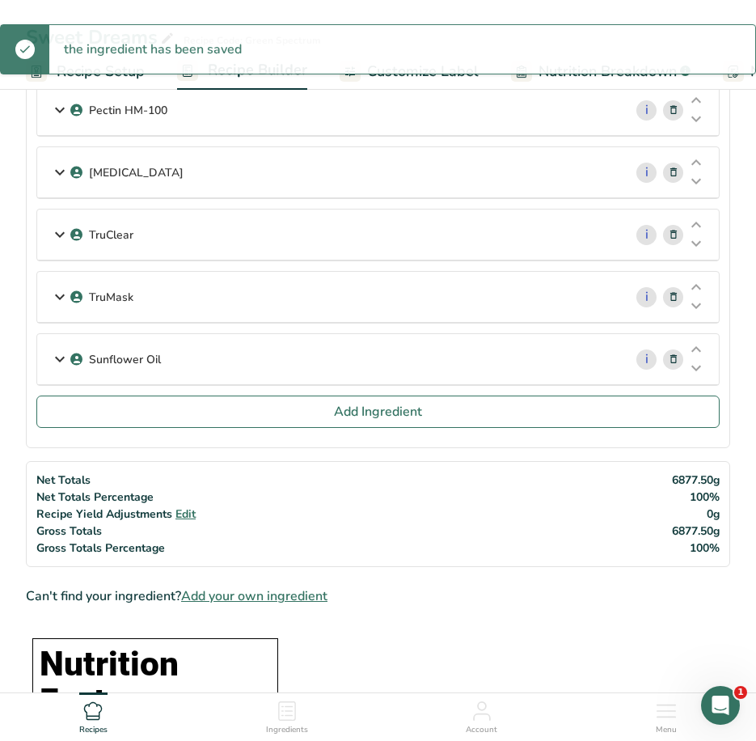
scroll to position [485, 0]
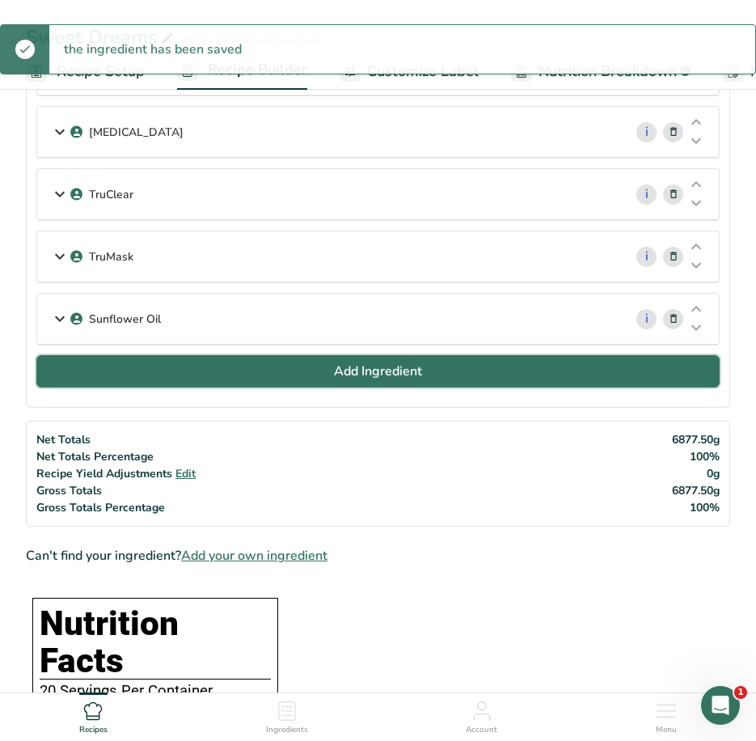
click at [243, 369] on button "Add Ingredient" at bounding box center [377, 371] width 683 height 32
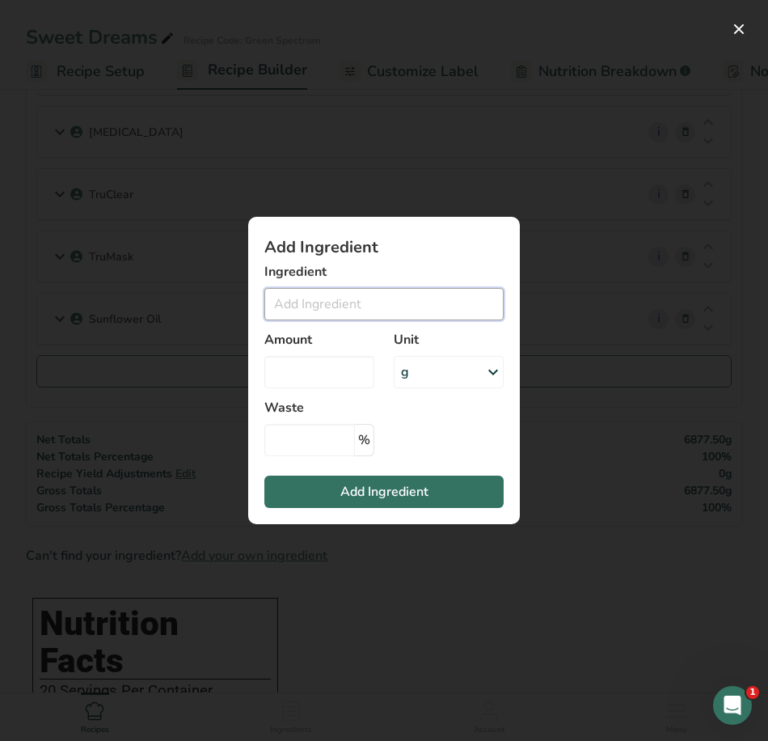
click at [350, 303] on input "Add ingredient modal" at bounding box center [383, 304] width 239 height 32
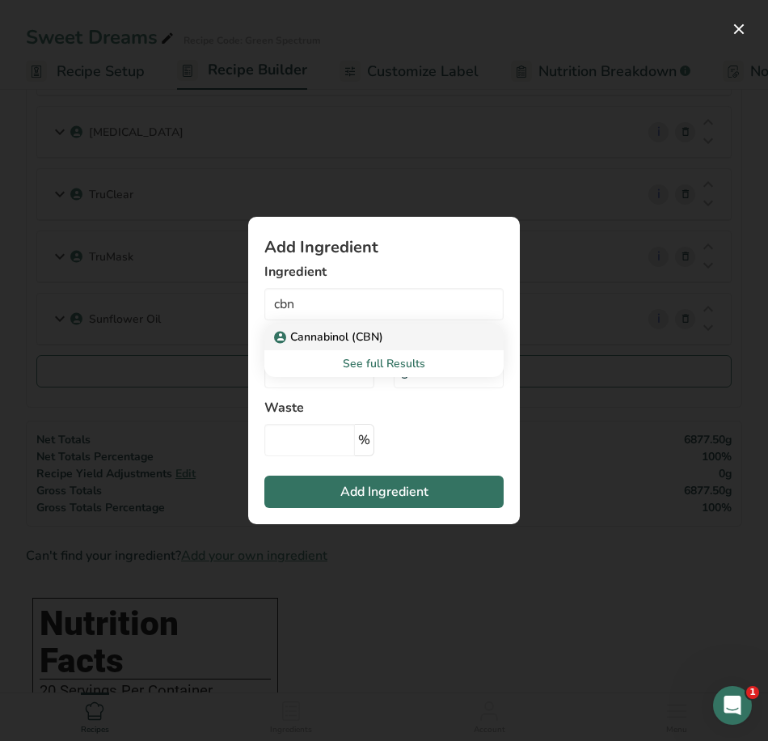
click at [366, 334] on p "Cannabinol (CBN)" at bounding box center [330, 336] width 106 height 17
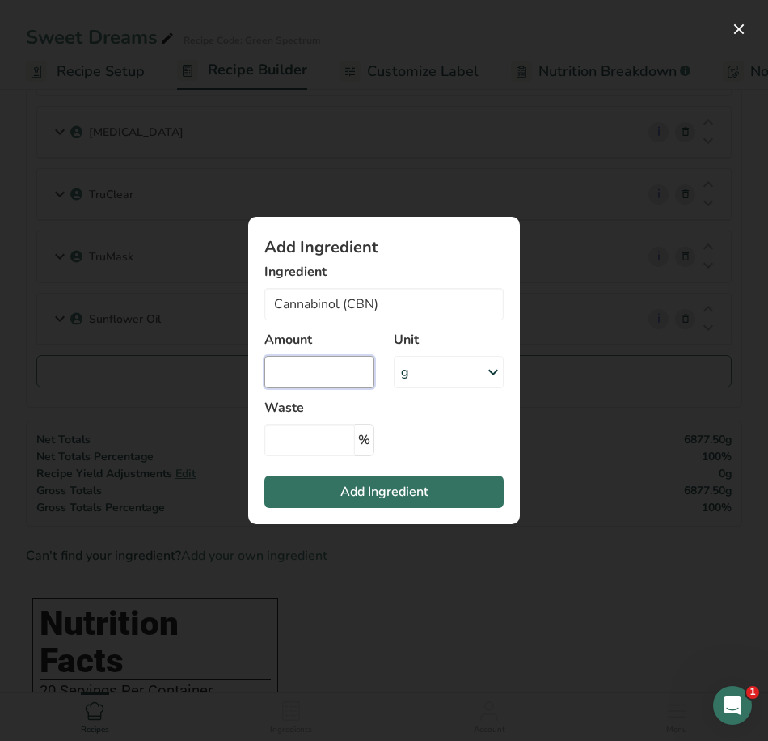
click at [353, 376] on input "Add ingredient modal" at bounding box center [319, 372] width 110 height 32
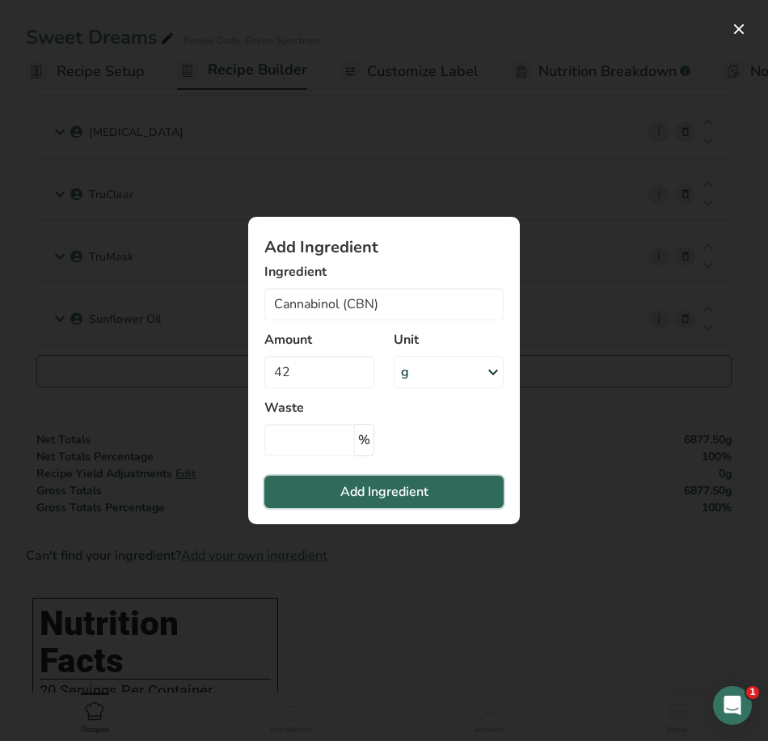
click at [355, 482] on span "Add Ingredient" at bounding box center [384, 491] width 88 height 19
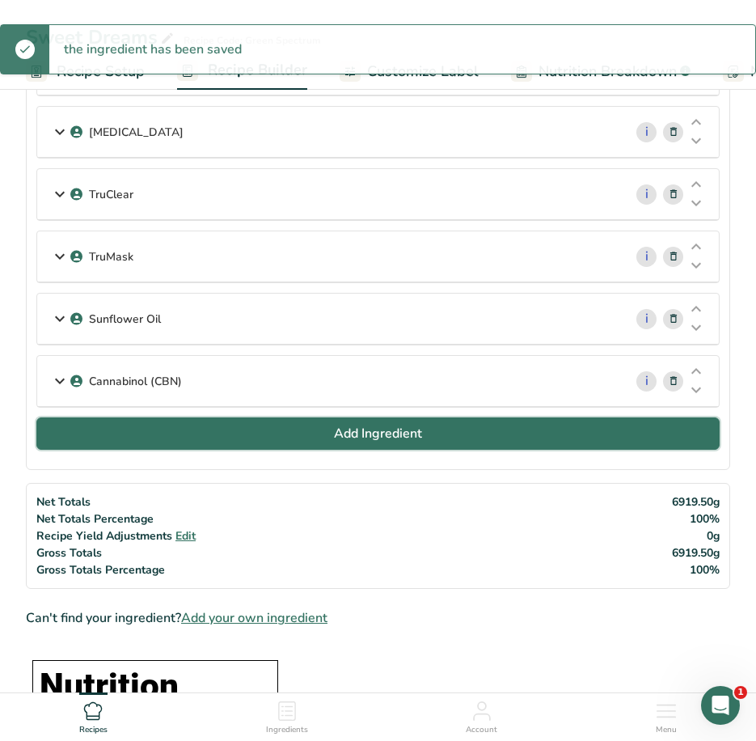
click at [277, 437] on button "Add Ingredient" at bounding box center [377, 433] width 683 height 32
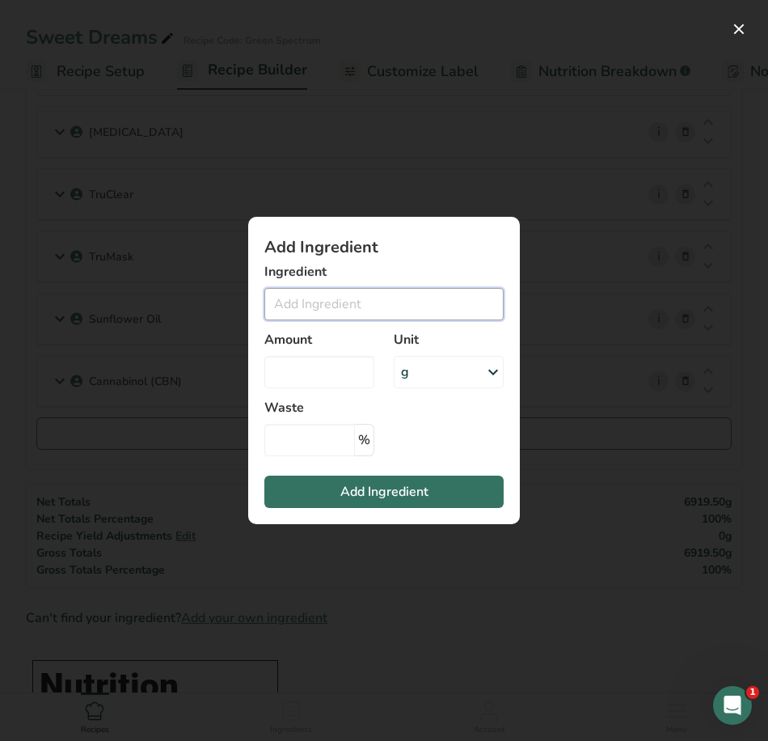
click at [296, 311] on input "Add ingredient modal" at bounding box center [383, 304] width 239 height 32
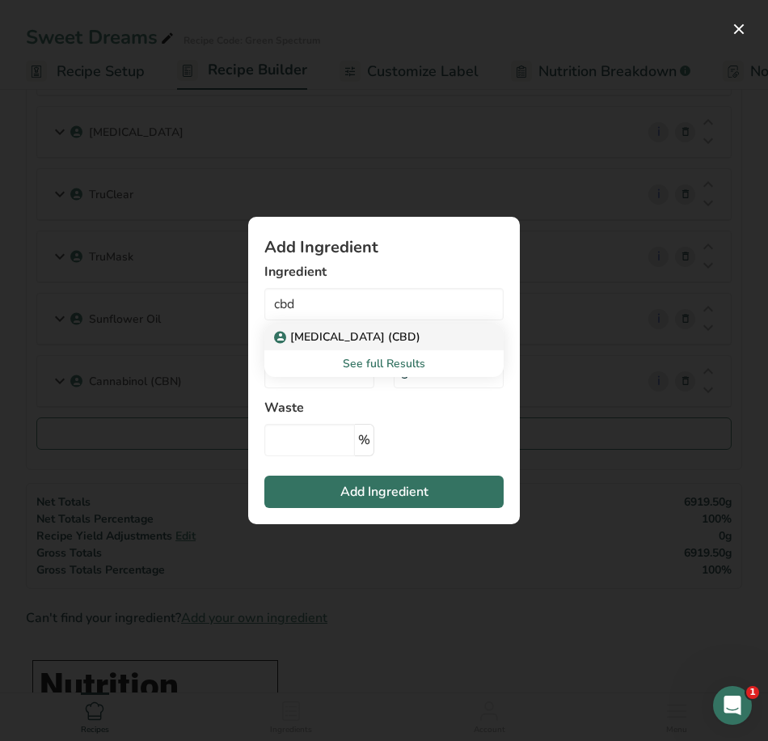
click at [369, 343] on p "Cannabidiol (CBD)" at bounding box center [348, 336] width 143 height 17
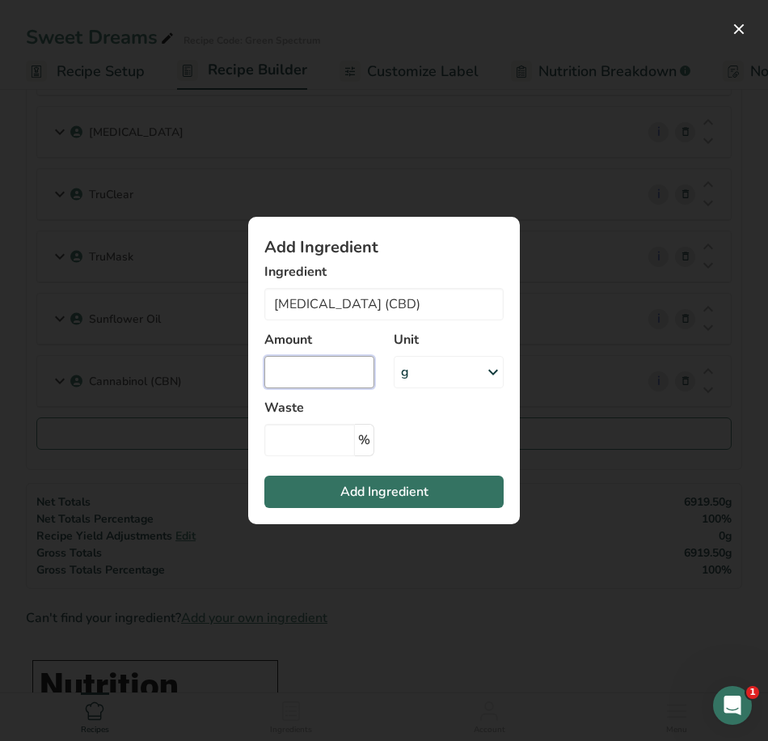
click at [311, 369] on input "Add ingredient modal" at bounding box center [319, 372] width 110 height 32
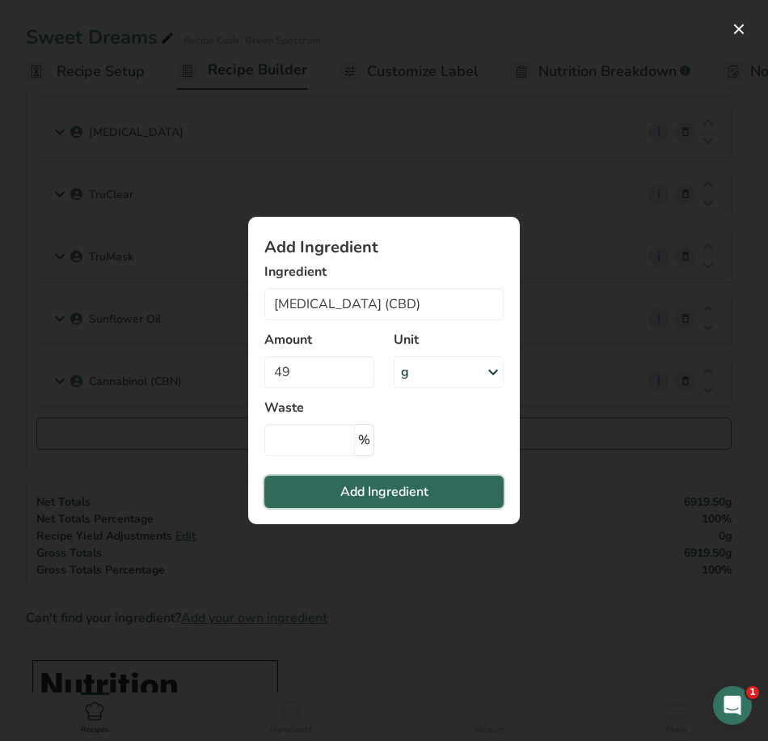
click at [403, 490] on span "Add Ingredient" at bounding box center [384, 491] width 88 height 19
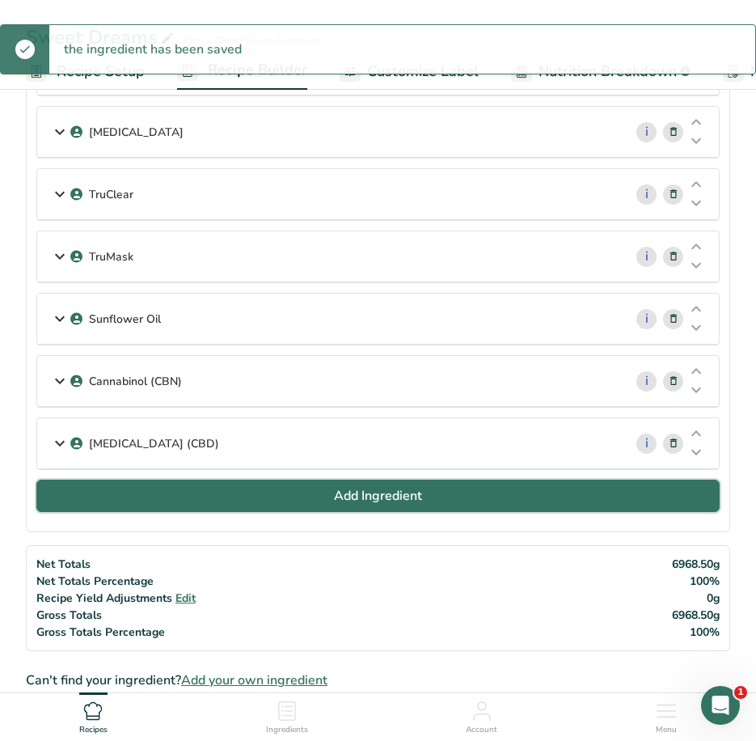
click at [353, 496] on span "Add Ingredient" at bounding box center [378, 495] width 88 height 19
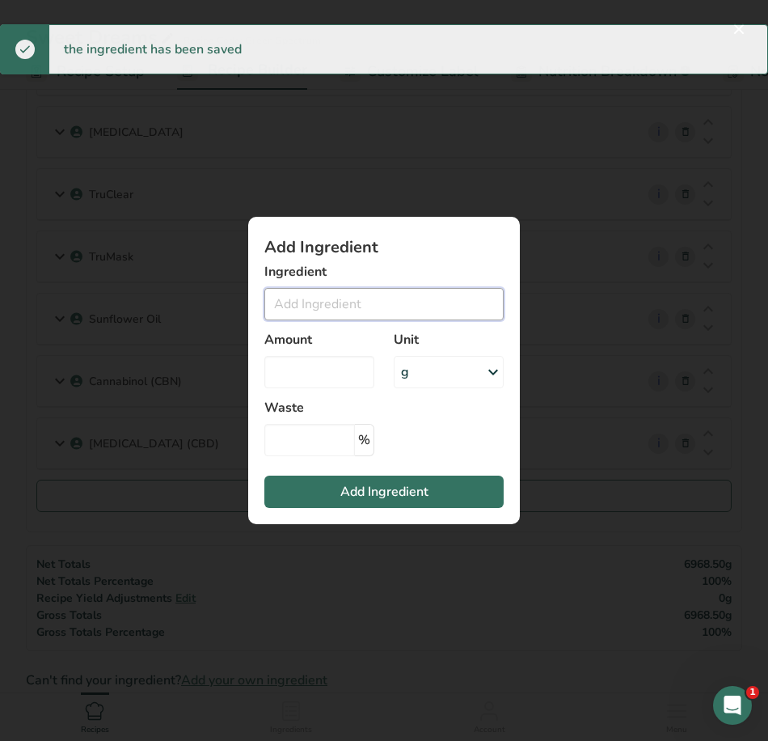
click at [341, 313] on input "Add ingredient modal" at bounding box center [383, 304] width 239 height 32
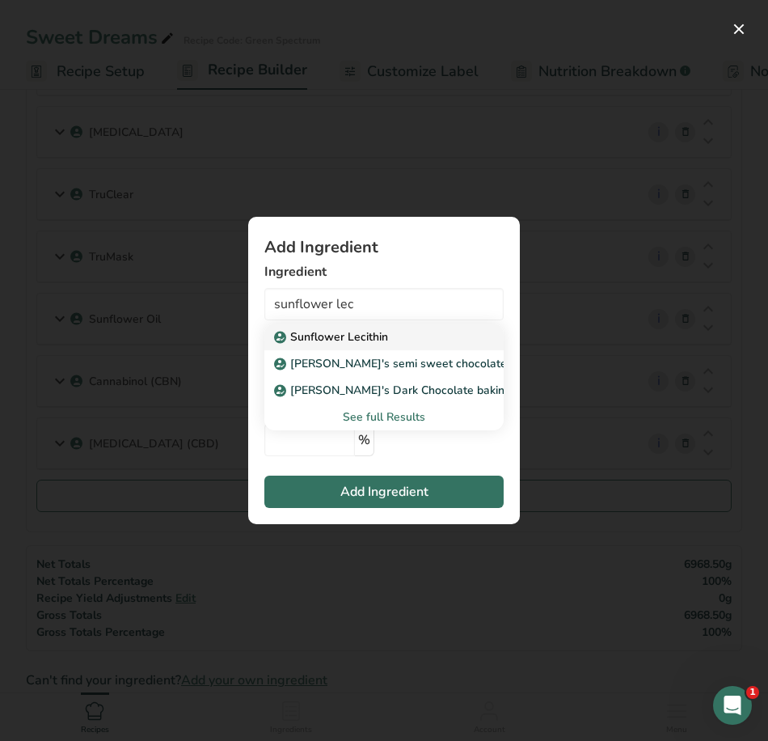
click at [338, 336] on p "Sunflower Lecithin" at bounding box center [332, 336] width 111 height 17
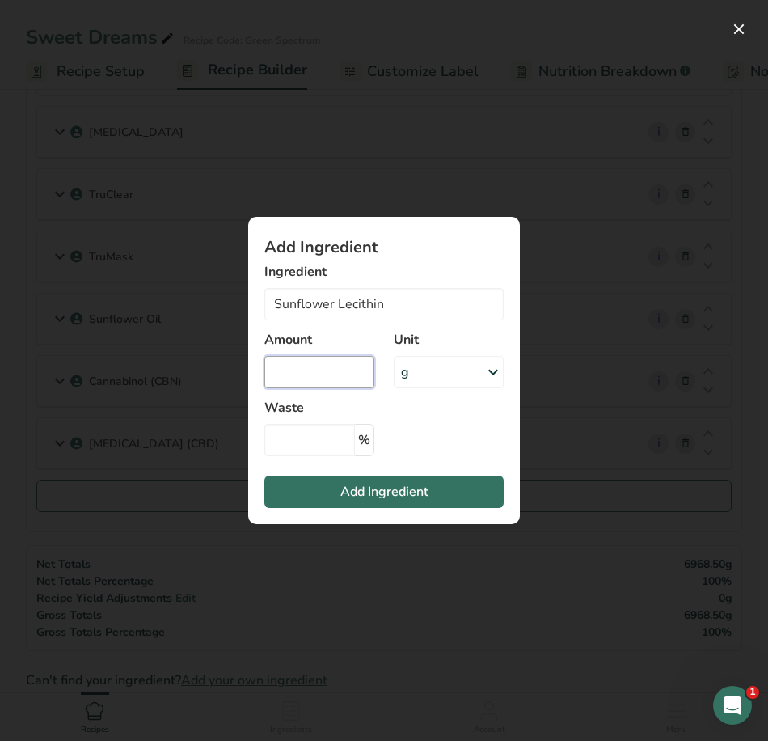
click at [335, 372] on input "Add ingredient modal" at bounding box center [319, 372] width 110 height 32
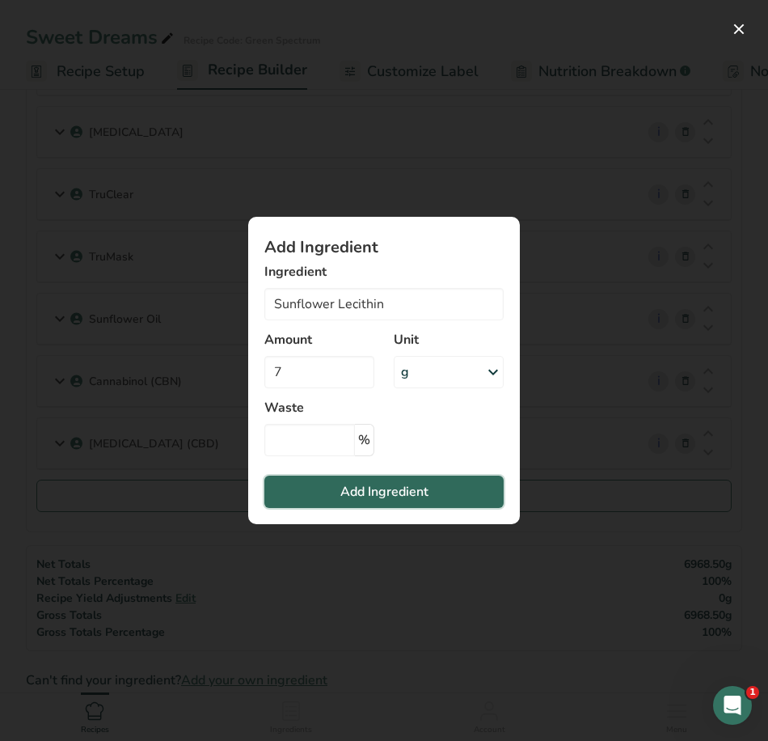
click at [423, 486] on span "Add Ingredient" at bounding box center [384, 491] width 88 height 19
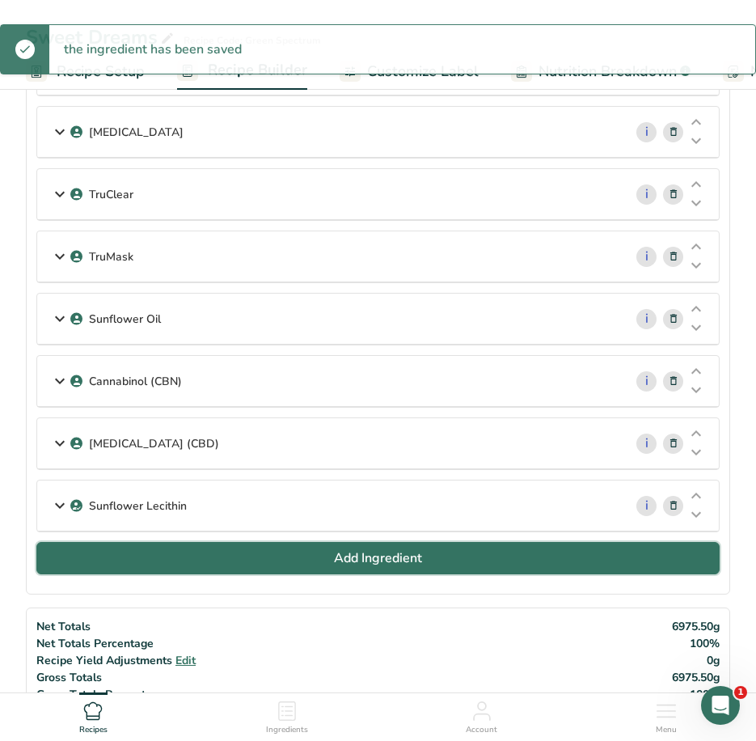
click at [345, 563] on span "Add Ingredient" at bounding box center [378, 557] width 88 height 19
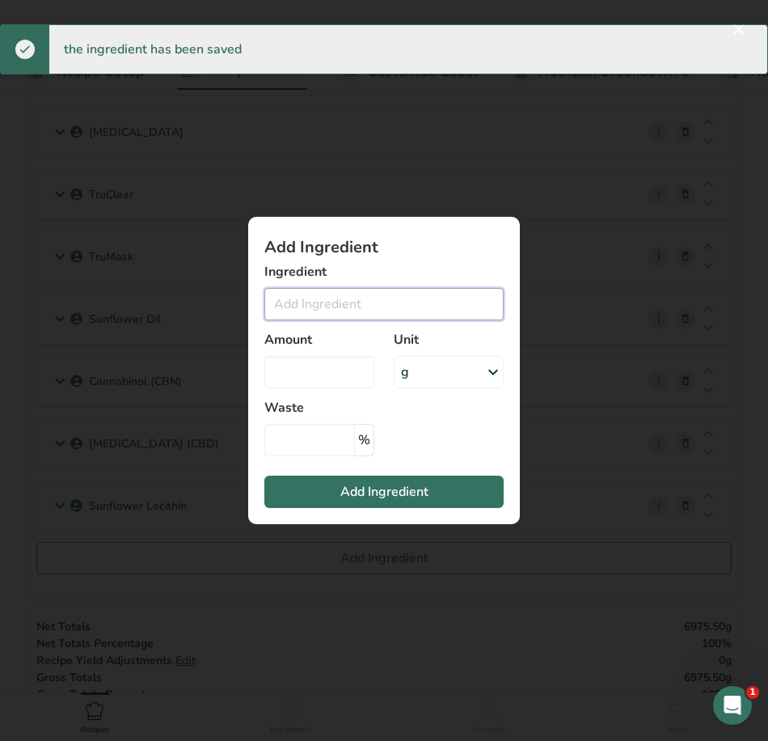
click at [354, 299] on input "Add ingredient modal" at bounding box center [383, 304] width 239 height 32
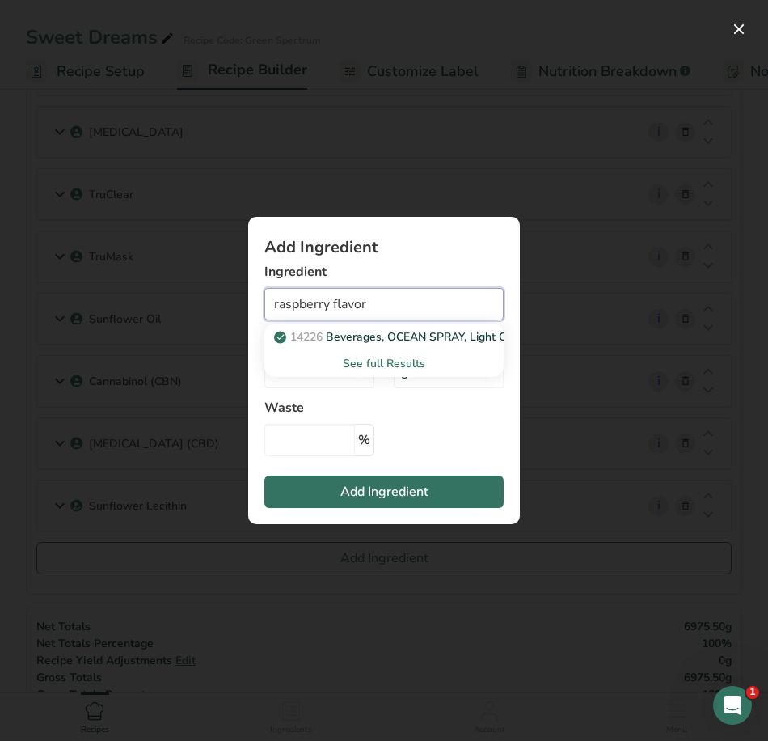
drag, startPoint x: 391, startPoint y: 304, endPoint x: 223, endPoint y: 283, distance: 169.5
click at [229, 282] on div "Add Ingredient Ingredient raspberry flavor 14226 Beverages, OCEAN SPRAY, Light …" at bounding box center [383, 370] width 323 height 359
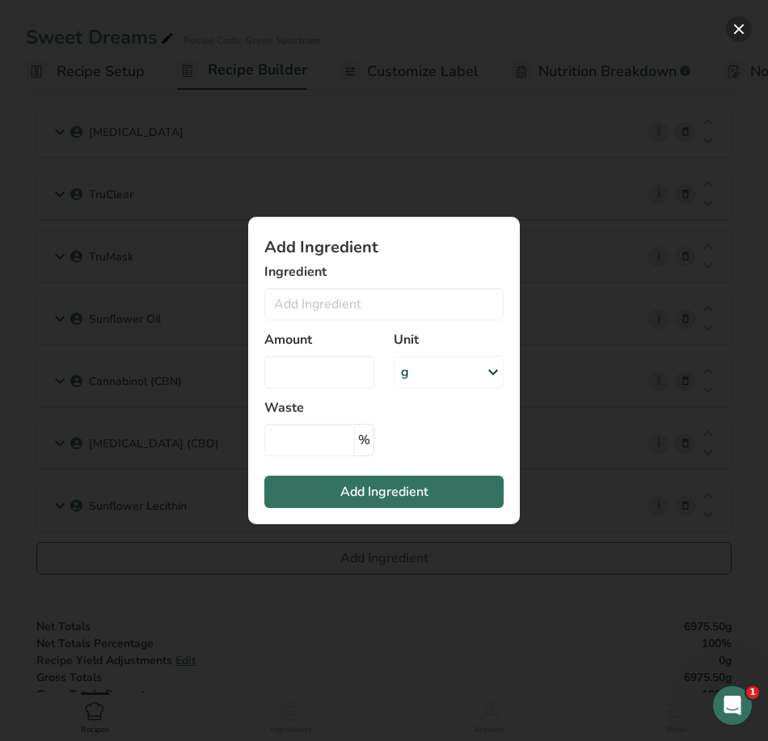
click at [746, 27] on button "Add ingredient modal" at bounding box center [739, 29] width 26 height 26
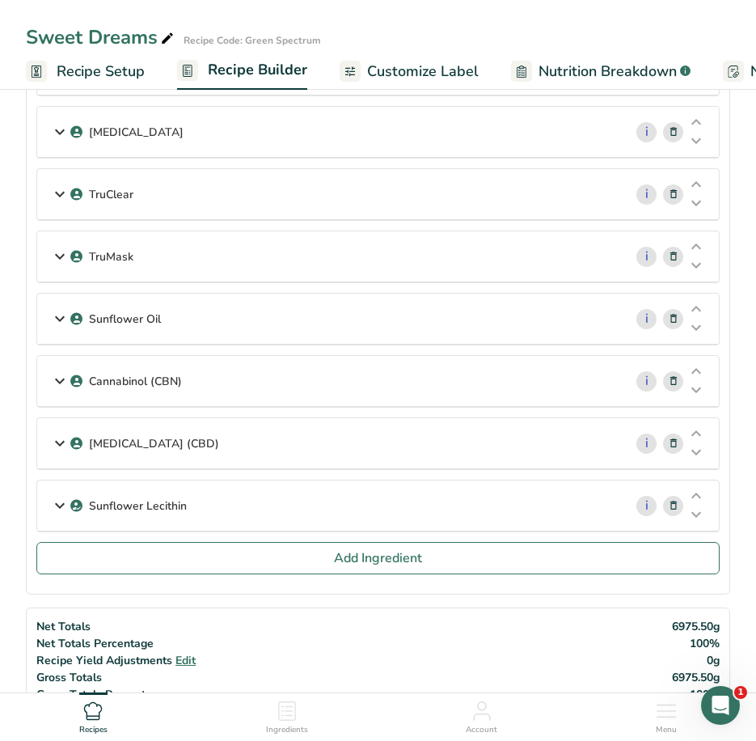
scroll to position [809, 0]
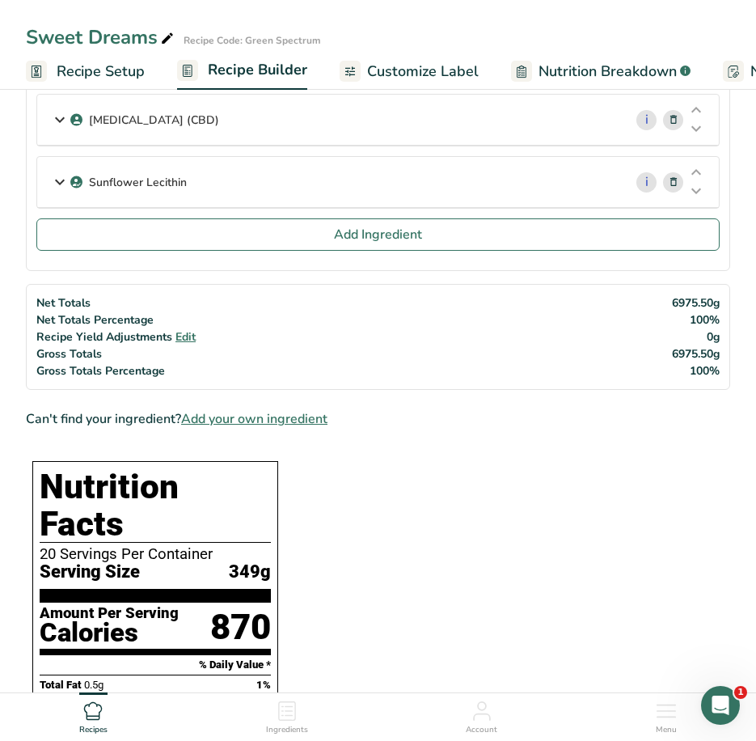
click at [237, 423] on span "Add your own ingredient" at bounding box center [254, 418] width 146 height 19
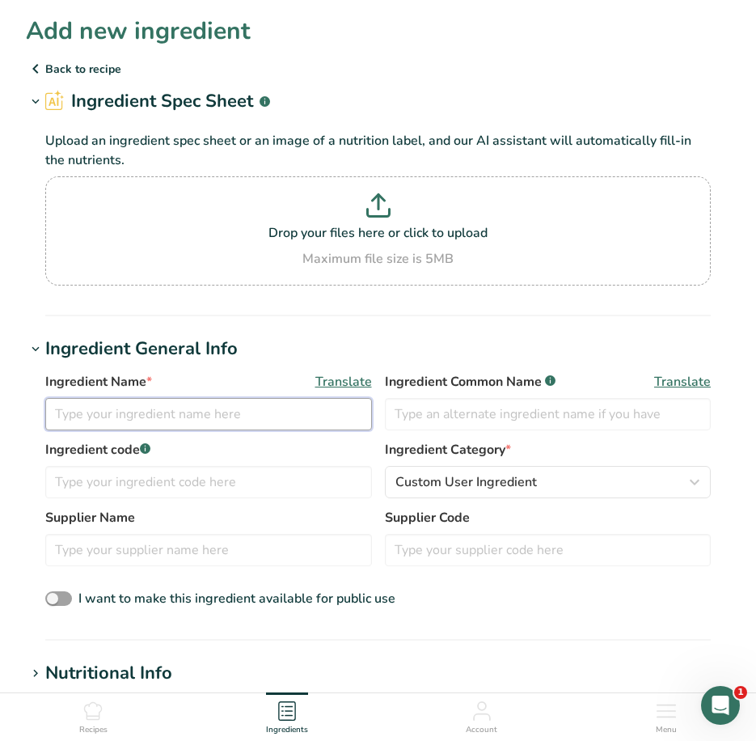
click at [168, 416] on input "text" at bounding box center [208, 414] width 327 height 32
click at [168, 416] on input "Natural Raspberry Flavorings" at bounding box center [208, 414] width 327 height 32
click at [108, 408] on input "Natural Raspberry flavorings" at bounding box center [208, 414] width 327 height 32
click at [168, 411] on input "Natural Raspberry flavorings" at bounding box center [208, 414] width 327 height 32
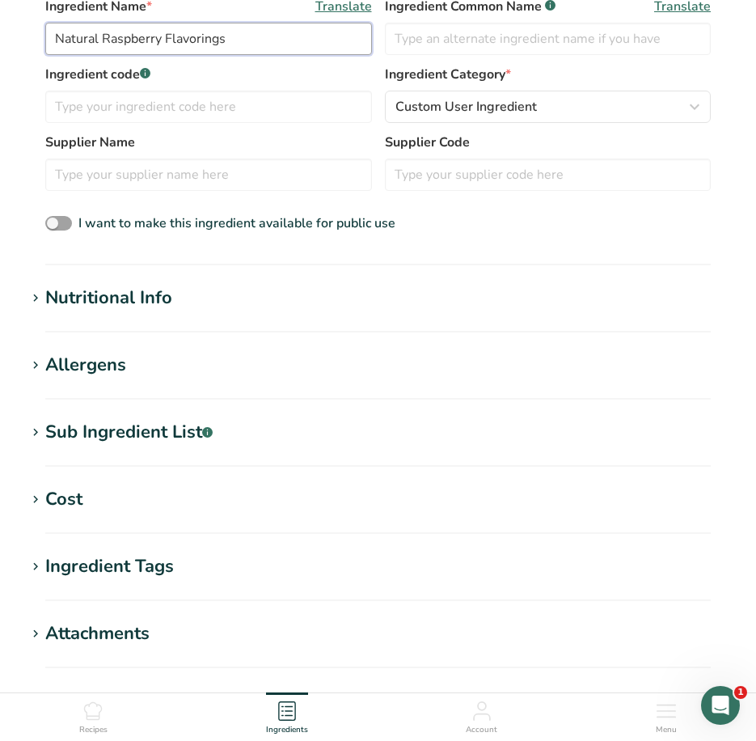
scroll to position [404, 0]
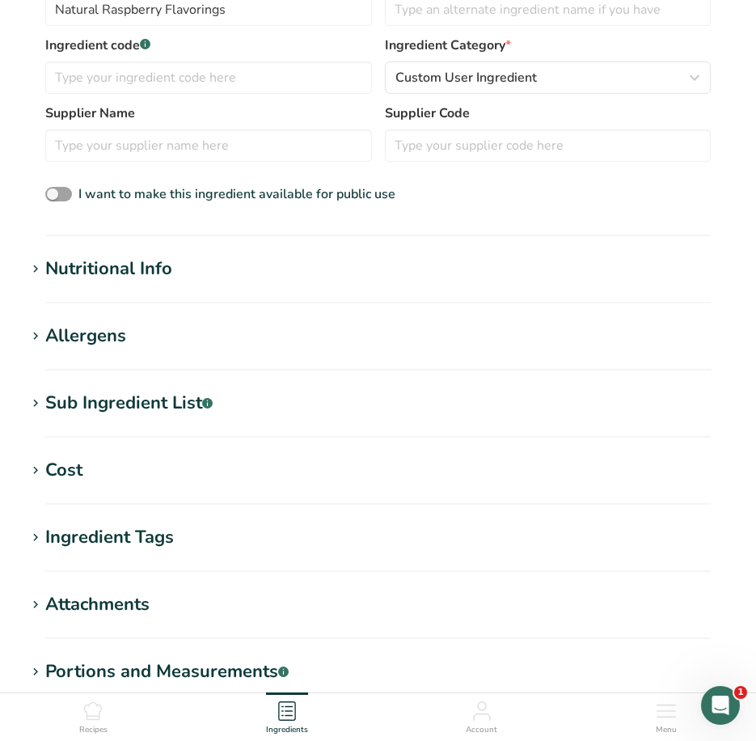
click at [119, 258] on div "Nutritional Info" at bounding box center [108, 269] width 127 height 27
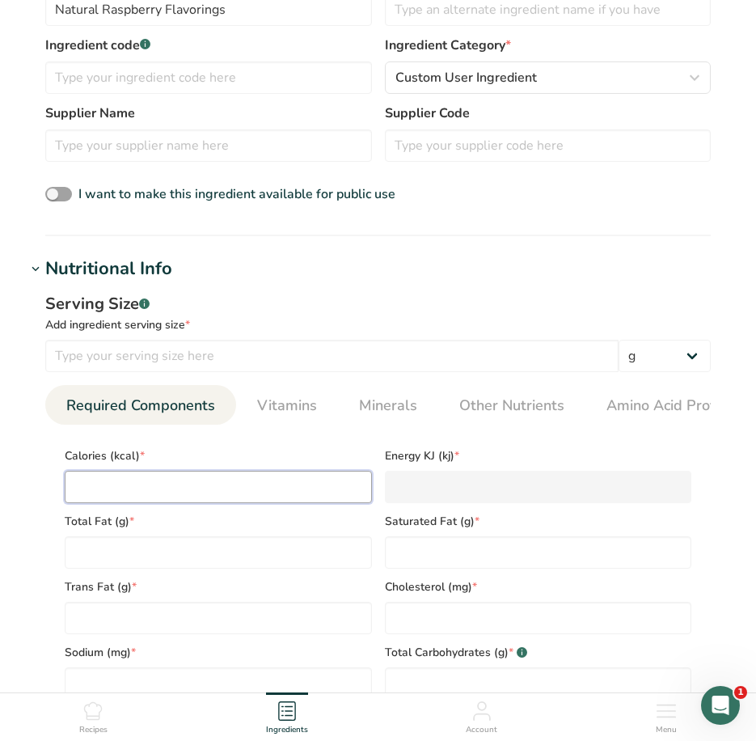
click at [133, 501] on input "number" at bounding box center [218, 487] width 307 height 32
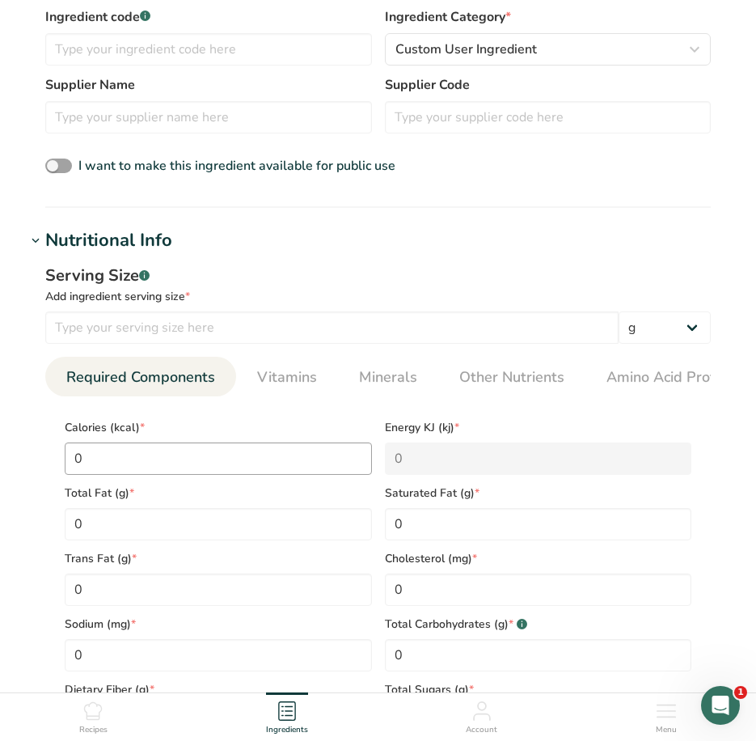
scroll to position [852, 0]
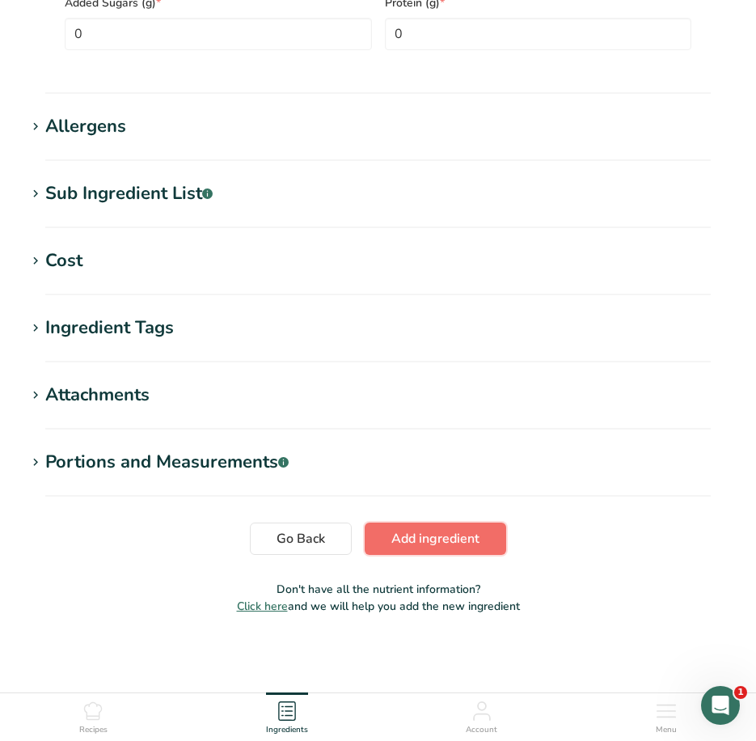
click at [414, 531] on span "Add ingredient" at bounding box center [435, 538] width 88 height 19
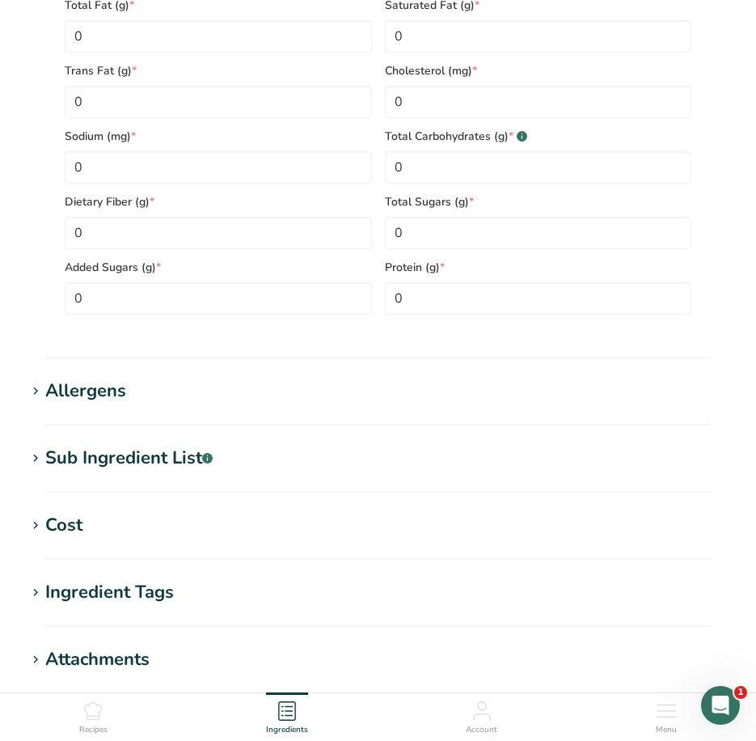
scroll to position [175, 0]
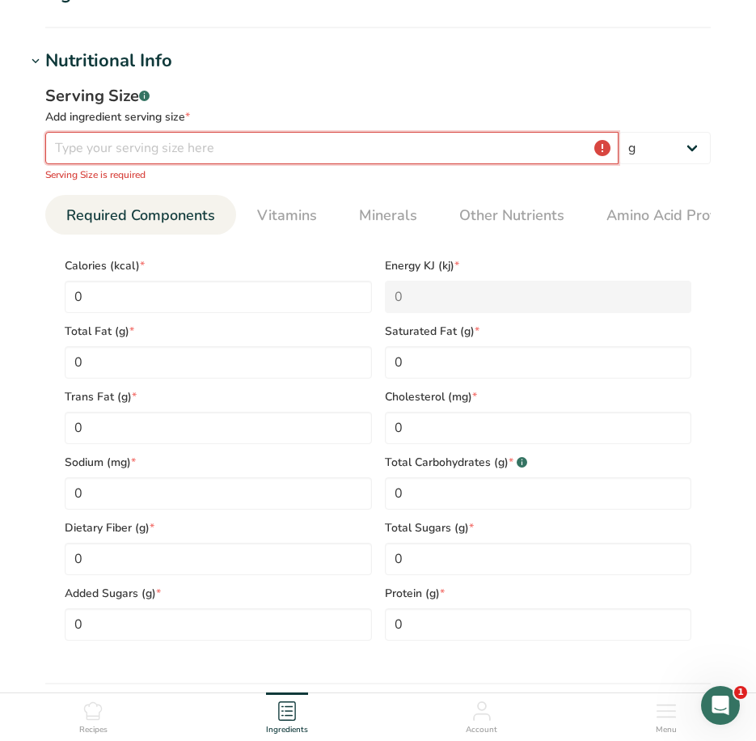
click at [172, 145] on input "number" at bounding box center [331, 148] width 573 height 32
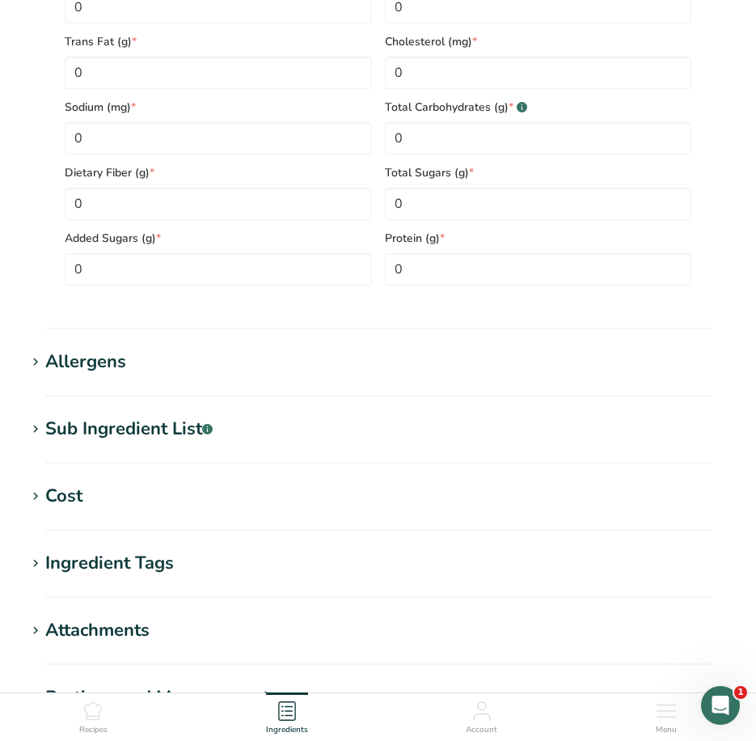
scroll to position [751, 0]
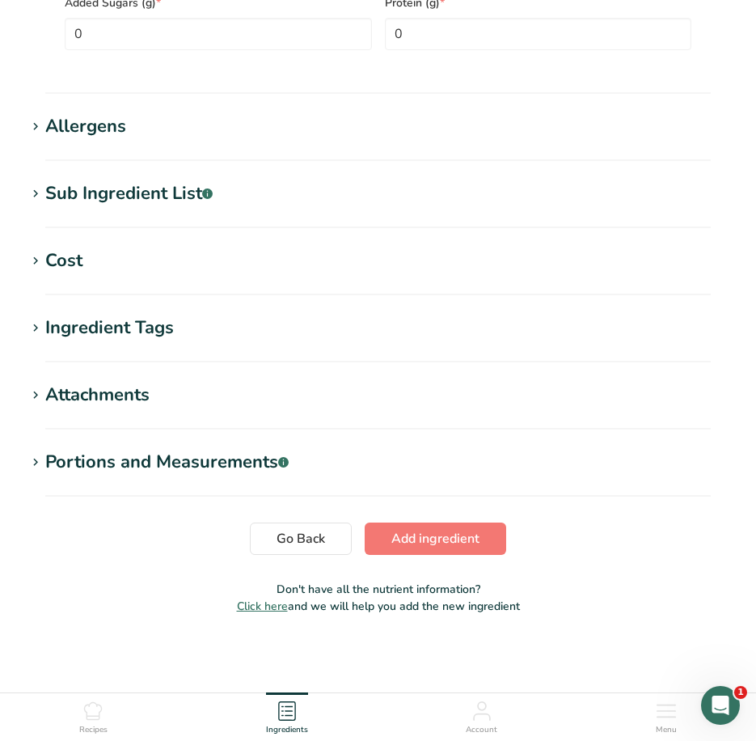
click at [455, 529] on span "Add ingredient" at bounding box center [435, 538] width 88 height 19
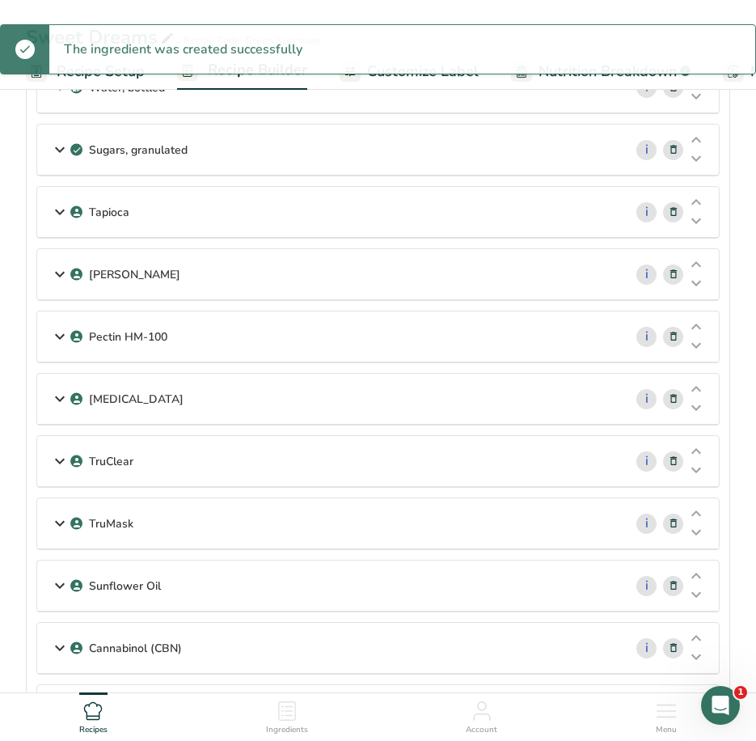
scroll to position [485, 0]
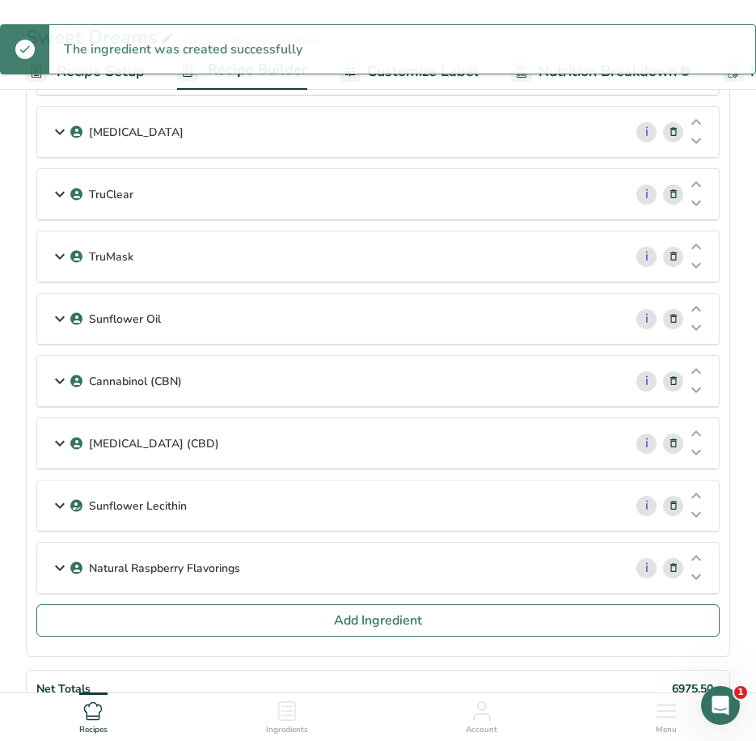
click at [233, 564] on p "Natural Raspberry Flavorings" at bounding box center [164, 568] width 151 height 17
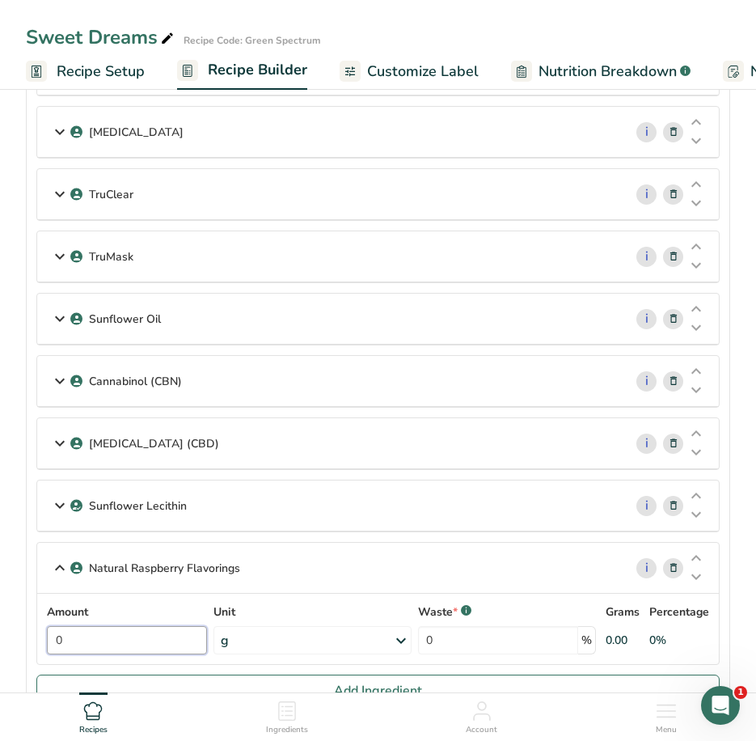
click at [196, 641] on input "0" at bounding box center [127, 640] width 160 height 28
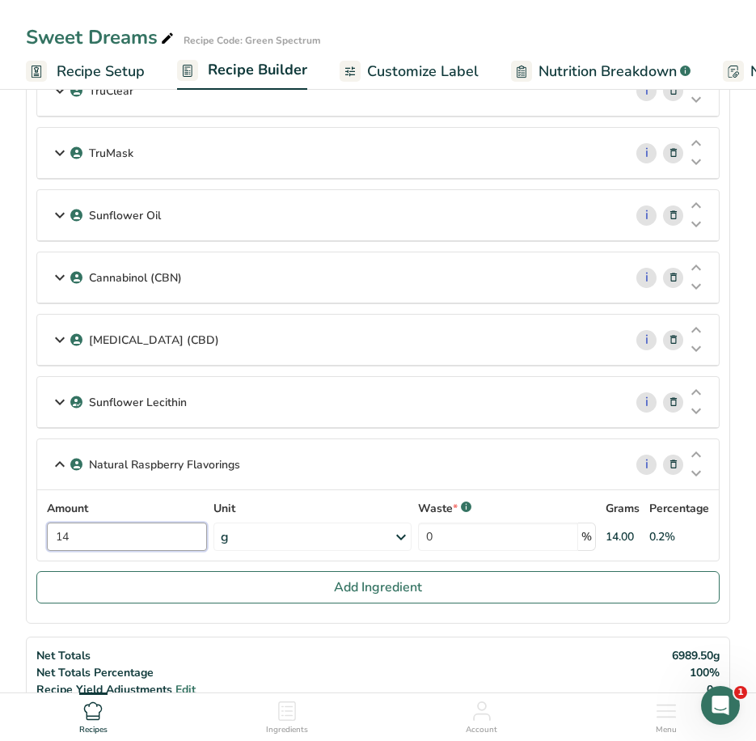
scroll to position [809, 0]
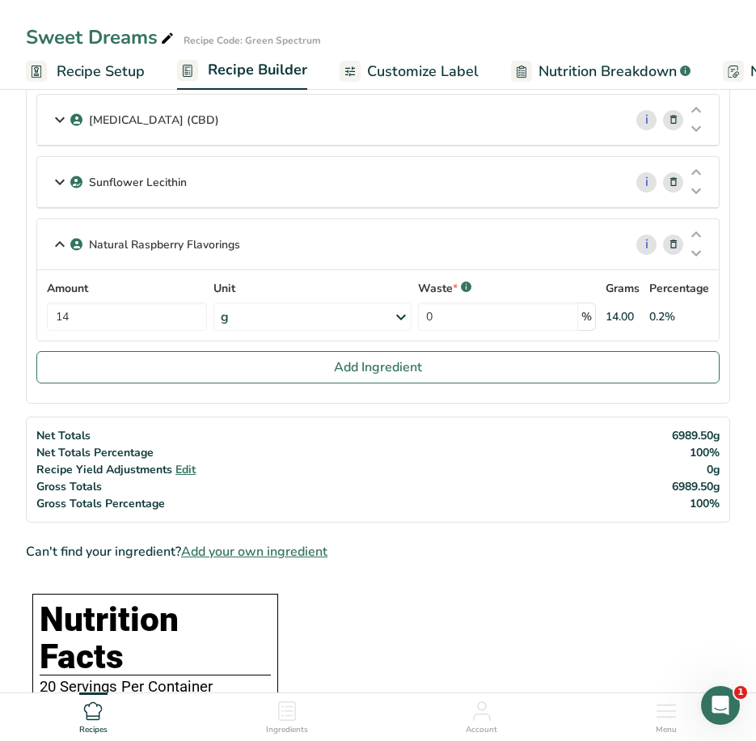
click at [60, 241] on div "Natural Raspberry Flavorings i Amount 14 Unit g Weight Units g kg mg See more V…" at bounding box center [377, 279] width 683 height 123
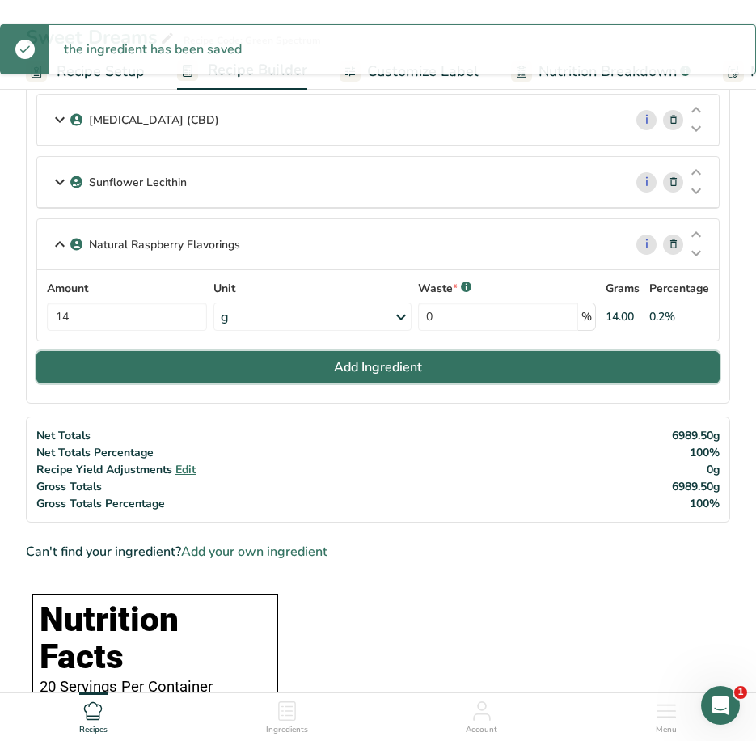
click at [125, 360] on button "Add Ingredient" at bounding box center [377, 367] width 683 height 32
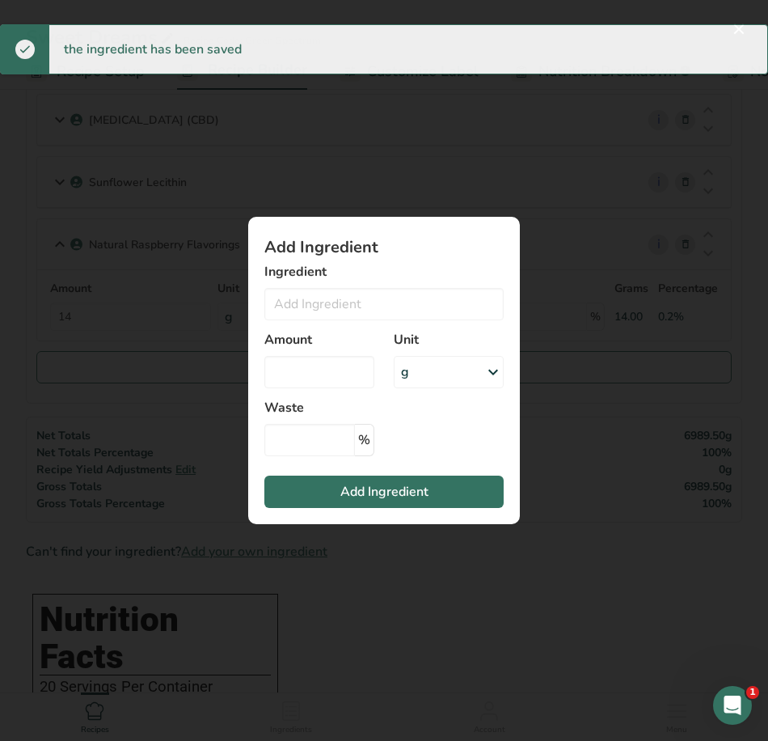
click at [292, 285] on div "Ingredient Almond flour 1211 Milk, whole, 3.25% milkfat, without added vitamin …" at bounding box center [383, 291] width 239 height 58
click at [295, 307] on input "Add ingredient modal" at bounding box center [383, 304] width 239 height 32
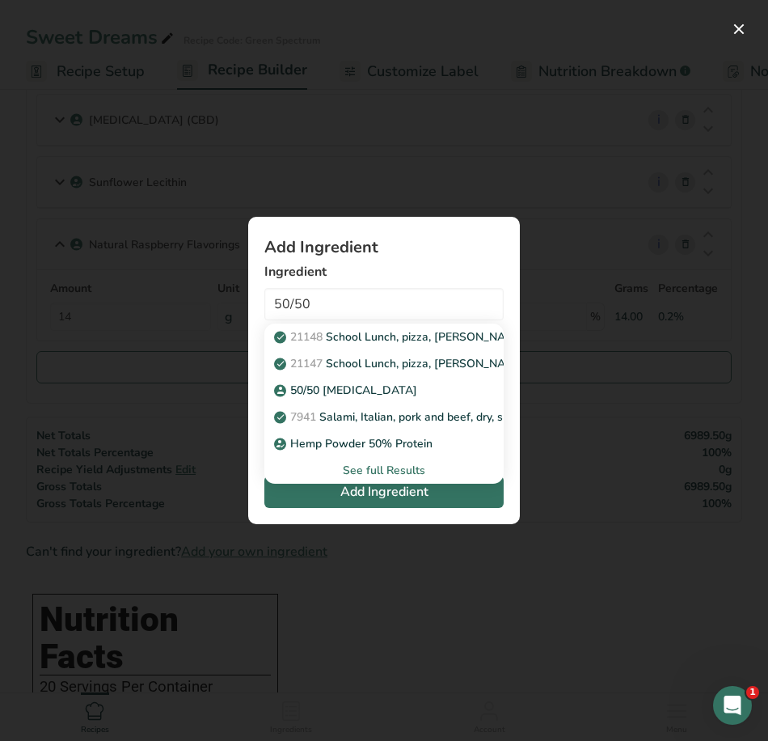
click at [337, 380] on link "50/50 Citric Acid" at bounding box center [383, 390] width 239 height 27
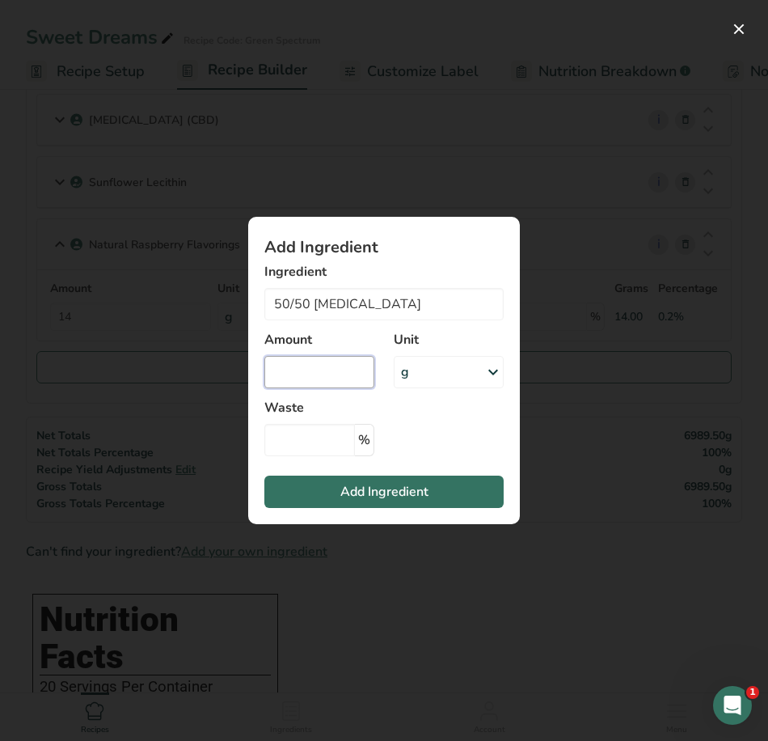
click at [308, 363] on input "Add ingredient modal" at bounding box center [319, 372] width 110 height 32
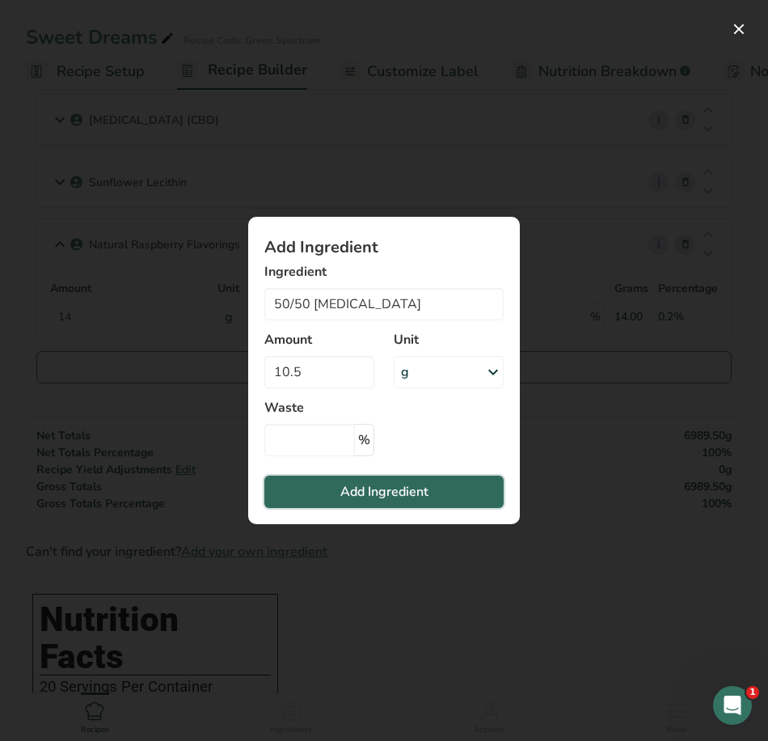
click at [447, 493] on button "Add Ingredient" at bounding box center [383, 492] width 239 height 32
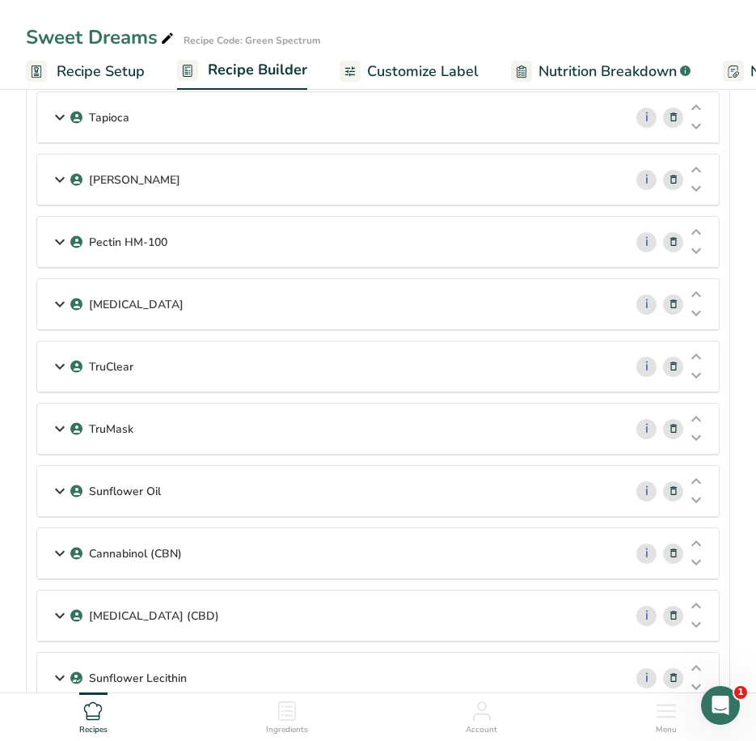
scroll to position [0, 0]
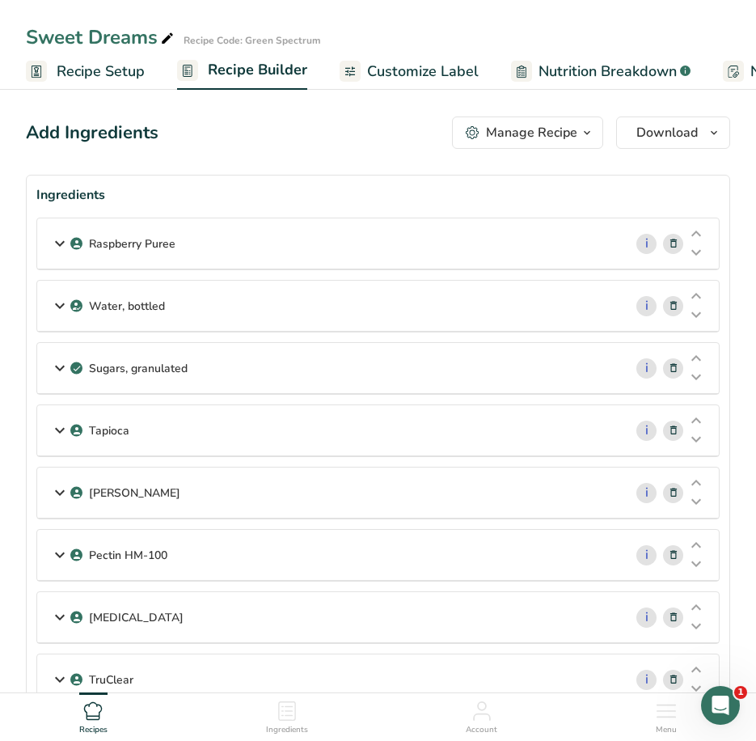
click at [444, 69] on span "Customize Label" at bounding box center [423, 72] width 112 height 22
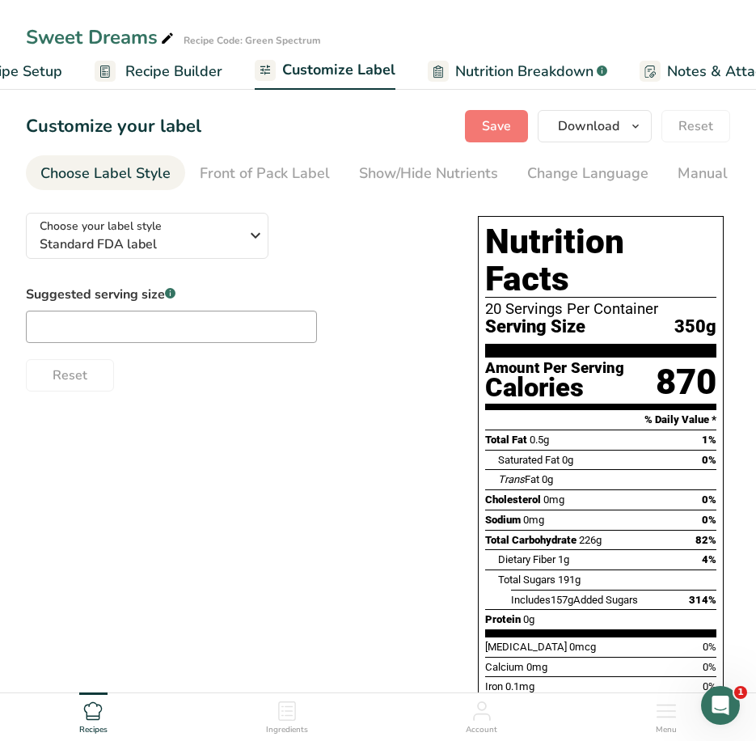
scroll to position [0, 315]
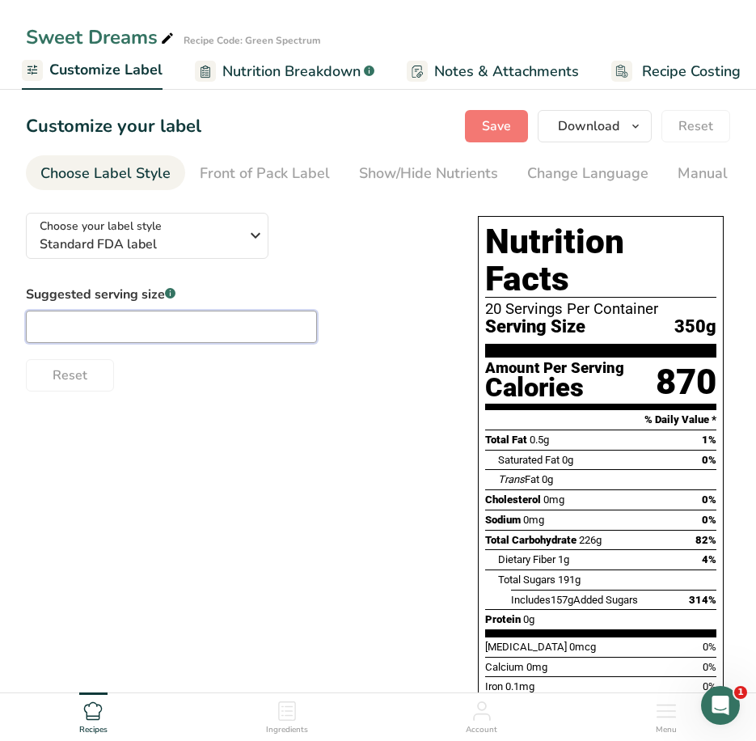
click at [199, 328] on input "text" at bounding box center [171, 327] width 291 height 32
click at [501, 126] on span "Save" at bounding box center [496, 125] width 29 height 19
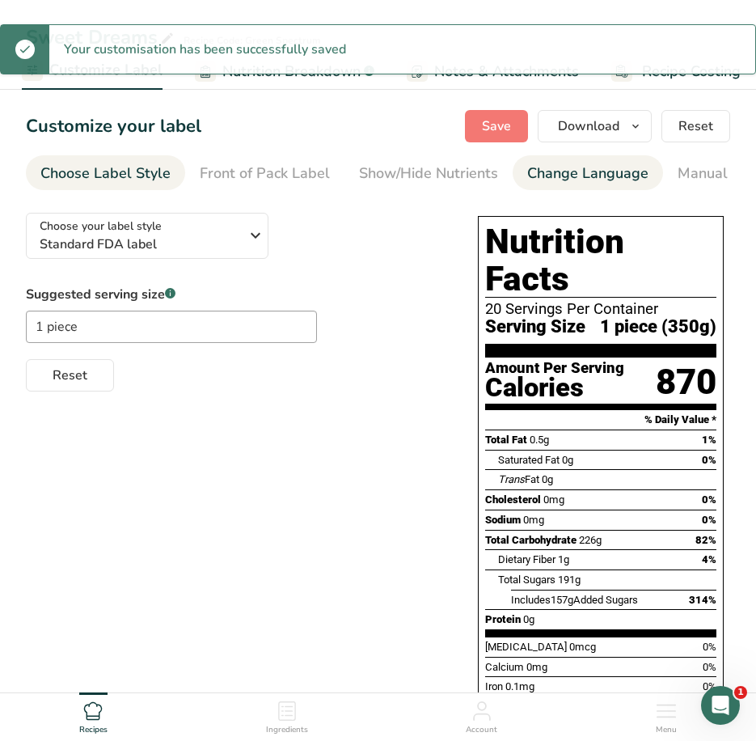
click at [558, 173] on div "Change Language" at bounding box center [587, 174] width 121 height 22
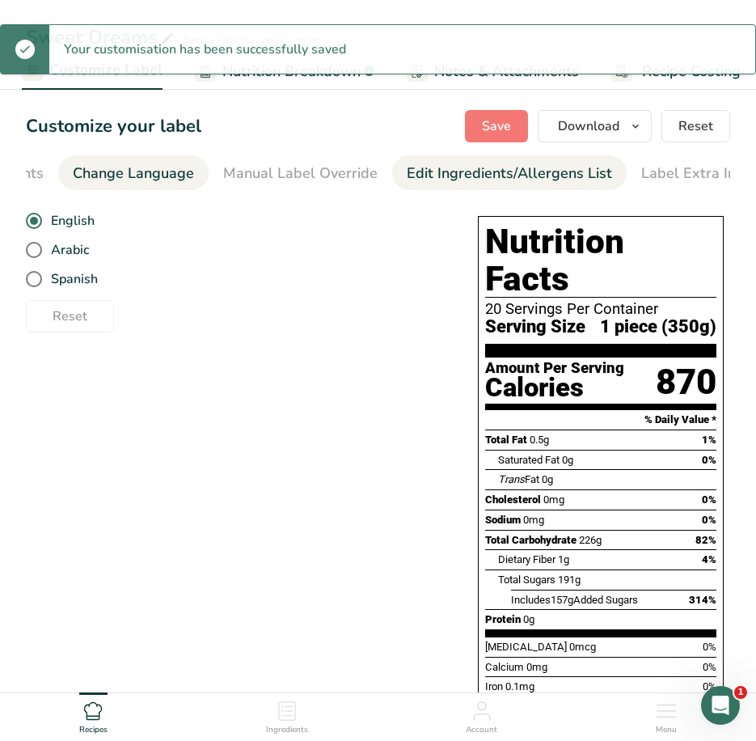
scroll to position [0, 471]
click at [520, 174] on div "Edit Ingredients/Allergens List" at bounding box center [493, 174] width 205 height 22
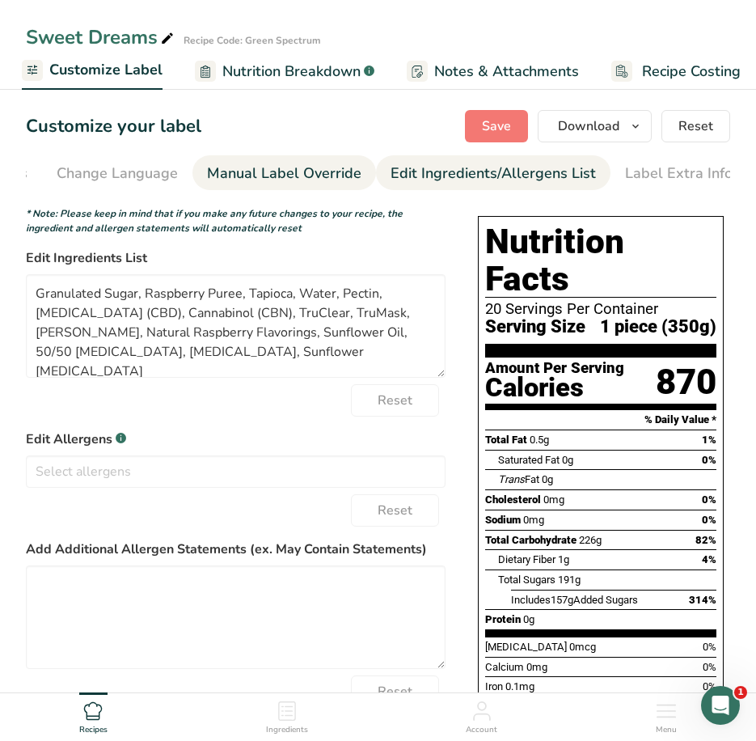
click at [271, 175] on div "Manual Label Override" at bounding box center [284, 174] width 154 height 22
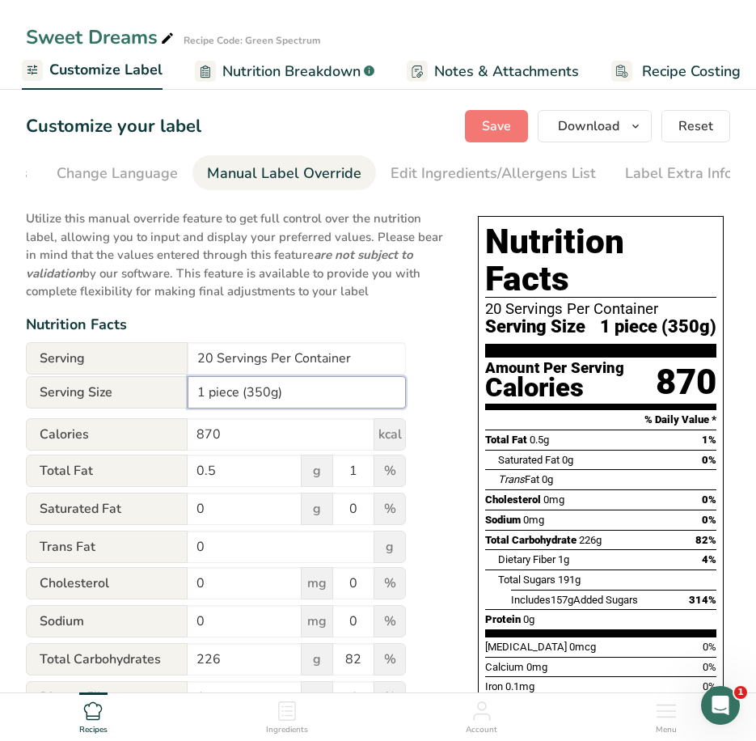
click at [268, 396] on input "1 piece (350g)" at bounding box center [297, 392] width 218 height 32
click at [504, 129] on span "Save" at bounding box center [496, 125] width 29 height 19
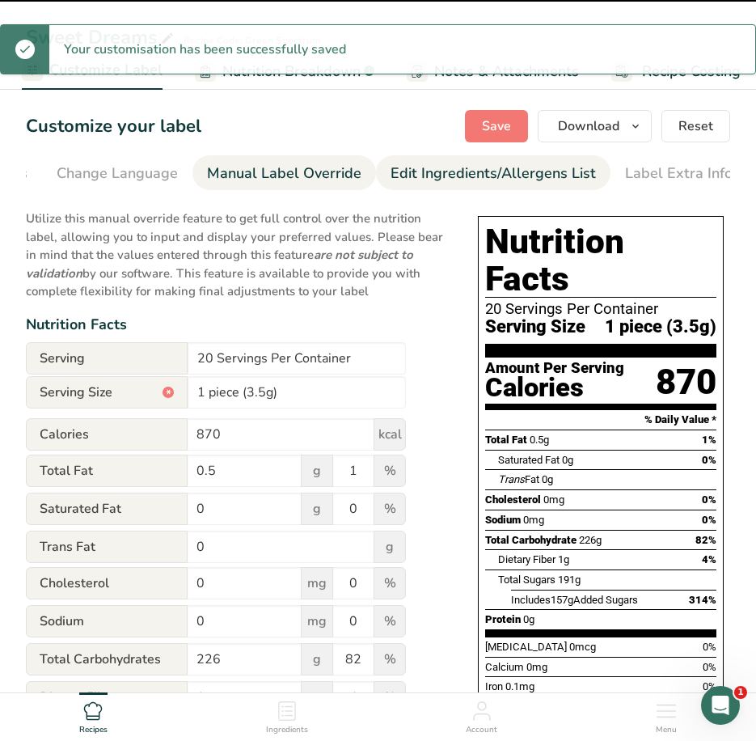
click at [478, 174] on div "Edit Ingredients/Allergens List" at bounding box center [493, 174] width 205 height 22
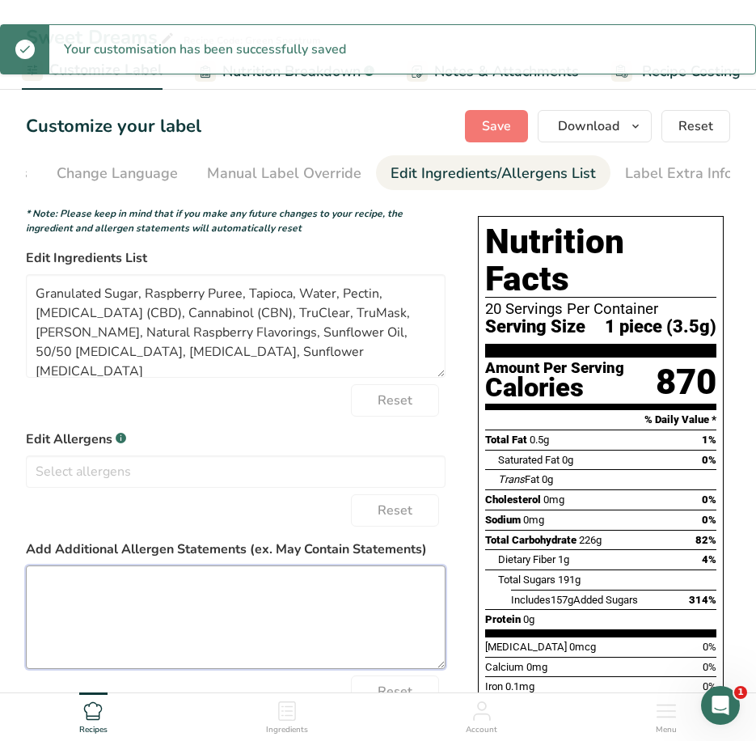
click at [83, 633] on textarea at bounding box center [236, 617] width 420 height 104
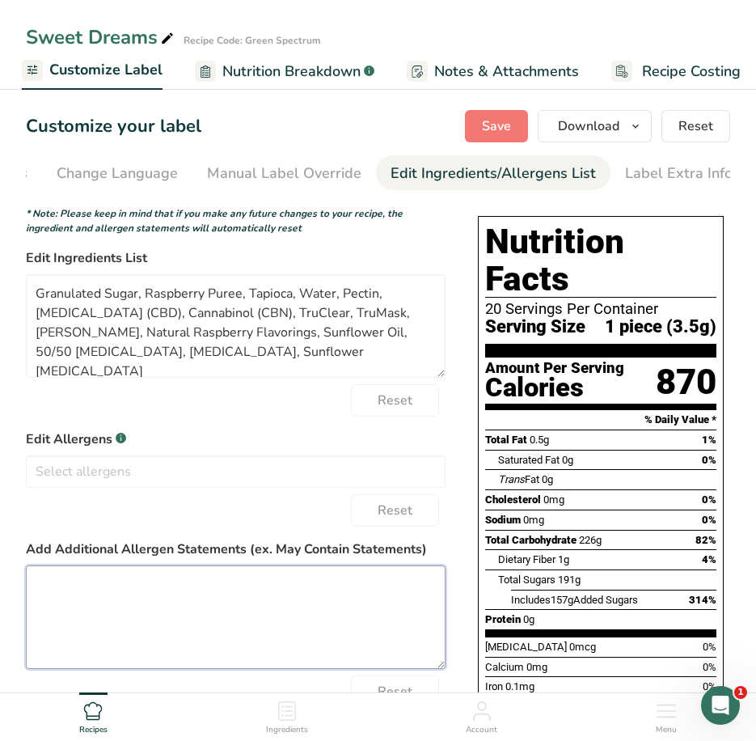
paste textarea "Manufactured in a facility that also processes tree nuts and dairy."
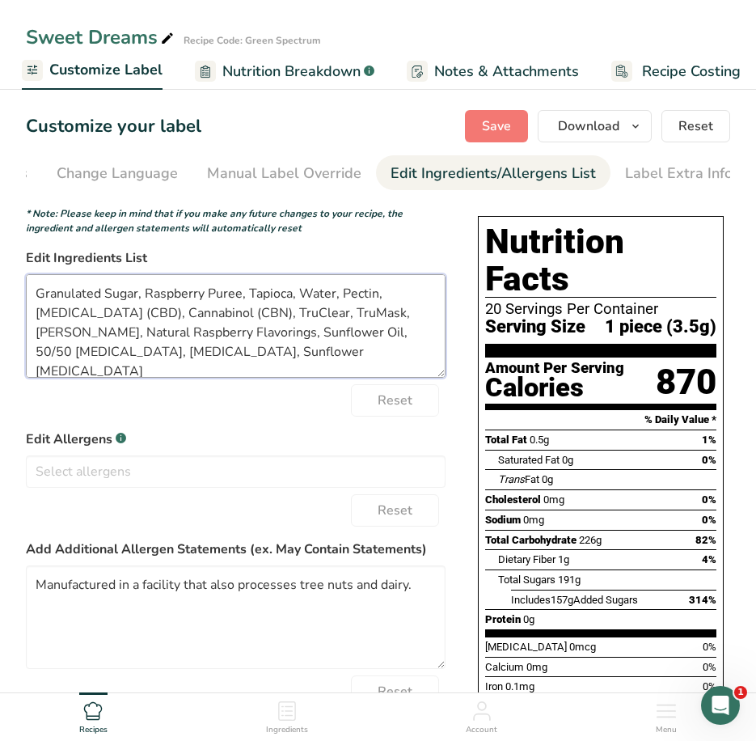
drag, startPoint x: 100, startPoint y: 298, endPoint x: -4, endPoint y: 296, distance: 104.4
click at [0, 296] on html "Sweet Dreams Recipe Code: Green Spectrum Recipe Setup Recipe Builder Customize …" at bounding box center [378, 478] width 756 height 956
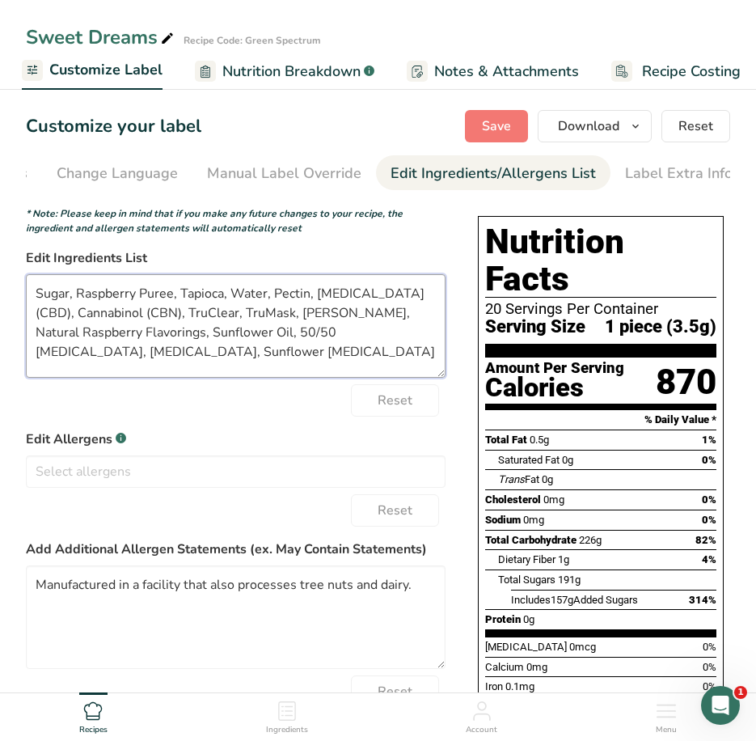
click at [40, 295] on textarea "Sugar, Raspberry Puree, Tapioca, Water, Pectin, Cannabidiol (CBD), Cannabinol (…" at bounding box center [236, 326] width 420 height 104
drag, startPoint x: 228, startPoint y: 336, endPoint x: 190, endPoint y: 340, distance: 38.2
click at [190, 340] on textarea "Sugar, Raspberry Puree, Tapioca, Water, Pectin, Cannabidiol (CBD), Cannabinol (…" at bounding box center [236, 326] width 420 height 104
drag, startPoint x: 421, startPoint y: 318, endPoint x: 356, endPoint y: 317, distance: 65.5
click at [356, 317] on textarea "Sugar, Raspberry Puree, Tapioca, Water, Pectin, Cannabidiol (CBD), Cannabinol (…" at bounding box center [236, 326] width 420 height 104
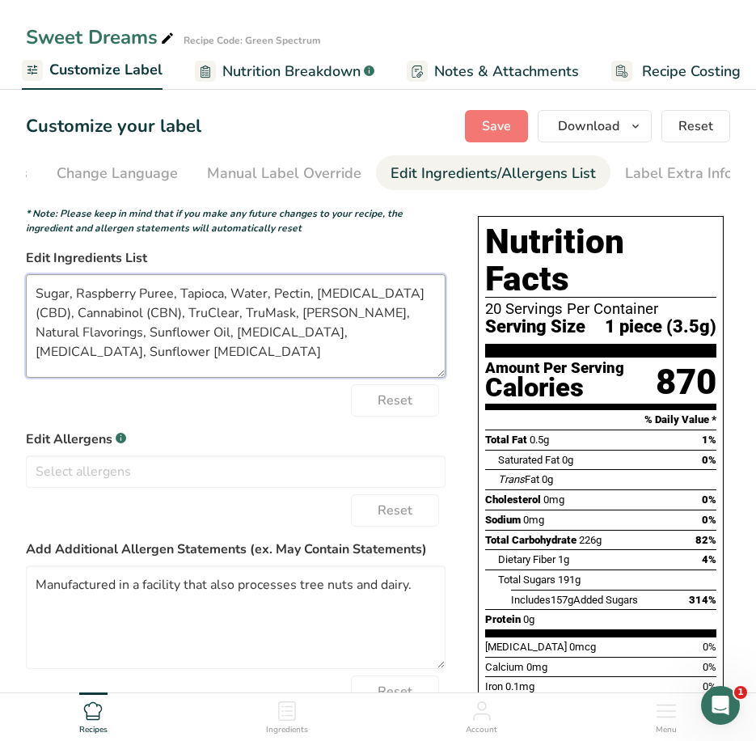
click at [361, 340] on textarea "Sugar, Raspberry Puree, Tapioca, Water, Pectin, Cannabidiol (CBD), Cannabinol (…" at bounding box center [236, 326] width 420 height 104
drag, startPoint x: 378, startPoint y: 339, endPoint x: 33, endPoint y: 339, distance: 345.3
click at [33, 339] on textarea "Sugar, Raspberry Puree, Tapioca, Water, Pectin, Cannabidiol (CBD), Cannabinol (…" at bounding box center [236, 326] width 420 height 104
click at [143, 316] on textarea "Sugar, Raspberry Puree, Tapioca, Water, Pectin, Cannabidiol (CBD), Cannabinol (…" at bounding box center [236, 326] width 420 height 104
paste textarea "Sunflower Oil, Citric Acid, Citric Acid, Sunflower Lecithin"
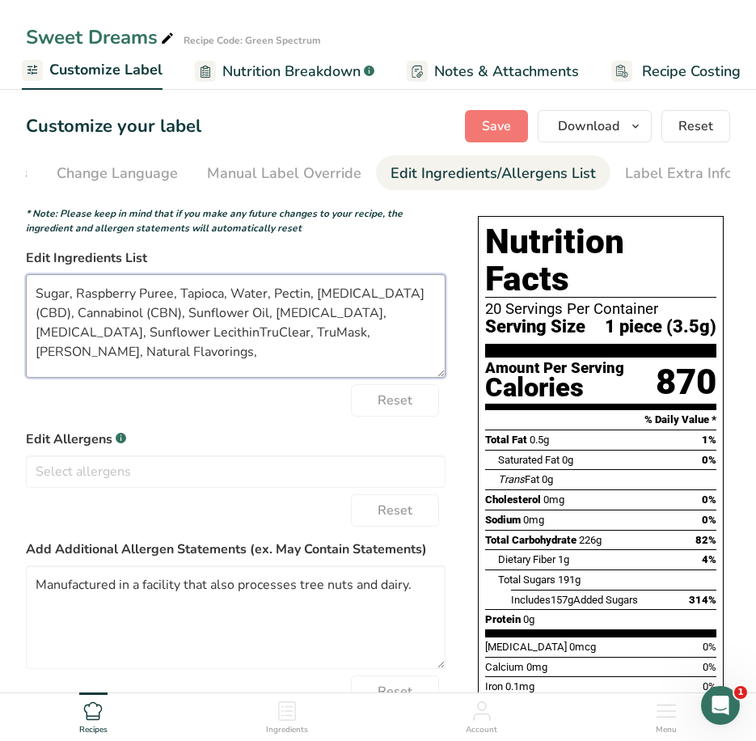
drag, startPoint x: 347, startPoint y: 334, endPoint x: 357, endPoint y: 334, distance: 9.7
click at [352, 334] on textarea "Sugar, Raspberry Puree, Tapioca, Water, Pectin, Cannabidiol (CBD), Cannabinol (…" at bounding box center [236, 326] width 420 height 104
click at [357, 334] on textarea "Sugar, Raspberry Puree, Tapioca, Water, Pectin, Cannabidiol (CBD), Cannabinol (…" at bounding box center [236, 326] width 420 height 104
drag, startPoint x: 191, startPoint y: 338, endPoint x: 82, endPoint y: 335, distance: 108.4
click at [82, 335] on textarea "Sugar, Raspberry Puree, Tapioca, Water, Pectin, Cannabidiol (CBD), Cannabinol (…" at bounding box center [236, 326] width 420 height 104
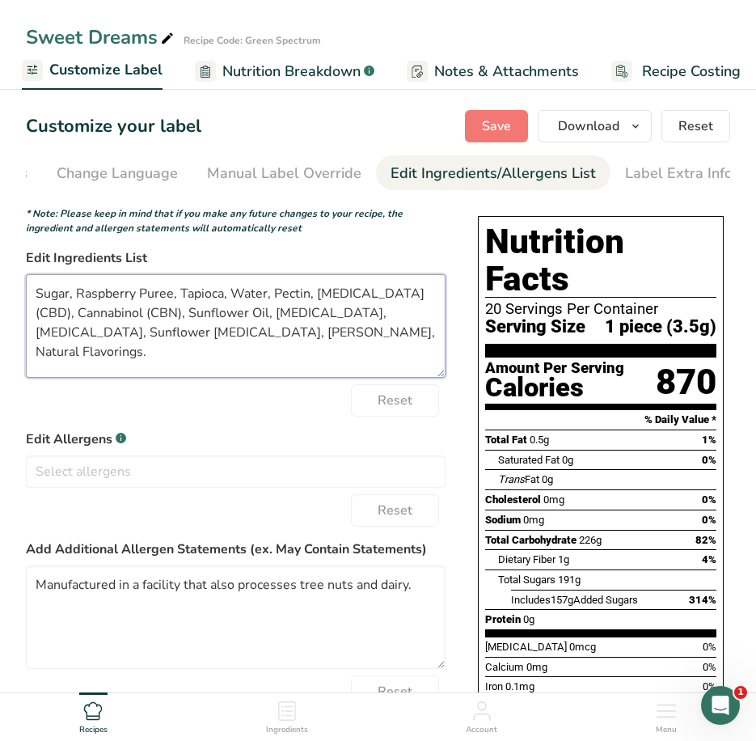
click at [345, 358] on textarea "Sugar, Raspberry Puree, Tapioca, Water, Pectin, Cannabidiol (CBD), Cannabinol (…" at bounding box center [236, 326] width 420 height 104
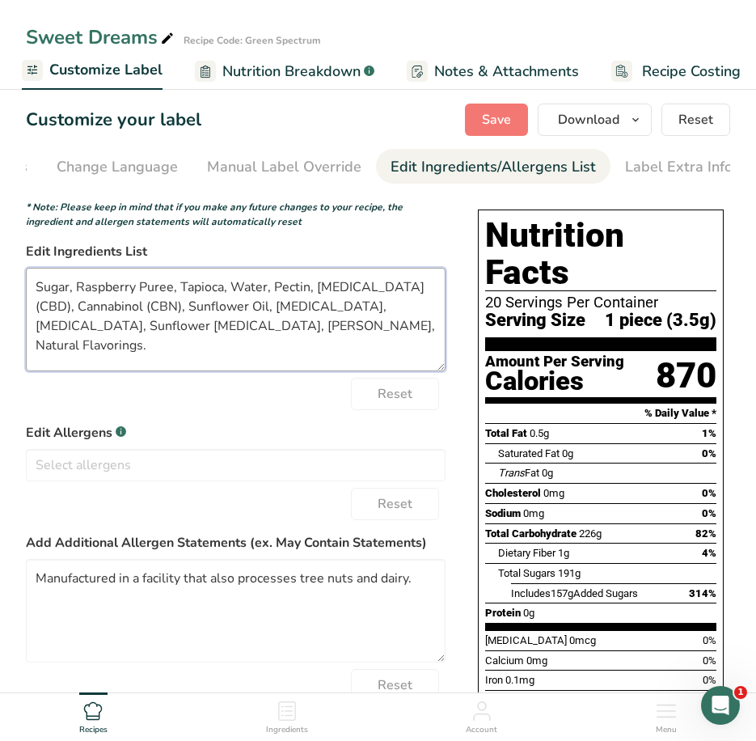
scroll to position [0, 0]
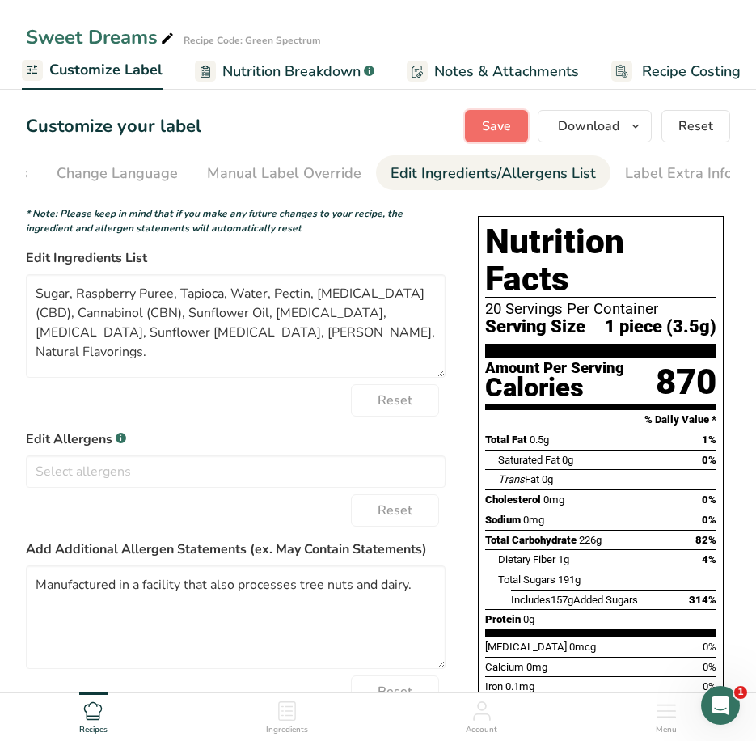
click at [501, 131] on span "Save" at bounding box center [496, 125] width 29 height 19
click at [490, 125] on span "Save" at bounding box center [496, 125] width 29 height 19
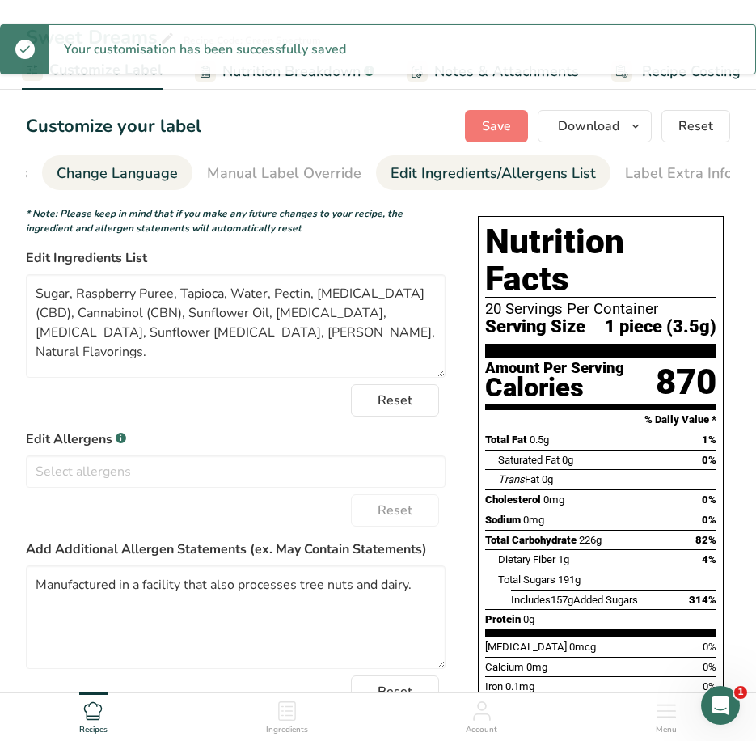
click at [109, 172] on div "Change Language" at bounding box center [117, 174] width 121 height 22
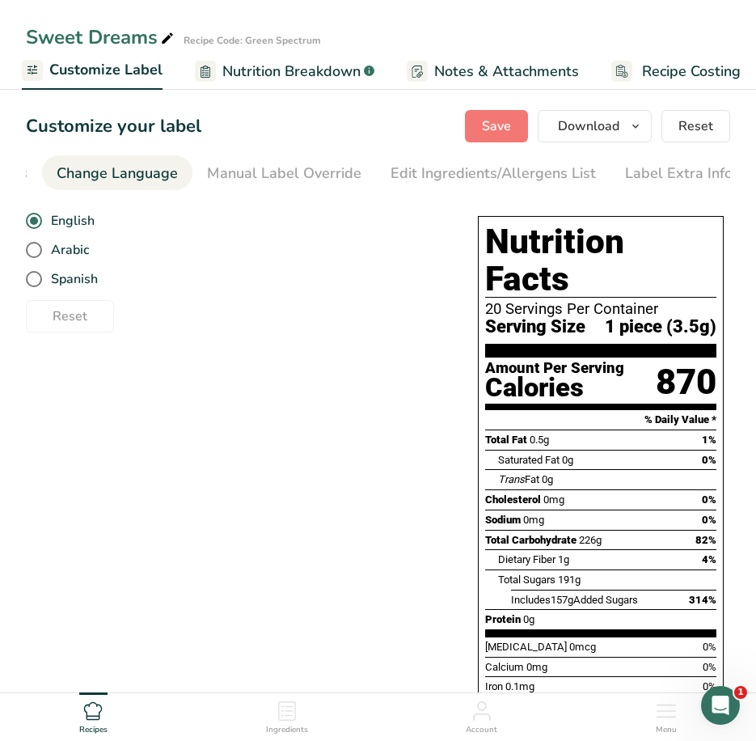
click at [104, 70] on span "Customize Label" at bounding box center [105, 70] width 113 height 22
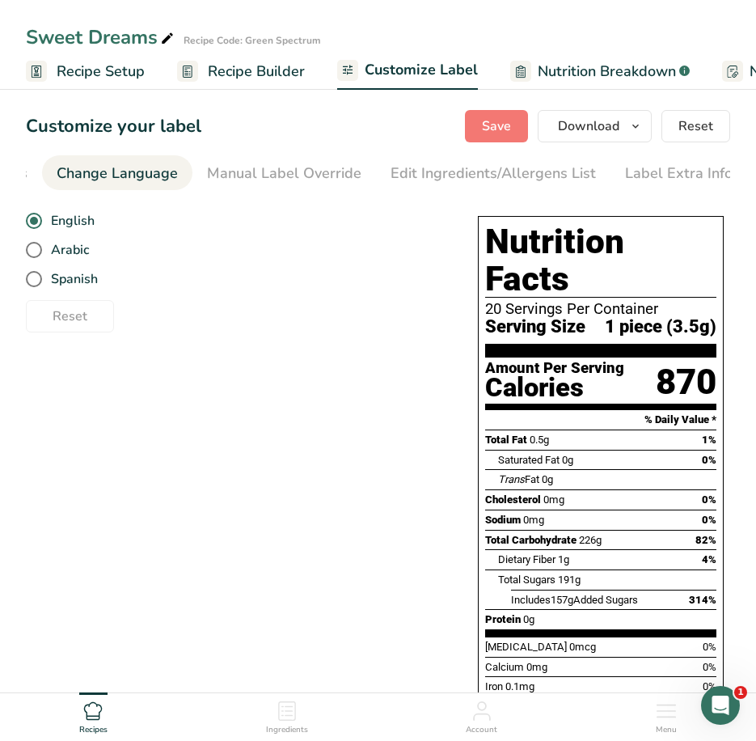
click at [104, 74] on span "Recipe Setup" at bounding box center [101, 72] width 88 height 22
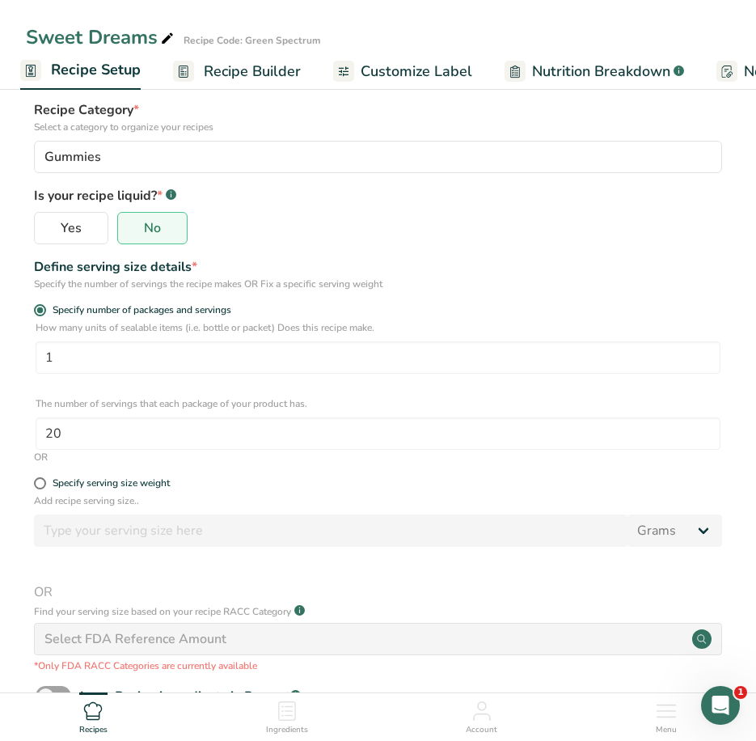
scroll to position [162, 0]
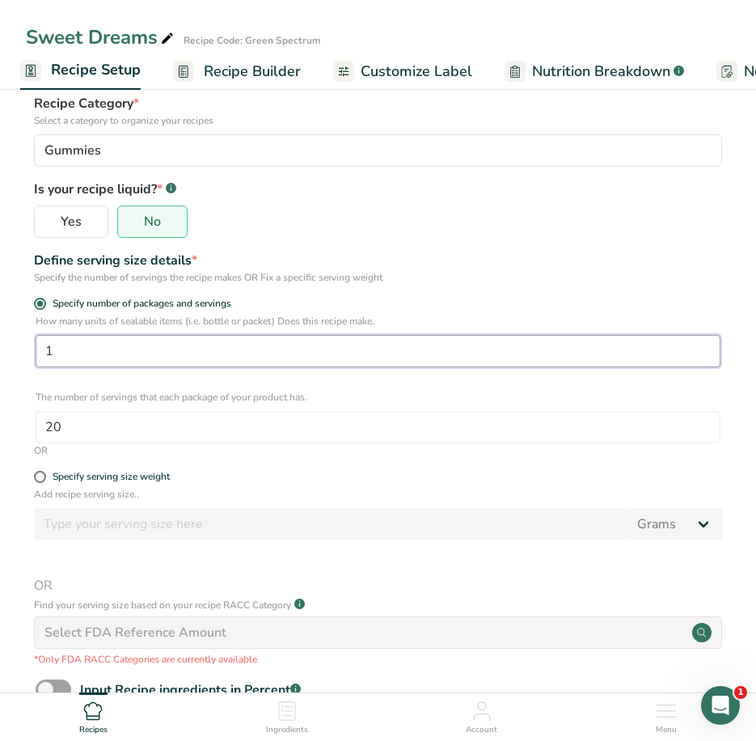
drag, startPoint x: 72, startPoint y: 353, endPoint x: -4, endPoint y: 330, distance: 79.6
click at [0, 330] on html "Sweet Dreams Recipe Code: Green Spectrum Recipe Setup Recipe Builder Customize …" at bounding box center [378, 344] width 756 height 1013
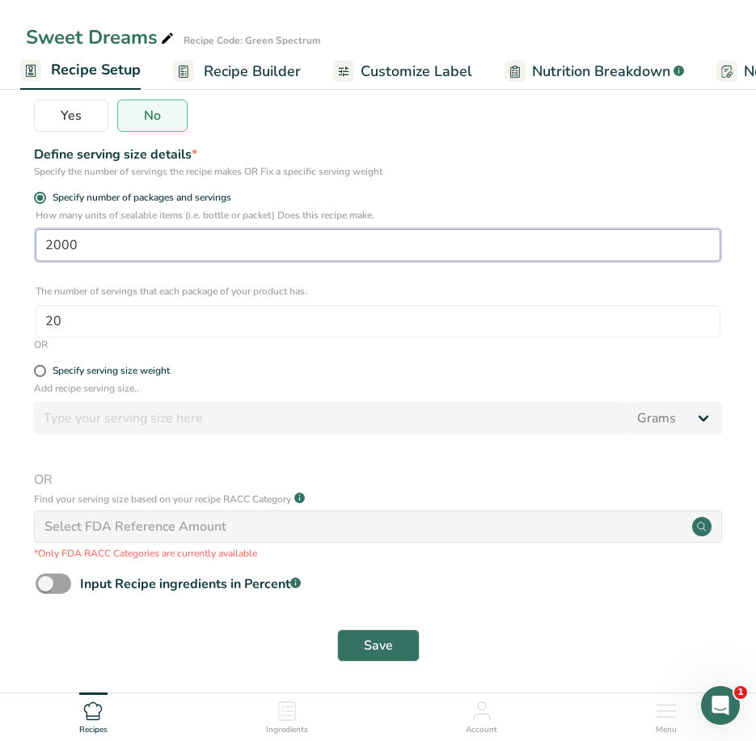
scroll to position [273, 0]
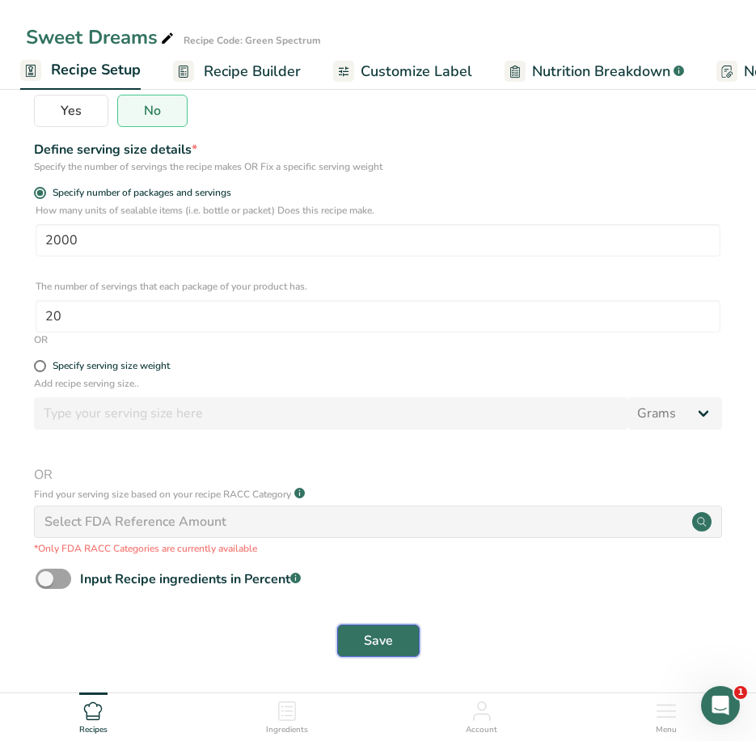
click at [401, 634] on button "Save" at bounding box center [378, 640] width 82 height 32
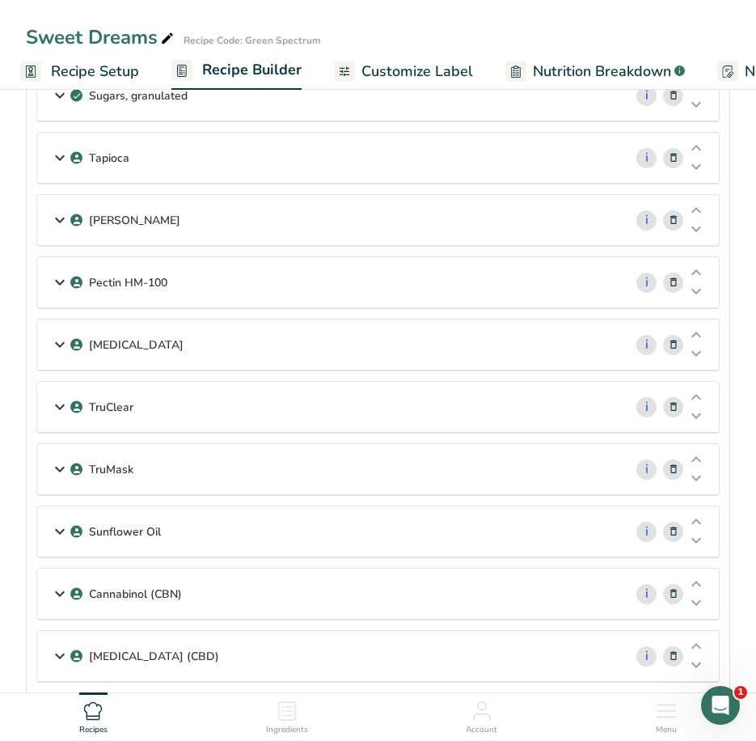
click at [120, 71] on span "Recipe Setup" at bounding box center [95, 72] width 88 height 22
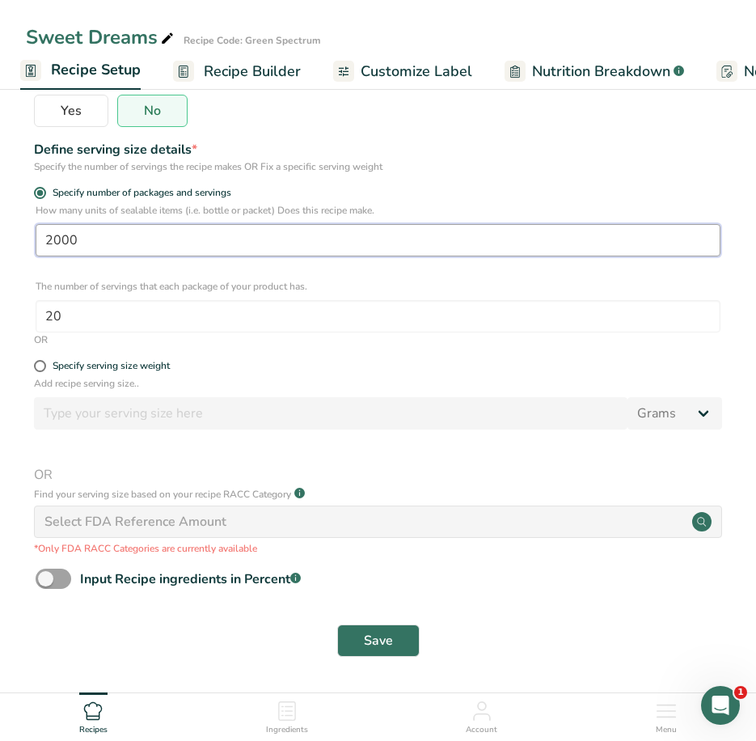
drag, startPoint x: 101, startPoint y: 239, endPoint x: -4, endPoint y: 207, distance: 109.8
click at [0, 207] on html "Sweet Dreams Recipe Code: Green Spectrum Recipe Setup Recipe Builder Customize …" at bounding box center [378, 233] width 756 height 1013
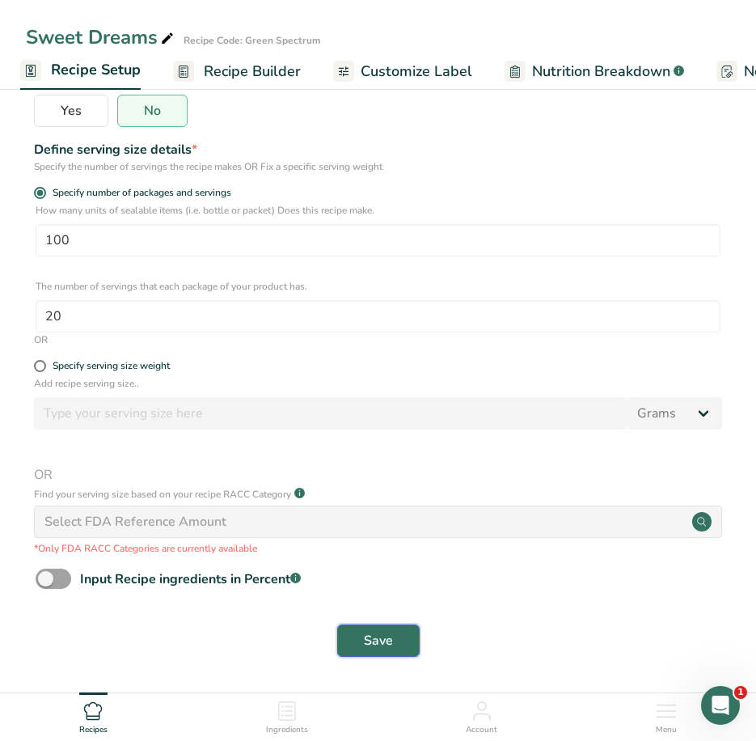
click at [389, 639] on span "Save" at bounding box center [378, 640] width 29 height 19
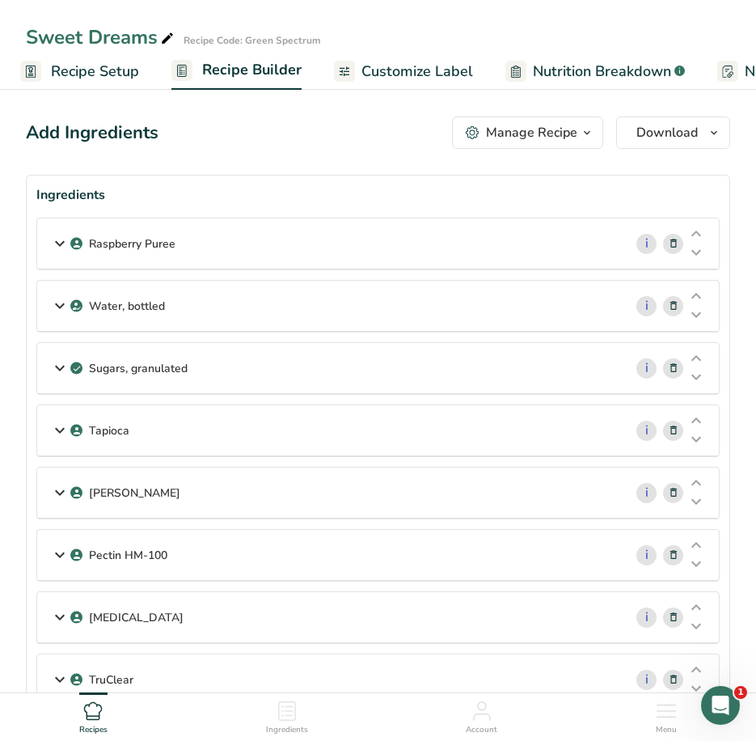
click at [429, 69] on span "Customize Label" at bounding box center [418, 72] width 112 height 22
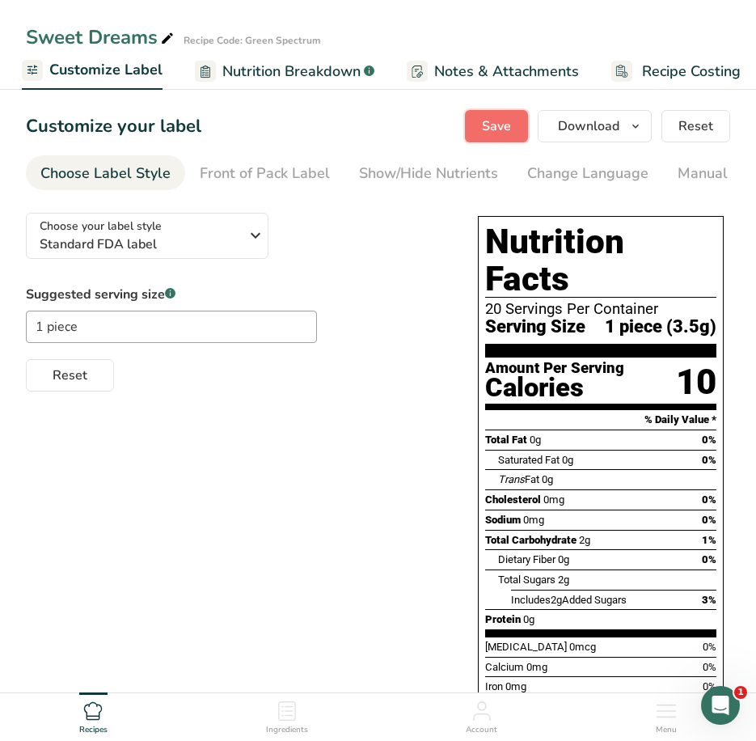
click at [522, 127] on button "Save" at bounding box center [496, 126] width 63 height 32
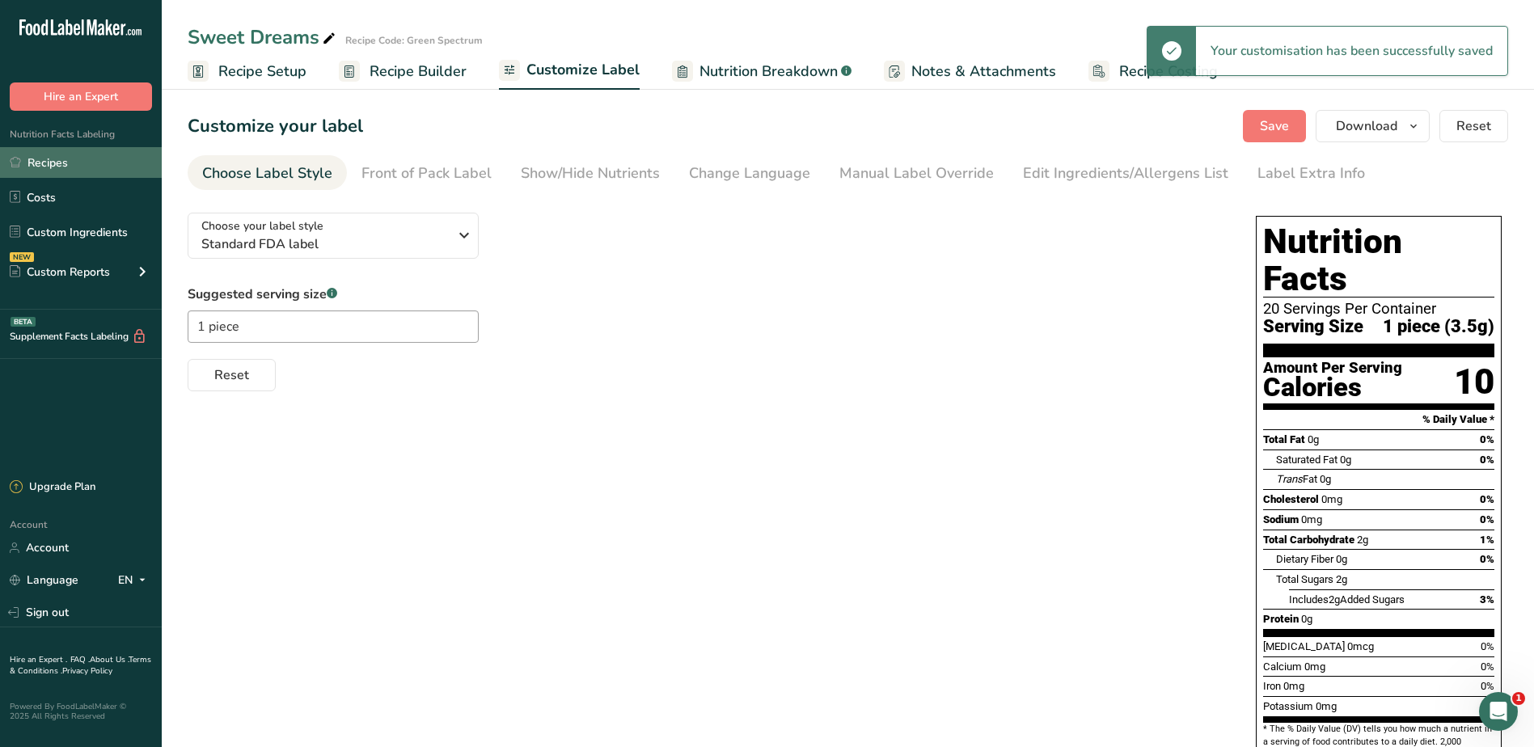
click at [81, 154] on link "Recipes" at bounding box center [81, 162] width 162 height 31
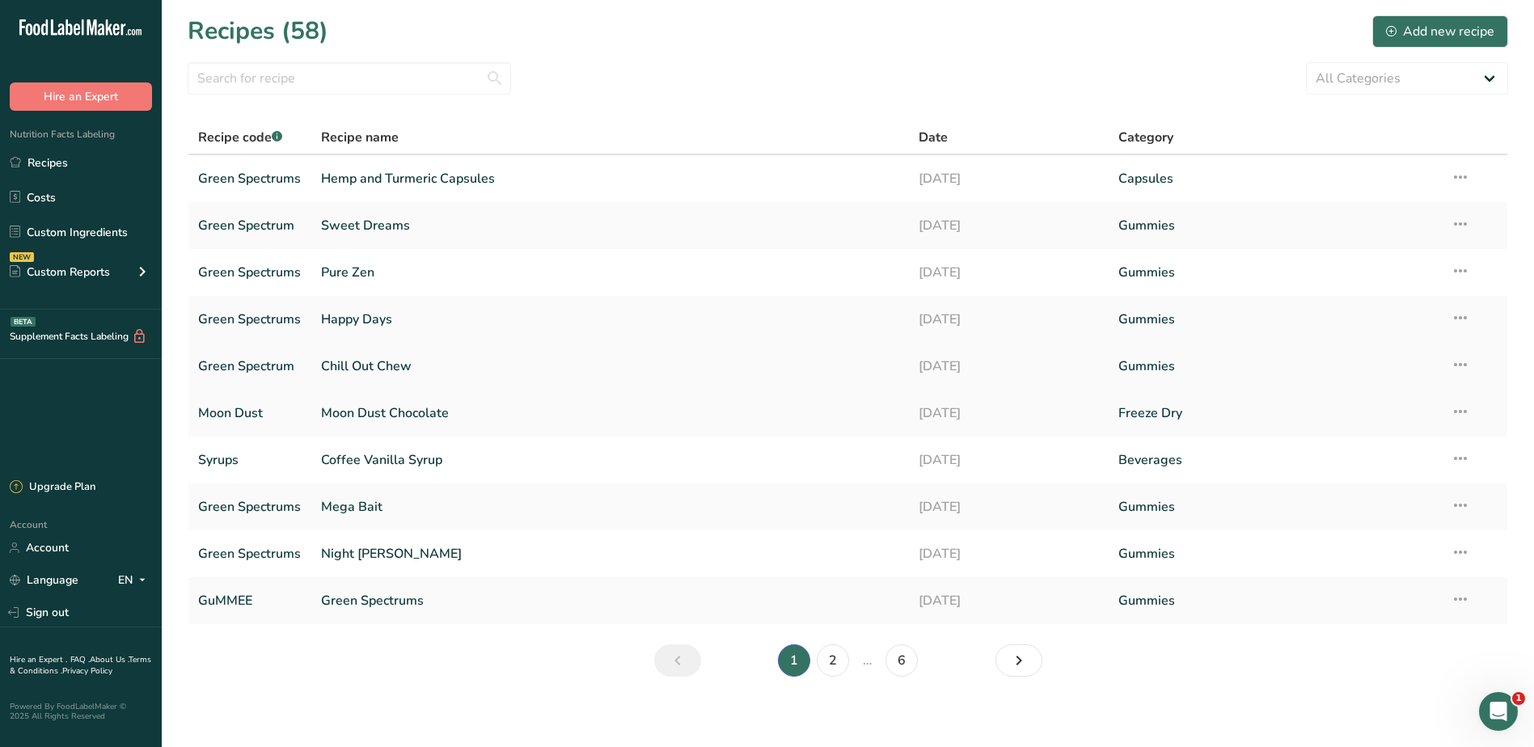
click at [387, 364] on link "Chill Out Chew" at bounding box center [610, 366] width 579 height 34
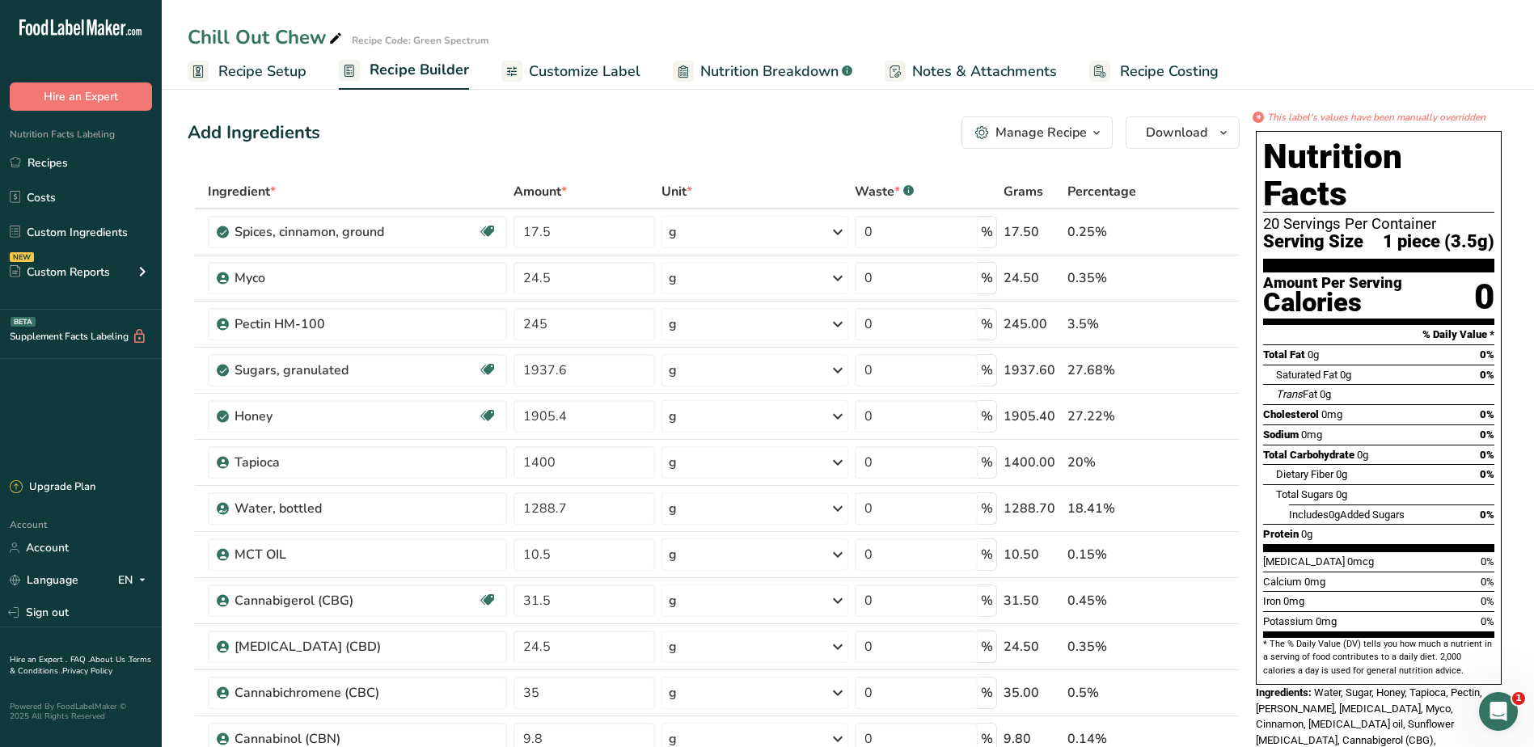
click at [274, 73] on span "Recipe Setup" at bounding box center [262, 72] width 88 height 22
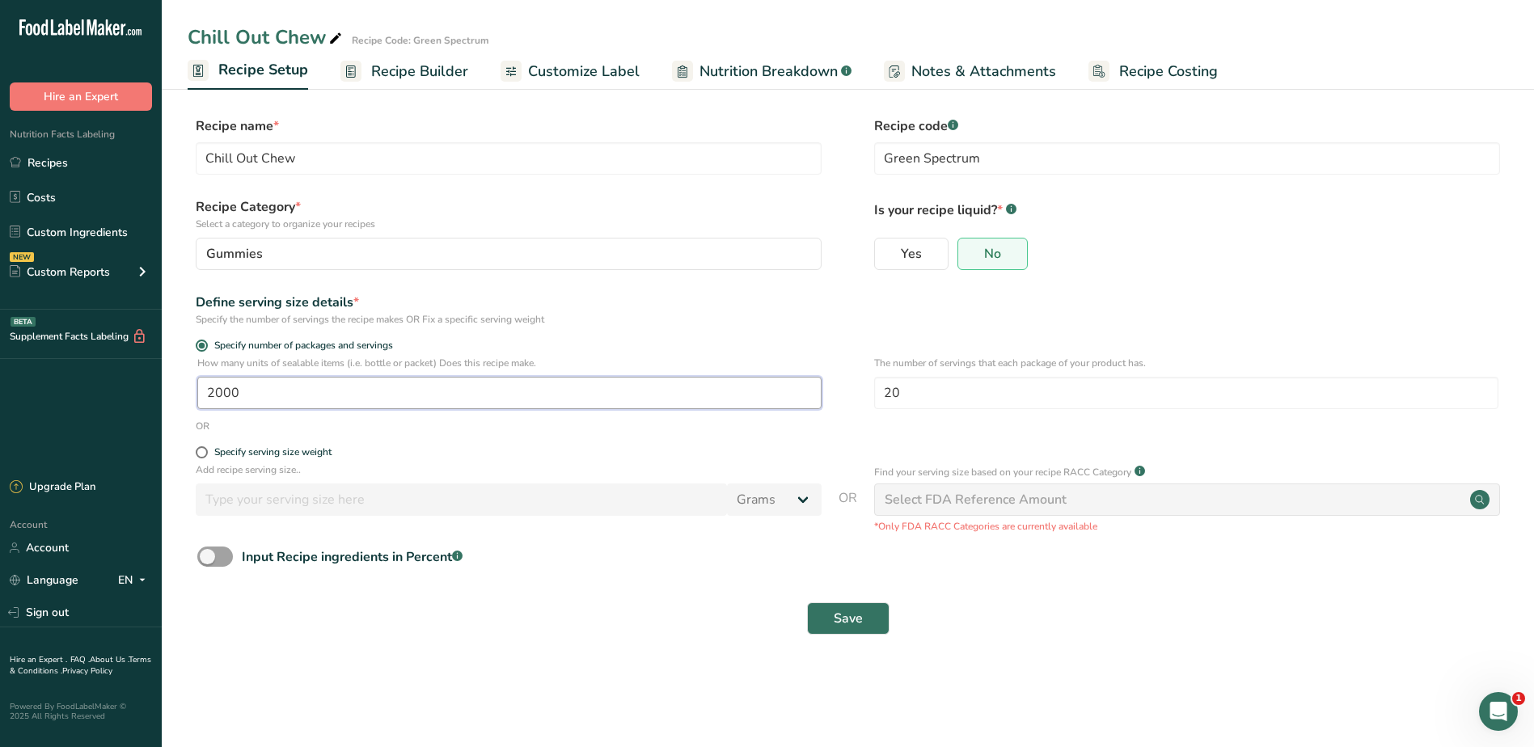
drag, startPoint x: 292, startPoint y: 390, endPoint x: 0, endPoint y: 345, distance: 295.3
click at [0, 346] on html ".a-20{fill:#fff;} Hire an Expert Nutrition Facts Labeling Recipes Costs Custom …" at bounding box center [767, 373] width 1534 height 747
click at [848, 624] on span "Save" at bounding box center [848, 618] width 29 height 19
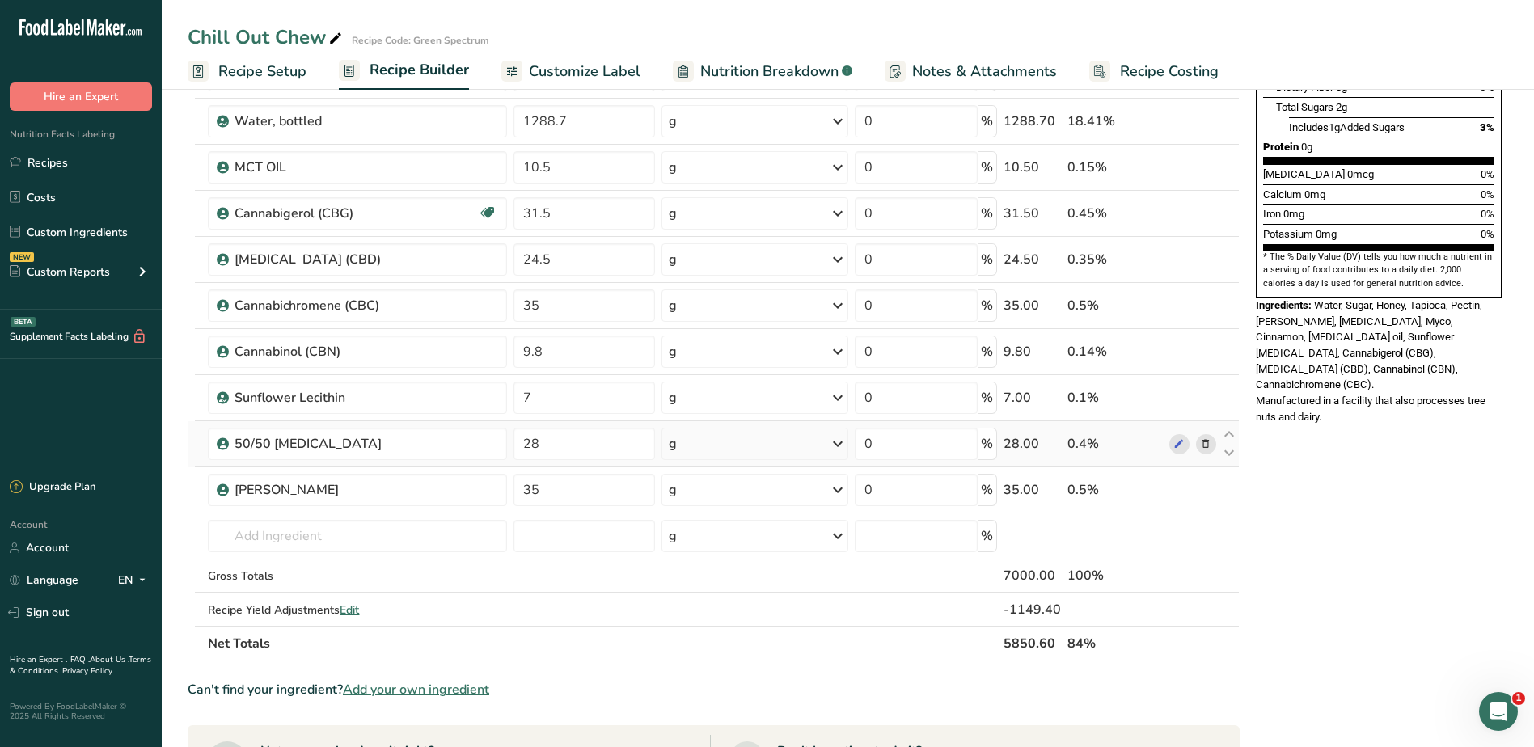
scroll to position [323, 0]
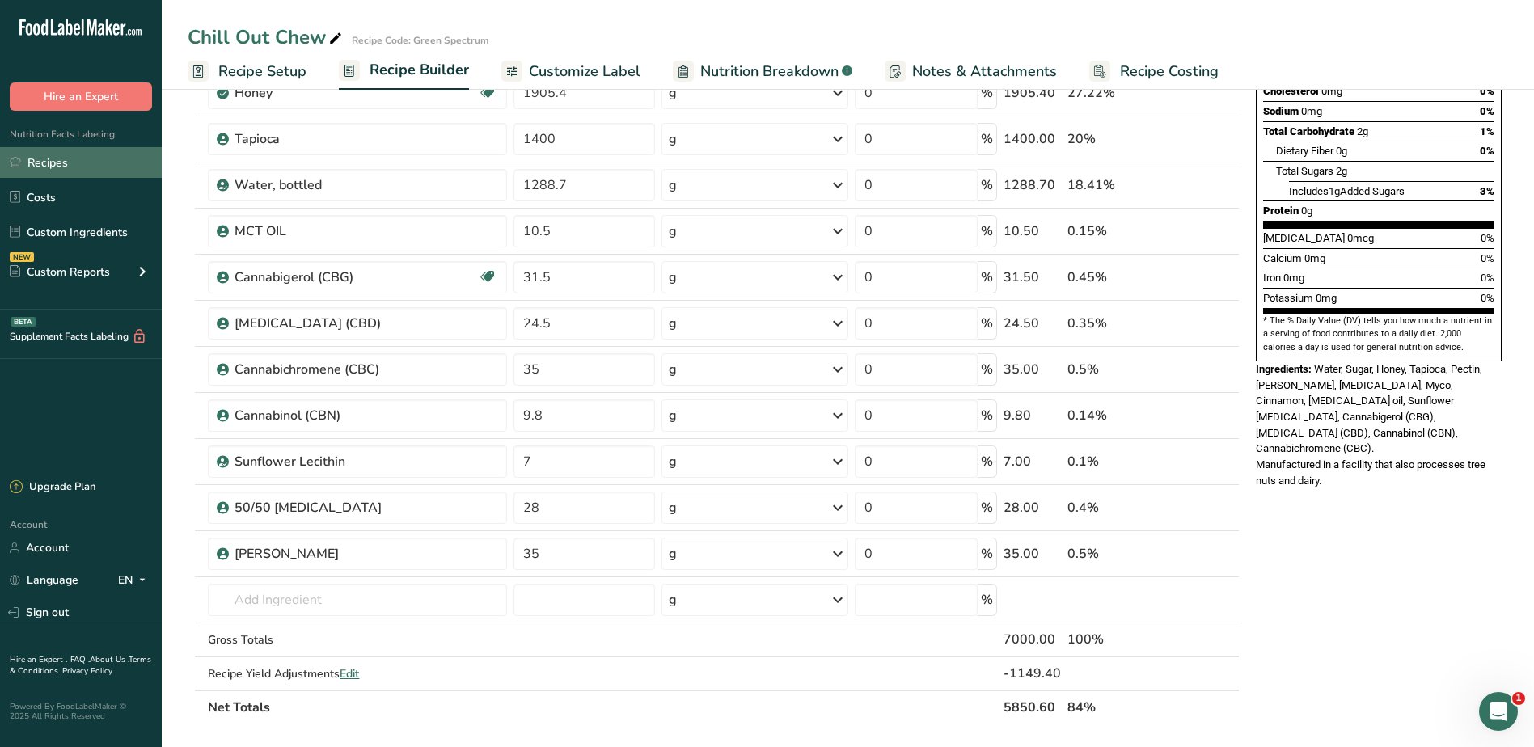
click at [62, 169] on link "Recipes" at bounding box center [81, 162] width 162 height 31
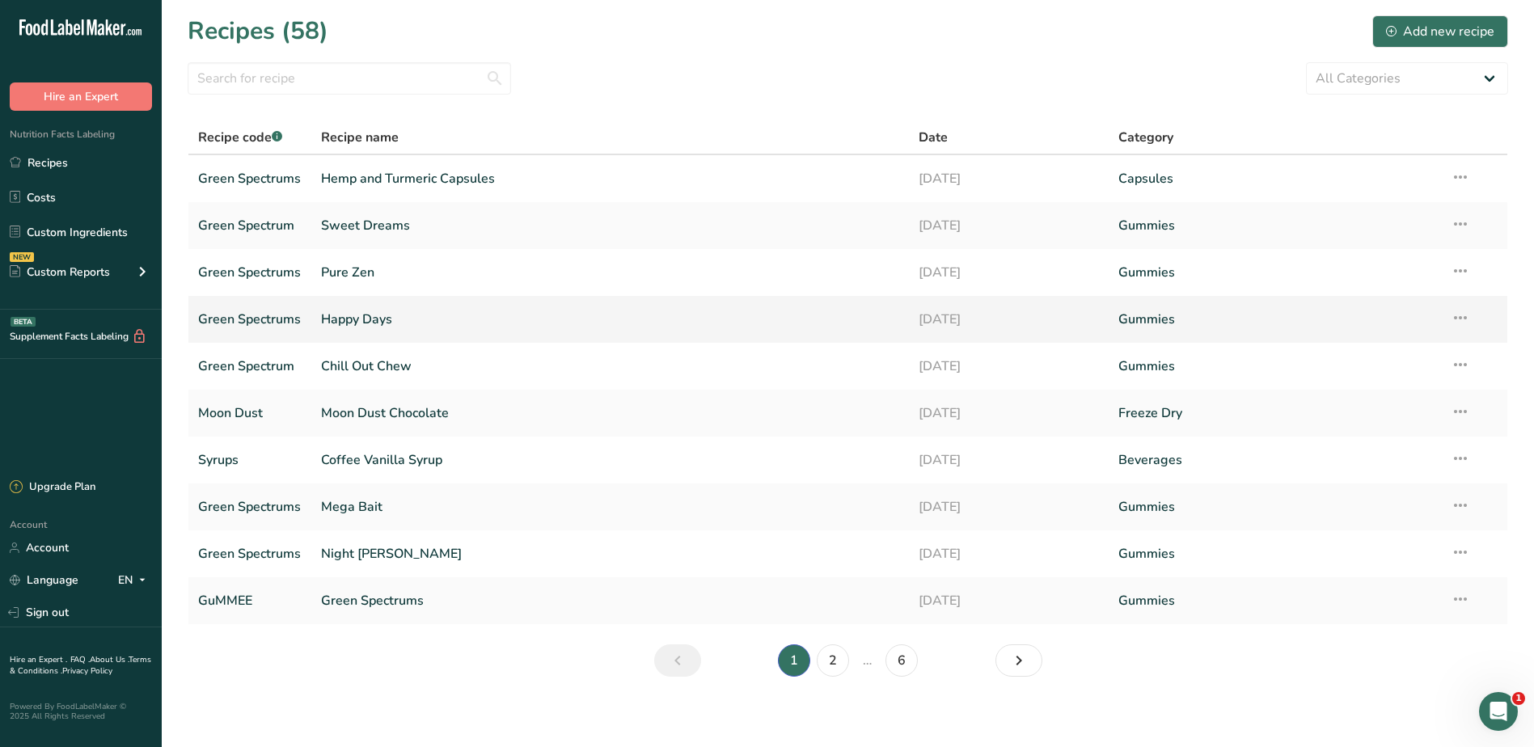
click at [362, 325] on link "Happy Days" at bounding box center [610, 319] width 579 height 34
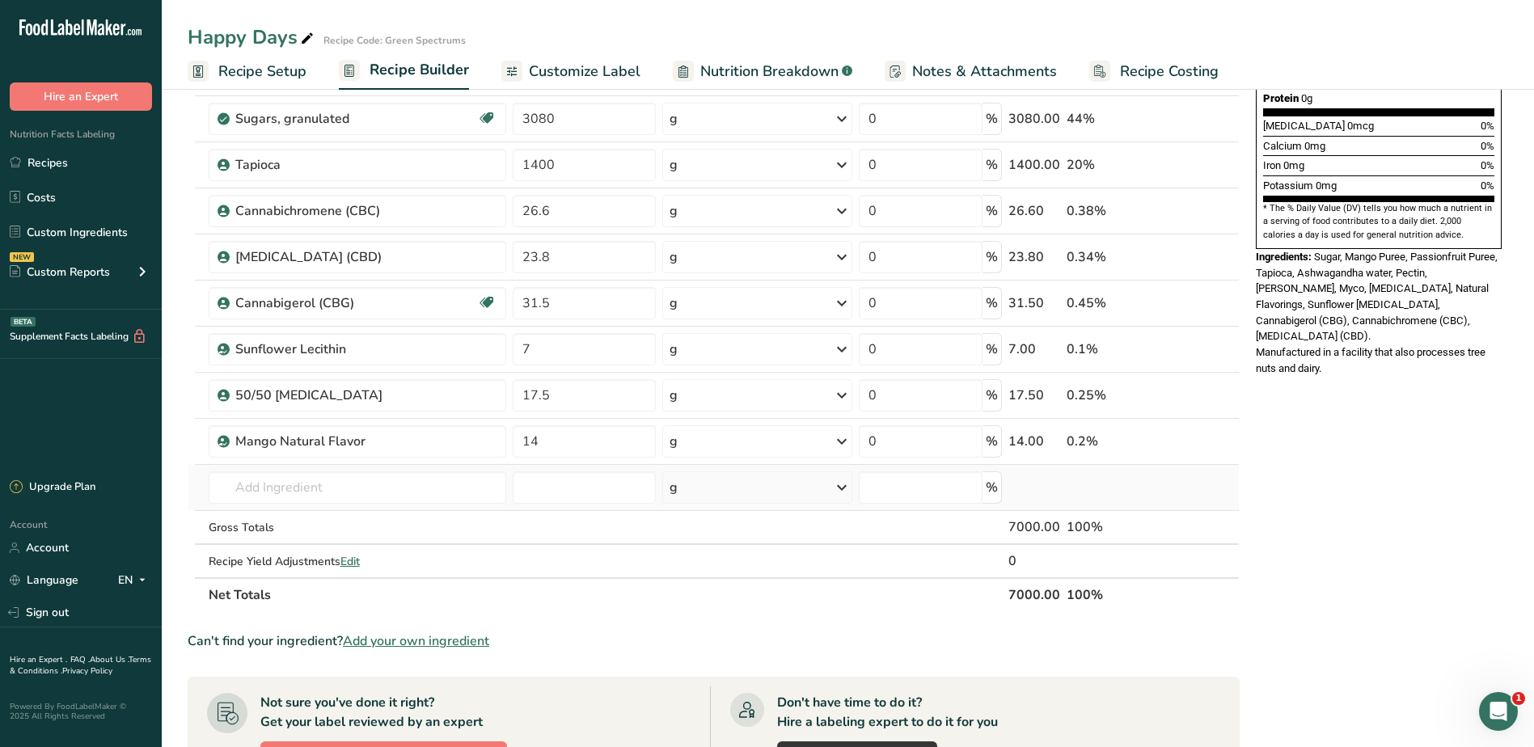
scroll to position [404, 0]
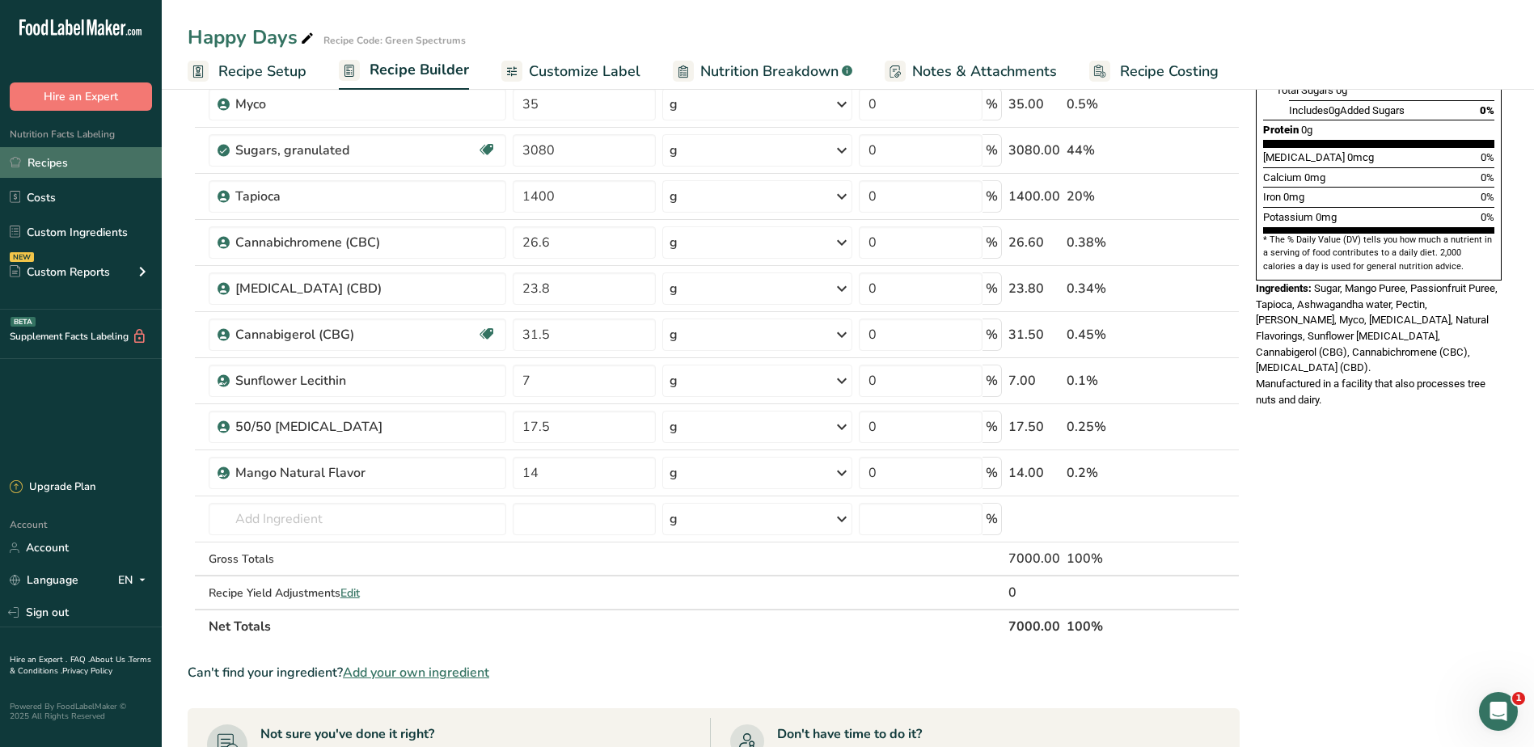
click at [77, 159] on link "Recipes" at bounding box center [81, 162] width 162 height 31
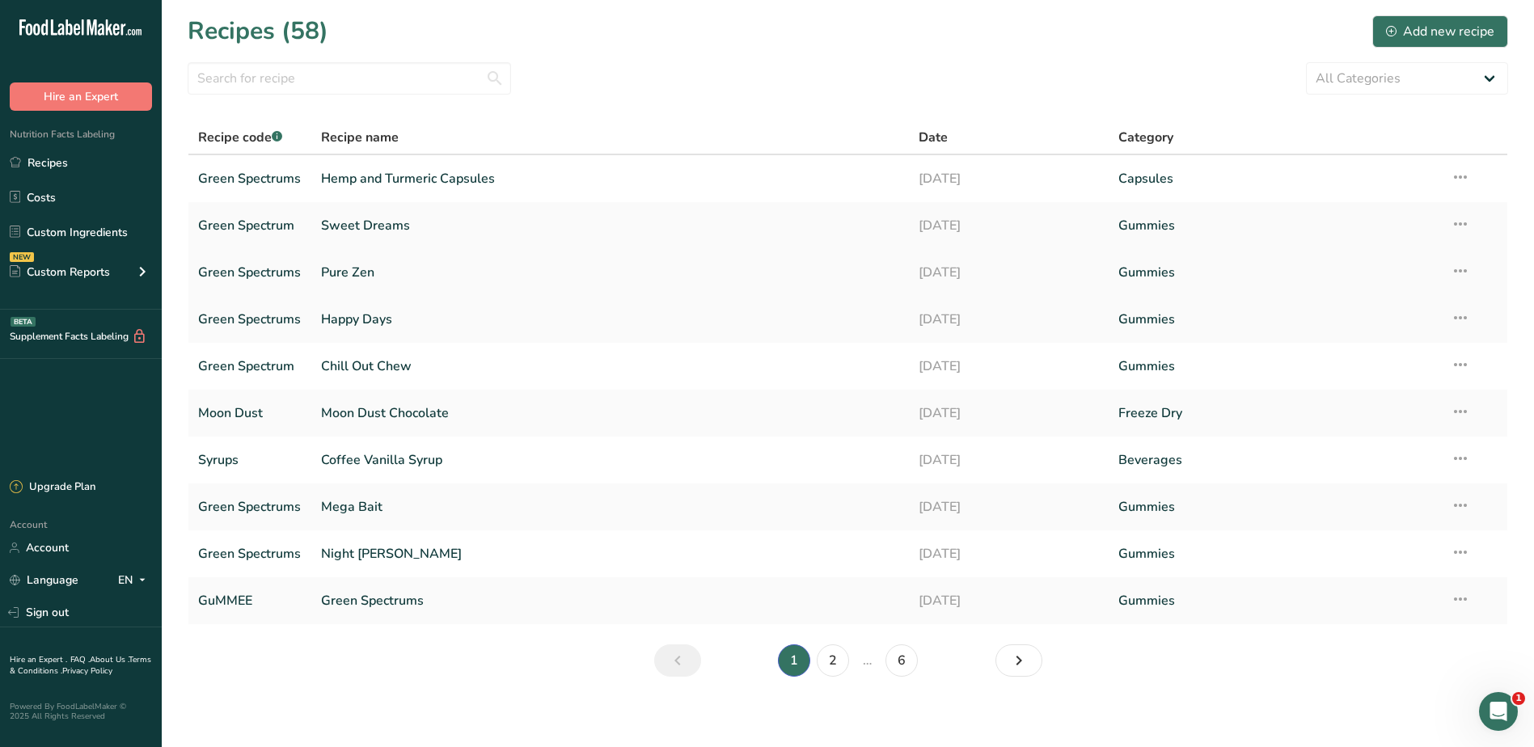
click at [355, 281] on link "Pure Zen" at bounding box center [610, 273] width 579 height 34
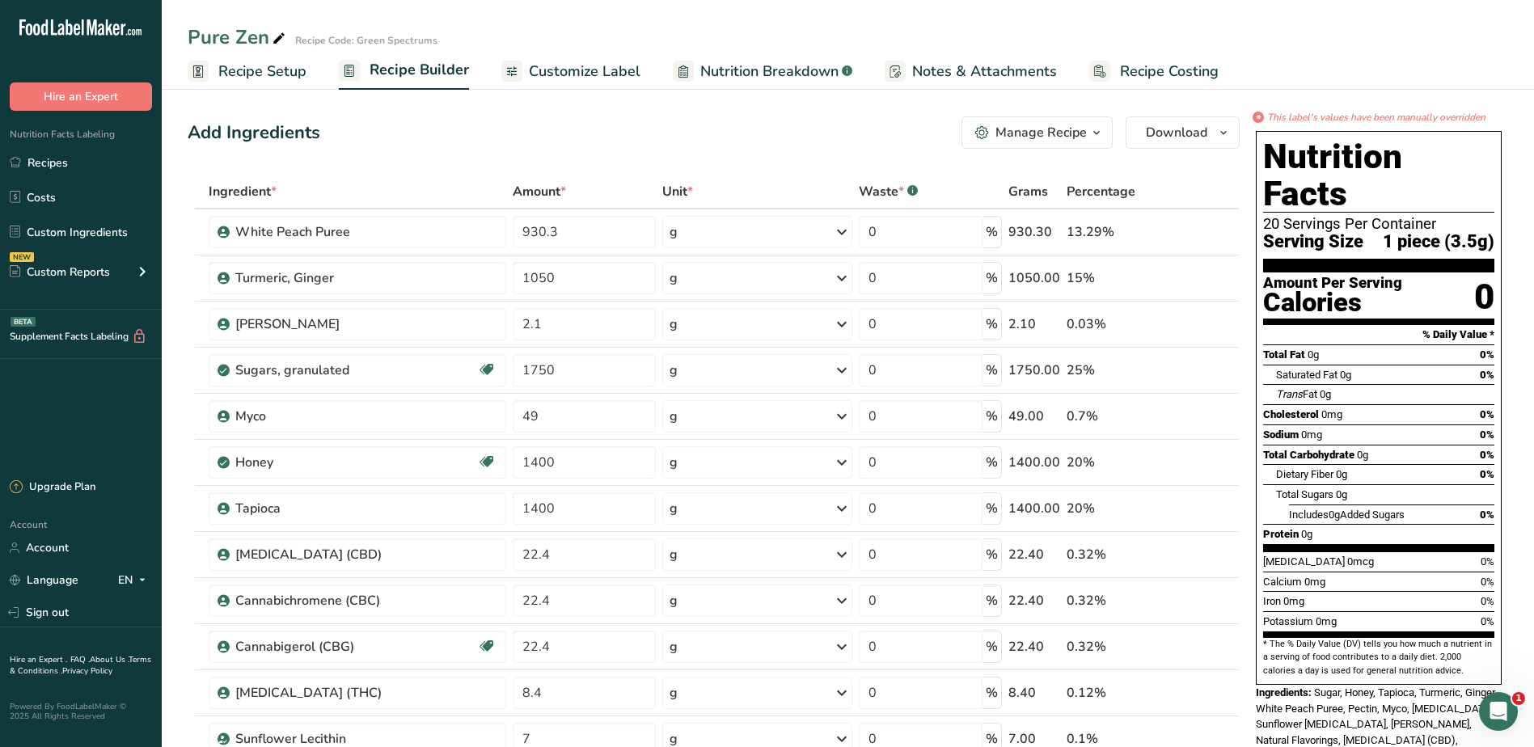
click at [595, 70] on span "Customize Label" at bounding box center [585, 72] width 112 height 22
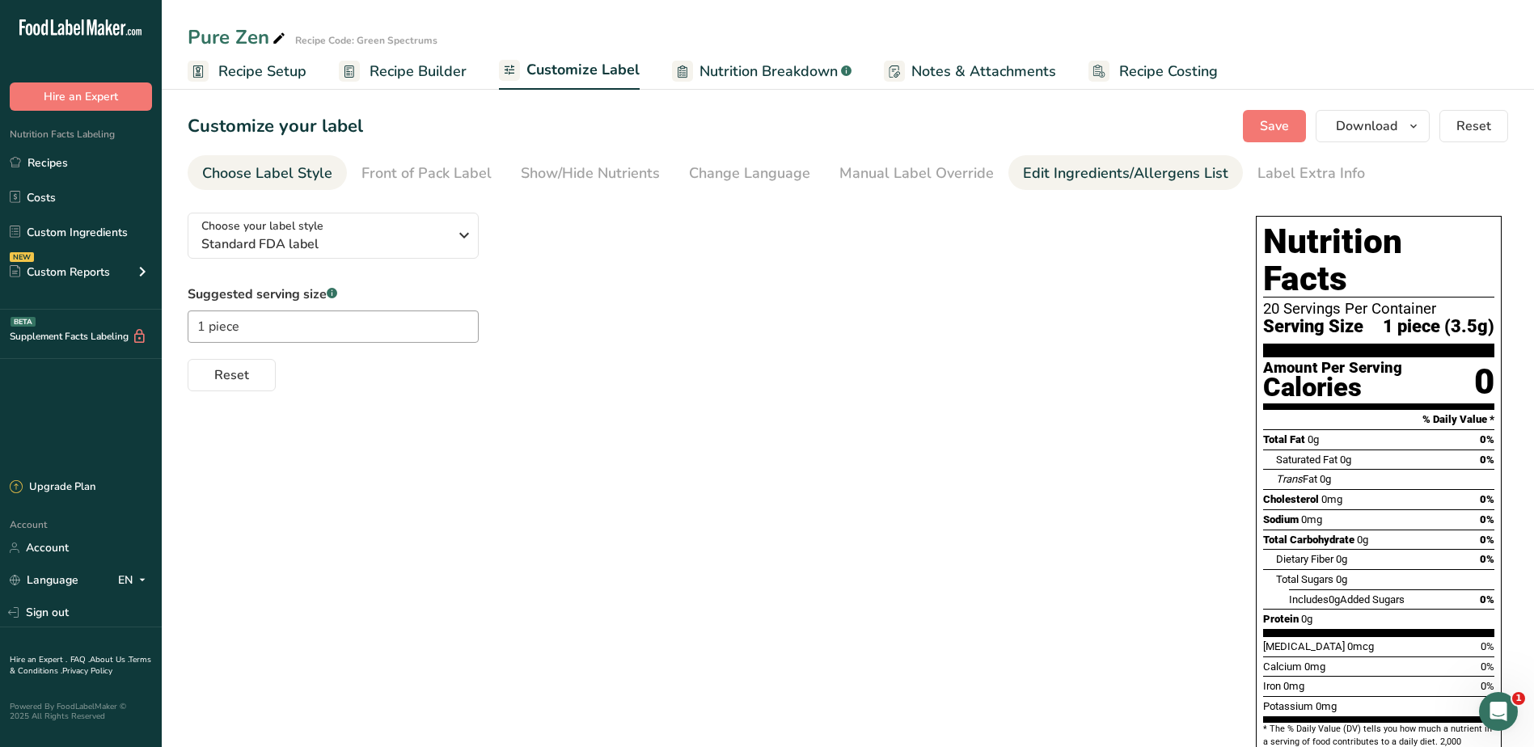
click at [1104, 168] on div "Edit Ingredients/Allergens List" at bounding box center [1125, 174] width 205 height 22
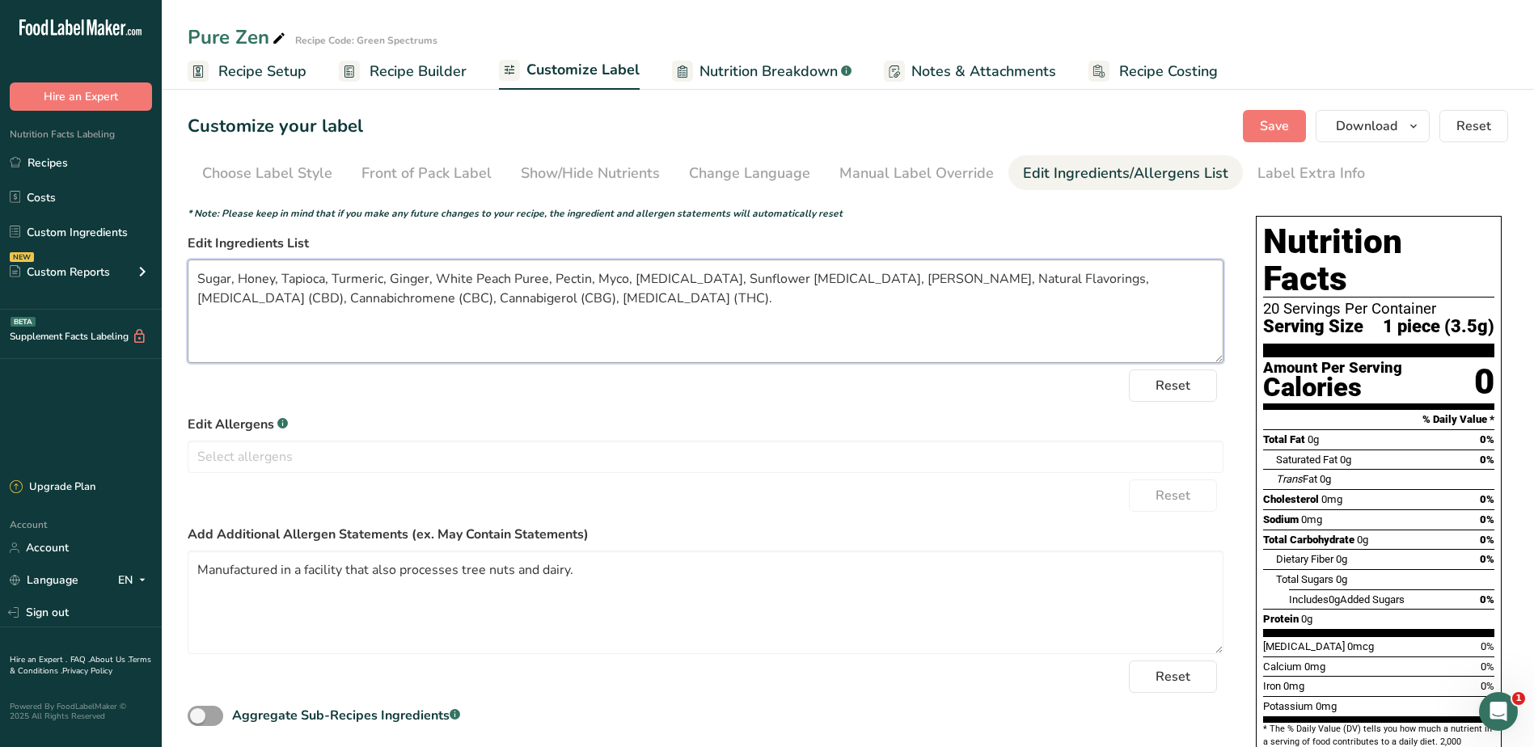
drag, startPoint x: 517, startPoint y: 296, endPoint x: 541, endPoint y: 303, distance: 25.3
click at [518, 296] on textarea "Sugar, Honey, Tapioca, Turmeric, Ginger, White Peach Puree, Pectin, Myco, Citri…" at bounding box center [706, 312] width 1036 height 104
click at [479, 325] on textarea "Sugar, Honey, Tapioca, Turmeric, Ginger, White Peach Puree, Pectin, Myco, Citri…" at bounding box center [706, 312] width 1036 height 104
click at [1269, 120] on span "Save" at bounding box center [1274, 125] width 29 height 19
click at [632, 276] on textarea "Sugar, Honey, Tapioca, Turmeric, Ginger, White Peach Puree, Pectin, Myco, Citri…" at bounding box center [706, 312] width 1036 height 104
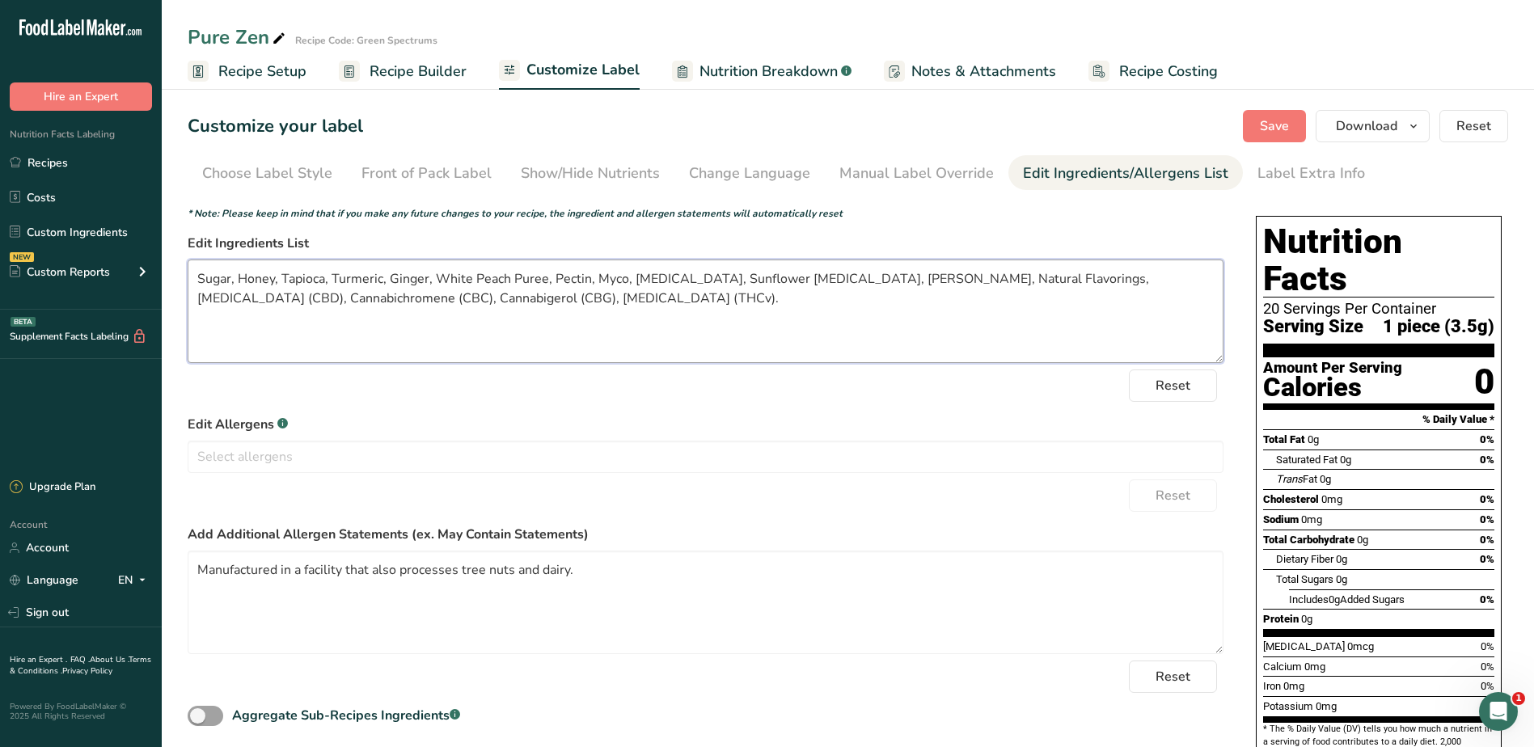
drag, startPoint x: 632, startPoint y: 276, endPoint x: 974, endPoint y: 275, distance: 342.1
click at [974, 275] on textarea "Sugar, Honey, Tapioca, Turmeric, Ginger, White Peach Puree, Pectin, Myco, Citri…" at bounding box center [706, 312] width 1036 height 104
click at [1194, 279] on textarea "Sugar, Honey, Tapioca, Turmeric, Ginger, White Peach Puree, Pectin, Myco, Canna…" at bounding box center [706, 312] width 1036 height 104
paste textarea "Citric Acid, Sunflower Lecithin, Mezzoni, Natural Flavorings,"
click at [771, 329] on textarea "Sugar, Honey, Tapioca, Turmeric, Ginger, White Peach Puree, Pectin, Myco, Canna…" at bounding box center [706, 312] width 1036 height 104
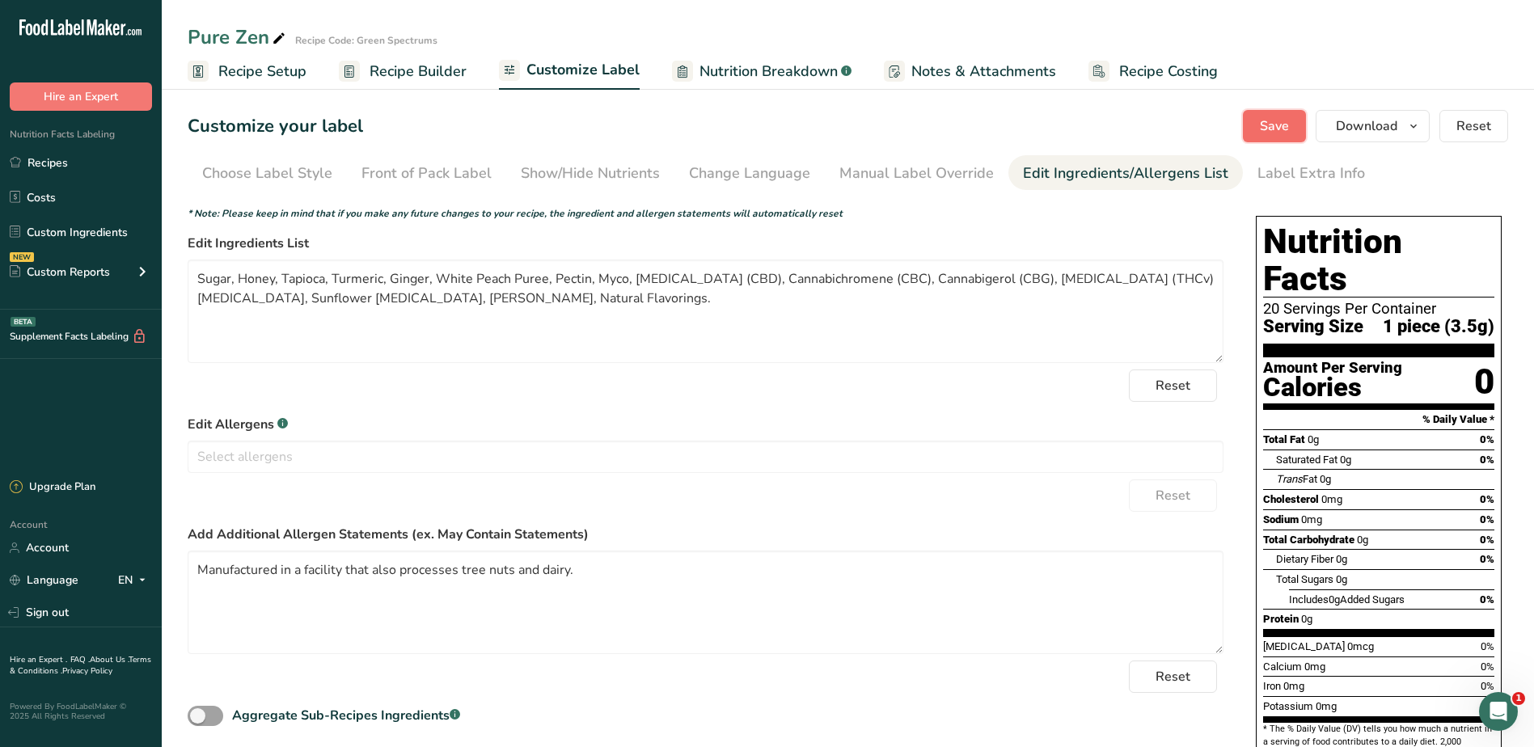
click at [1262, 121] on span "Save" at bounding box center [1274, 125] width 29 height 19
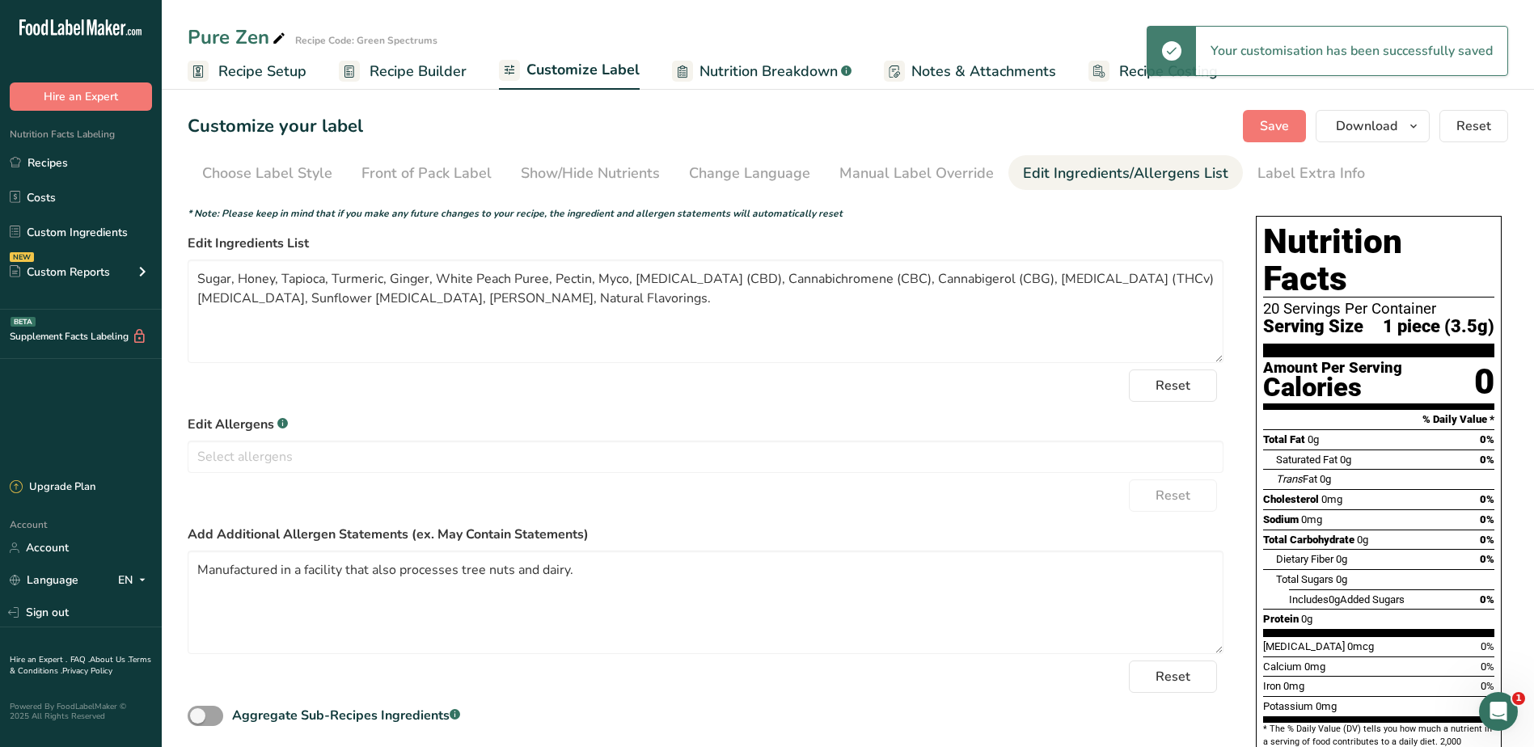
scroll to position [155, 0]
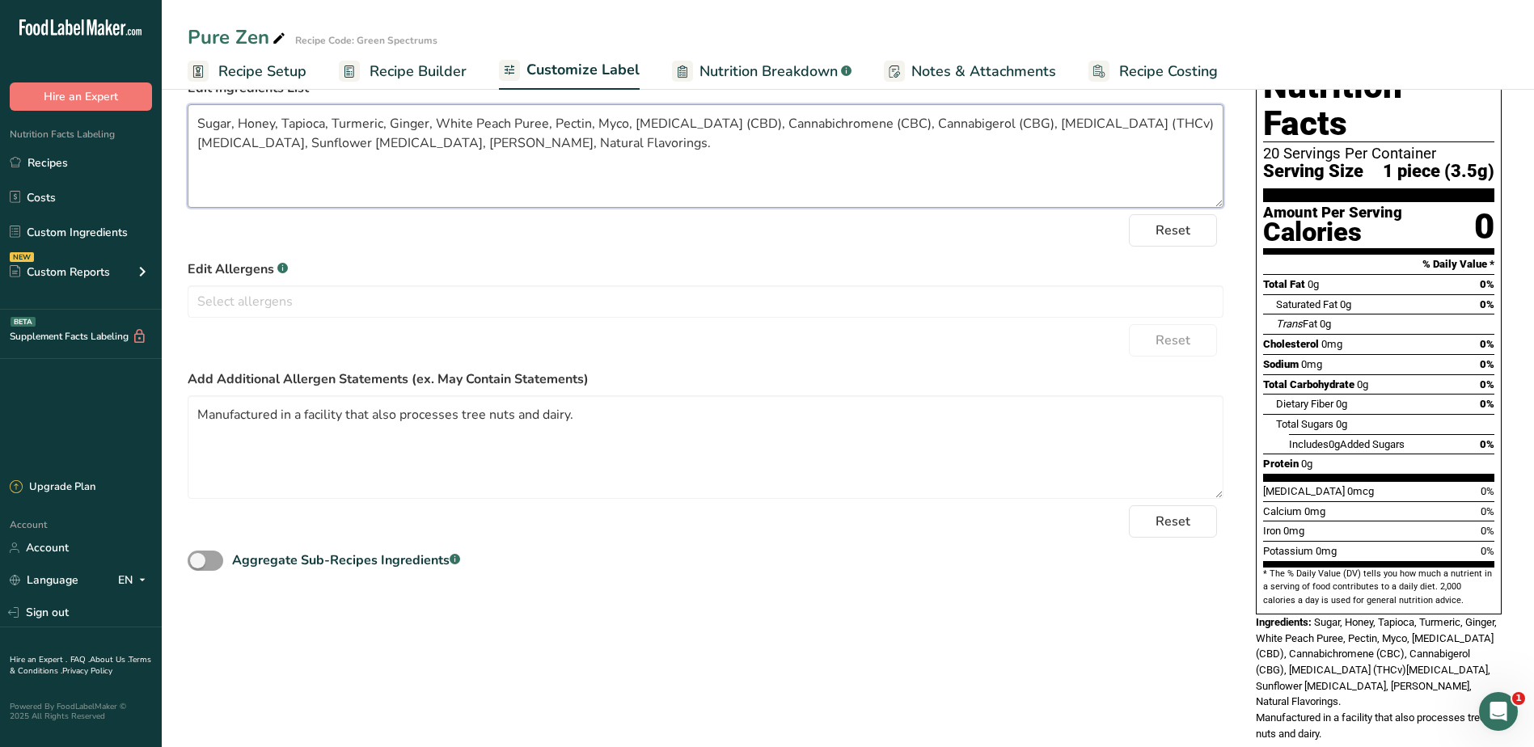
click at [239, 144] on textarea "Sugar, Honey, Tapioca, Turmeric, Ginger, White Peach Puree, Pectin, Myco, Canna…" at bounding box center [706, 156] width 1036 height 104
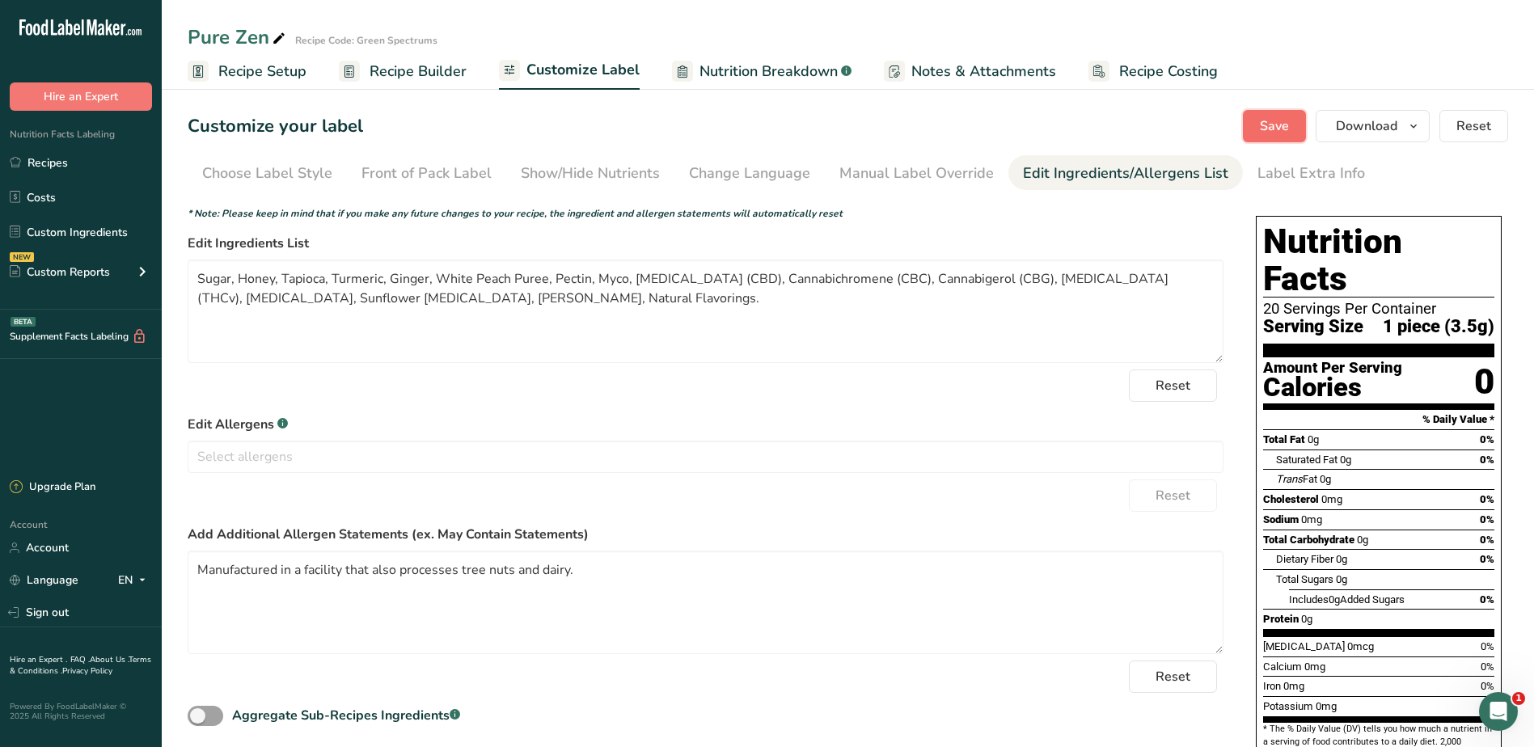
click at [1274, 124] on span "Save" at bounding box center [1274, 125] width 29 height 19
click at [44, 152] on link "Recipes" at bounding box center [81, 162] width 162 height 31
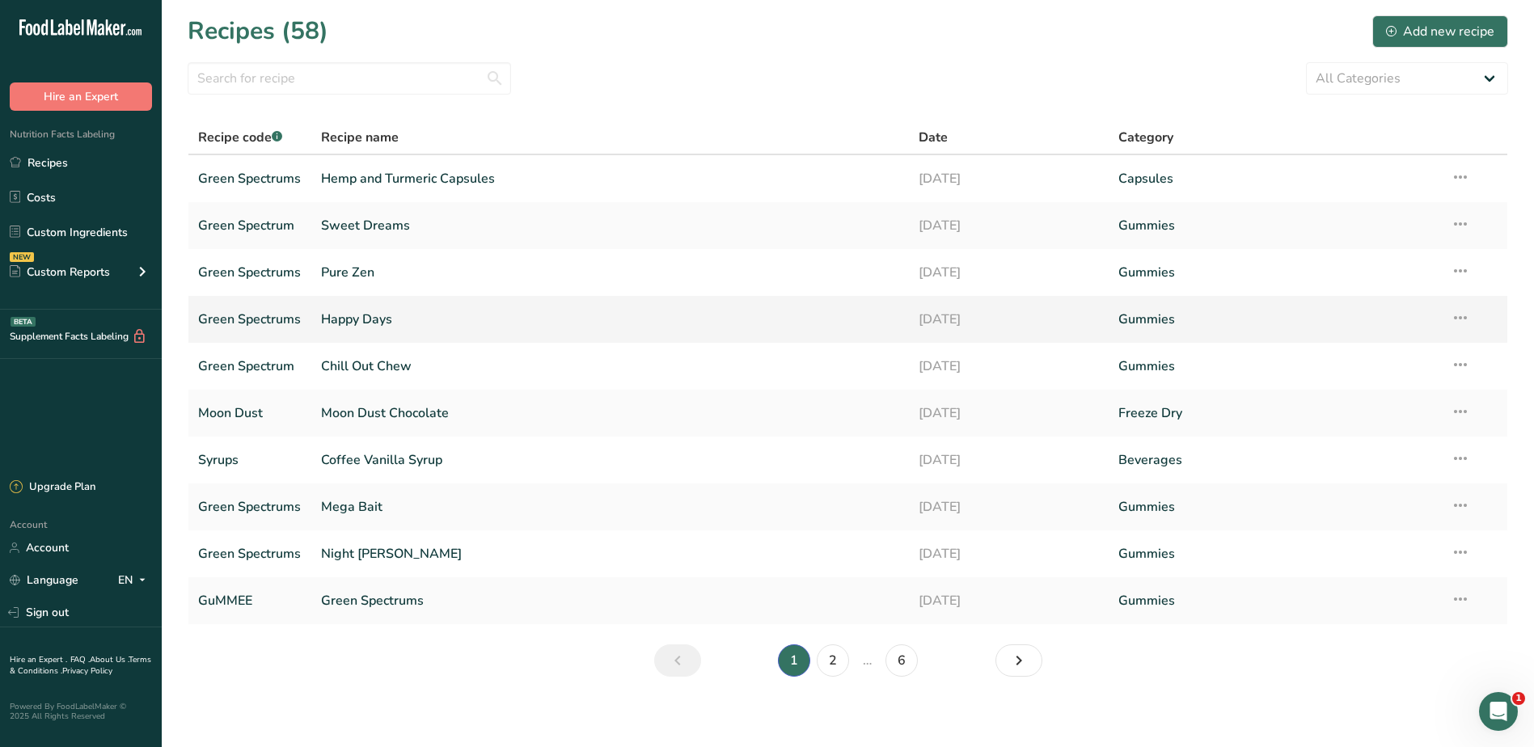
click at [372, 323] on link "Happy Days" at bounding box center [610, 319] width 579 height 34
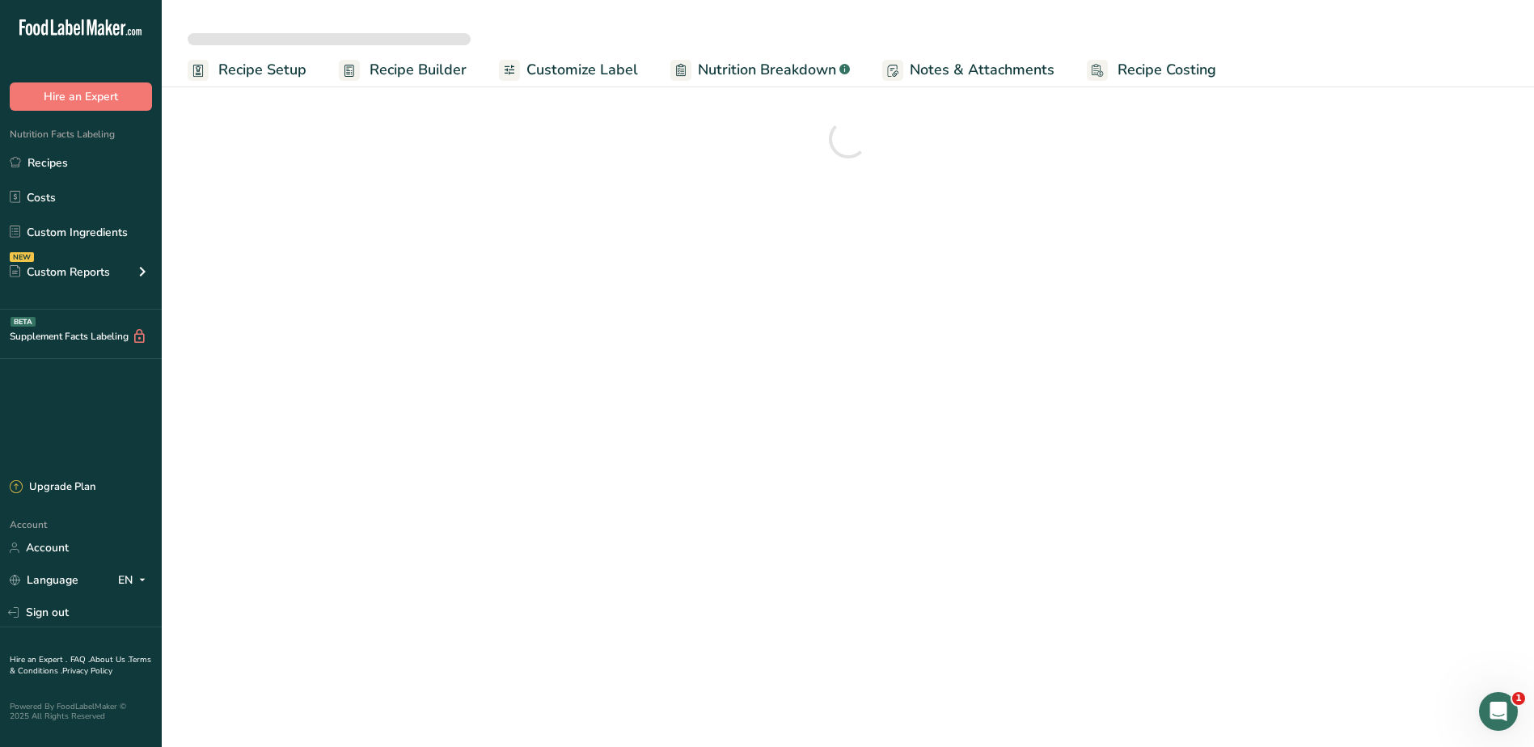
click at [266, 59] on link "Recipe Setup" at bounding box center [247, 70] width 119 height 36
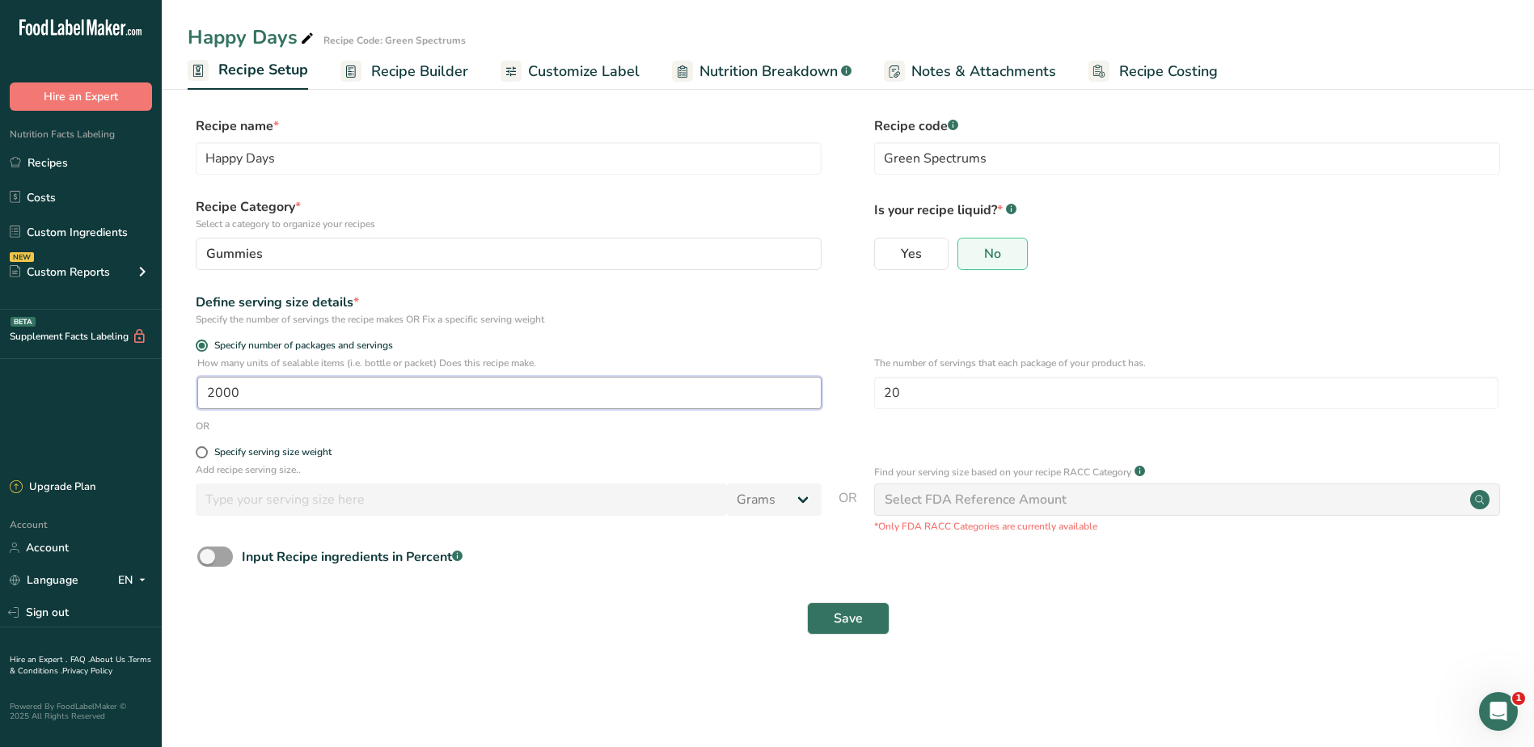
drag, startPoint x: 271, startPoint y: 388, endPoint x: 135, endPoint y: 388, distance: 135.9
click at [135, 388] on div ".a-20{fill:#fff;} Hire an Expert Nutrition Facts Labeling Recipes Costs Custom …" at bounding box center [767, 373] width 1534 height 747
click at [861, 619] on span "Save" at bounding box center [848, 618] width 29 height 19
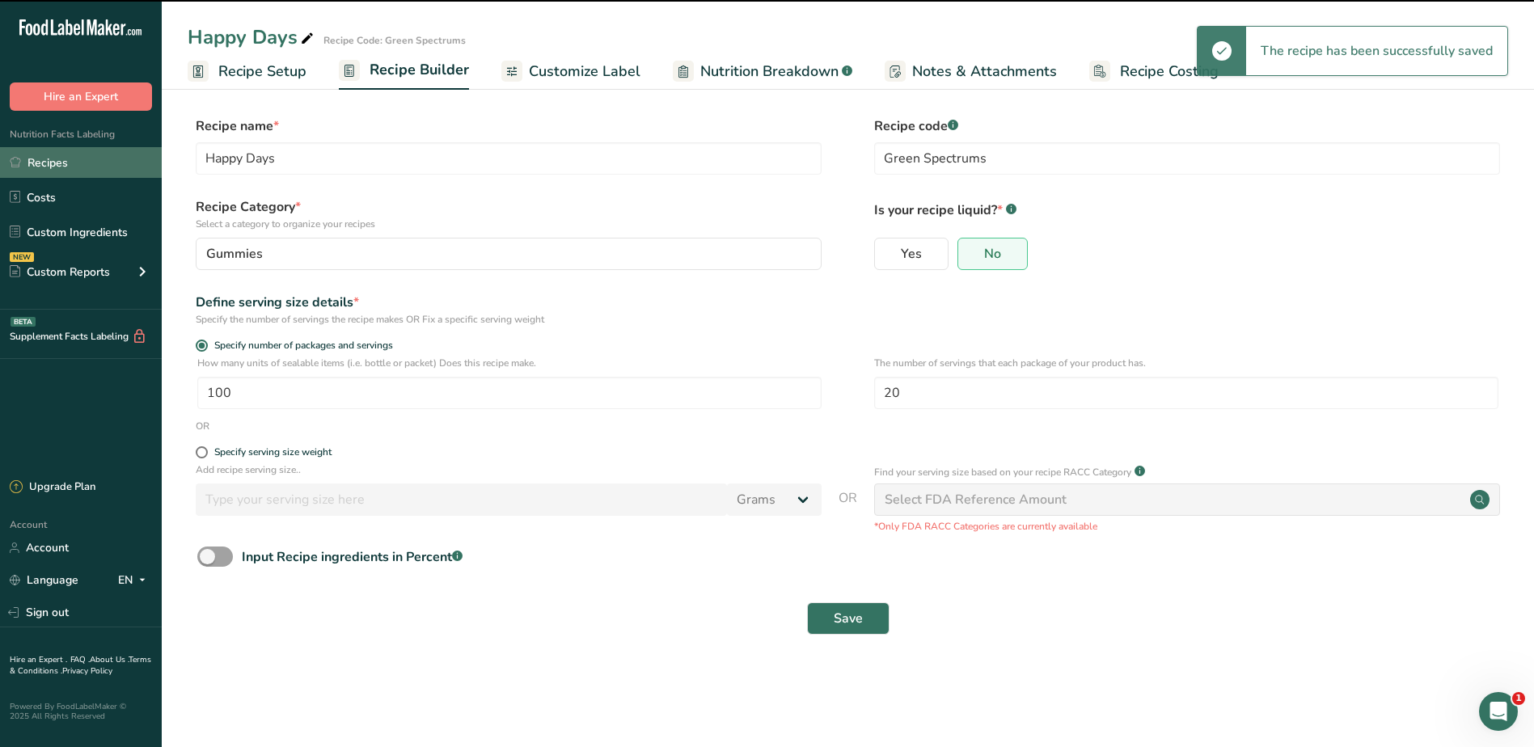
click at [69, 155] on link "Recipes" at bounding box center [81, 162] width 162 height 31
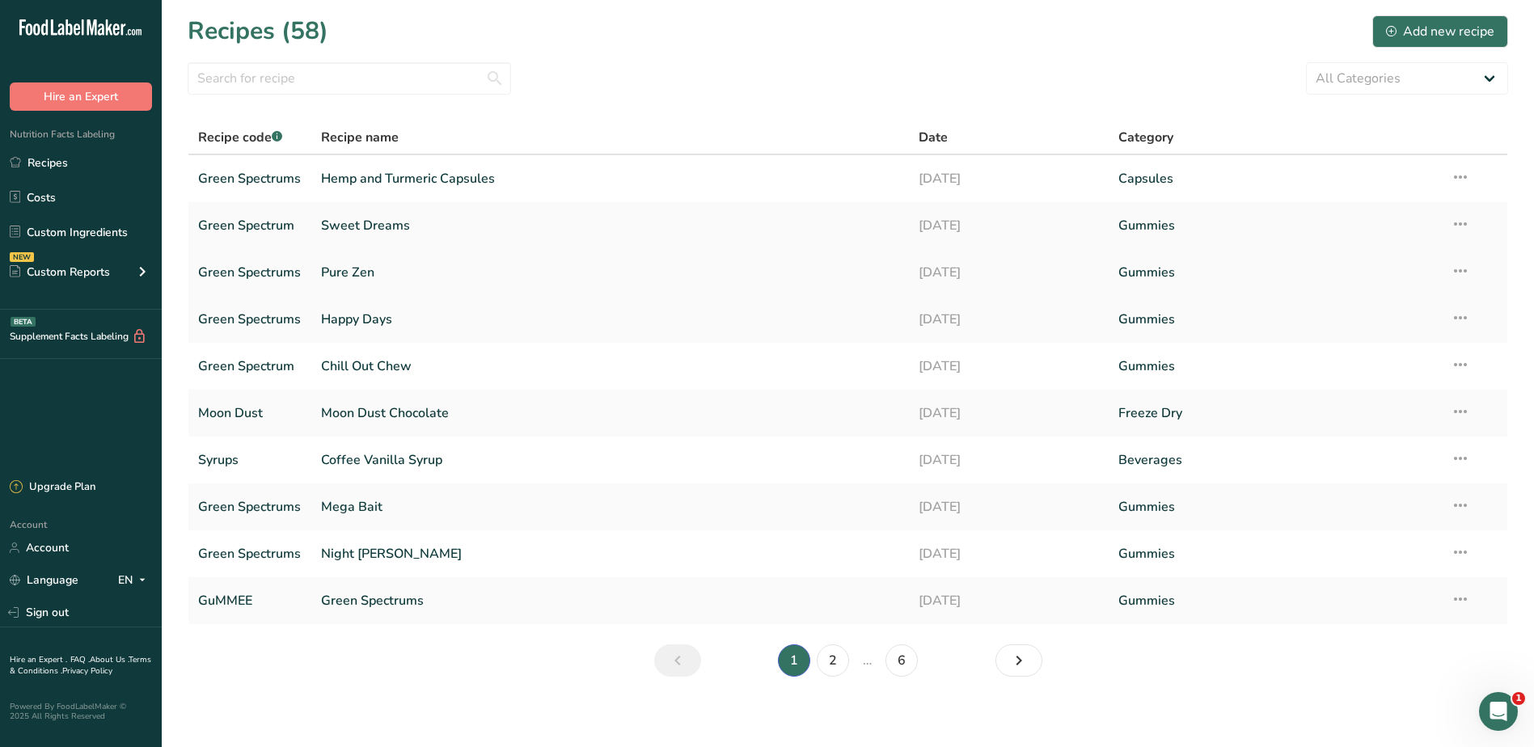
click at [355, 276] on link "Pure Zen" at bounding box center [610, 273] width 579 height 34
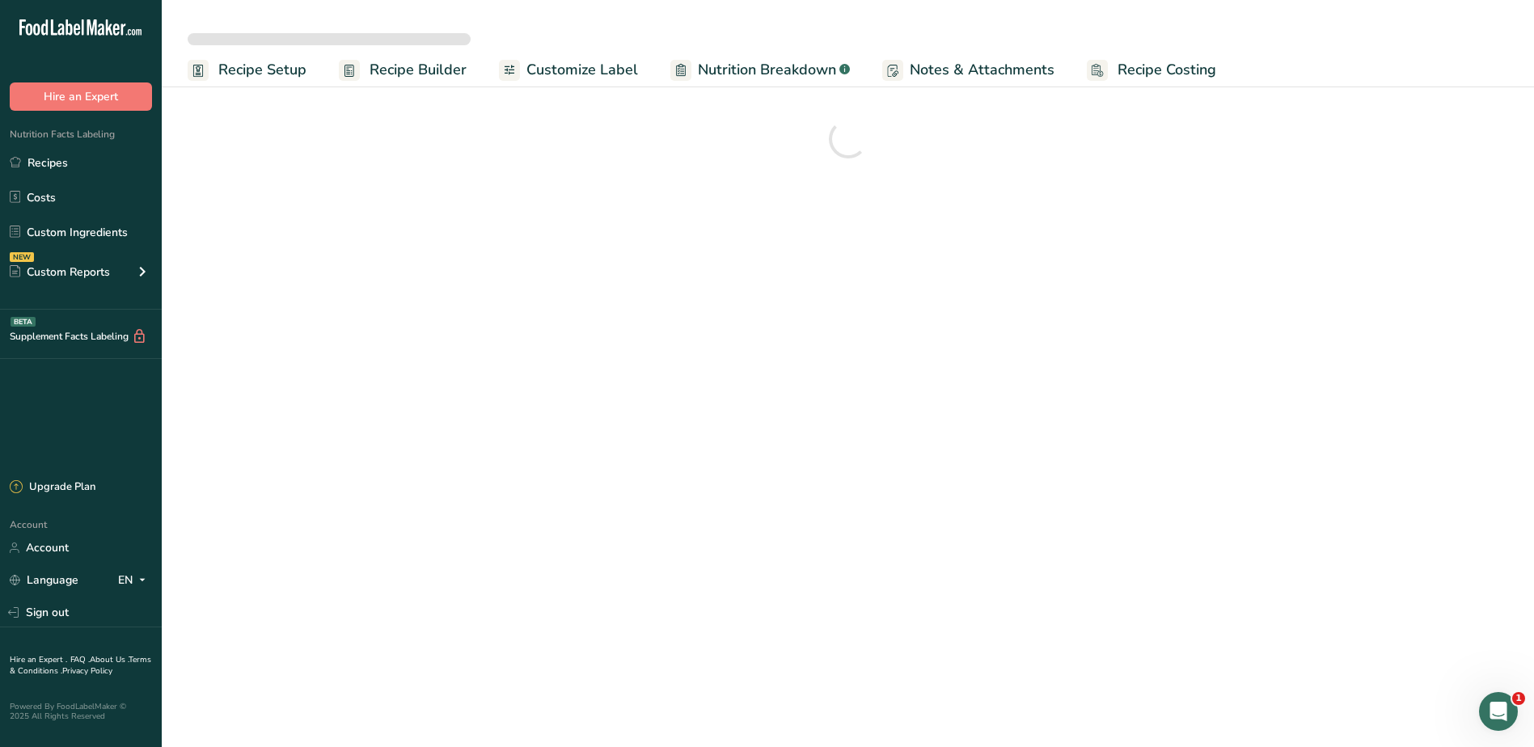
click at [270, 72] on span "Recipe Setup" at bounding box center [262, 70] width 88 height 22
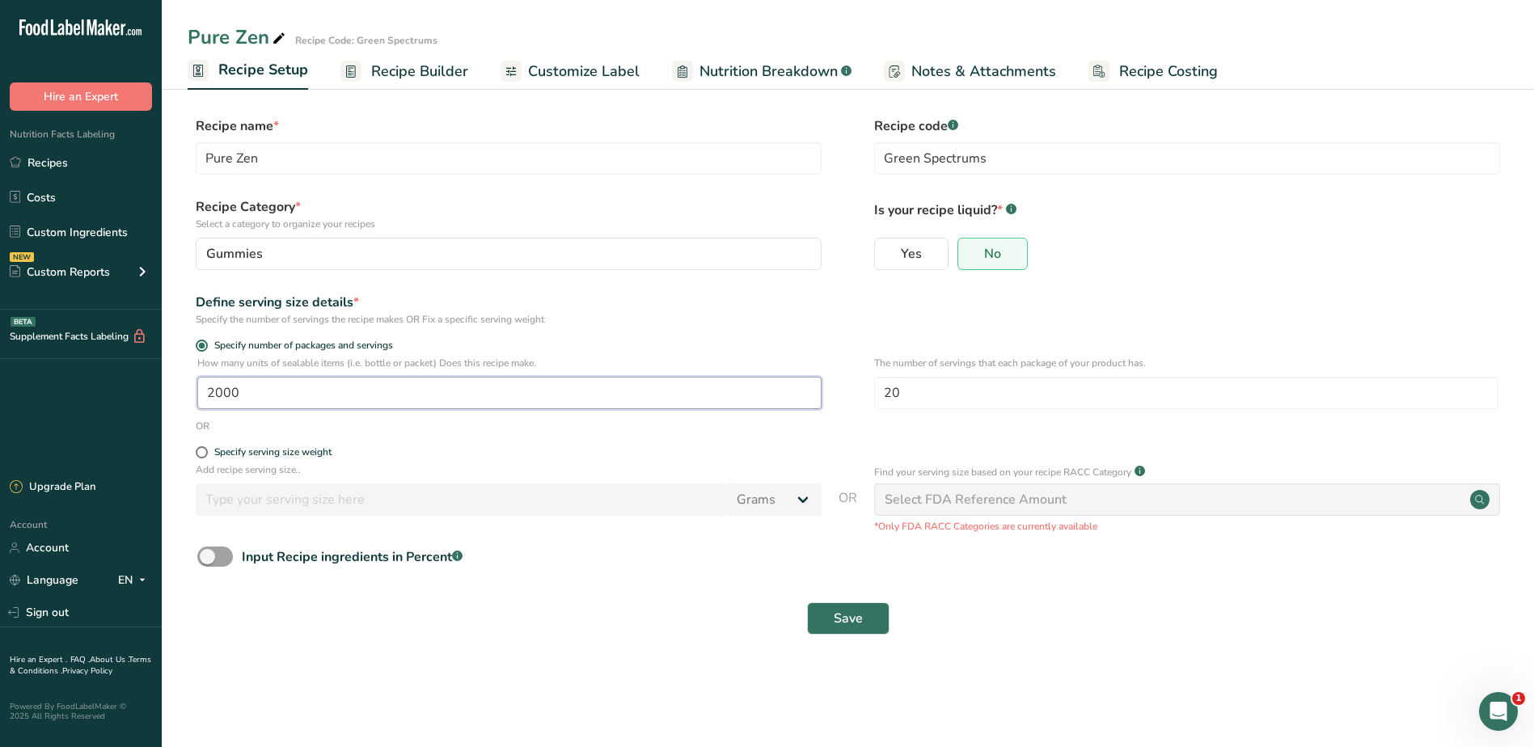
drag, startPoint x: 269, startPoint y: 395, endPoint x: 108, endPoint y: 390, distance: 161.0
click at [115, 390] on div ".a-20{fill:#fff;} Hire an Expert Nutrition Facts Labeling Recipes Costs Custom …" at bounding box center [767, 373] width 1534 height 747
click at [836, 609] on span "Save" at bounding box center [848, 618] width 29 height 19
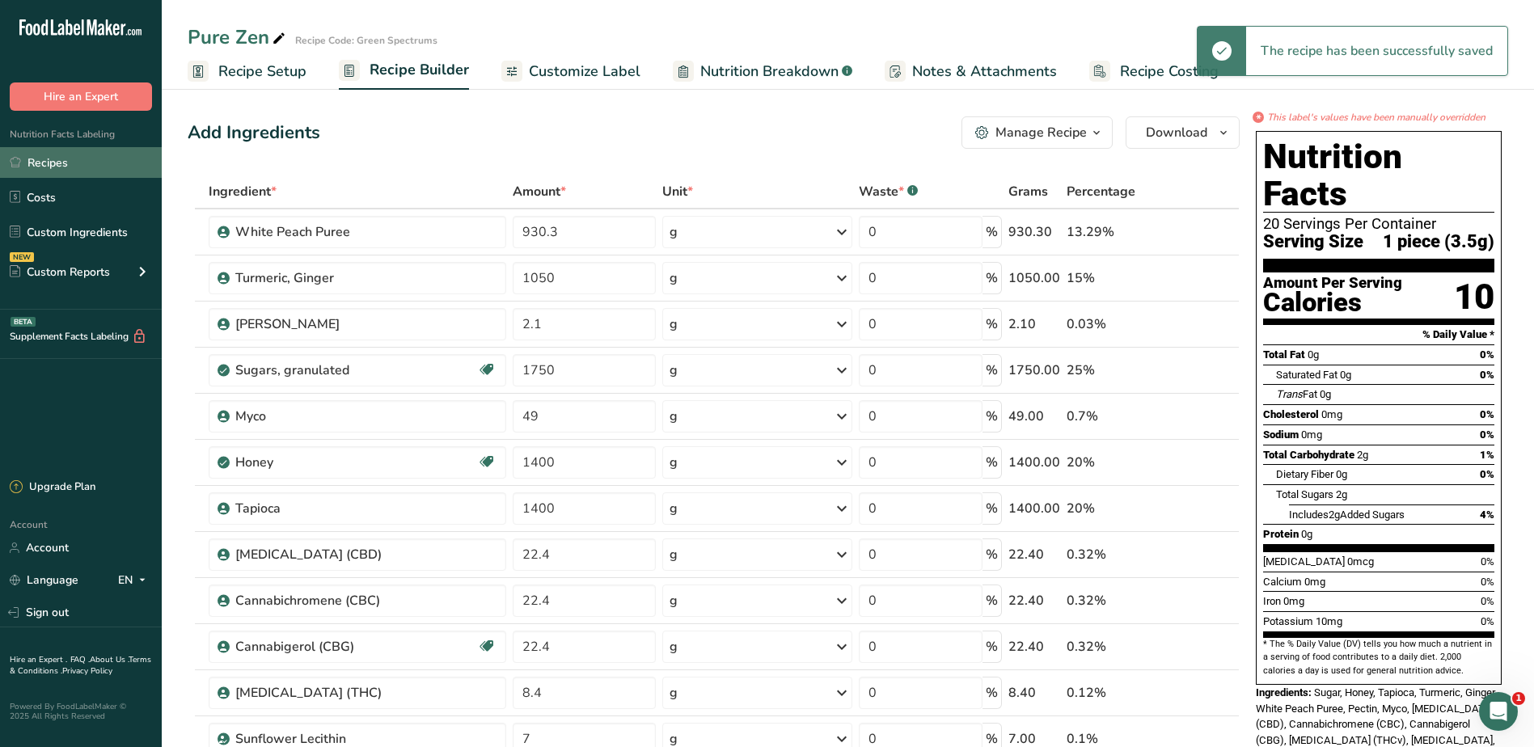
click at [82, 159] on link "Recipes" at bounding box center [81, 162] width 162 height 31
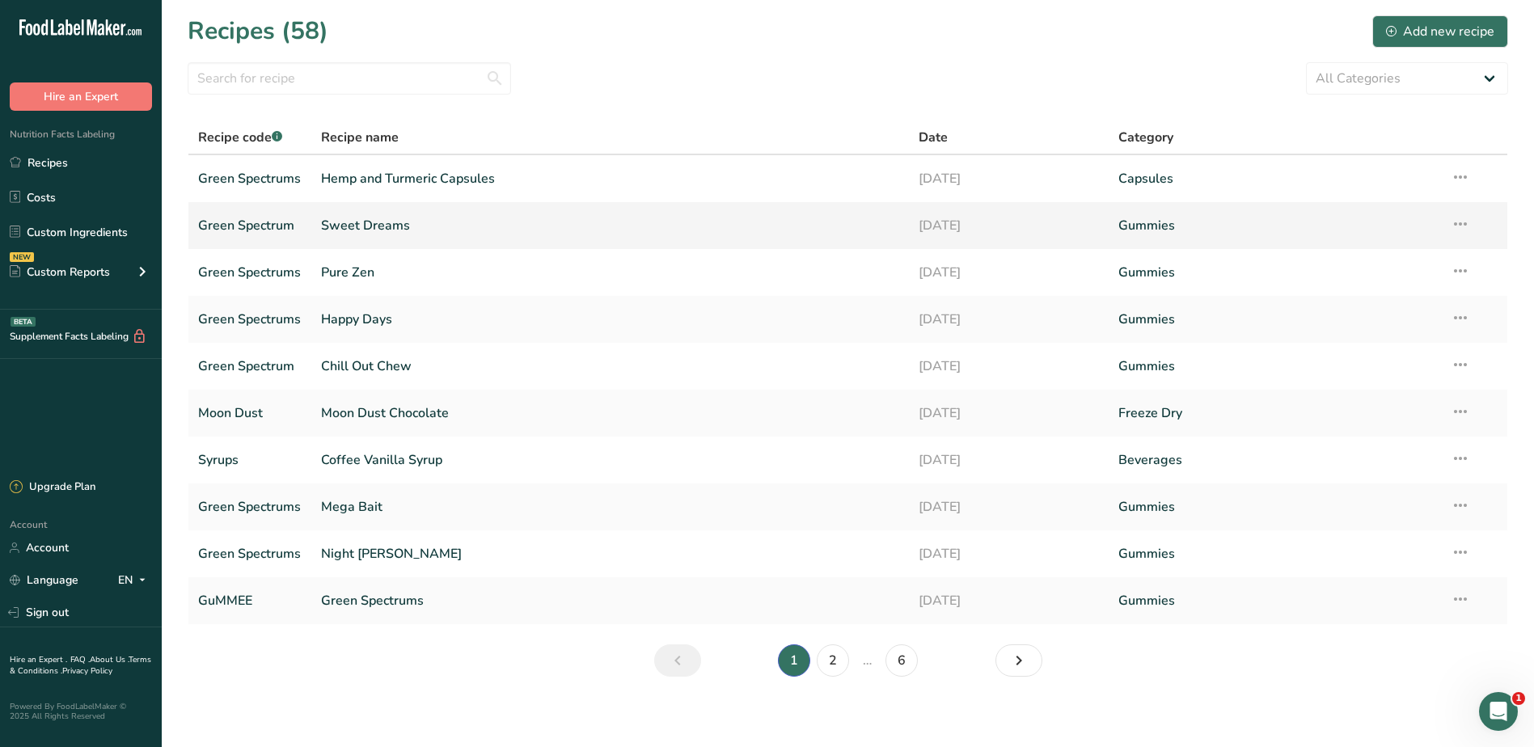
click at [350, 226] on link "Sweet Dreams" at bounding box center [610, 226] width 579 height 34
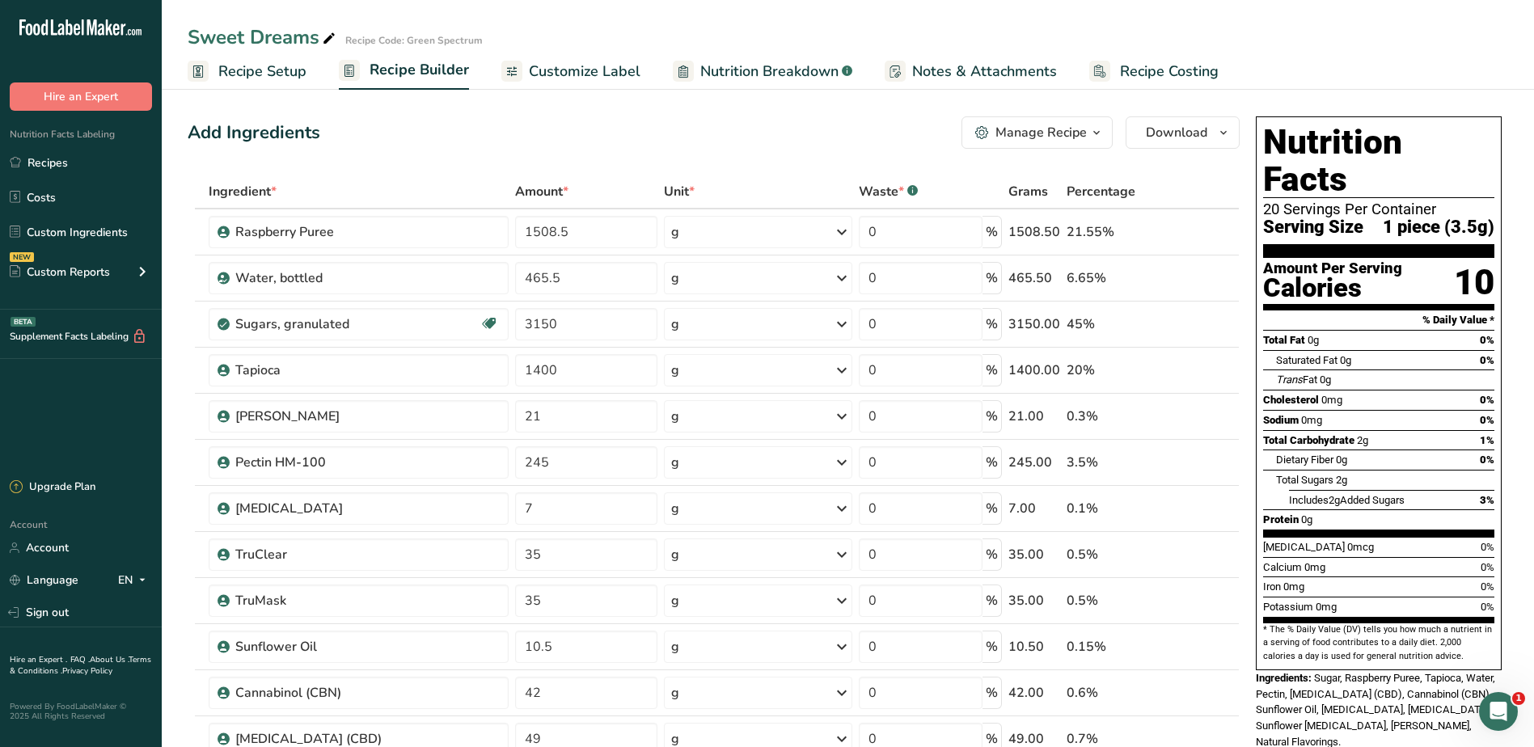
click at [252, 75] on span "Recipe Setup" at bounding box center [262, 72] width 88 height 22
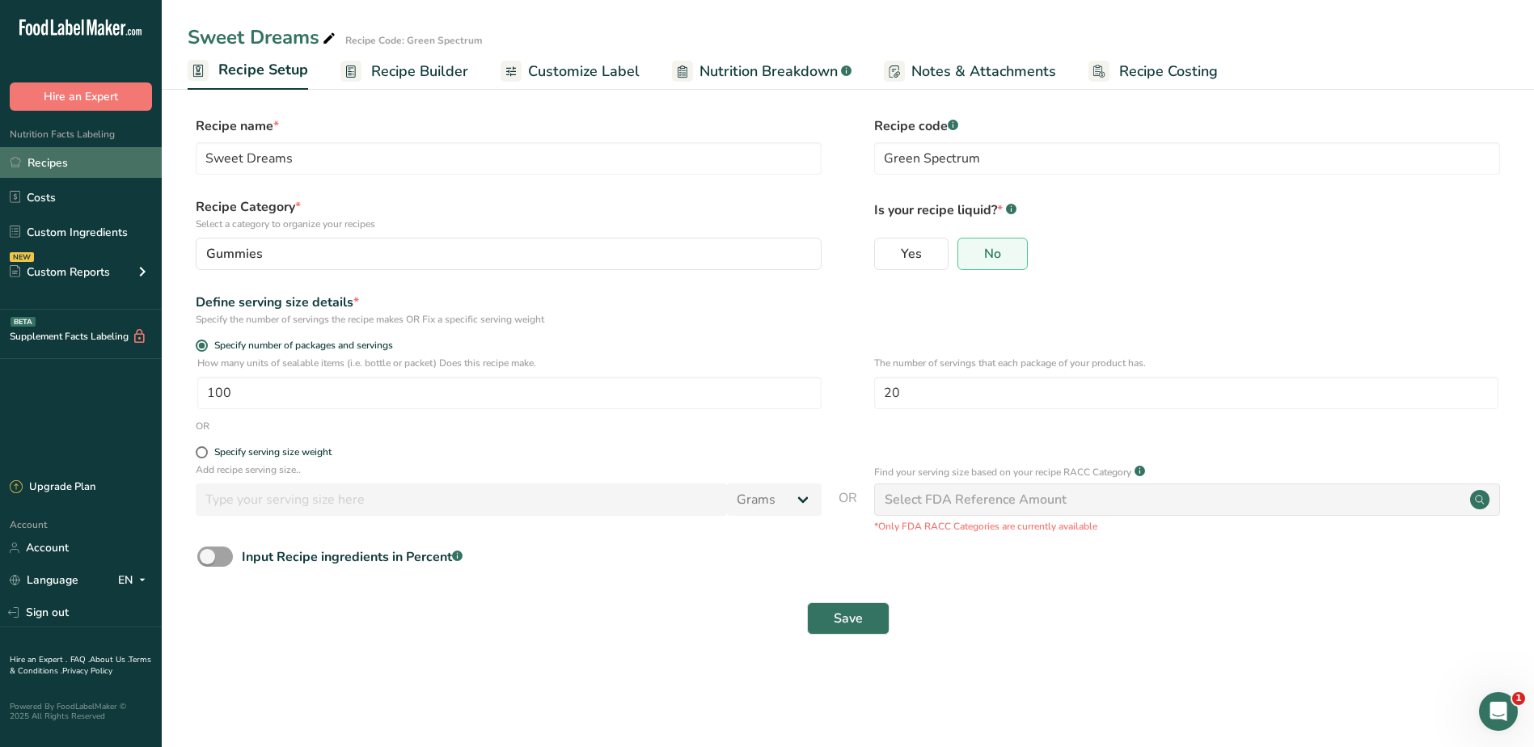
click at [85, 165] on link "Recipes" at bounding box center [81, 162] width 162 height 31
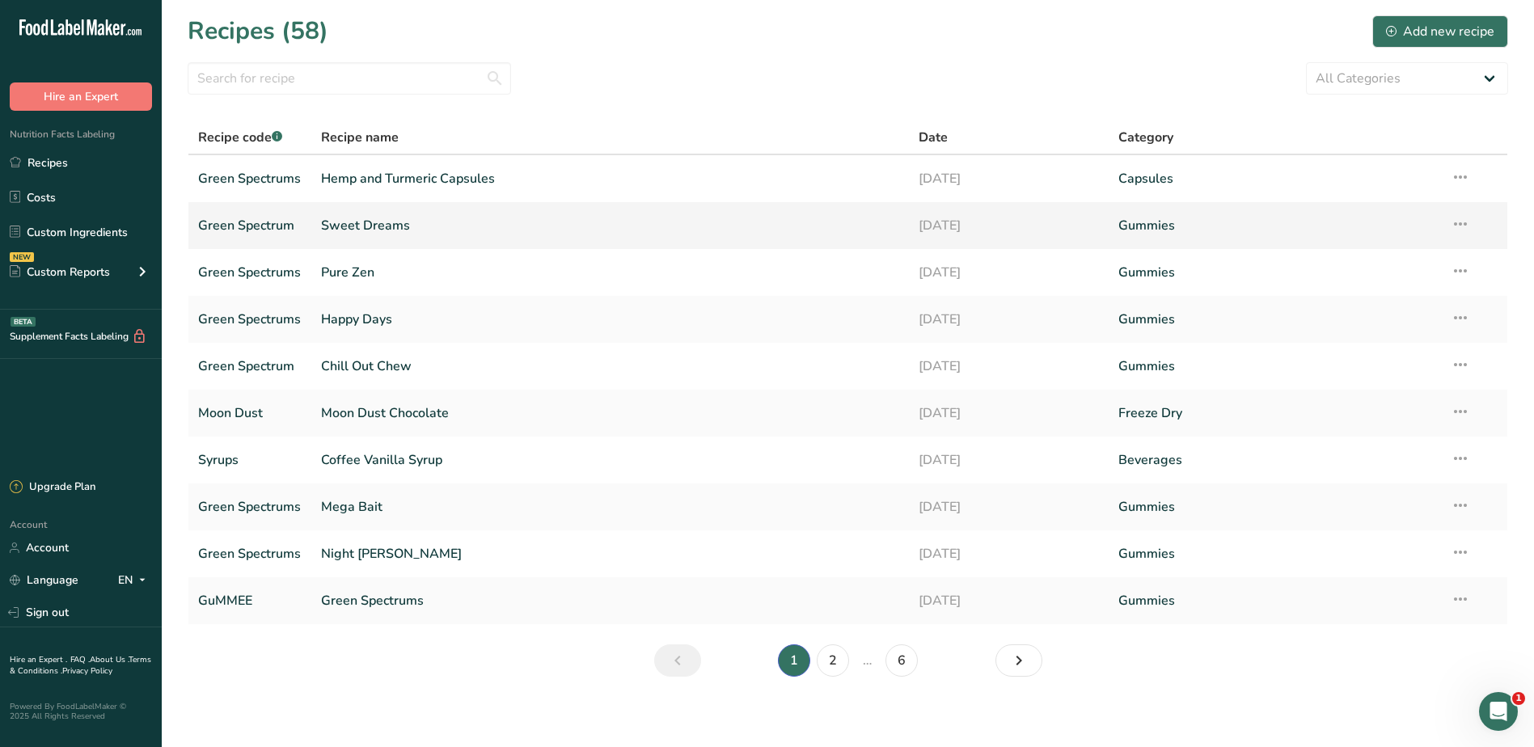
click at [351, 223] on link "Sweet Dreams" at bounding box center [610, 226] width 579 height 34
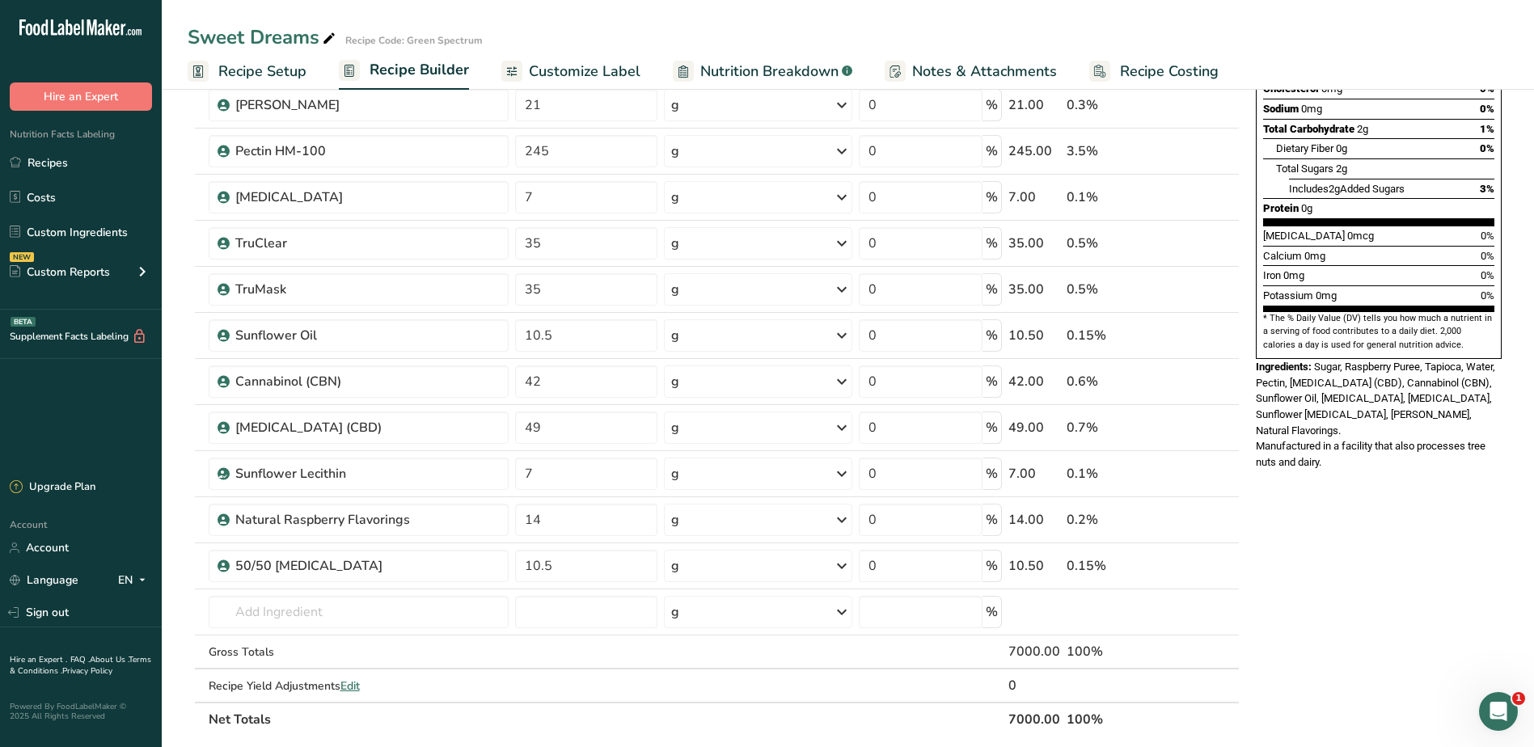
scroll to position [323, 0]
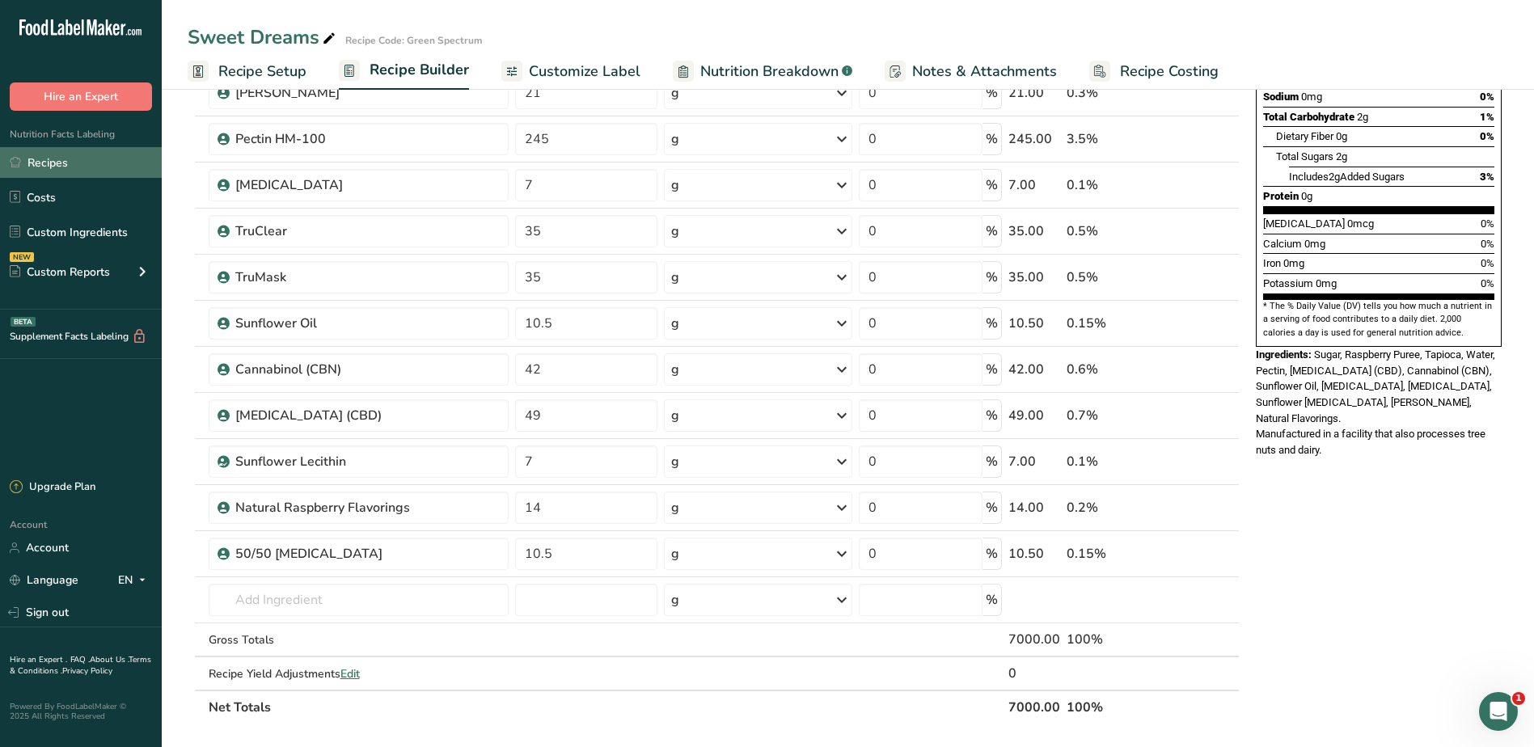
click at [61, 167] on link "Recipes" at bounding box center [81, 162] width 162 height 31
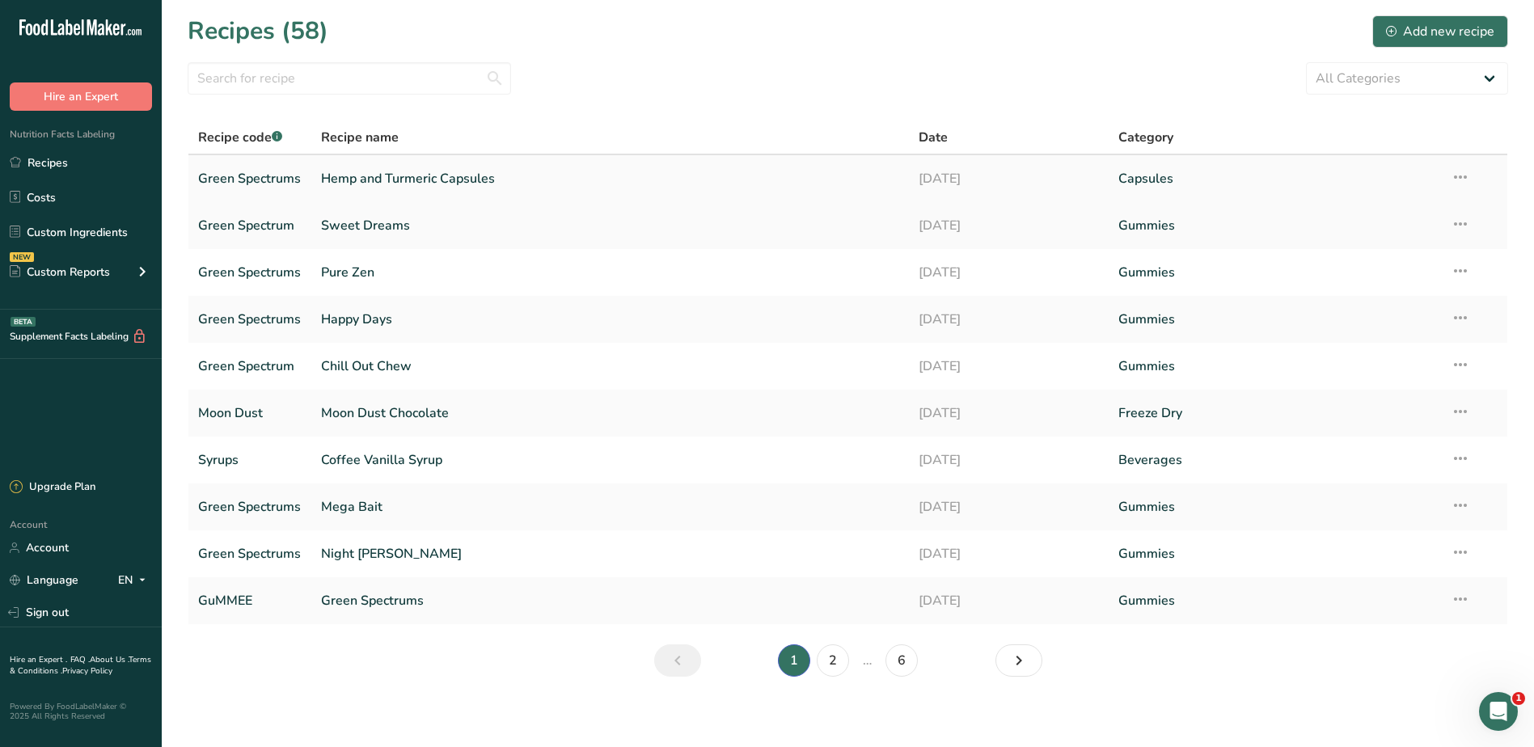
click at [398, 175] on link "Hemp and Turmeric Capsules" at bounding box center [610, 179] width 579 height 34
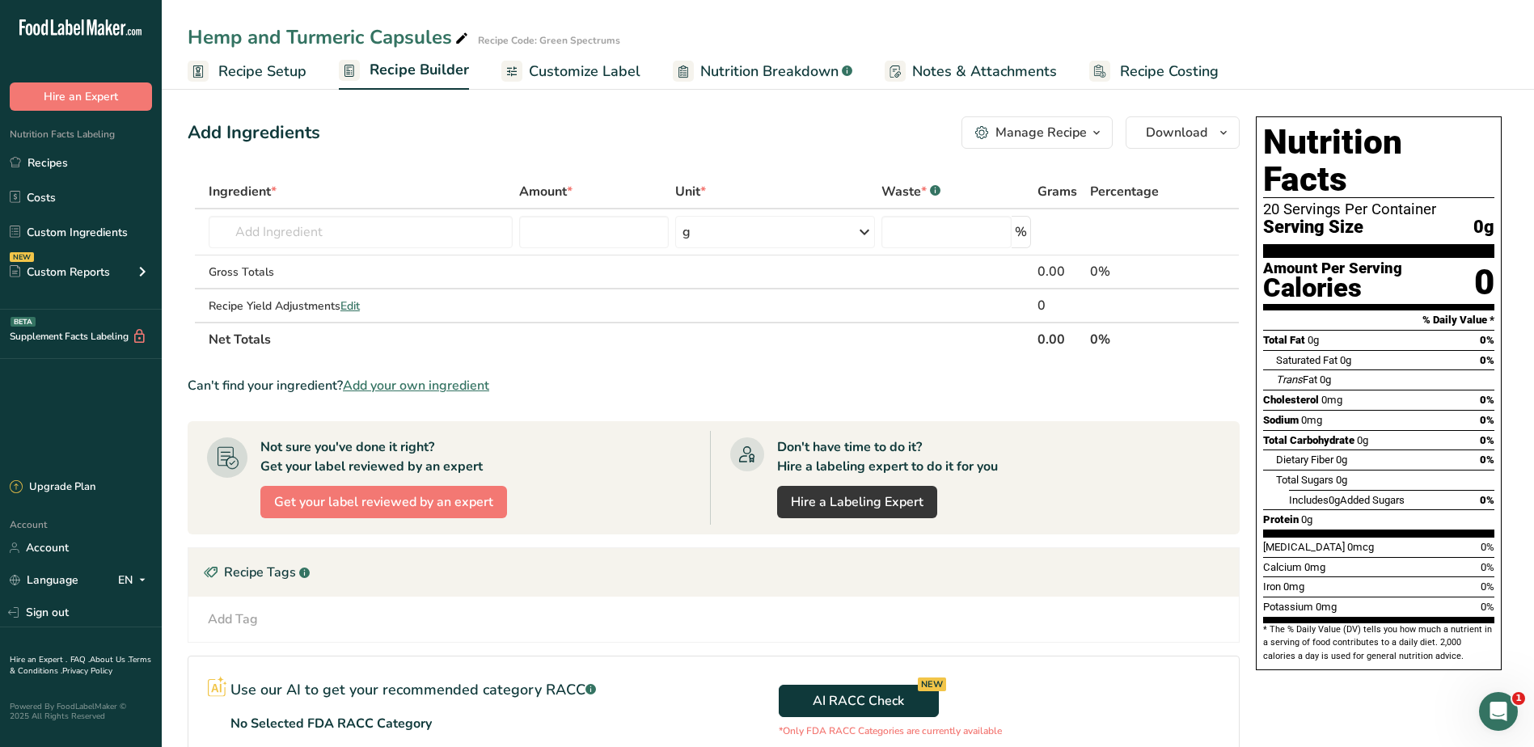
click at [252, 74] on span "Recipe Setup" at bounding box center [262, 72] width 88 height 22
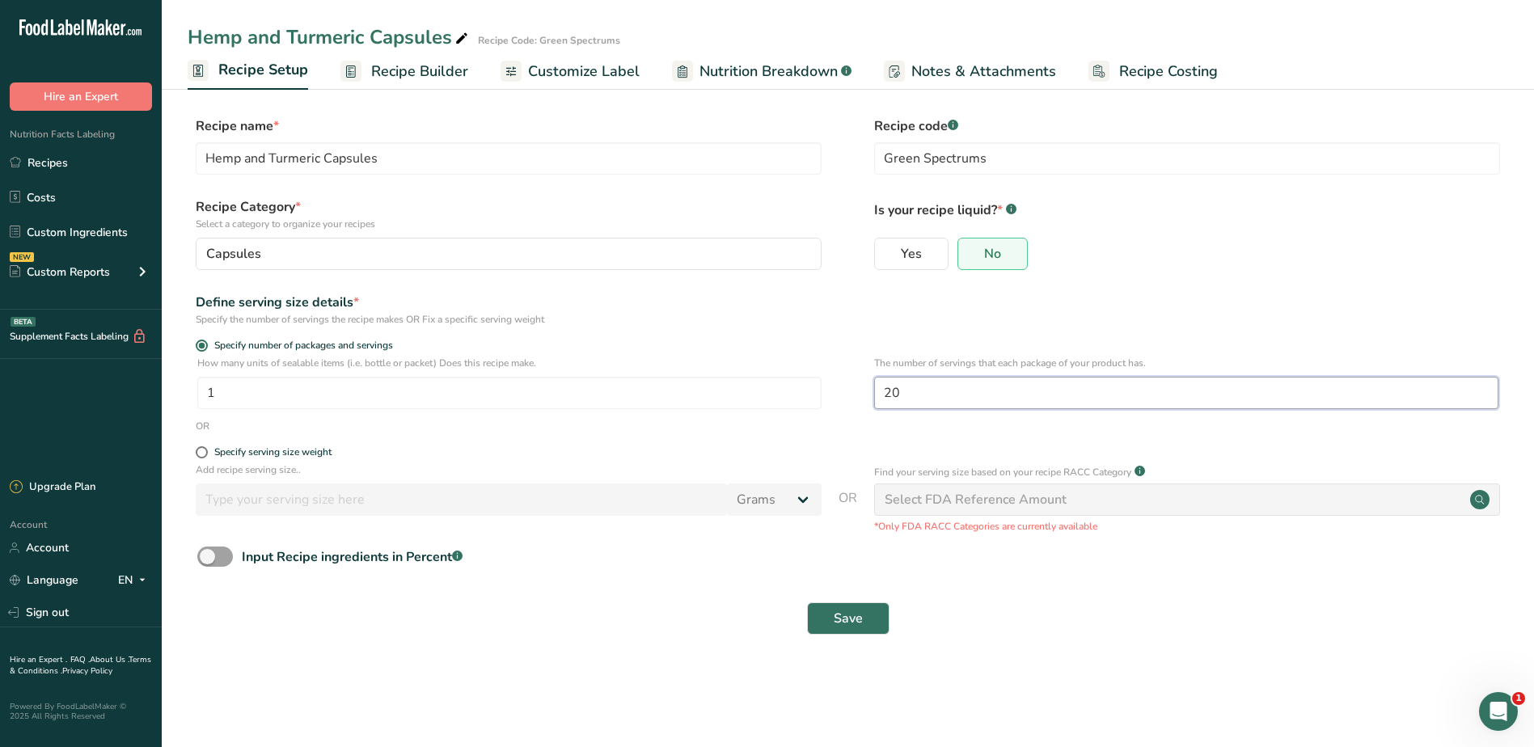
click at [937, 392] on input "20" at bounding box center [1186, 393] width 624 height 32
click at [400, 71] on span "Recipe Builder" at bounding box center [419, 72] width 97 height 22
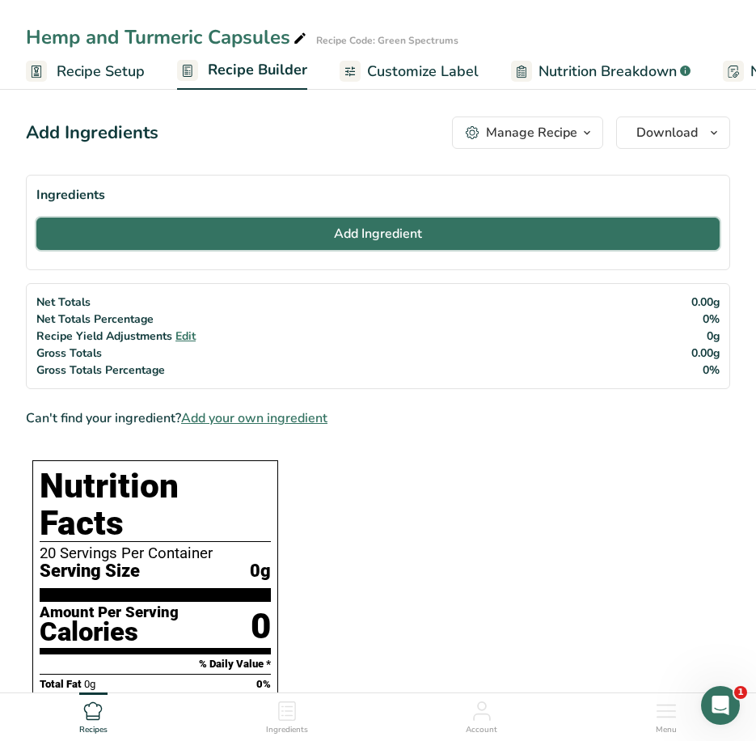
click at [384, 233] on span "Add Ingredient" at bounding box center [378, 233] width 88 height 19
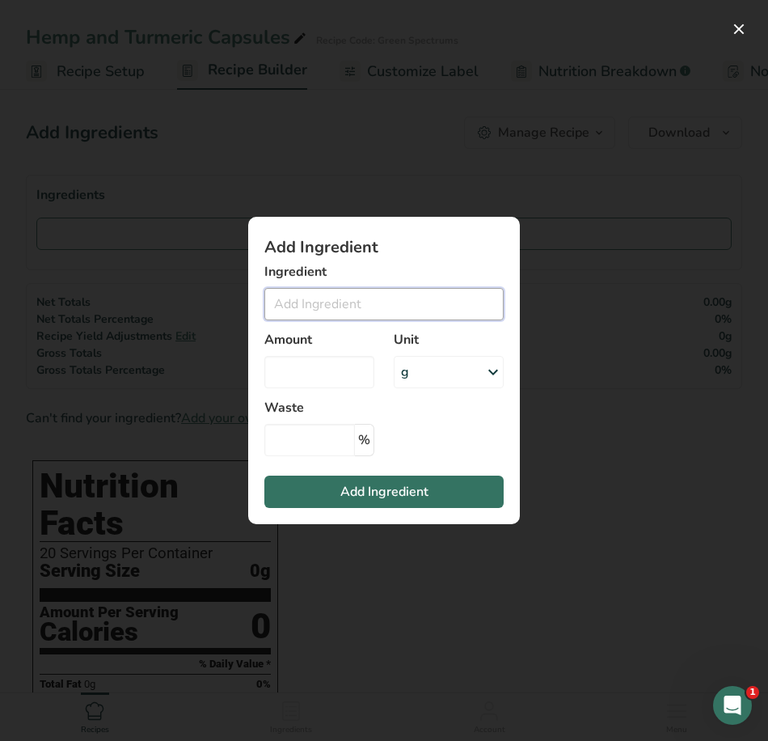
click at [294, 309] on input "Add ingredient modal" at bounding box center [383, 304] width 239 height 32
click at [743, 32] on button "Add ingredient modal" at bounding box center [739, 29] width 26 height 26
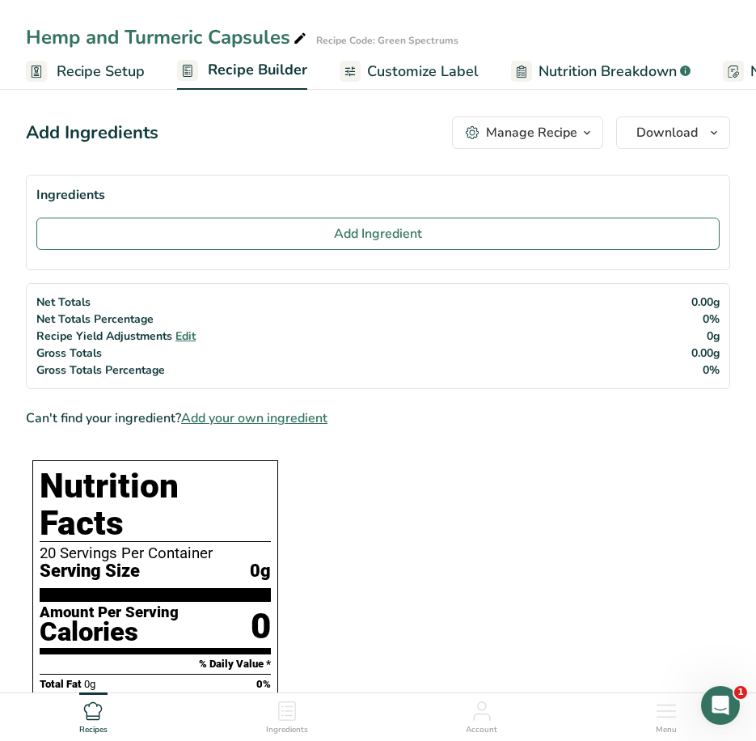
click at [234, 417] on span "Add your own ingredient" at bounding box center [254, 417] width 146 height 19
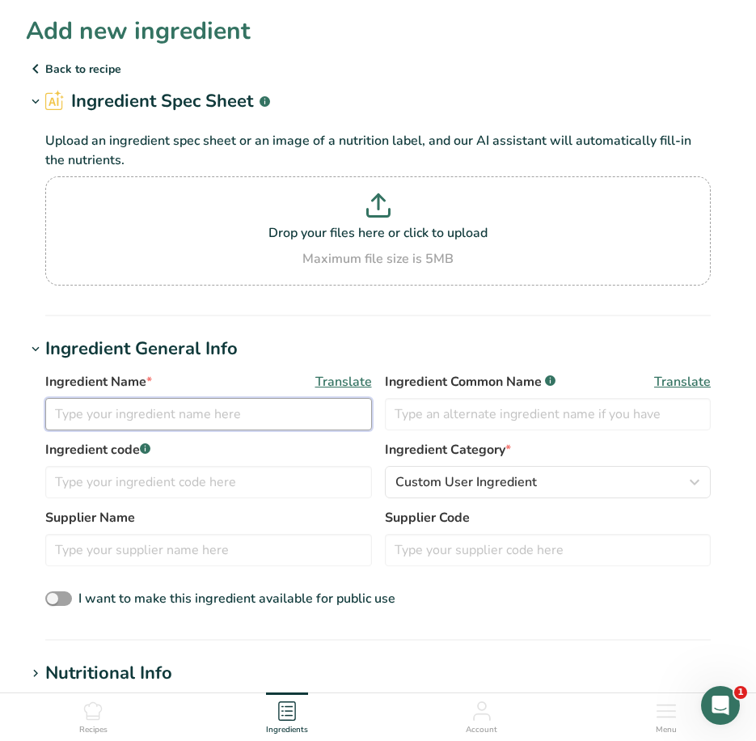
click at [159, 411] on input "text" at bounding box center [208, 414] width 327 height 32
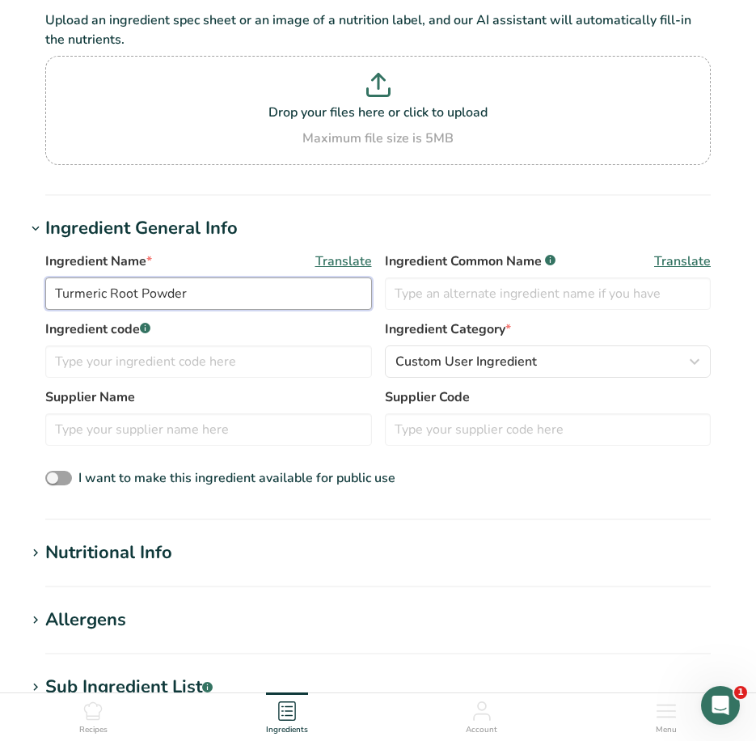
scroll to position [323, 0]
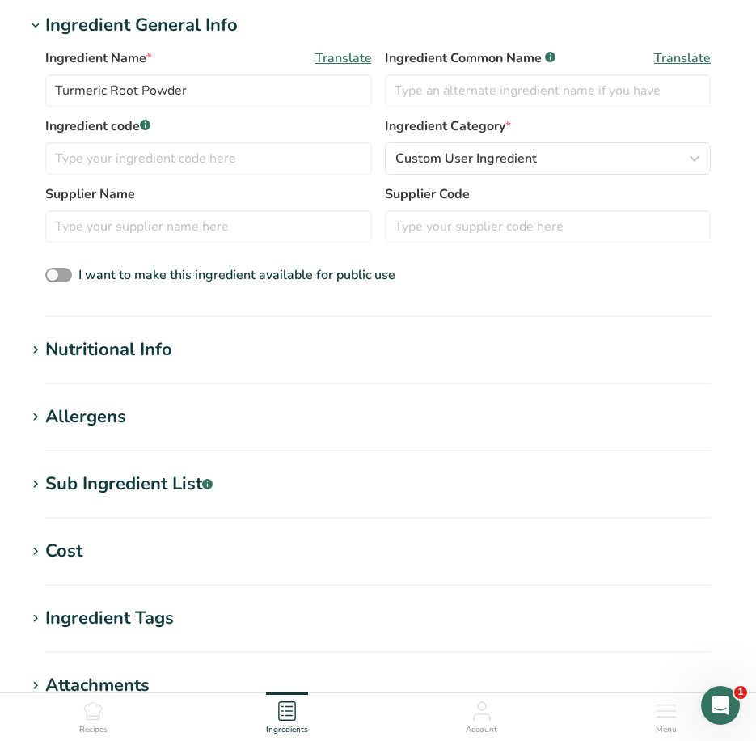
click at [66, 351] on div "Nutritional Info" at bounding box center [108, 349] width 127 height 27
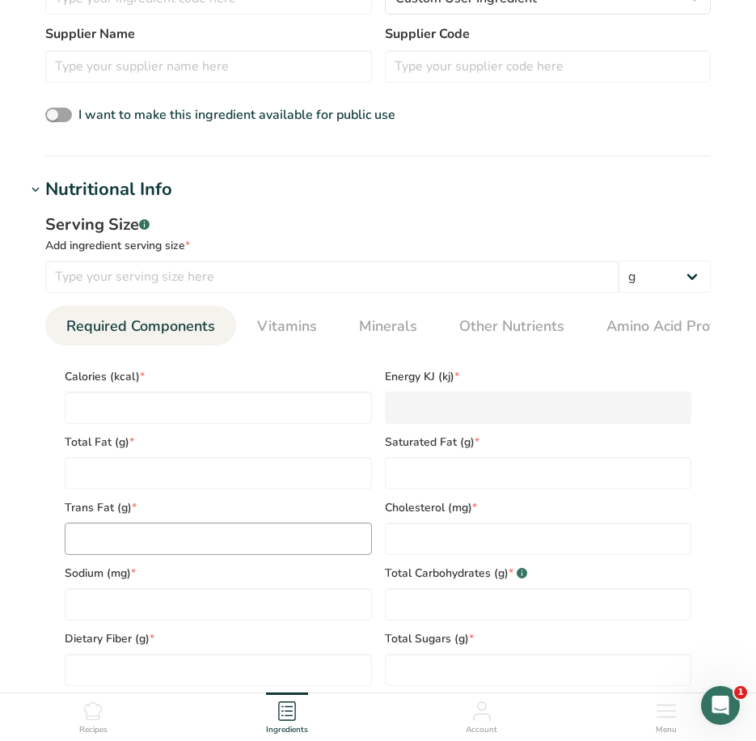
scroll to position [485, 0]
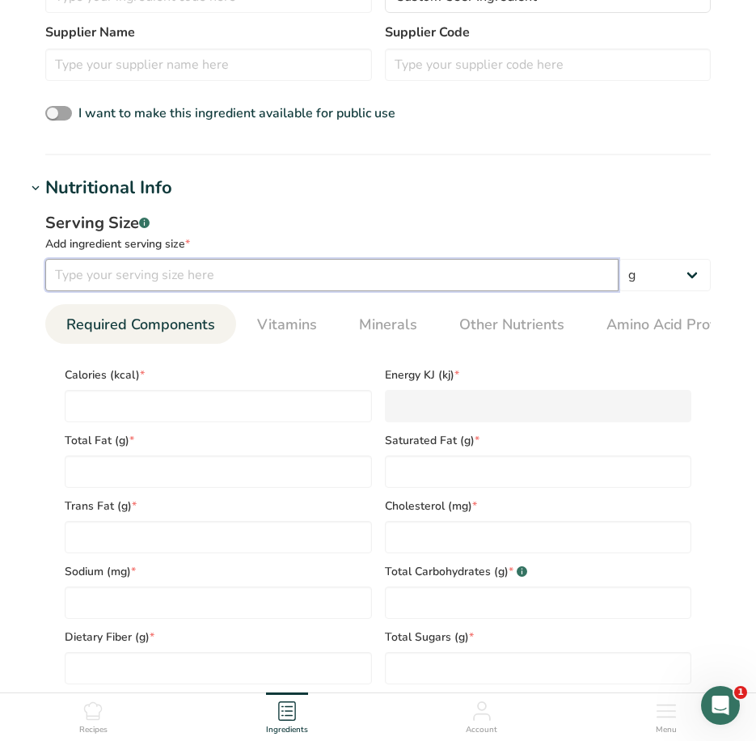
click at [463, 267] on input "number" at bounding box center [331, 275] width 573 height 32
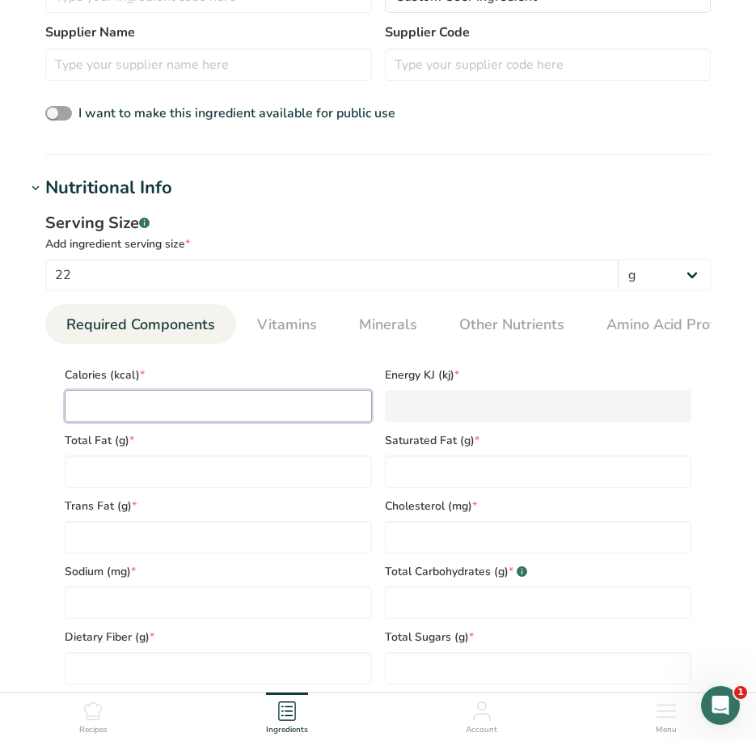
click at [238, 411] on input "number" at bounding box center [218, 406] width 307 height 32
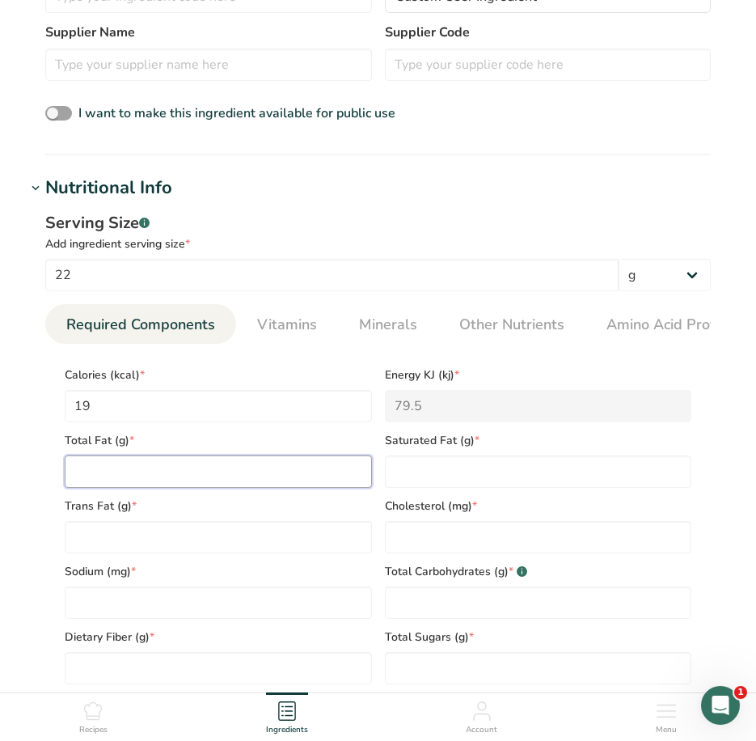
click at [222, 482] on Fat "number" at bounding box center [218, 471] width 307 height 32
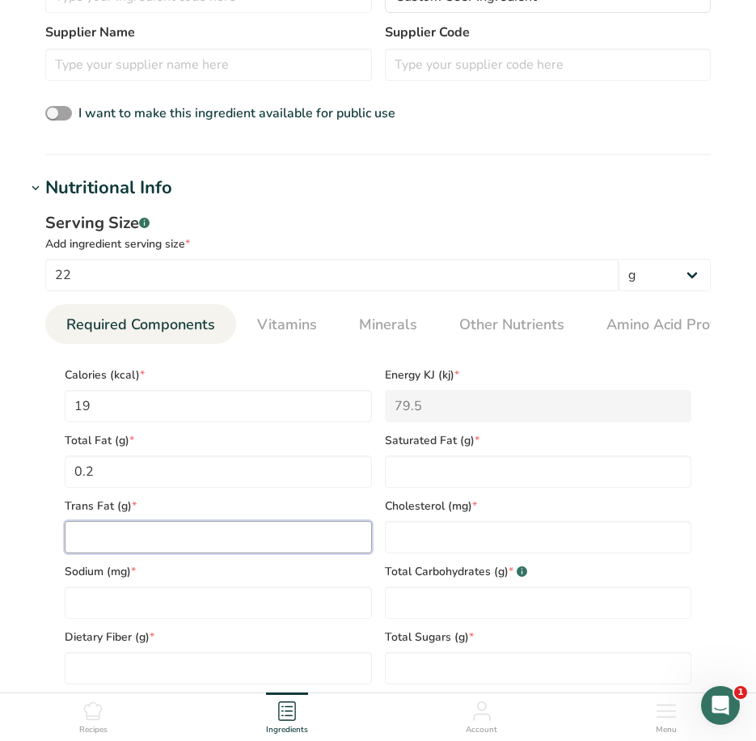
click at [234, 548] on Fat "number" at bounding box center [218, 537] width 307 height 32
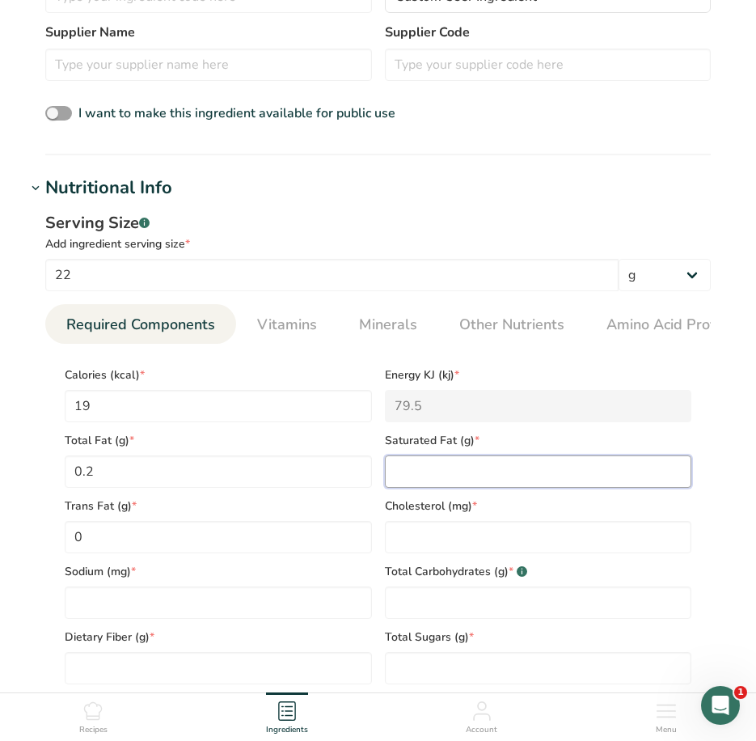
click at [440, 480] on Fat "number" at bounding box center [538, 471] width 307 height 32
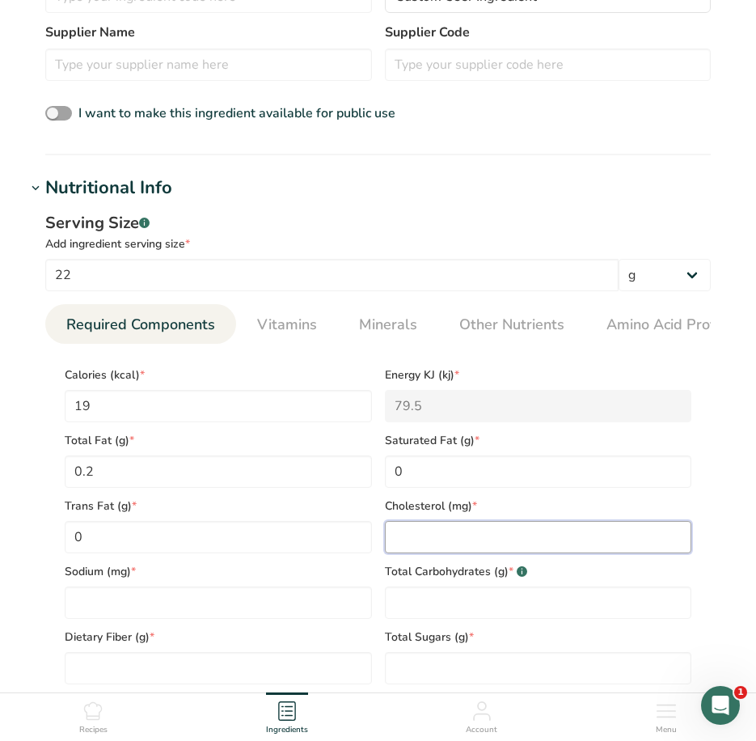
click at [466, 541] on input "number" at bounding box center [538, 537] width 307 height 32
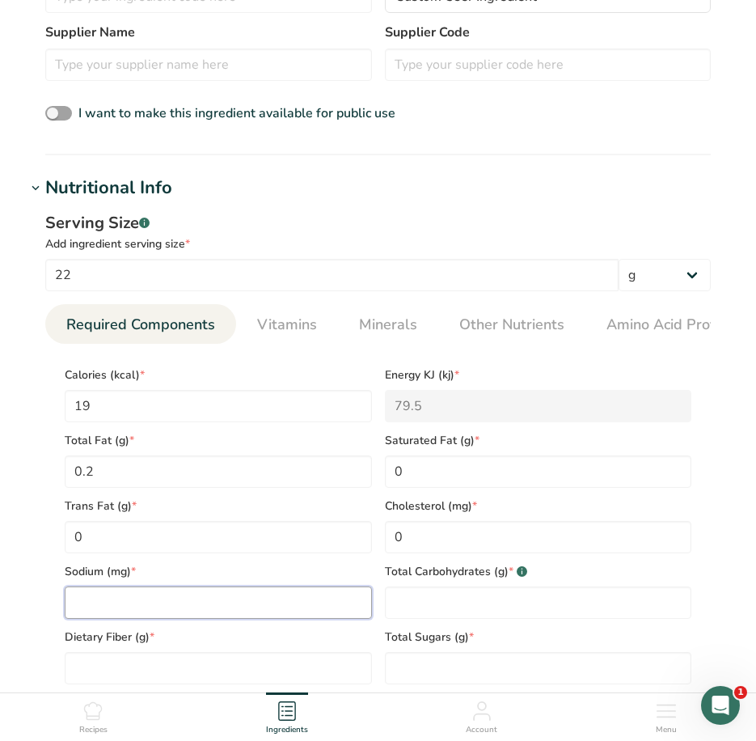
click at [294, 603] on input "number" at bounding box center [218, 602] width 307 height 32
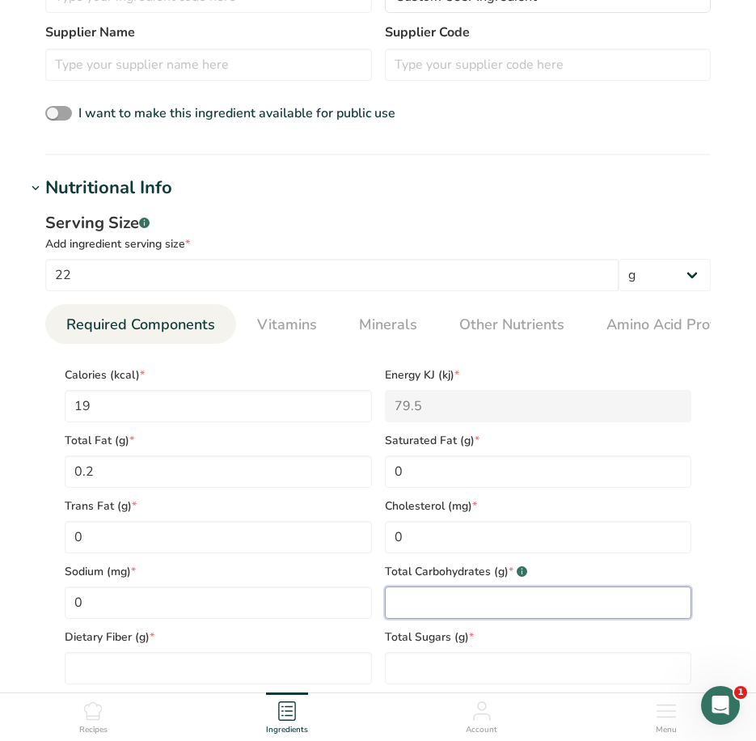
click at [497, 608] on Carbohydrates "number" at bounding box center [538, 602] width 307 height 32
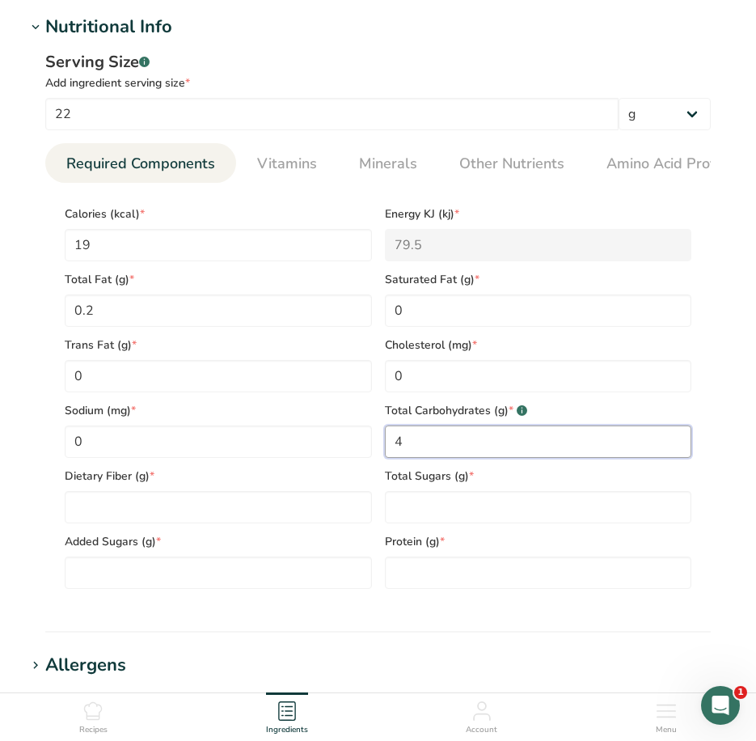
scroll to position [647, 0]
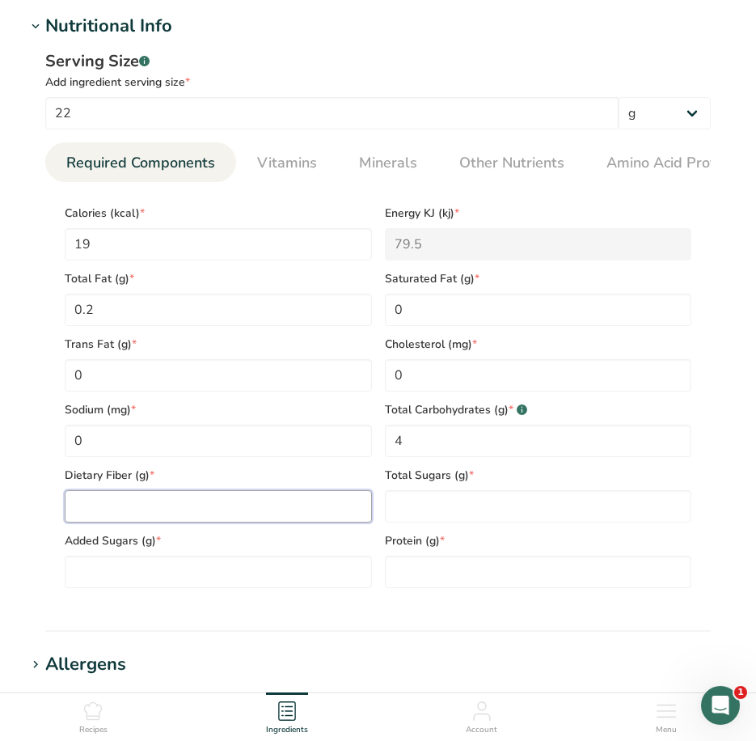
click at [162, 505] on Fiber "number" at bounding box center [218, 506] width 307 height 32
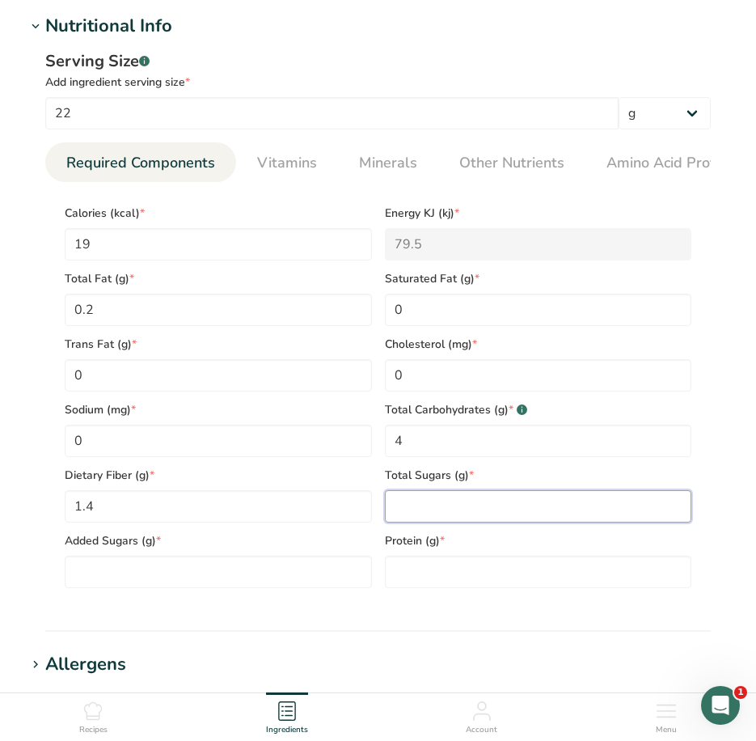
click at [430, 513] on Sugars "number" at bounding box center [538, 506] width 307 height 32
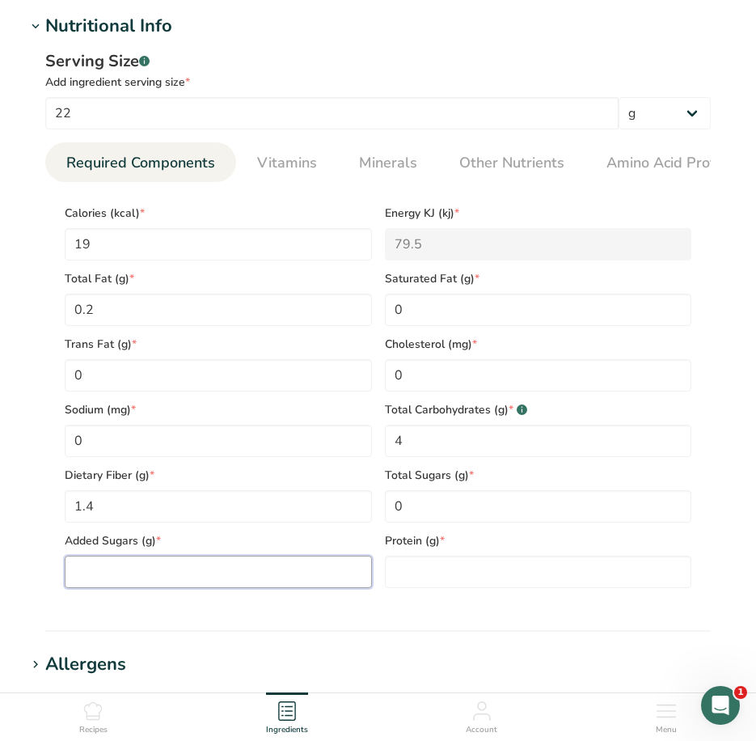
click at [161, 567] on Sugars "number" at bounding box center [218, 572] width 307 height 32
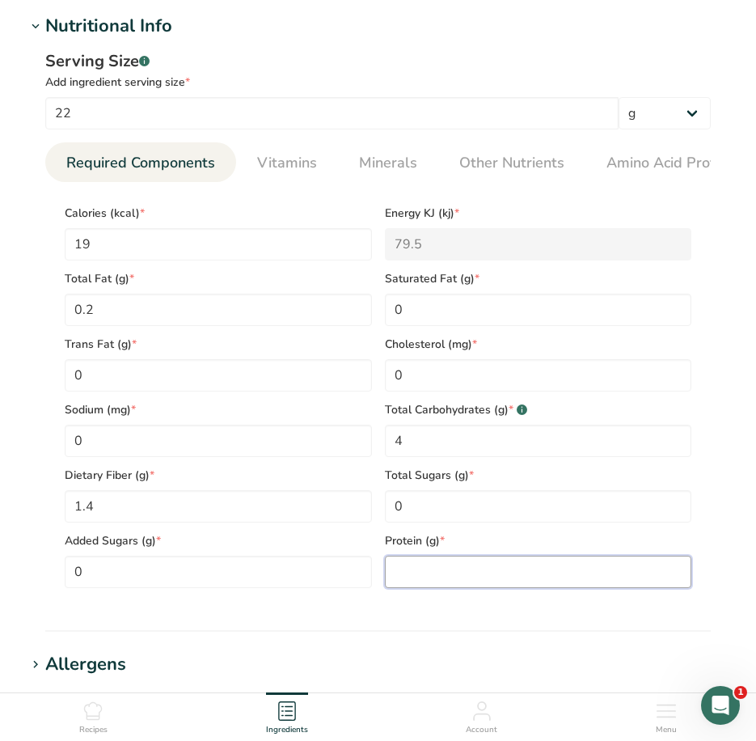
click at [450, 574] on input "number" at bounding box center [538, 572] width 307 height 32
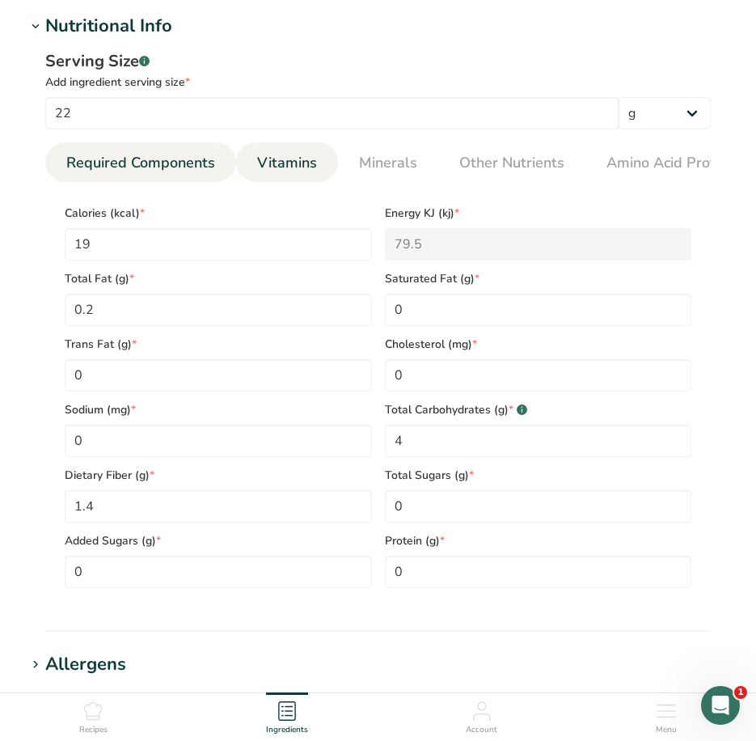
click at [290, 160] on span "Vitamins" at bounding box center [287, 163] width 60 height 22
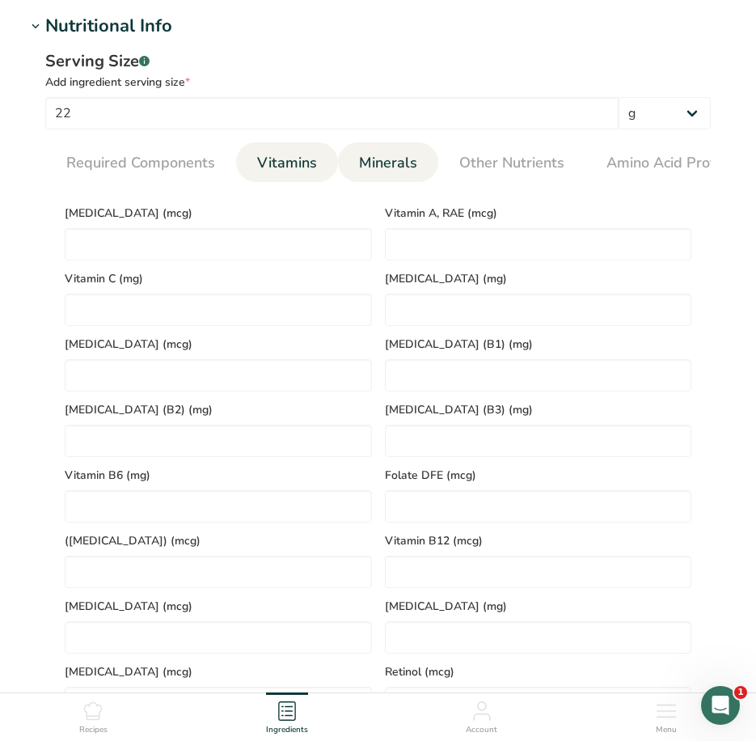
click at [400, 166] on span "Minerals" at bounding box center [388, 163] width 58 height 22
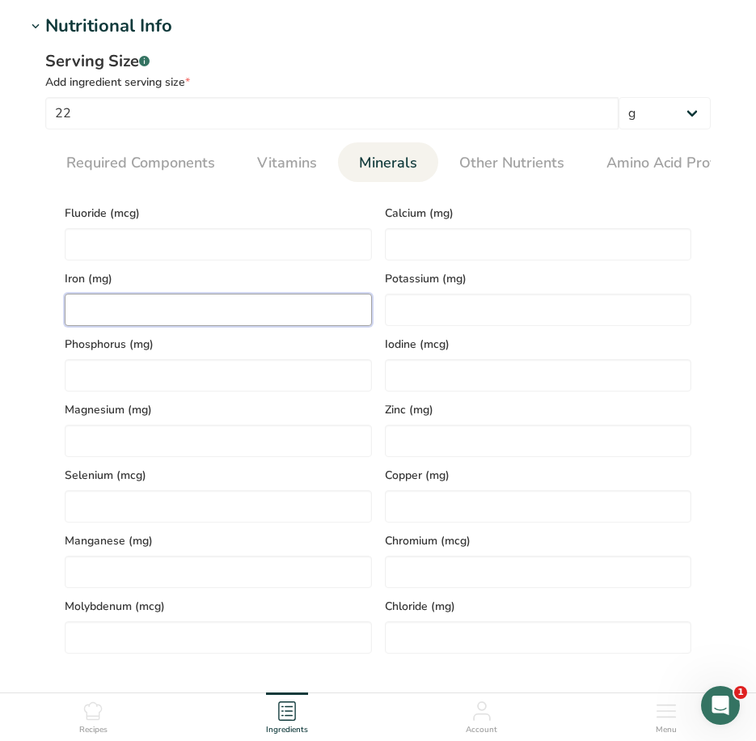
click at [156, 303] on input "number" at bounding box center [218, 310] width 307 height 32
click at [311, 472] on span "Selenium (mcg)" at bounding box center [218, 475] width 307 height 17
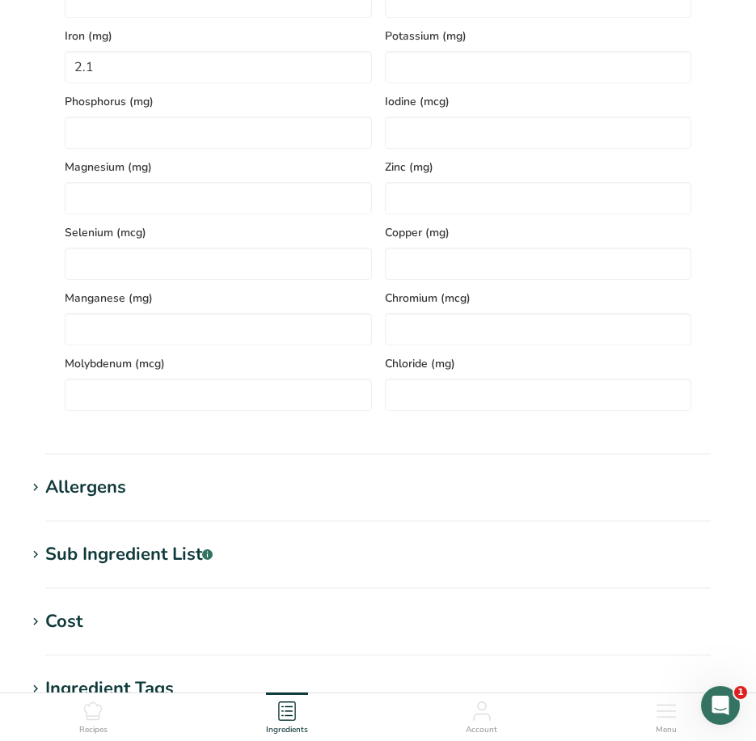
scroll to position [809, 0]
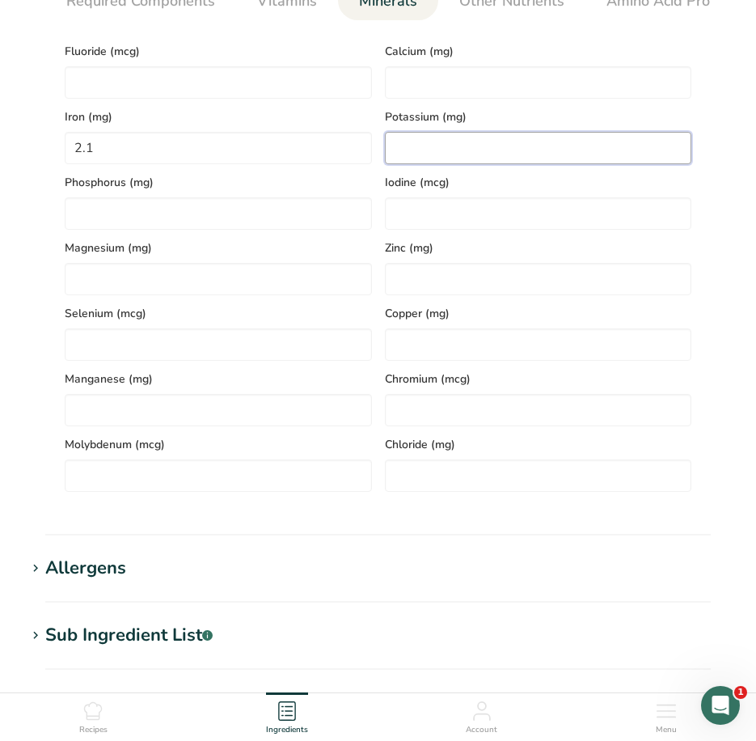
click at [427, 161] on input "number" at bounding box center [538, 148] width 307 height 32
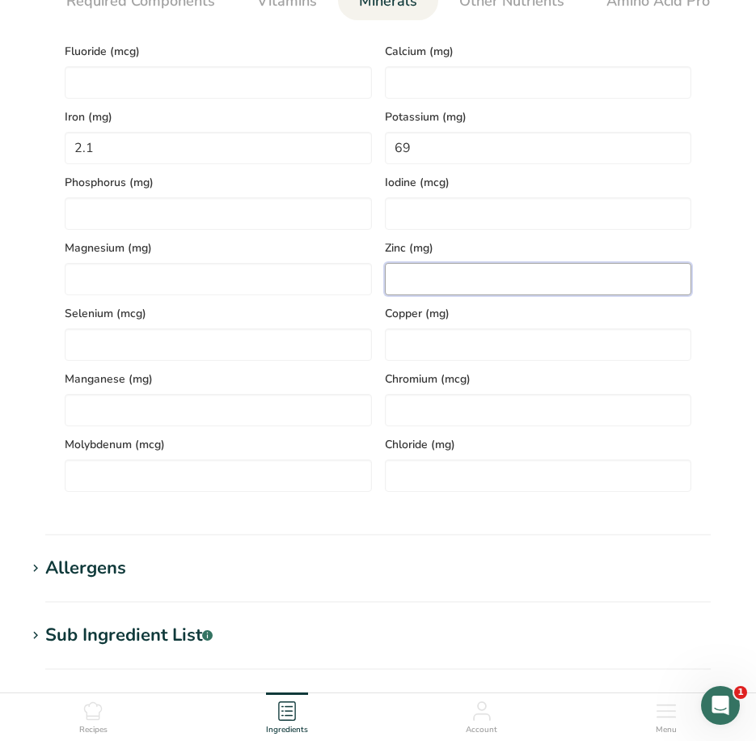
click at [456, 282] on input "number" at bounding box center [538, 279] width 307 height 32
click at [530, 558] on section "Add new ingredient Back to recipe Ingredient Spec Sheet .a-a{fill:#347362;}.b-a…" at bounding box center [378, 136] width 756 height 1891
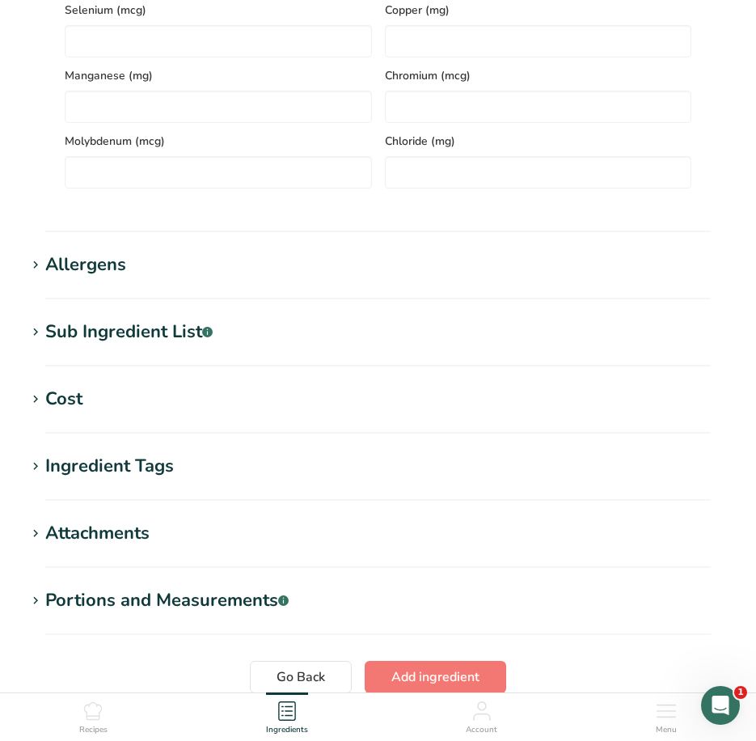
scroll to position [1254, 0]
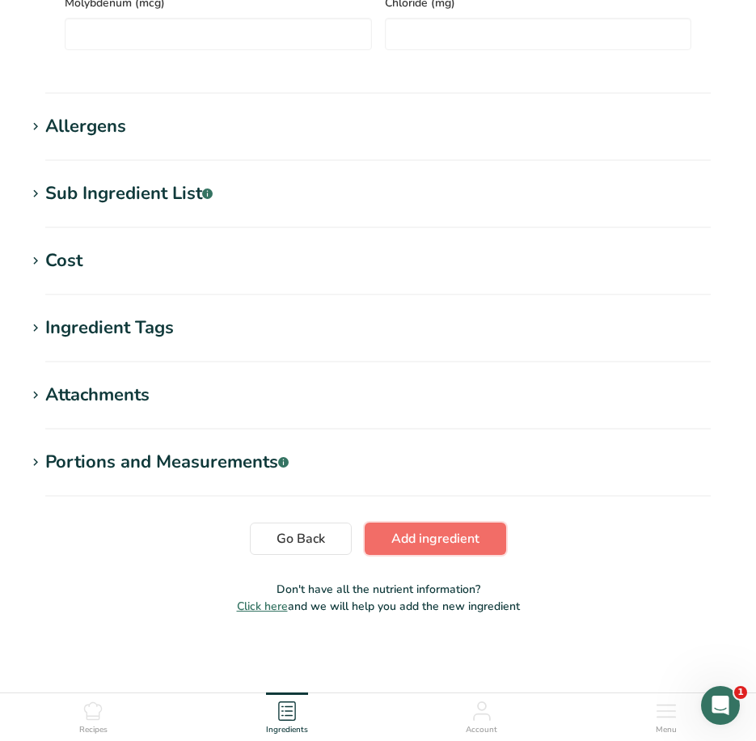
click at [409, 535] on span "Add ingredient" at bounding box center [435, 538] width 88 height 19
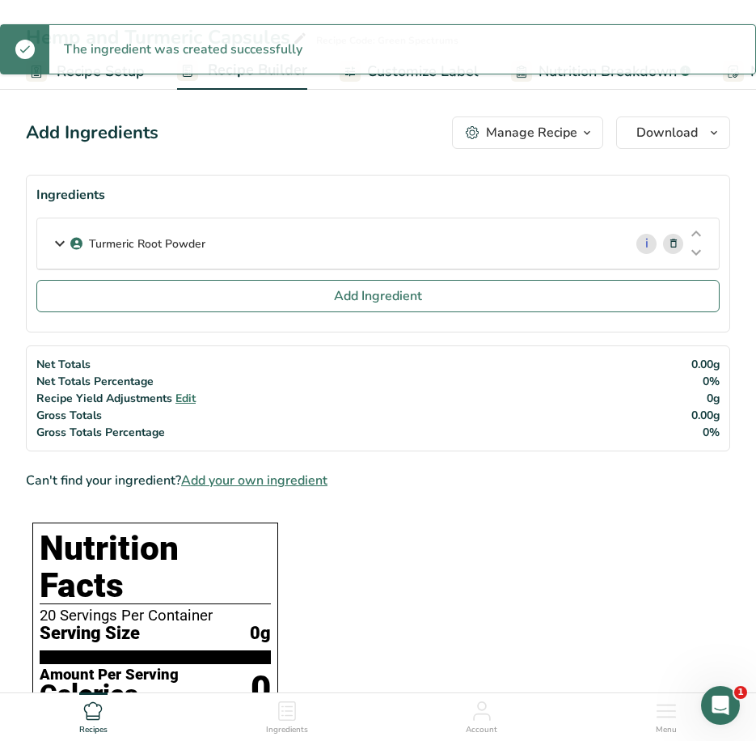
click at [204, 247] on p "Turmeric Root Powder" at bounding box center [147, 243] width 116 height 17
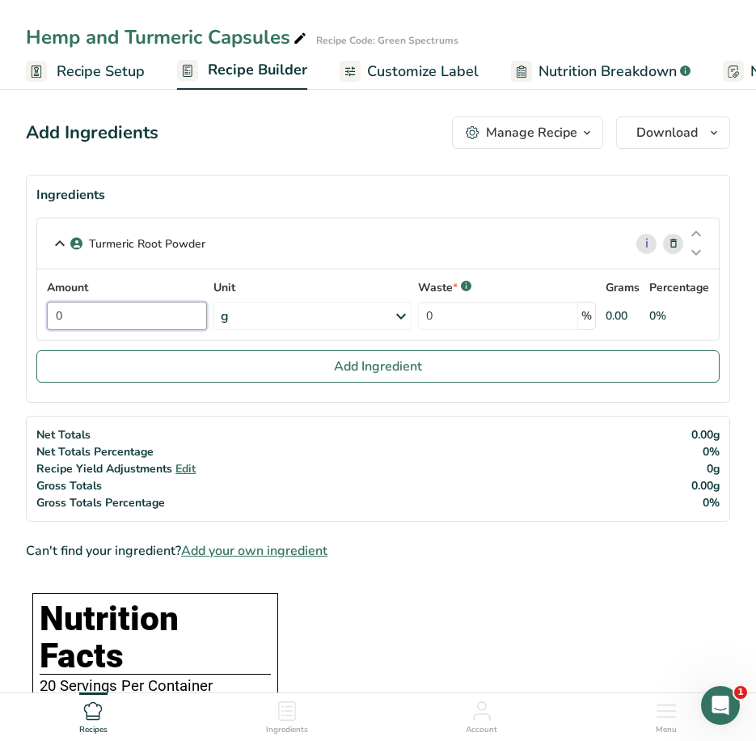
click at [88, 321] on input "0" at bounding box center [127, 316] width 160 height 28
drag, startPoint x: 93, startPoint y: 319, endPoint x: -2, endPoint y: 305, distance: 95.6
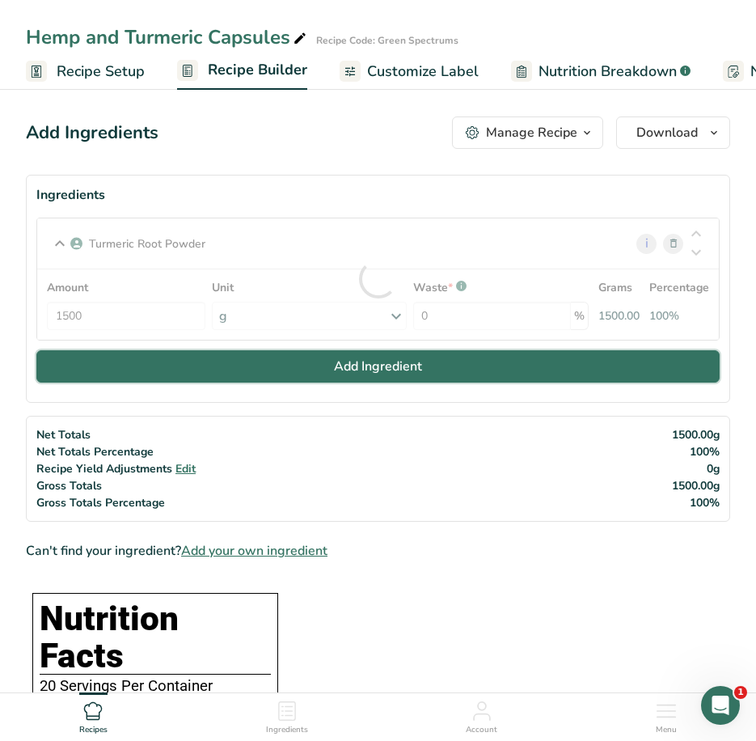
click at [212, 377] on button "Add Ingredient" at bounding box center [377, 366] width 683 height 32
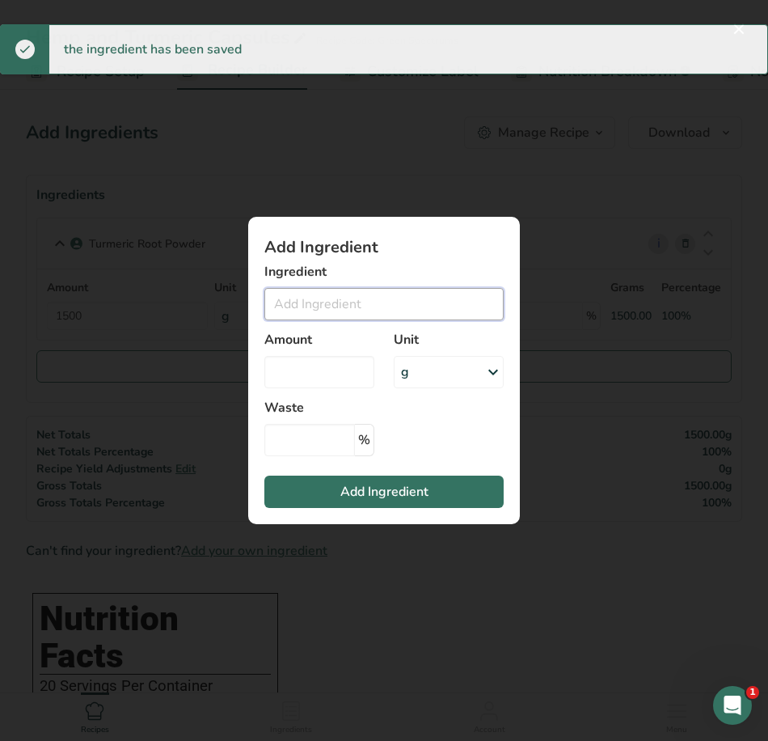
click at [341, 306] on input "Add ingredient modal" at bounding box center [383, 304] width 239 height 32
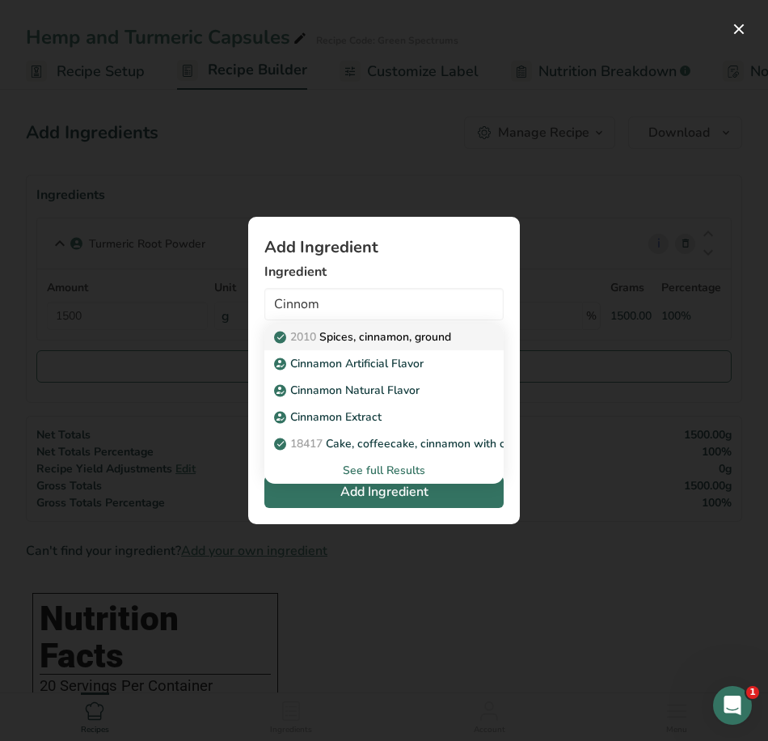
click at [347, 339] on p "2010 Spices, cinnamon, ground" at bounding box center [364, 336] width 174 height 17
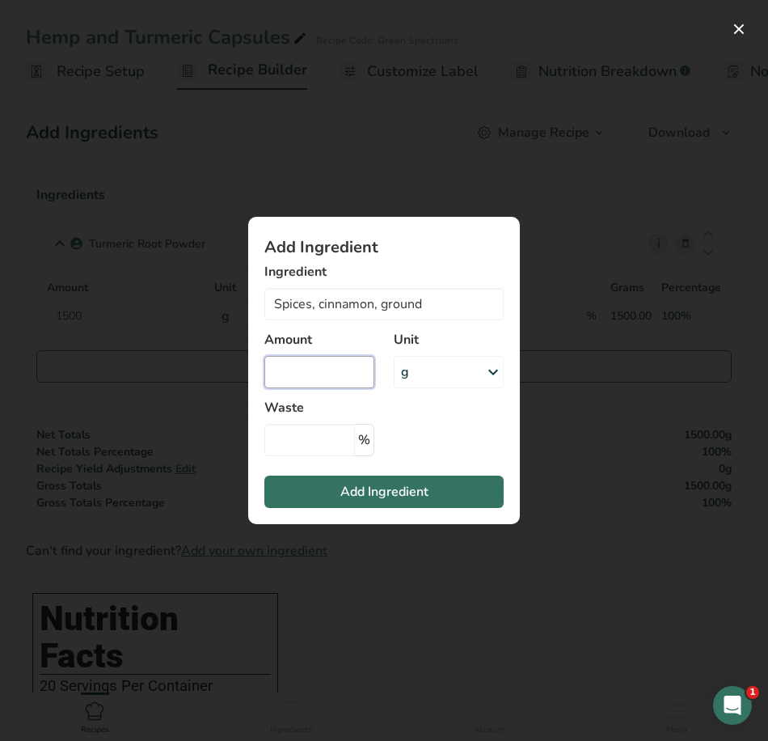
click at [340, 377] on input "Add ingredient modal" at bounding box center [319, 372] width 110 height 32
click at [423, 488] on span "Add Ingredient" at bounding box center [384, 491] width 88 height 19
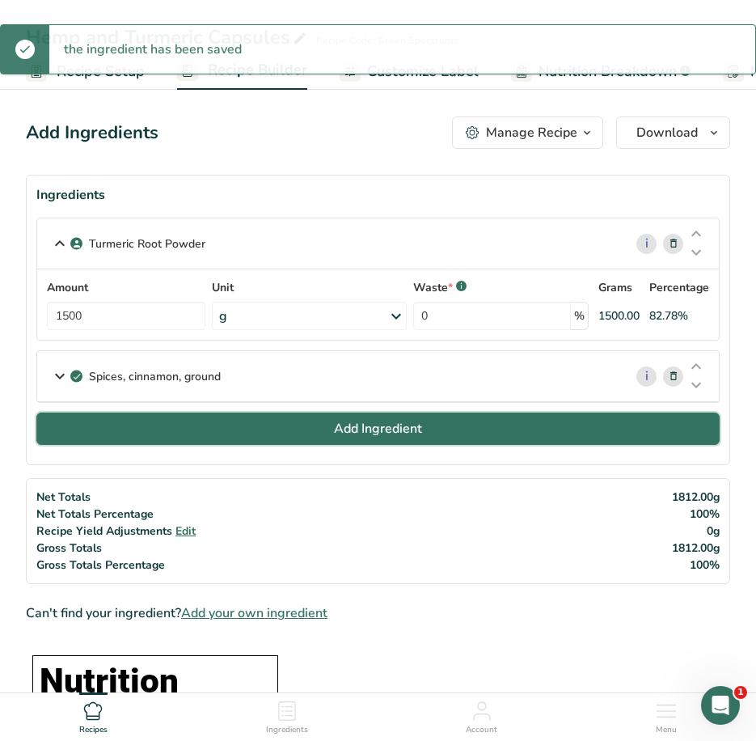
click at [294, 422] on button "Add Ingredient" at bounding box center [377, 428] width 683 height 32
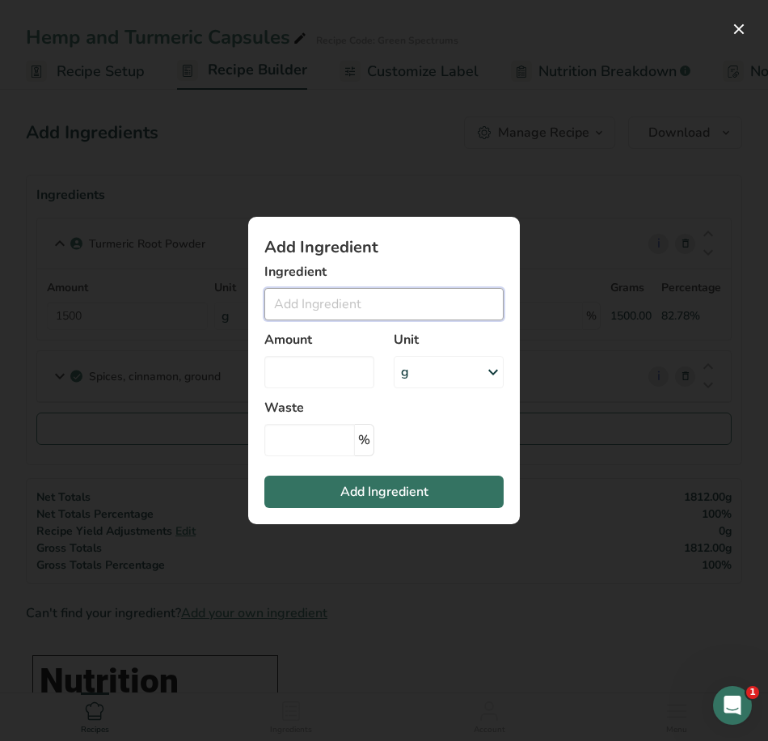
click at [333, 311] on input "Add ingredient modal" at bounding box center [383, 304] width 239 height 32
click at [730, 31] on button "Add ingredient modal" at bounding box center [739, 29] width 26 height 26
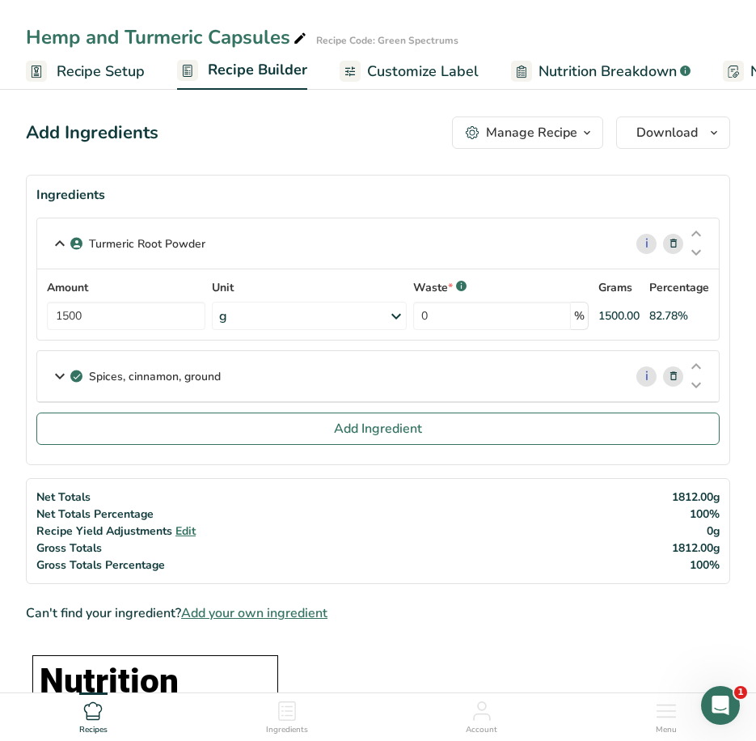
click at [224, 611] on span "Add your own ingredient" at bounding box center [254, 612] width 146 height 19
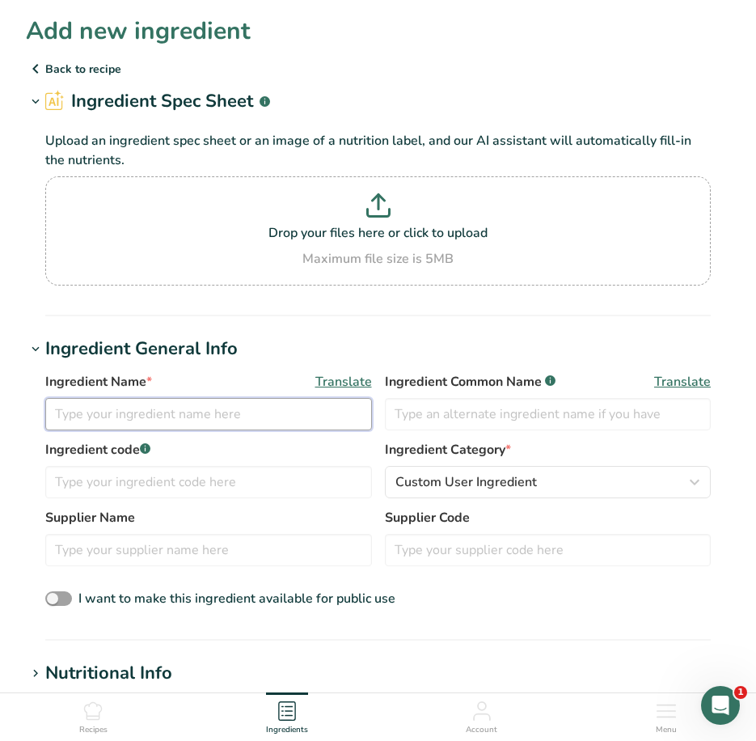
click at [152, 419] on input "text" at bounding box center [208, 414] width 327 height 32
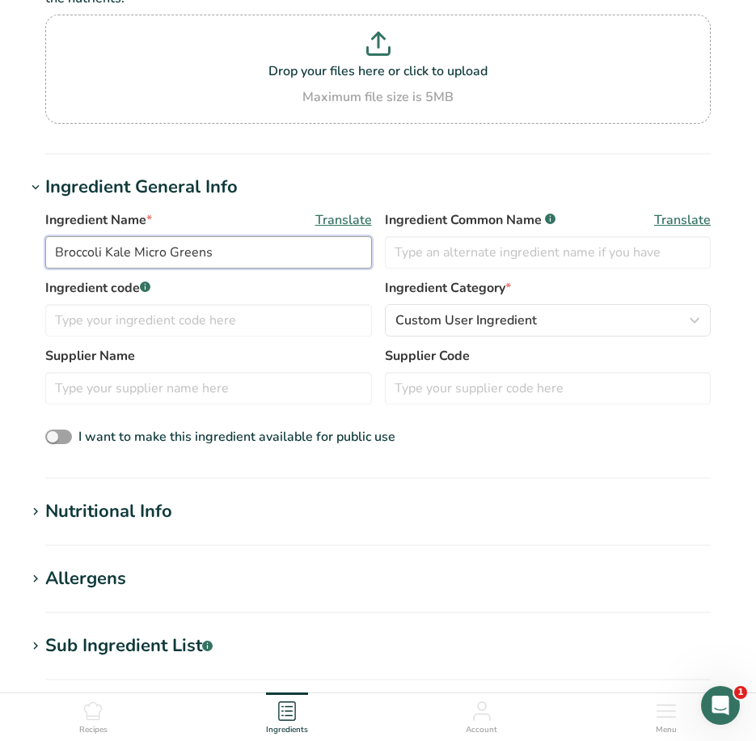
scroll to position [243, 0]
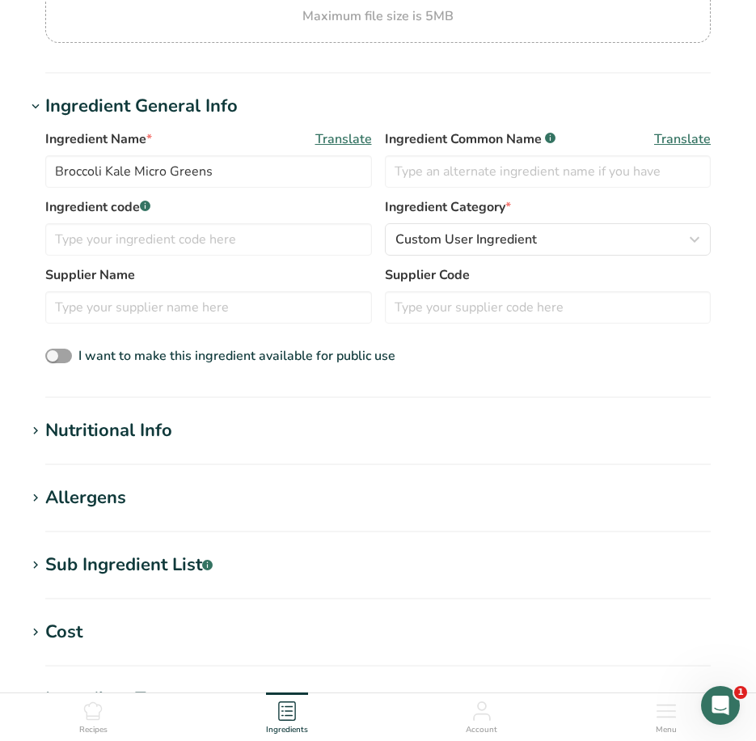
click at [112, 439] on div "Nutritional Info" at bounding box center [108, 430] width 127 height 27
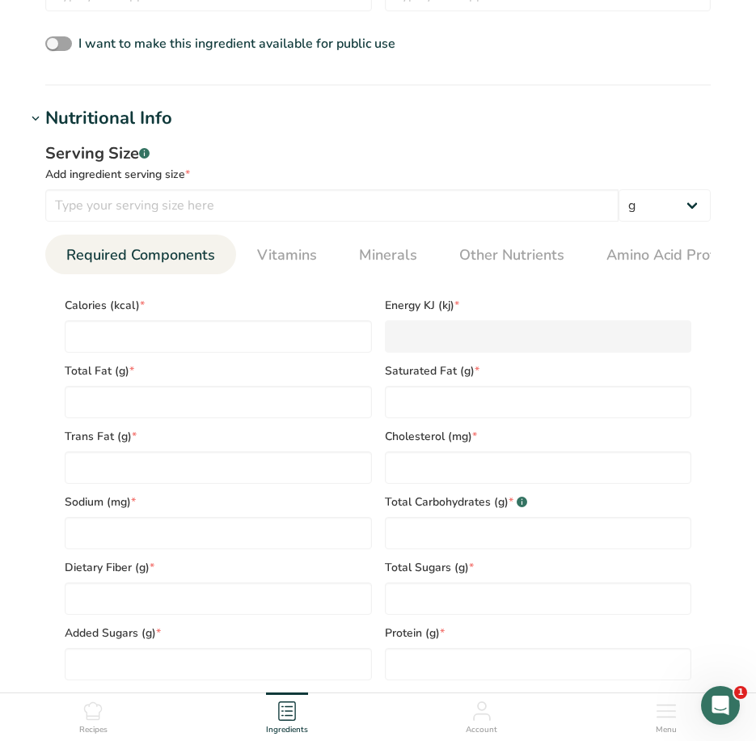
scroll to position [566, 0]
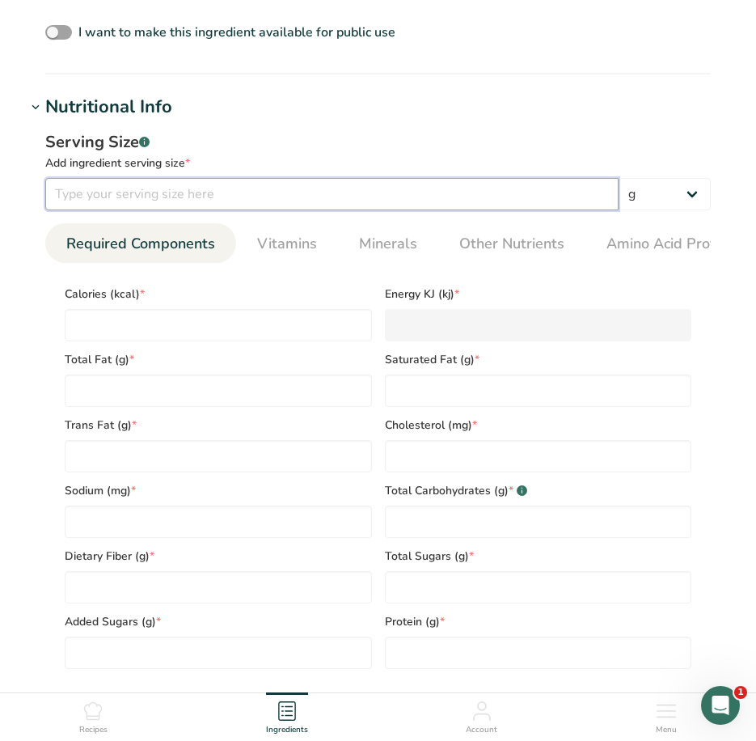
click at [148, 195] on input "number" at bounding box center [331, 194] width 573 height 32
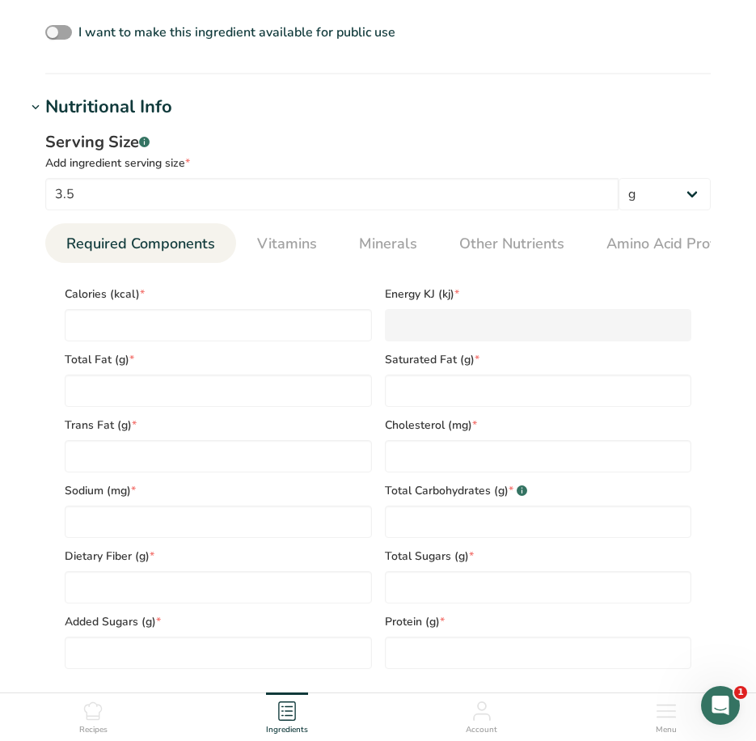
click at [374, 125] on div "Serving Size .a-a{fill:#347362;}.b-a{fill:#fff;} Add ingredient serving size * …" at bounding box center [378, 406] width 704 height 571
click at [220, 333] on input "number" at bounding box center [218, 325] width 307 height 32
click at [188, 505] on div "Sodium (mg) *" at bounding box center [218, 505] width 320 height 66
click at [191, 529] on input "number" at bounding box center [218, 521] width 307 height 32
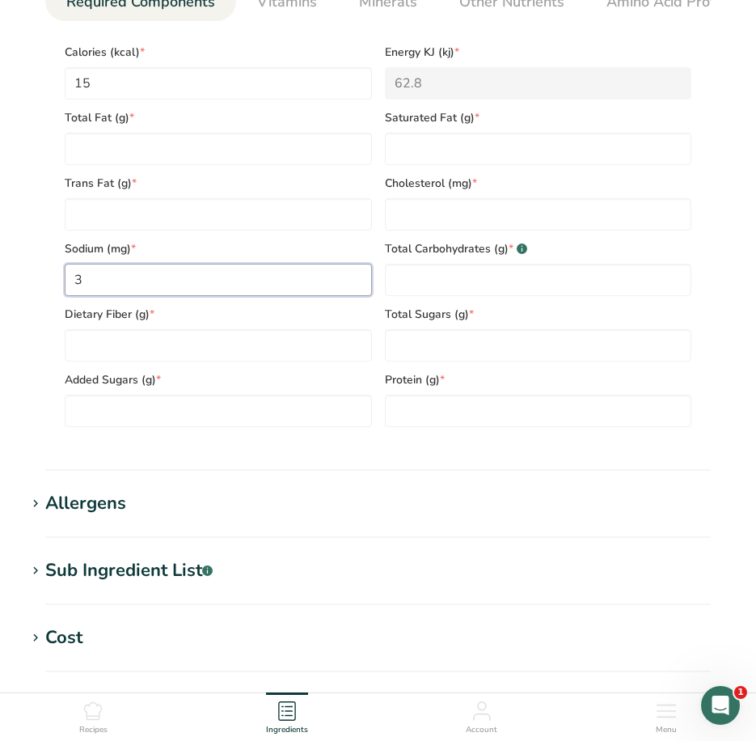
scroll to position [809, 0]
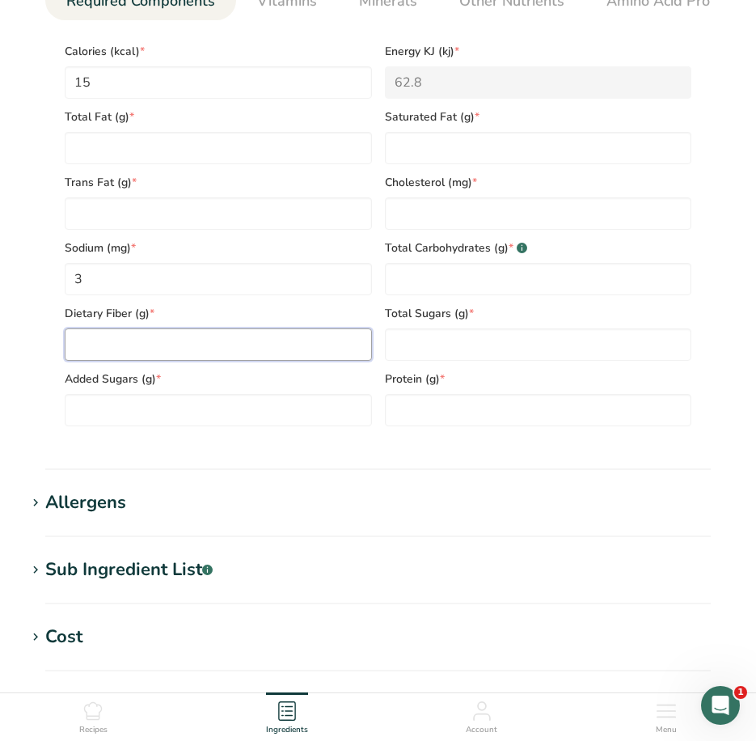
click at [290, 361] on Fiber "number" at bounding box center [218, 344] width 307 height 32
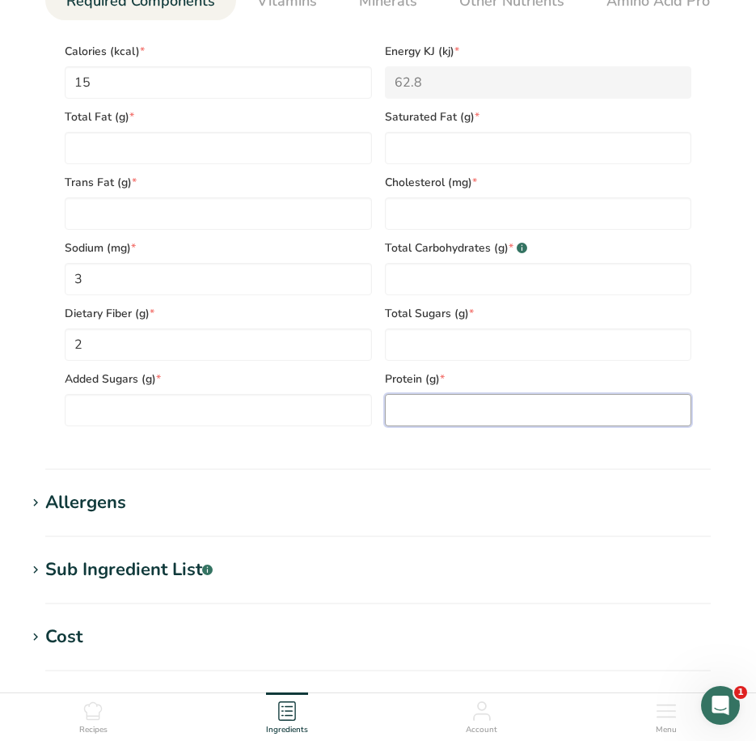
click at [421, 408] on input "number" at bounding box center [538, 410] width 307 height 32
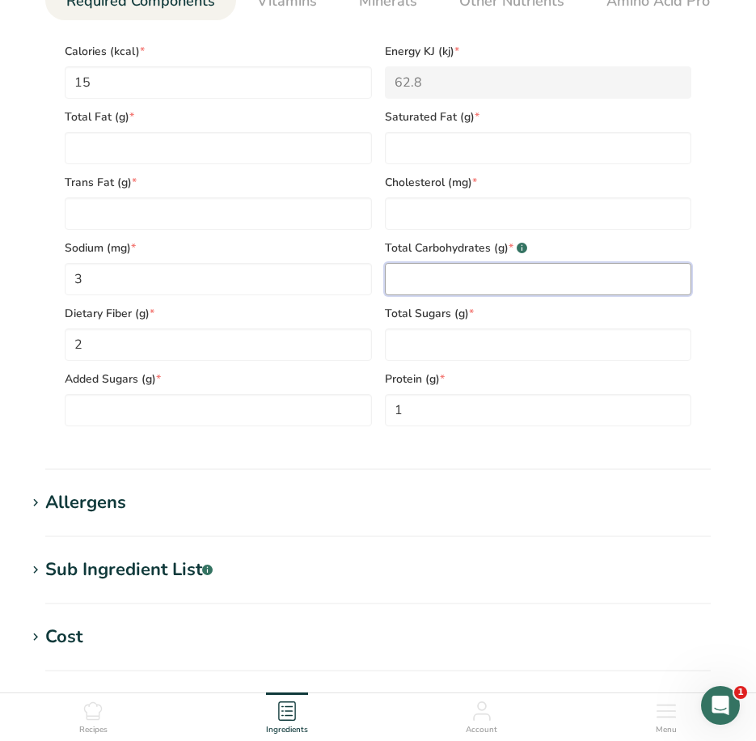
click at [451, 277] on Carbohydrates "number" at bounding box center [538, 279] width 307 height 32
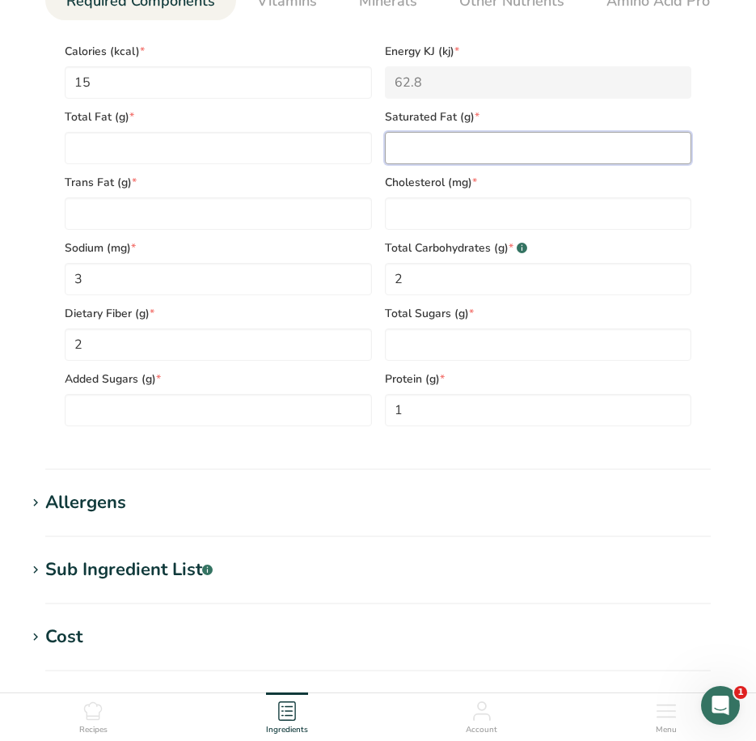
click at [436, 148] on Fat "number" at bounding box center [538, 148] width 307 height 32
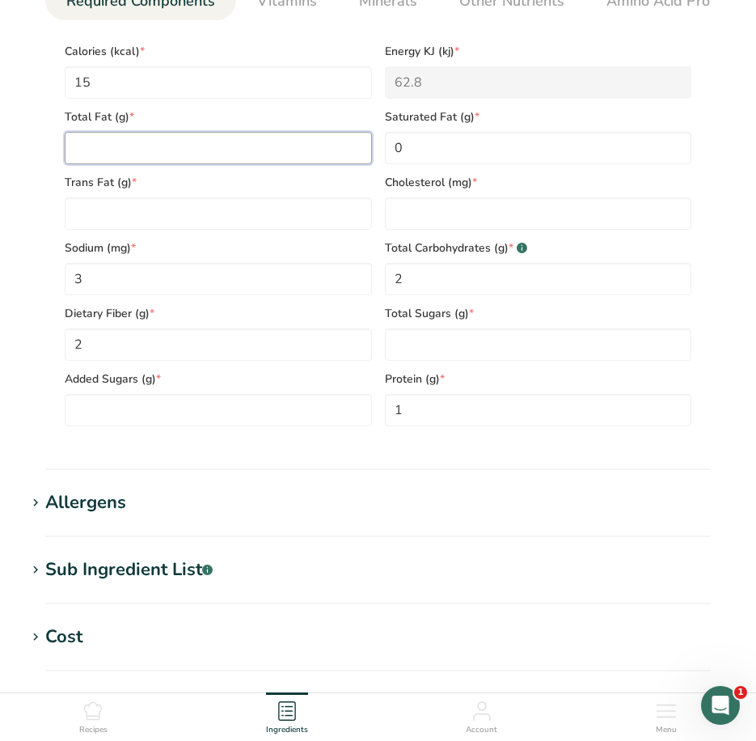
click at [235, 154] on Fat "number" at bounding box center [218, 148] width 307 height 32
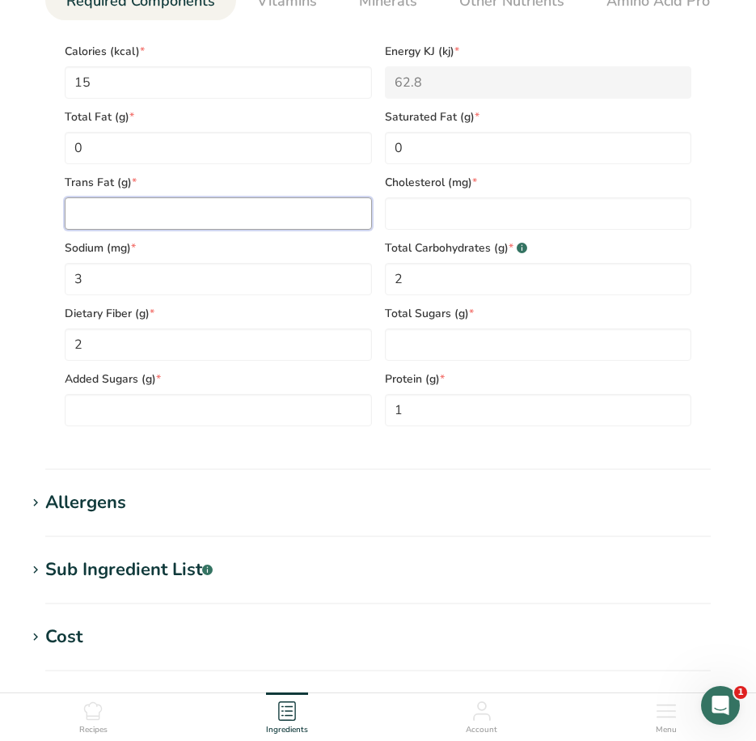
click at [232, 209] on Fat "number" at bounding box center [218, 213] width 307 height 32
click at [479, 226] on input "number" at bounding box center [538, 213] width 307 height 32
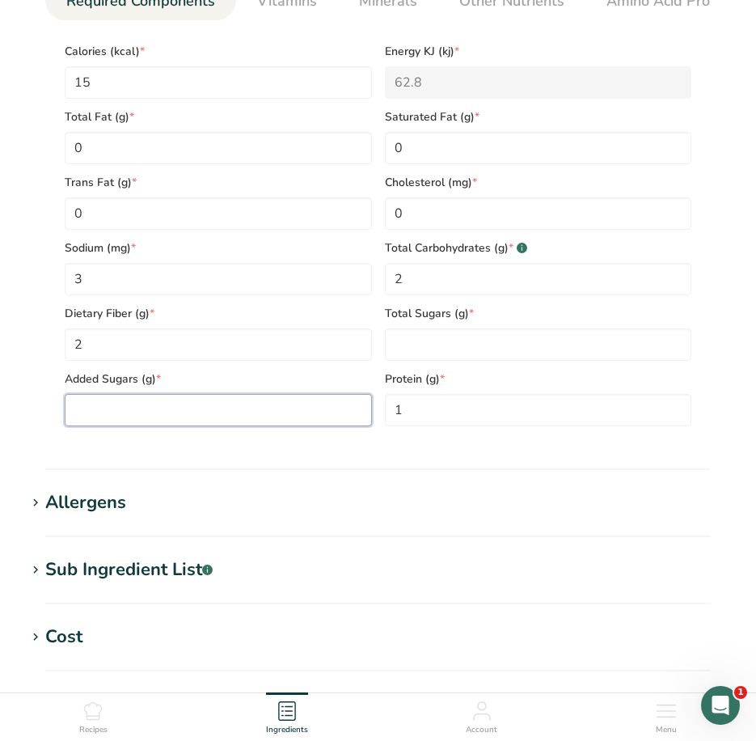
click at [256, 404] on Sugars "number" at bounding box center [218, 410] width 307 height 32
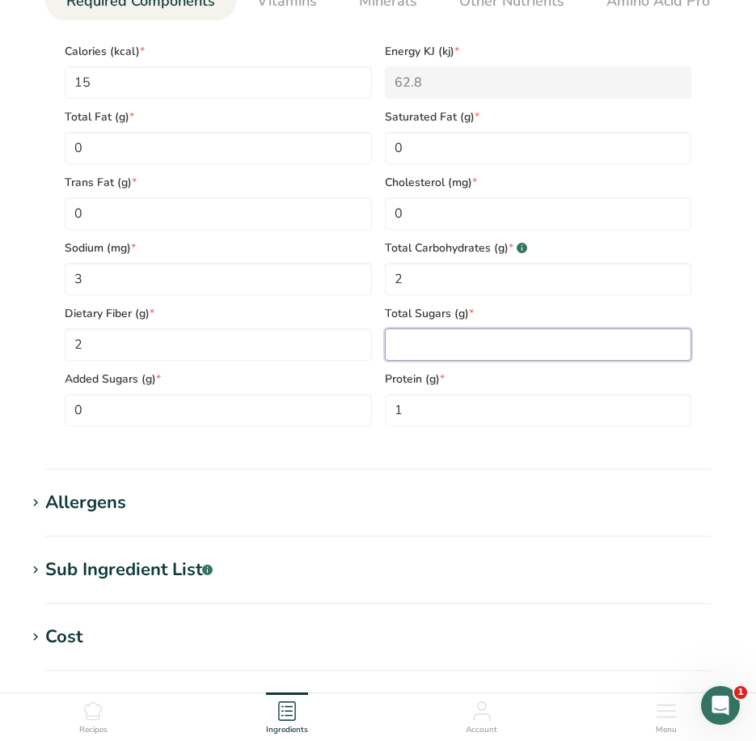
click at [433, 351] on Sugars "number" at bounding box center [538, 344] width 307 height 32
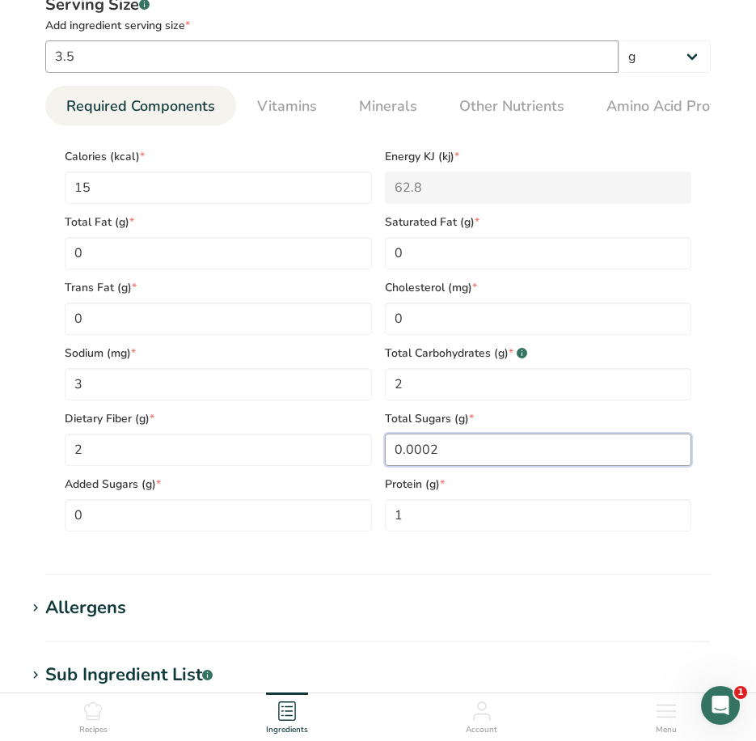
scroll to position [542, 0]
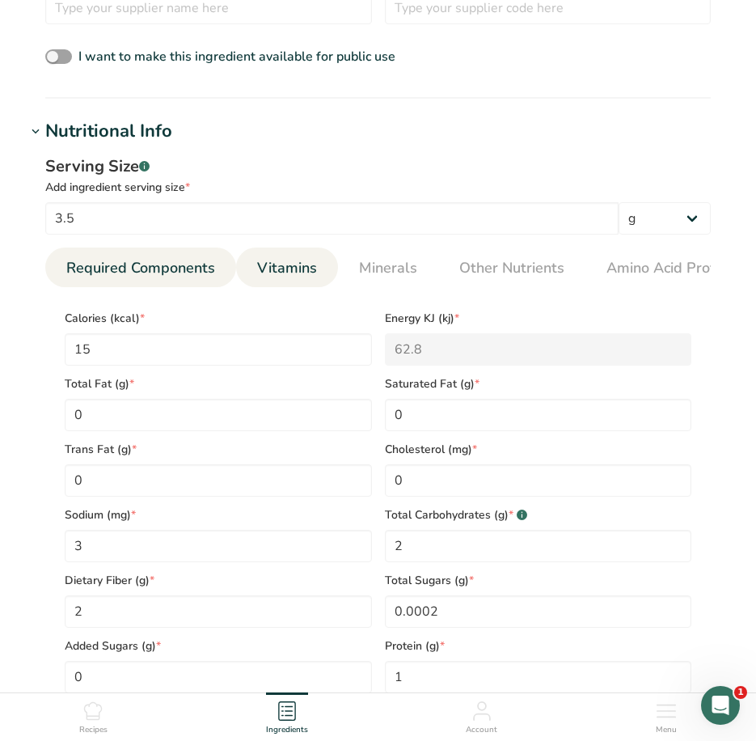
click at [294, 265] on span "Vitamins" at bounding box center [287, 268] width 60 height 22
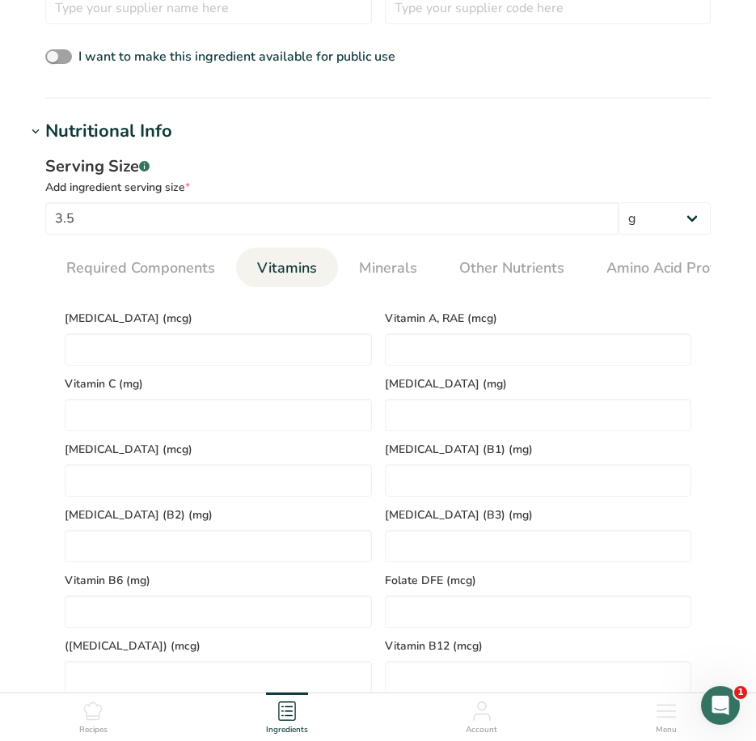
click at [285, 273] on span "Vitamins" at bounding box center [287, 268] width 60 height 22
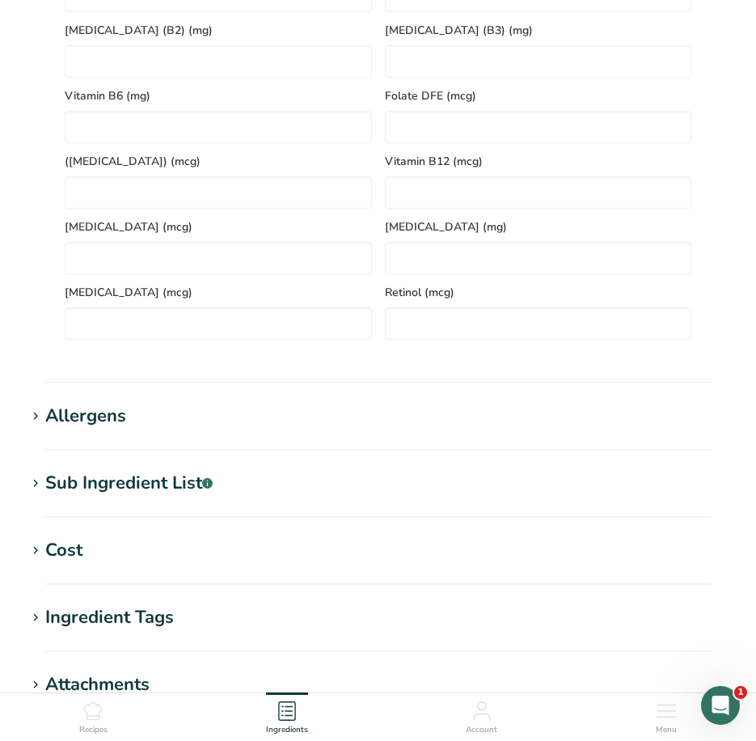
scroll to position [1027, 0]
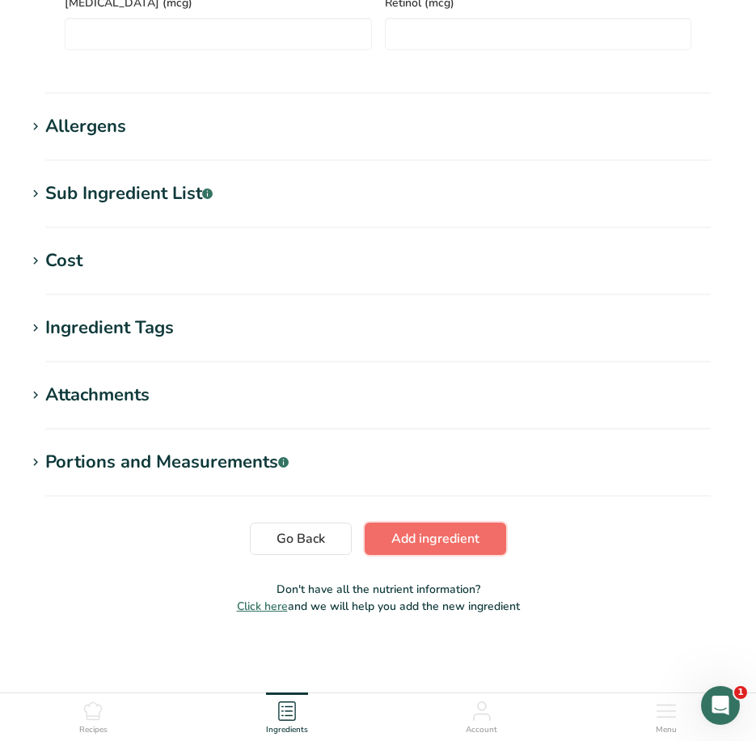
click at [475, 545] on span "Add ingredient" at bounding box center [435, 538] width 88 height 19
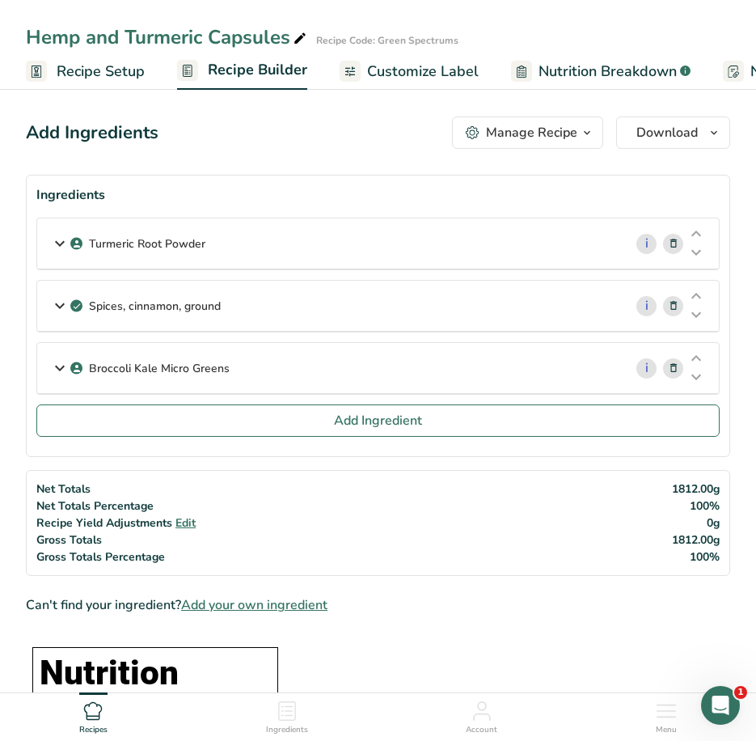
click at [244, 358] on div "Broccoli Kale Micro Greens" at bounding box center [330, 368] width 586 height 50
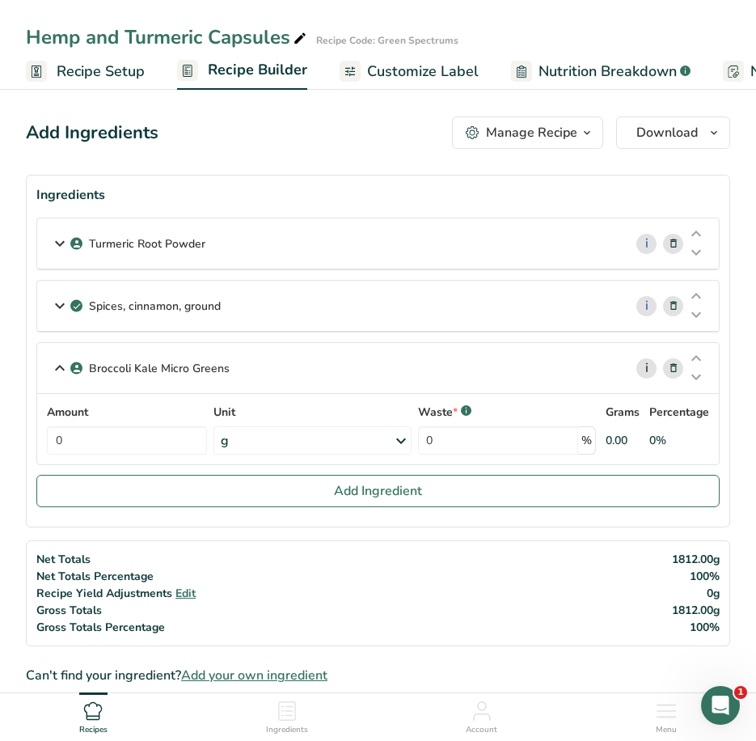
click at [645, 374] on link "i" at bounding box center [646, 368] width 20 height 20
click at [236, 378] on div "Broccoli Kale Micro Greens" at bounding box center [330, 368] width 586 height 50
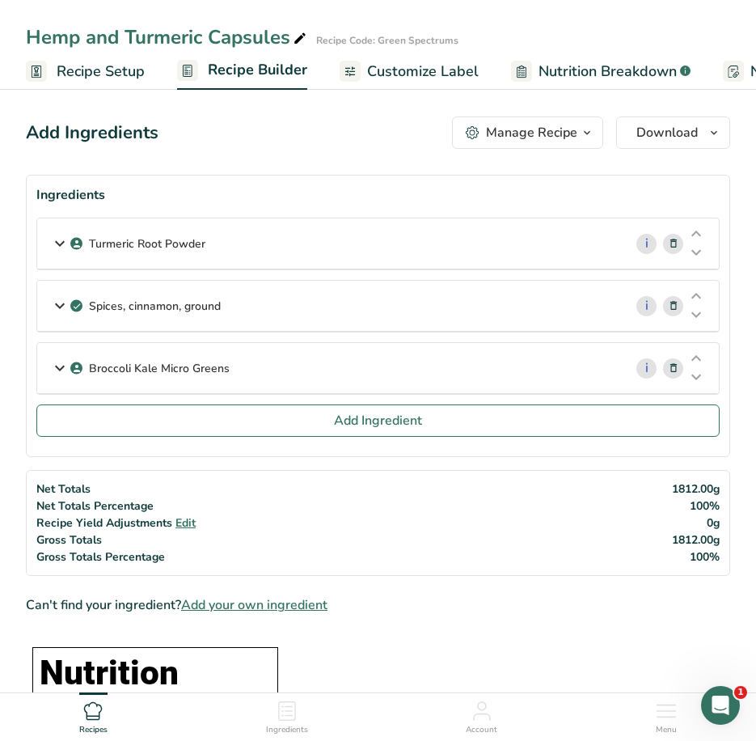
click at [133, 364] on p "Broccoli Kale Micro Greens" at bounding box center [159, 368] width 141 height 17
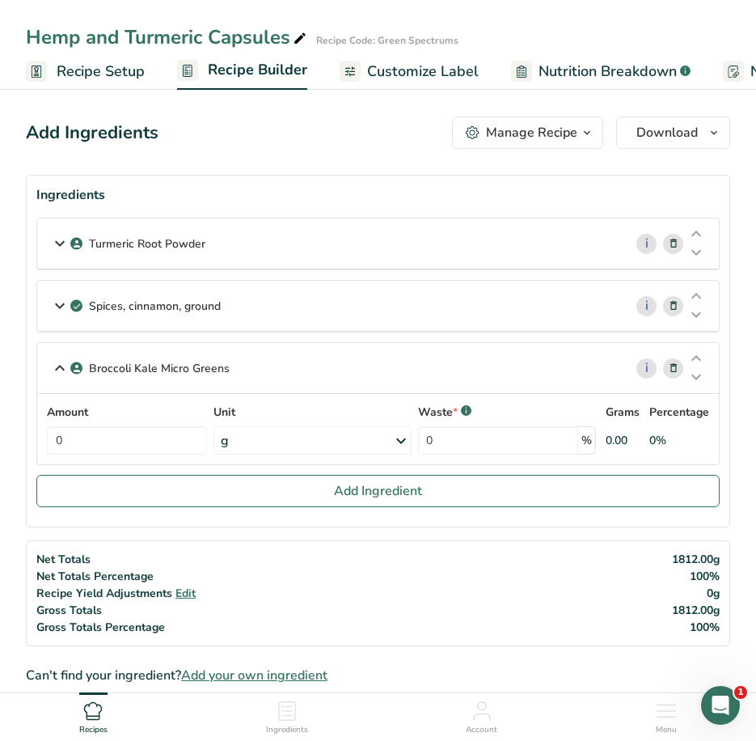
click at [669, 370] on icon at bounding box center [673, 368] width 11 height 17
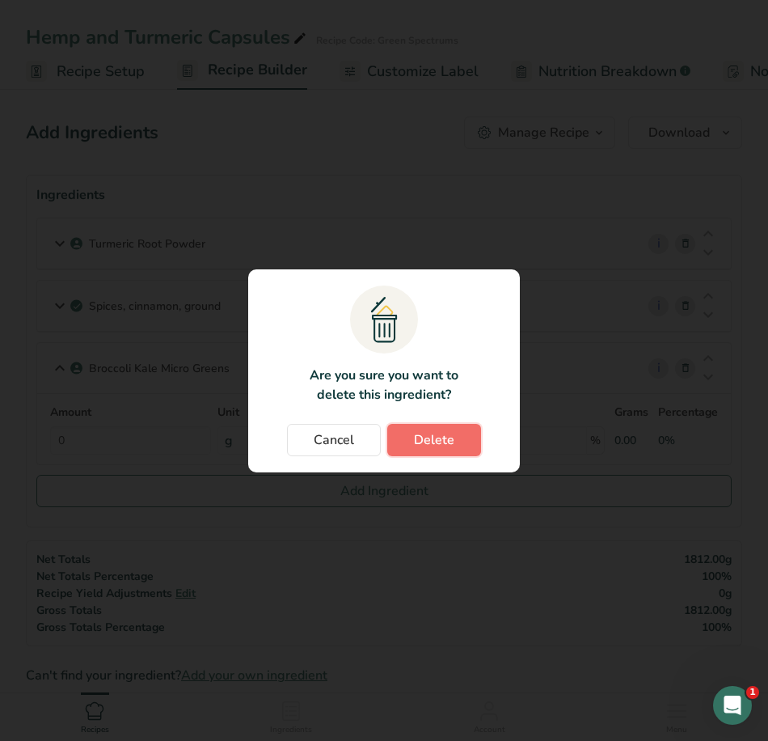
click at [438, 434] on span "Delete" at bounding box center [434, 439] width 40 height 19
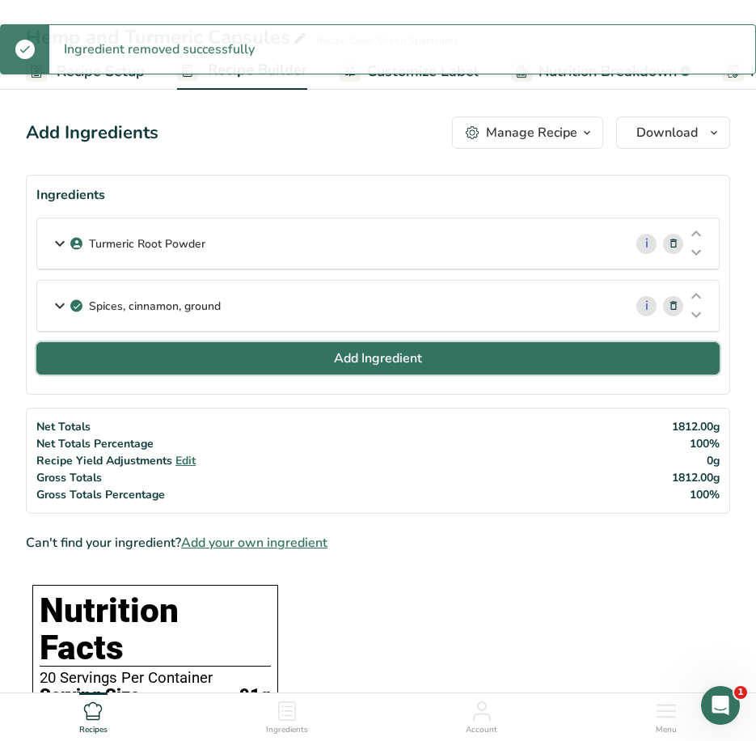
click at [349, 357] on span "Add Ingredient" at bounding box center [378, 358] width 88 height 19
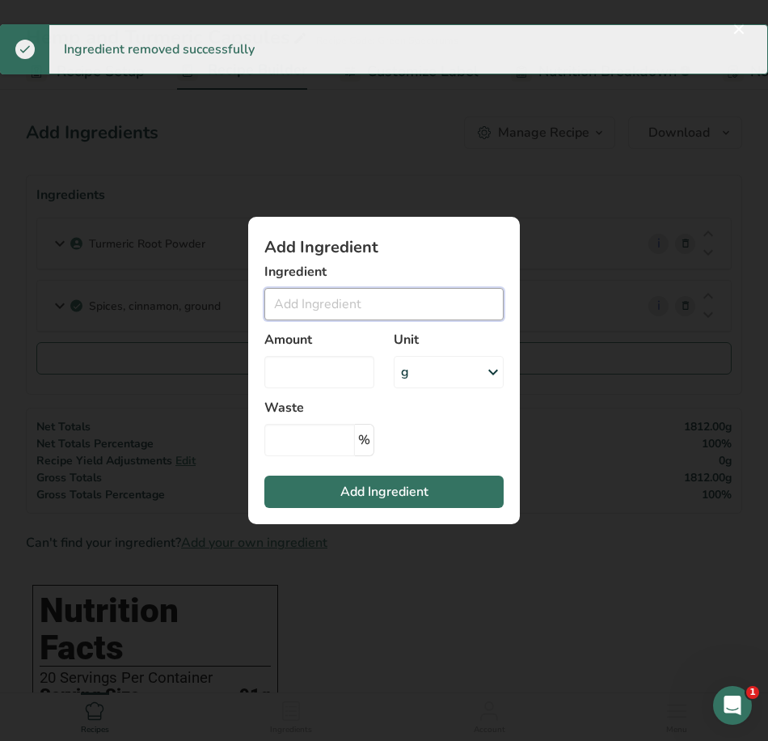
click at [332, 307] on input "Add ingredient modal" at bounding box center [383, 304] width 239 height 32
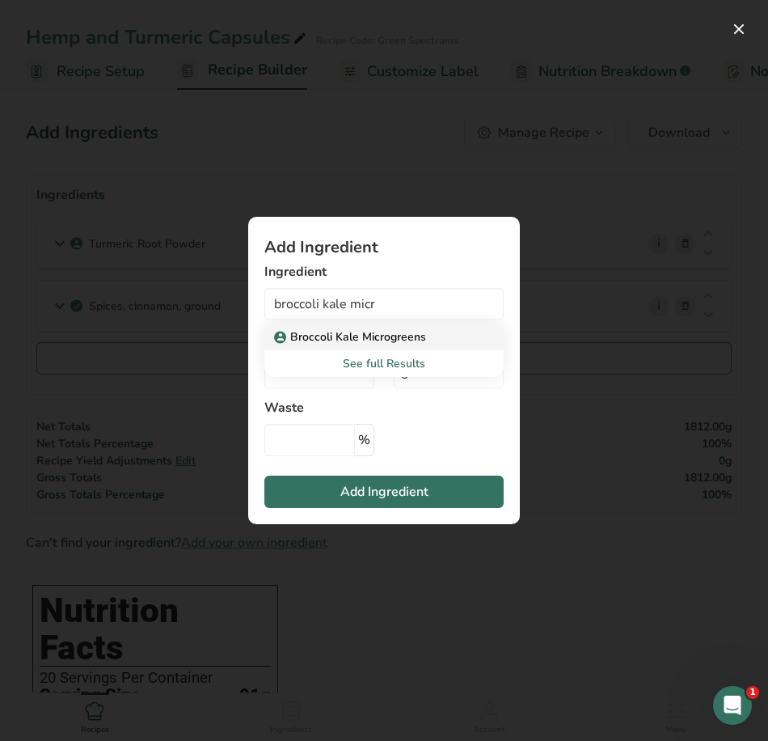
click at [353, 339] on p "Broccoli Kale Microgreens" at bounding box center [351, 336] width 149 height 17
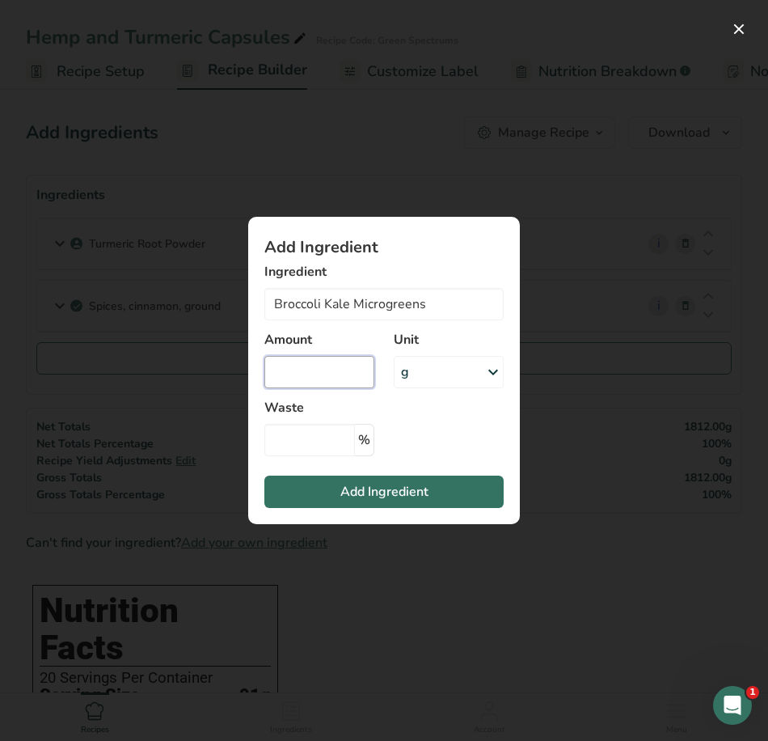
click at [333, 377] on input "Add ingredient modal" at bounding box center [319, 372] width 110 height 32
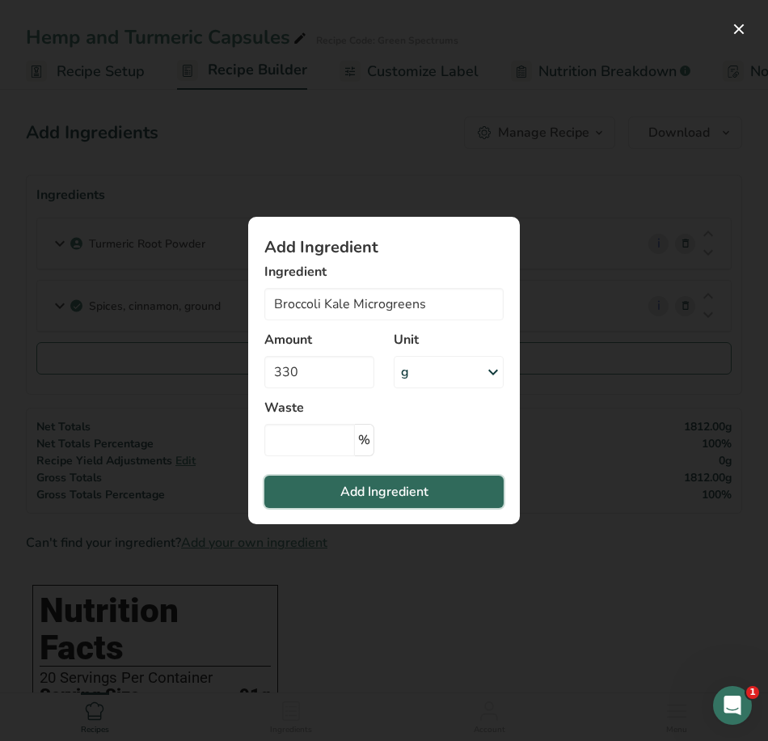
click at [380, 498] on span "Add Ingredient" at bounding box center [384, 491] width 88 height 19
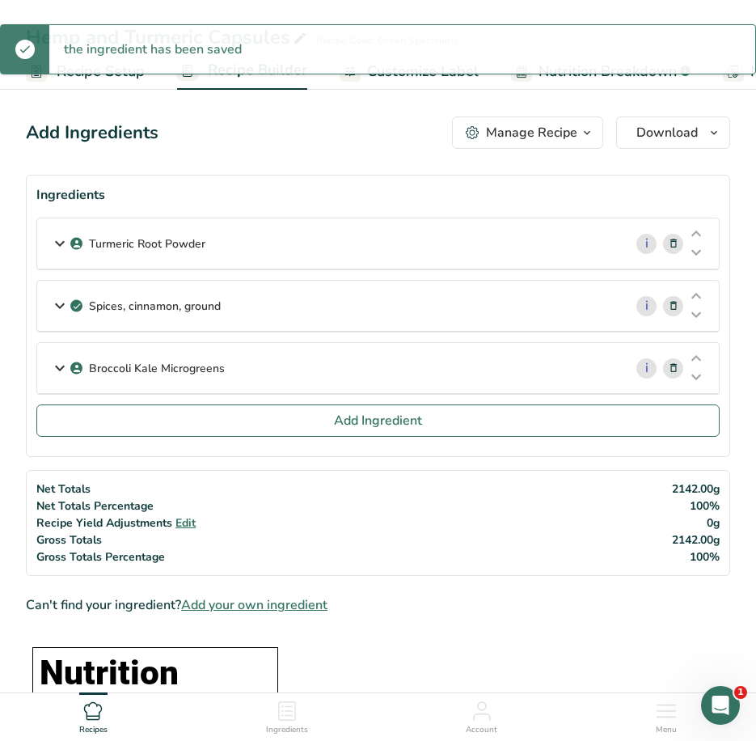
click at [167, 244] on p "Turmeric Root Powder" at bounding box center [147, 243] width 116 height 17
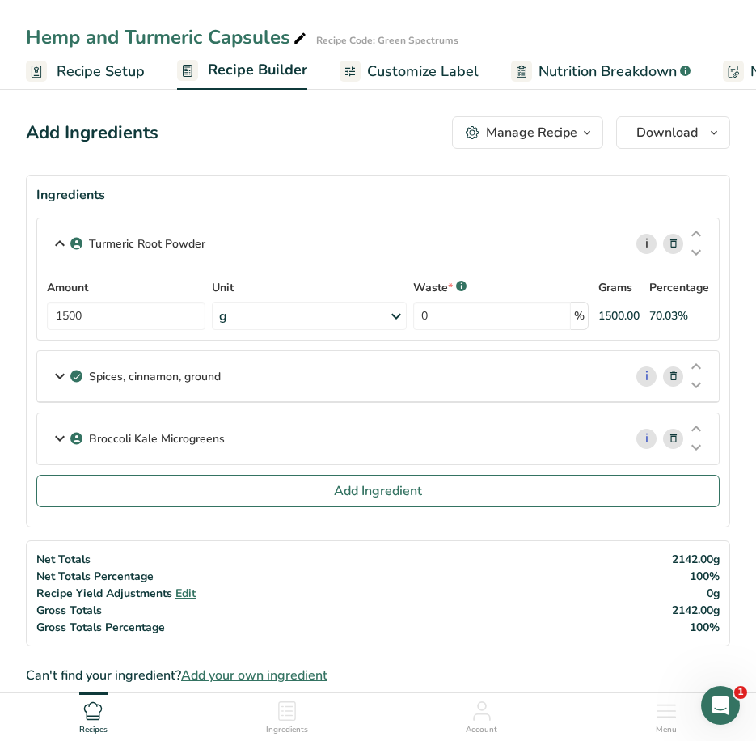
click at [647, 243] on link "i" at bounding box center [646, 244] width 20 height 20
click at [335, 239] on div "Turmeric Root Powder" at bounding box center [330, 243] width 586 height 50
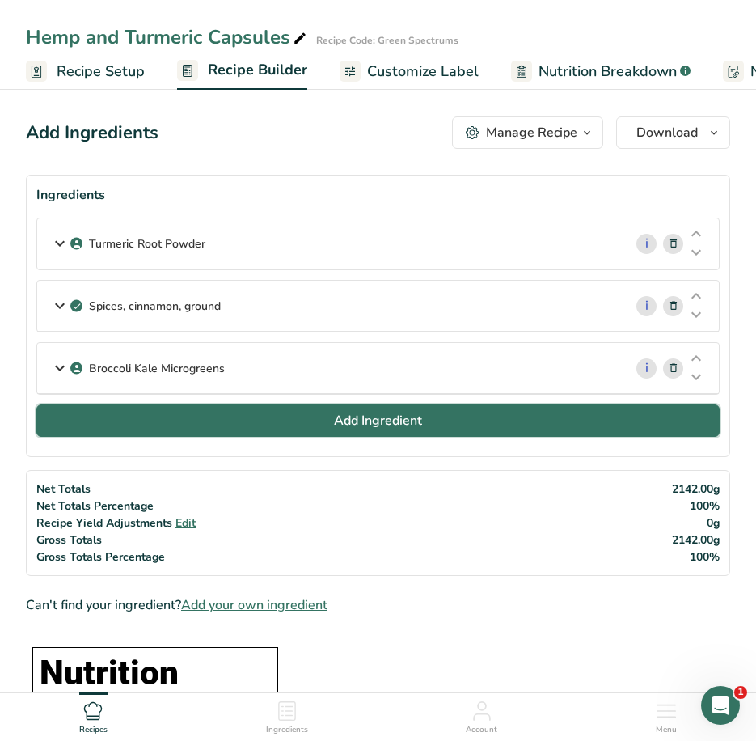
click at [355, 427] on span "Add Ingredient" at bounding box center [378, 420] width 88 height 19
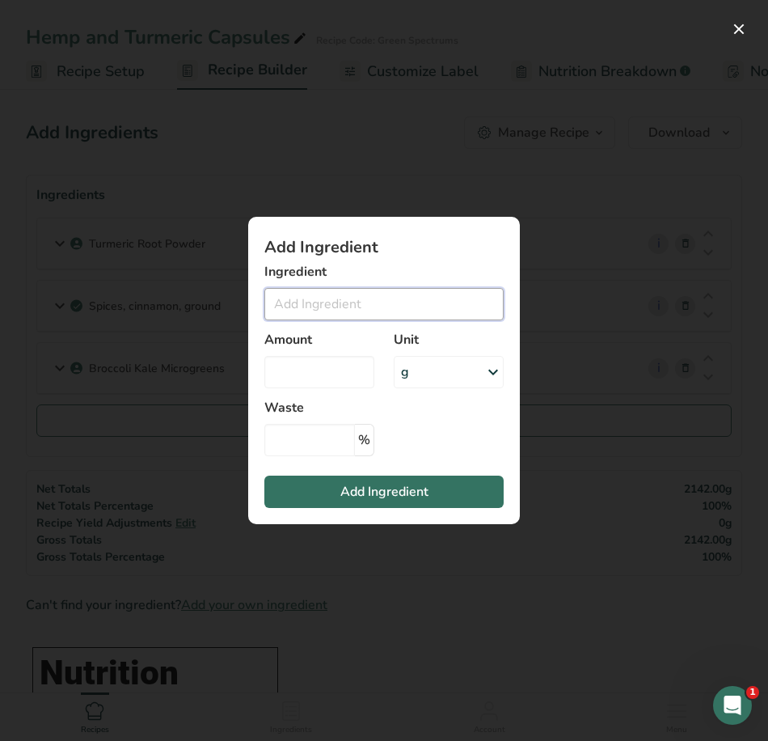
click at [369, 308] on input "Add ingredient modal" at bounding box center [383, 304] width 239 height 32
click at [738, 23] on button "Add ingredient modal" at bounding box center [739, 29] width 26 height 26
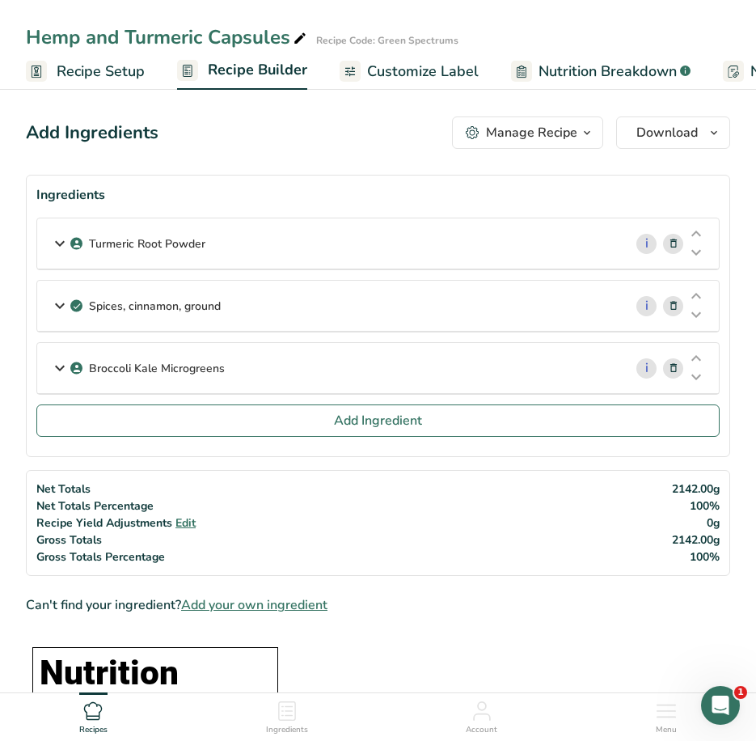
click at [286, 606] on span "Add your own ingredient" at bounding box center [254, 604] width 146 height 19
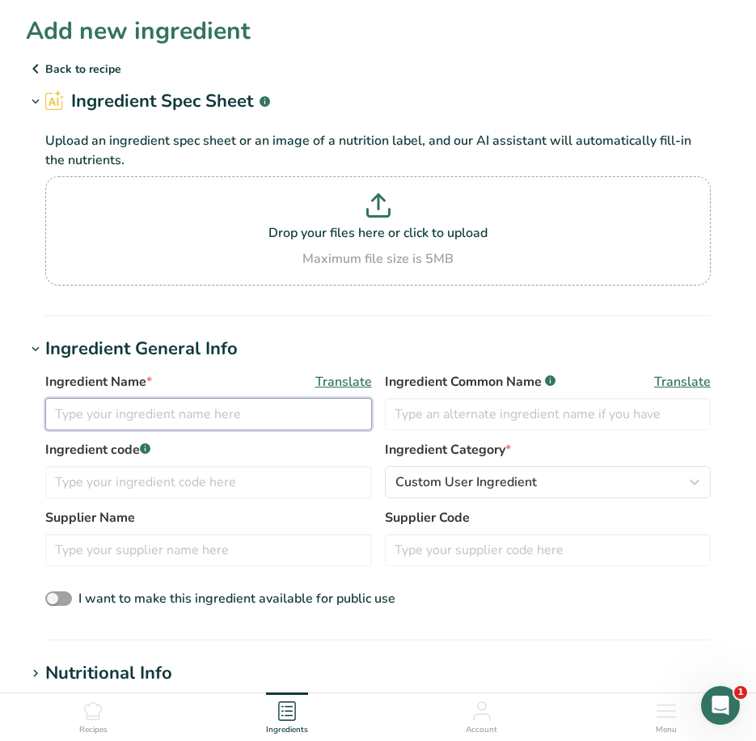
click at [209, 415] on input "text" at bounding box center [208, 414] width 327 height 32
click at [137, 411] on input "Hemp Flower, Sativa" at bounding box center [208, 414] width 327 height 32
drag, startPoint x: 134, startPoint y: 412, endPoint x: 89, endPoint y: 413, distance: 45.3
click at [89, 413] on input "Hemp Flower Sativa" at bounding box center [208, 414] width 327 height 32
click at [287, 416] on input "Hemp Sativa" at bounding box center [208, 414] width 327 height 32
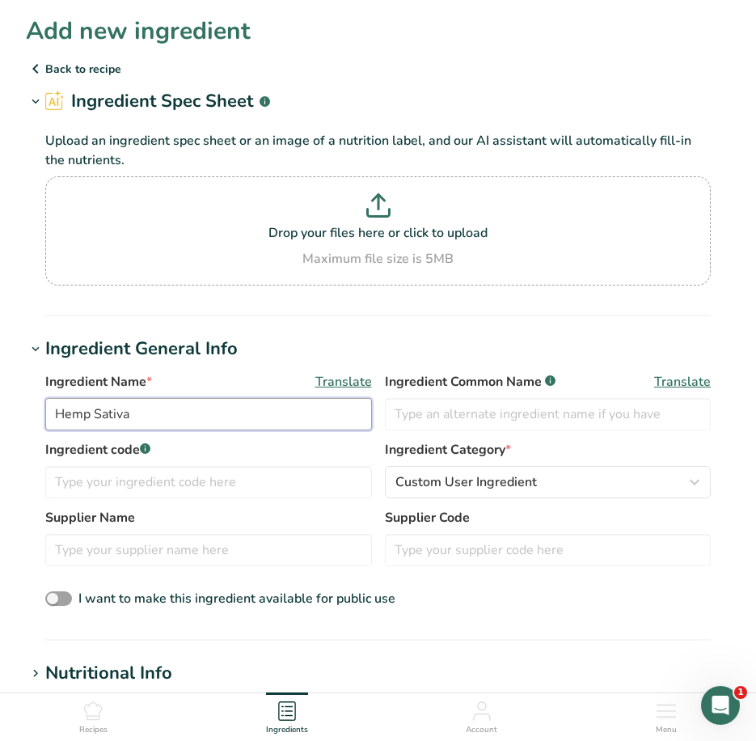
paste input "Flower"
click at [306, 396] on div "Ingredient Name * Translate Hemp Sativa Flower" at bounding box center [208, 401] width 327 height 58
drag, startPoint x: 129, startPoint y: 413, endPoint x: 87, endPoint y: 412, distance: 42.9
click at [87, 412] on input "Hemp Sativa Flower" at bounding box center [208, 414] width 327 height 32
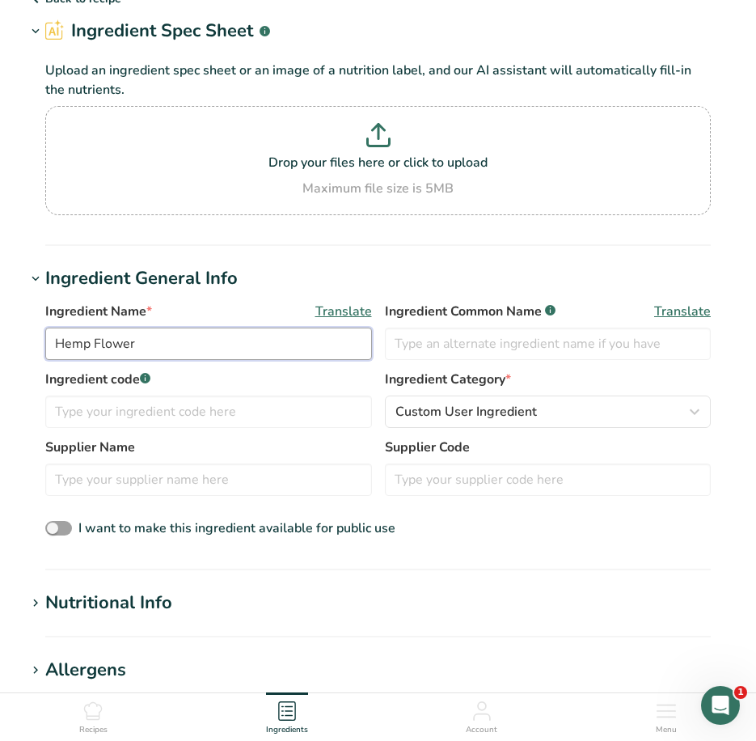
scroll to position [162, 0]
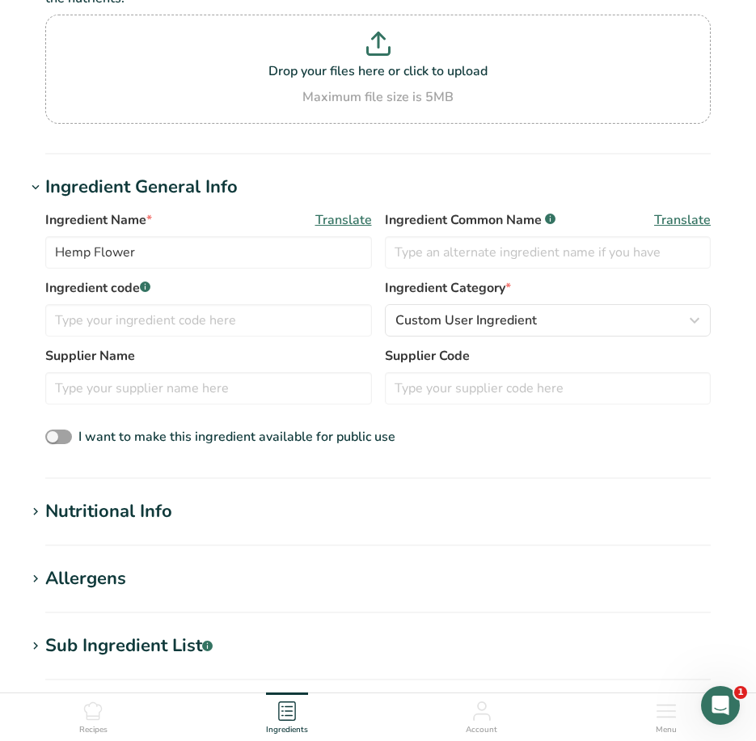
click at [120, 509] on div "Nutritional Info" at bounding box center [108, 511] width 127 height 27
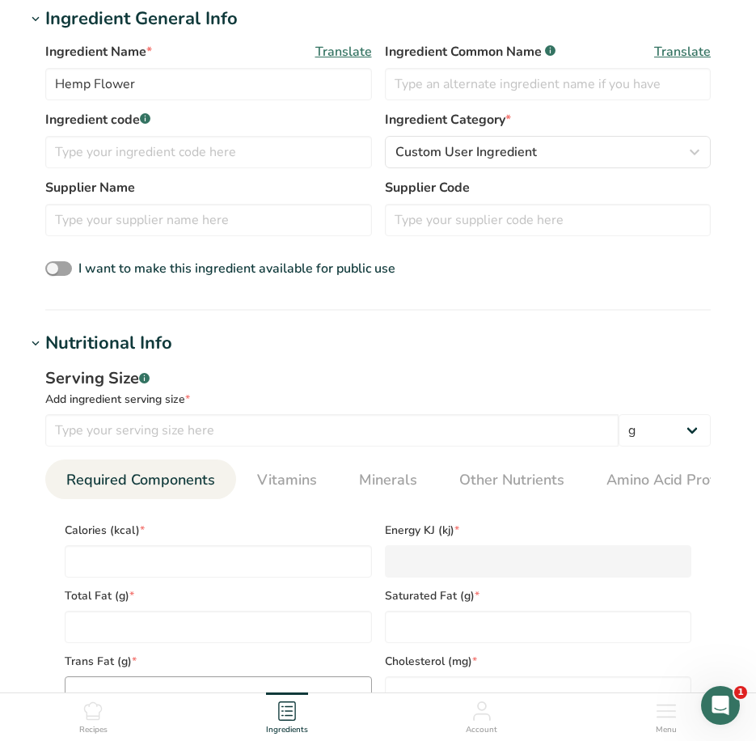
scroll to position [485, 0]
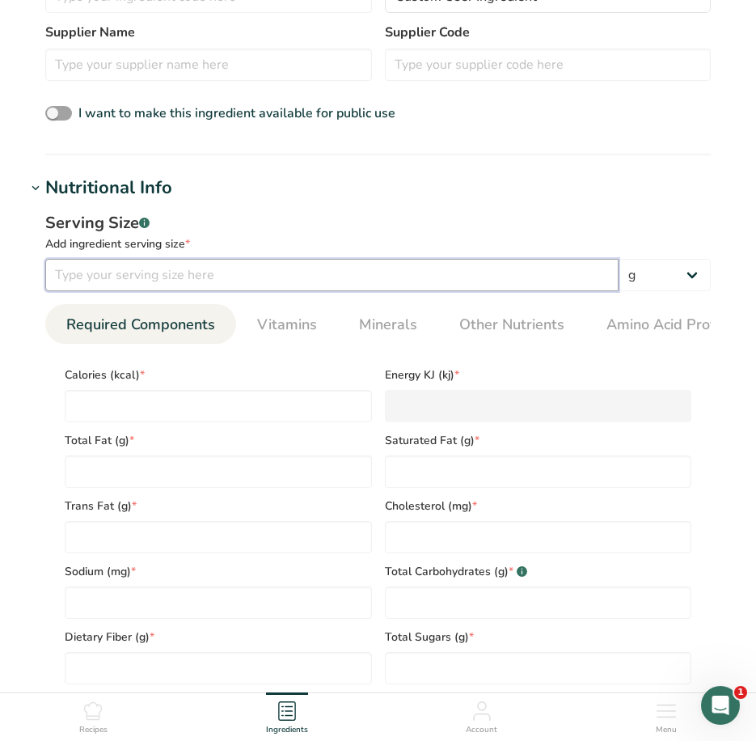
click at [154, 278] on input "number" at bounding box center [331, 275] width 573 height 32
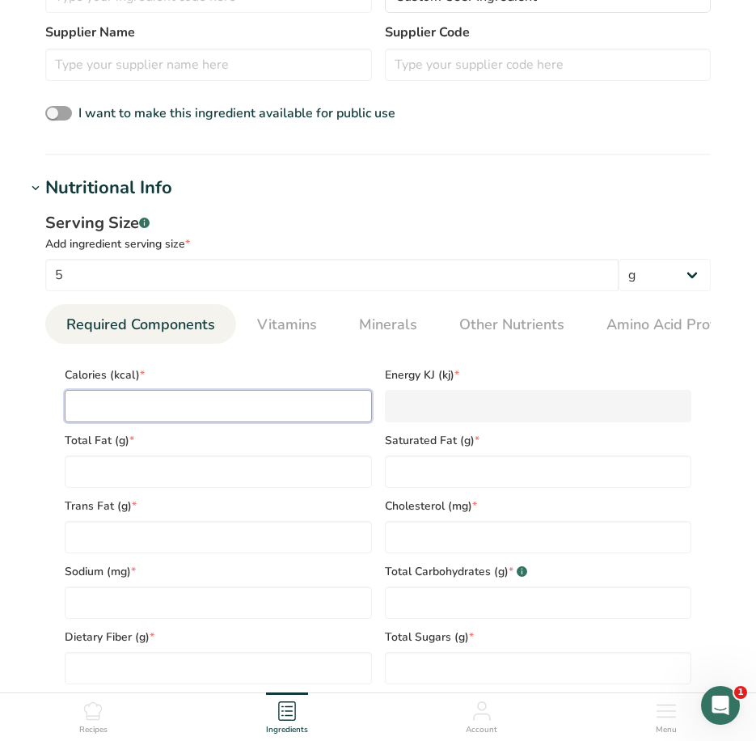
click at [145, 415] on input "number" at bounding box center [218, 406] width 307 height 32
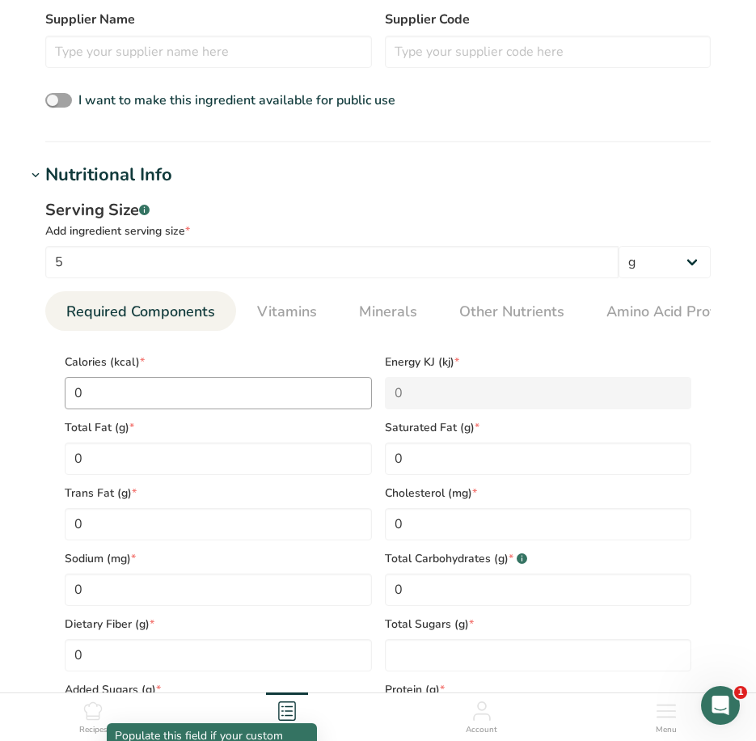
scroll to position [1013, 0]
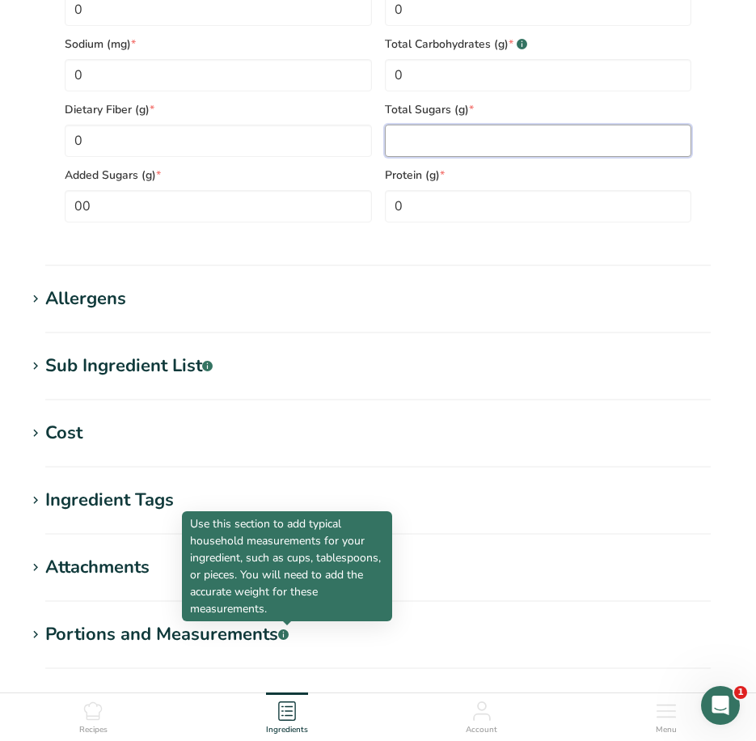
click at [405, 150] on Sugars "number" at bounding box center [538, 141] width 307 height 32
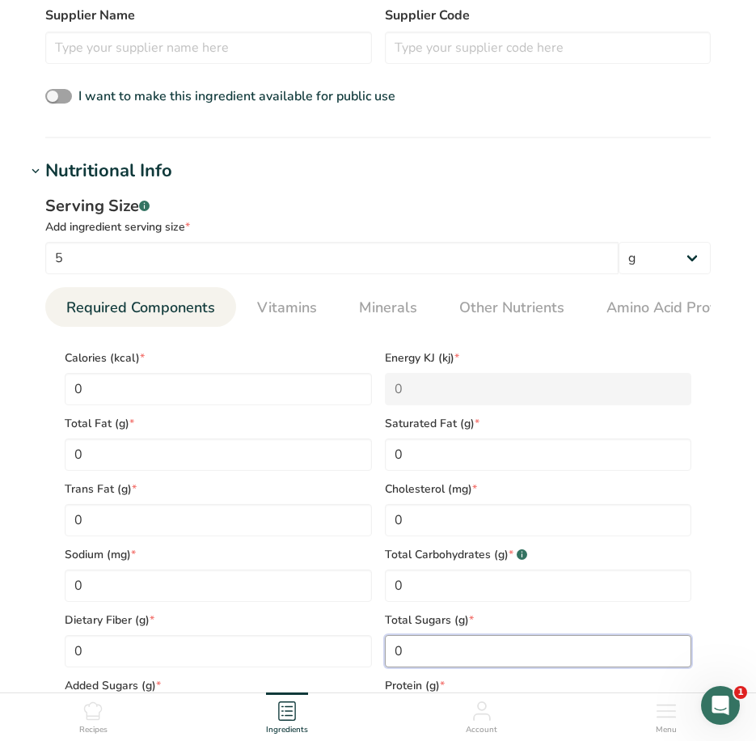
scroll to position [285, 0]
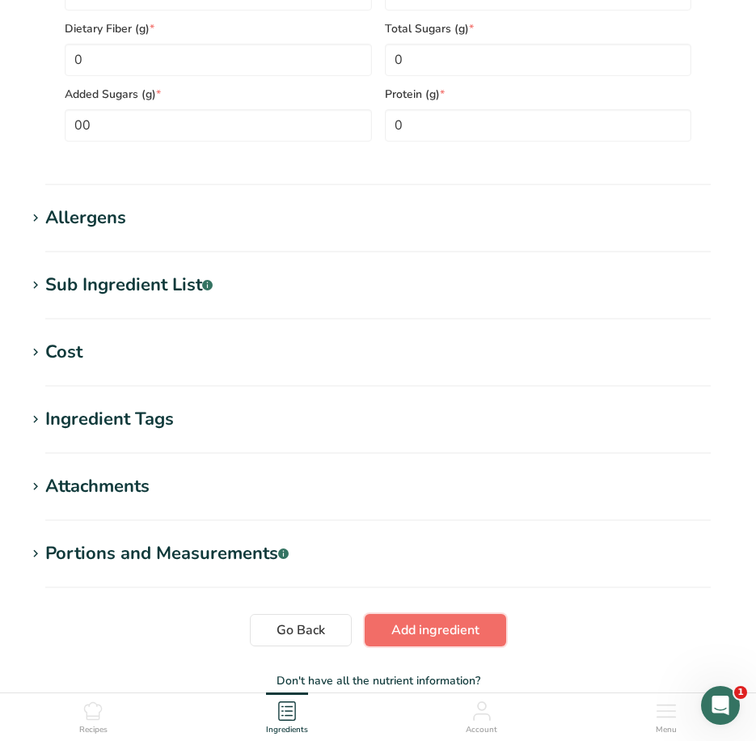
click at [429, 628] on span "Add ingredient" at bounding box center [435, 629] width 88 height 19
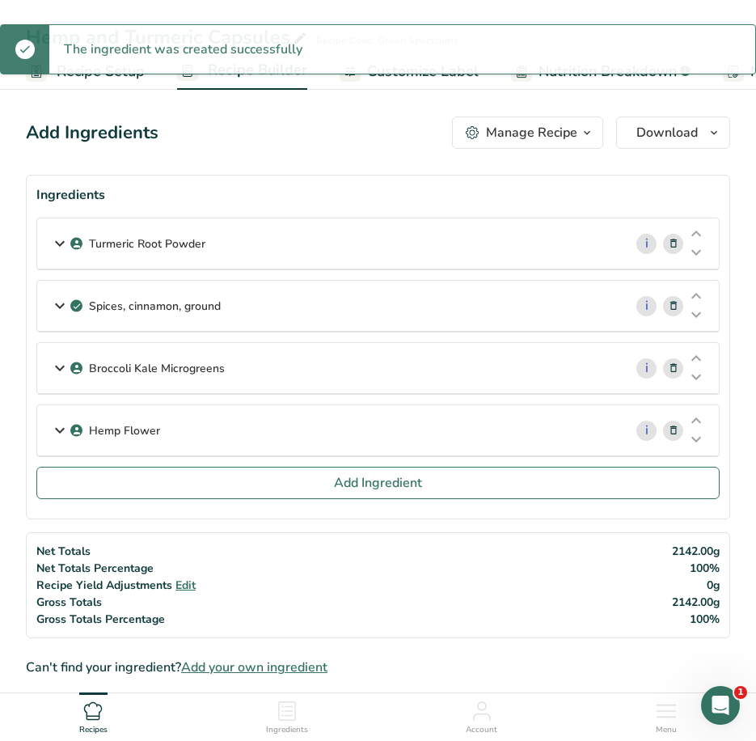
click at [309, 434] on div "Hemp Flower" at bounding box center [330, 430] width 586 height 50
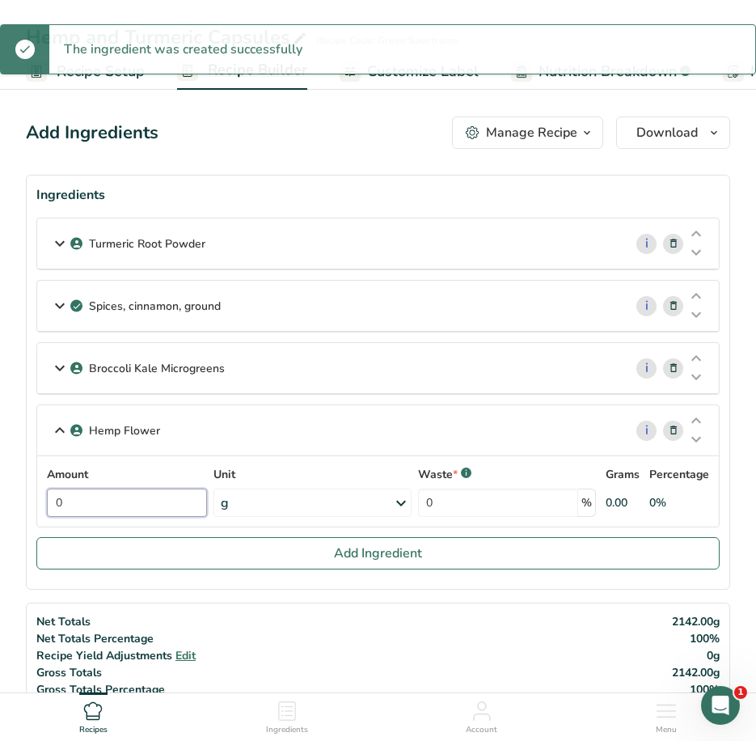
click at [100, 508] on input "0" at bounding box center [127, 502] width 160 height 28
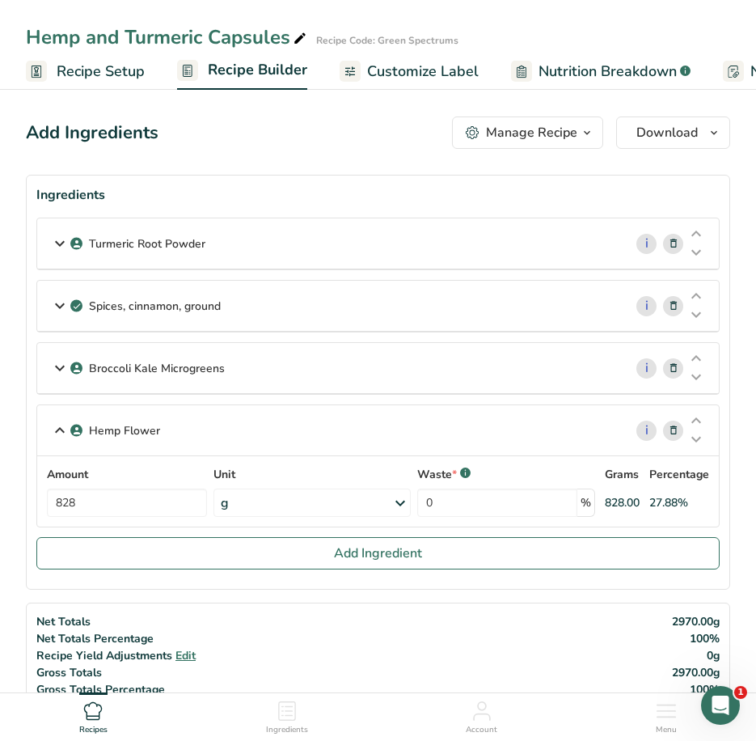
click at [303, 409] on div "Hemp Flower i Amount 828 Unit g Weight Units g kg mg See more Volume Units l Vo…" at bounding box center [377, 465] width 683 height 123
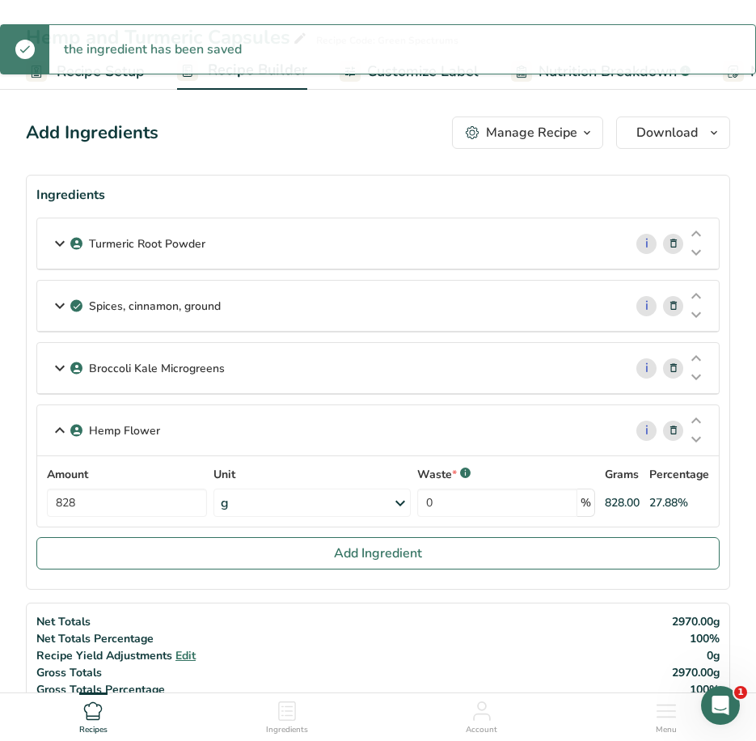
click at [64, 430] on icon at bounding box center [59, 430] width 19 height 29
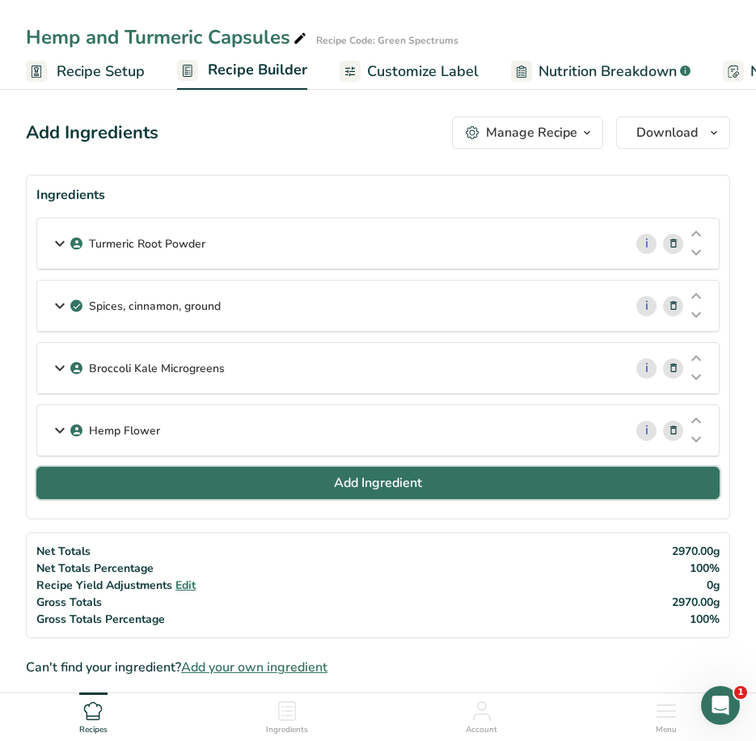
click at [226, 478] on button "Add Ingredient" at bounding box center [377, 483] width 683 height 32
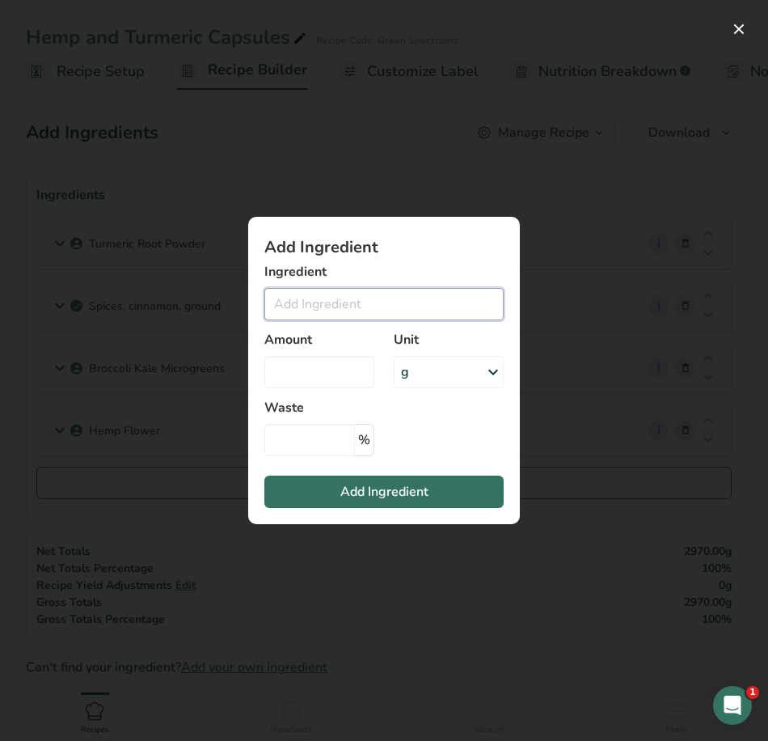
click at [307, 300] on input "Add ingredient modal" at bounding box center [383, 304] width 239 height 32
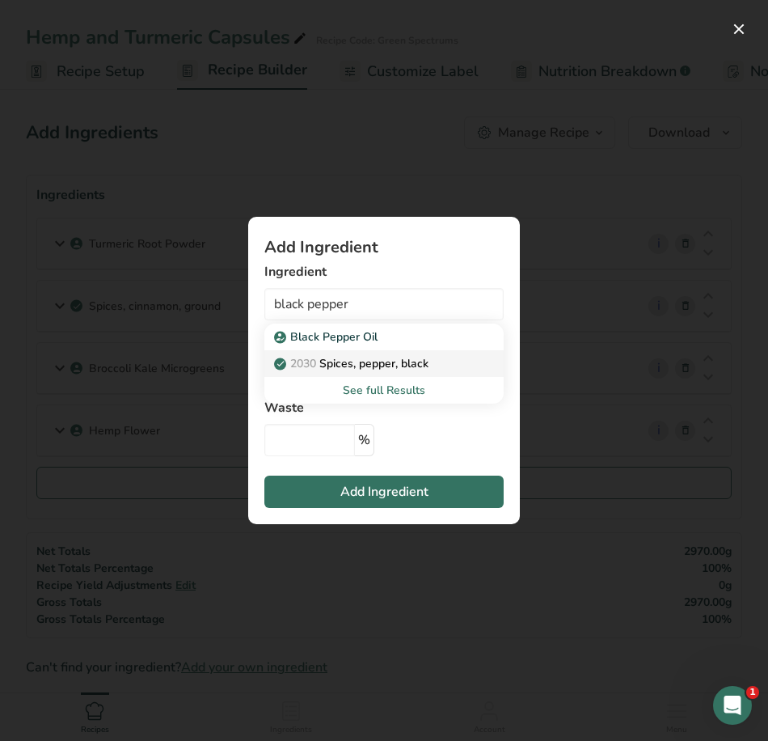
click at [410, 360] on p "2030 Spices, pepper, black" at bounding box center [352, 363] width 151 height 17
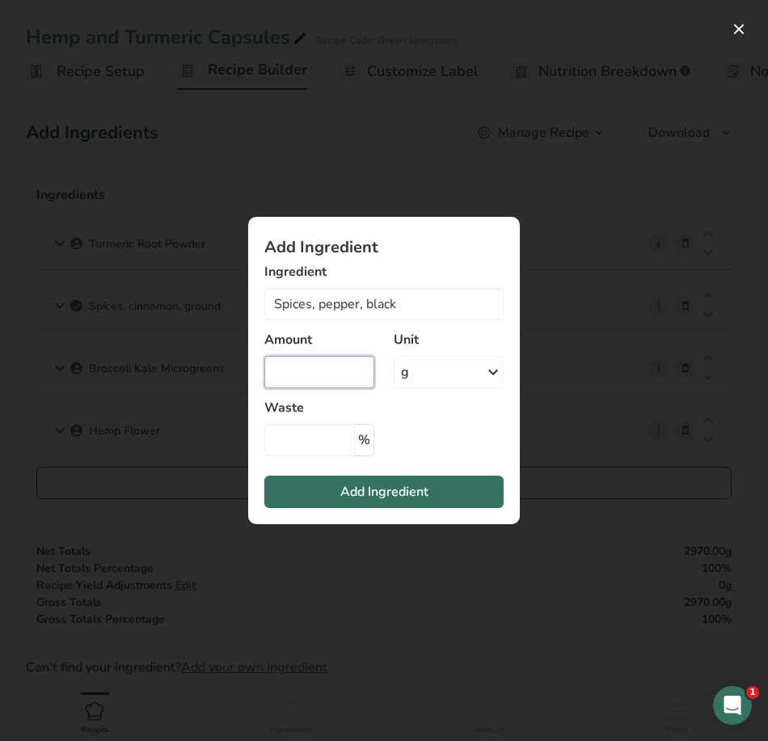
click at [337, 378] on input "Add ingredient modal" at bounding box center [319, 372] width 110 height 32
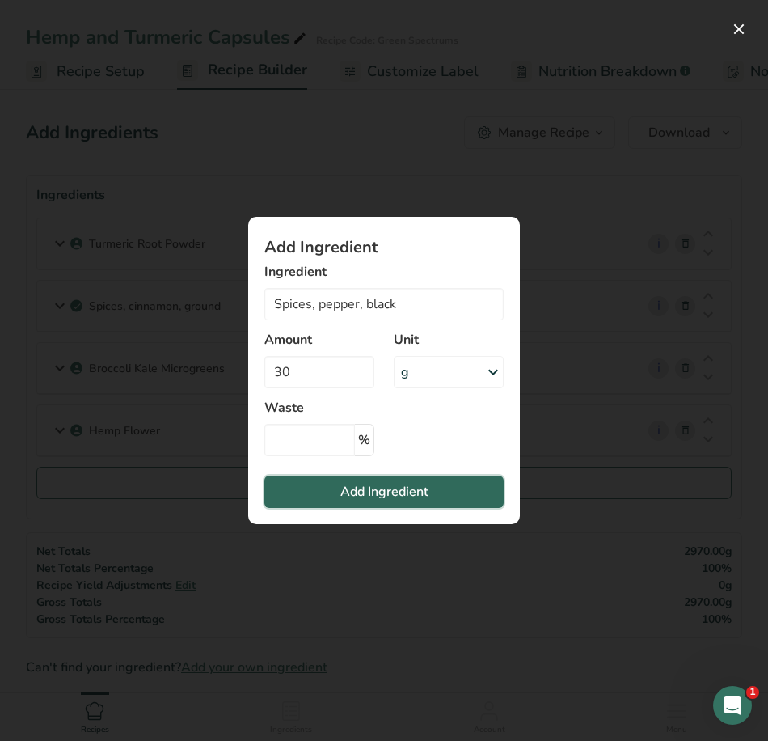
click at [378, 499] on span "Add Ingredient" at bounding box center [384, 491] width 88 height 19
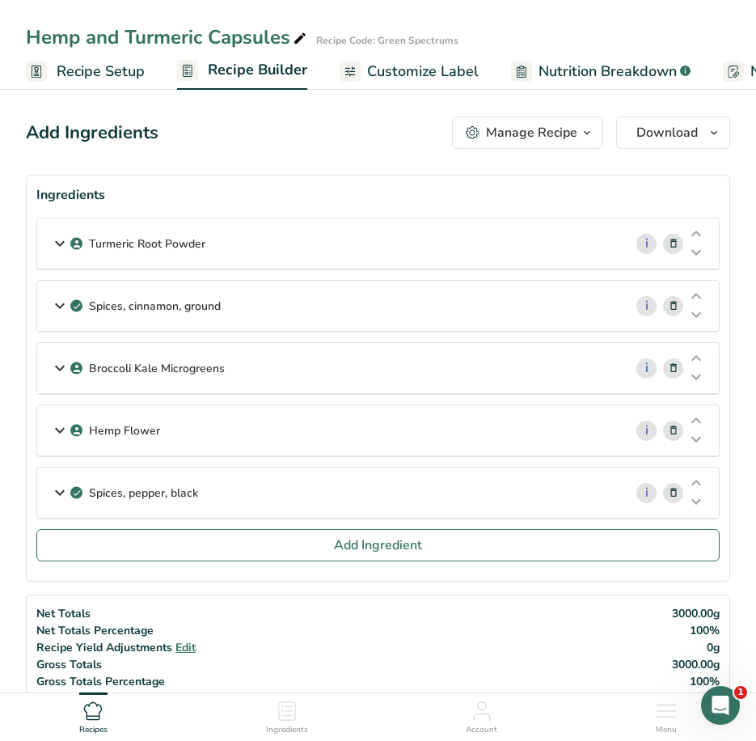
click at [71, 71] on span "Recipe Setup" at bounding box center [101, 72] width 88 height 22
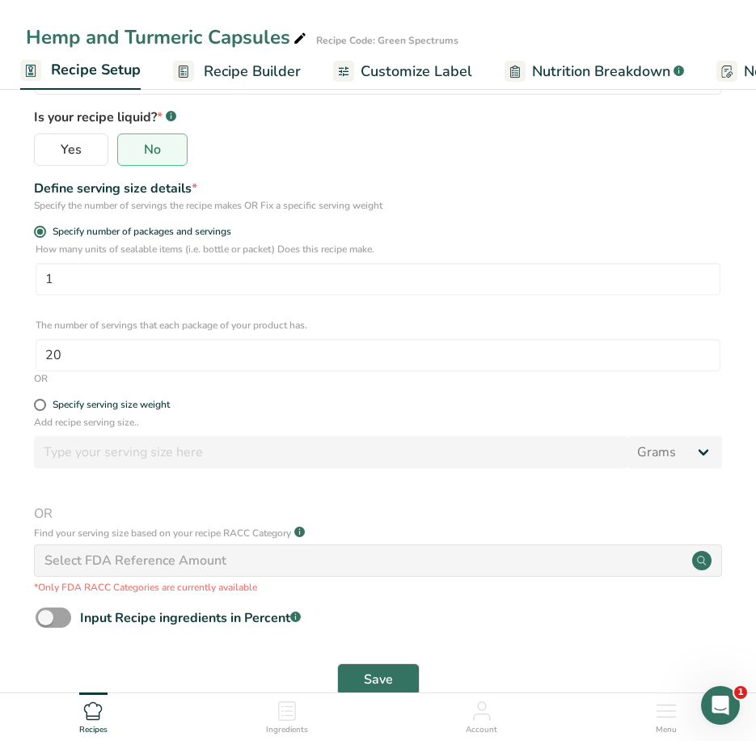
scroll to position [243, 0]
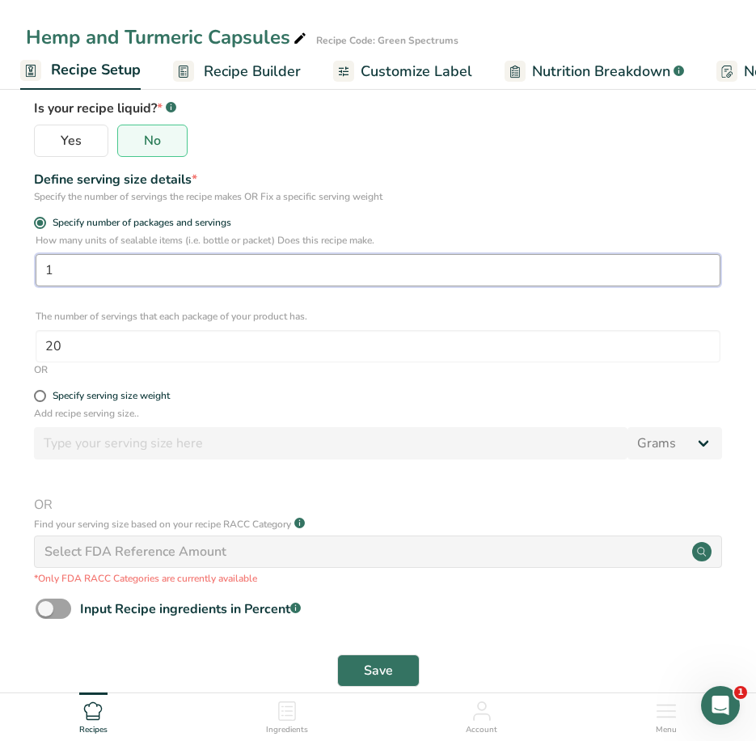
click at [136, 277] on input "1" at bounding box center [378, 270] width 685 height 32
drag, startPoint x: 119, startPoint y: 277, endPoint x: 36, endPoint y: 273, distance: 83.4
click at [44, 273] on input "1" at bounding box center [378, 270] width 685 height 32
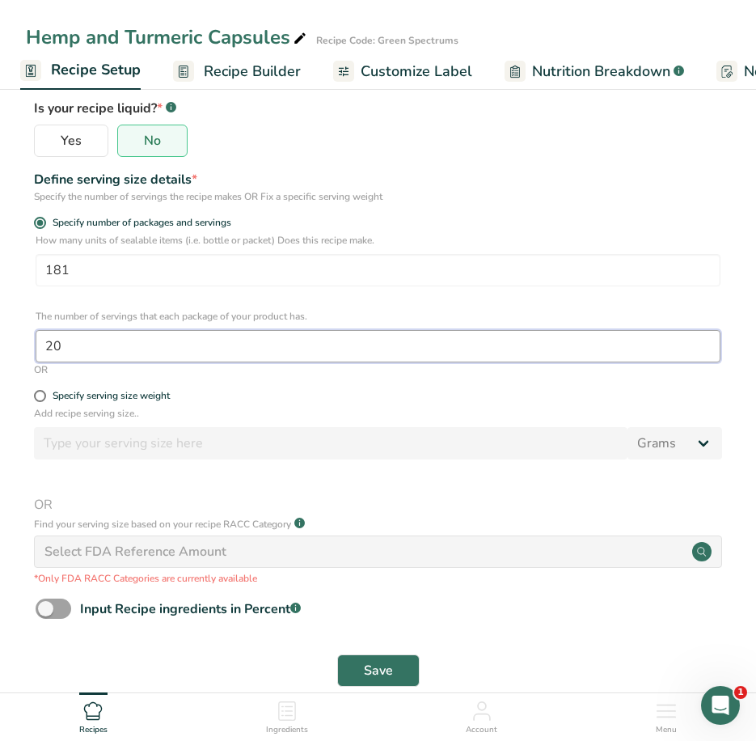
drag, startPoint x: 135, startPoint y: 349, endPoint x: -4, endPoint y: 333, distance: 140.0
click at [0, 333] on html "Hemp and Turmeric Capsules Recipe Code: Green Spectrums Recipe Setup Recipe Bui…" at bounding box center [378, 263] width 756 height 1013
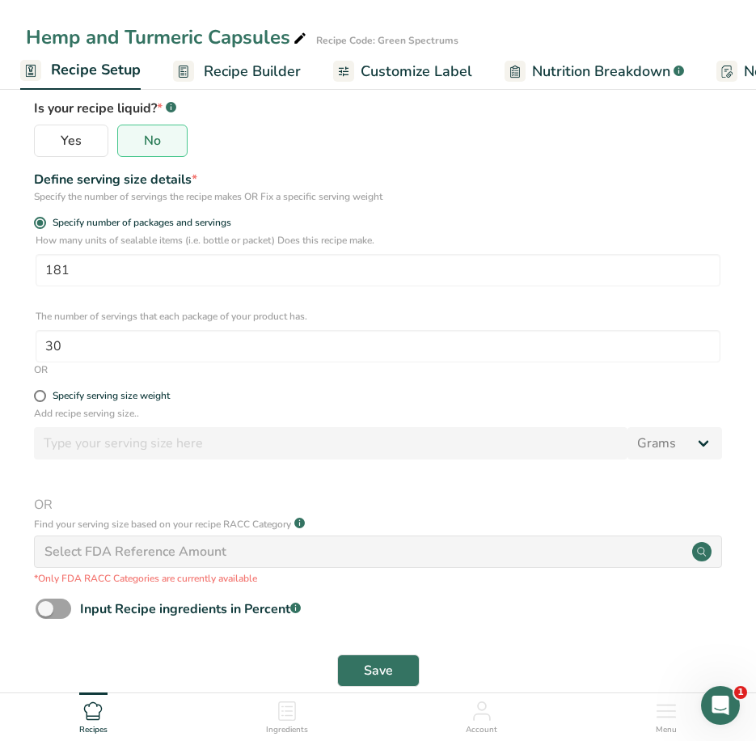
click at [556, 167] on form "Recipe name * Hemp and Turmeric Capsules Recipe code .a-a{fill:#347362;}.b-a{fi…" at bounding box center [378, 285] width 704 height 822
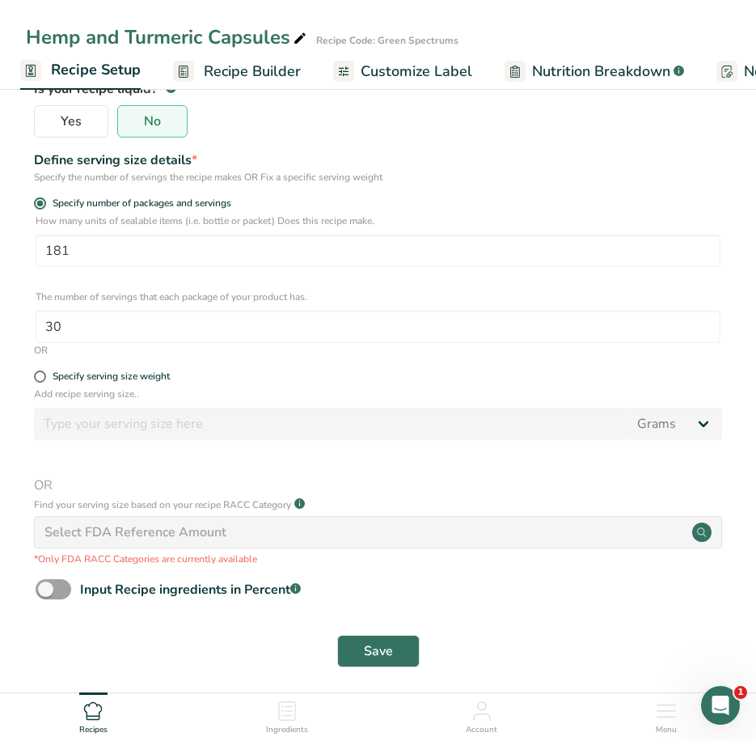
scroll to position [273, 0]
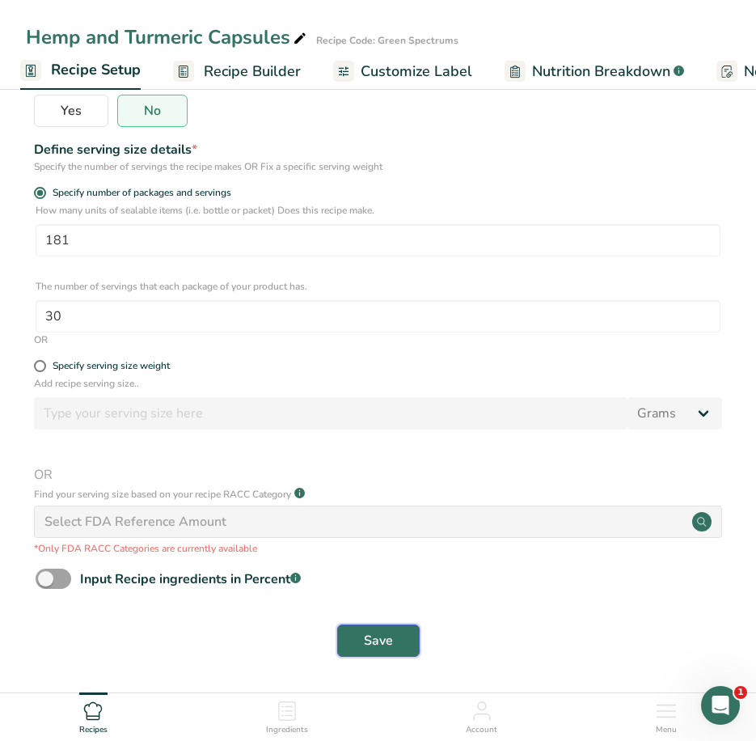
click at [359, 639] on button "Save" at bounding box center [378, 640] width 82 height 32
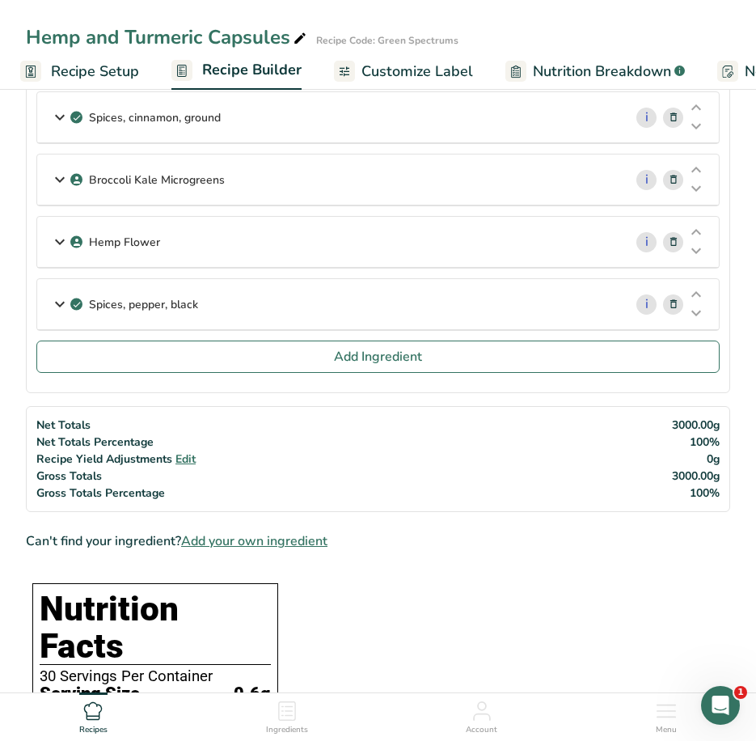
scroll to position [162, 0]
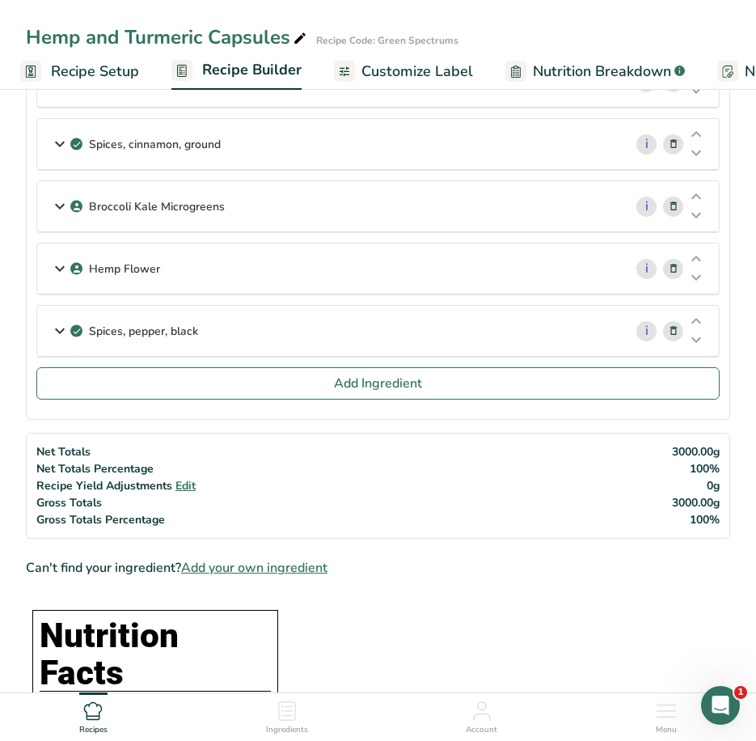
click at [404, 67] on span "Customize Label" at bounding box center [418, 72] width 112 height 22
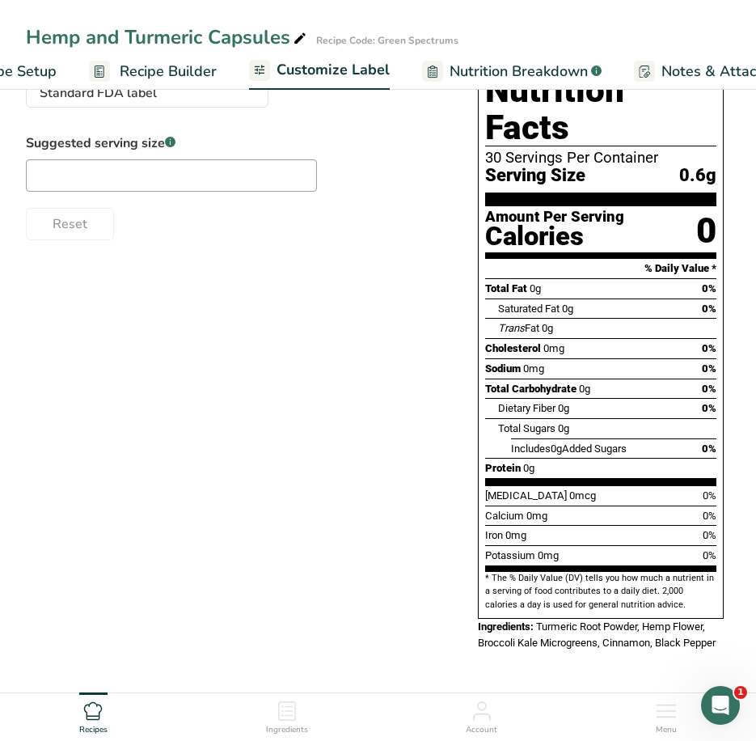
scroll to position [119, 0]
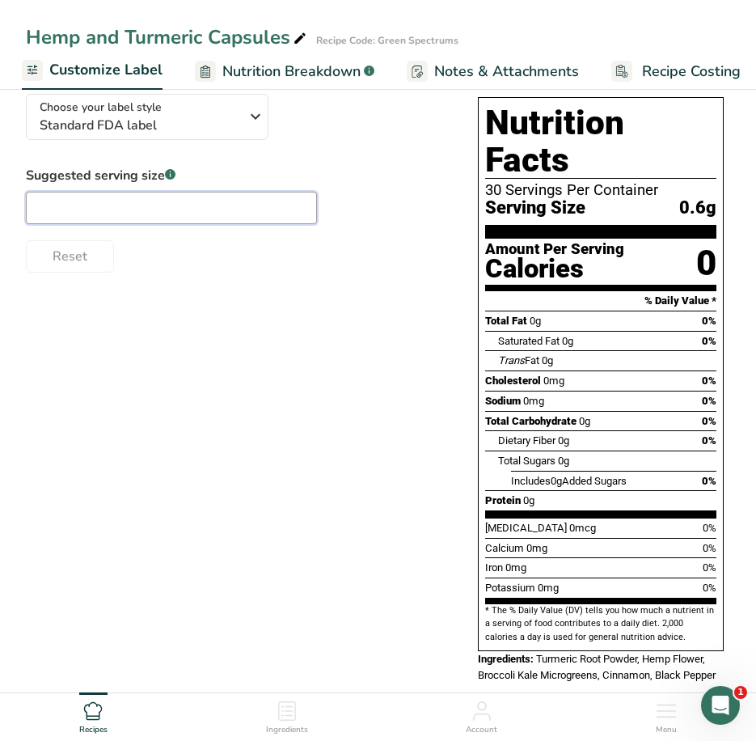
click at [128, 216] on input "text" at bounding box center [171, 208] width 291 height 32
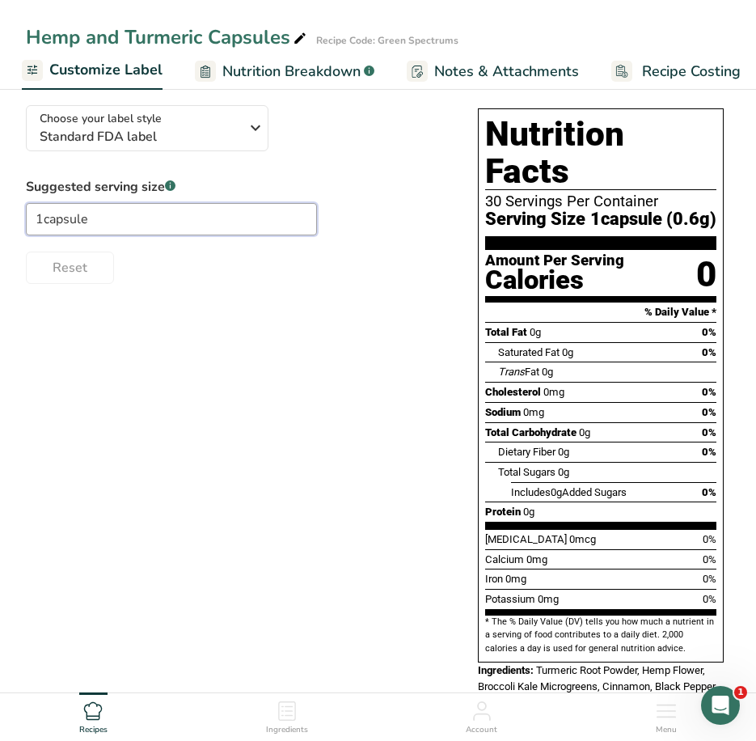
scroll to position [0, 0]
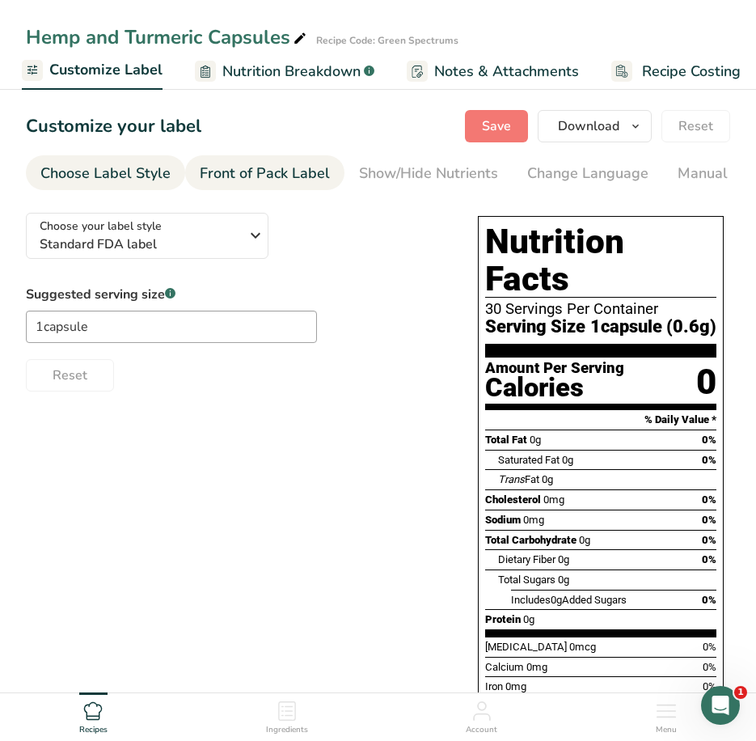
click at [285, 172] on div "Front of Pack Label" at bounding box center [265, 174] width 130 height 22
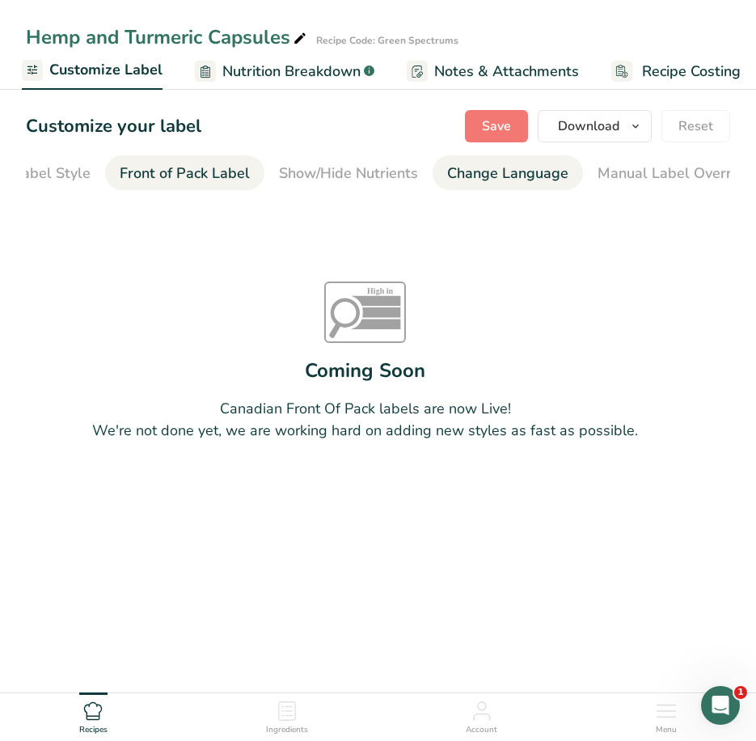
scroll to position [0, 157]
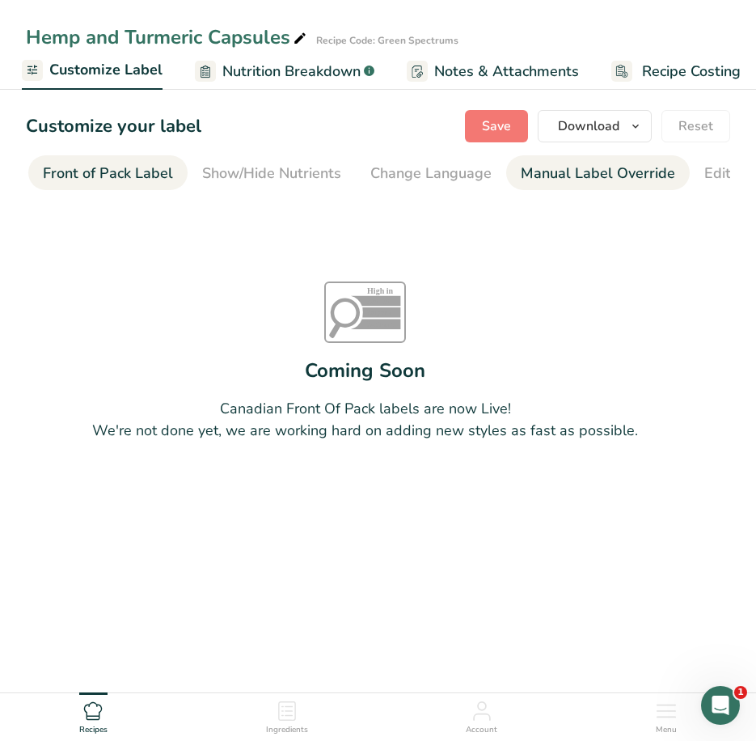
click at [570, 167] on div "Manual Label Override" at bounding box center [598, 174] width 154 height 22
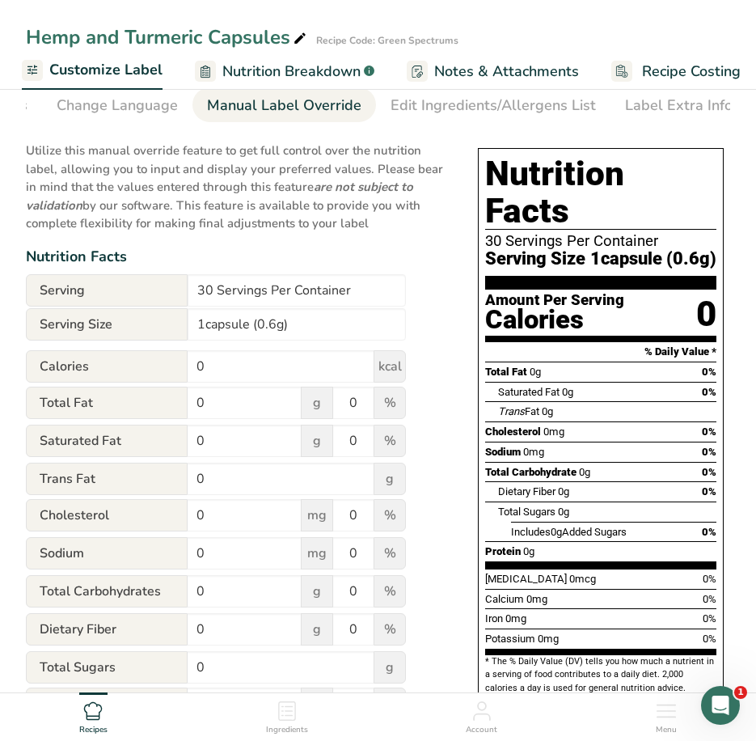
scroll to position [0, 0]
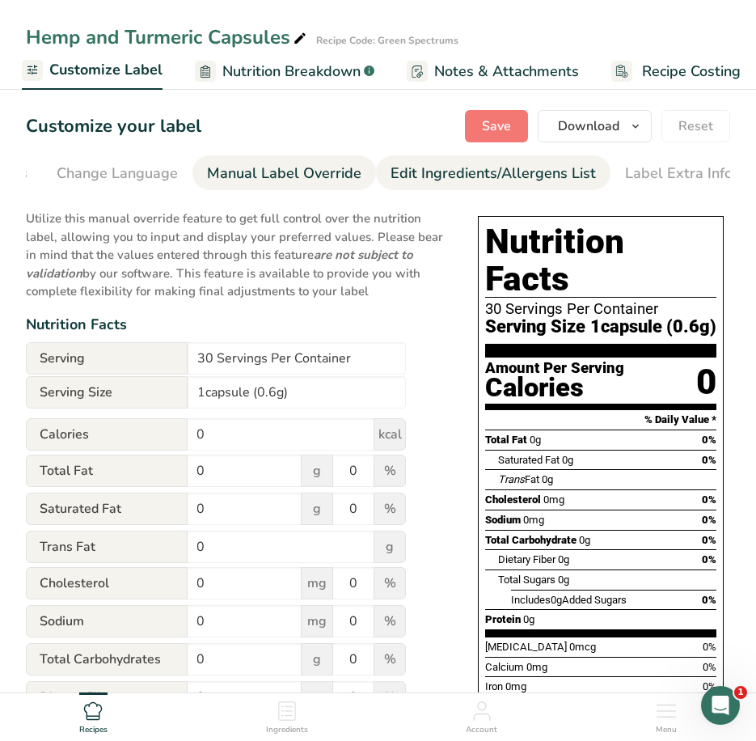
click at [470, 174] on div "Edit Ingredients/Allergens List" at bounding box center [493, 174] width 205 height 22
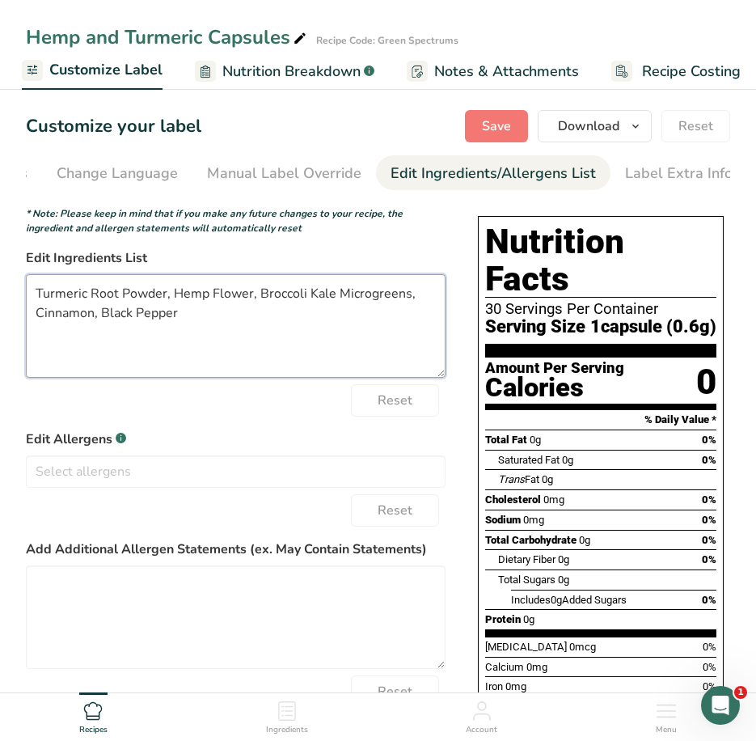
click at [248, 300] on textarea "Turmeric Root Powder, Hemp Flower, Broccoli Kale Microgreens, Cinnamon, Black P…" at bounding box center [236, 326] width 420 height 104
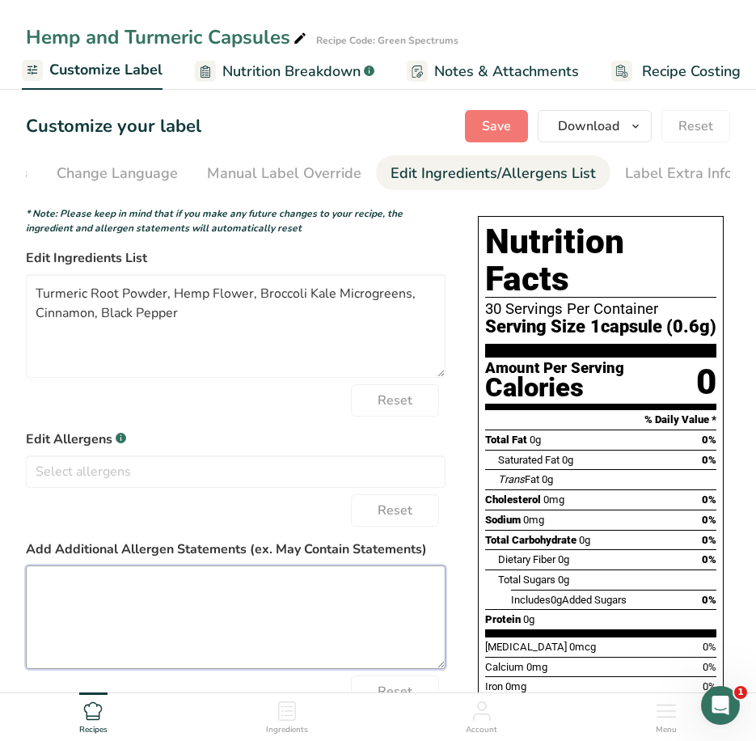
click at [87, 580] on textarea at bounding box center [236, 617] width 420 height 104
drag, startPoint x: 94, startPoint y: 615, endPoint x: 58, endPoint y: 594, distance: 41.3
click at [57, 594] on textarea at bounding box center [236, 617] width 420 height 104
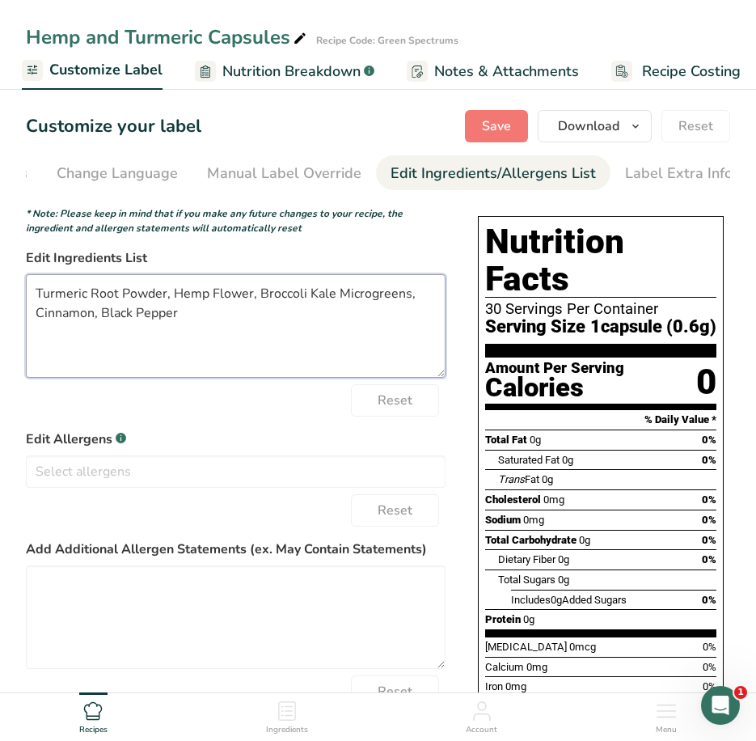
click at [304, 294] on textarea "Turmeric Root Powder, Hemp Flower, Broccoli Kale Microgreens, Cinnamon, Black P…" at bounding box center [236, 326] width 420 height 104
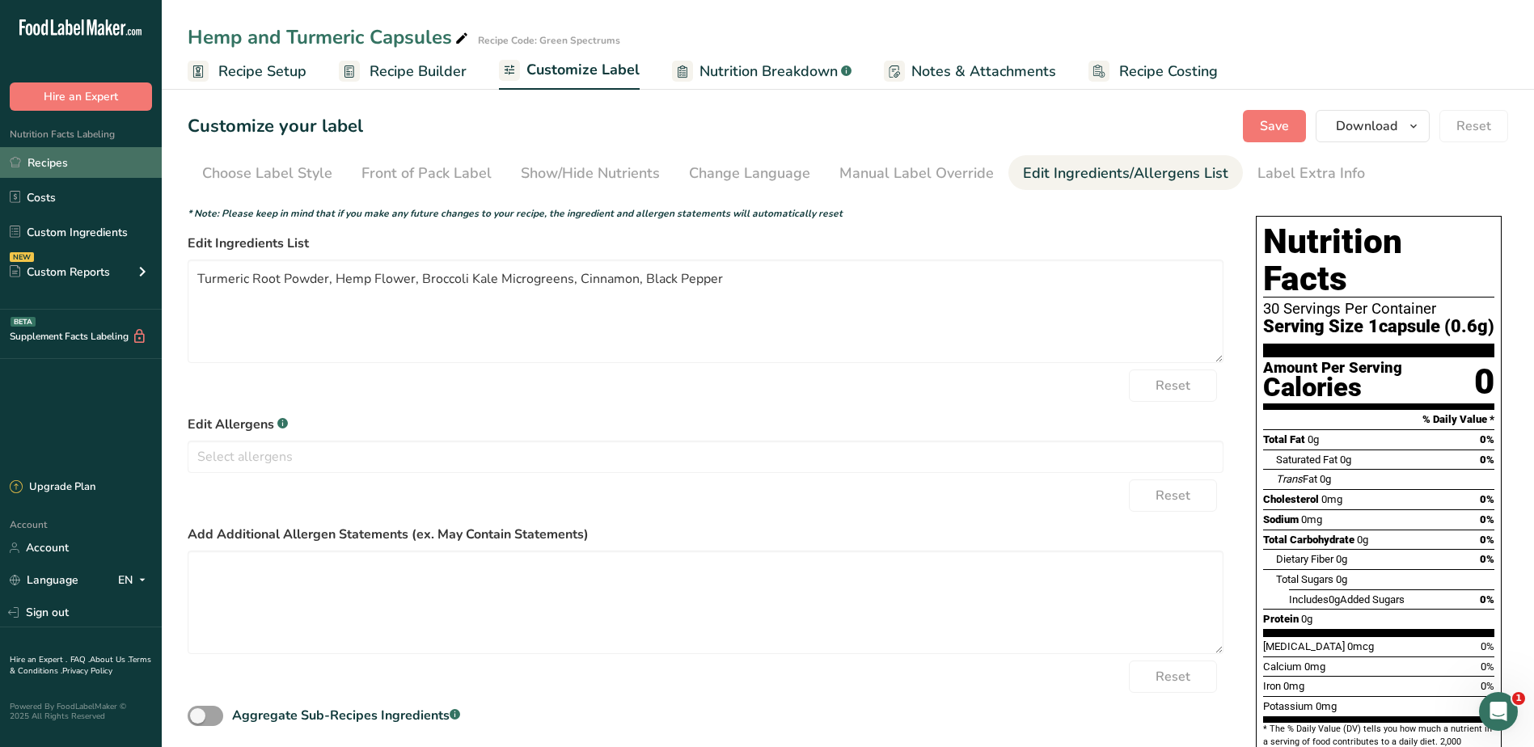
click at [64, 163] on link "Recipes" at bounding box center [81, 162] width 162 height 31
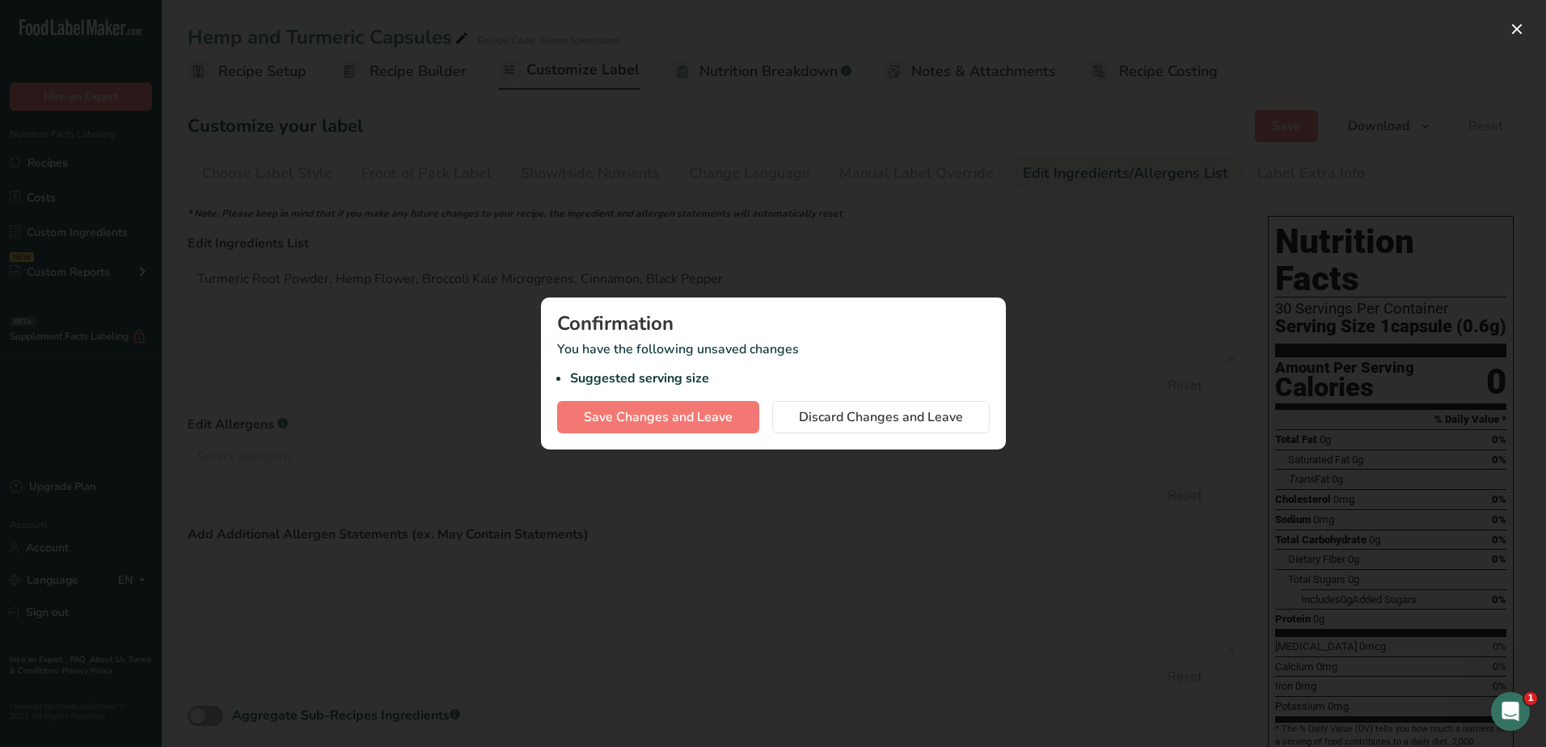
click at [646, 265] on div at bounding box center [773, 373] width 1546 height 747
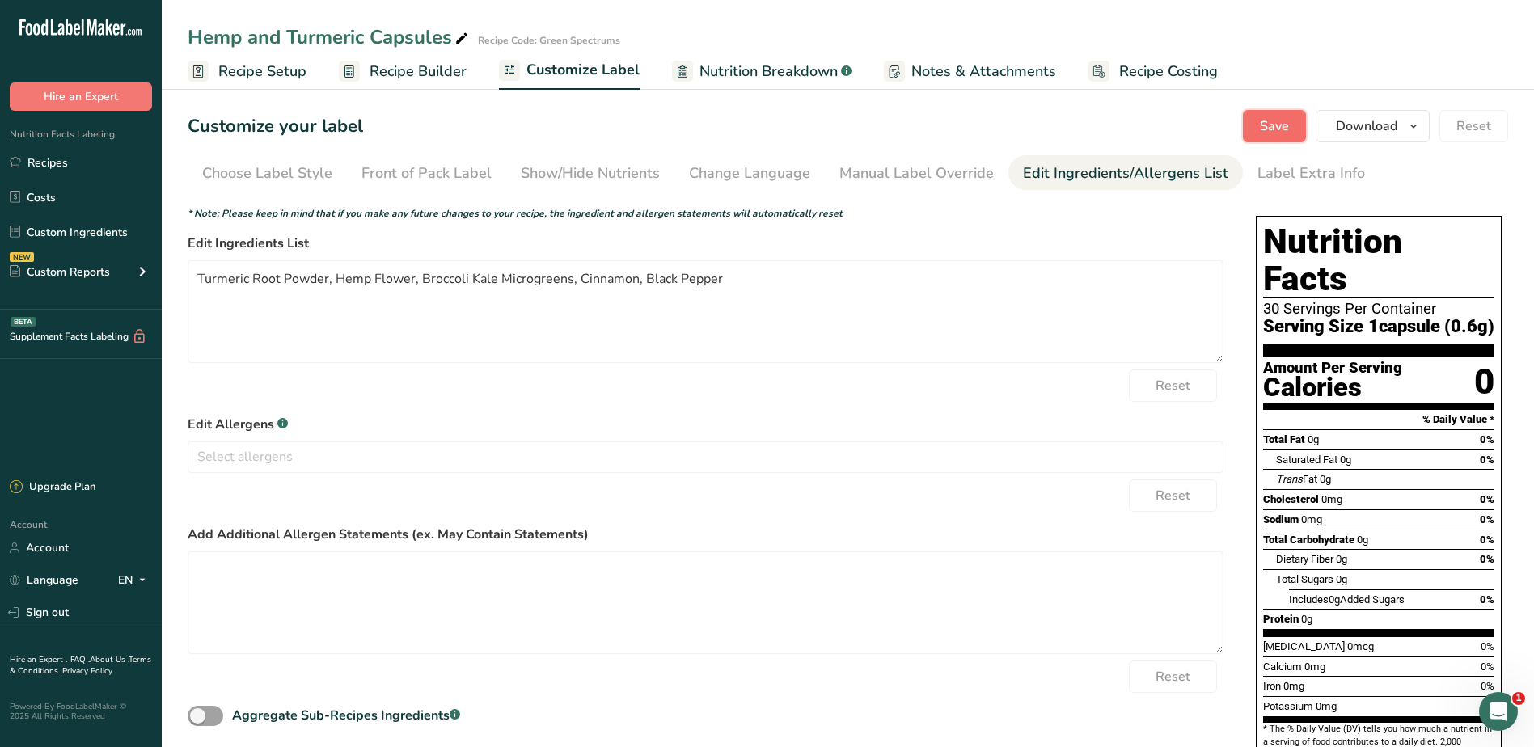
click at [1274, 125] on span "Save" at bounding box center [1274, 125] width 29 height 19
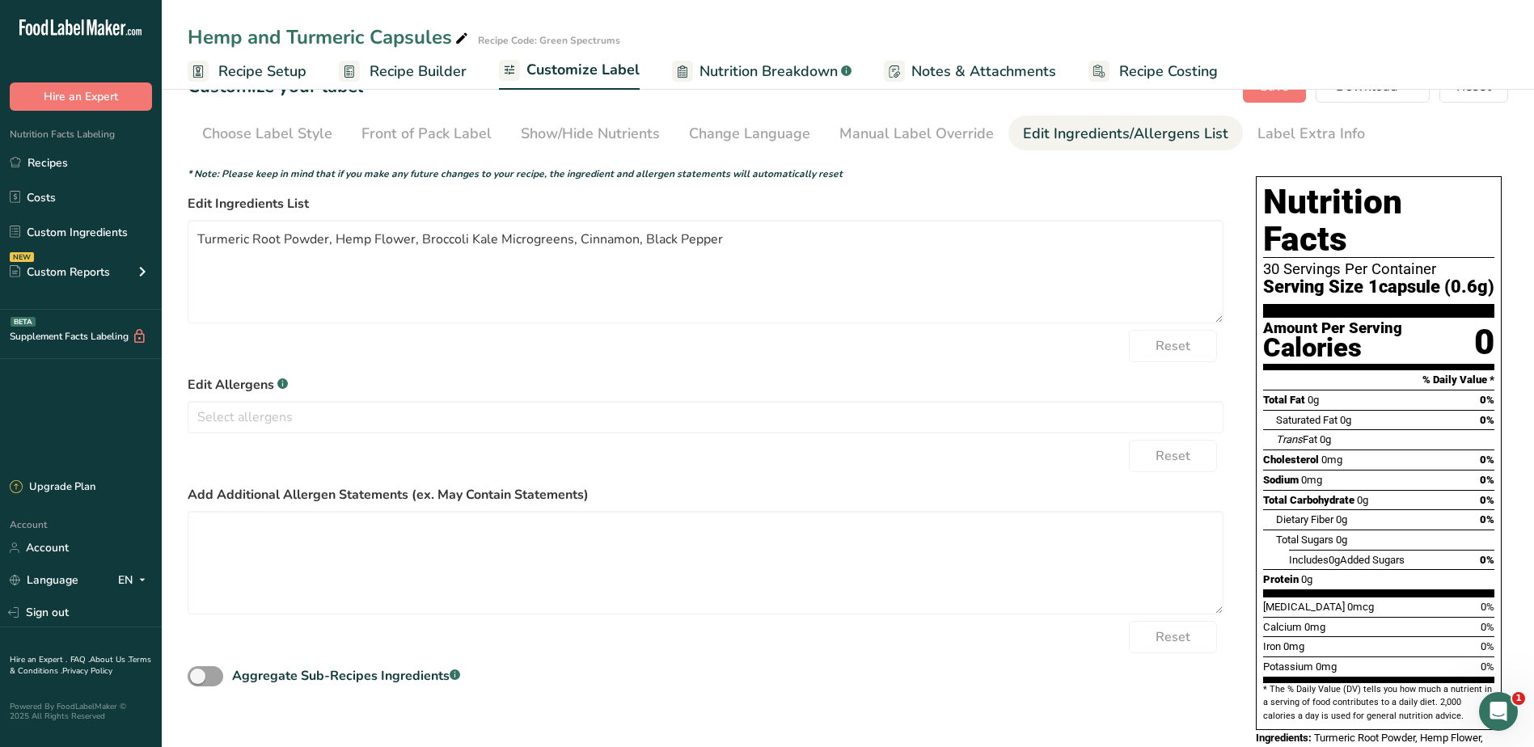
scroll to position [60, 0]
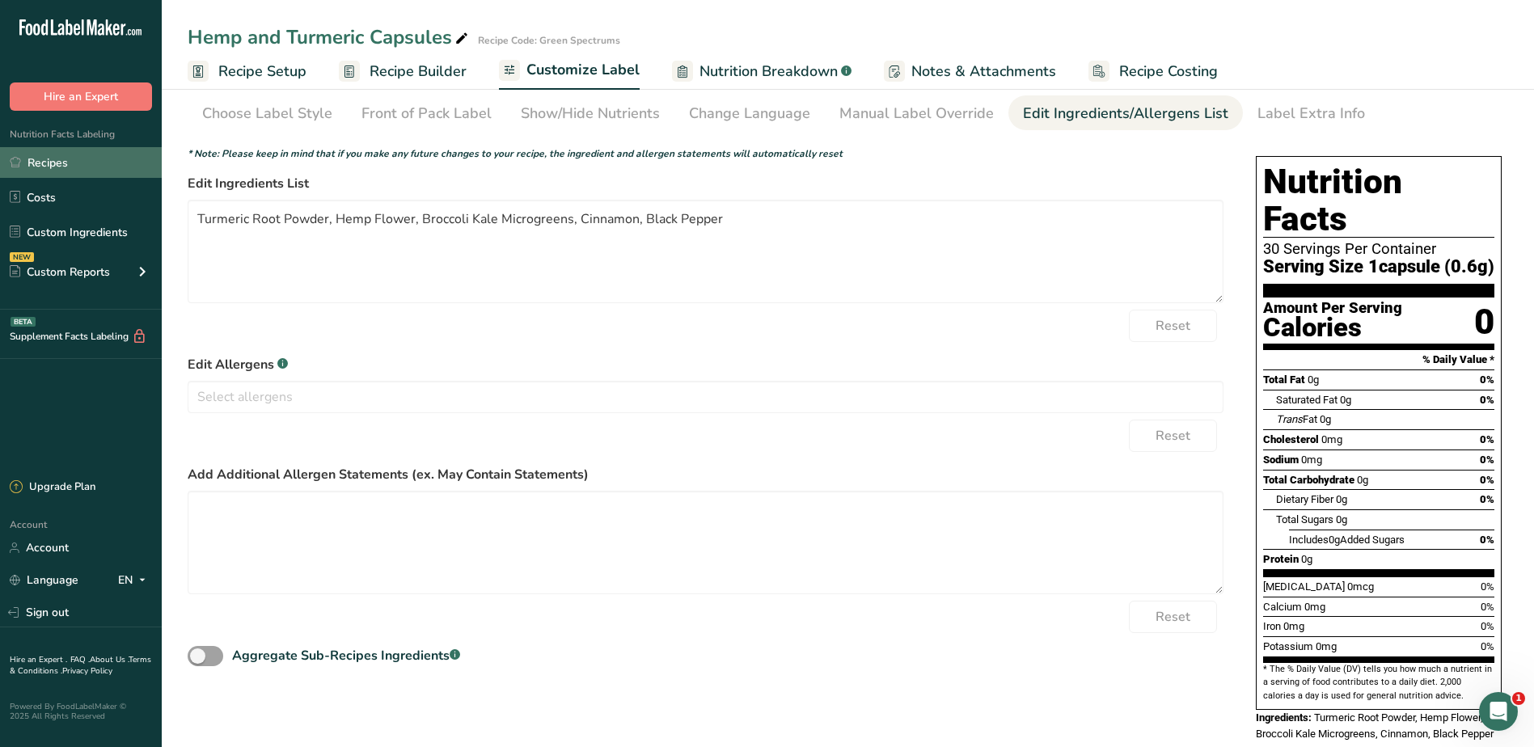
click at [82, 157] on link "Recipes" at bounding box center [81, 162] width 162 height 31
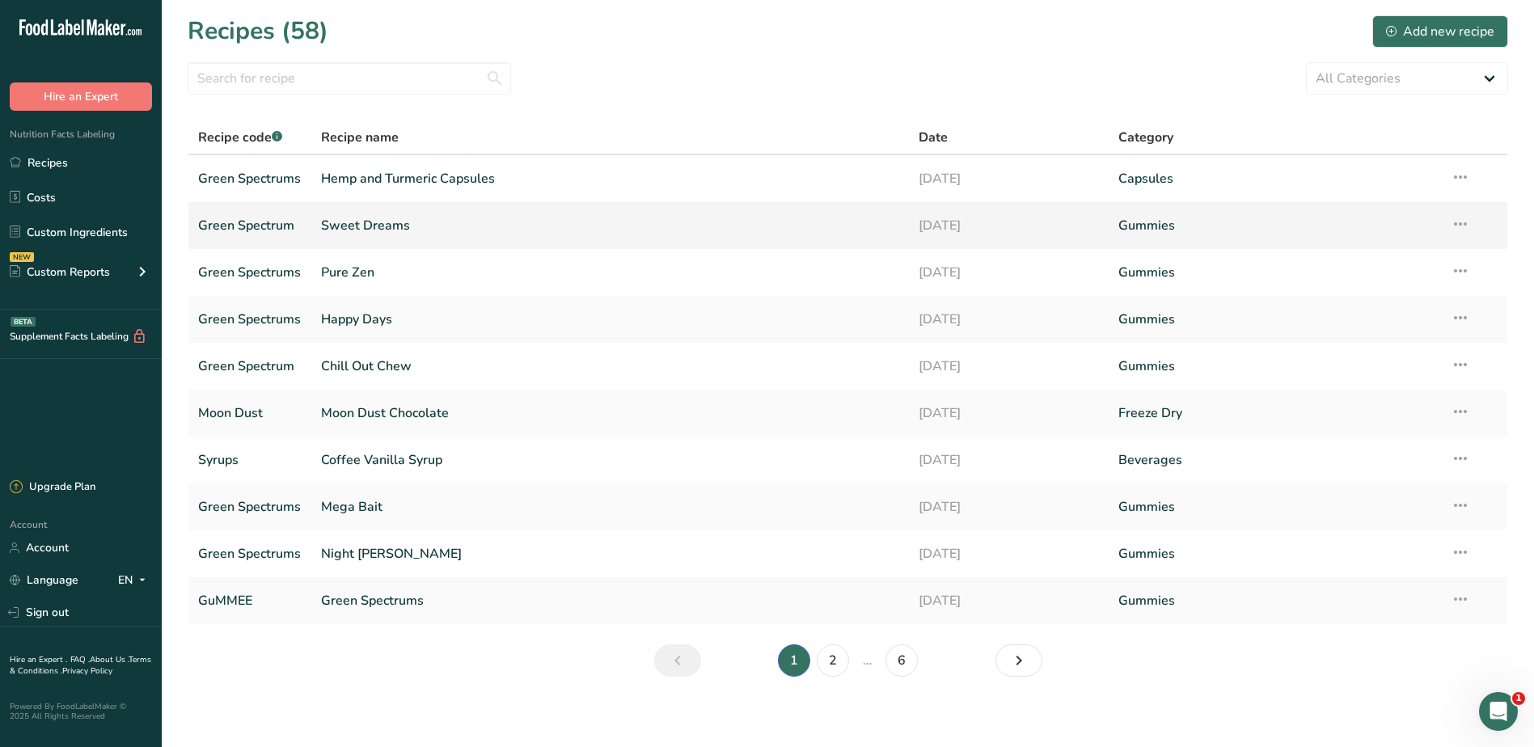
click at [392, 225] on link "Sweet Dreams" at bounding box center [610, 226] width 579 height 34
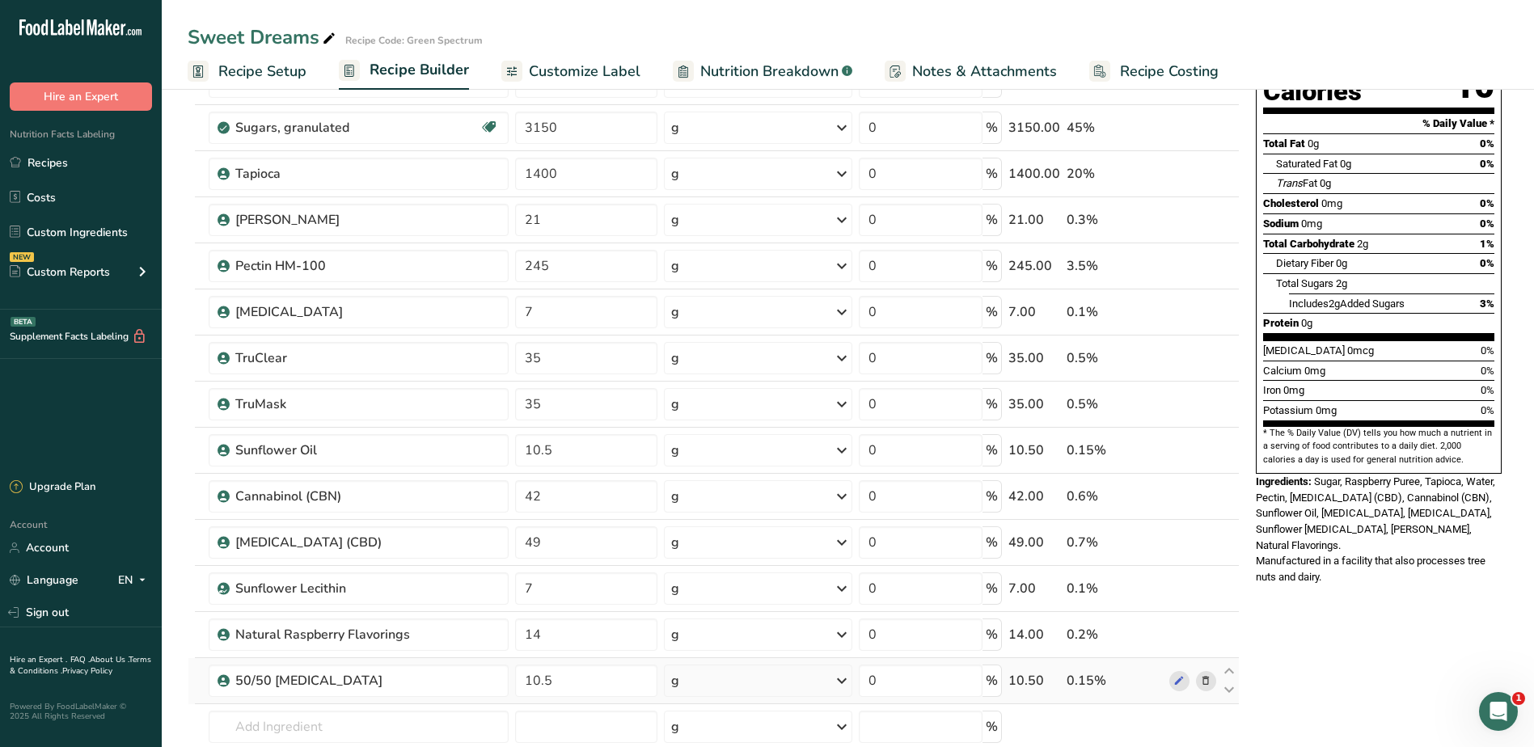
scroll to position [404, 0]
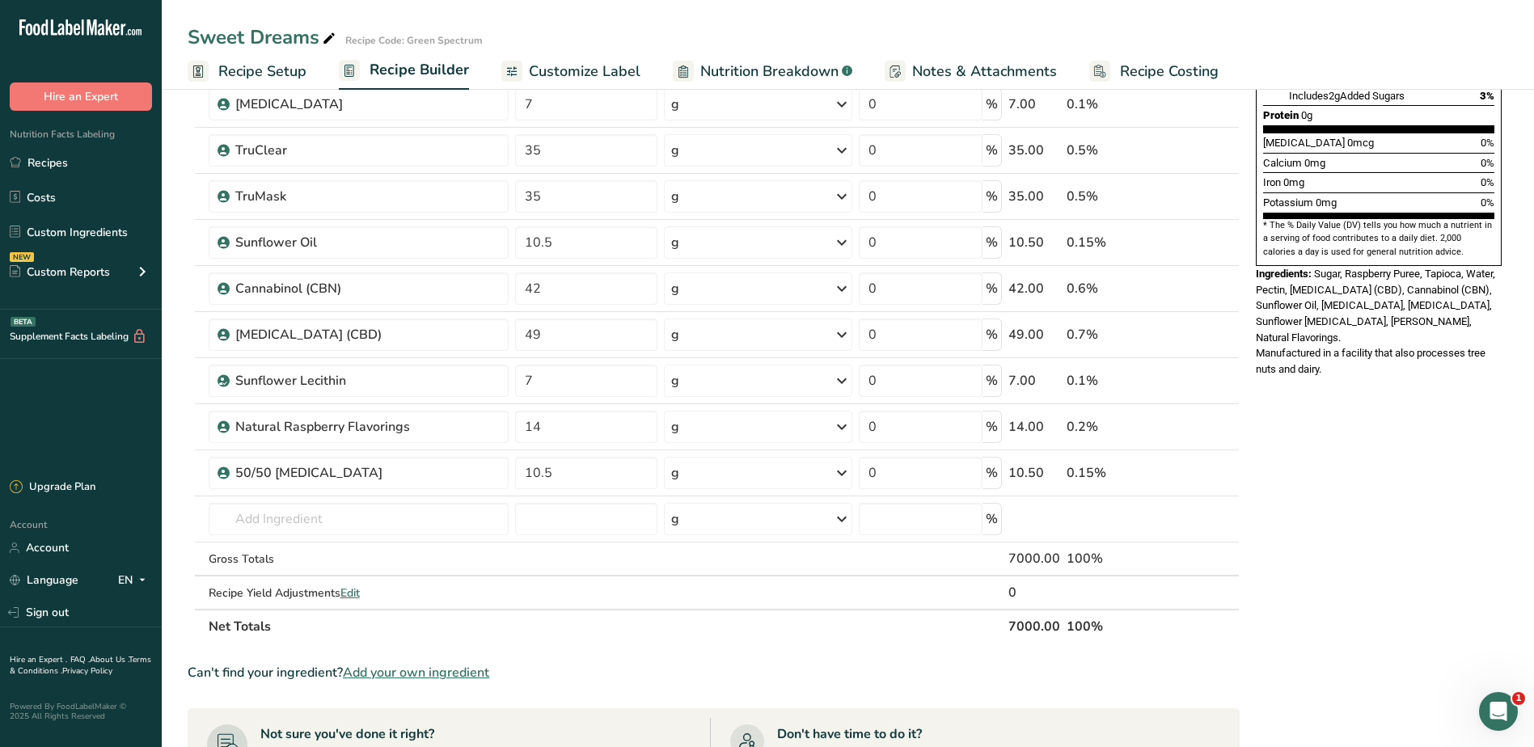
click at [1252, 303] on div "Nutrition Facts 20 Servings Per Container Serving Size 1 piece (3.5g) Amount Pe…" at bounding box center [1379, 45] width 259 height 679
drag, startPoint x: 1259, startPoint y: 303, endPoint x: 1495, endPoint y: 318, distance: 235.8
click at [1495, 345] on div "Manufactured in a facility that also processes tree nuts and dairy." at bounding box center [1379, 361] width 246 height 32
drag, startPoint x: 1495, startPoint y: 318, endPoint x: 1433, endPoint y: 306, distance: 62.7
copy span "Manufactured in a facility that also processes tree nuts and dairy."
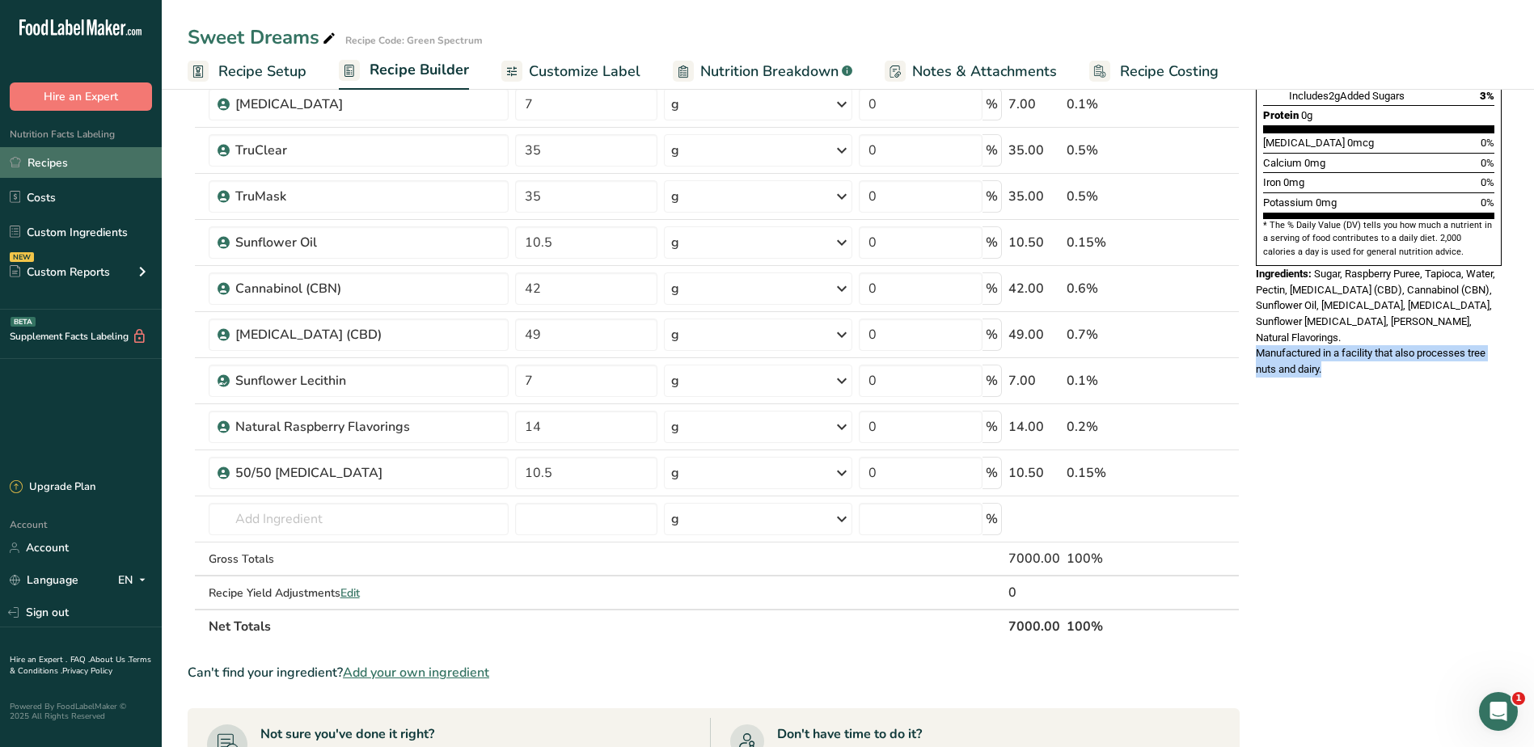
click at [70, 164] on link "Recipes" at bounding box center [81, 162] width 162 height 31
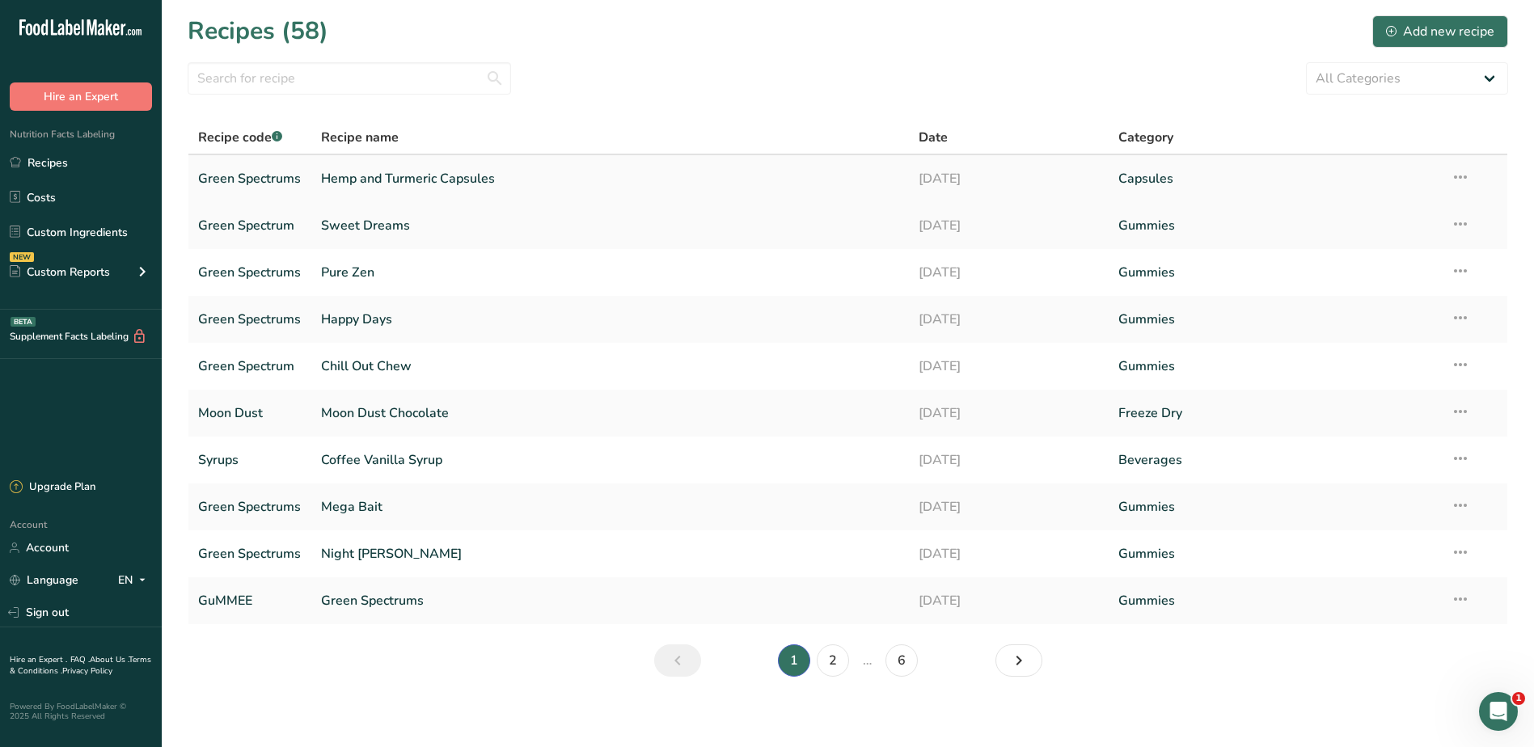
click at [425, 171] on link "Hemp and Turmeric Capsules" at bounding box center [610, 179] width 579 height 34
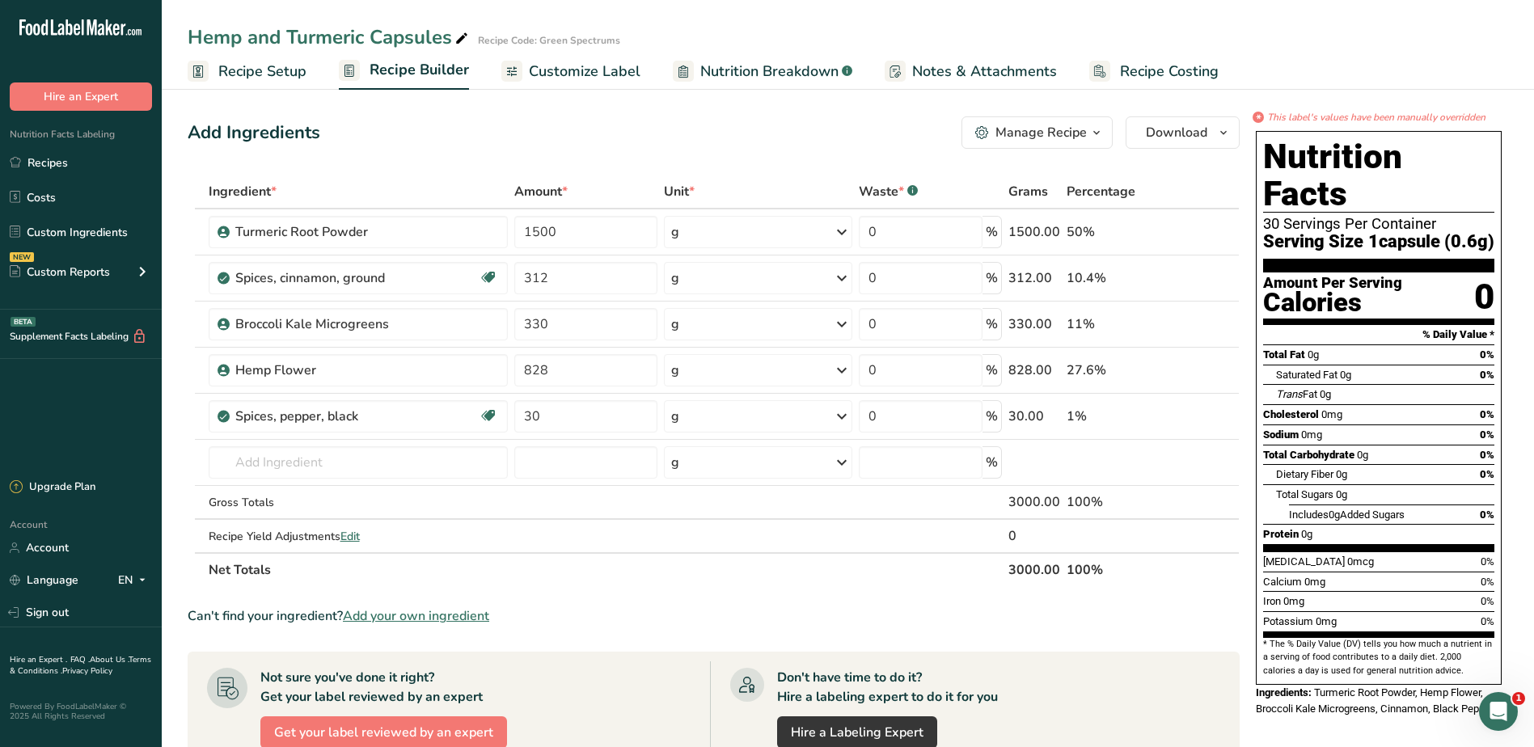
click at [613, 70] on span "Customize Label" at bounding box center [585, 72] width 112 height 22
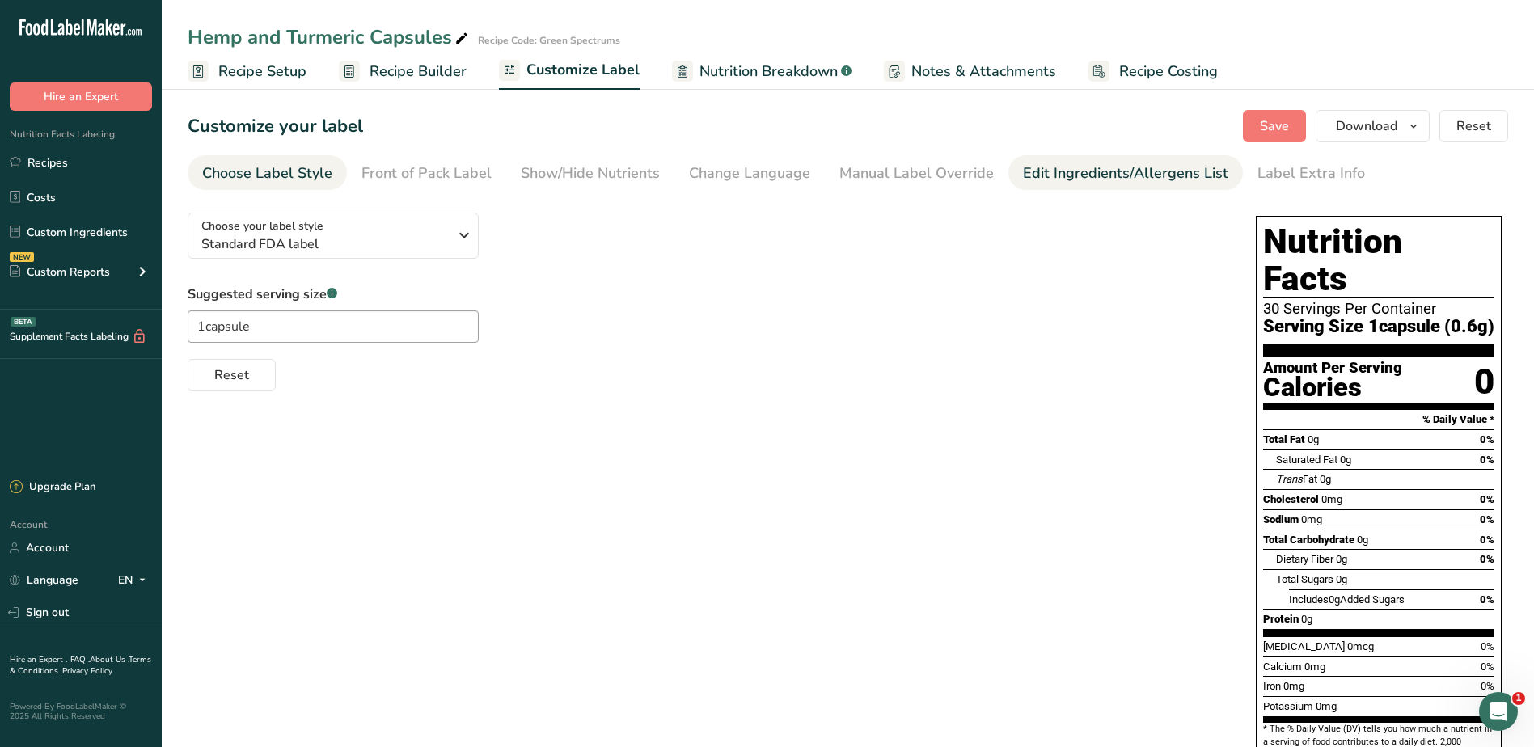
click at [1116, 157] on link "Edit Ingredients/Allergens List" at bounding box center [1125, 173] width 205 height 36
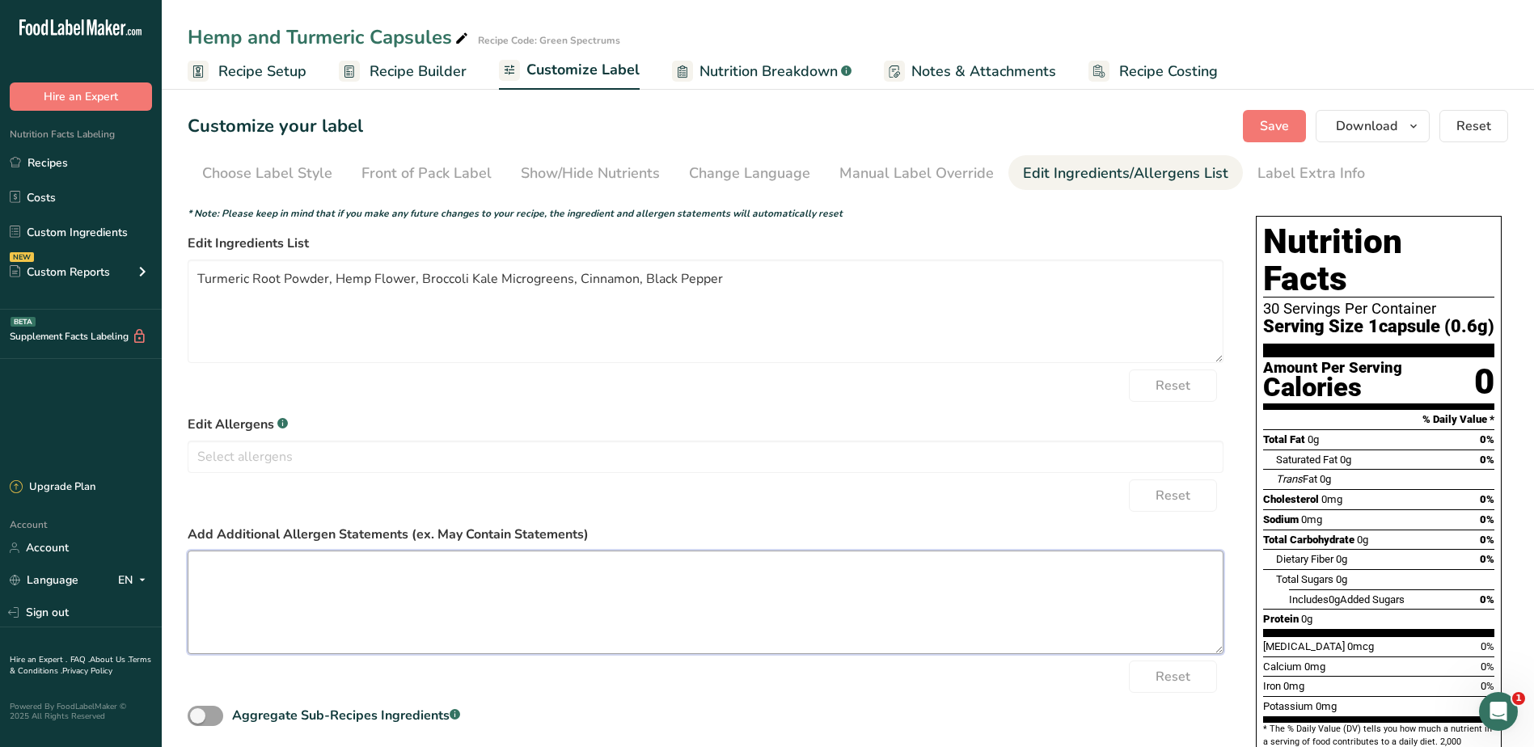
click at [302, 586] on textarea at bounding box center [706, 603] width 1036 height 104
paste textarea "Manufactured in a facility that also processes tree nuts and dairy."
click at [1287, 119] on span "Save" at bounding box center [1274, 125] width 29 height 19
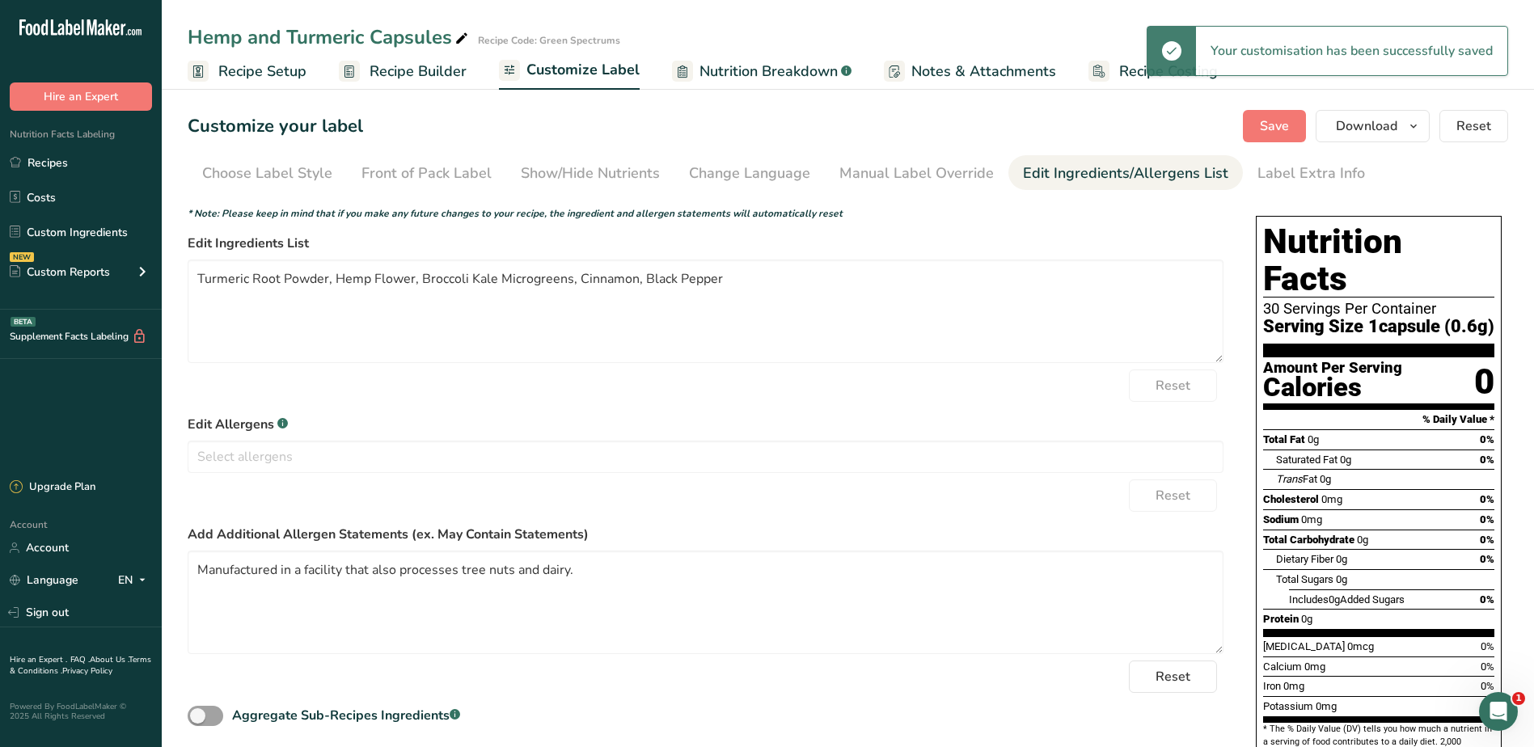
click at [1056, 132] on div "Customize your label Save Download Choose what to show on your downloaded label…" at bounding box center [848, 126] width 1321 height 32
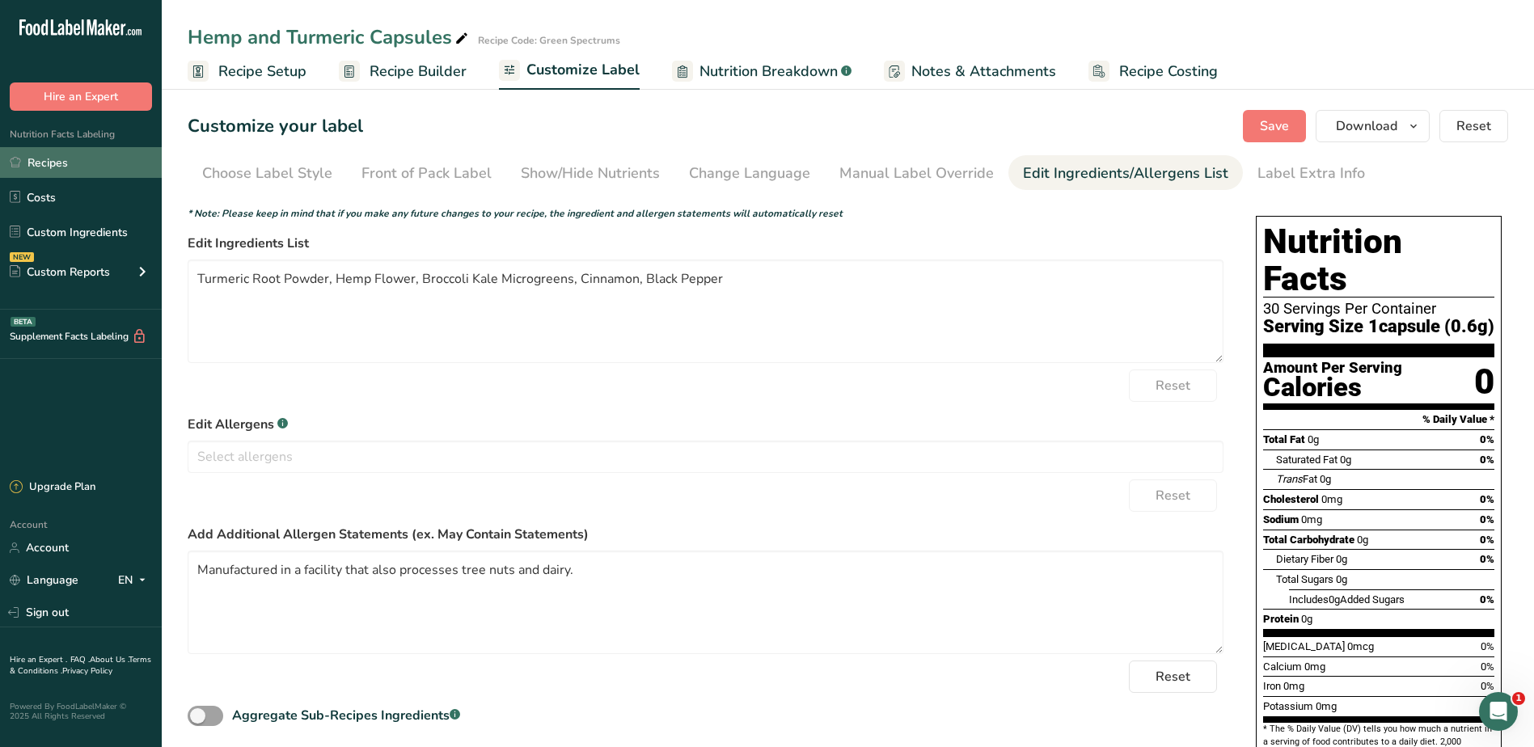
click at [96, 159] on link "Recipes" at bounding box center [81, 162] width 162 height 31
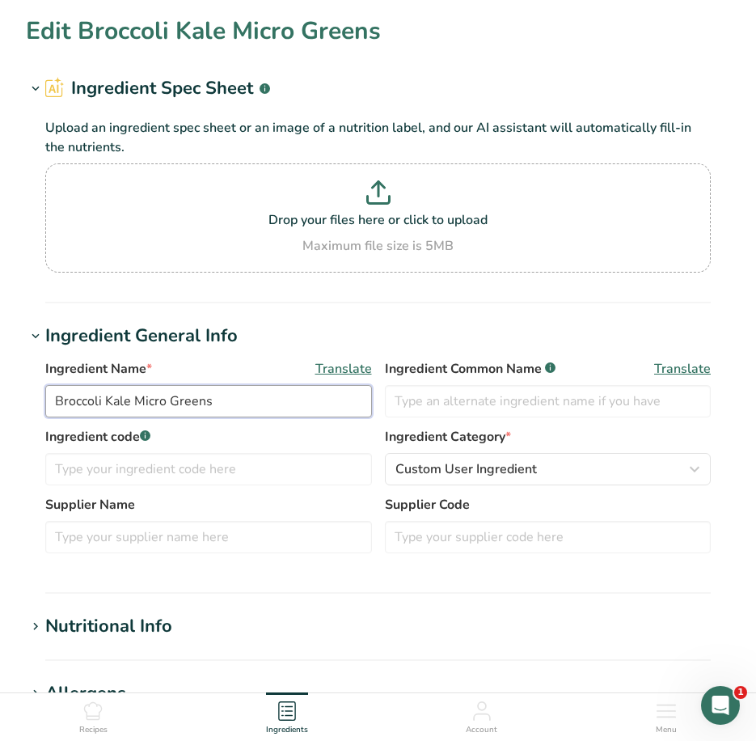
click at [174, 396] on input "Broccoli Kale Micro Greens" at bounding box center [208, 401] width 327 height 32
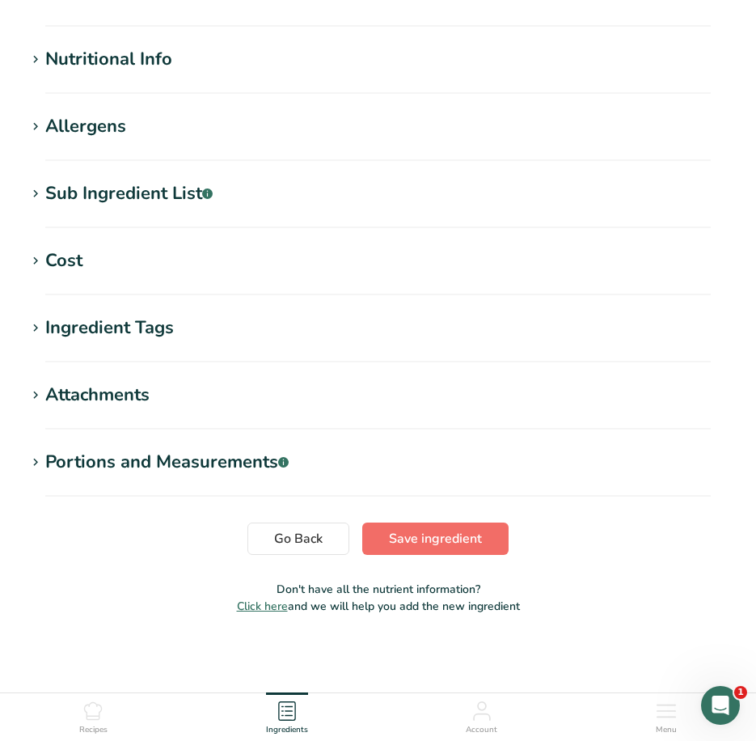
type input "Broccoli Kale Microgreens"
click at [421, 531] on span "Save ingredient" at bounding box center [435, 538] width 93 height 19
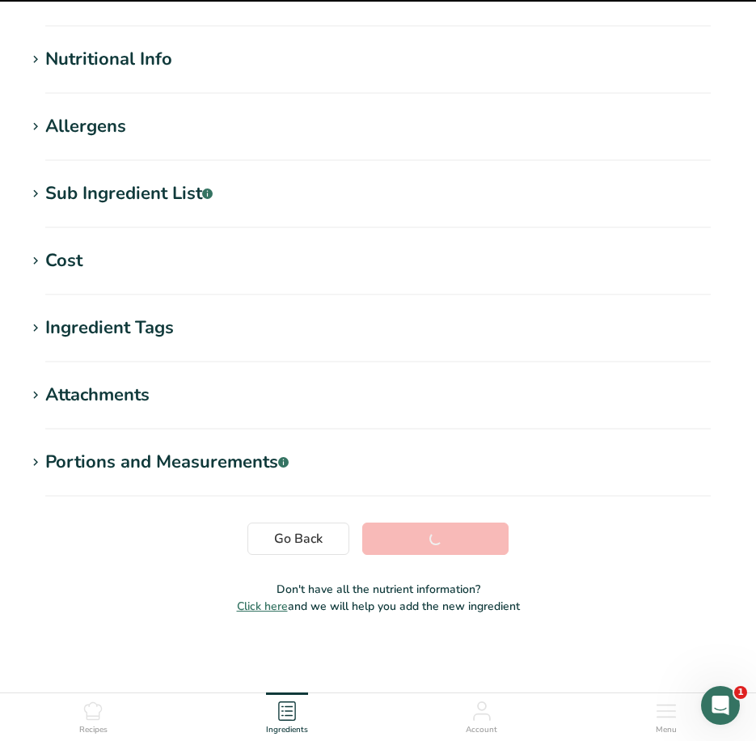
scroll to position [163, 0]
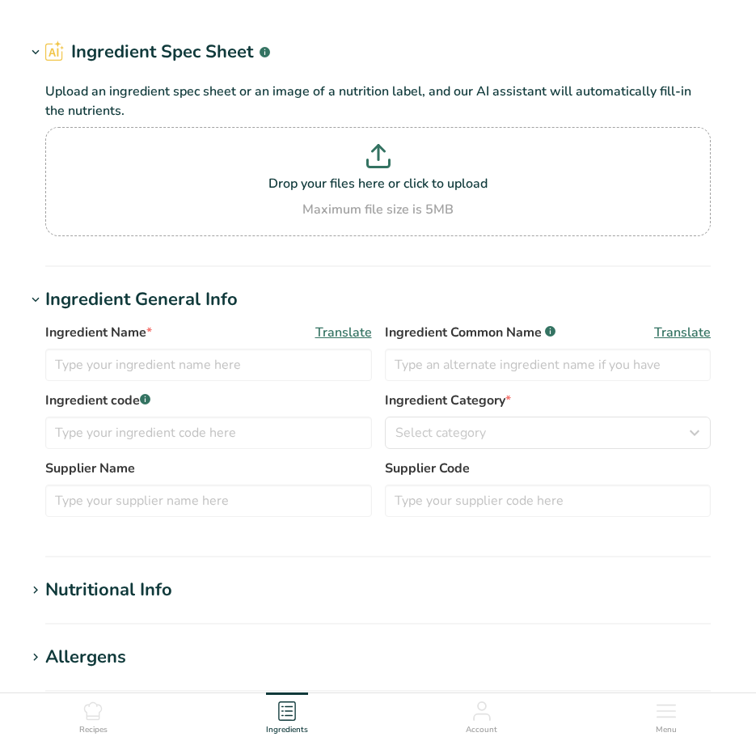
type input "Turmeric Root Powder"
type input "22"
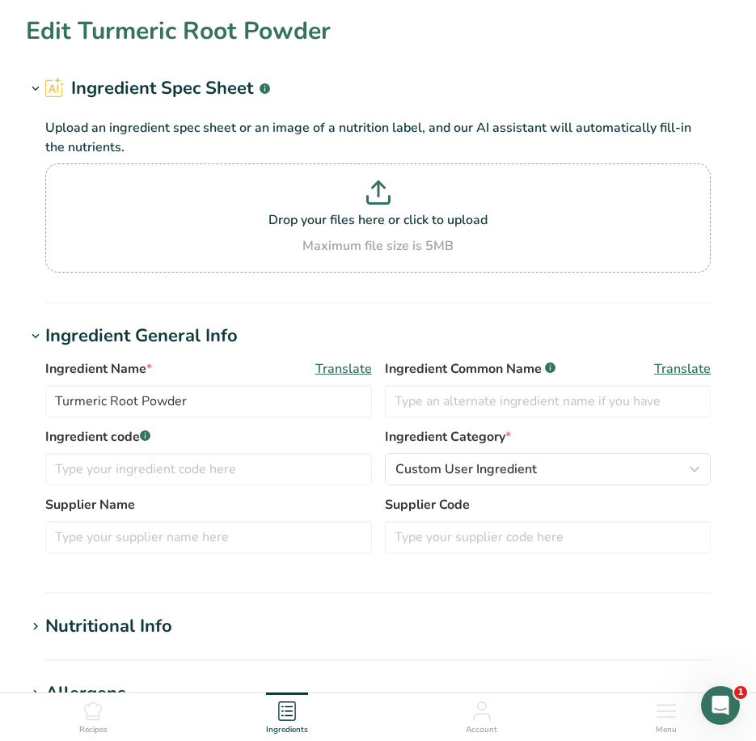
type input "19"
type KJ "79.5"
type Fat "0.2"
type Fat "0"
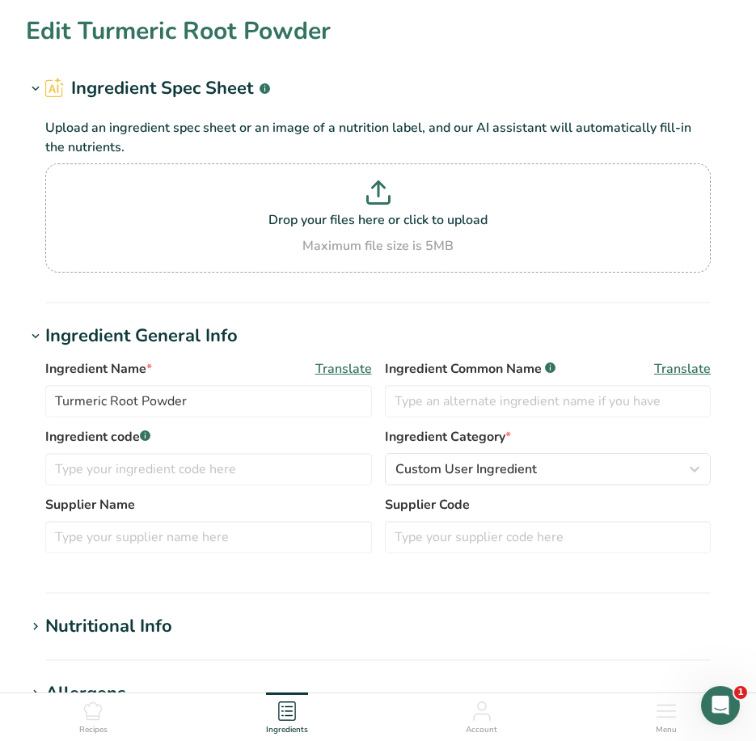
type input "0"
type Carbohydrates "4"
type Fiber "1.4"
type Sugars "0"
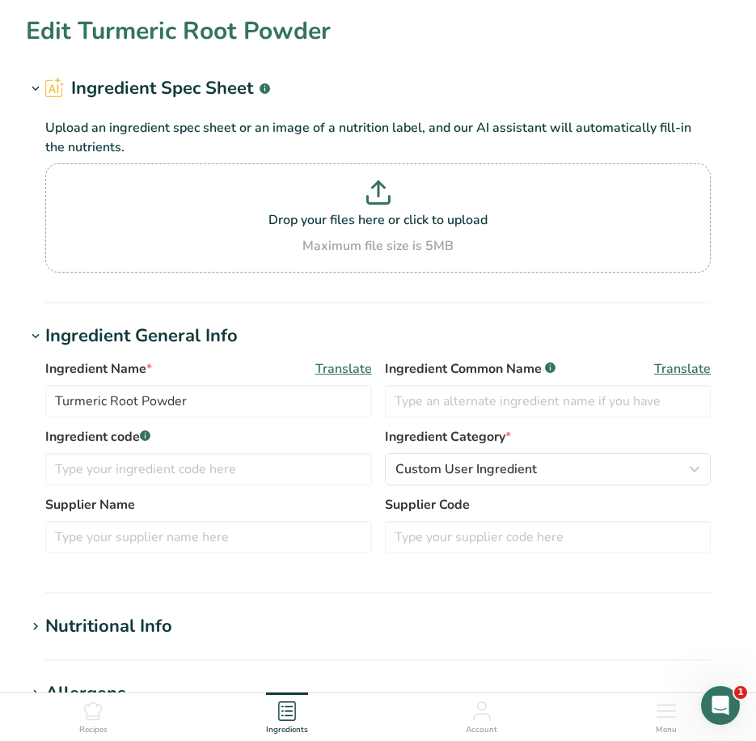
type Sugars "0"
type input "0"
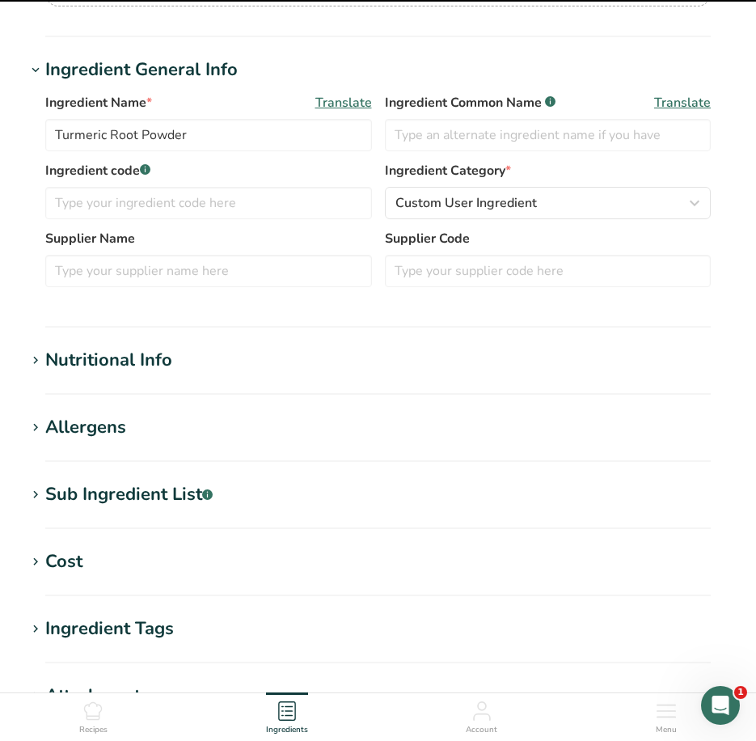
scroll to position [323, 0]
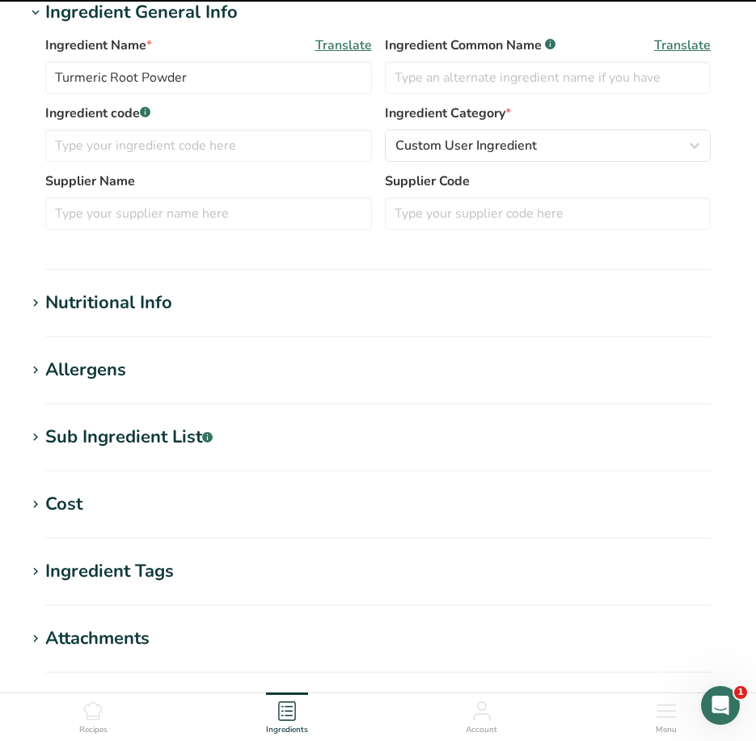
click at [162, 307] on div "Nutritional Info" at bounding box center [108, 303] width 127 height 27
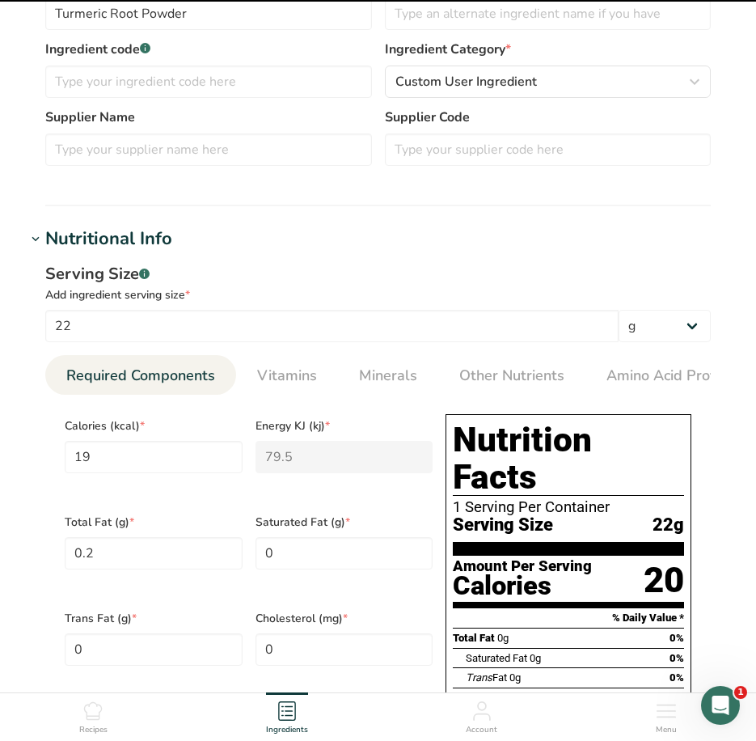
scroll to position [485, 0]
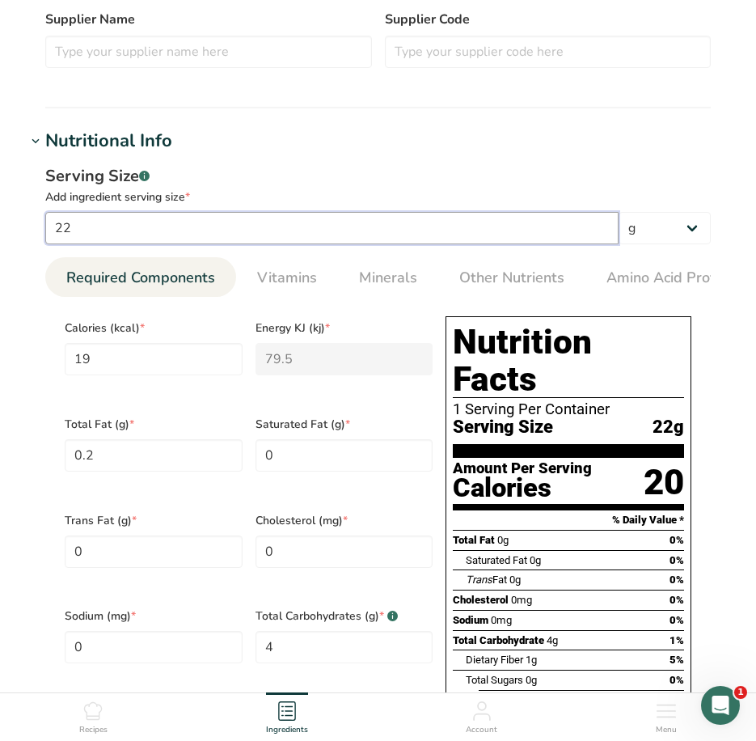
click at [459, 241] on input "22" at bounding box center [331, 228] width 573 height 32
type input "2"
type input "1.7273"
type KJ "7.2273"
type Fat "0.0182"
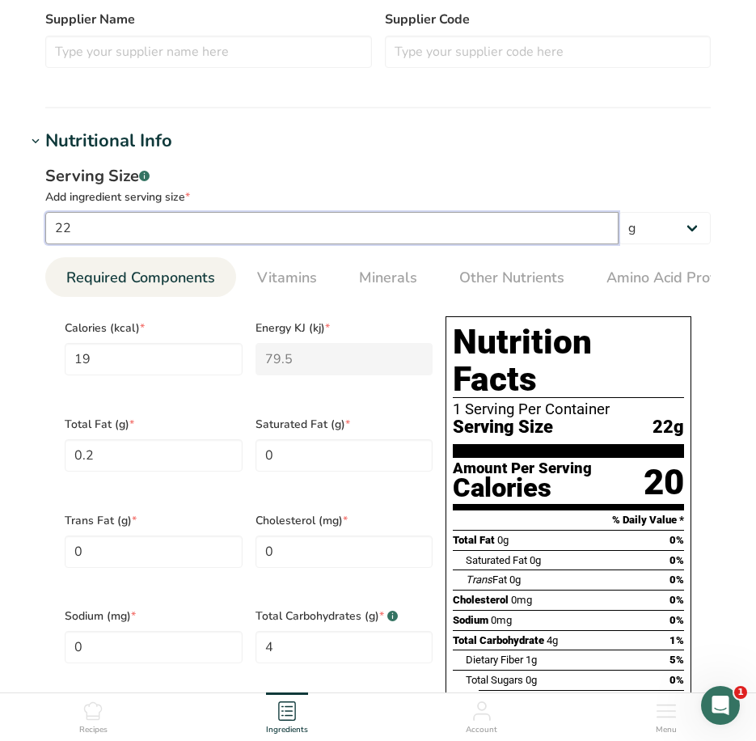
type Carbohydrates "0.3636"
type Fiber "0.1273"
type input "7"
type input "6.0455"
type KJ "25.2955"
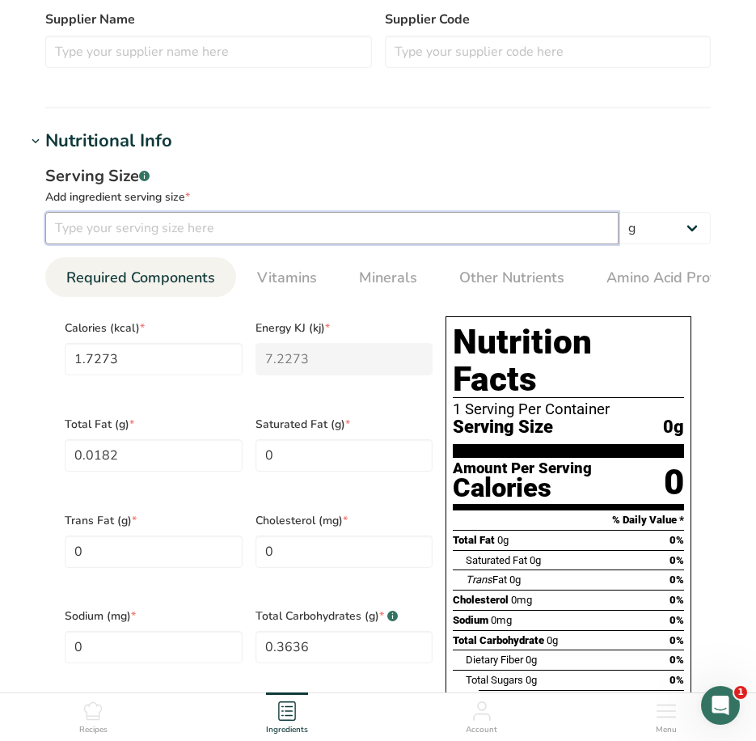
type Fat "0.0636"
type Carbohydrates "1.2727"
type Fiber "0.4455"
type input "7"
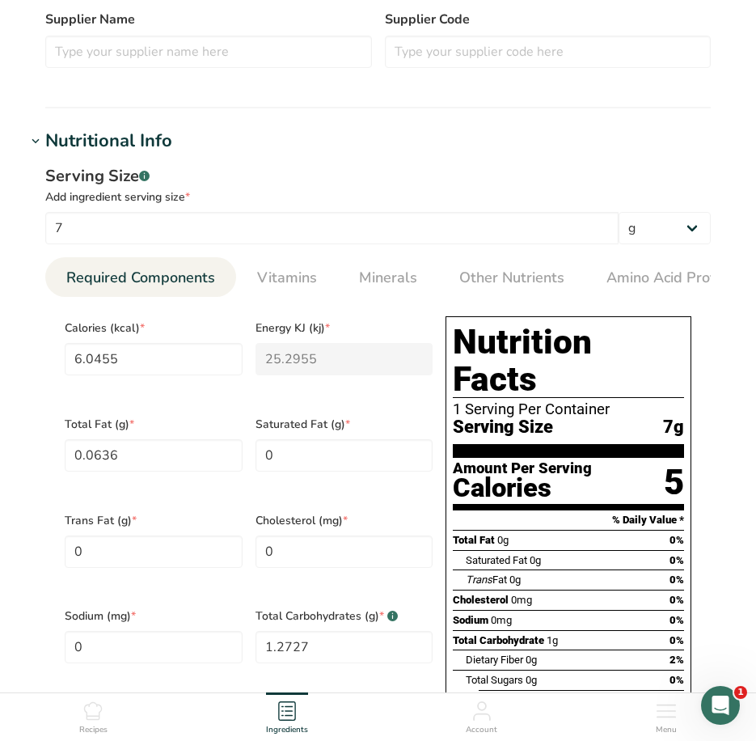
click at [551, 149] on h1 "Nutritional Info" at bounding box center [378, 141] width 704 height 27
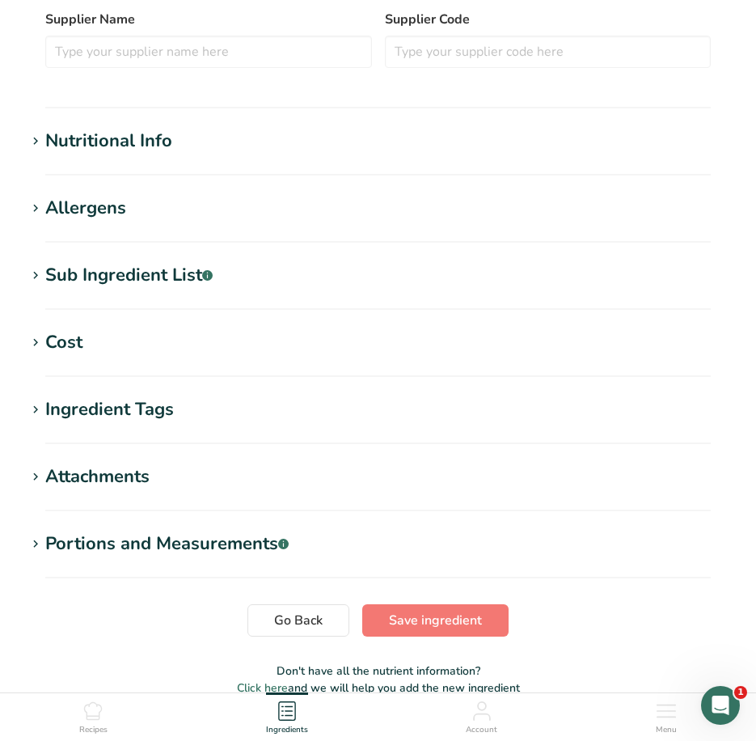
click at [463, 603] on section "Edit Turmeric Root Powder Ingredient Spec Sheet .a-a{fill:#347362;}.b-a{fill:#f…" at bounding box center [378, 118] width 756 height 1207
click at [467, 615] on span "Save ingredient" at bounding box center [435, 620] width 93 height 19
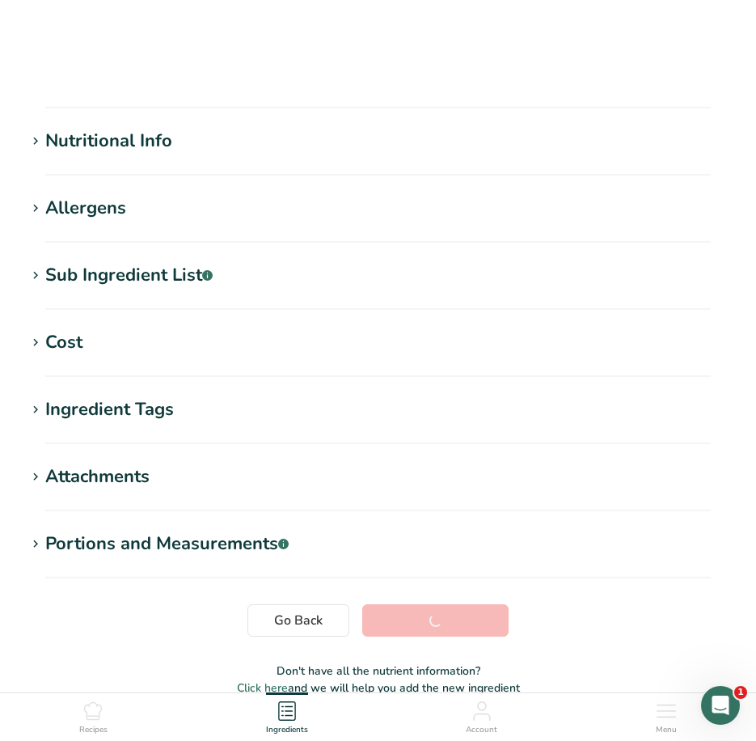
scroll to position [163, 0]
